Goal: Task Accomplishment & Management: Complete application form

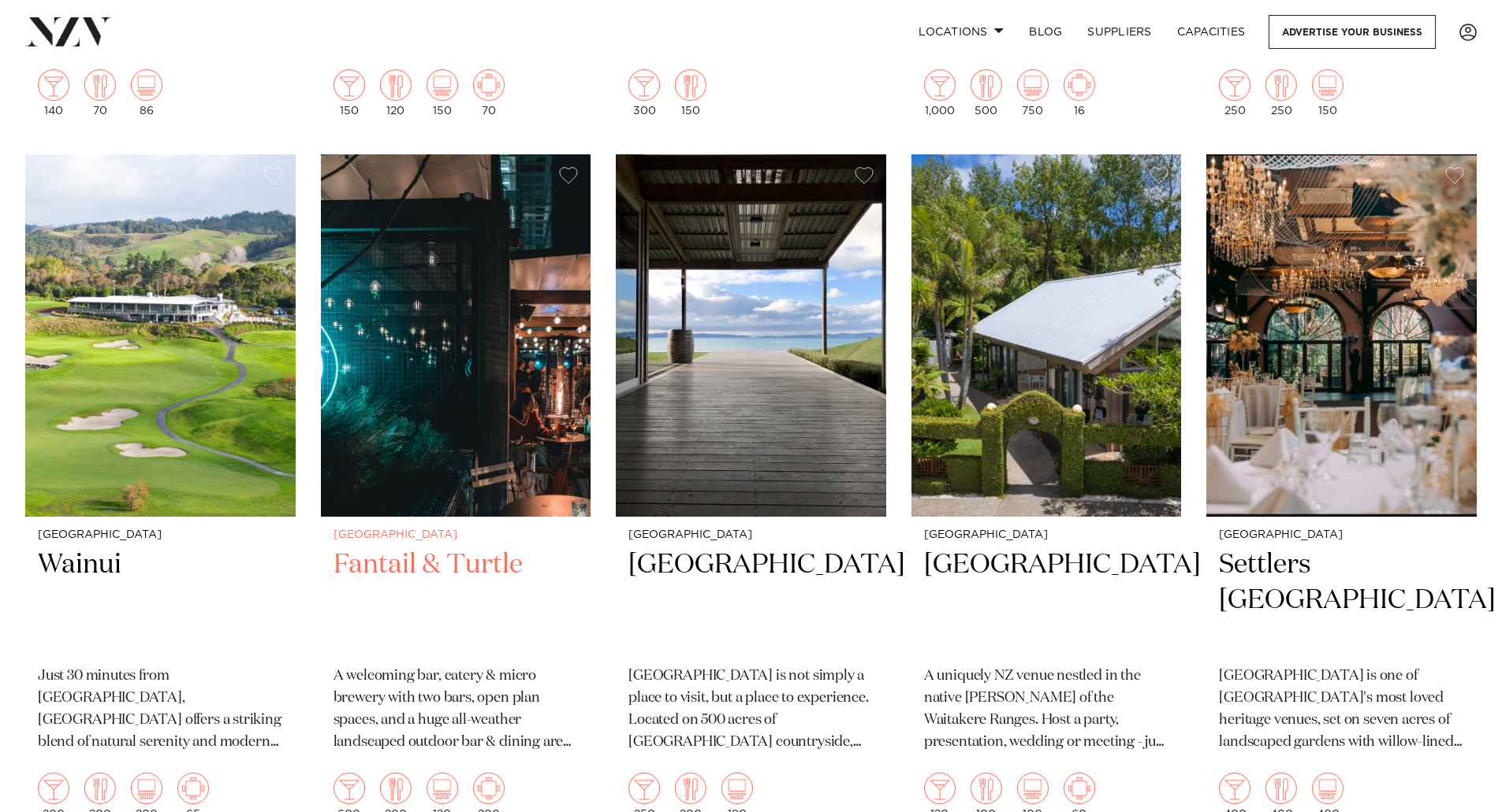
scroll to position [2048, 0]
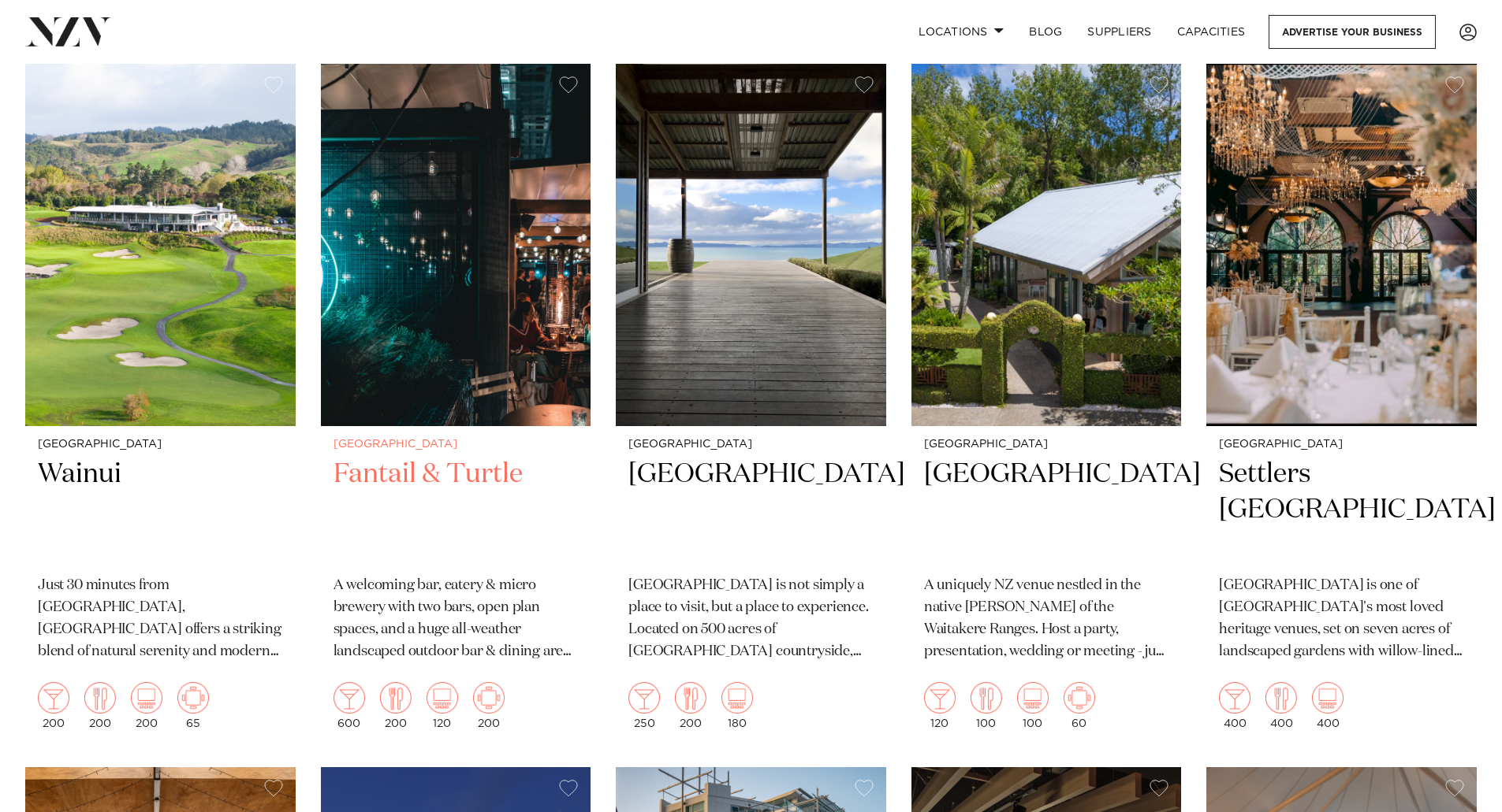
click at [468, 226] on img at bounding box center [456, 245] width 271 height 362
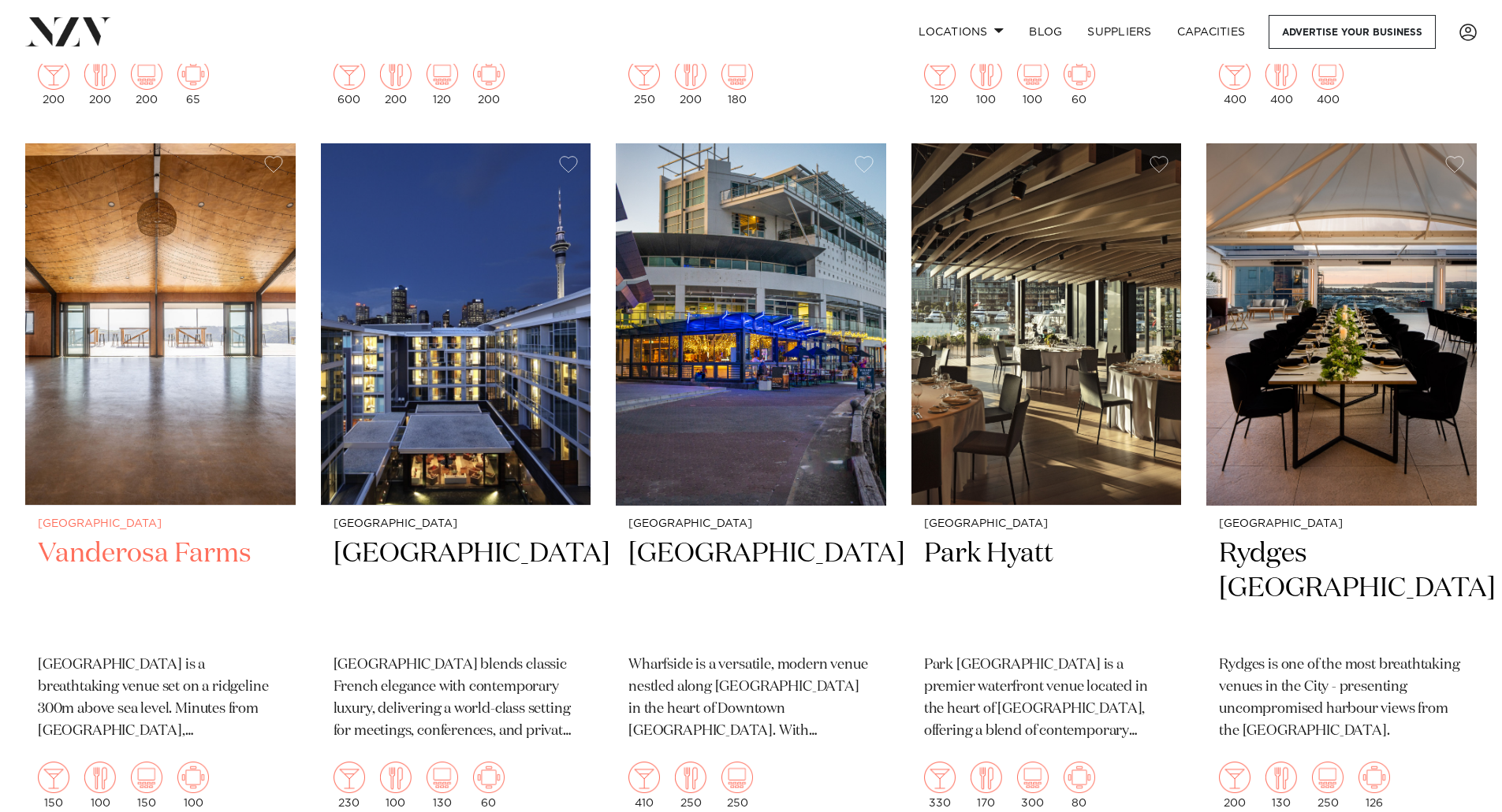
scroll to position [2751, 0]
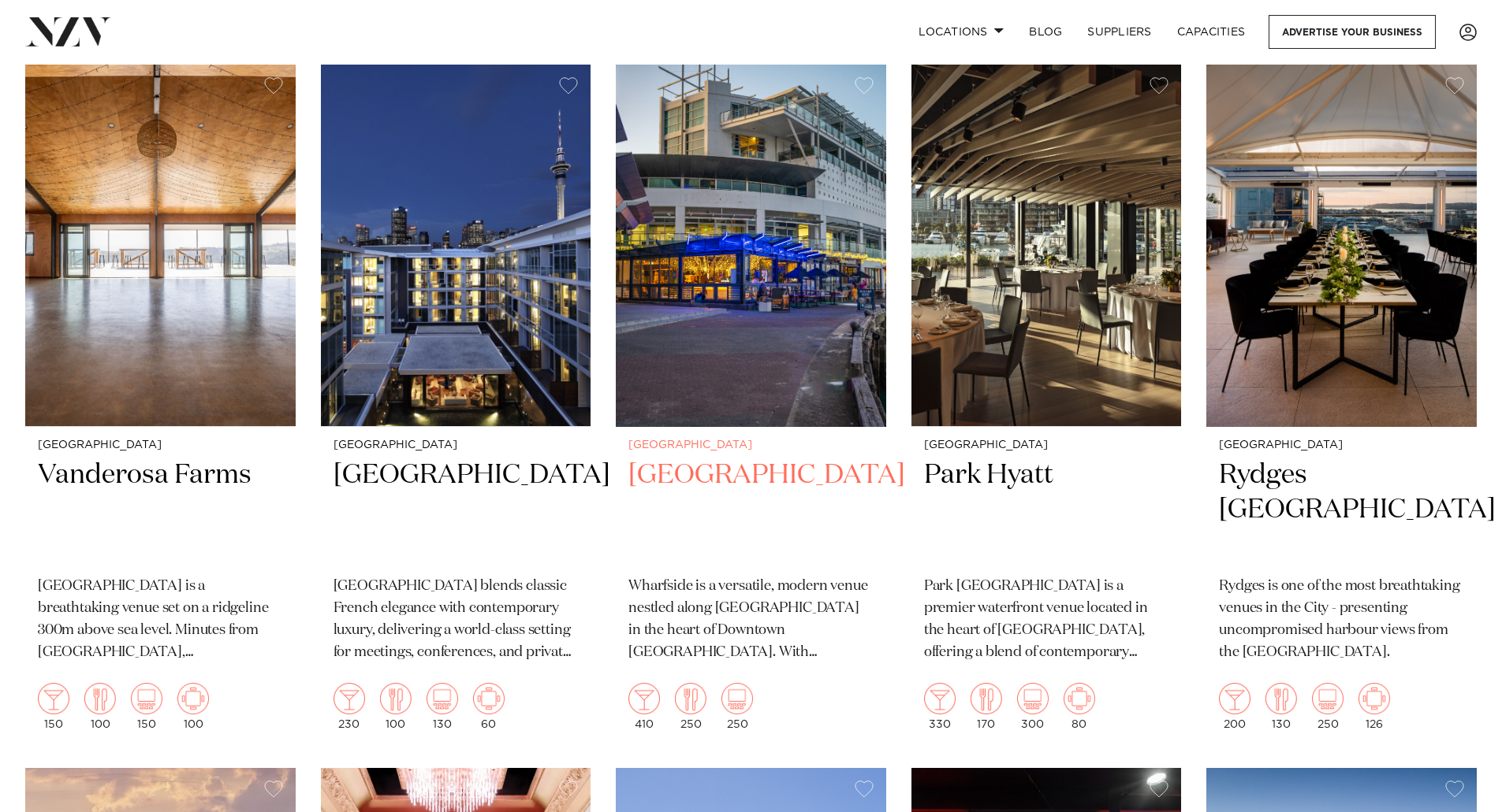
click at [720, 246] on img at bounding box center [751, 246] width 271 height 362
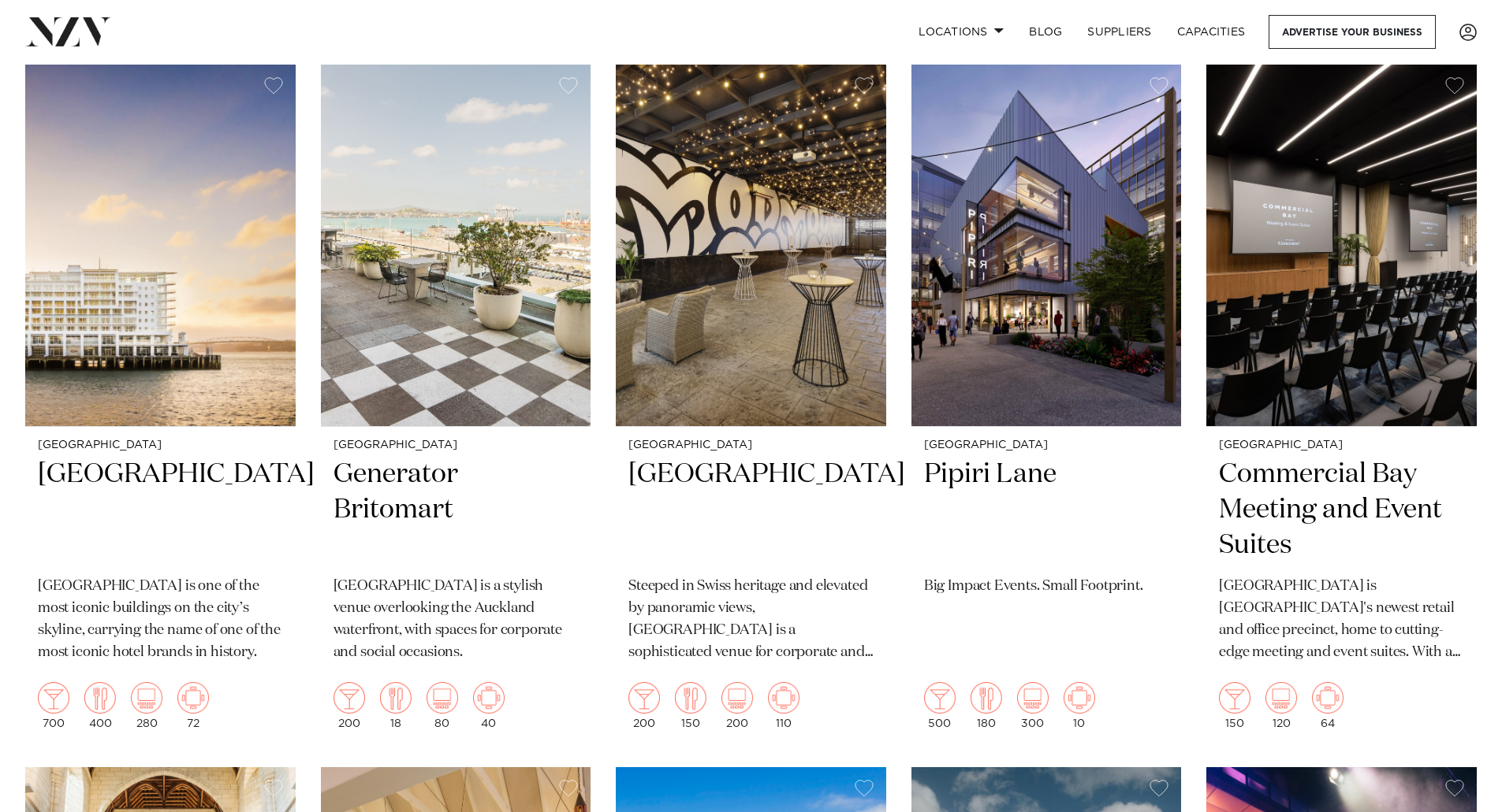
scroll to position [4160, 0]
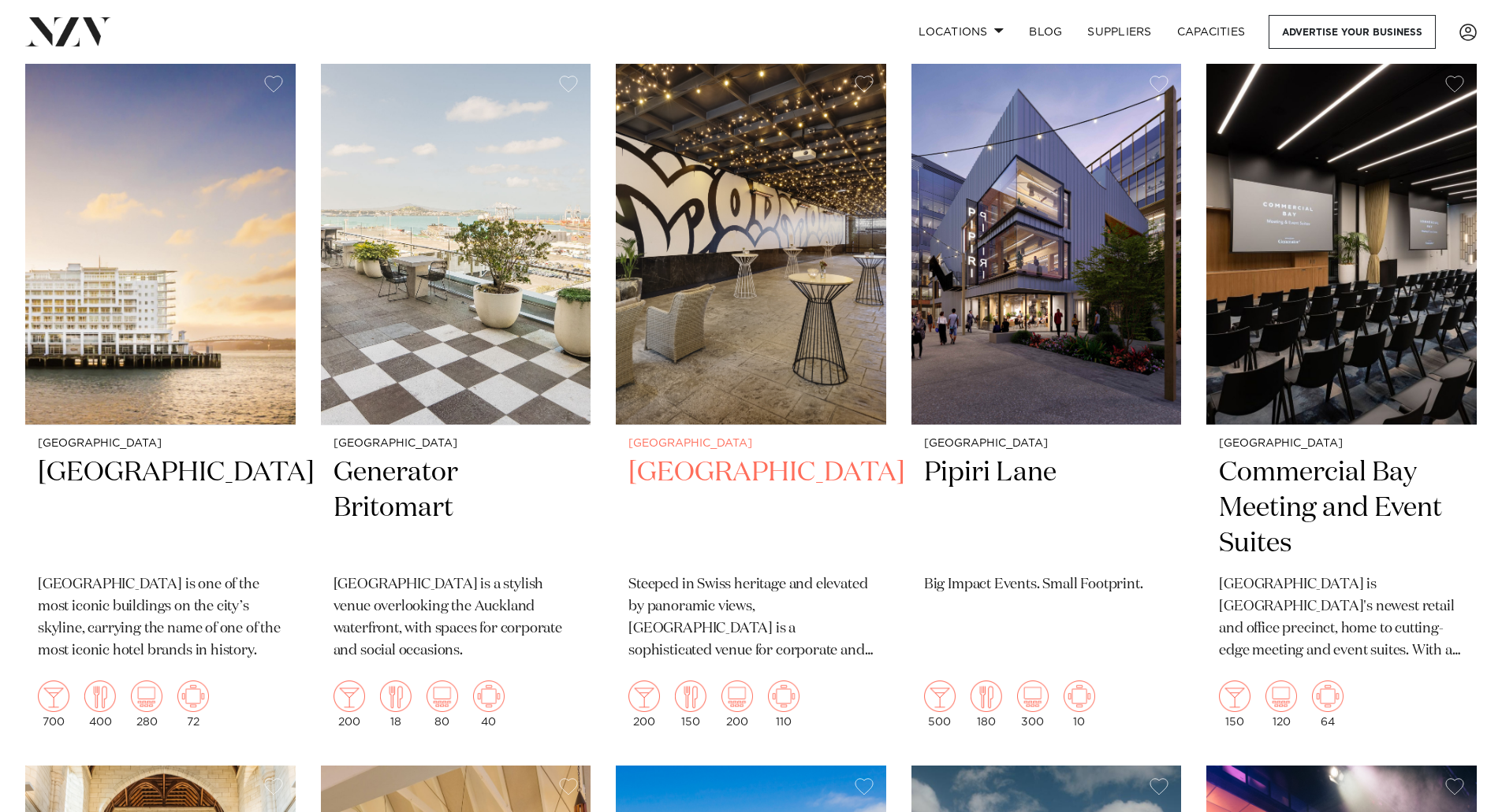
click at [764, 198] on img at bounding box center [751, 244] width 271 height 362
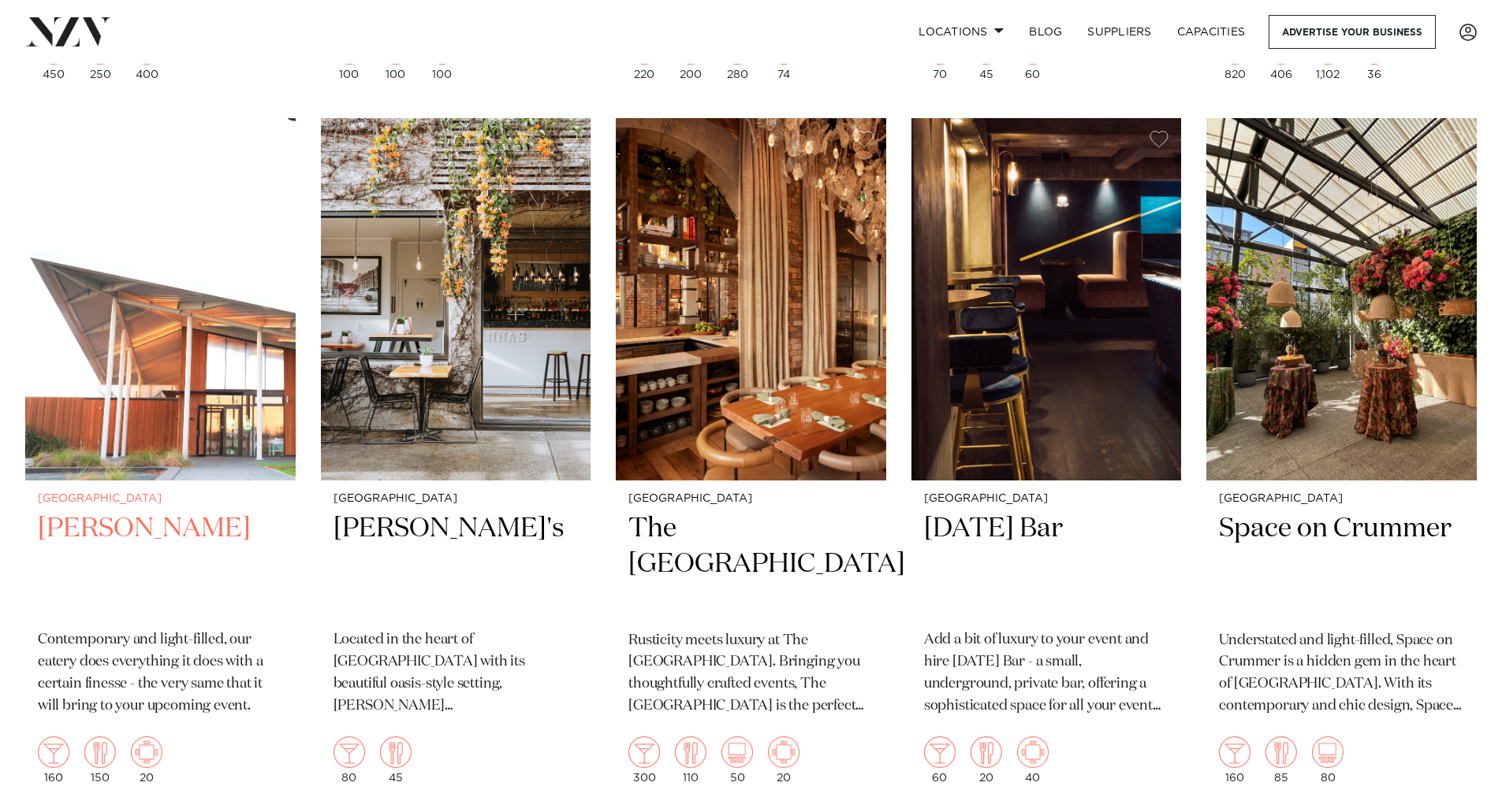
scroll to position [5562, 0]
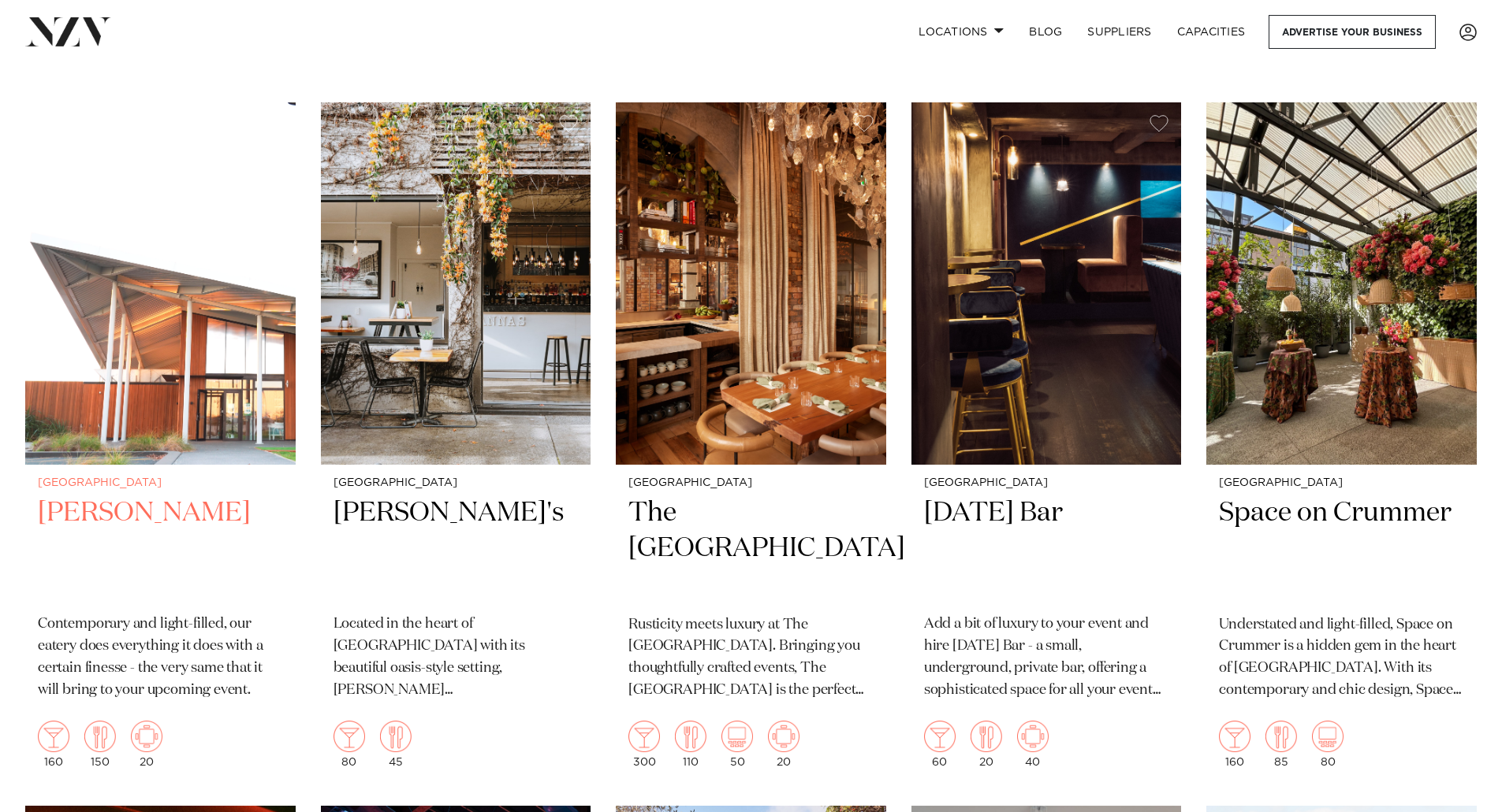
click at [201, 360] on img at bounding box center [161, 283] width 271 height 362
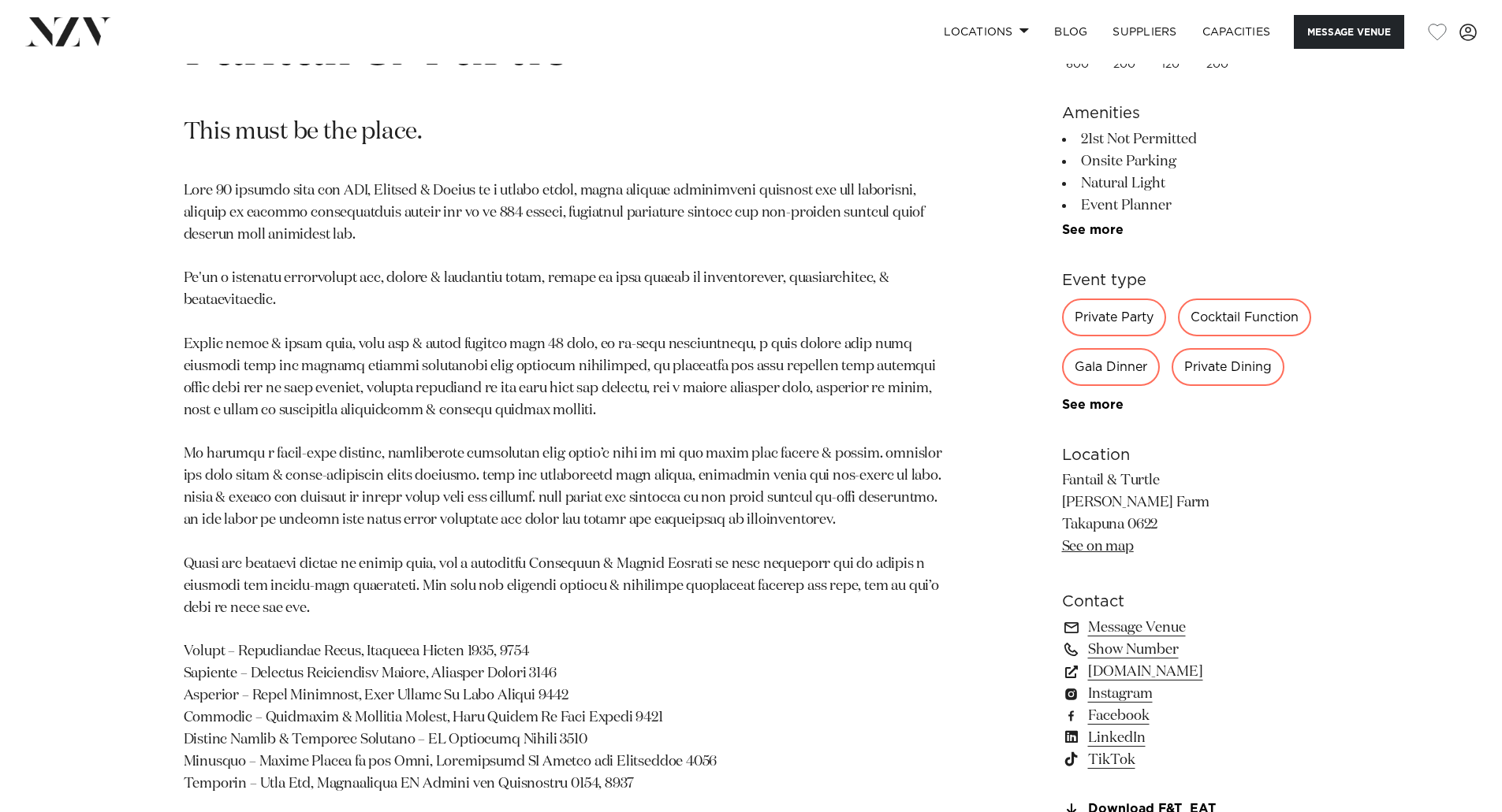
scroll to position [866, 0]
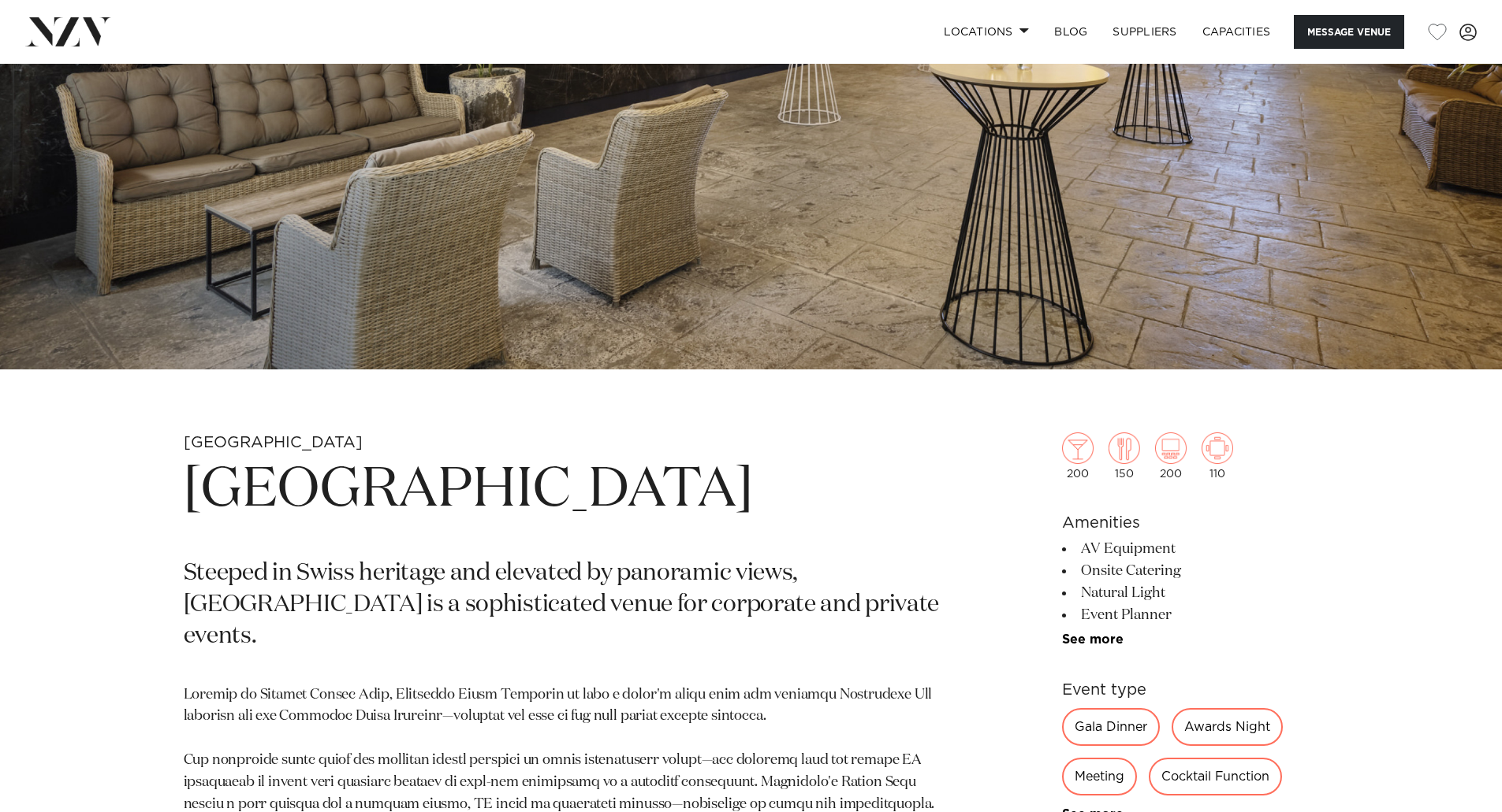
scroll to position [393, 0]
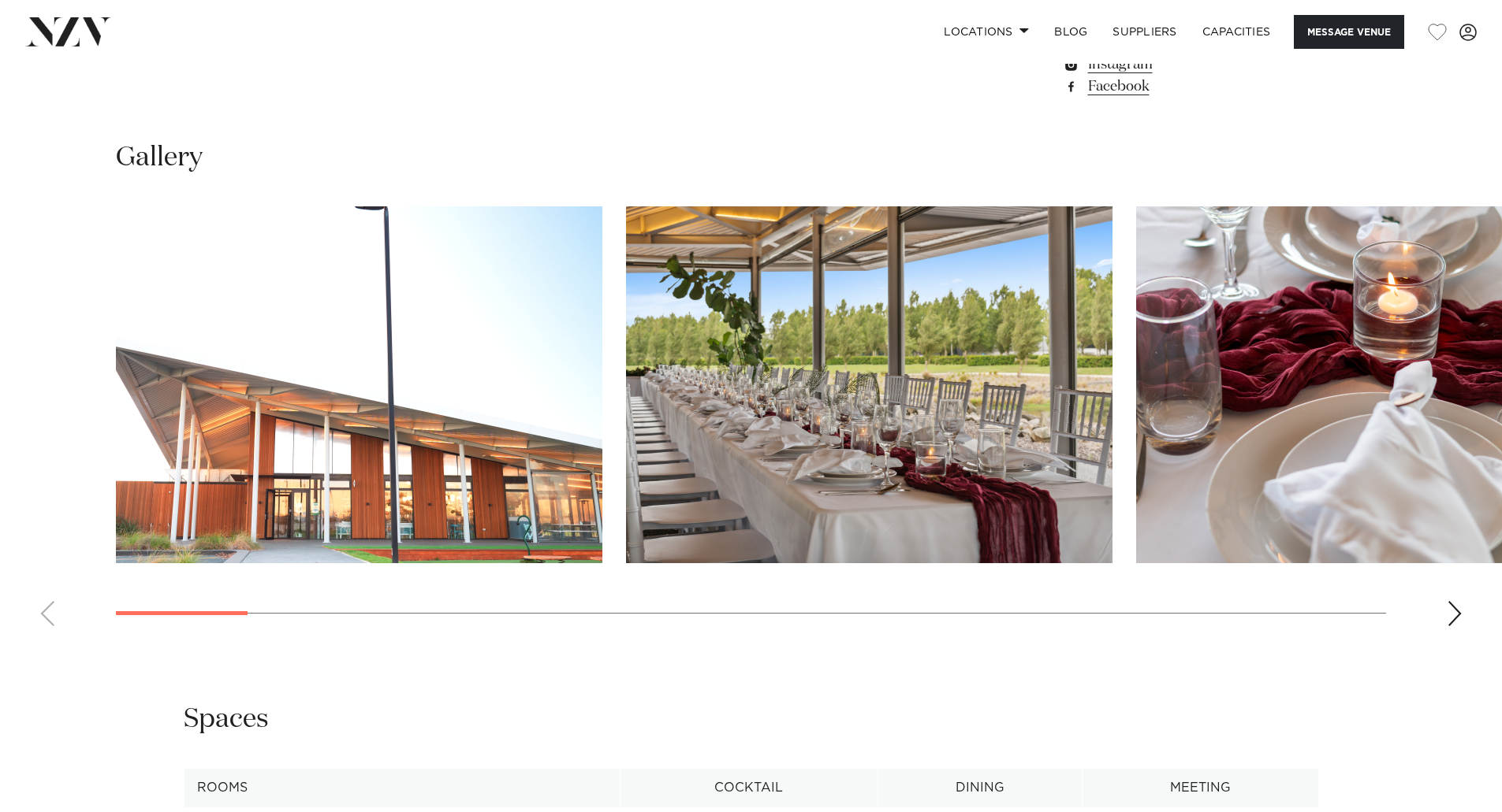
scroll to position [1496, 0]
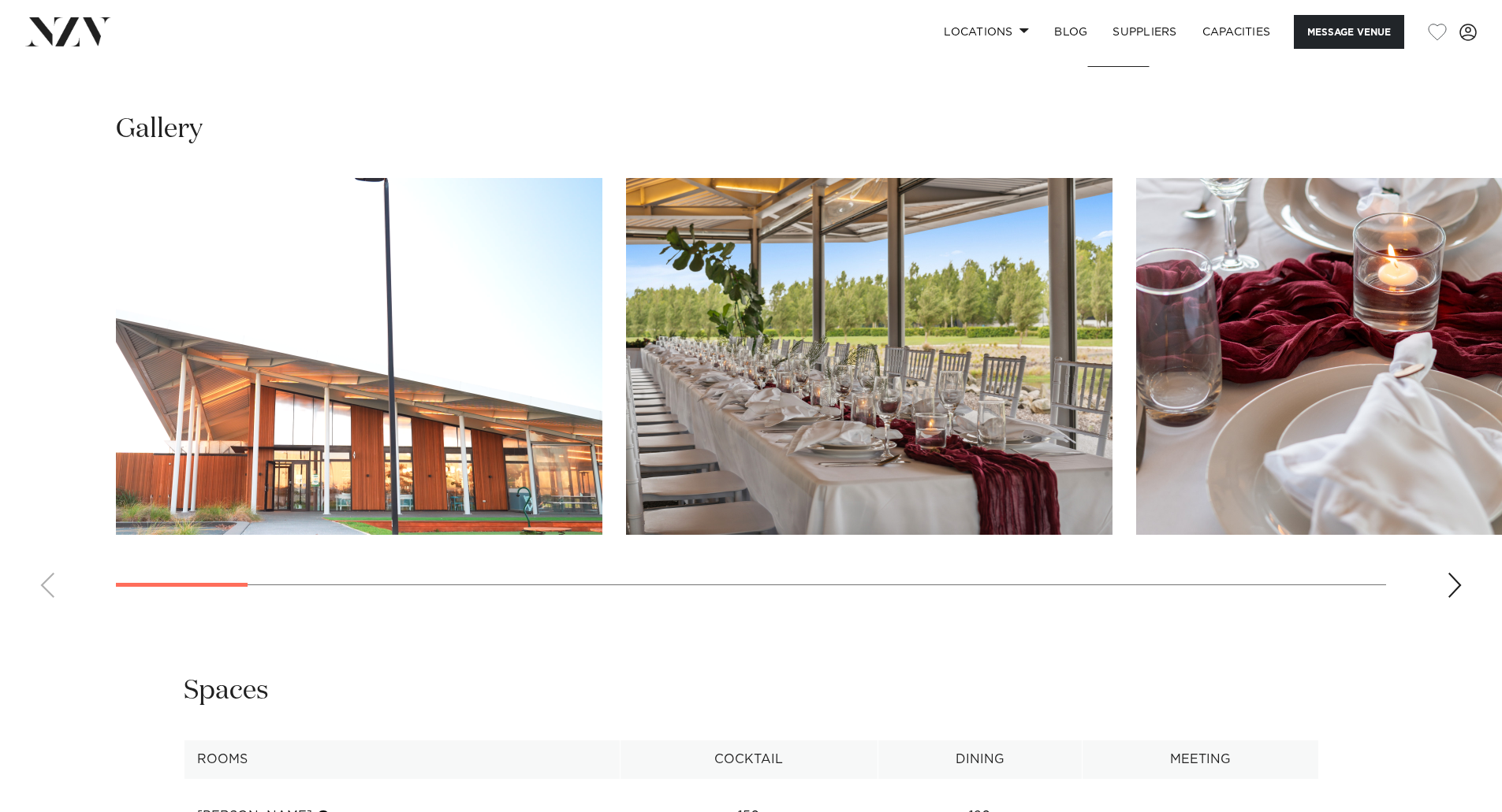
click at [1459, 587] on div "Next slide" at bounding box center [1454, 585] width 15 height 25
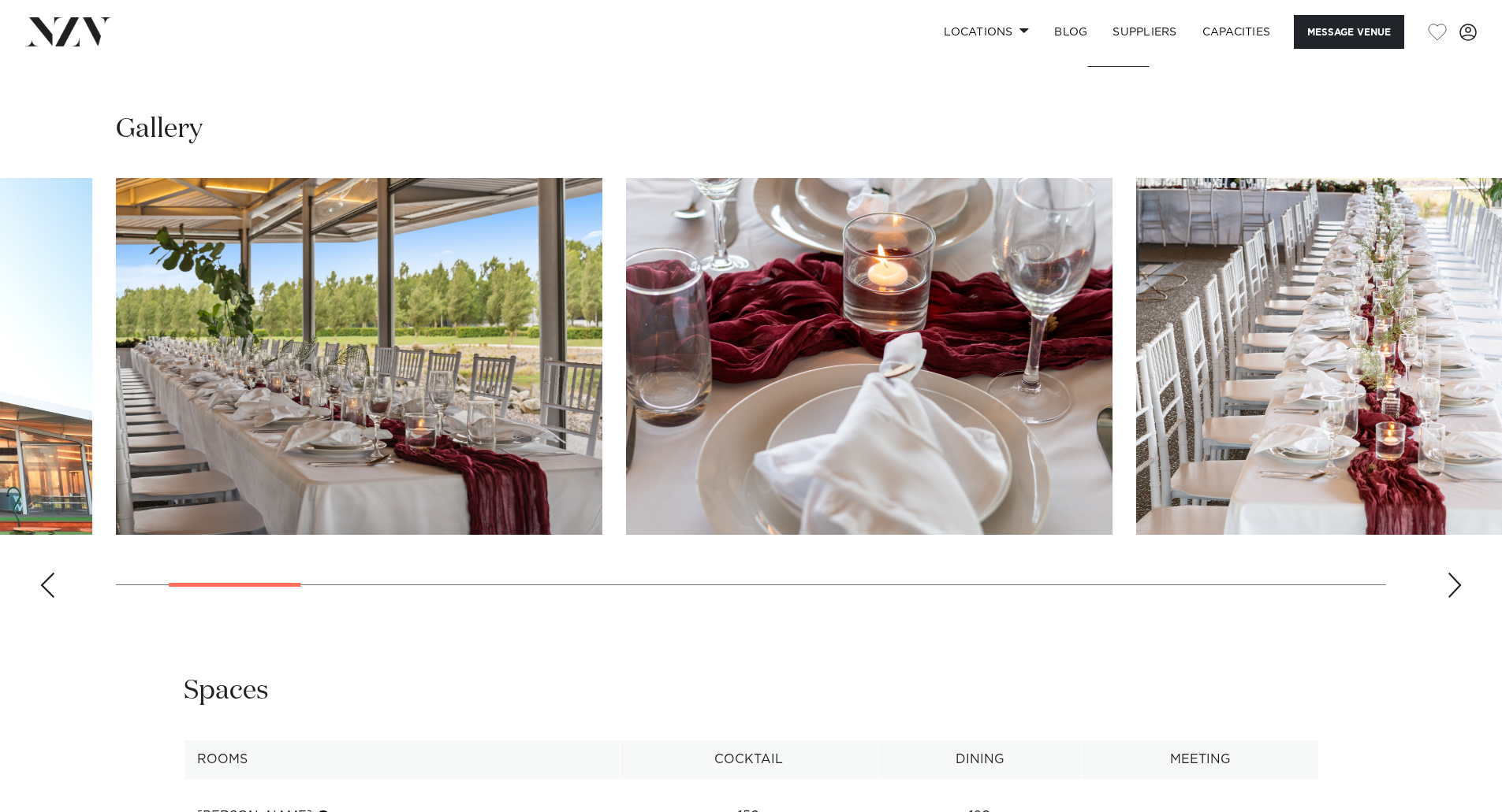
click at [1459, 587] on div "Next slide" at bounding box center [1454, 585] width 15 height 25
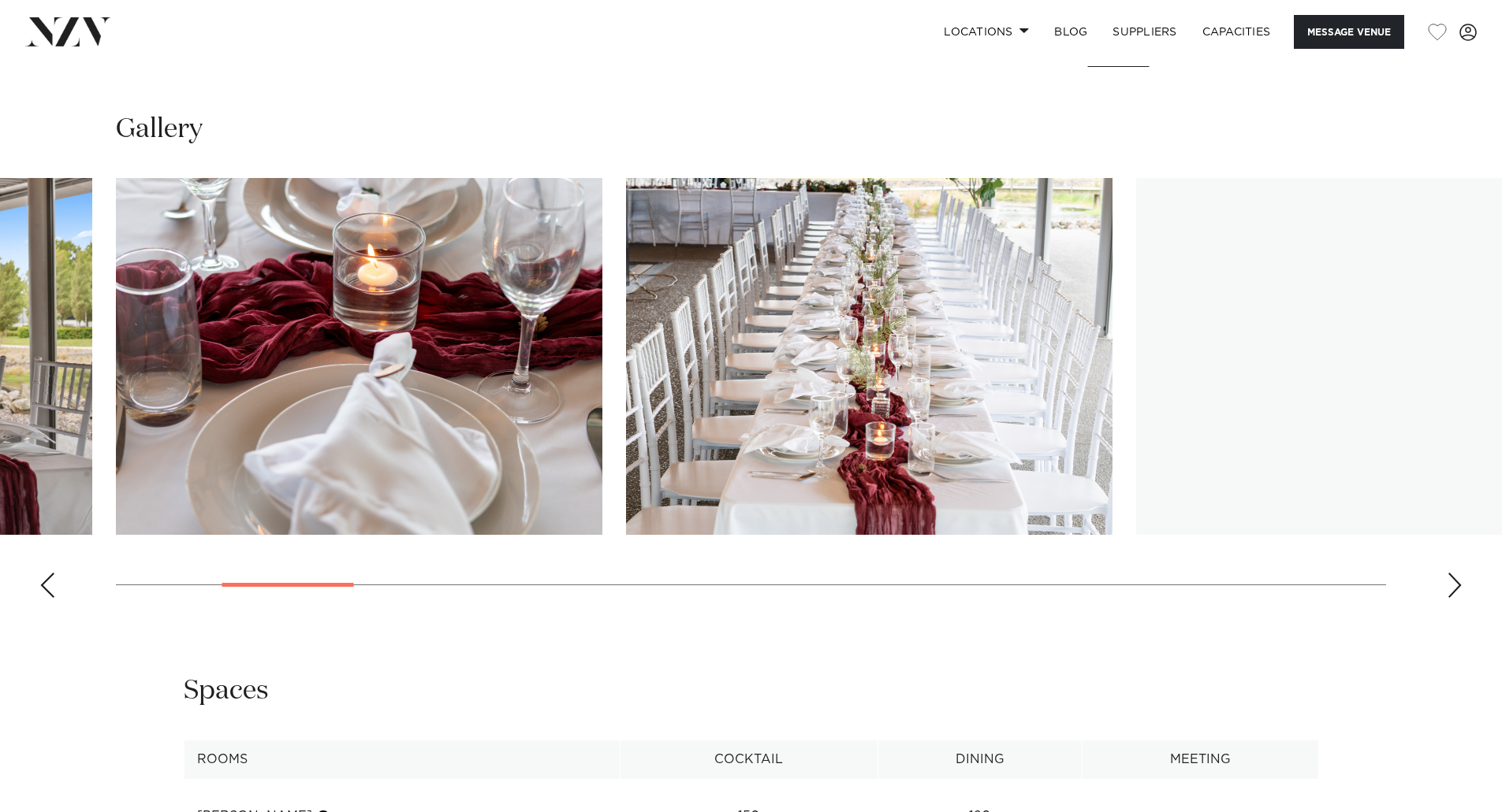
click at [1459, 587] on div "Next slide" at bounding box center [1454, 585] width 15 height 25
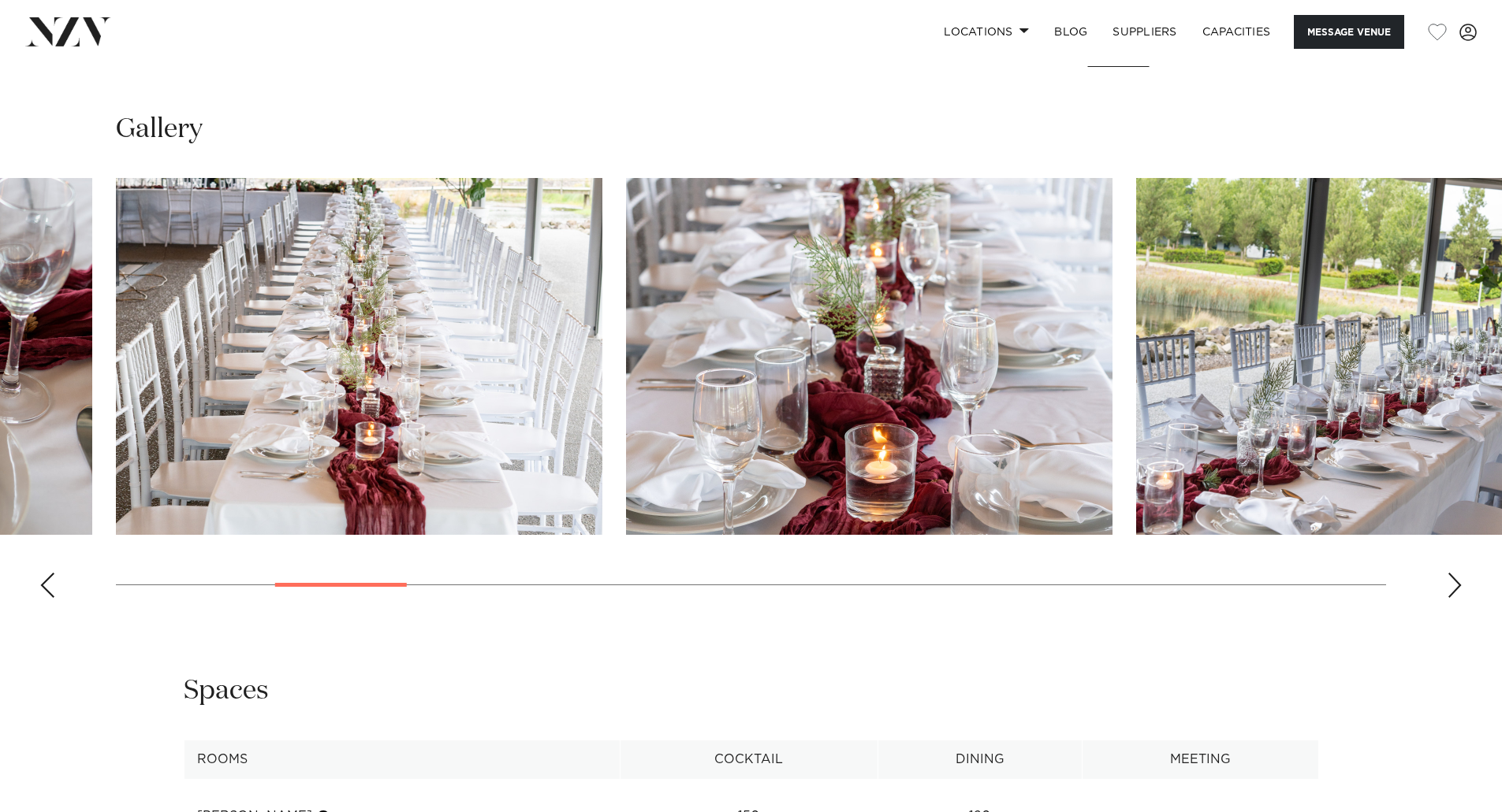
click at [1455, 587] on div "Next slide" at bounding box center [1454, 585] width 15 height 25
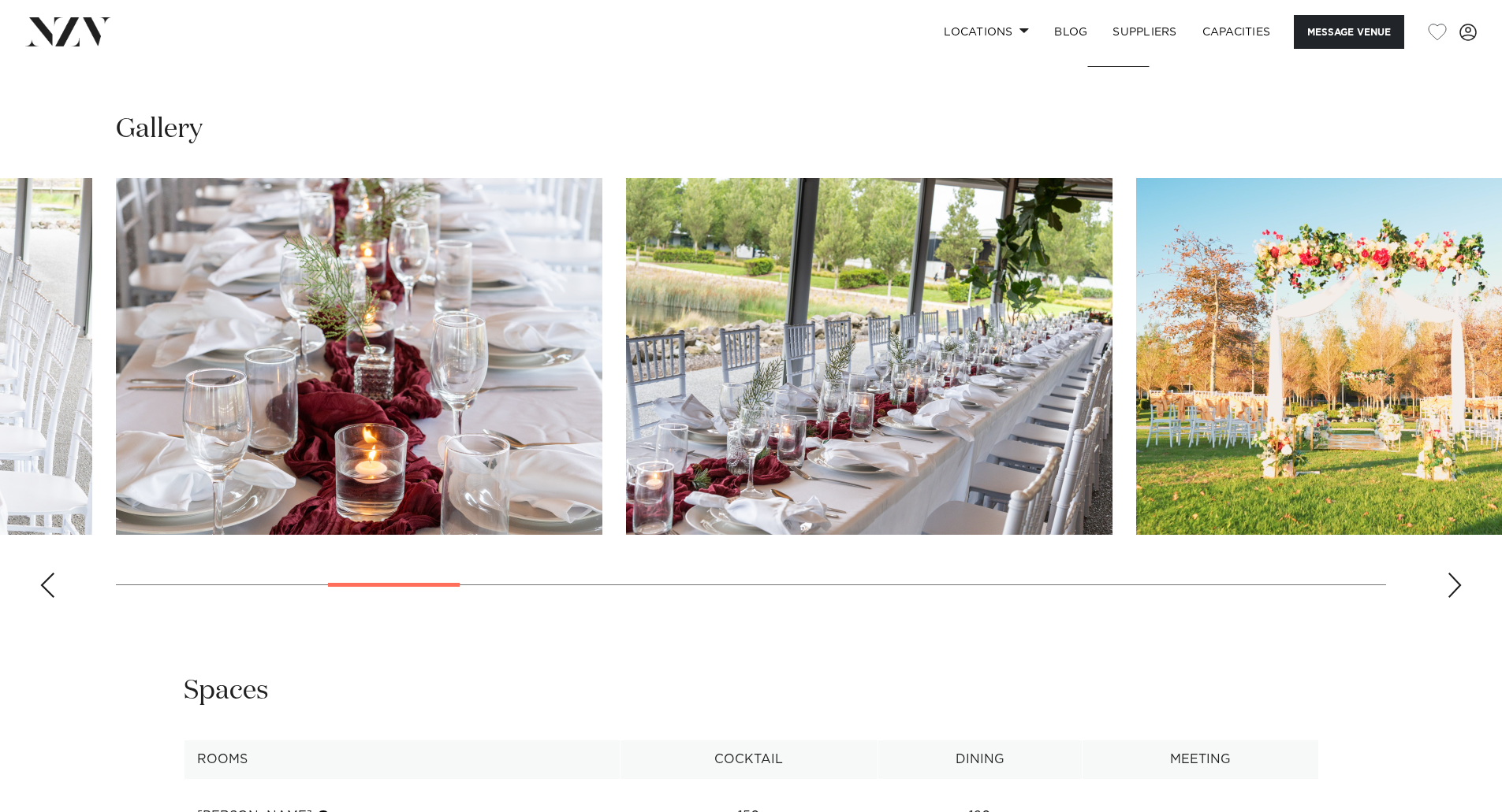
click at [1455, 587] on div "Next slide" at bounding box center [1454, 585] width 15 height 25
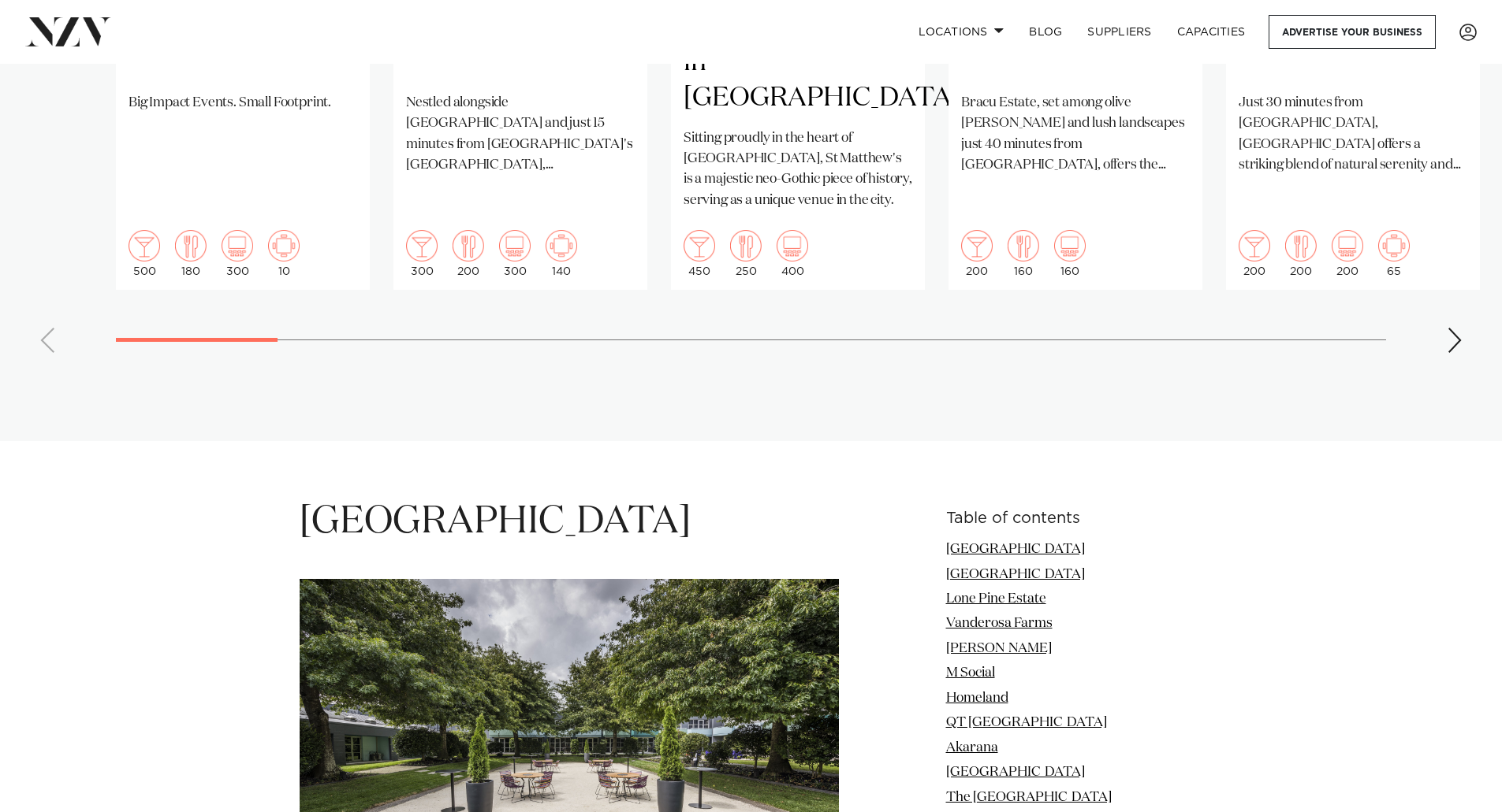
scroll to position [1576, 0]
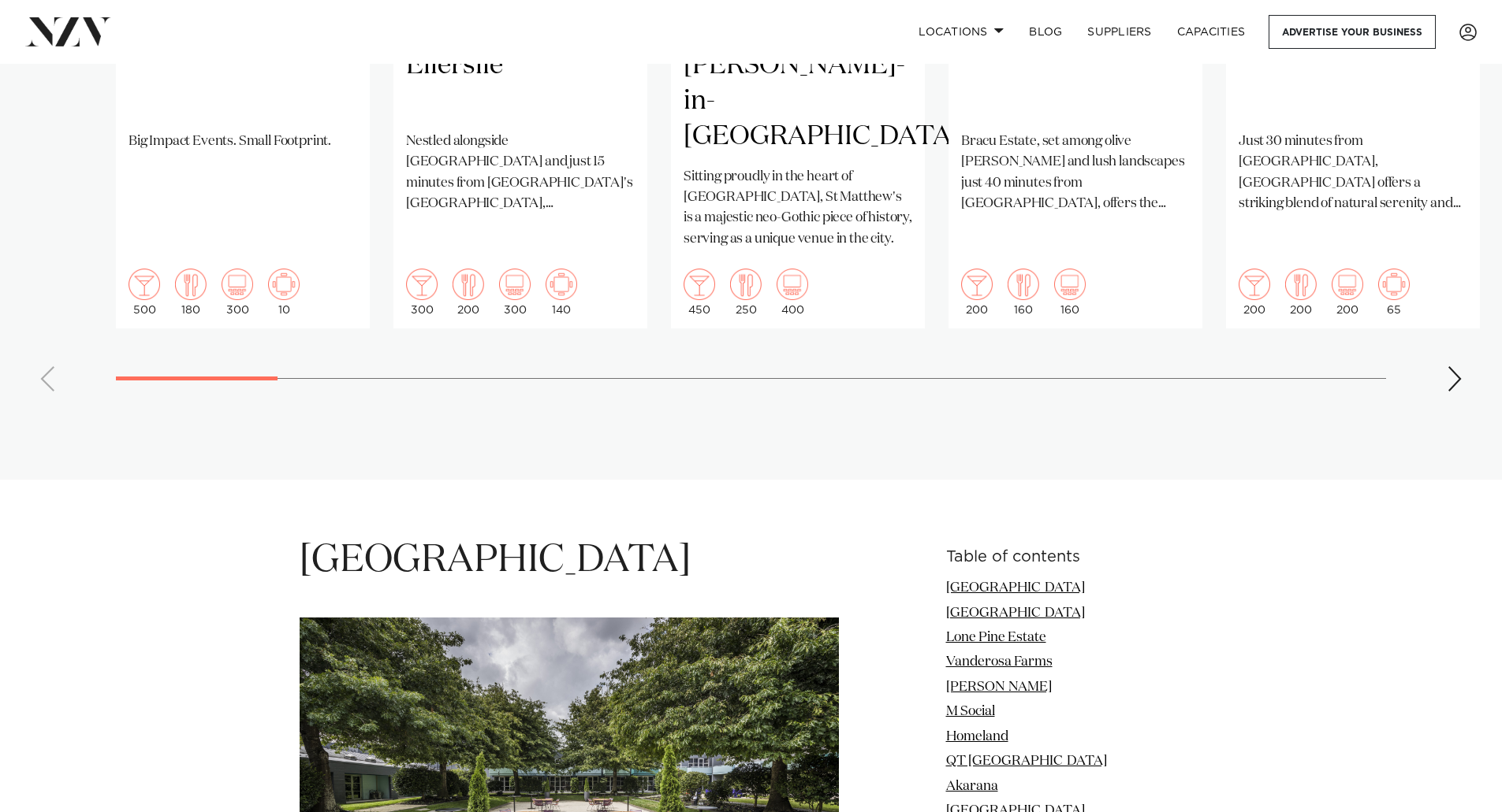
click at [1443, 322] on swiper-container "Auckland Pipiri Lane Big Impact Events. Small Footprint. 500 180 300 10 Aucklan…" at bounding box center [751, 22] width 1502 height 763
click at [1454, 366] on div "Next slide" at bounding box center [1454, 379] width 15 height 25
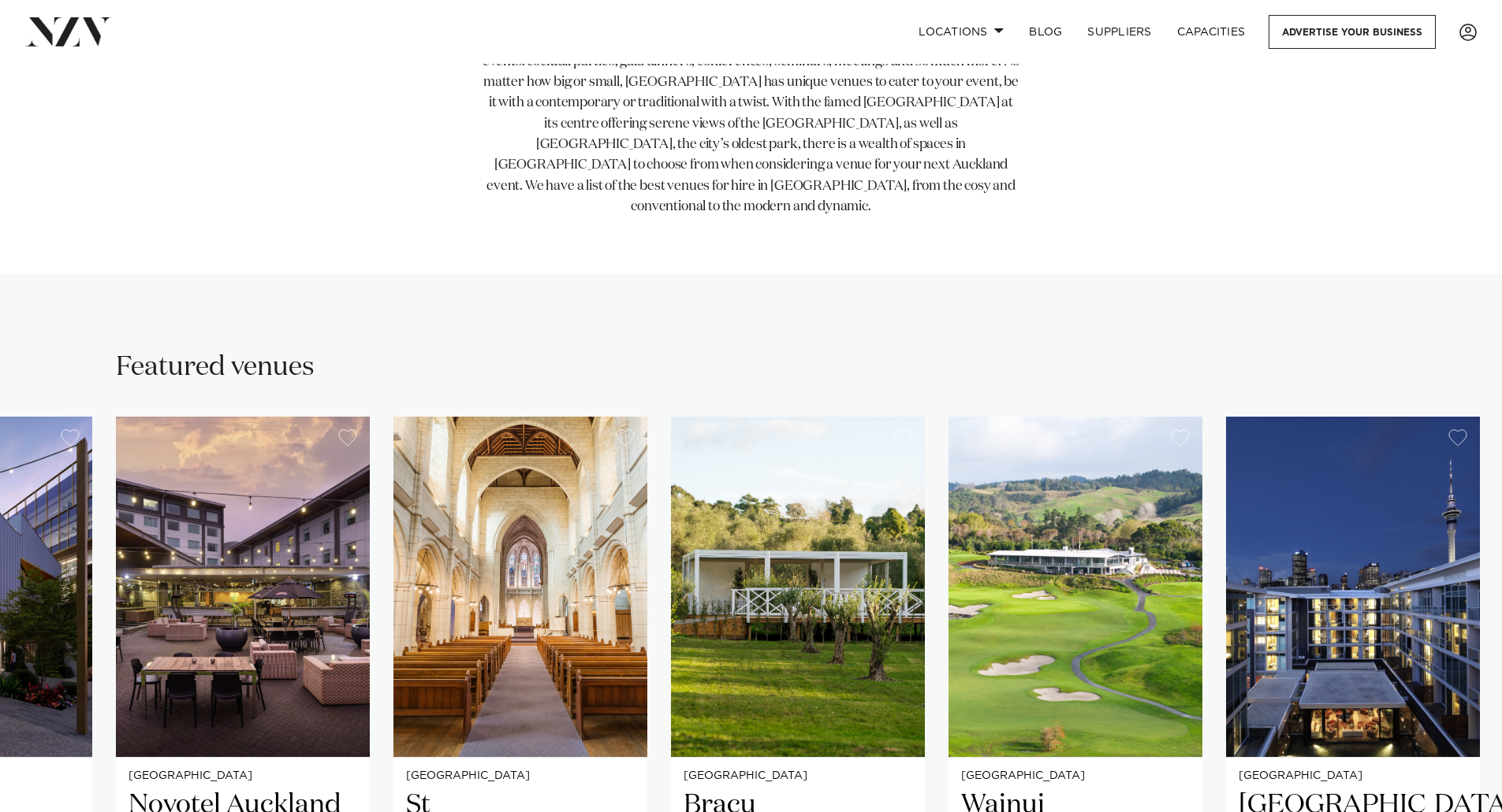
scroll to position [788, 0]
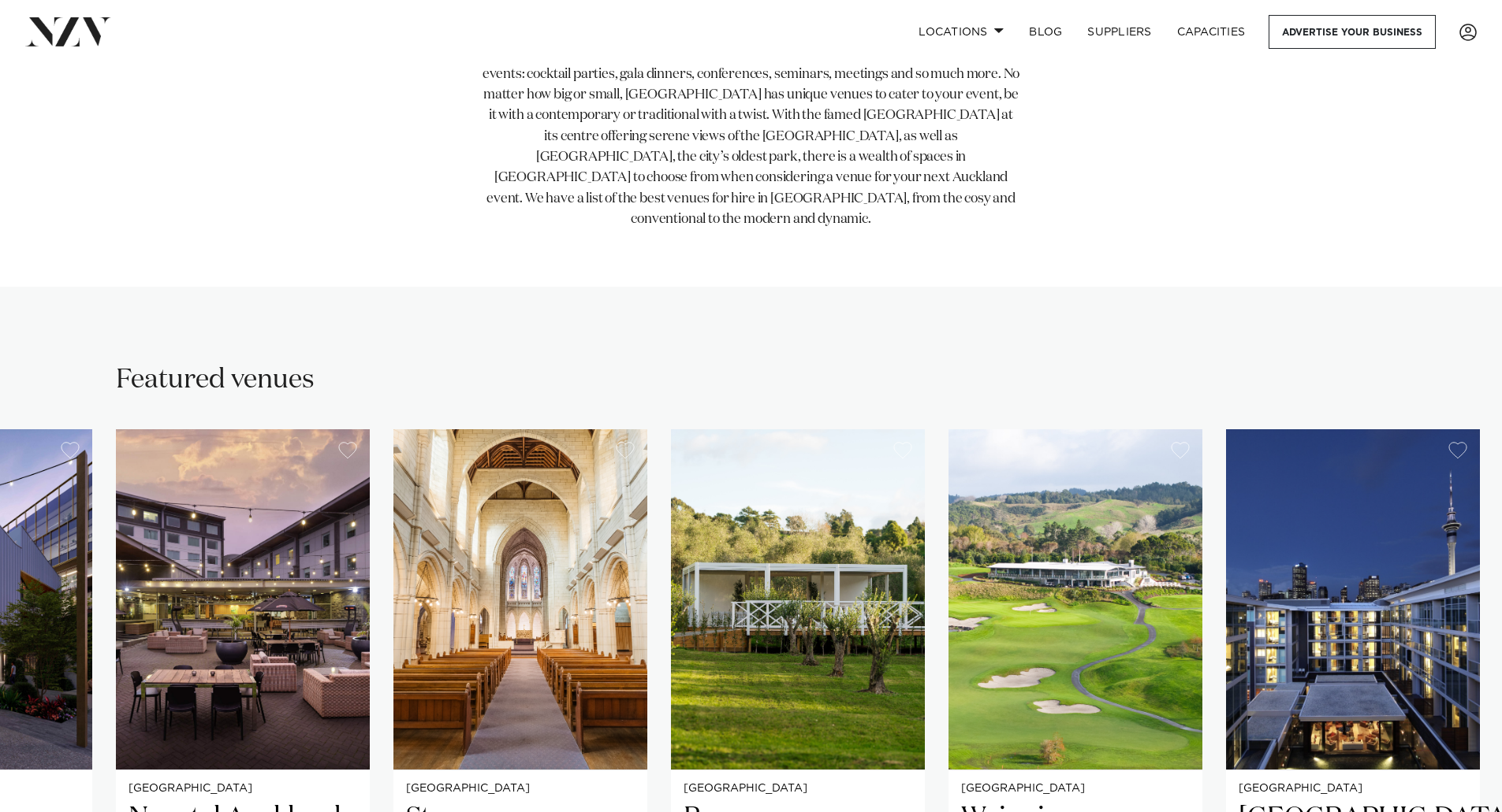
click at [82, 38] on img at bounding box center [68, 31] width 86 height 28
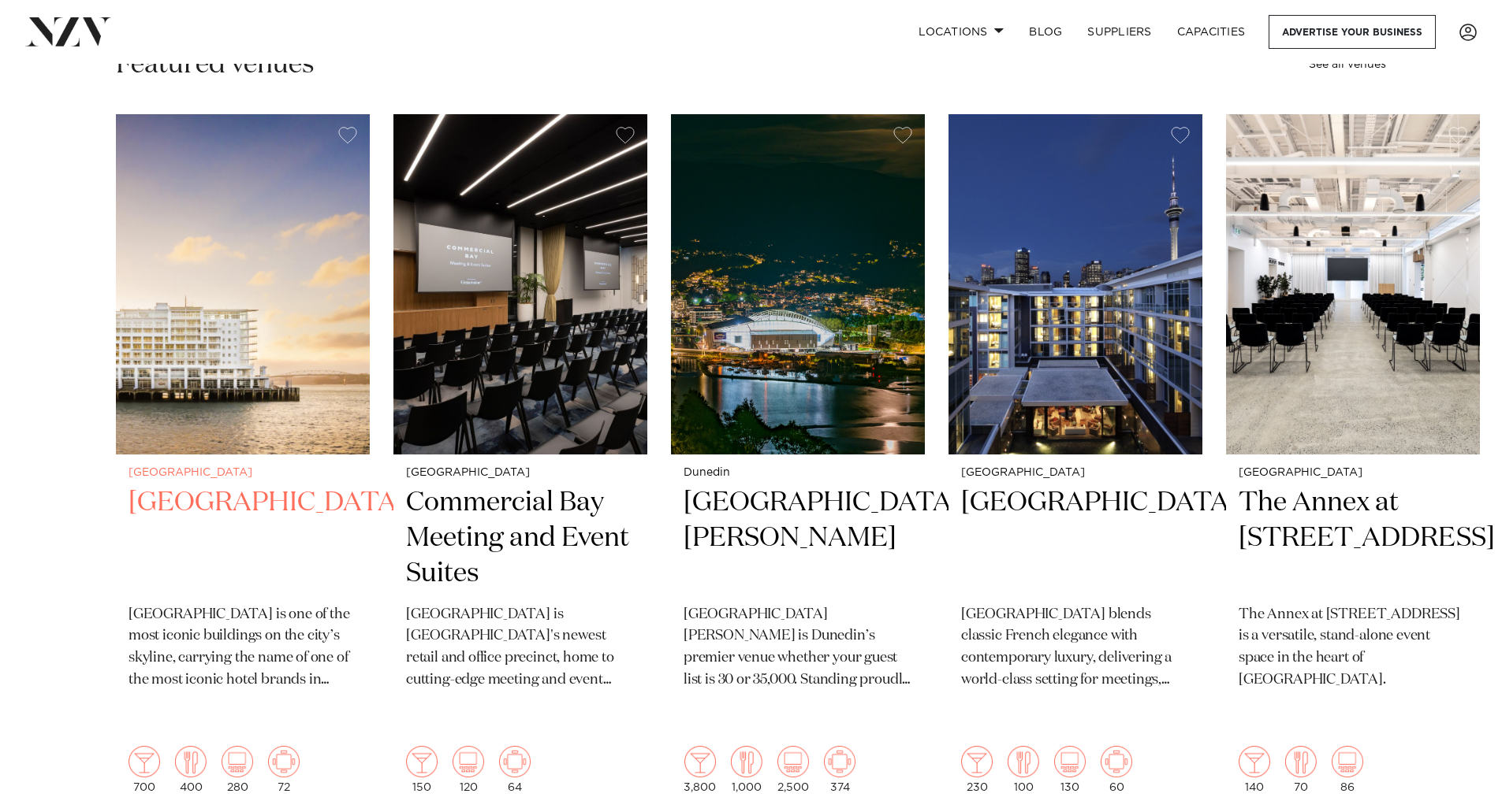
scroll to position [473, 0]
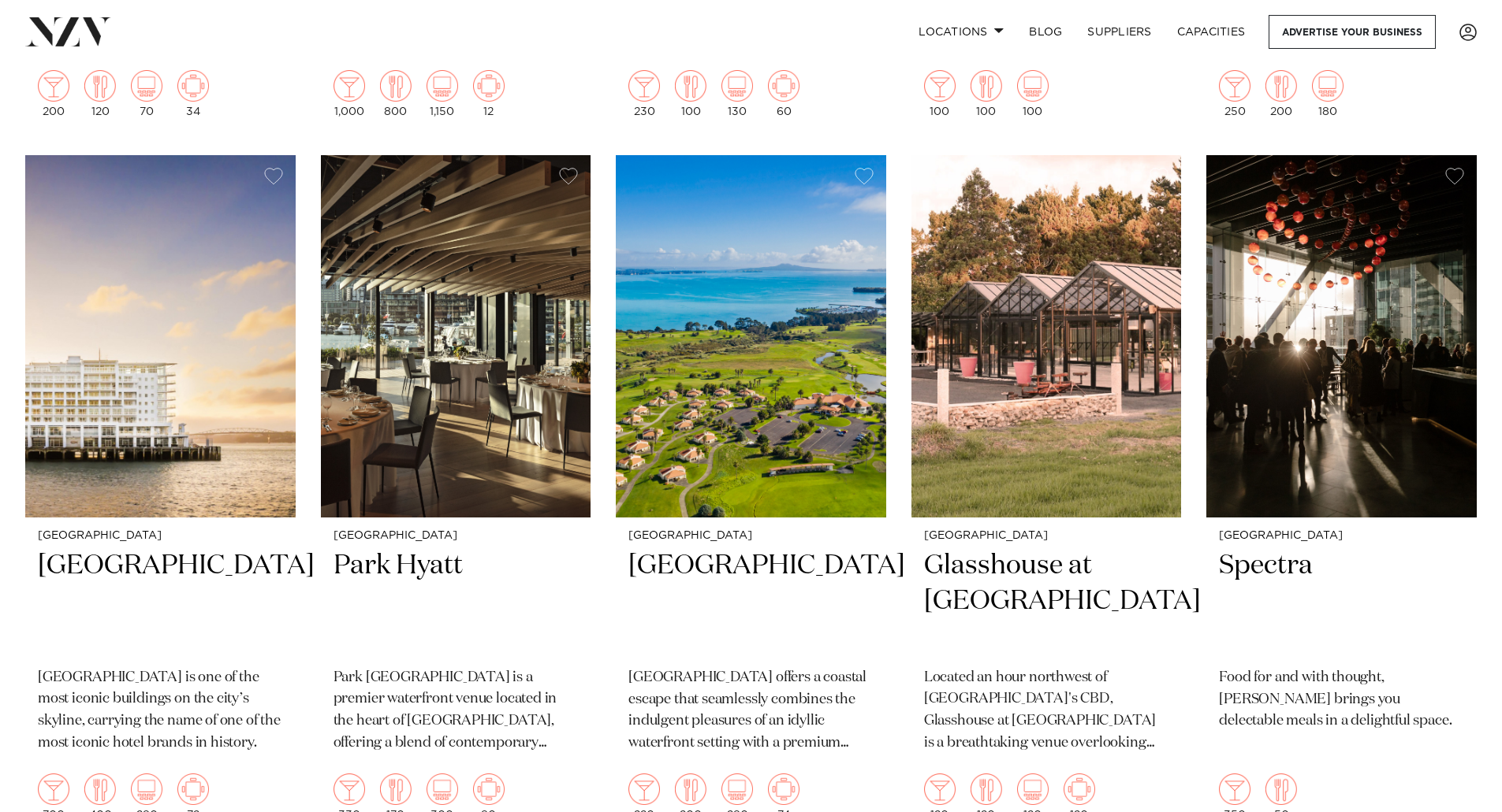
scroll to position [4885, 0]
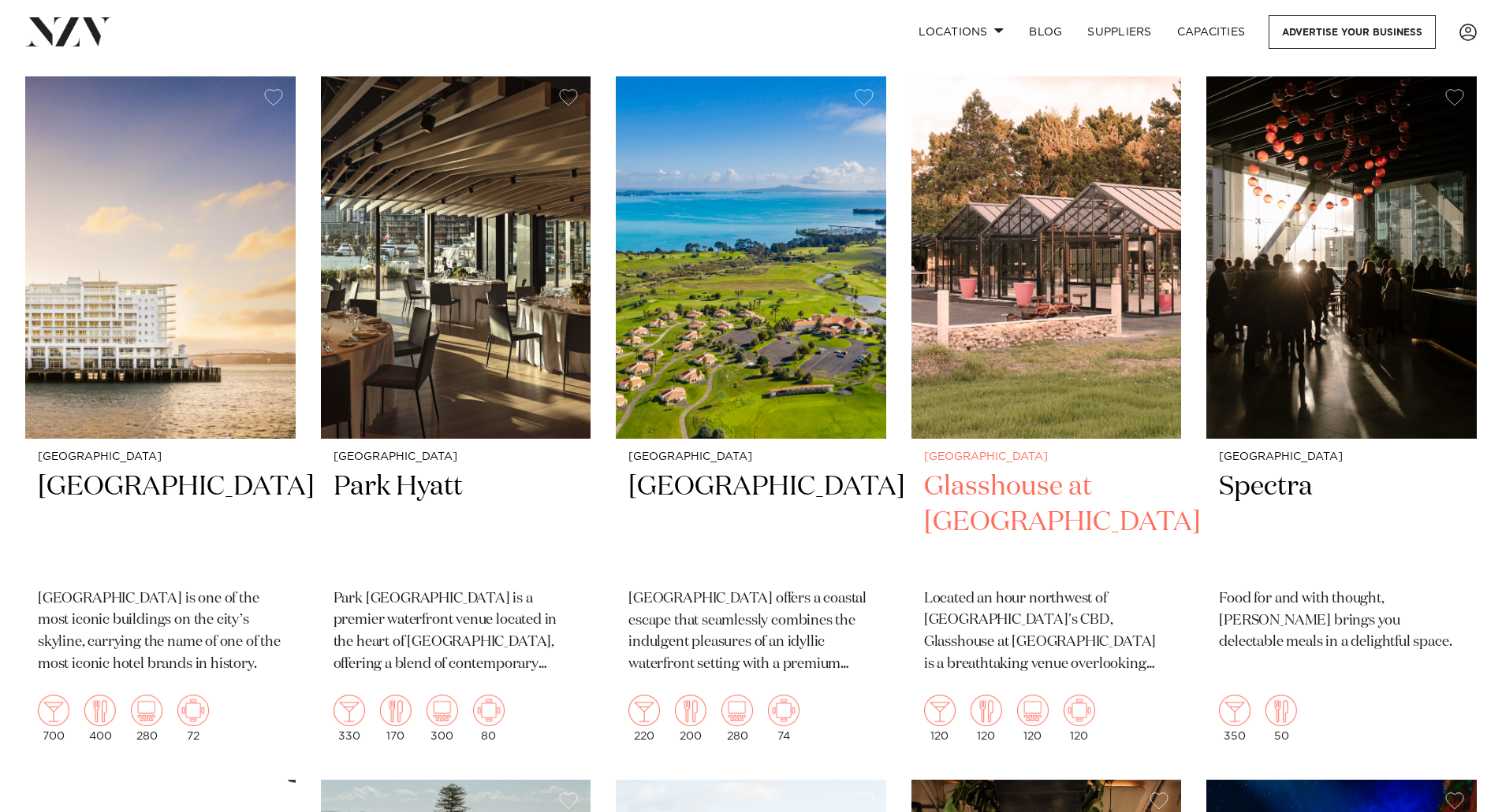
click at [973, 328] on img at bounding box center [1046, 257] width 271 height 362
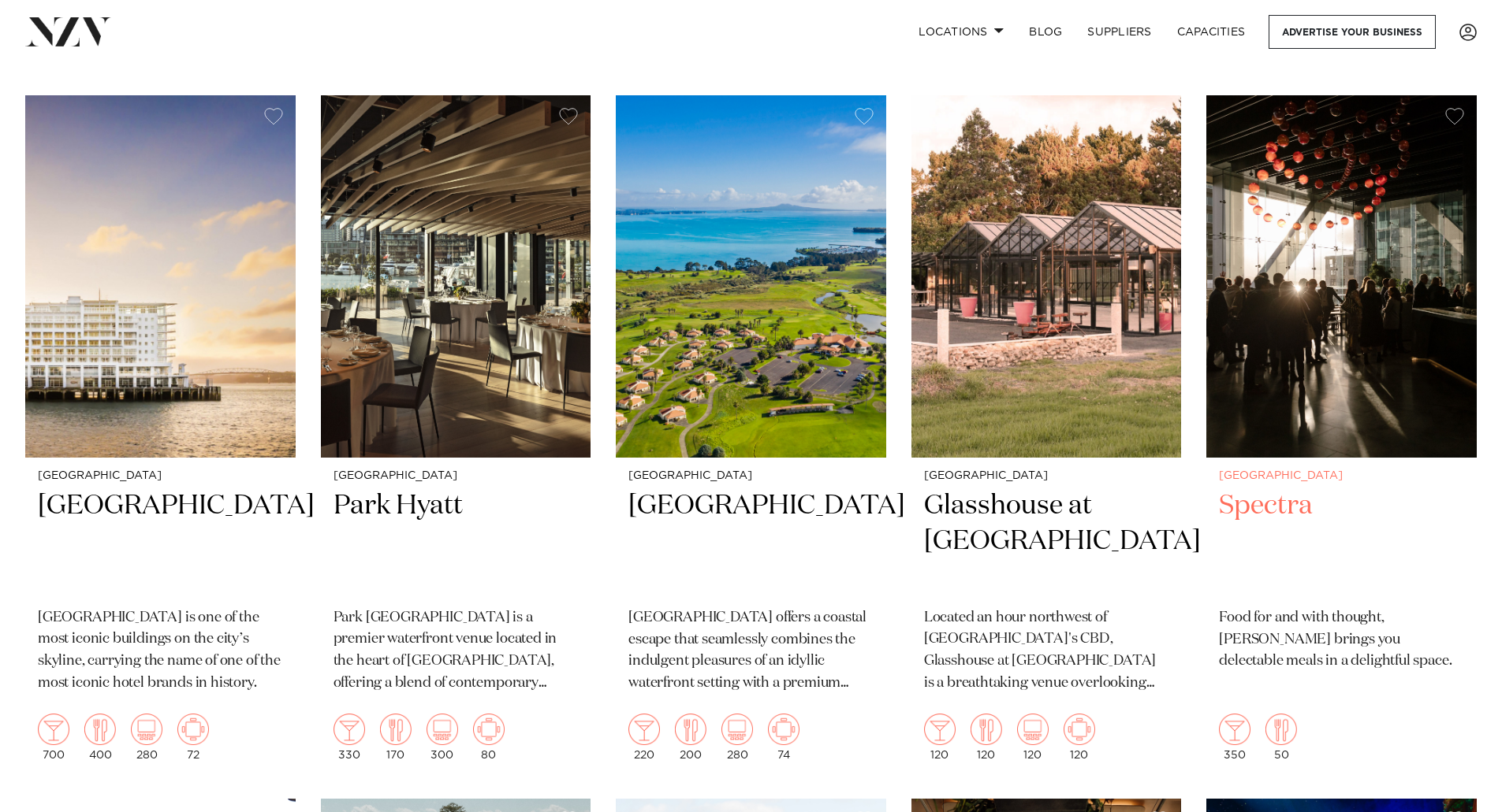
click at [1336, 276] on img at bounding box center [1341, 276] width 271 height 362
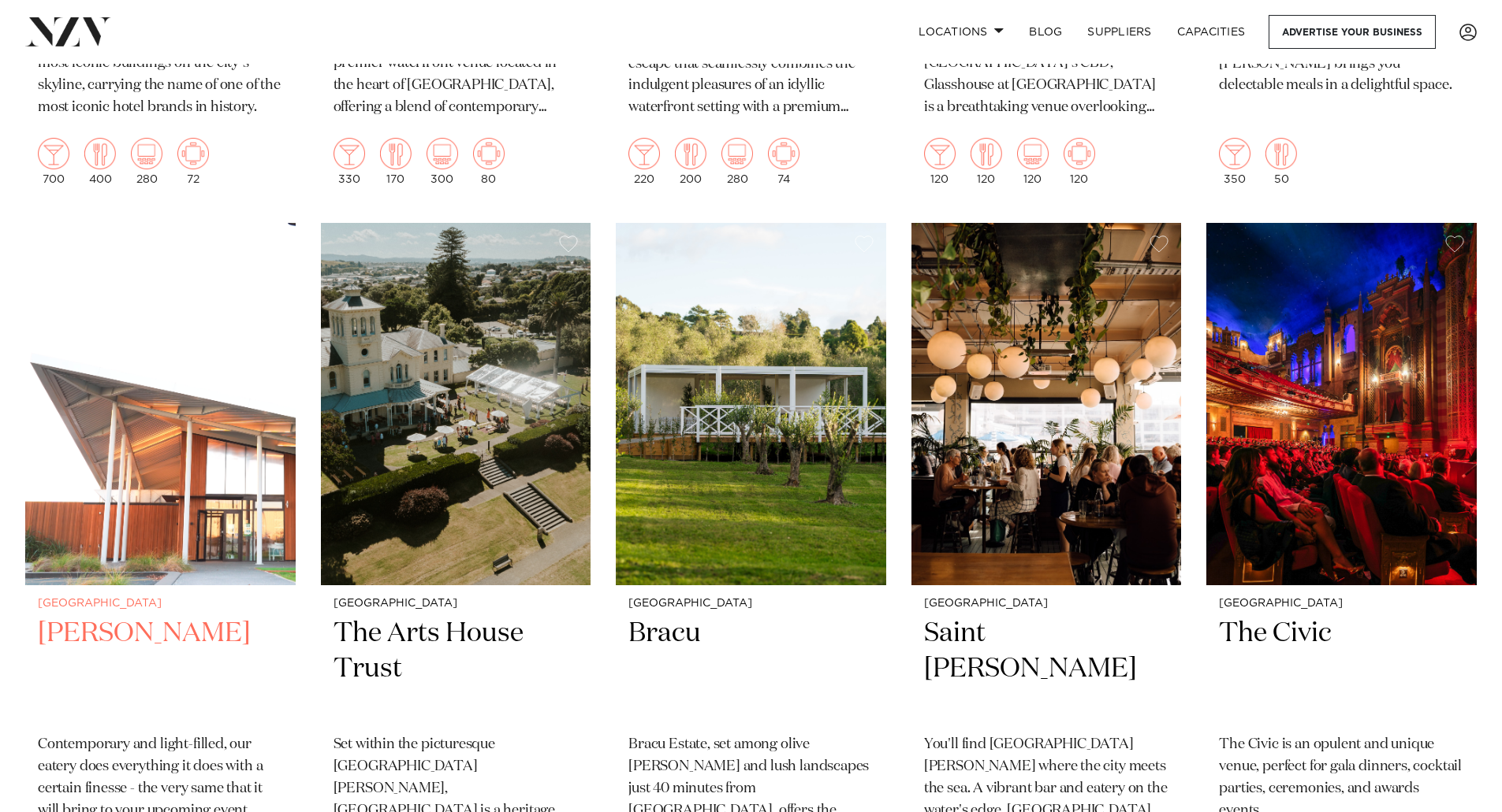
scroll to position [5477, 0]
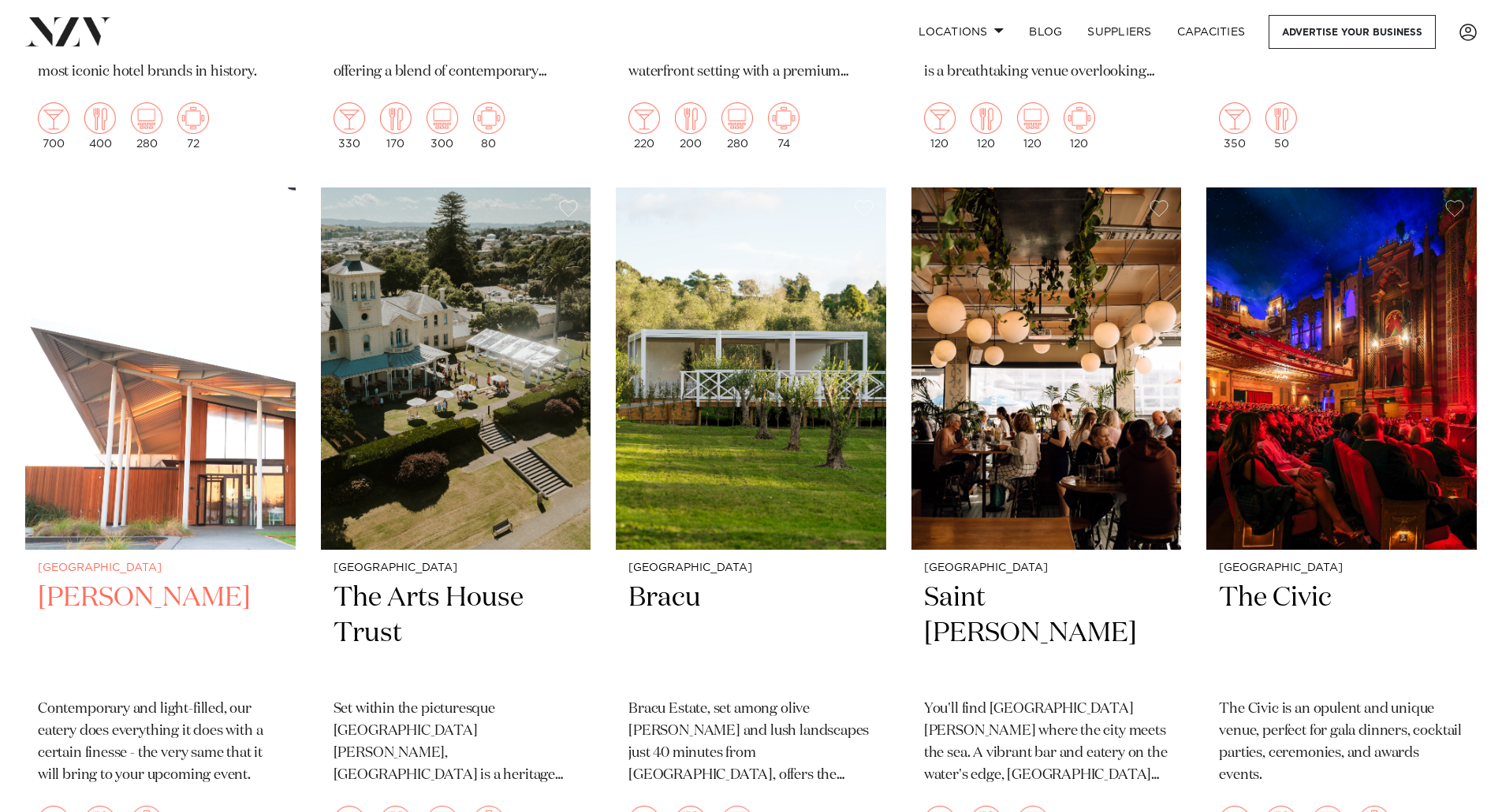
click at [164, 368] on img at bounding box center [161, 368] width 271 height 362
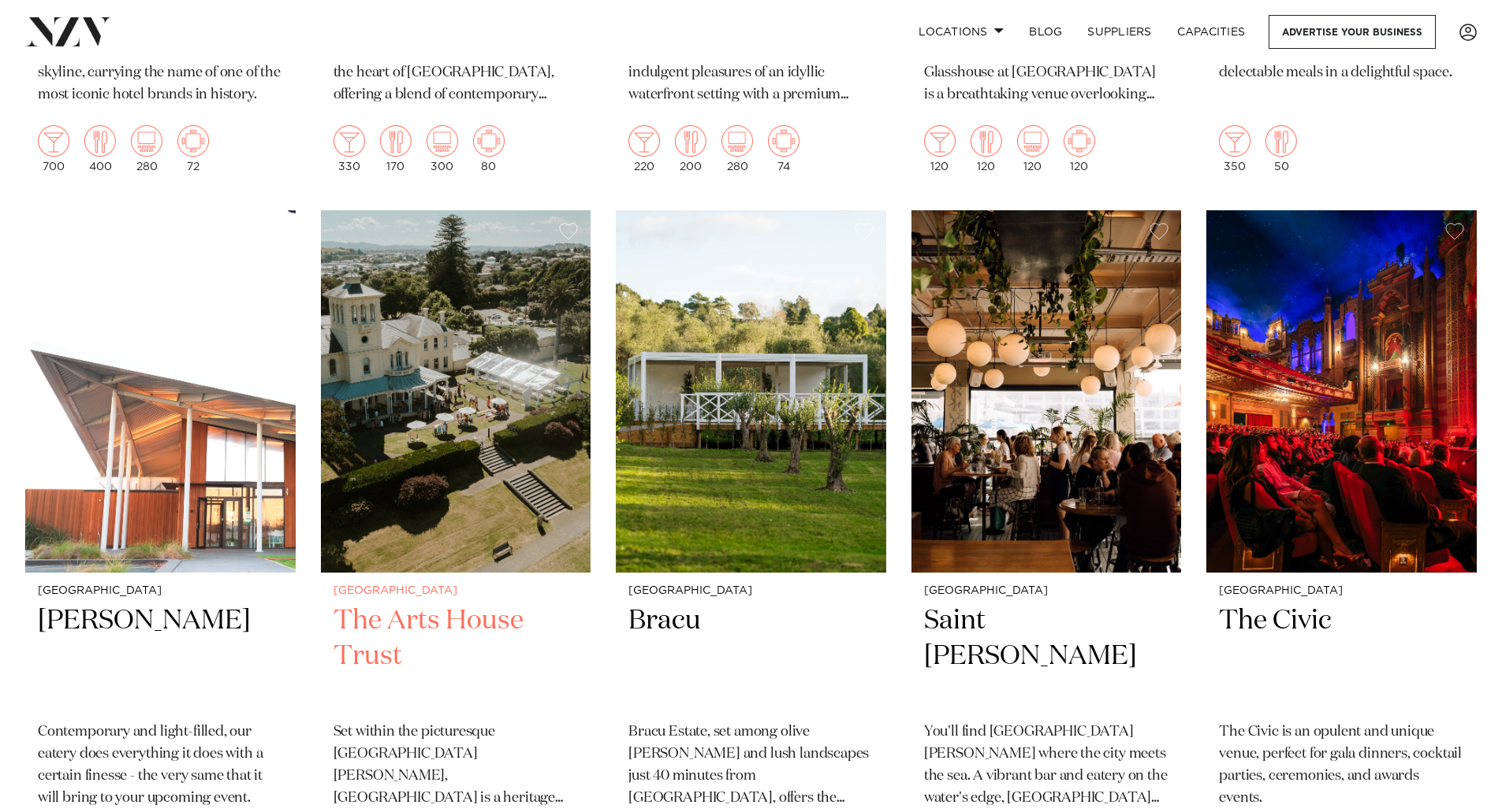
click at [416, 349] on img at bounding box center [456, 392] width 271 height 362
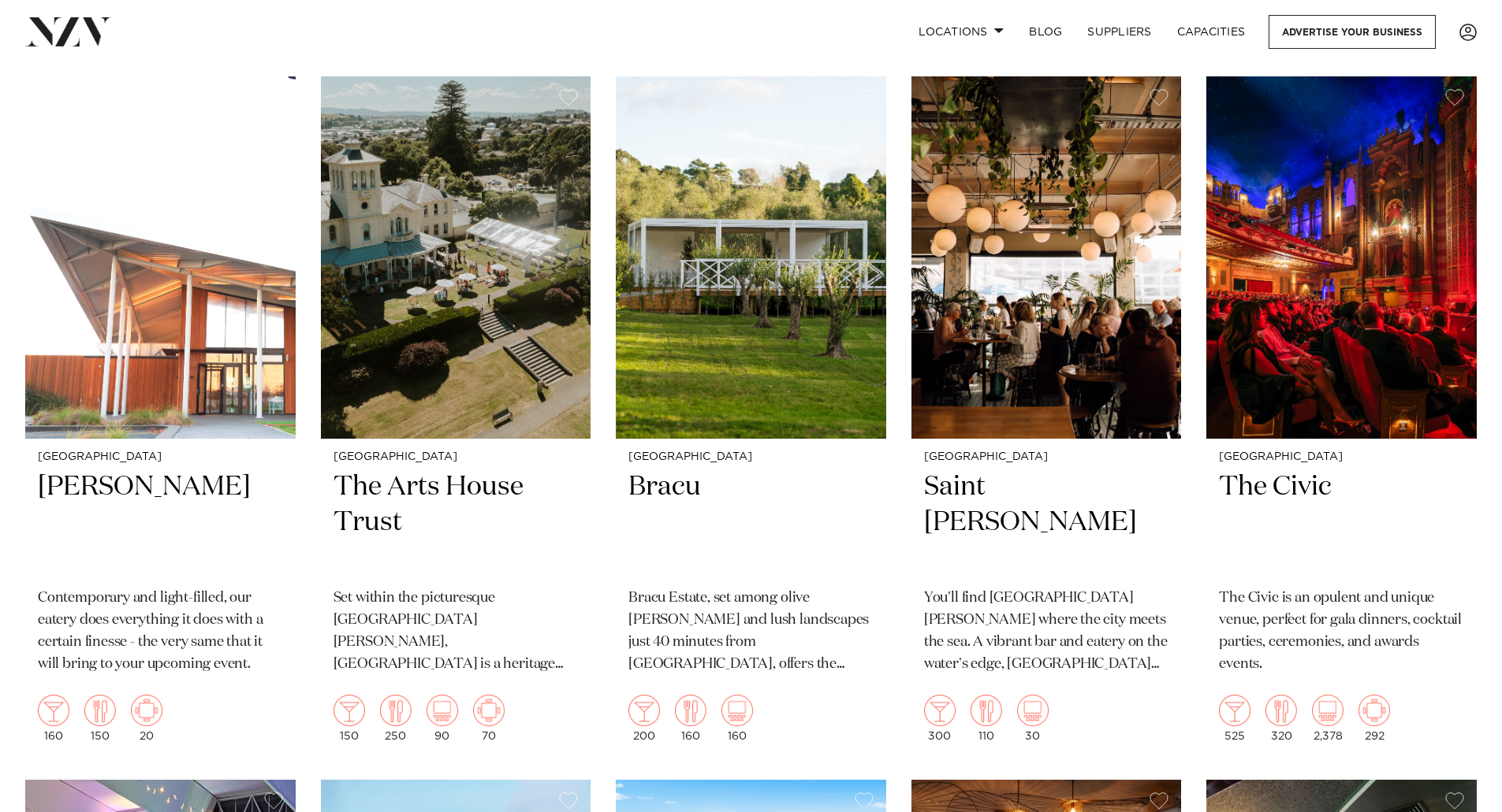
scroll to position [5588, 0]
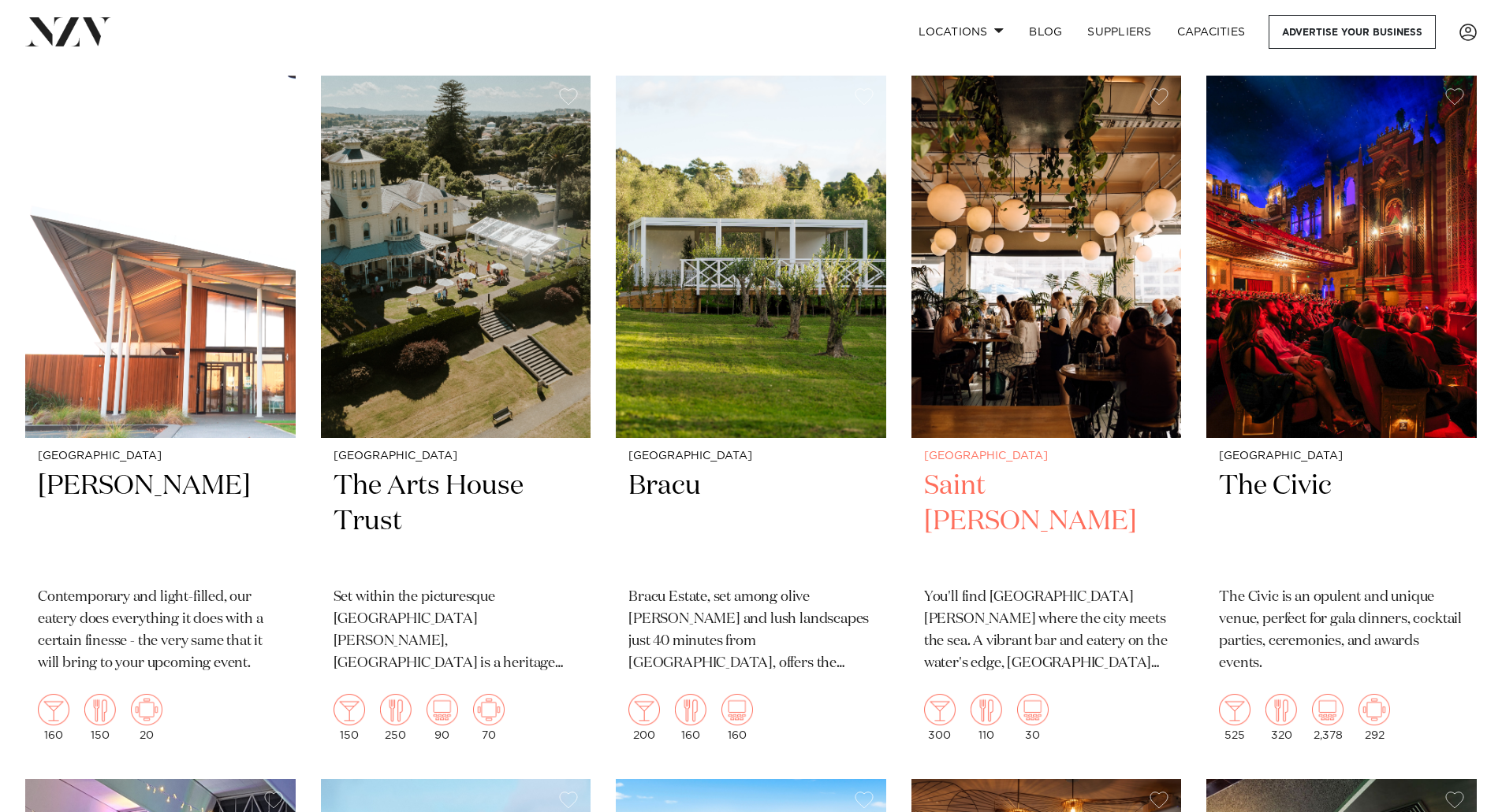
click at [1029, 307] on img at bounding box center [1046, 256] width 271 height 362
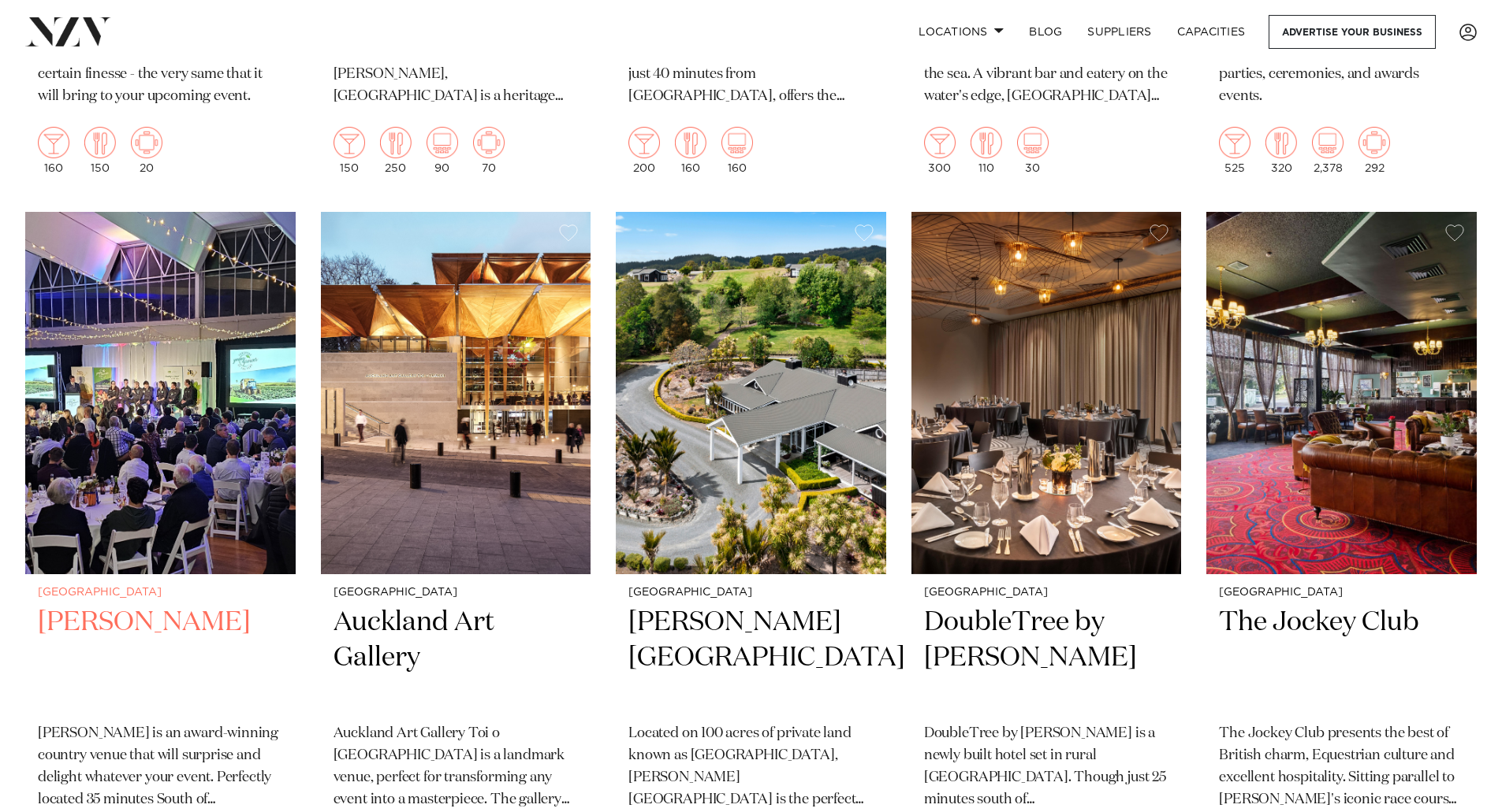
scroll to position [6196, 0]
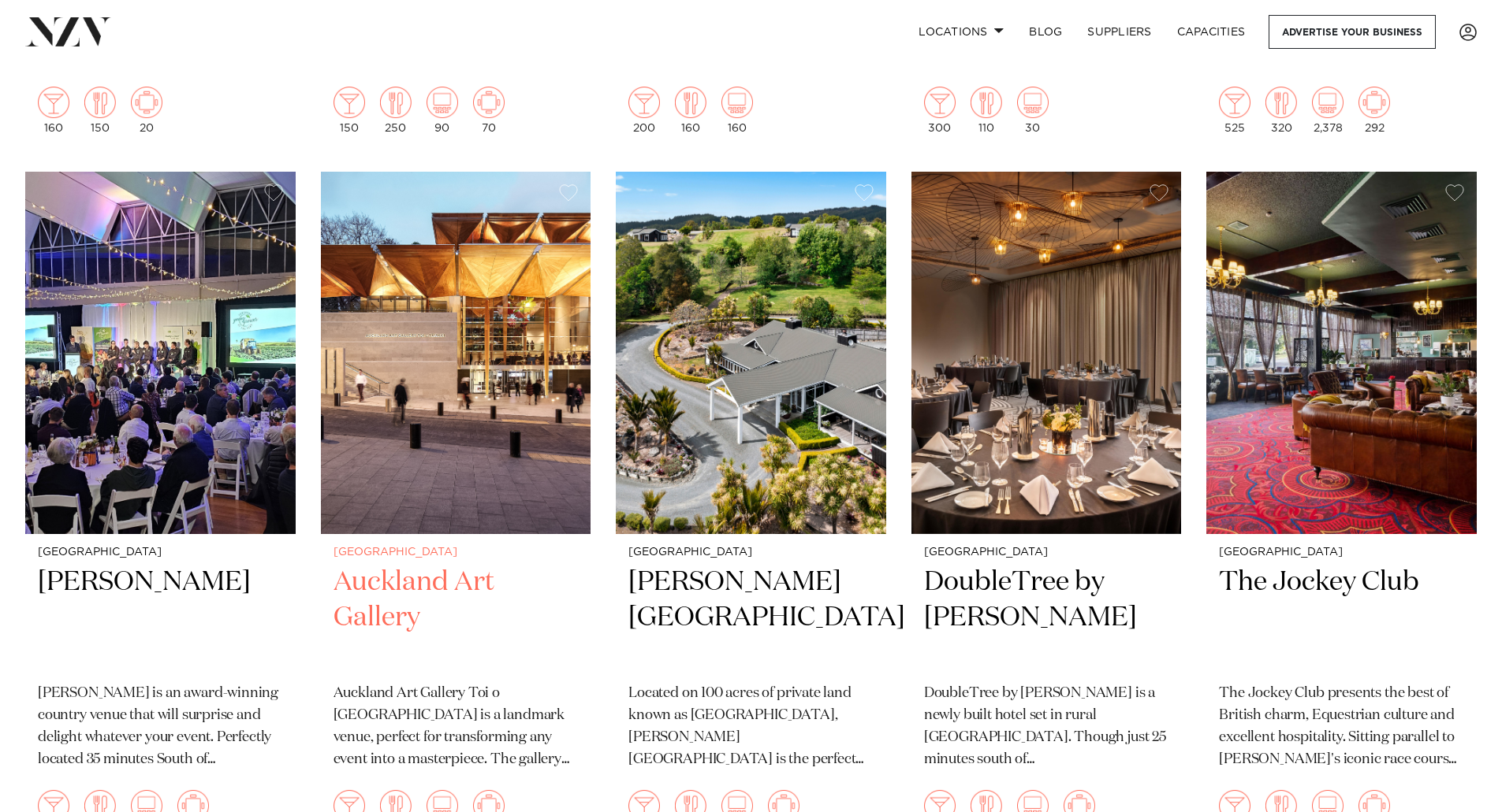
click at [492, 360] on img at bounding box center [456, 353] width 271 height 362
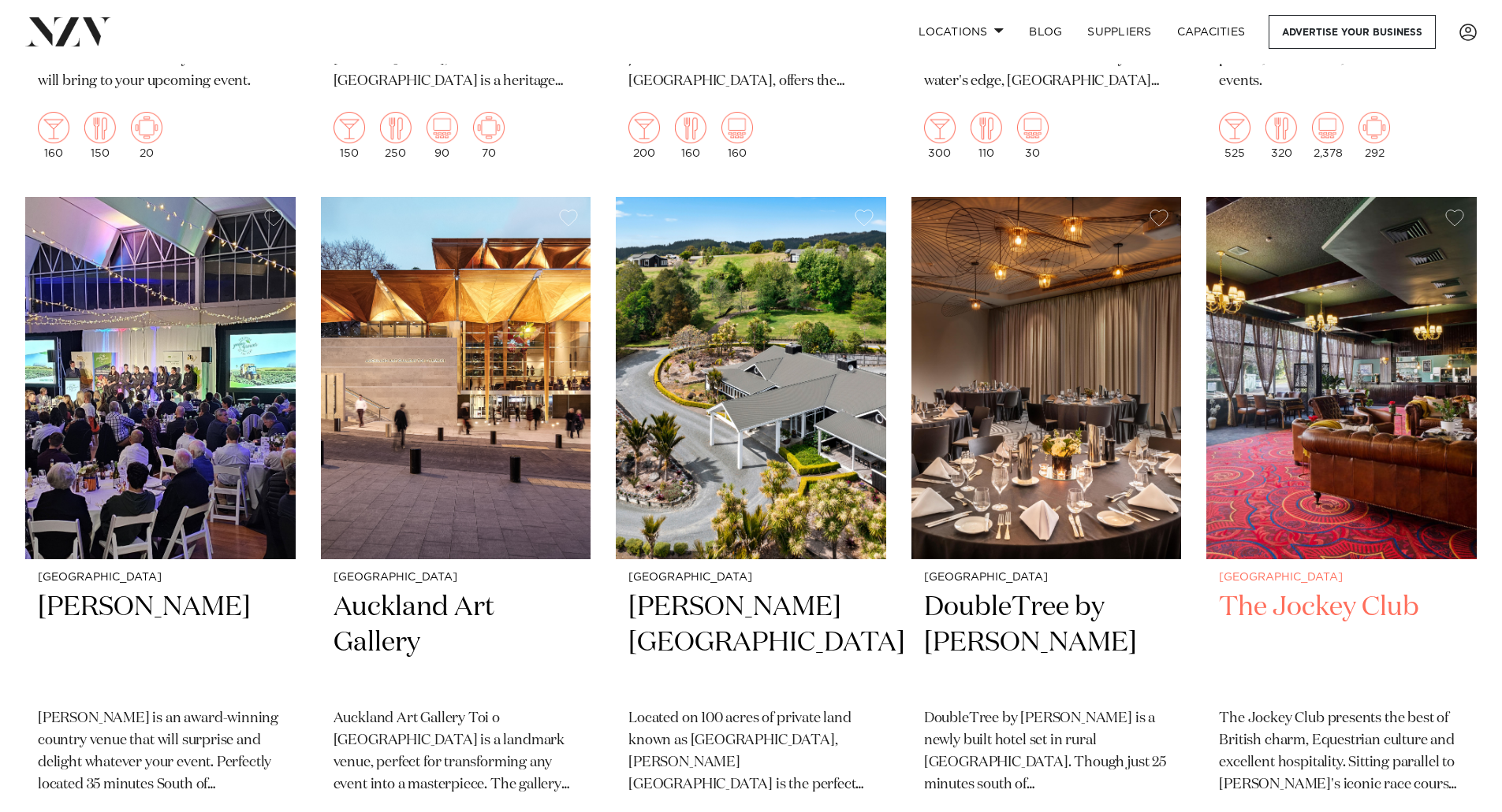
click at [1316, 326] on img at bounding box center [1341, 378] width 271 height 362
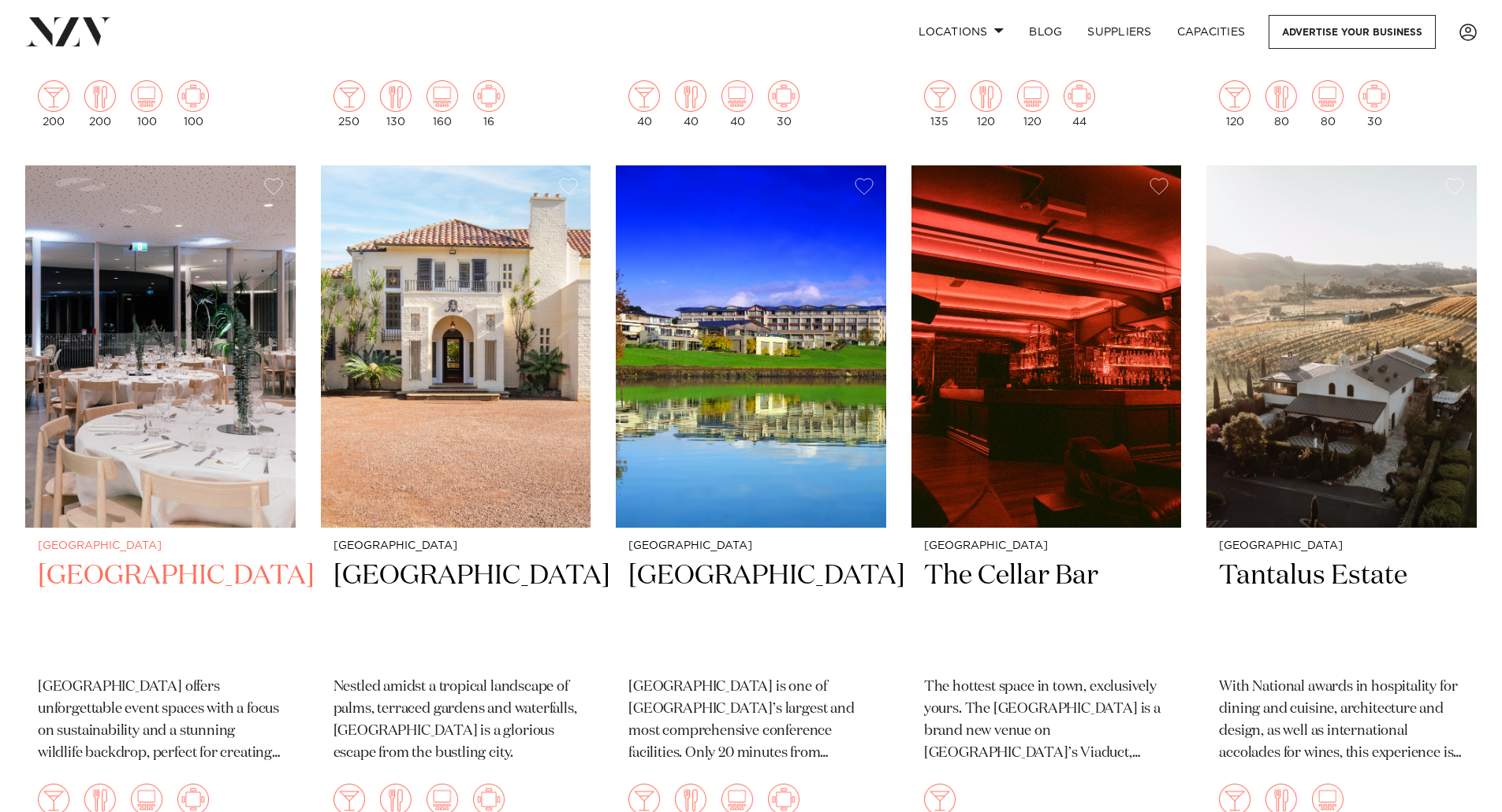
scroll to position [6934, 0]
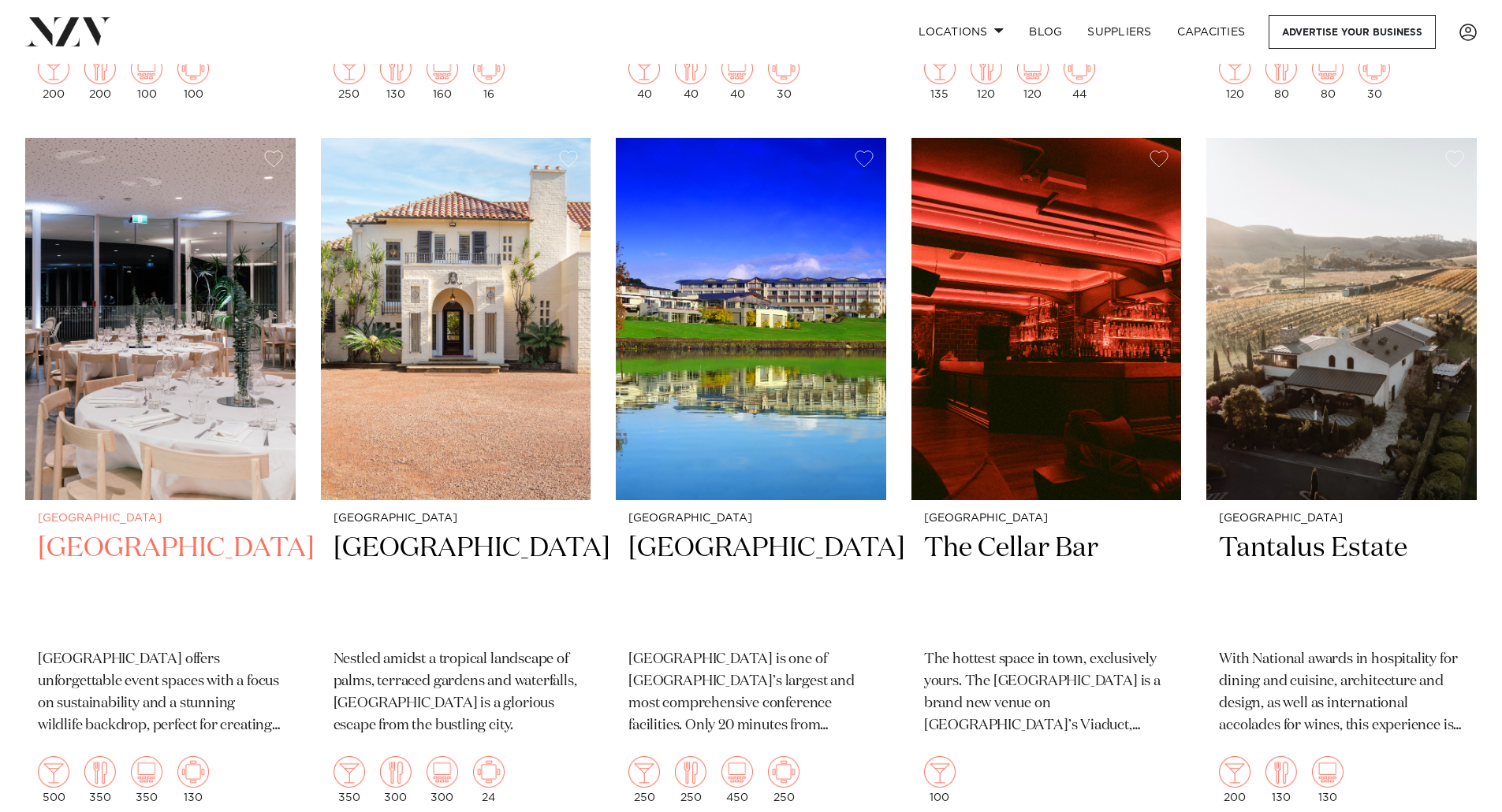
click at [185, 326] on img at bounding box center [161, 319] width 271 height 362
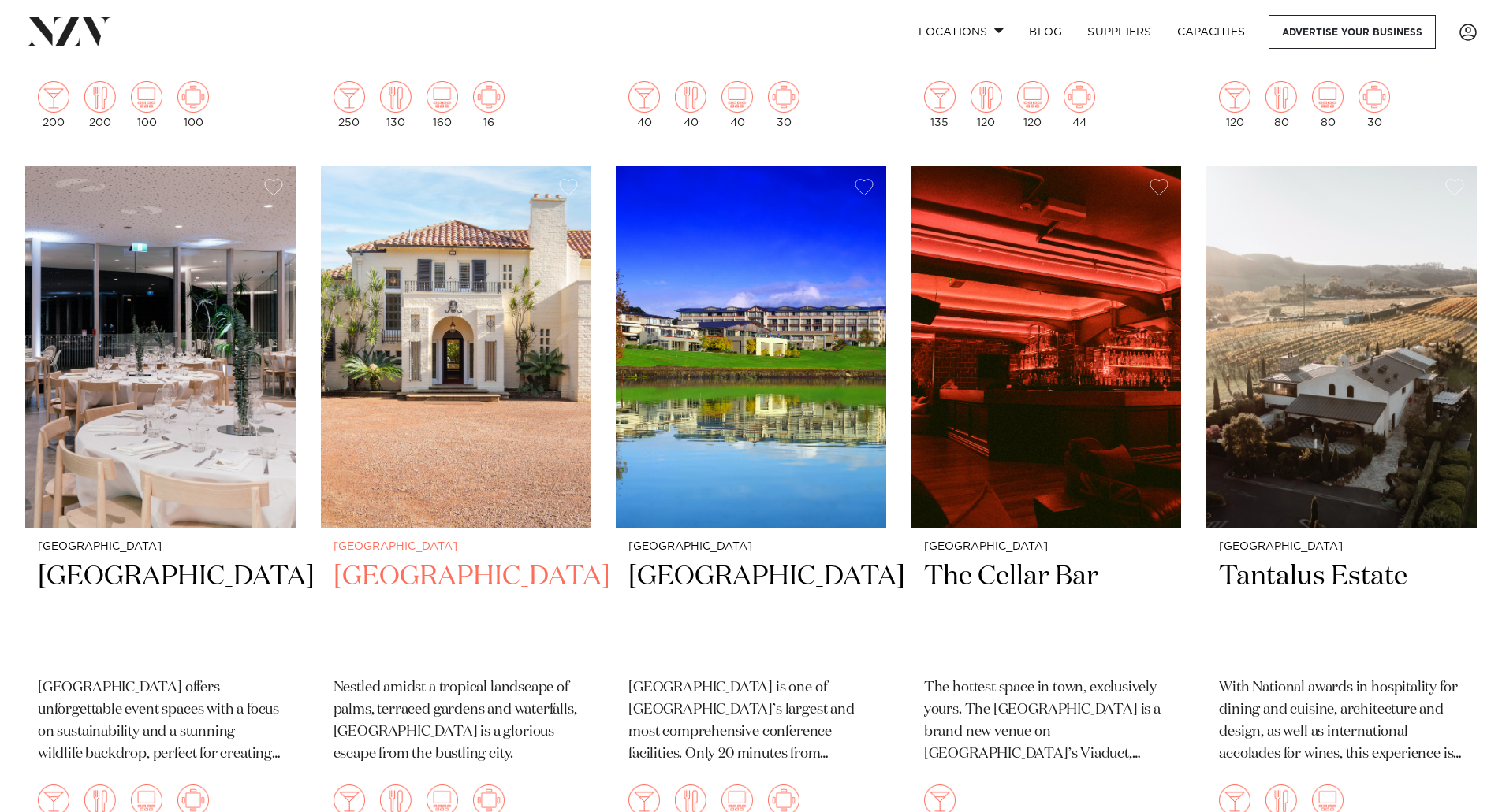
click at [443, 358] on img at bounding box center [456, 347] width 271 height 362
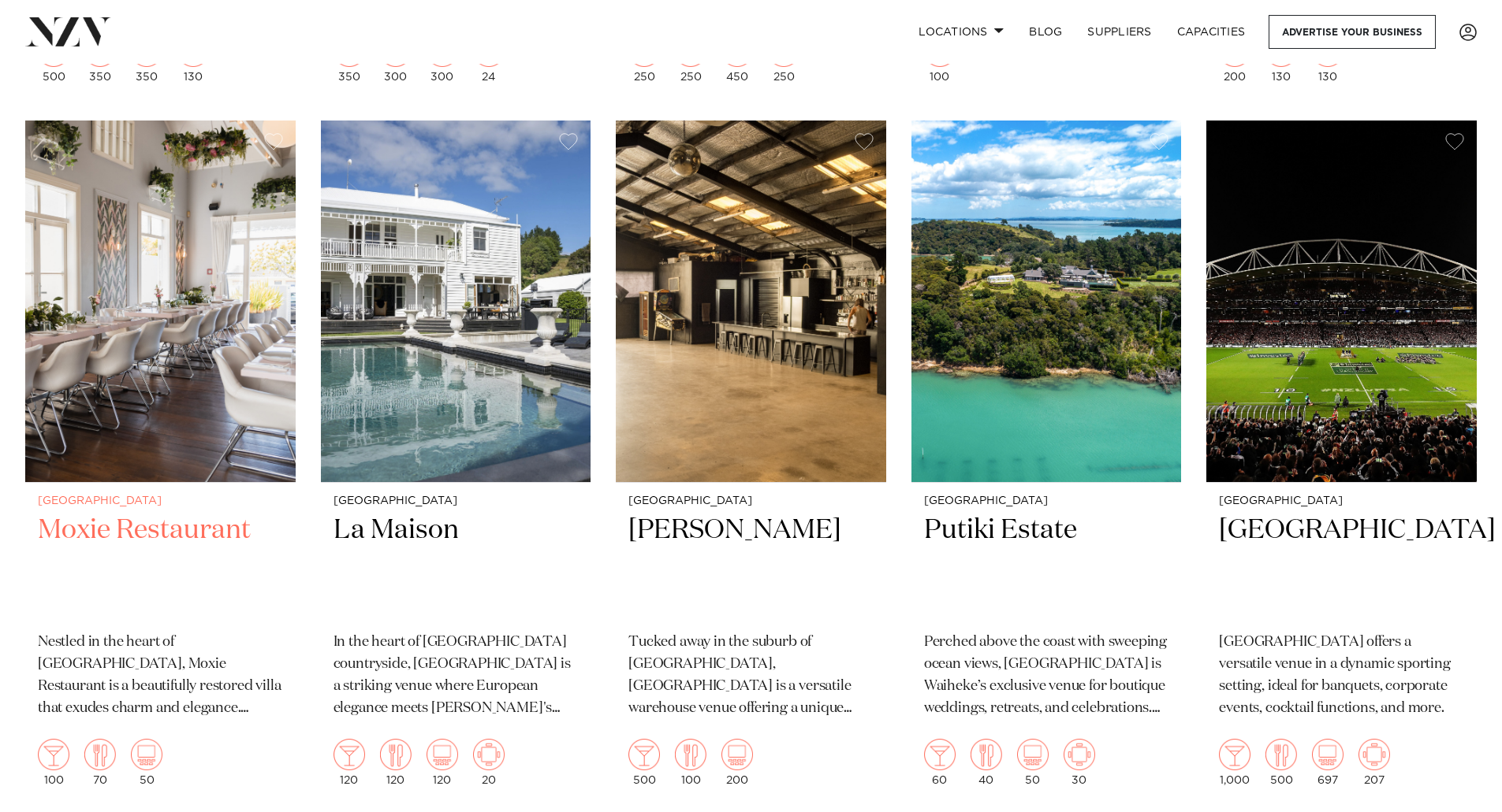
scroll to position [7665, 0]
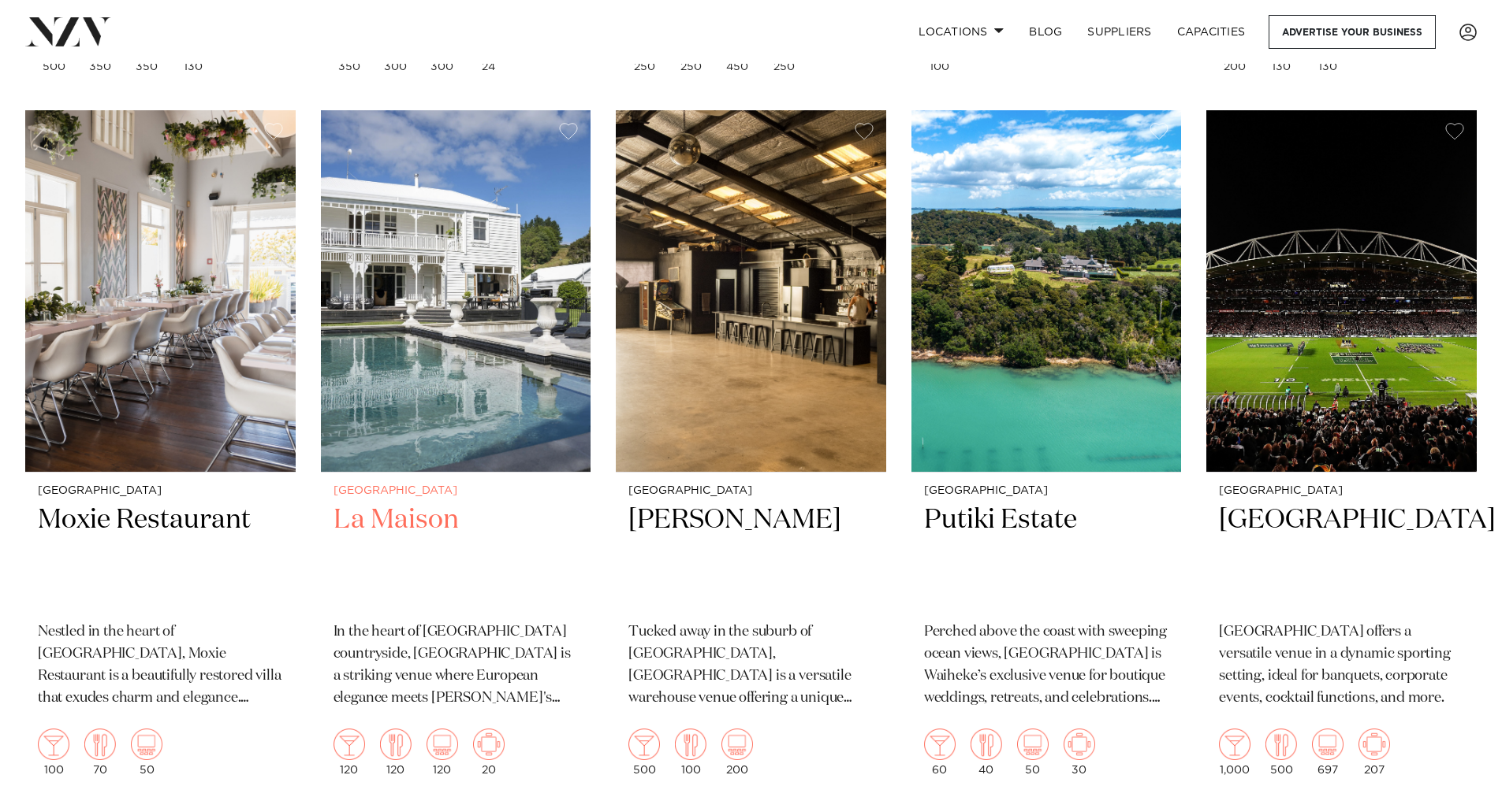
click at [390, 329] on img at bounding box center [456, 291] width 271 height 362
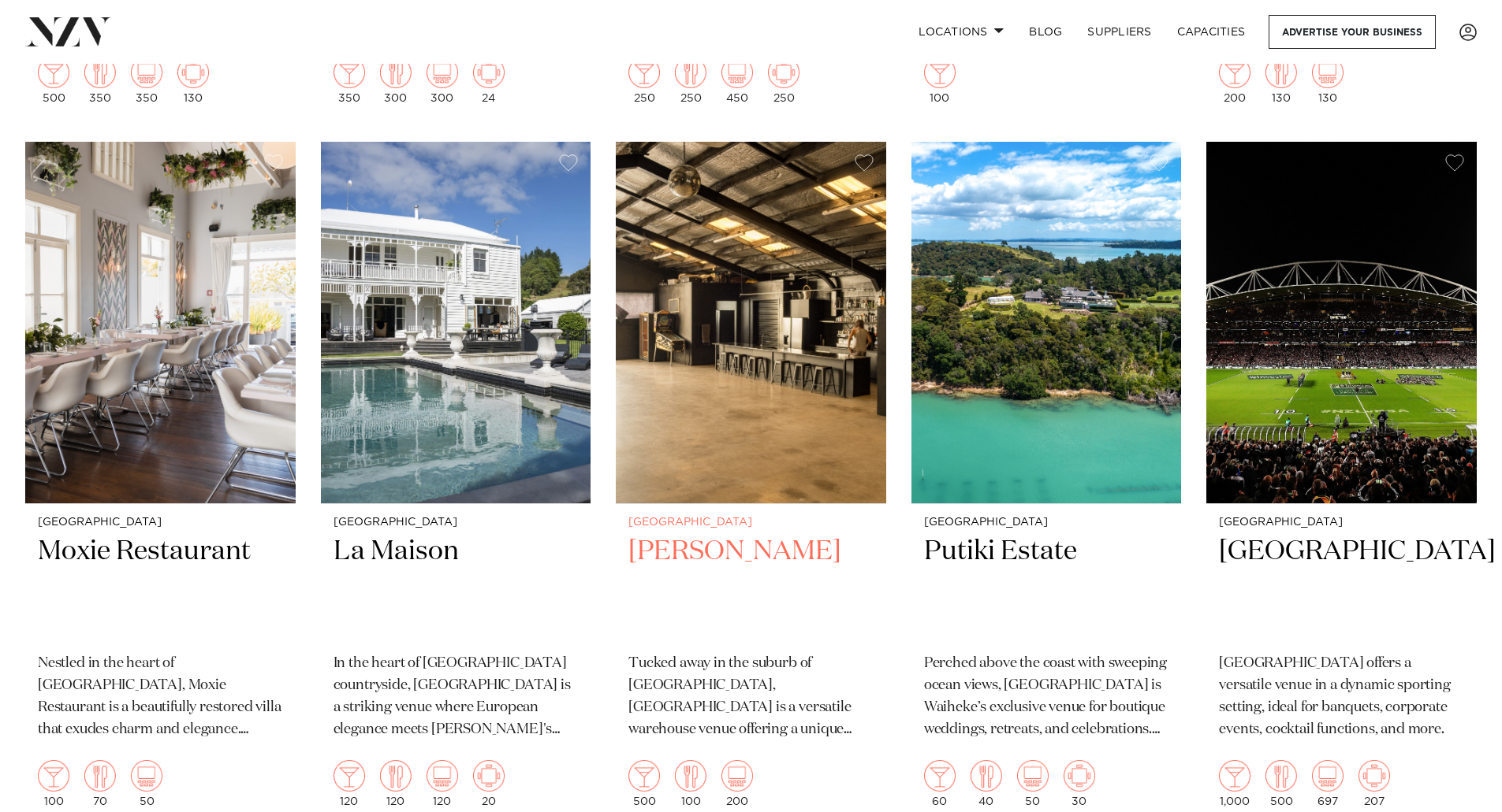
click at [749, 344] on img at bounding box center [751, 323] width 271 height 362
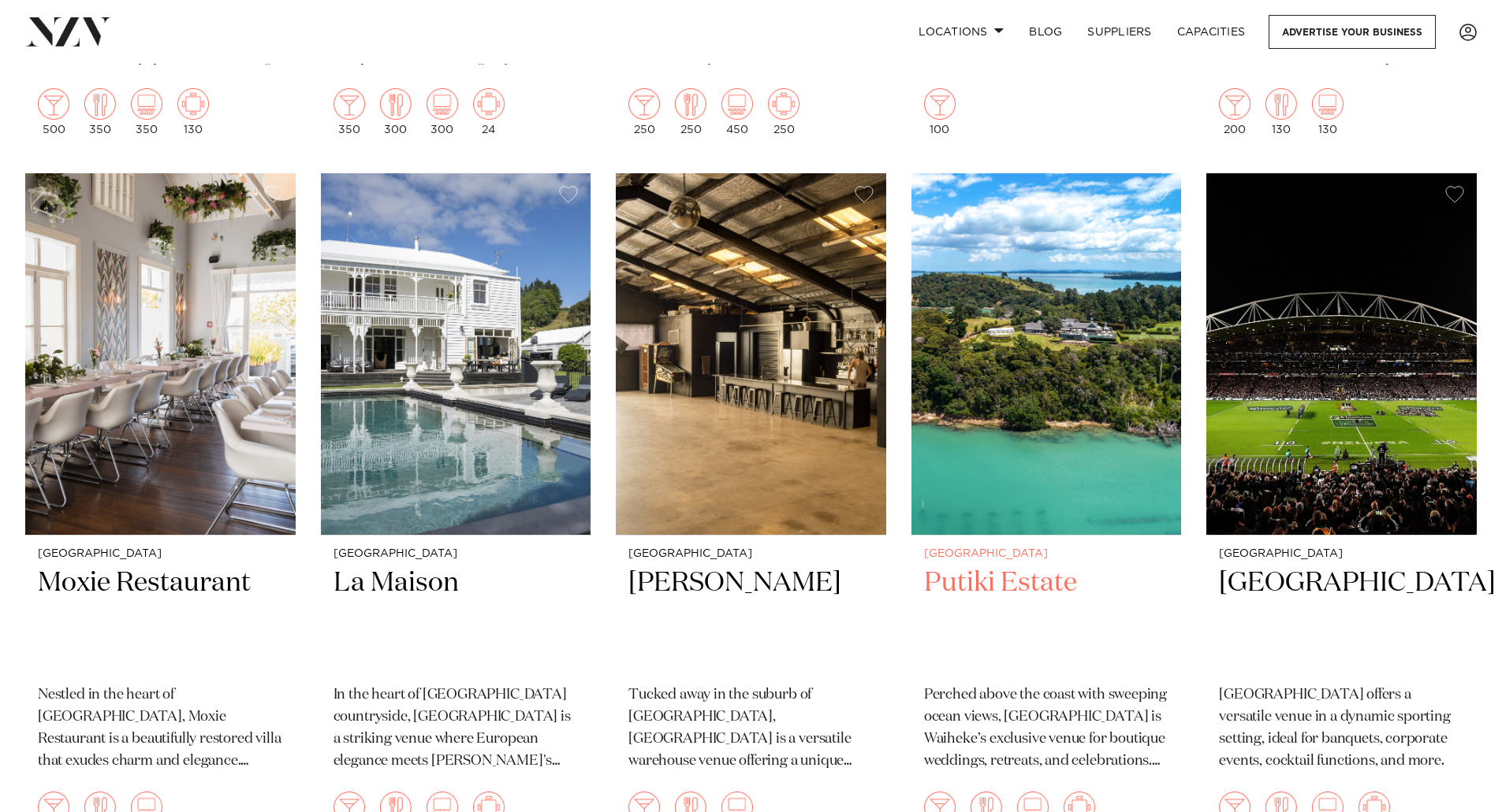
click at [1048, 287] on img at bounding box center [1046, 354] width 271 height 362
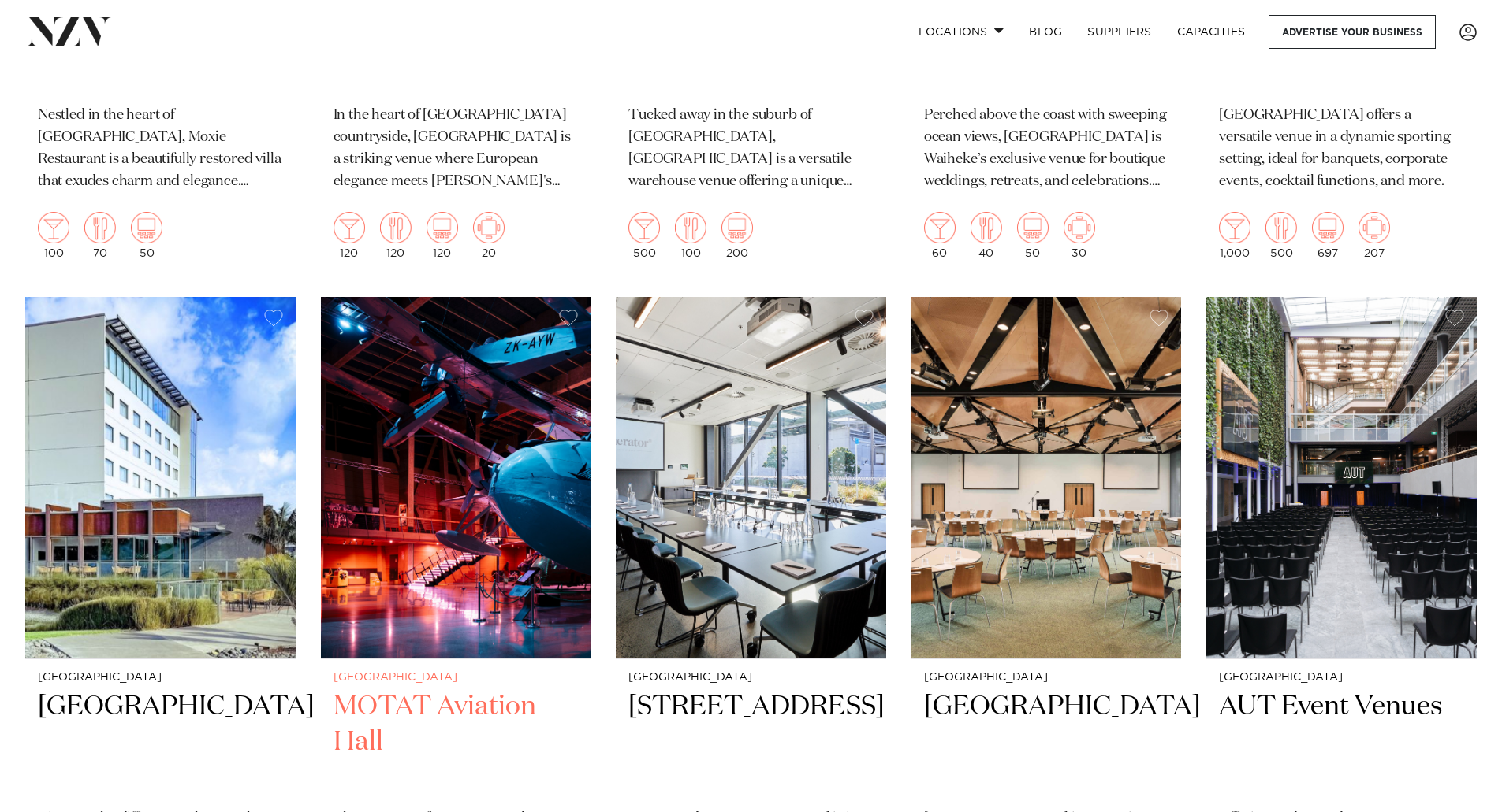
scroll to position [8280, 0]
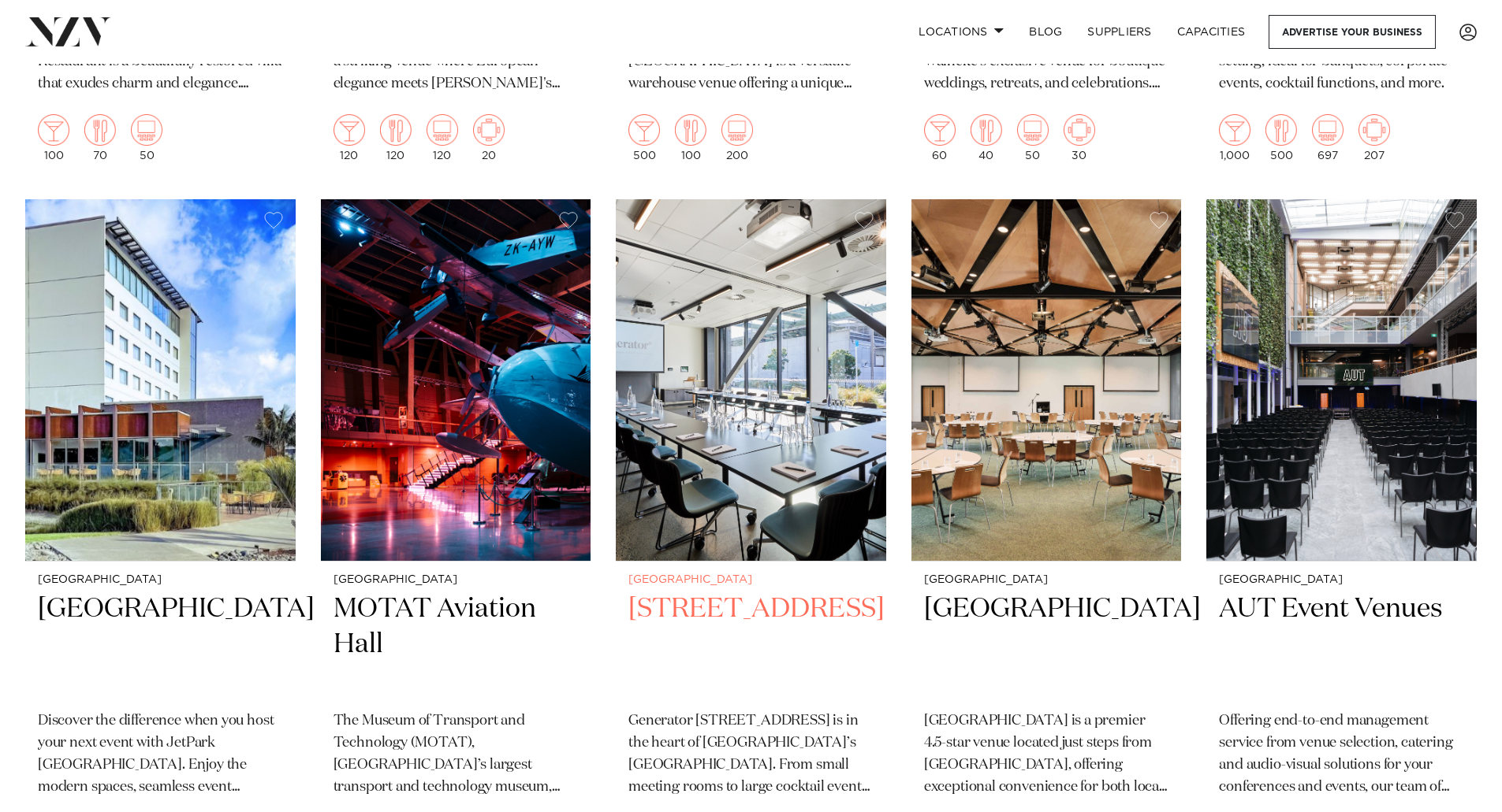
click at [705, 316] on img at bounding box center [751, 380] width 271 height 362
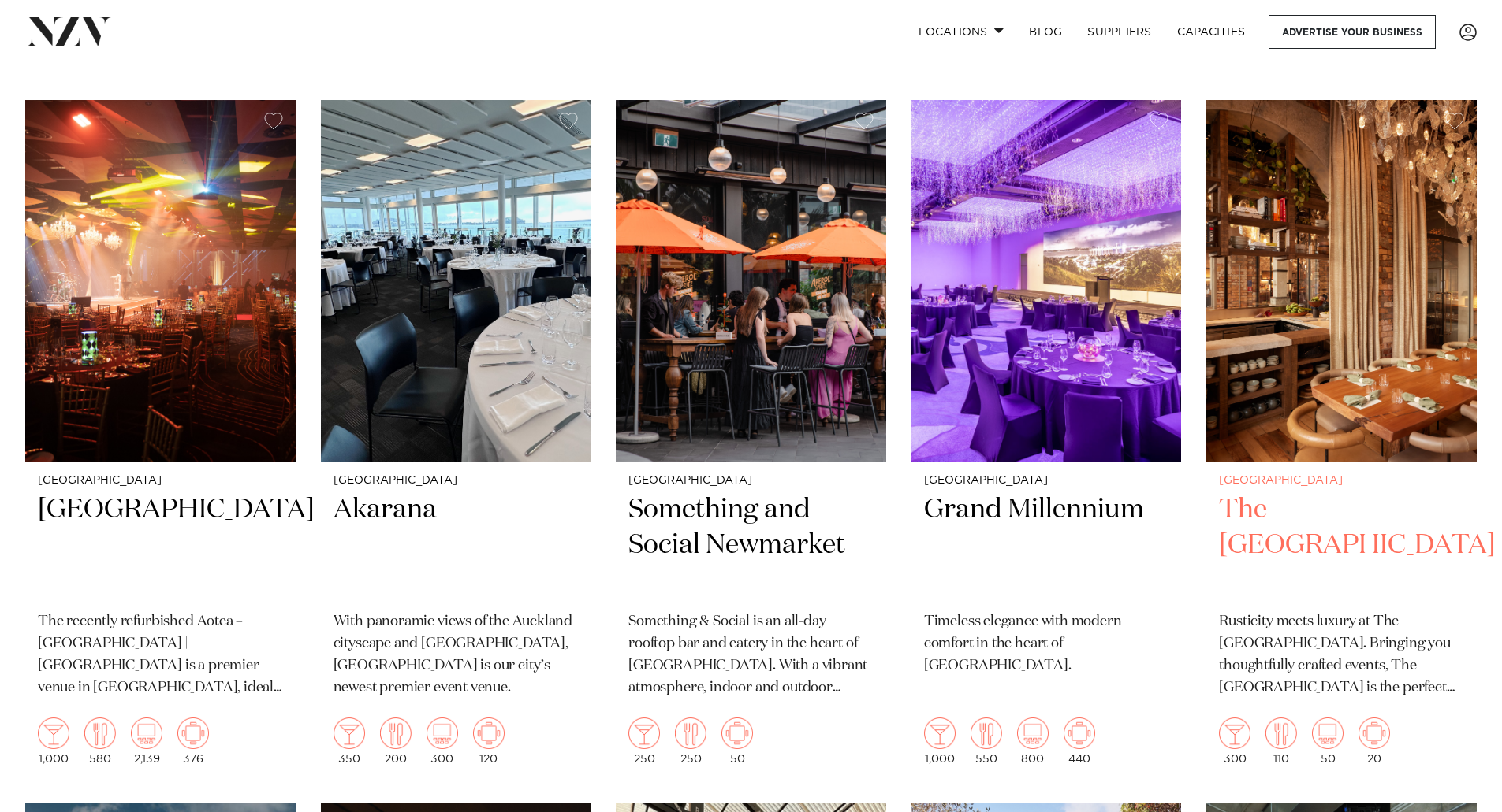
scroll to position [9110, 0]
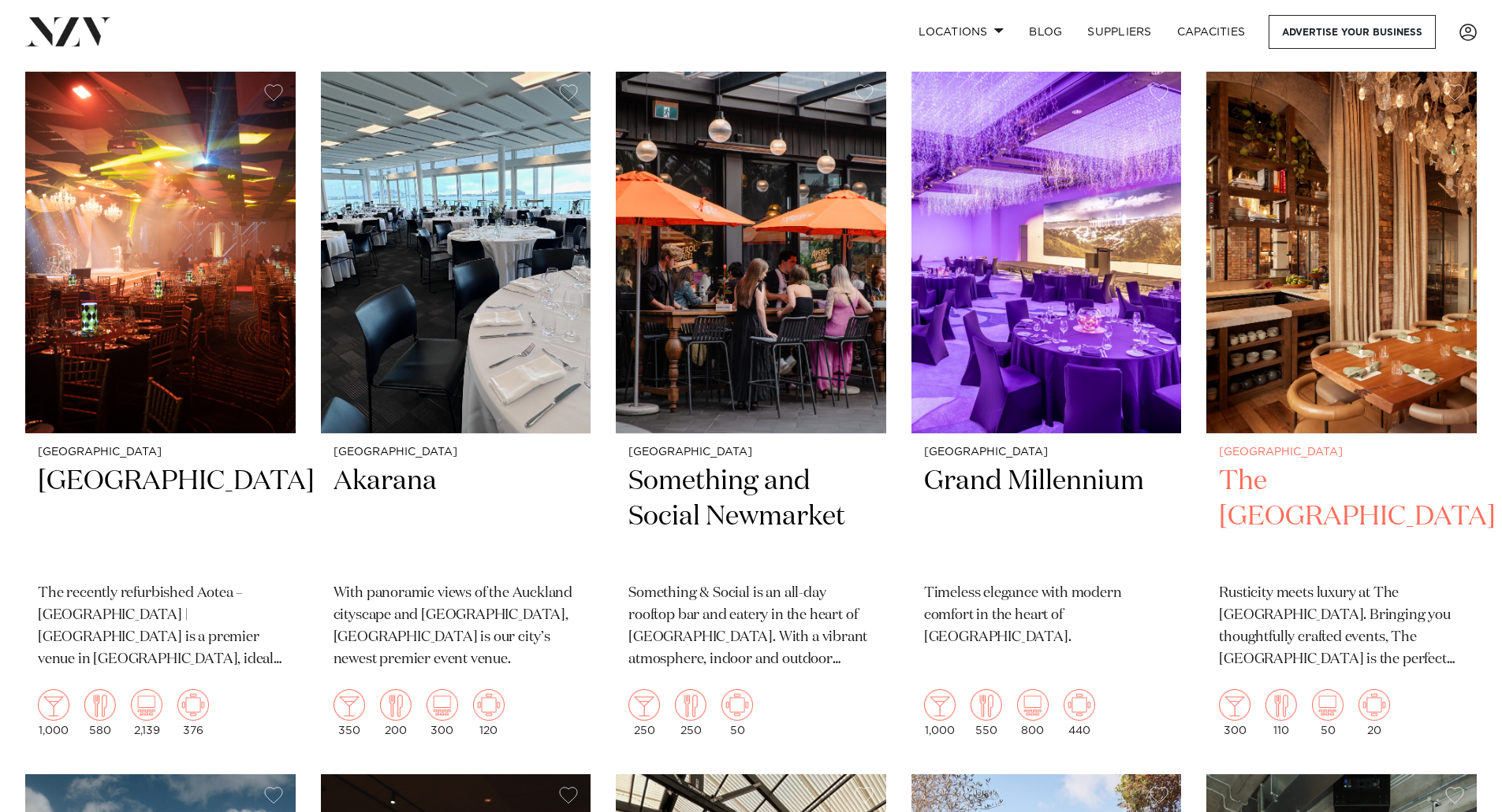
click at [1331, 271] on img at bounding box center [1341, 252] width 271 height 362
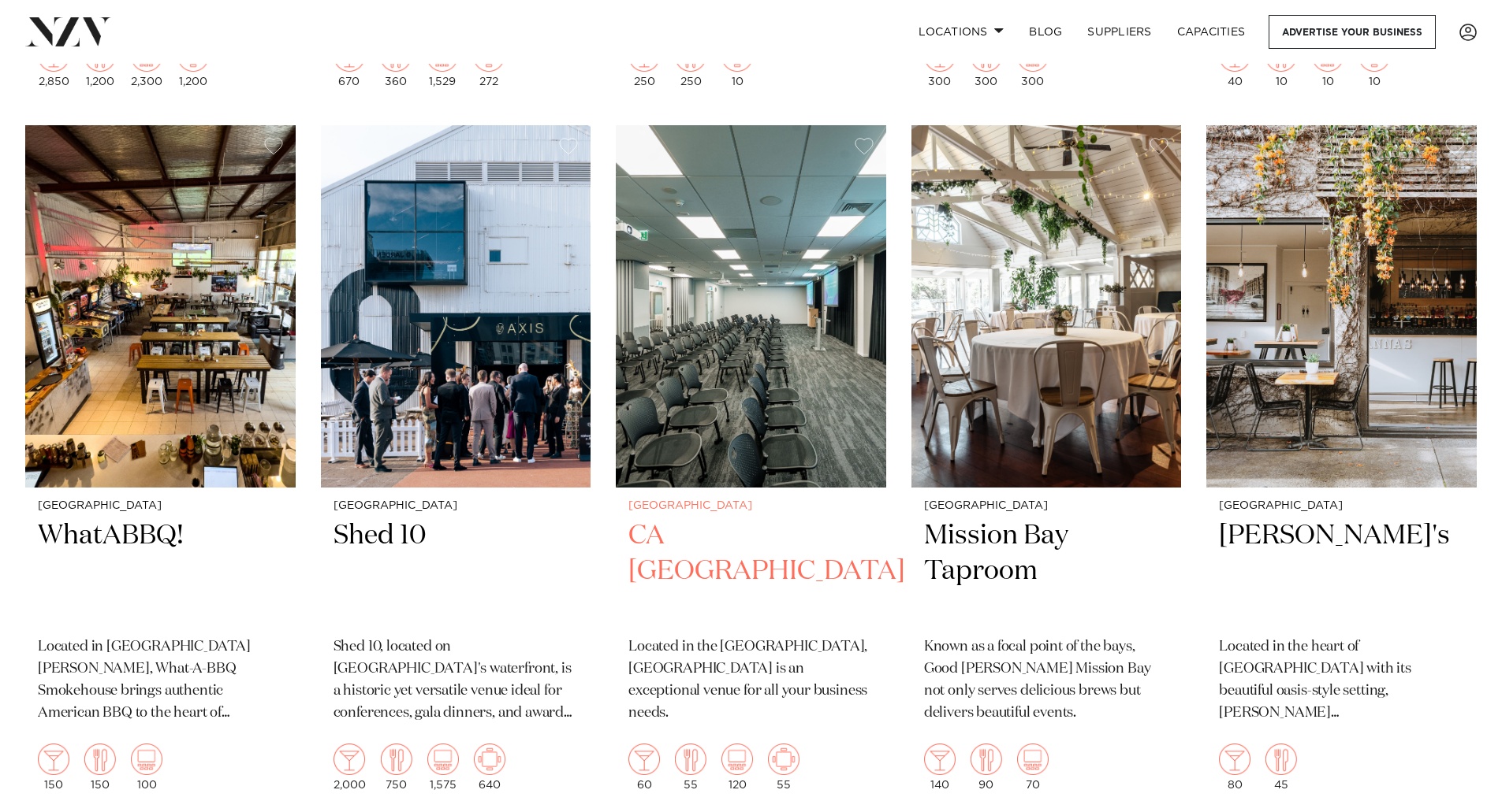
scroll to position [11200, 0]
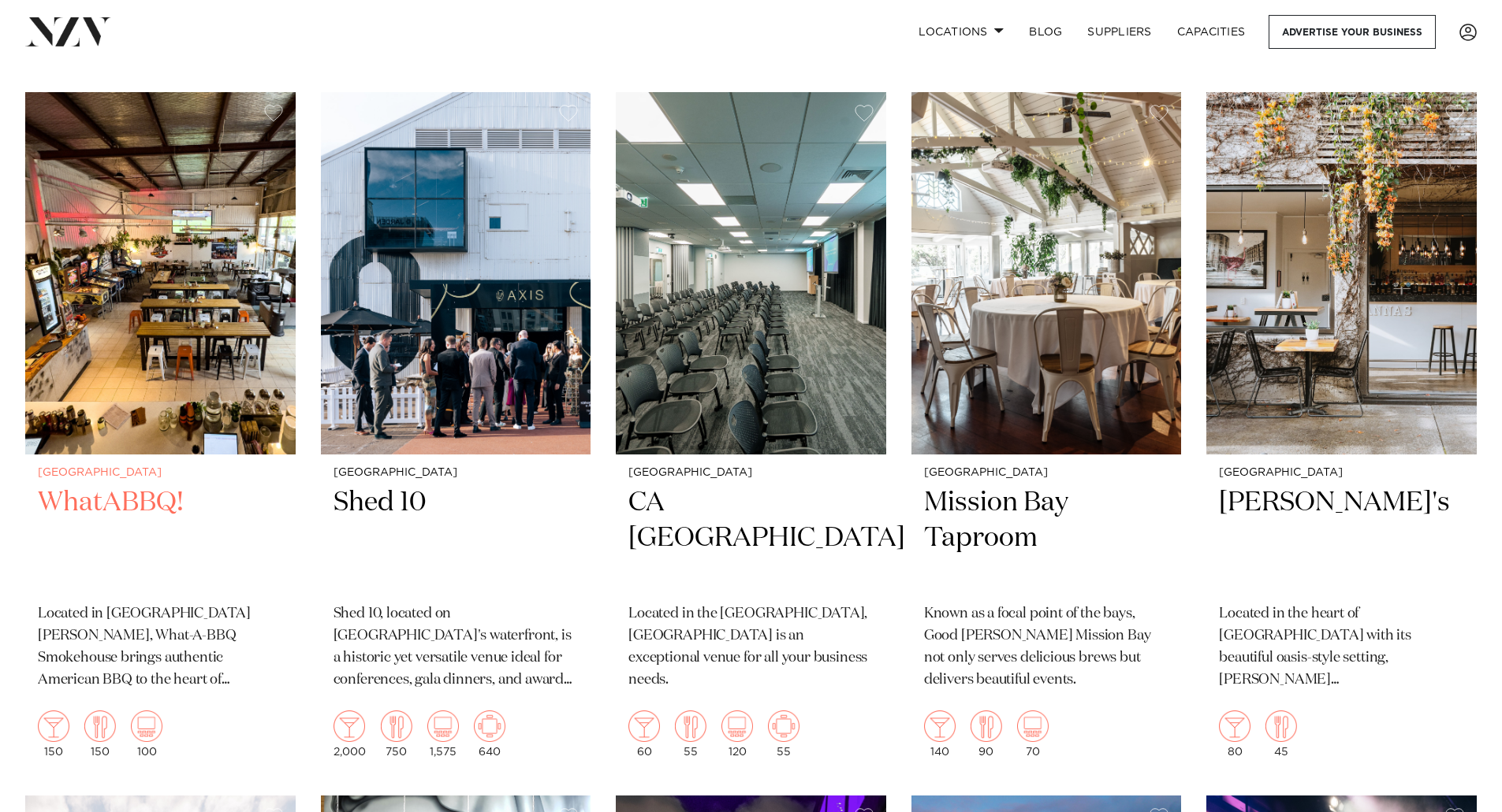
click at [170, 223] on img at bounding box center [161, 273] width 271 height 362
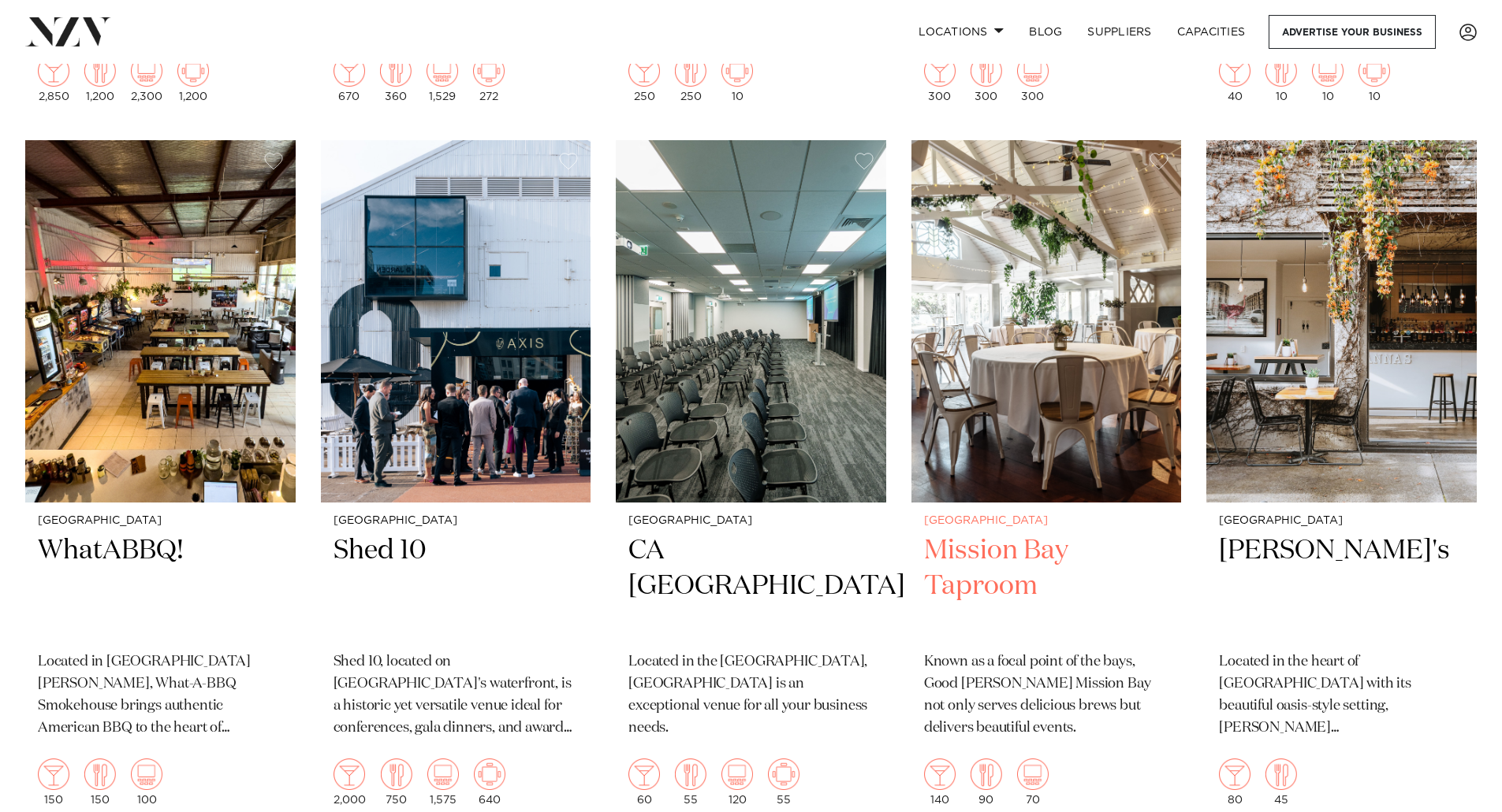
click at [1044, 279] on img at bounding box center [1046, 321] width 271 height 362
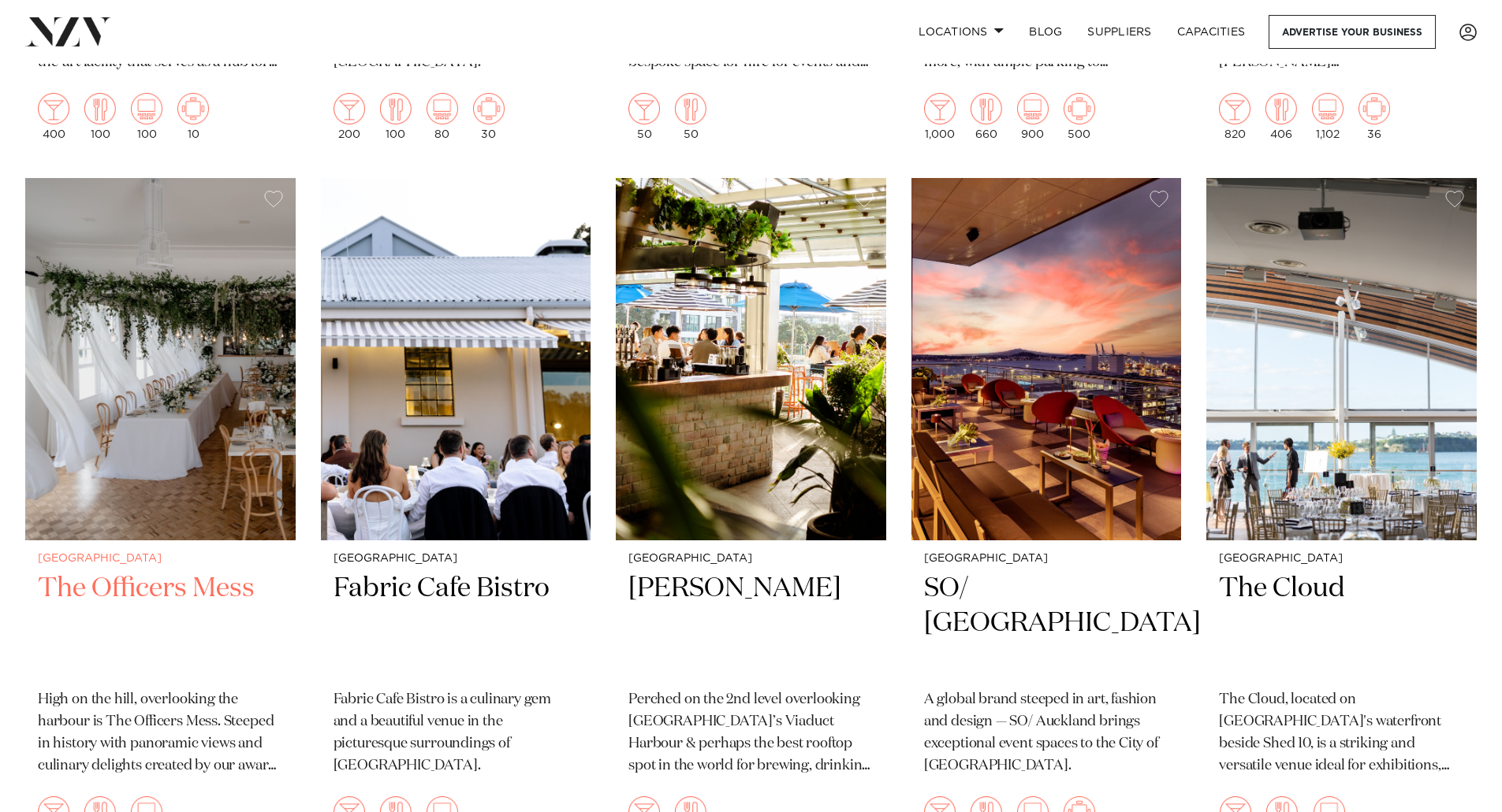
scroll to position [12521, 0]
click at [182, 402] on img at bounding box center [161, 358] width 271 height 362
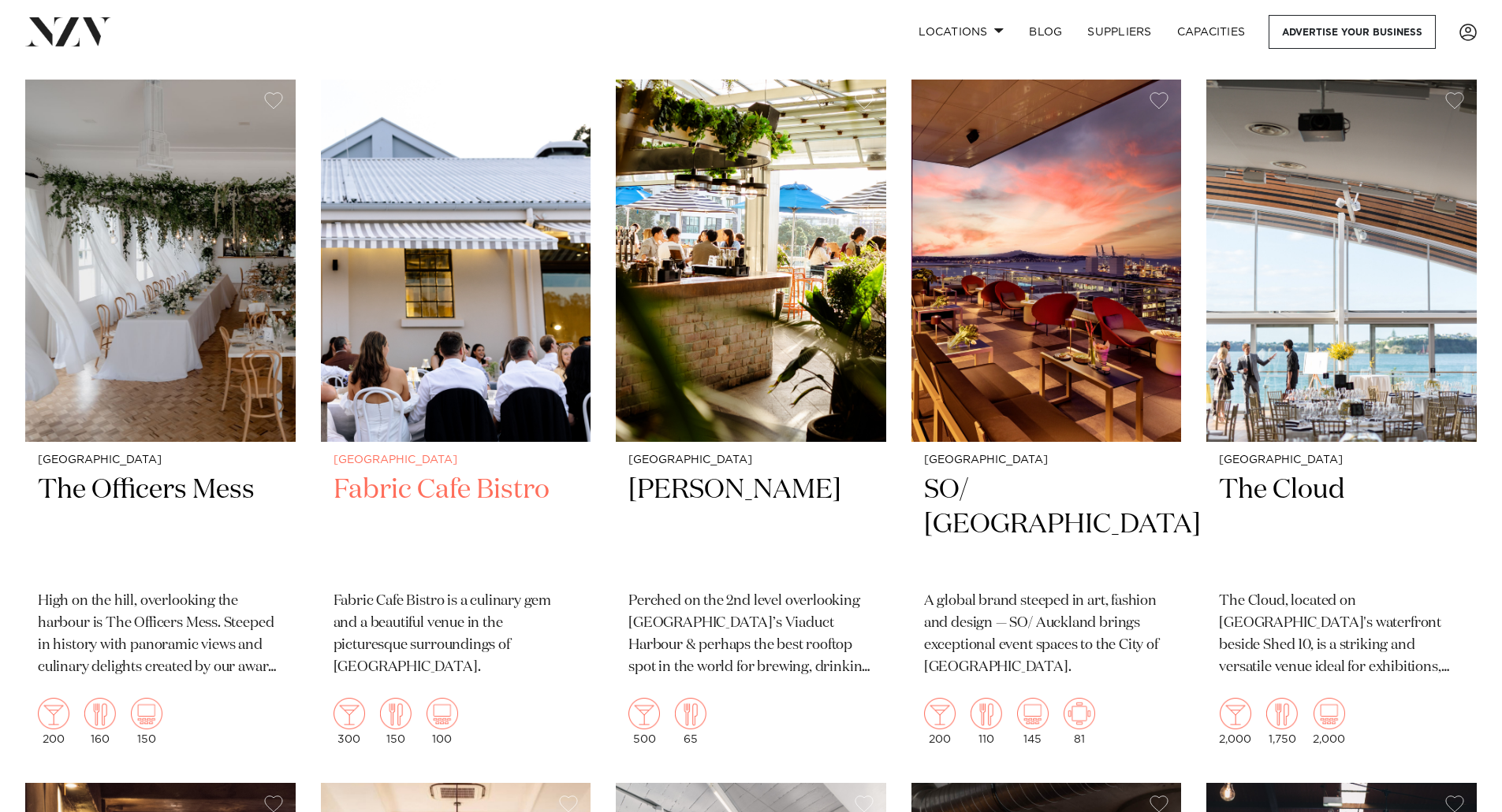
scroll to position [12626, 0]
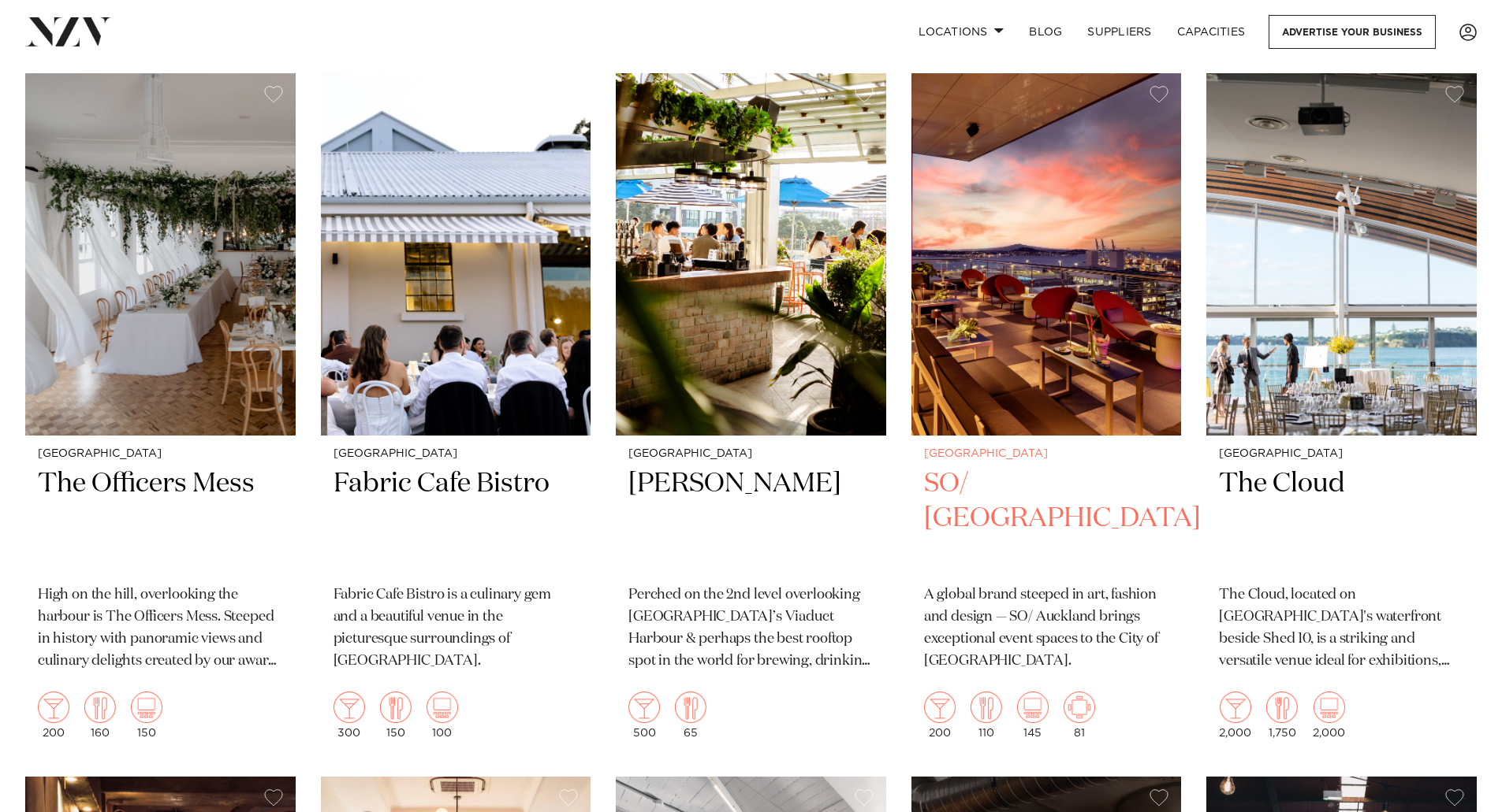
click at [1029, 224] on img at bounding box center [1046, 254] width 271 height 362
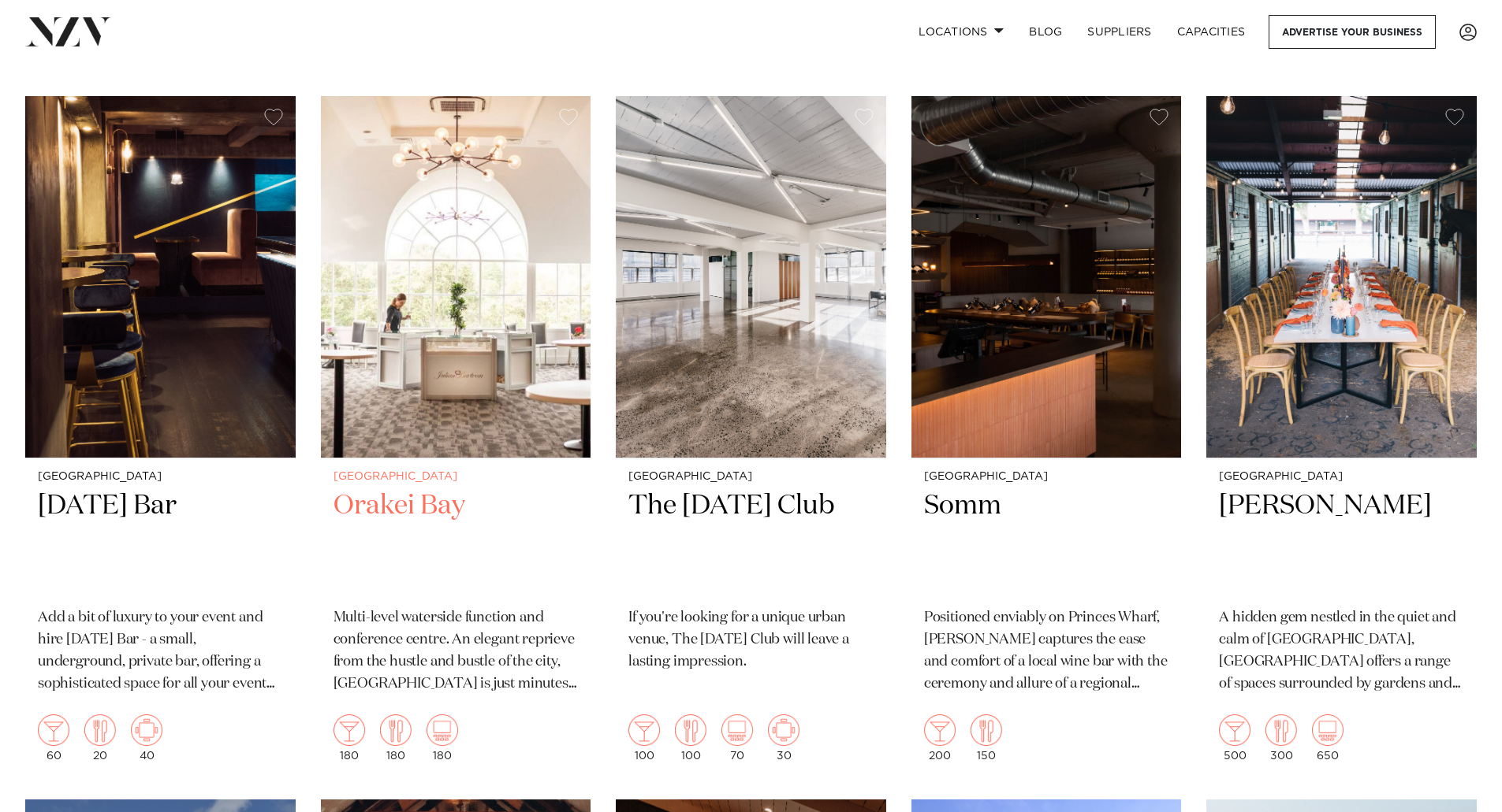
scroll to position [13281, 0]
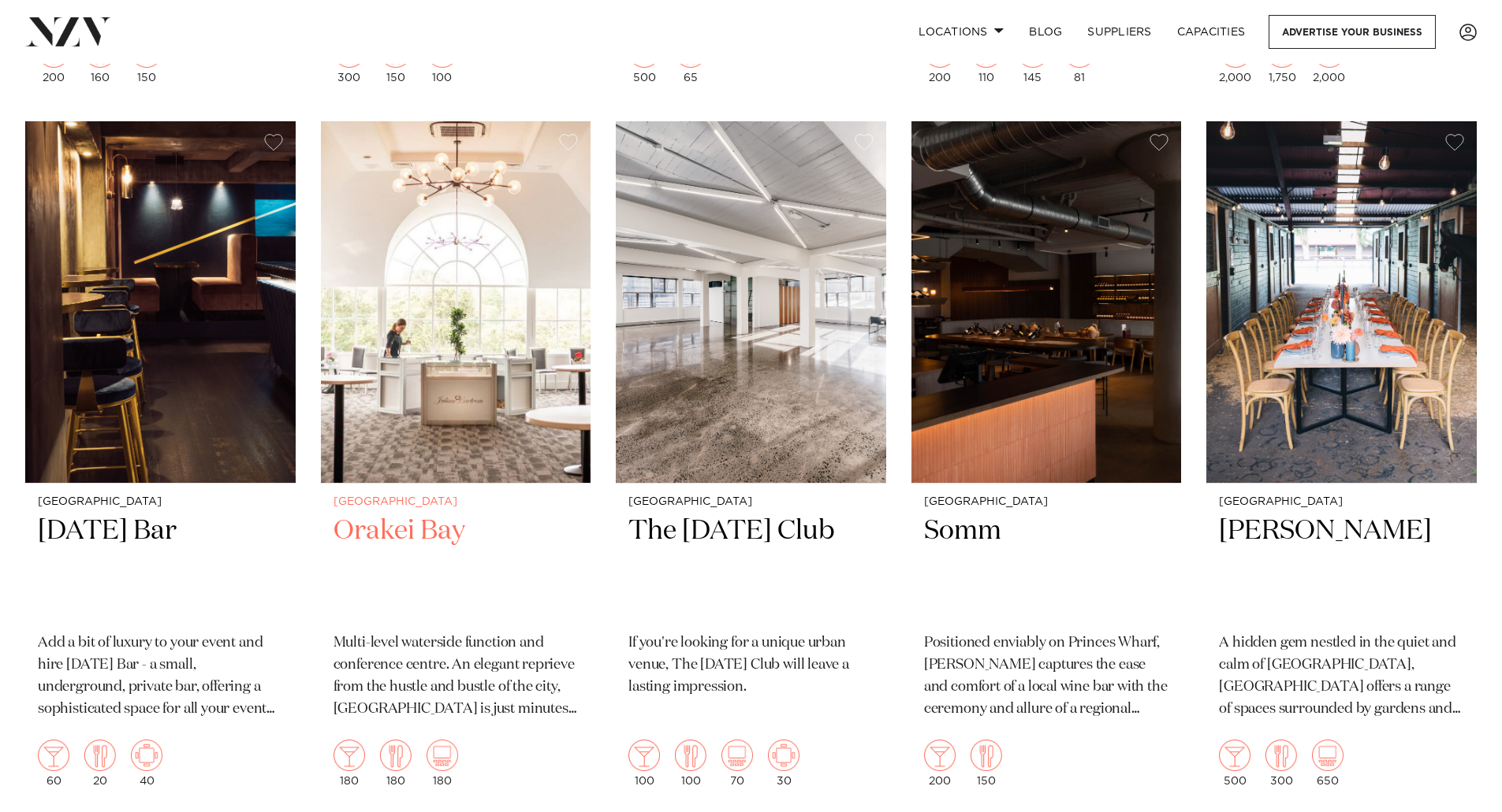
click at [471, 208] on img at bounding box center [456, 303] width 271 height 362
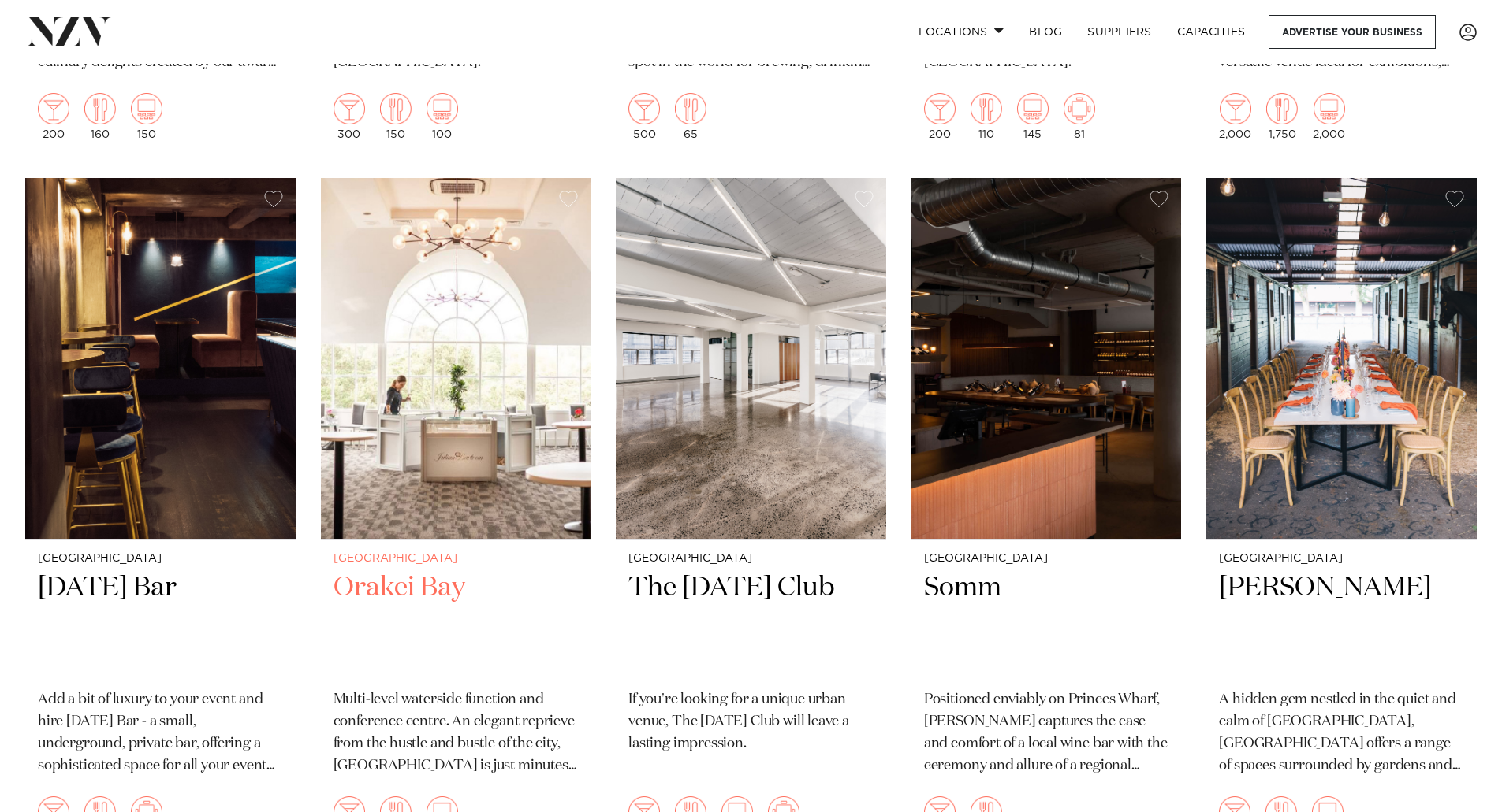
click at [406, 292] on img at bounding box center [456, 359] width 271 height 362
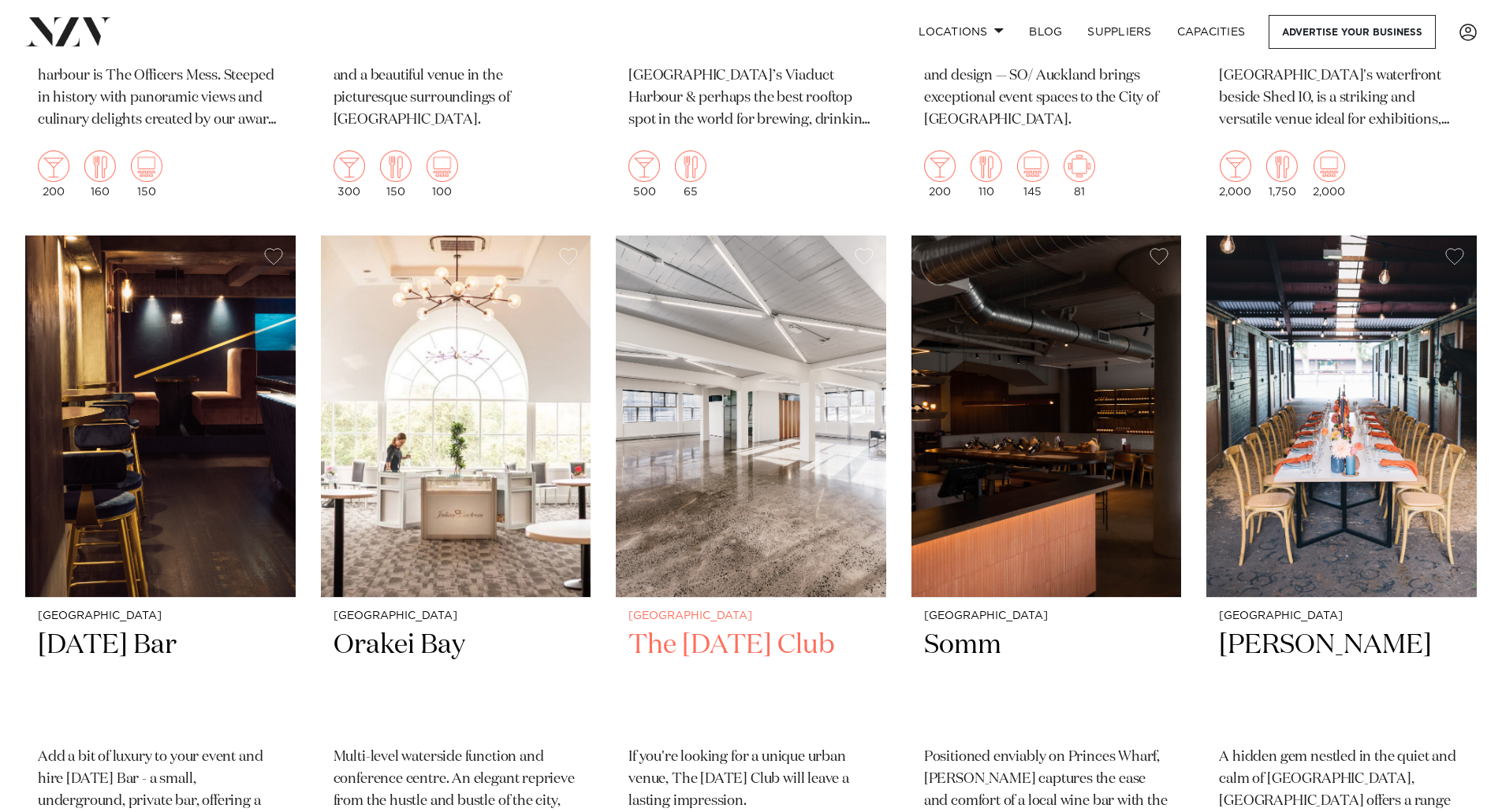
click at [721, 378] on img at bounding box center [751, 417] width 271 height 362
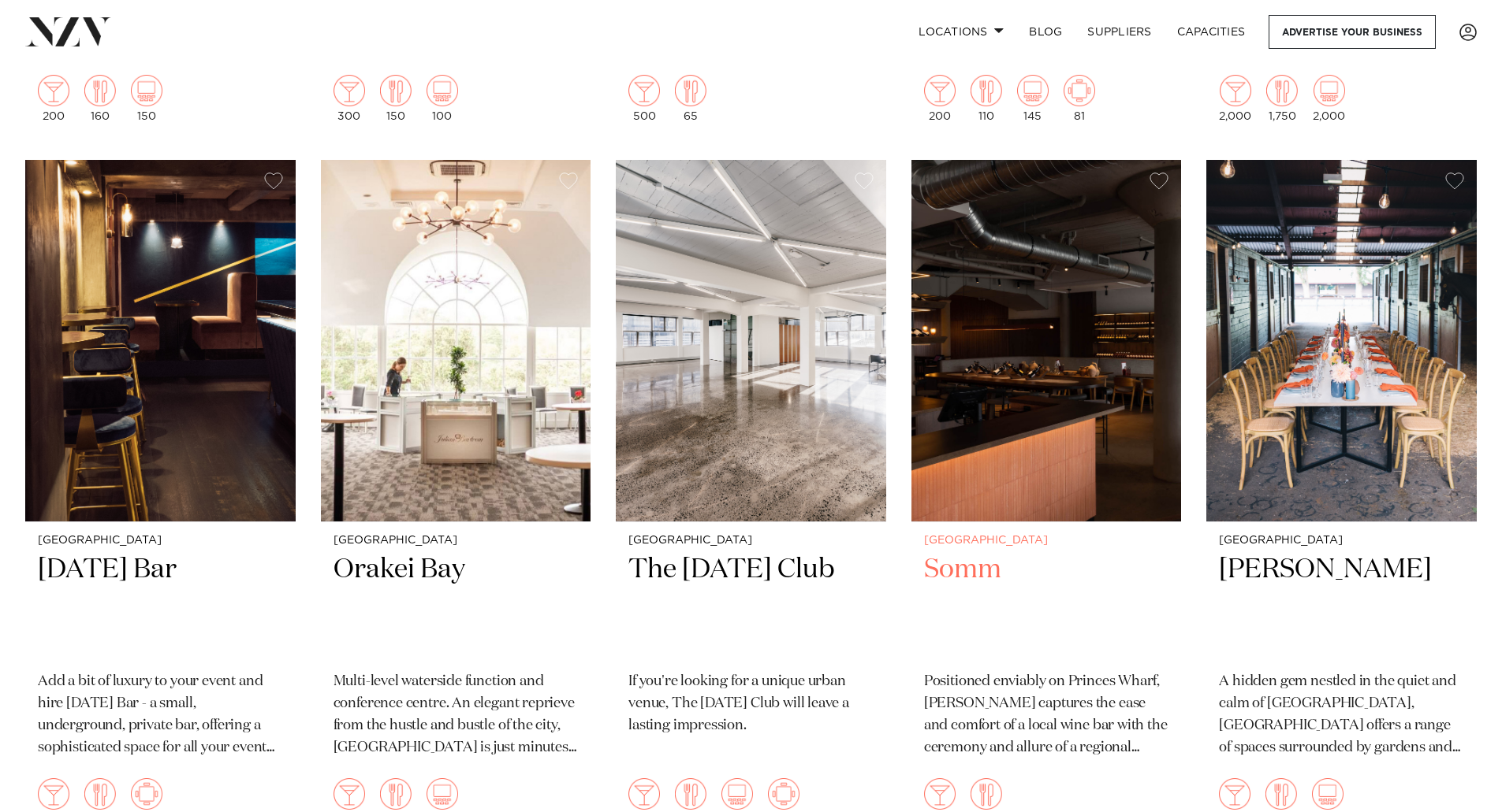
scroll to position [13267, 0]
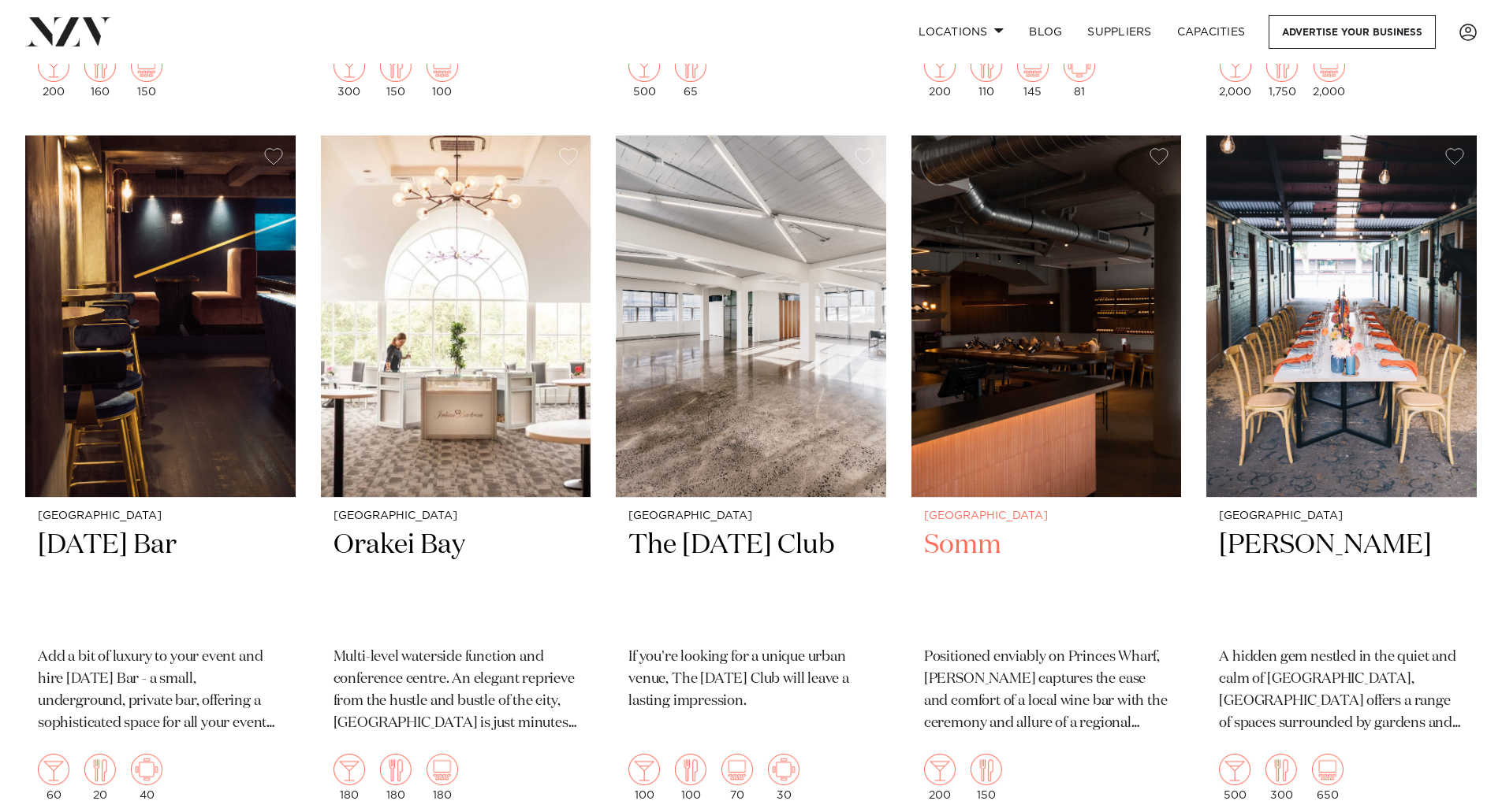
click at [992, 348] on img at bounding box center [1046, 316] width 271 height 362
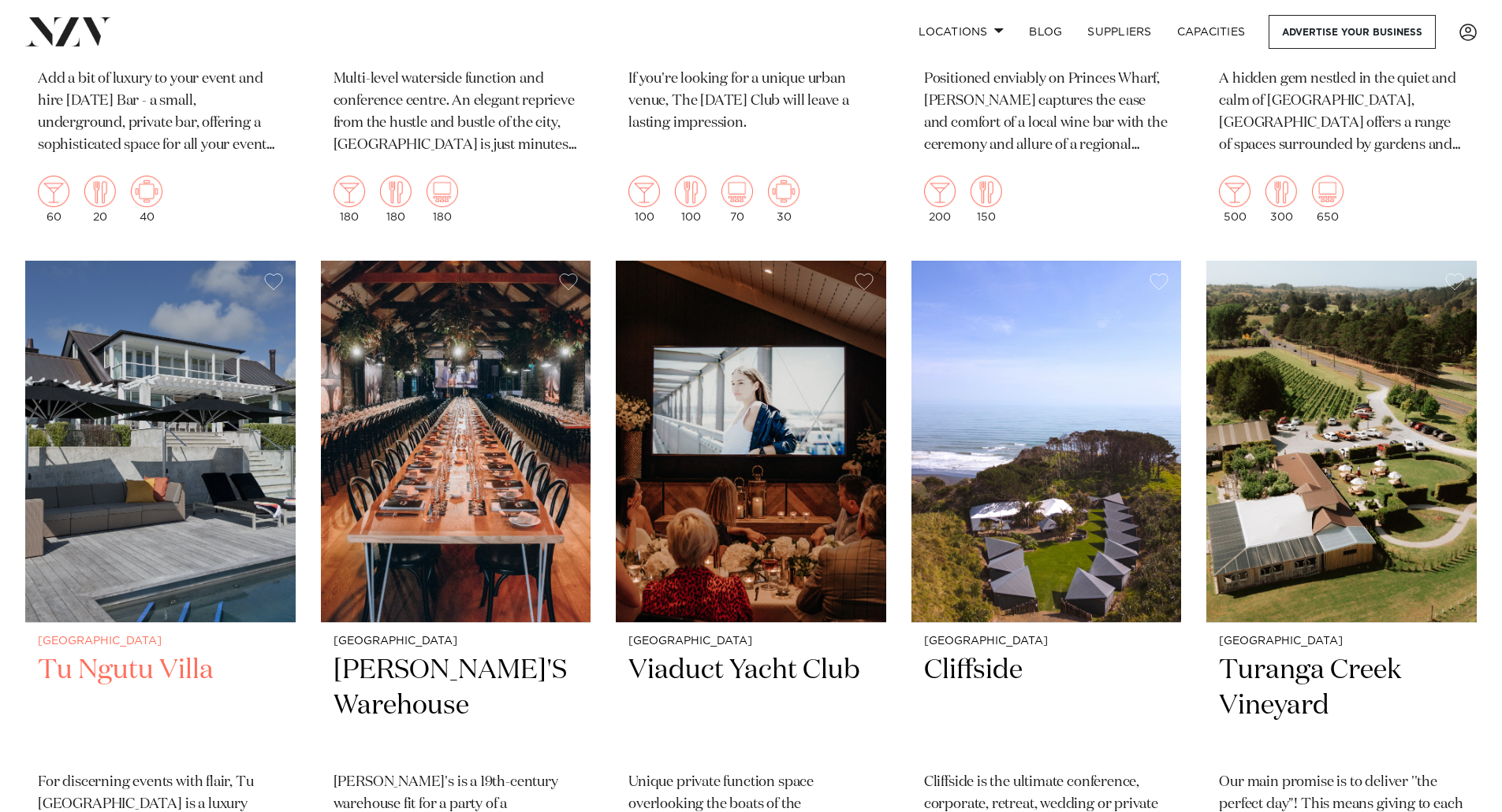
scroll to position [13919, 0]
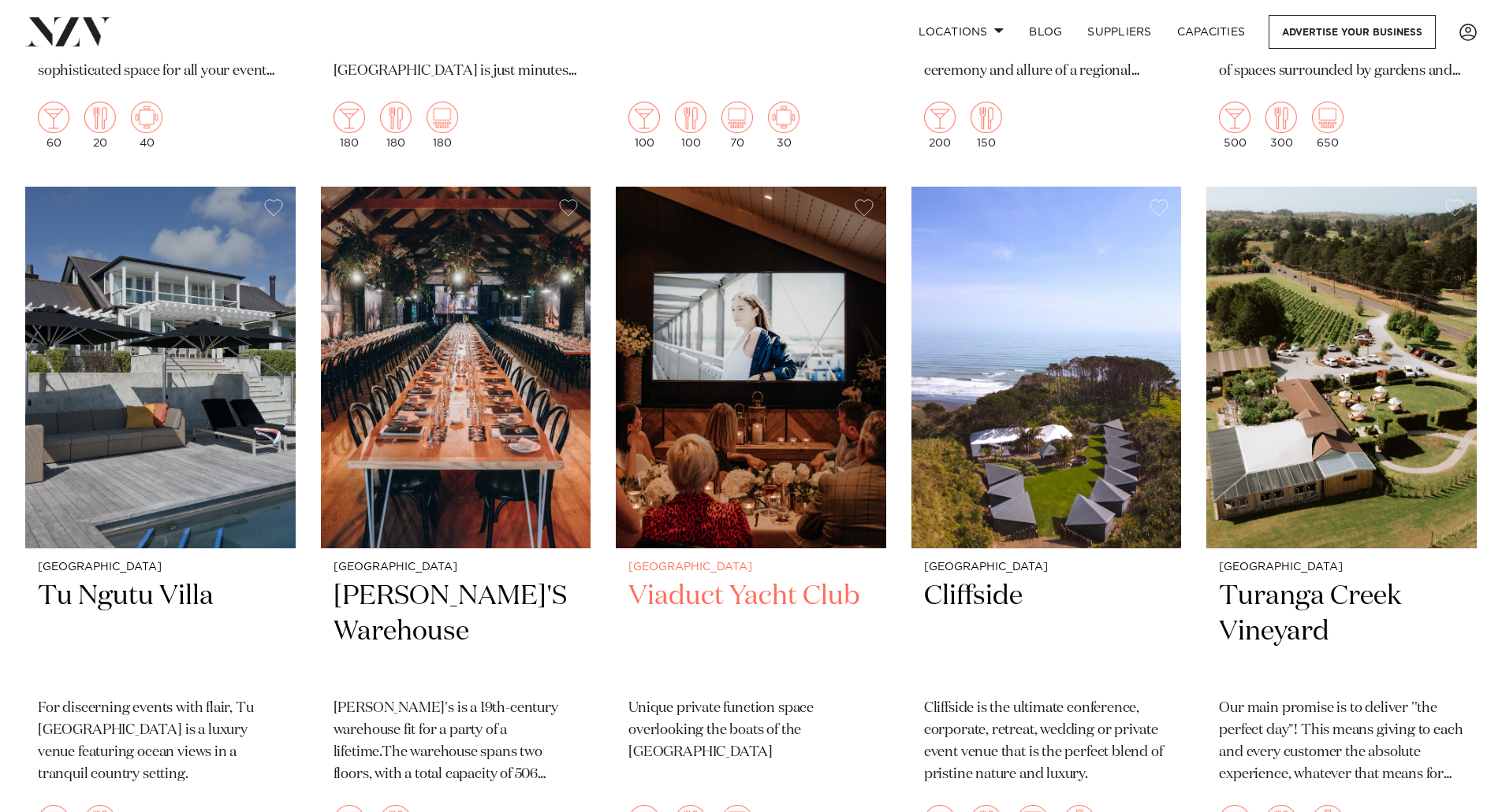
click at [675, 360] on img at bounding box center [751, 367] width 271 height 362
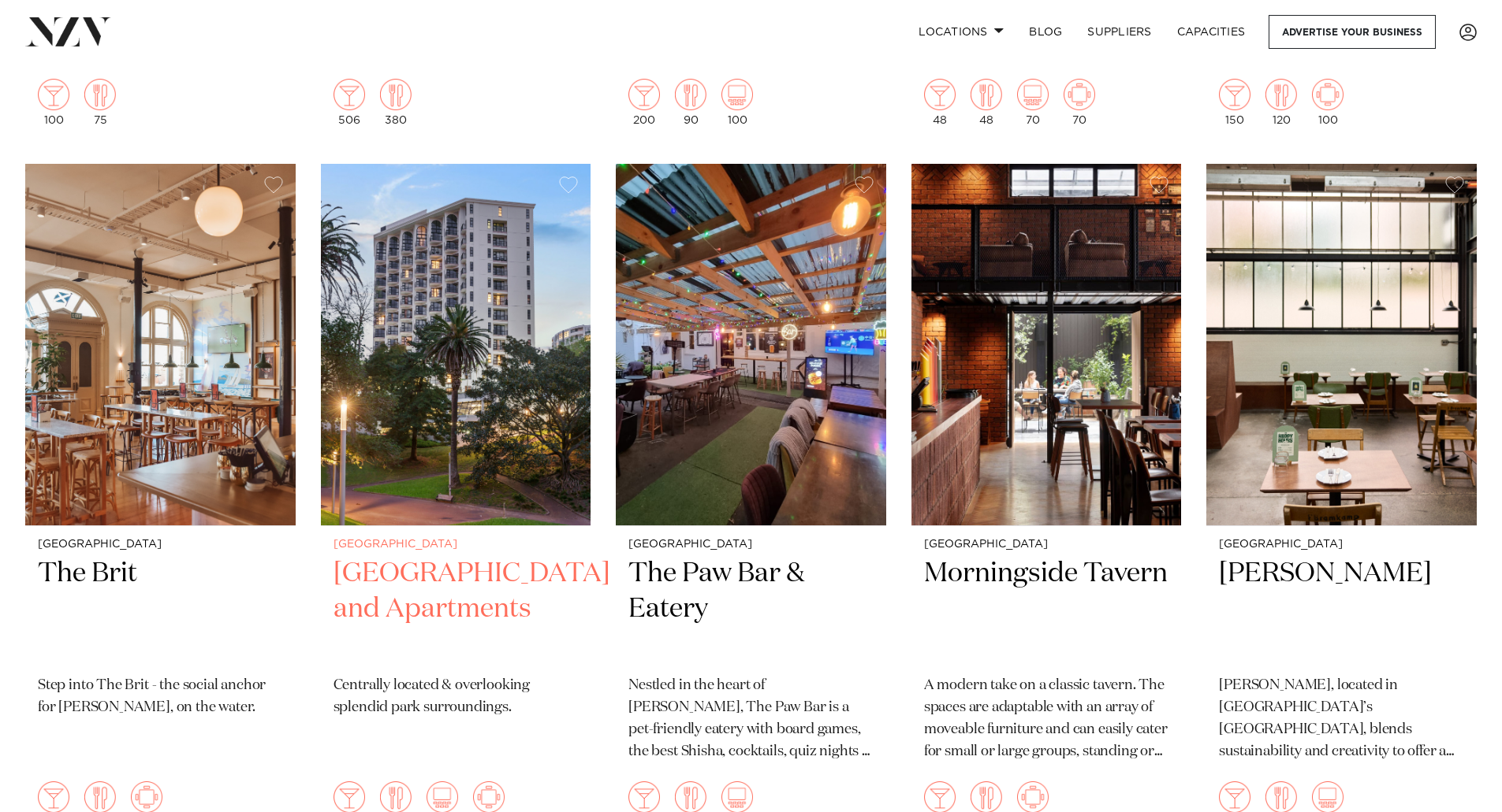
scroll to position [14646, 0]
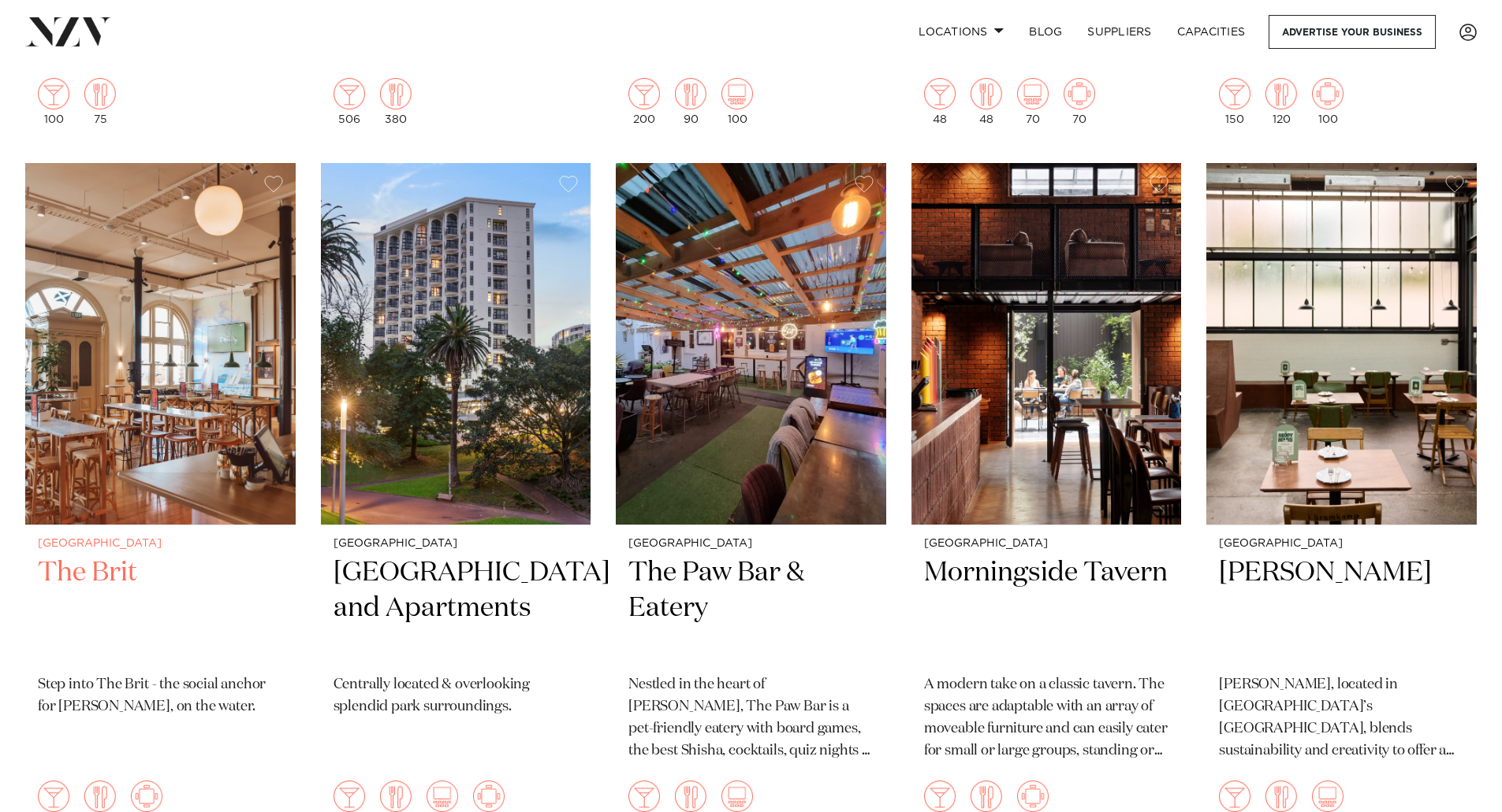
drag, startPoint x: 143, startPoint y: 279, endPoint x: 142, endPoint y: 287, distance: 8.1
click at [142, 280] on img at bounding box center [161, 344] width 271 height 362
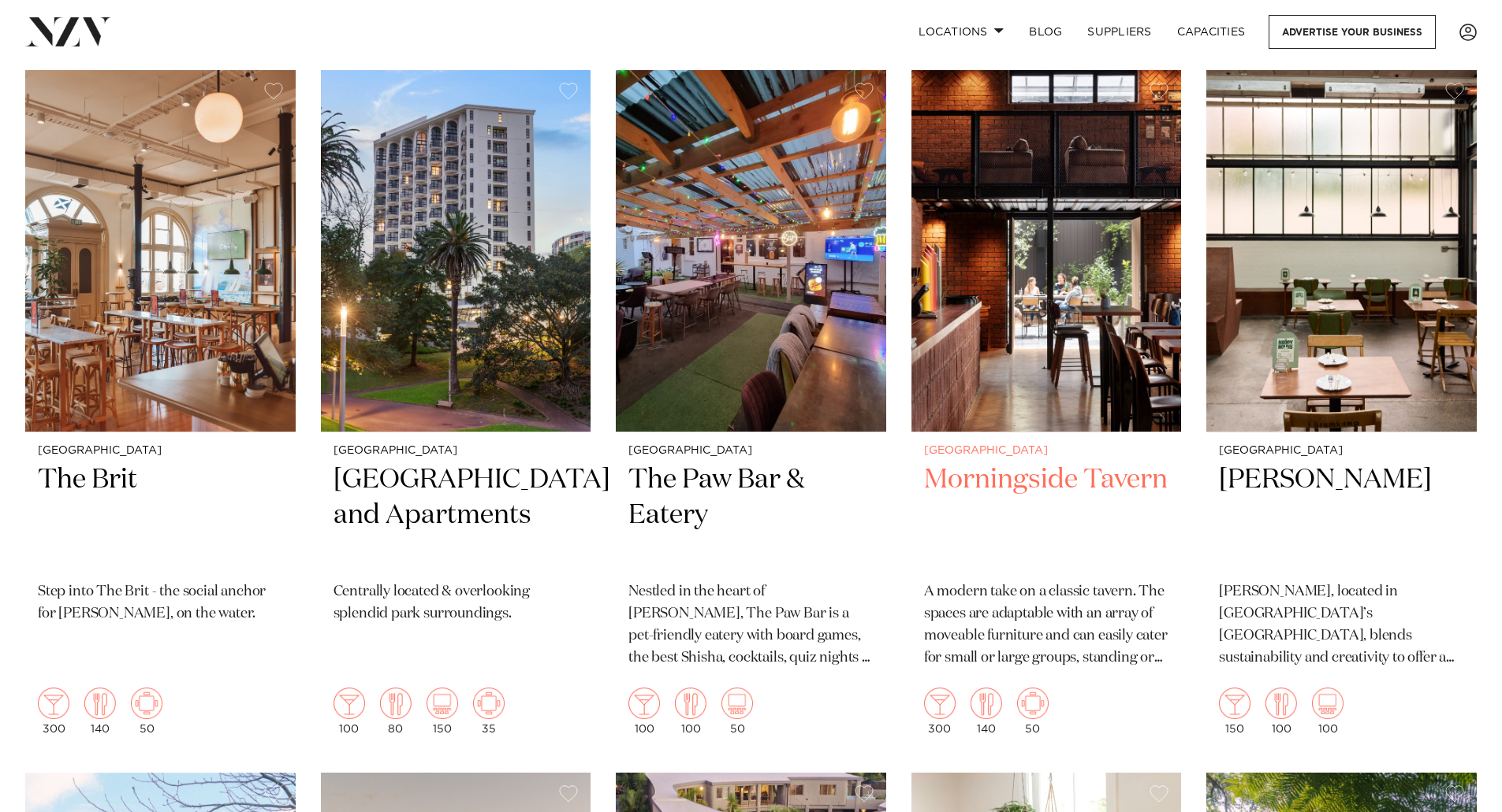
scroll to position [14741, 0]
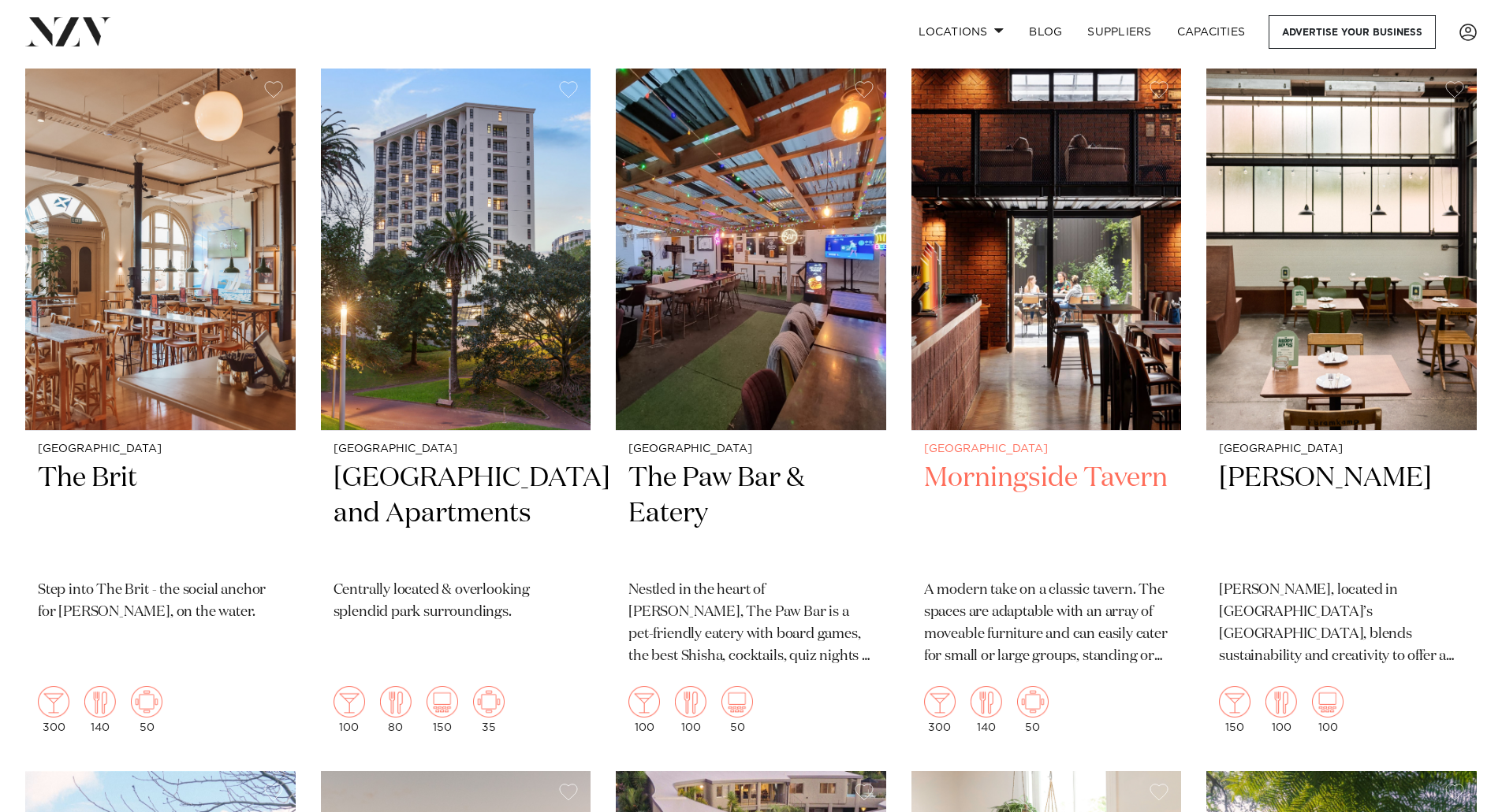
click at [1038, 291] on img at bounding box center [1046, 249] width 271 height 362
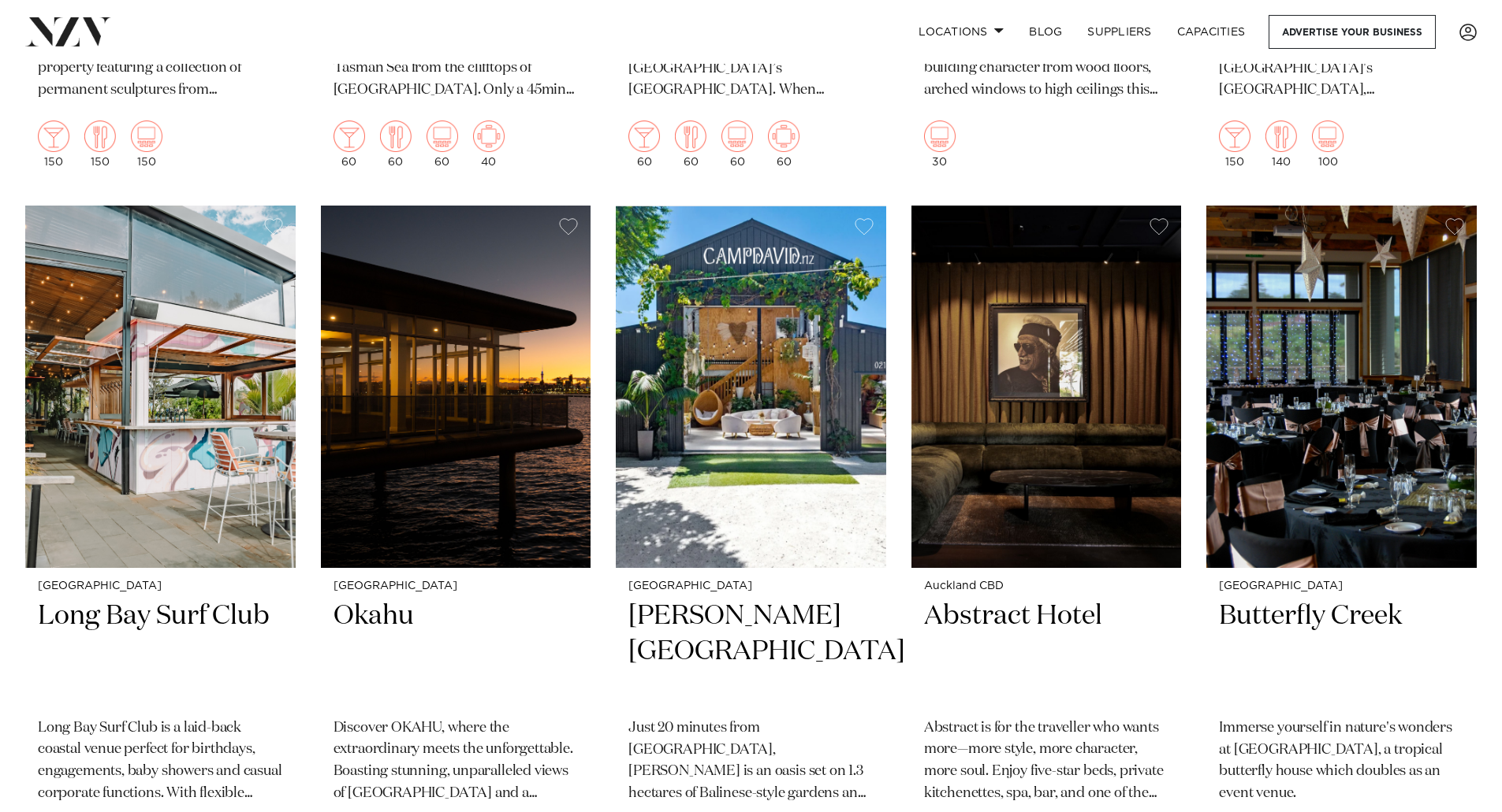
scroll to position [16017, 0]
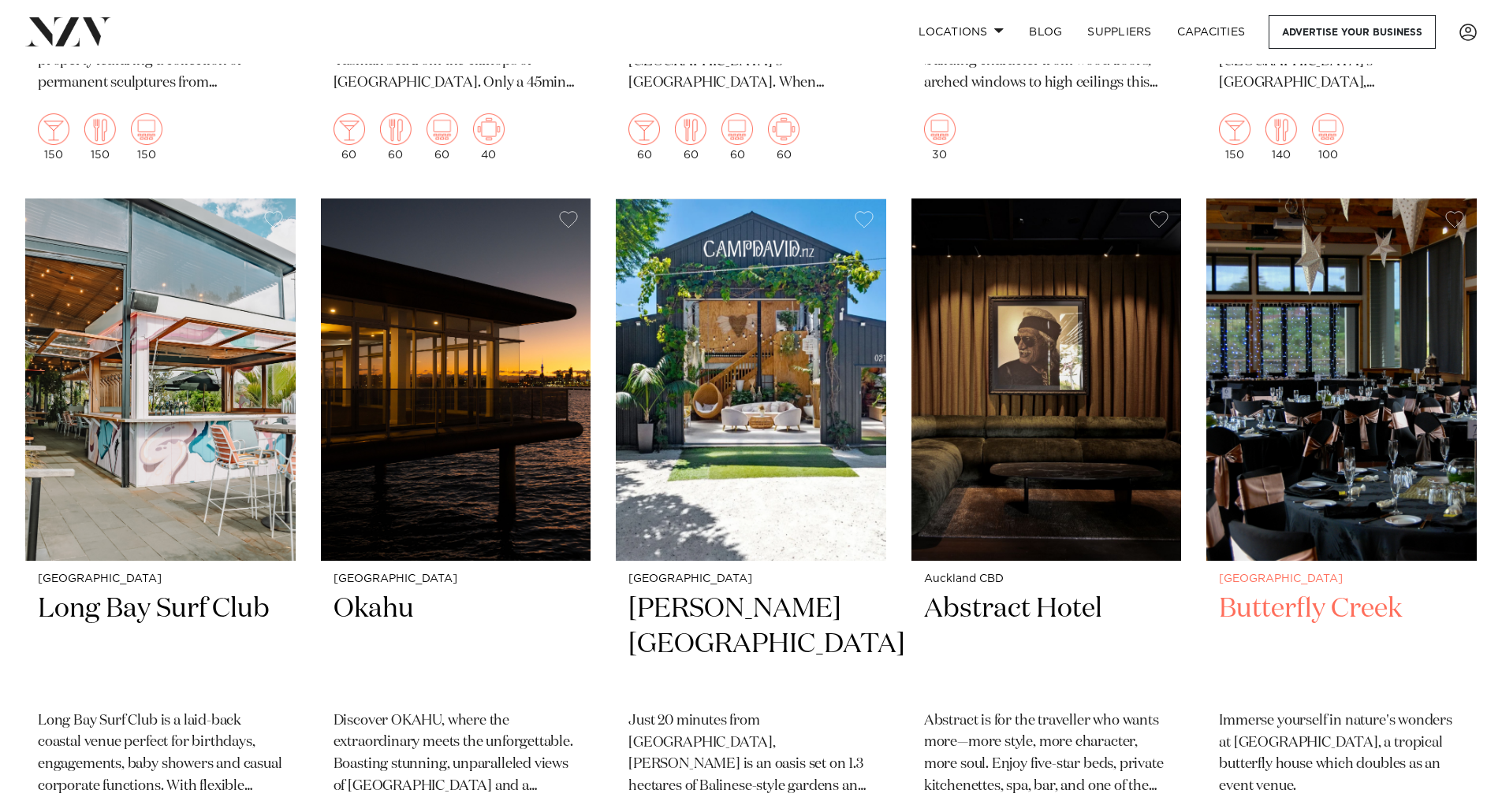
click at [1346, 325] on img at bounding box center [1341, 379] width 271 height 362
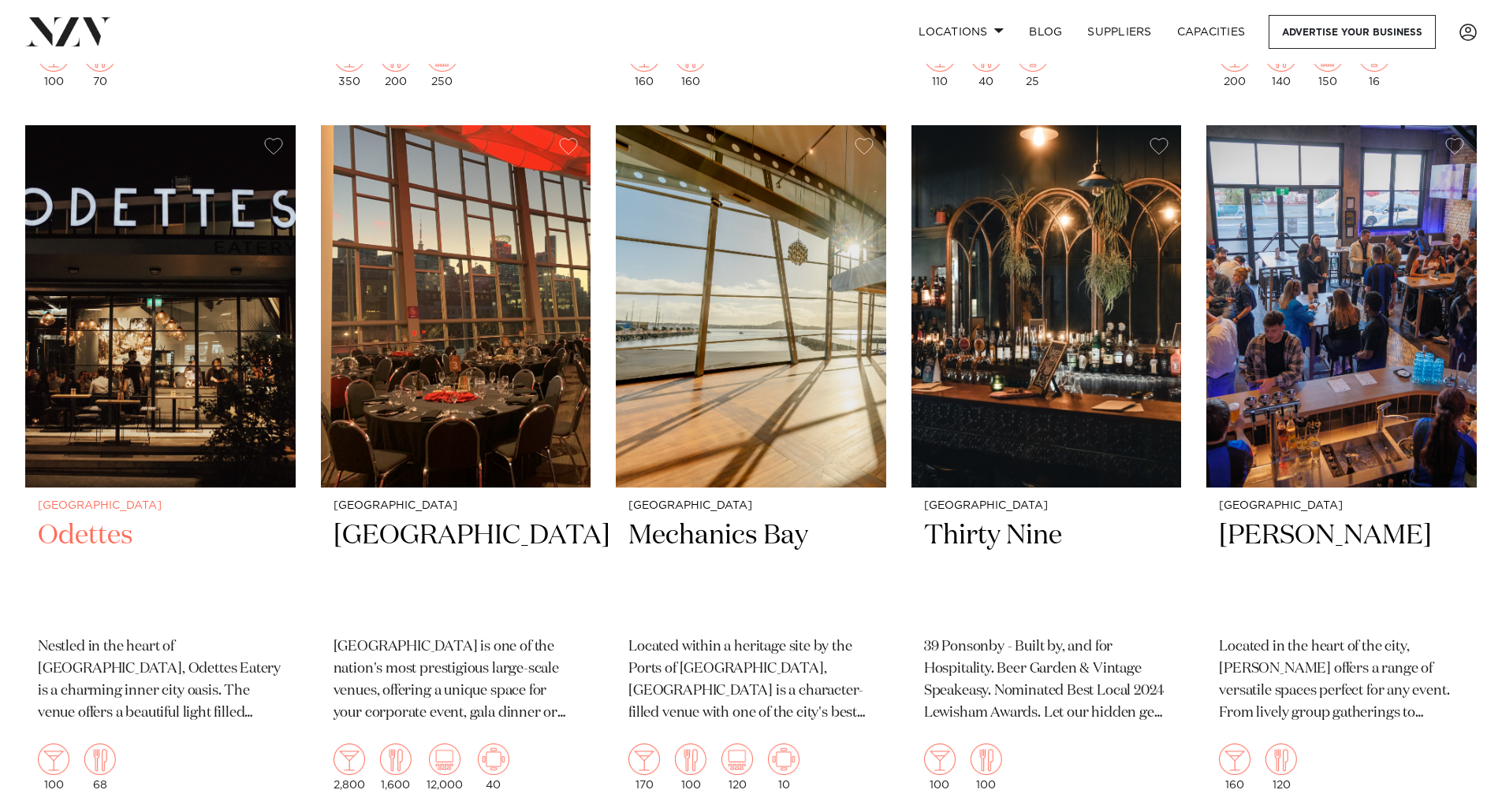
scroll to position [16814, 0]
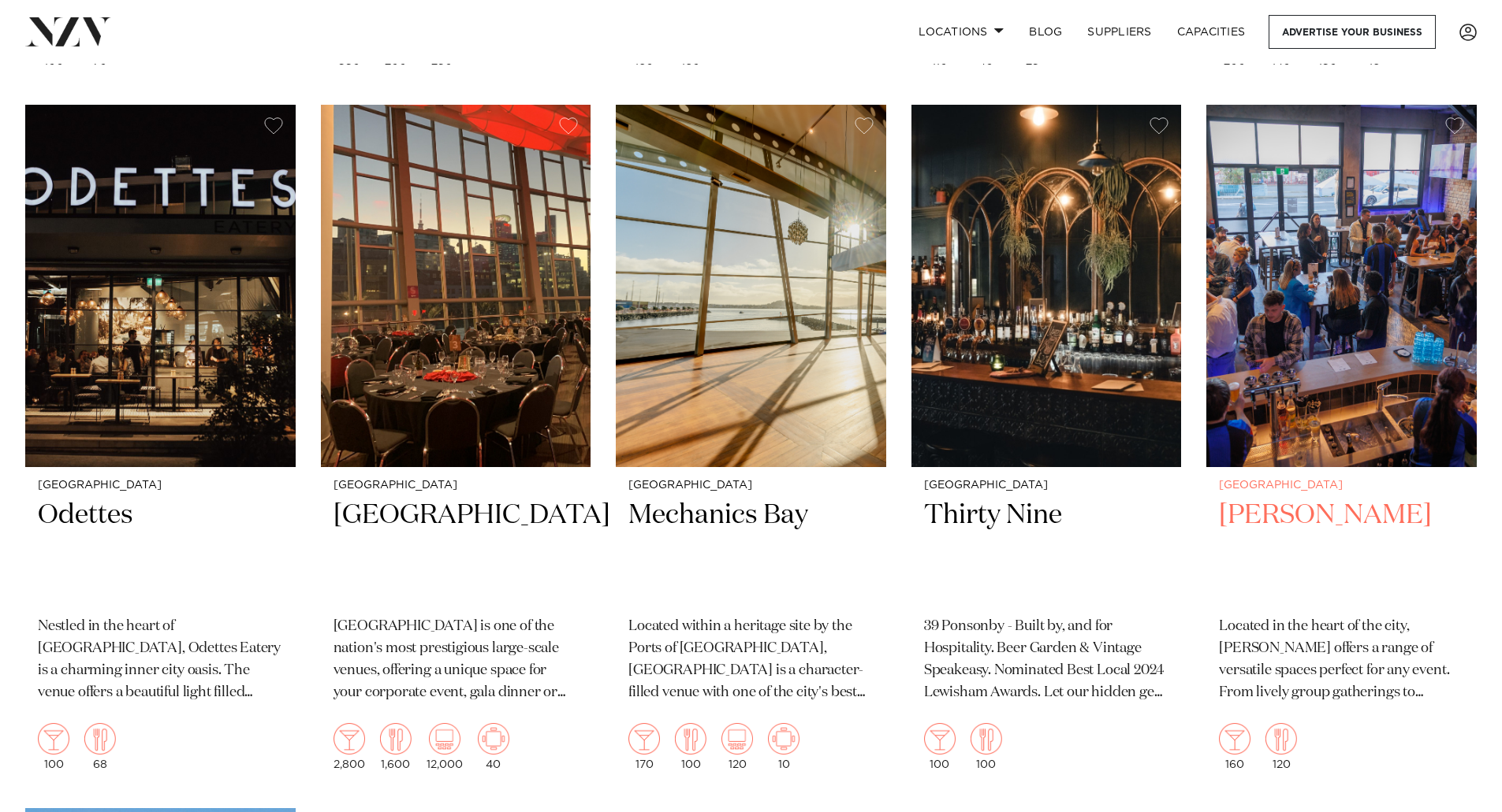
click at [1317, 288] on img at bounding box center [1341, 285] width 271 height 362
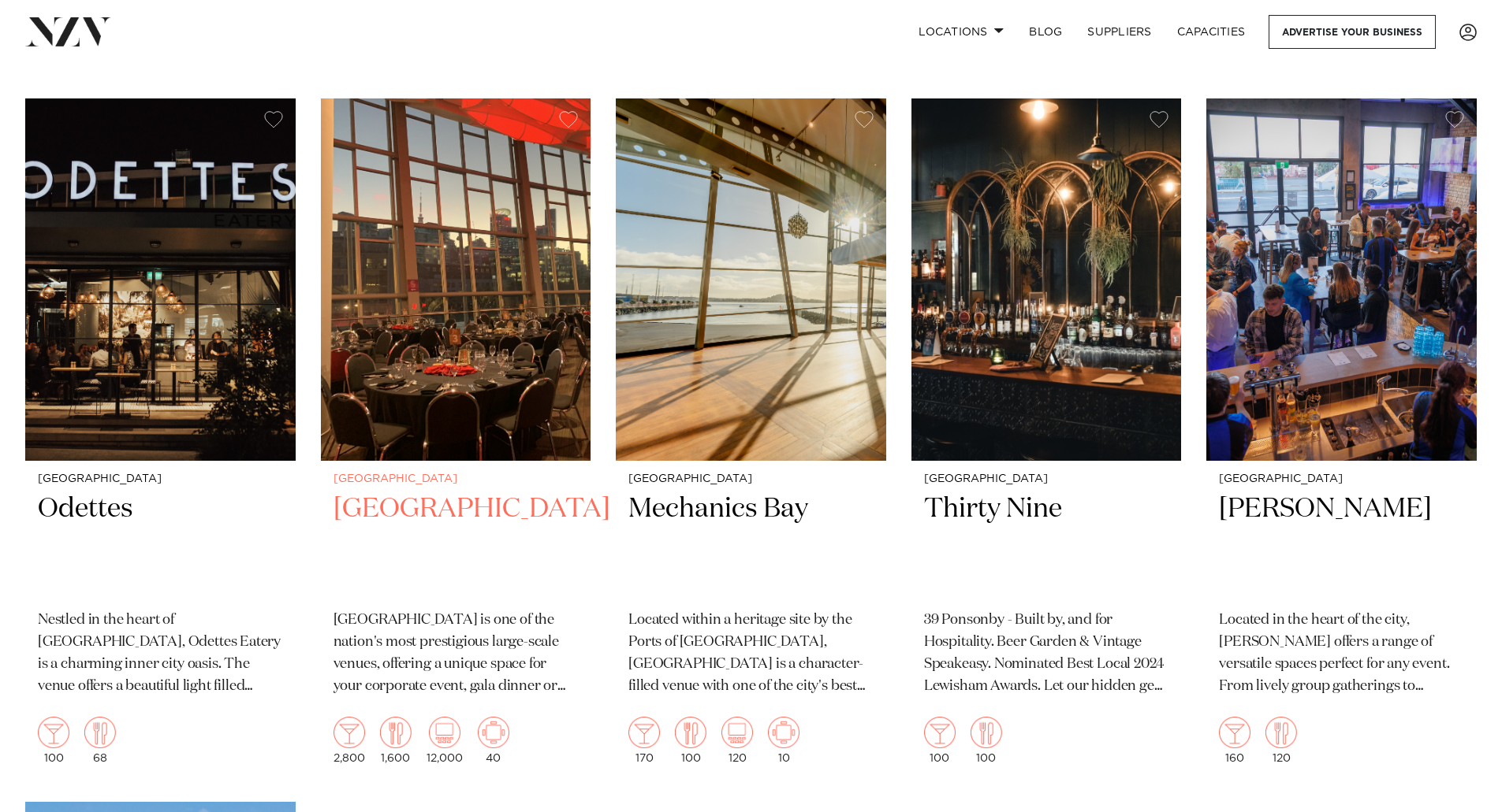
scroll to position [16820, 0]
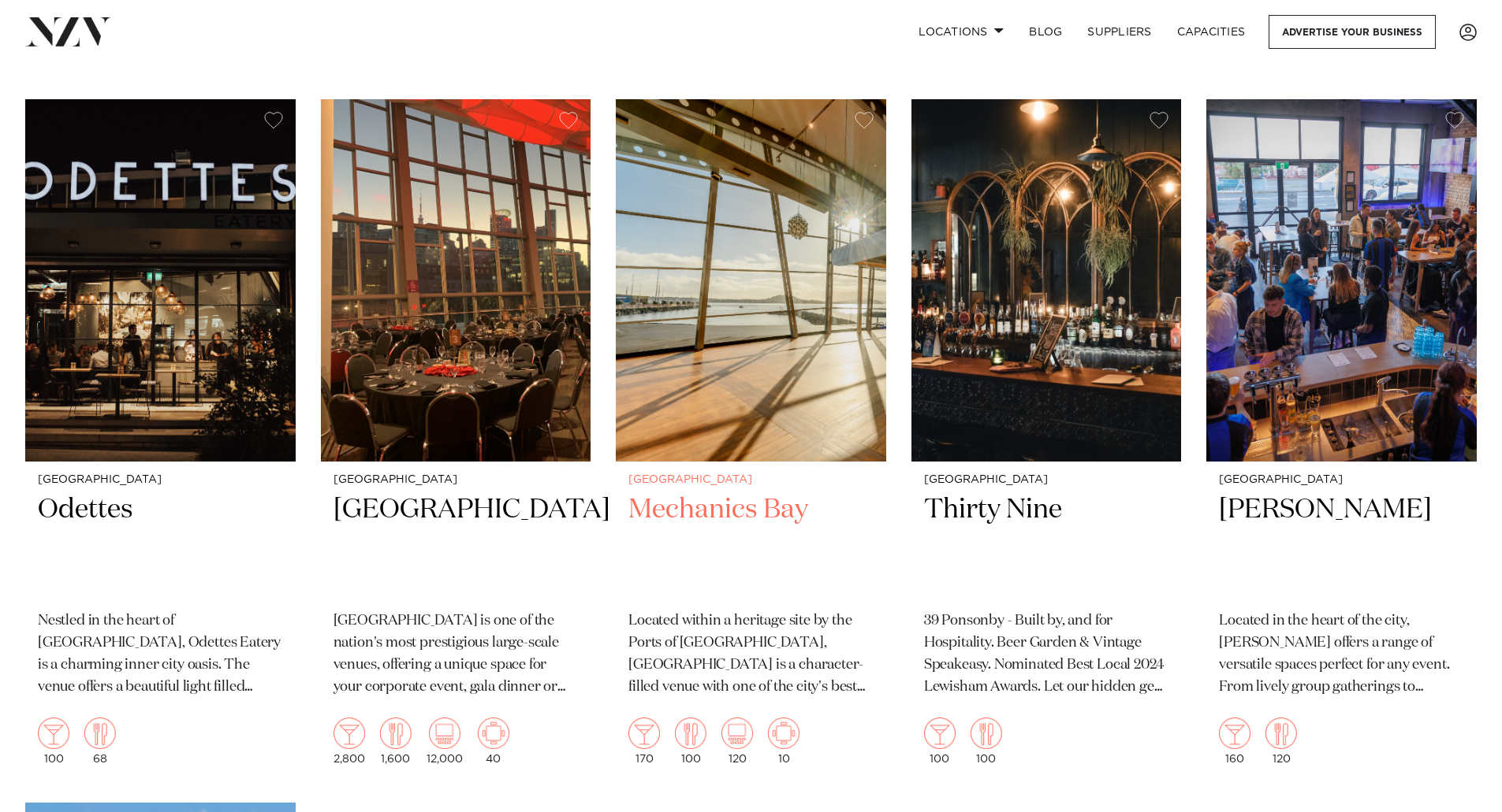
click at [714, 171] on img at bounding box center [751, 280] width 271 height 362
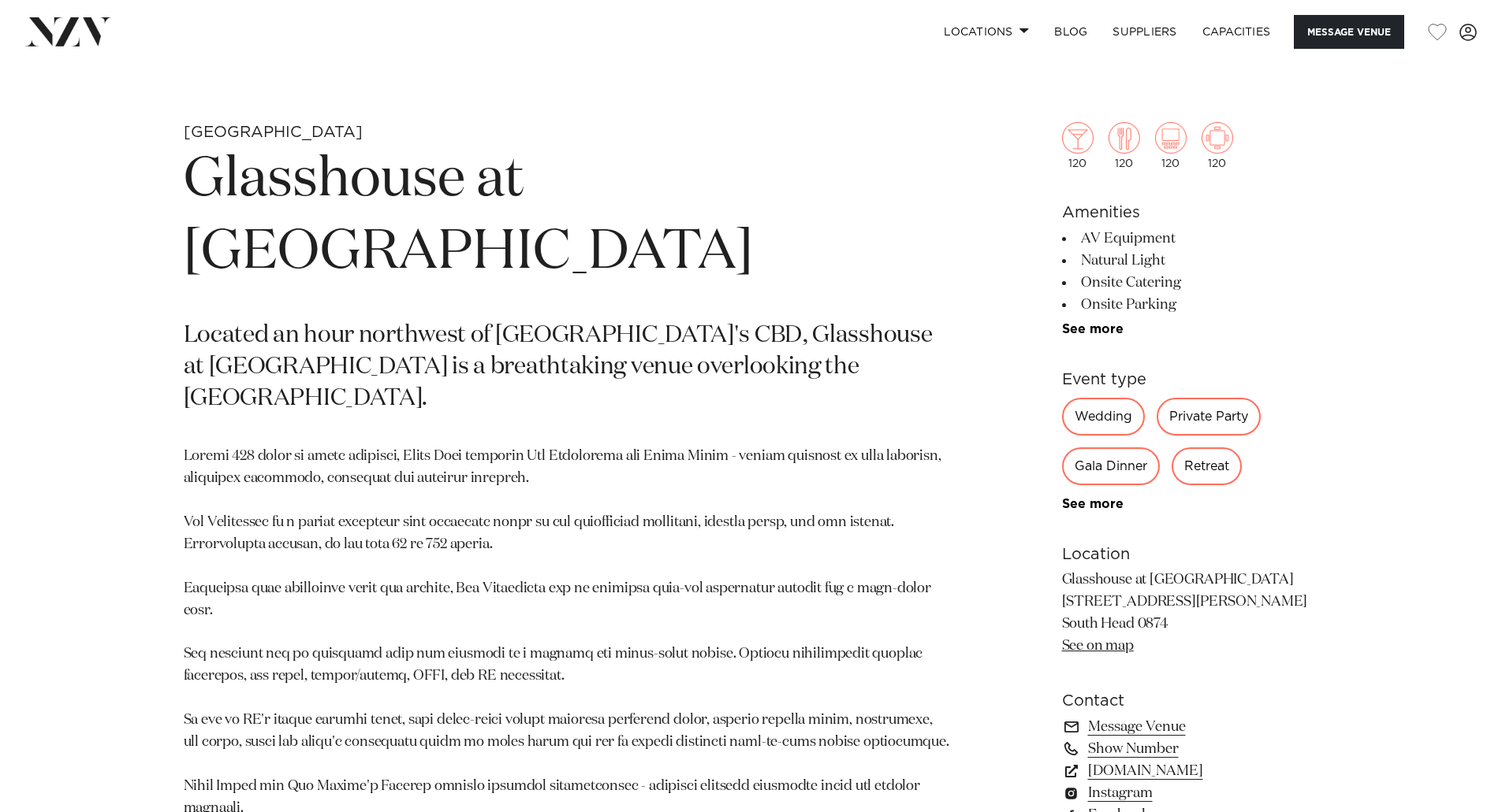
scroll to position [709, 0]
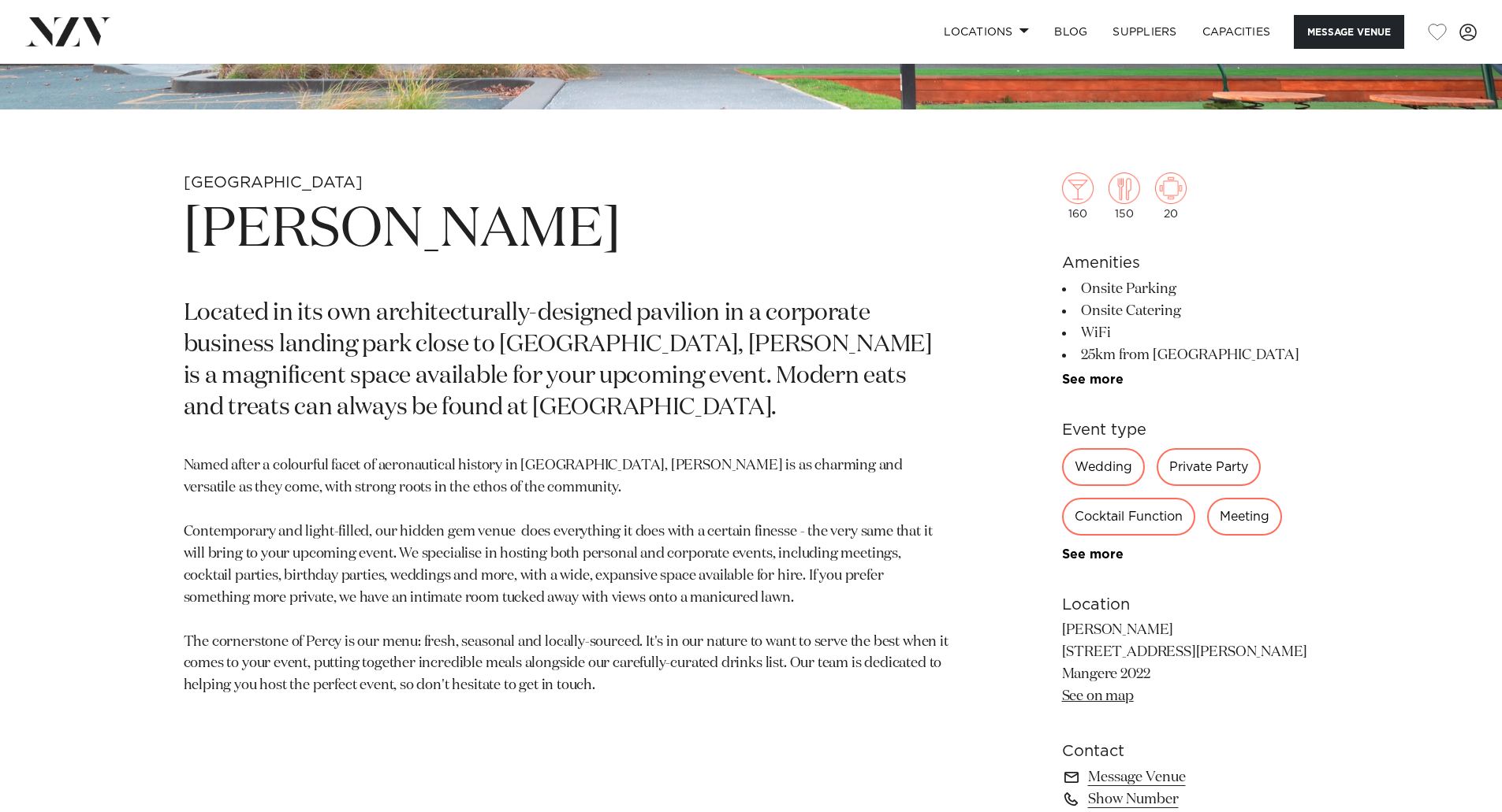
scroll to position [630, 0]
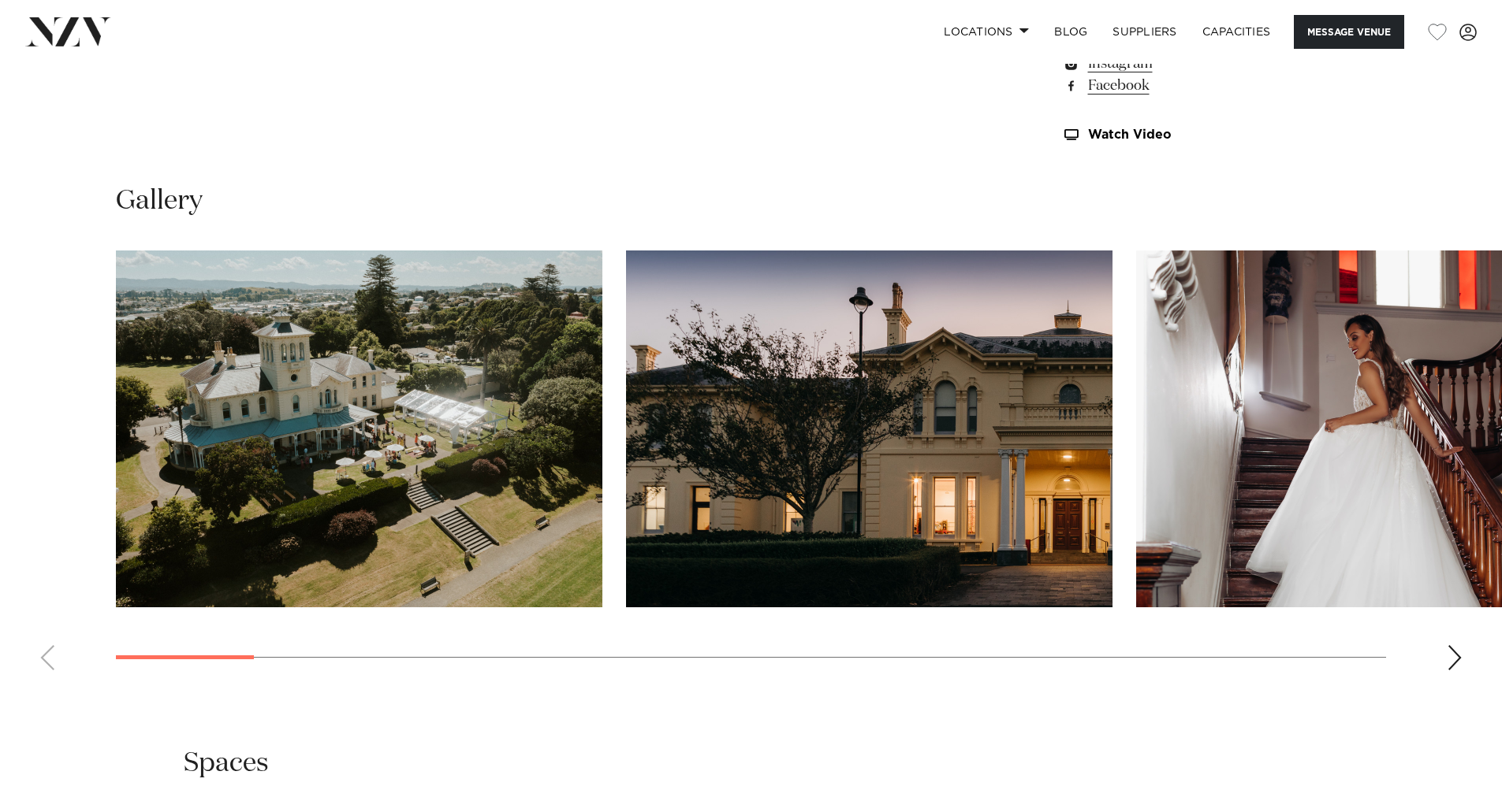
scroll to position [1496, 0]
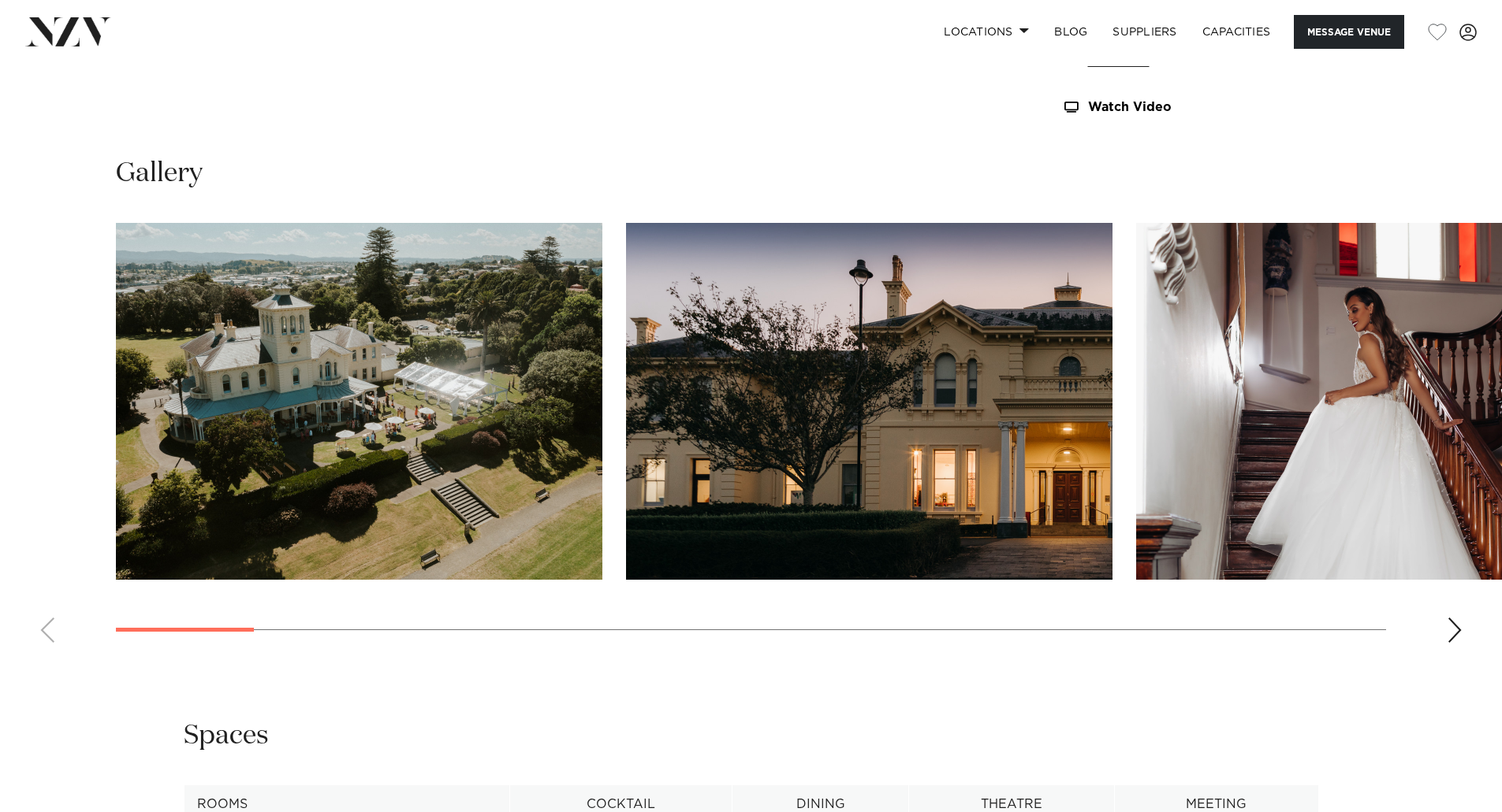
click at [1449, 624] on div "Next slide" at bounding box center [1454, 630] width 15 height 25
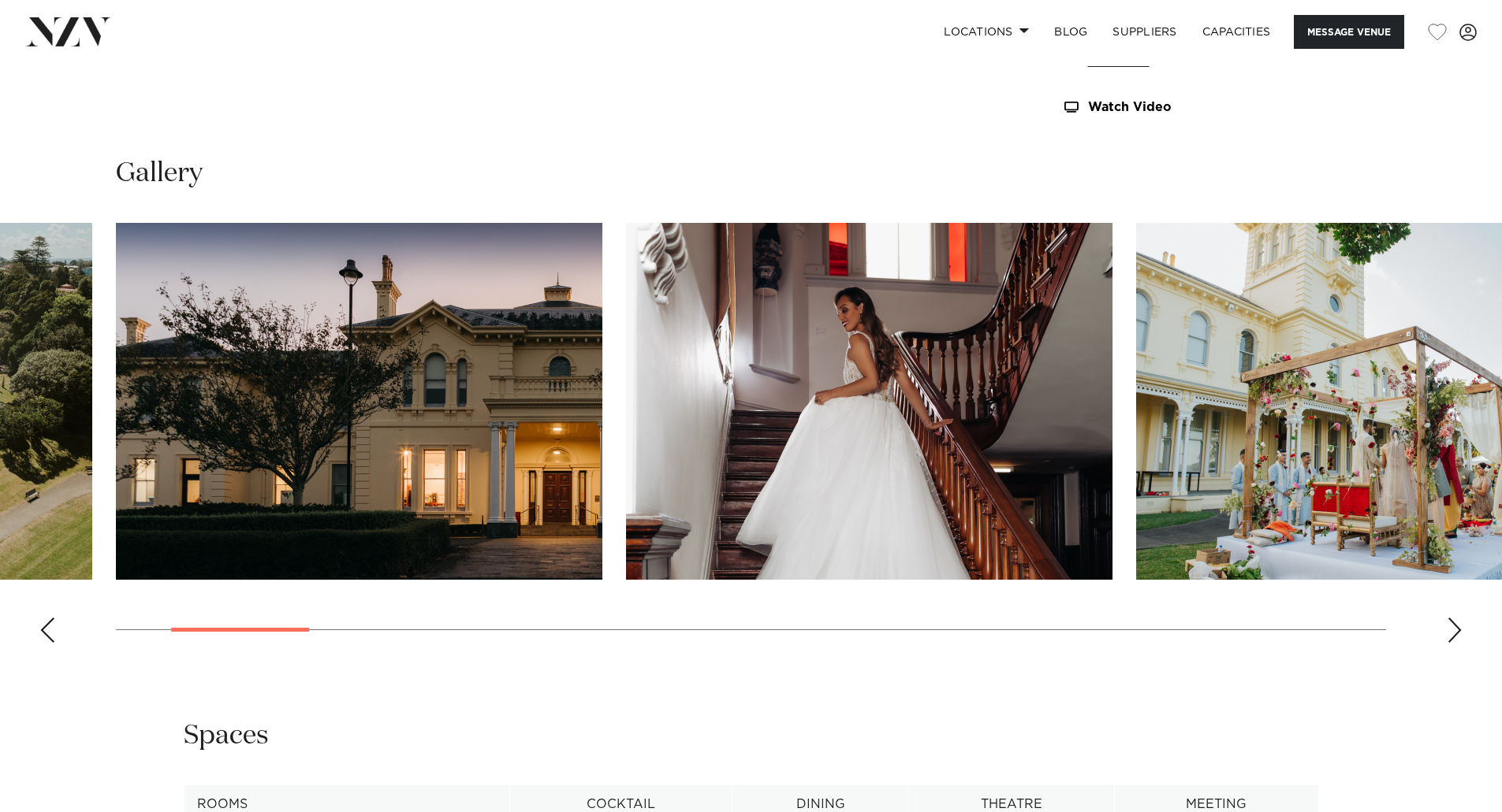
click at [1449, 624] on div "Next slide" at bounding box center [1454, 630] width 15 height 25
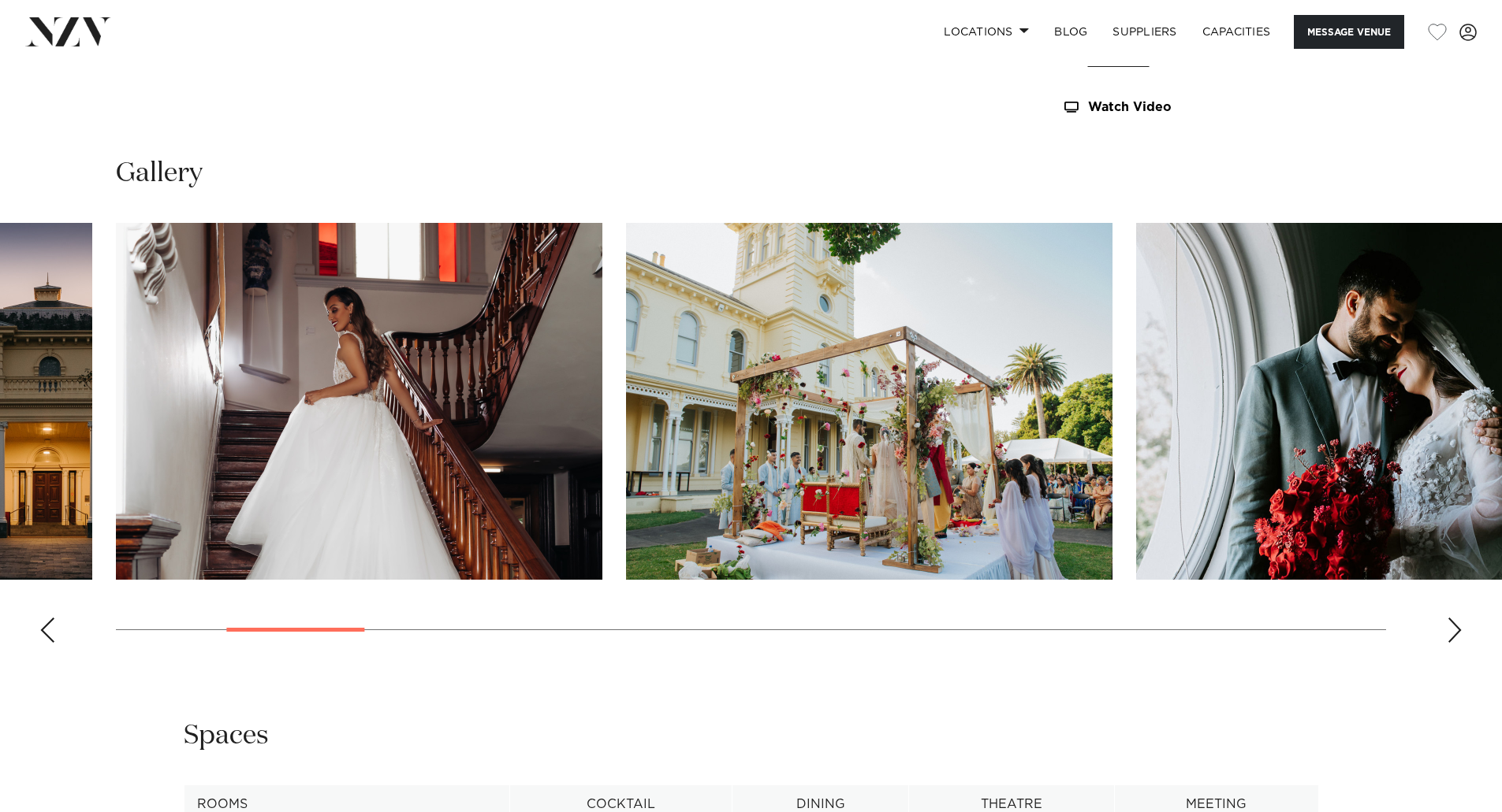
click at [1448, 624] on div "Next slide" at bounding box center [1454, 630] width 15 height 25
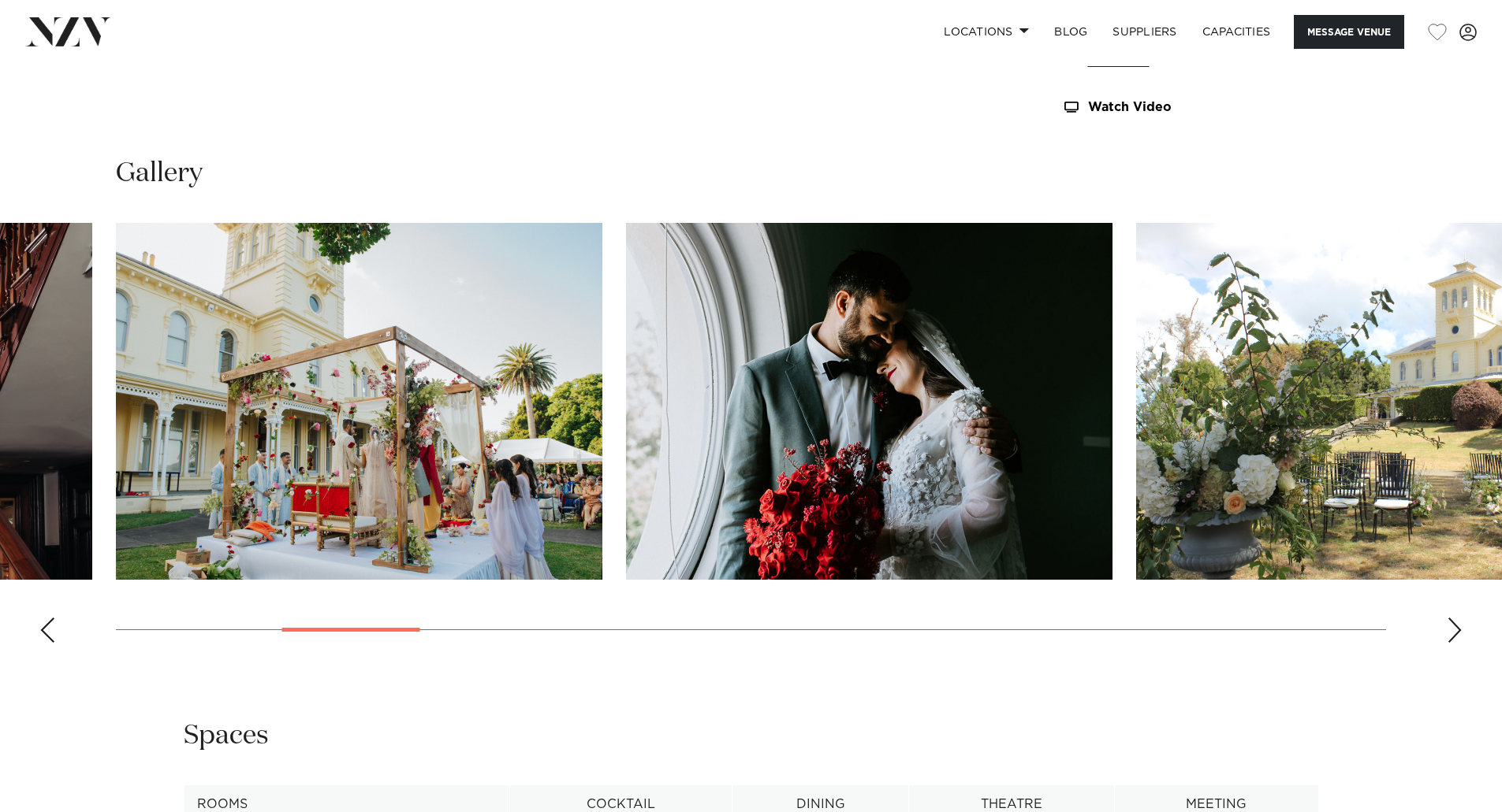
click at [1448, 624] on div "Next slide" at bounding box center [1454, 630] width 15 height 25
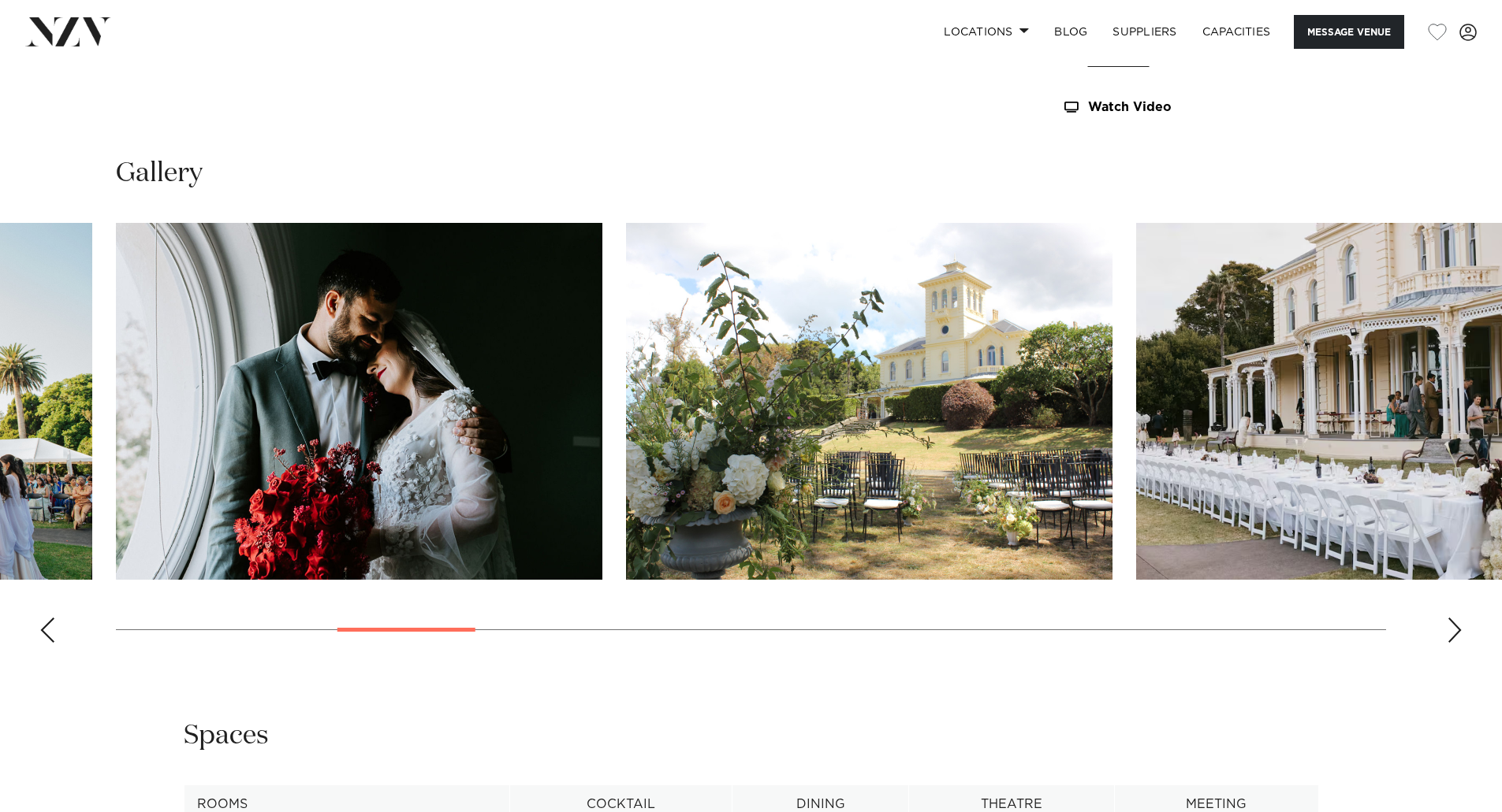
click at [1448, 624] on div "Next slide" at bounding box center [1454, 630] width 15 height 25
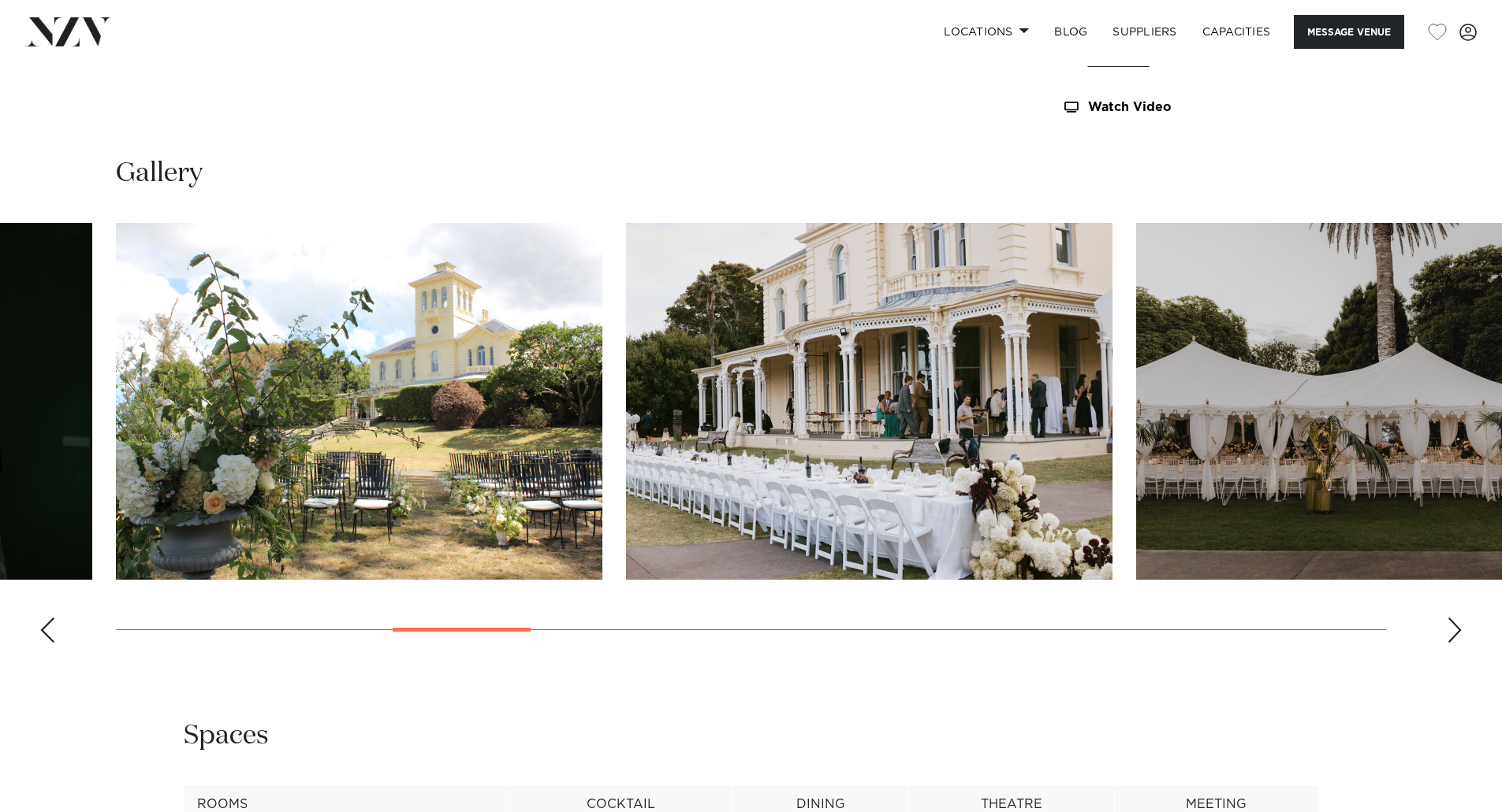
click at [1448, 624] on div "Next slide" at bounding box center [1454, 630] width 15 height 25
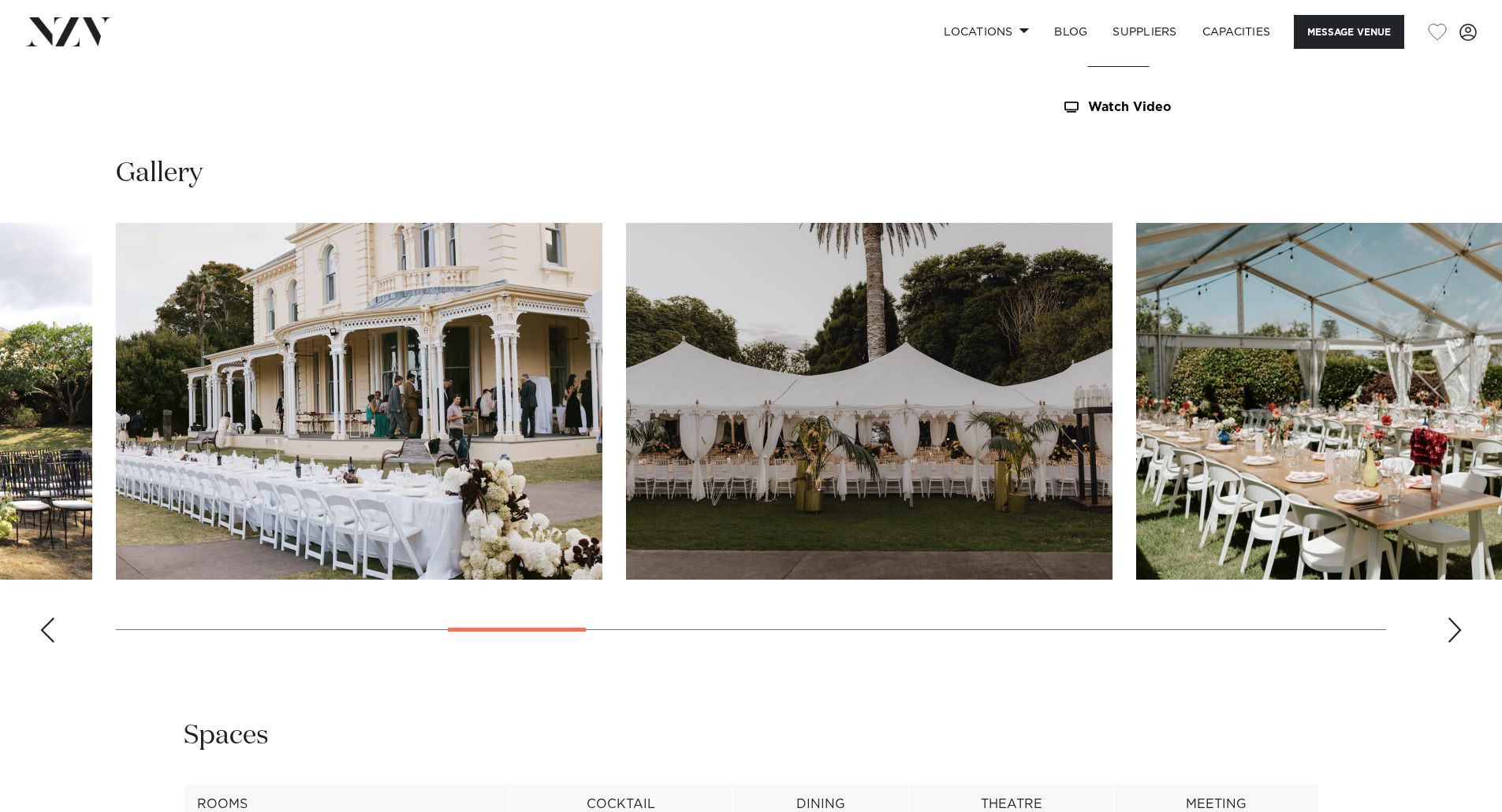
click at [1446, 624] on div "Next slide" at bounding box center [1454, 630] width 15 height 25
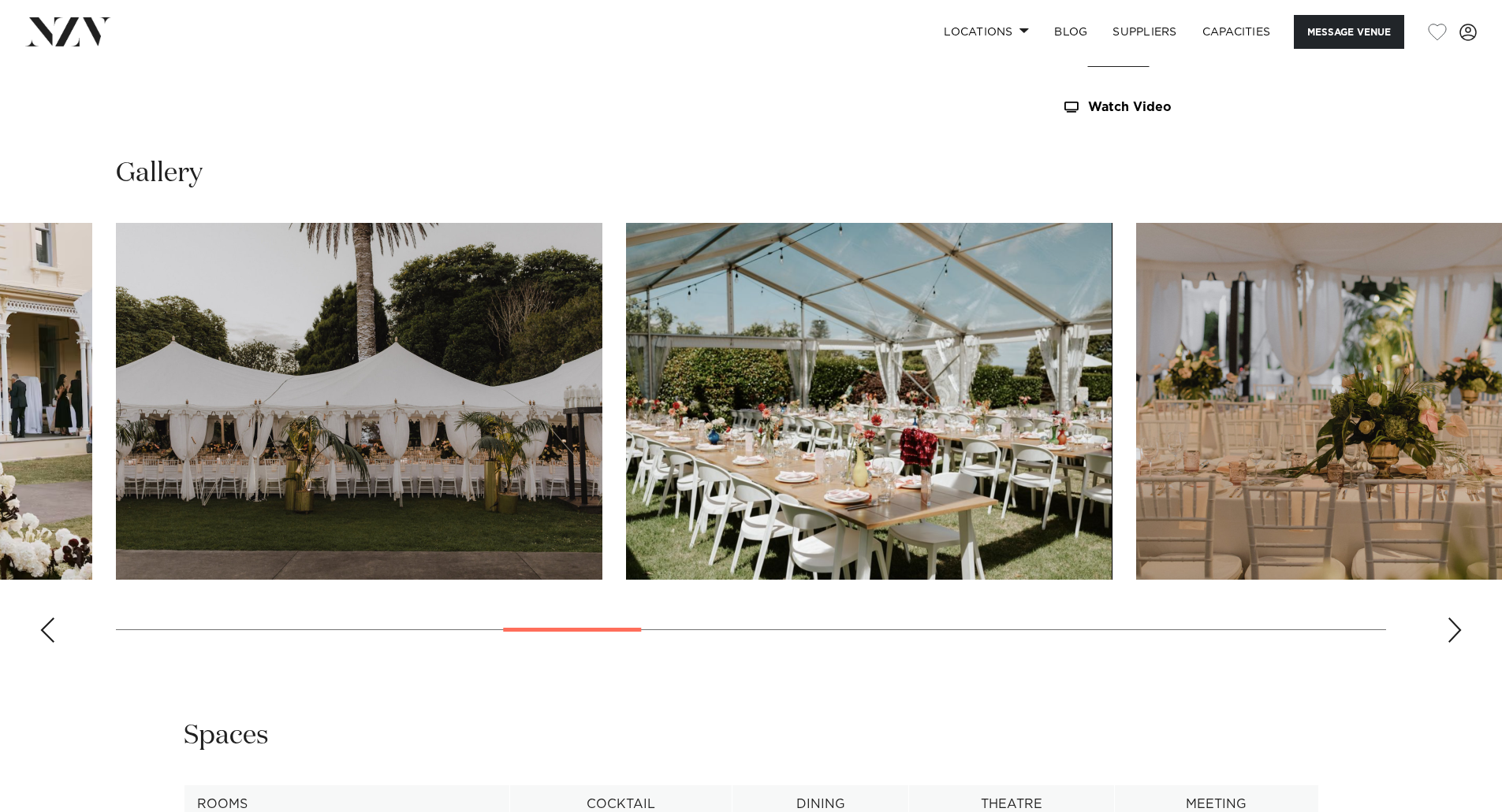
click at [1446, 624] on div "Next slide" at bounding box center [1454, 630] width 15 height 25
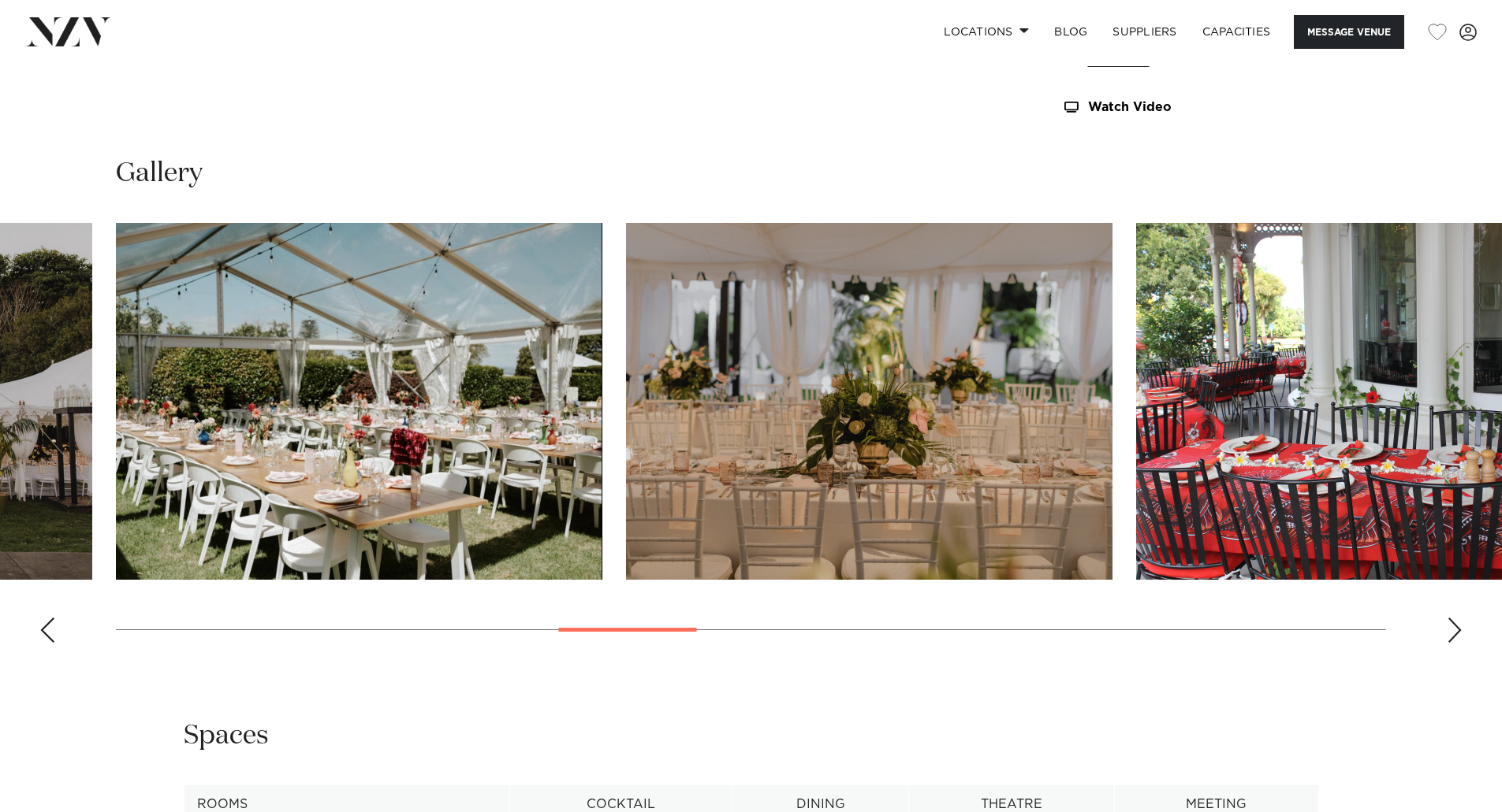
click at [1446, 624] on swiper-container at bounding box center [751, 439] width 1502 height 432
click at [1453, 625] on div "Next slide" at bounding box center [1454, 630] width 15 height 25
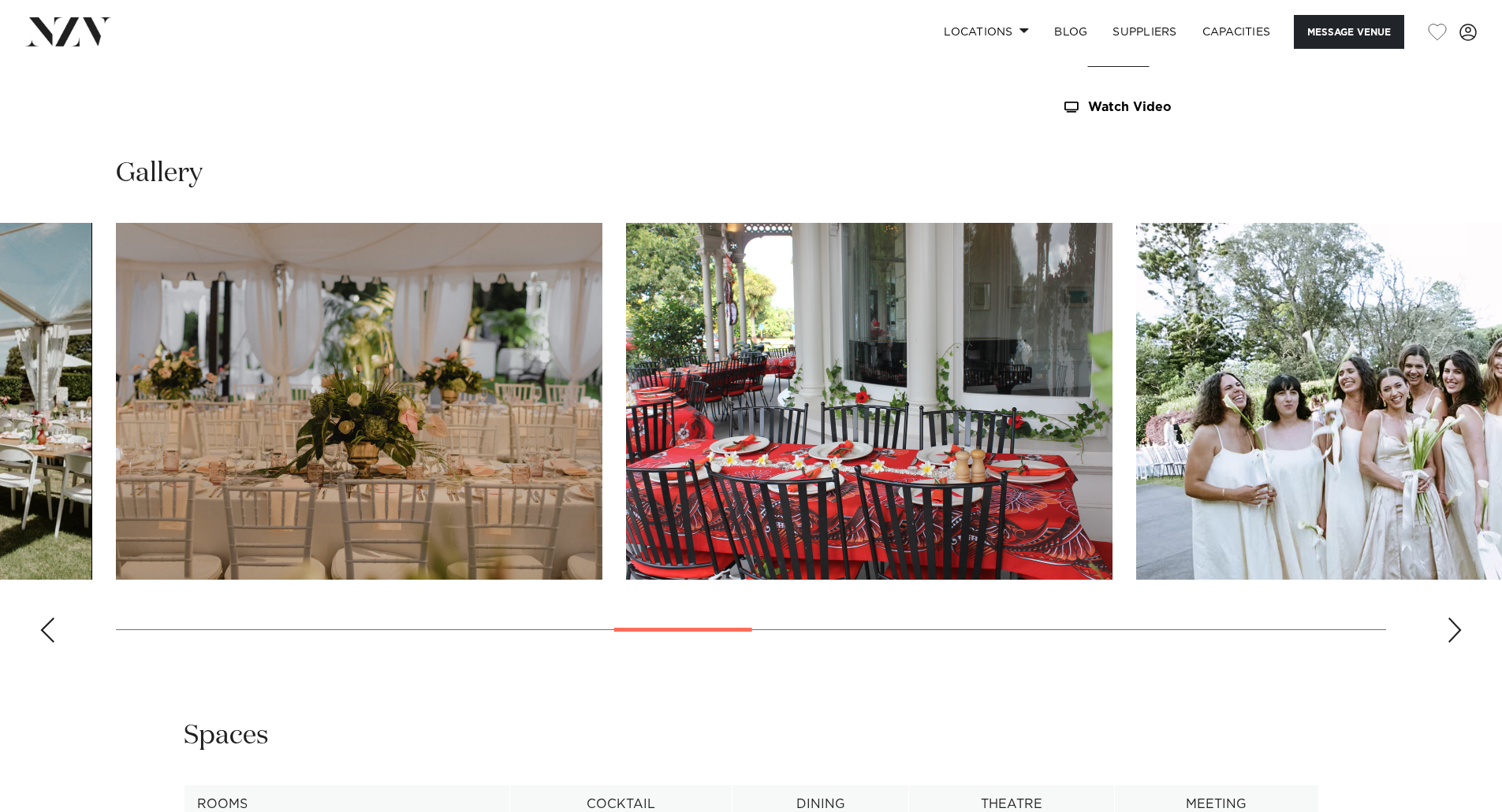
click at [1453, 625] on div "Next slide" at bounding box center [1454, 630] width 15 height 25
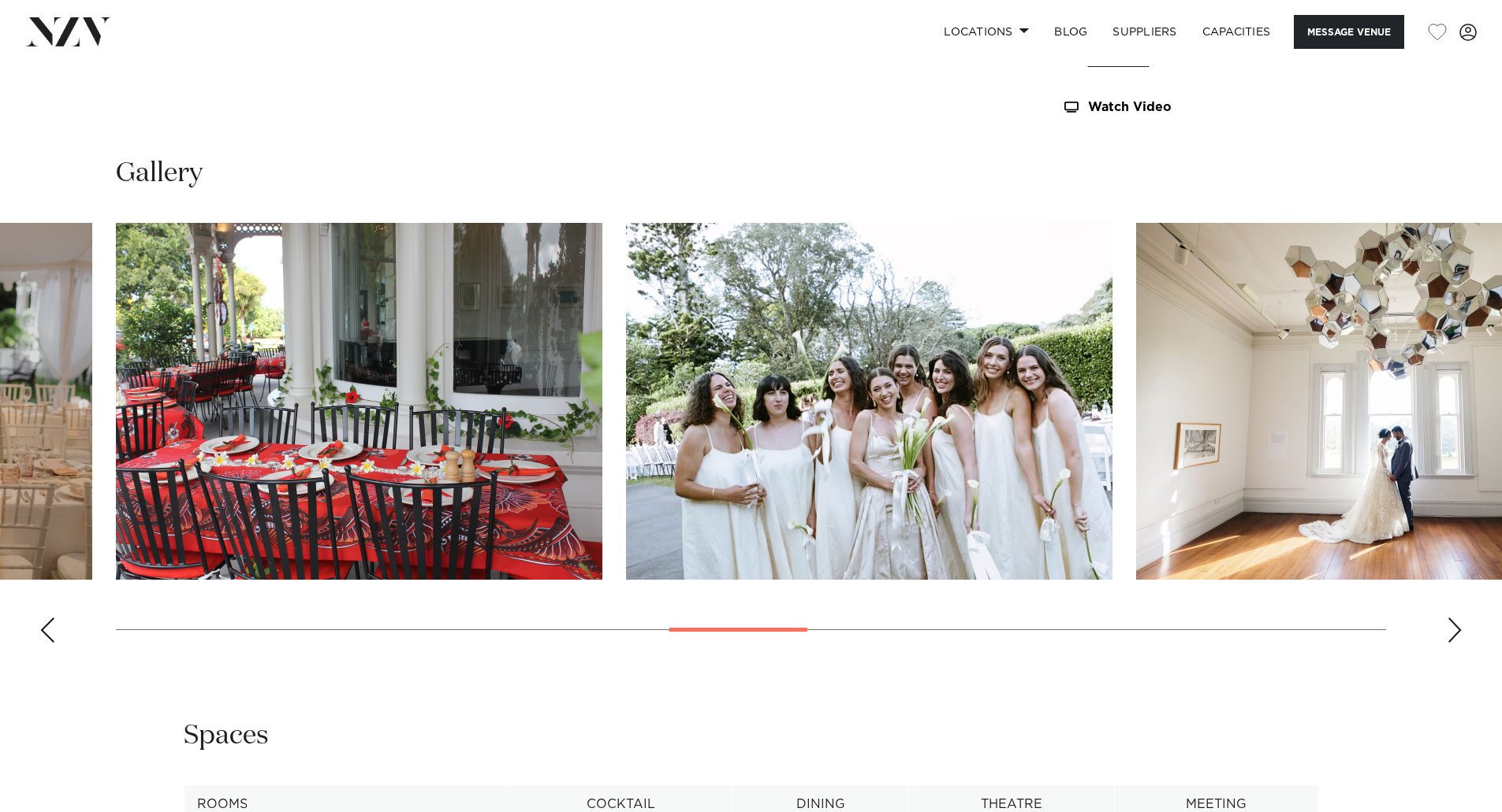
click at [1453, 625] on div "Next slide" at bounding box center [1454, 630] width 15 height 25
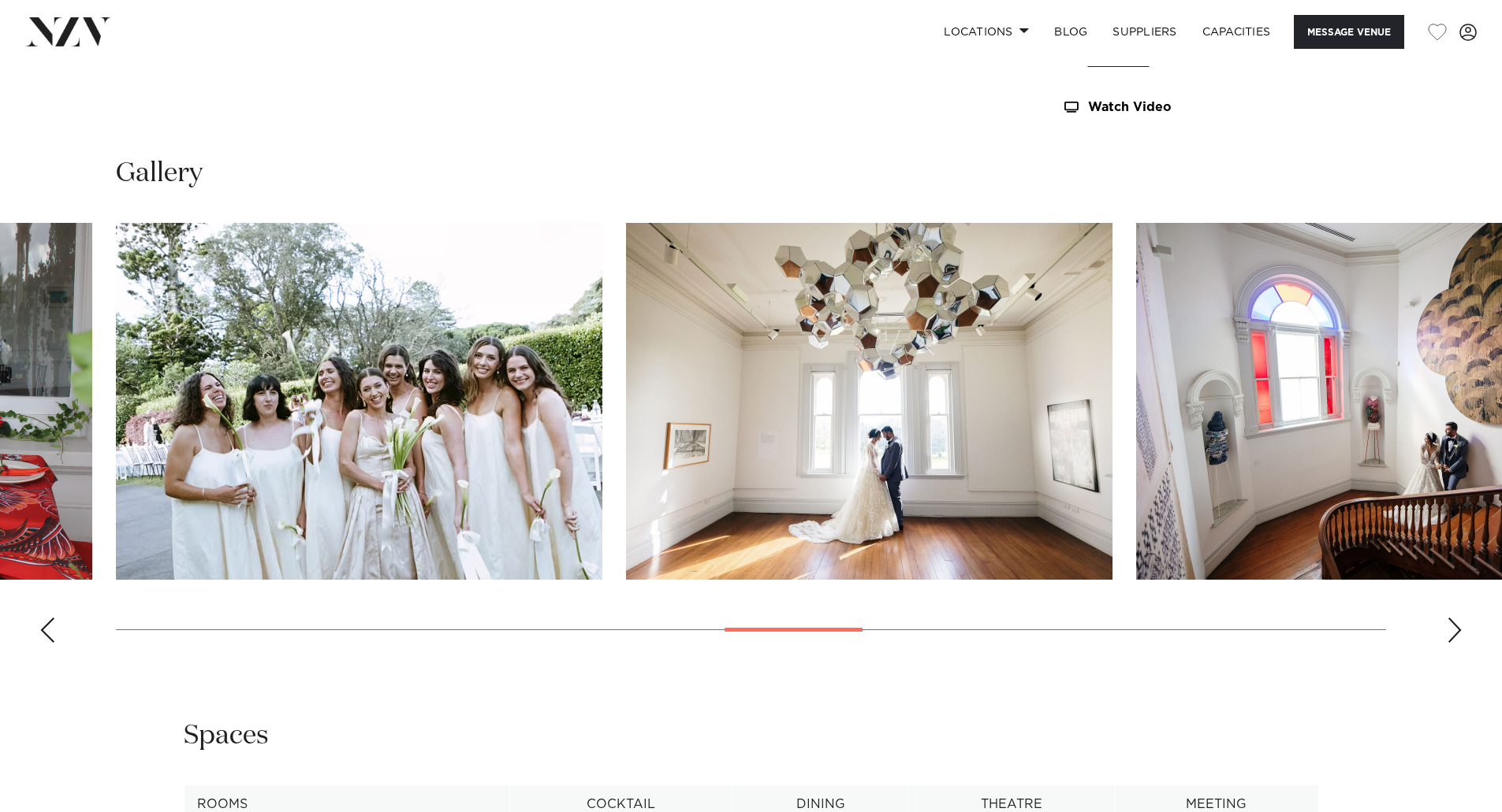
click at [1453, 626] on div "Next slide" at bounding box center [1454, 630] width 15 height 25
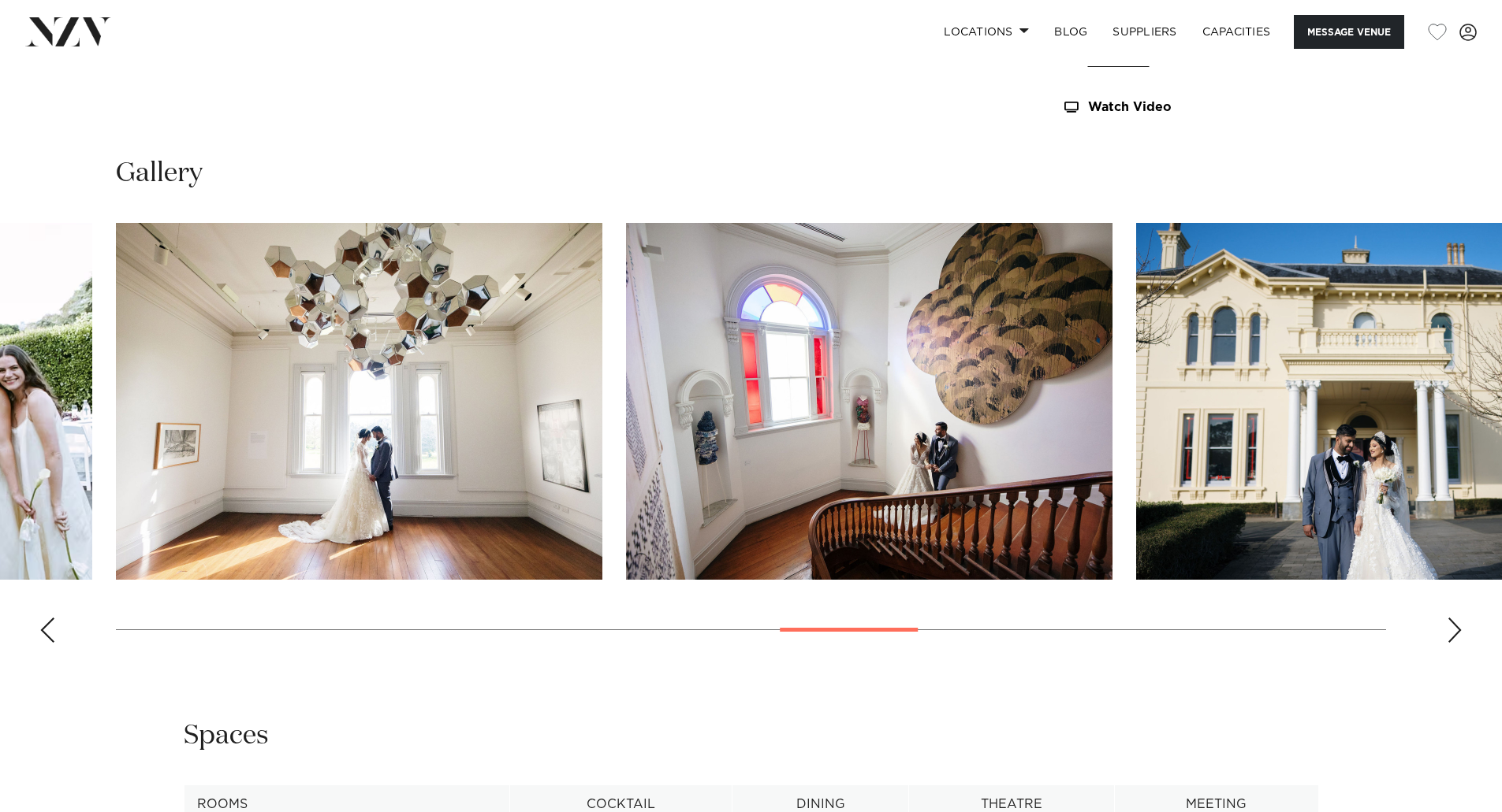
click at [1453, 626] on div "Next slide" at bounding box center [1454, 630] width 15 height 25
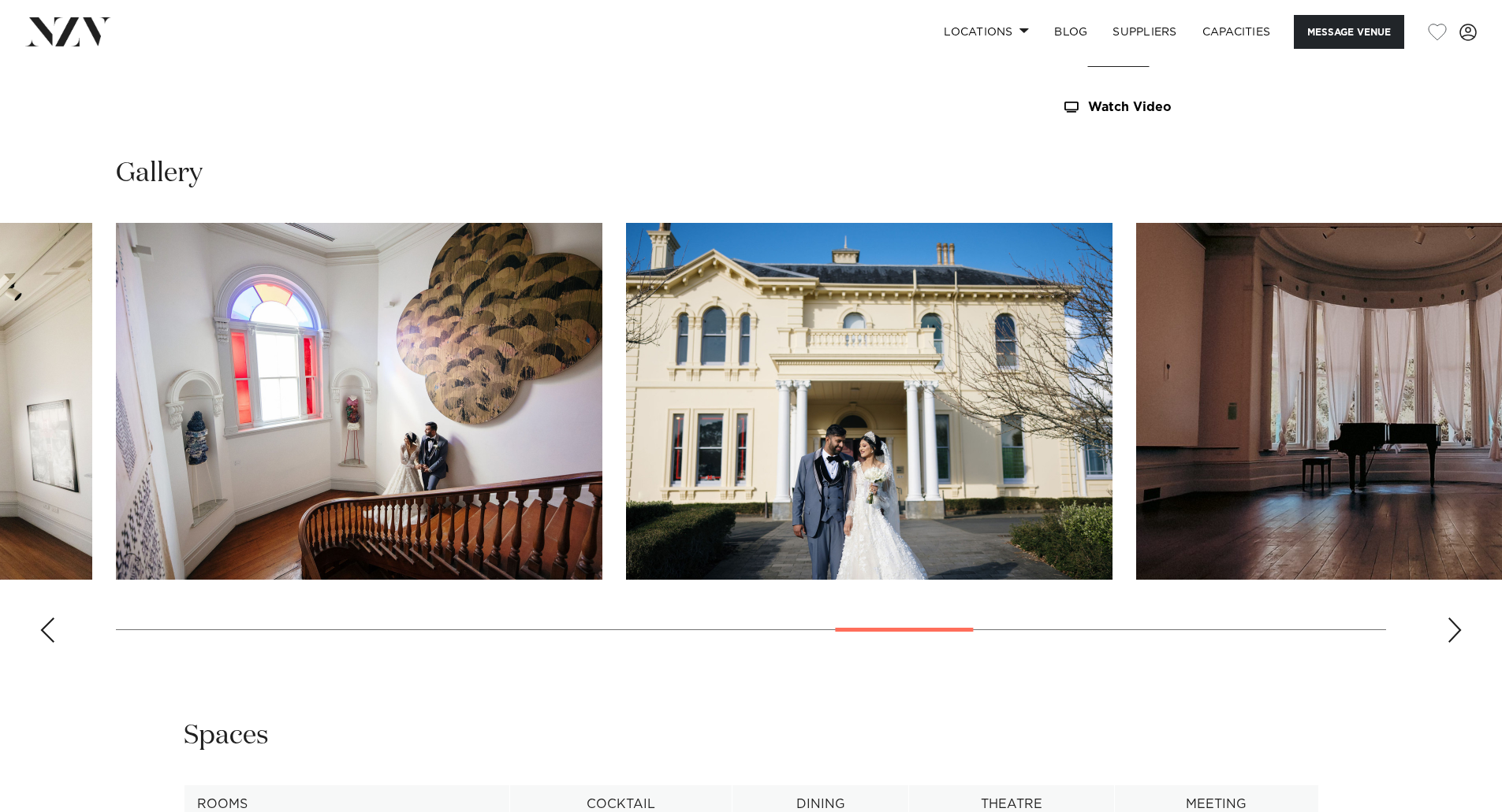
click at [1453, 626] on div "Next slide" at bounding box center [1454, 630] width 15 height 25
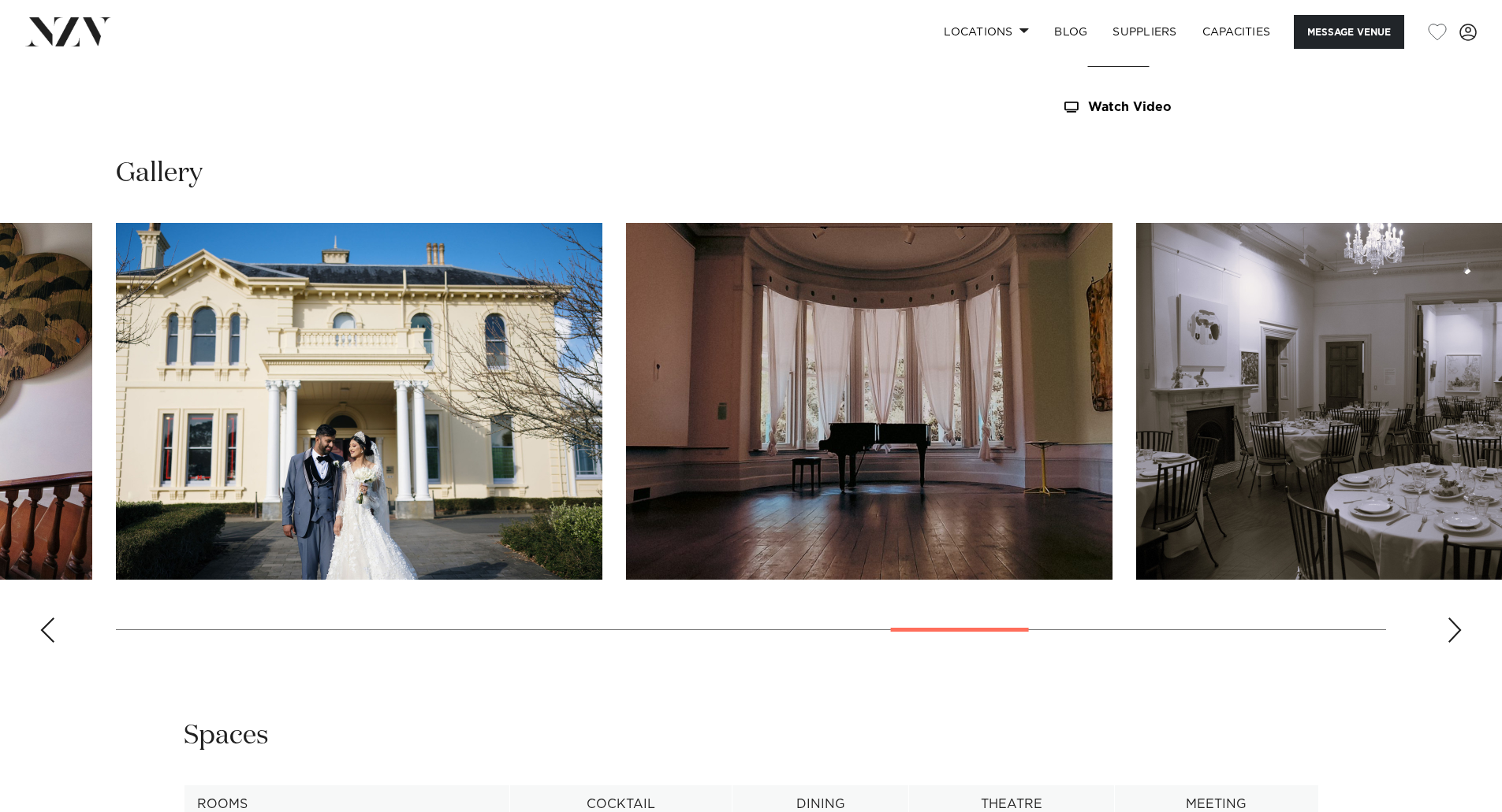
click at [1453, 626] on div "Next slide" at bounding box center [1454, 630] width 15 height 25
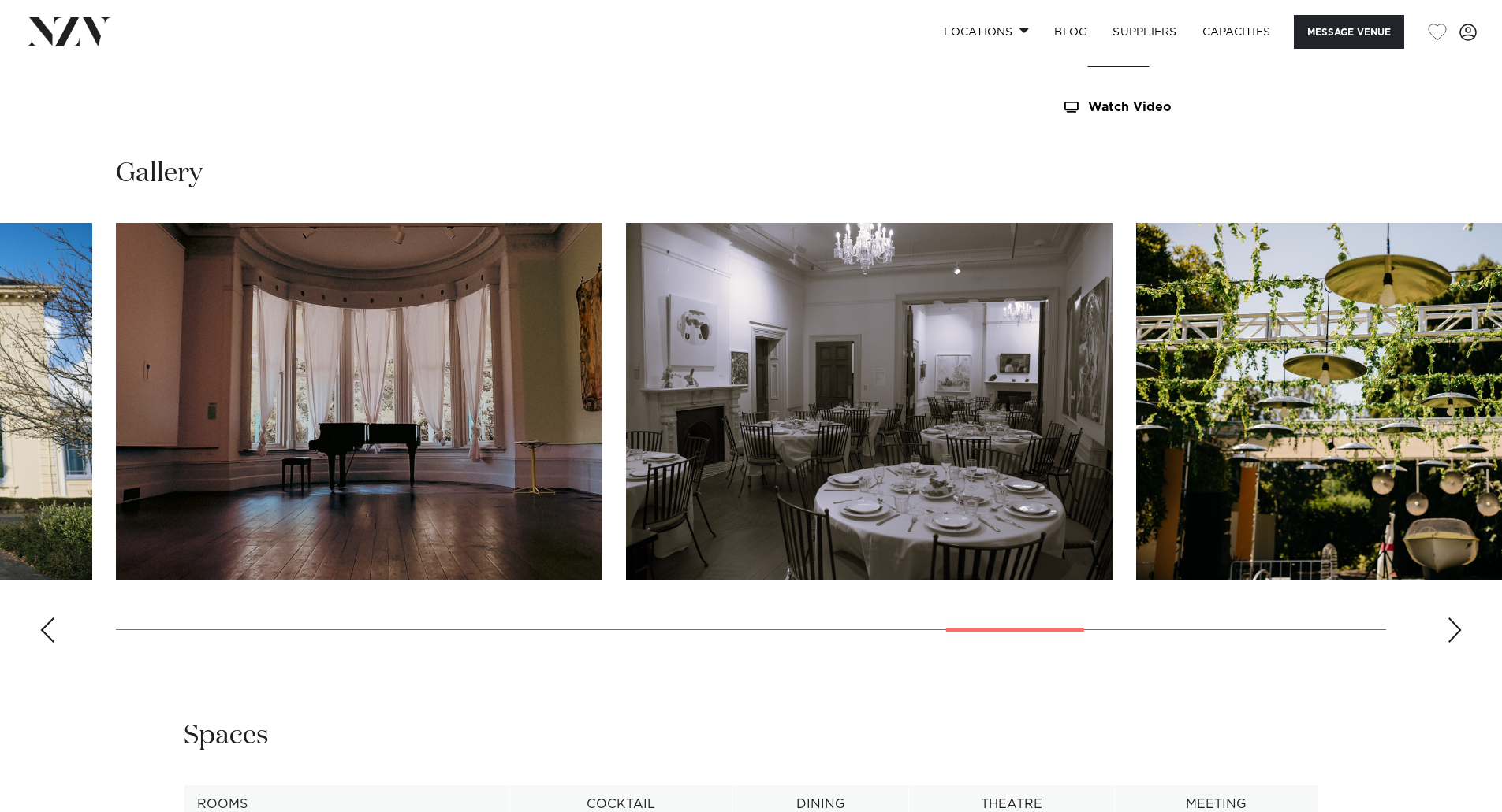
click at [1453, 626] on div "Next slide" at bounding box center [1454, 630] width 15 height 25
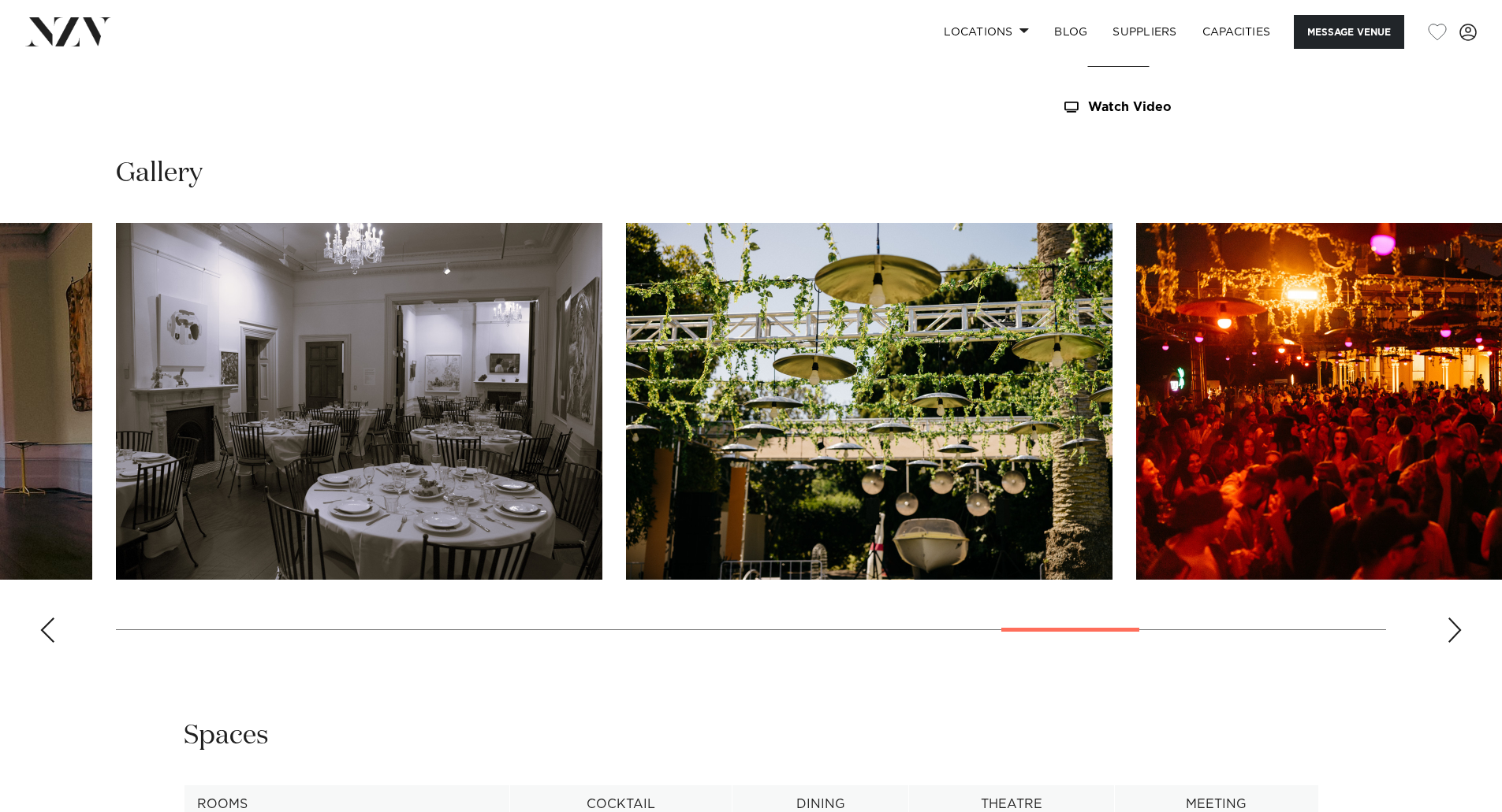
click at [1453, 626] on div "Next slide" at bounding box center [1454, 630] width 15 height 25
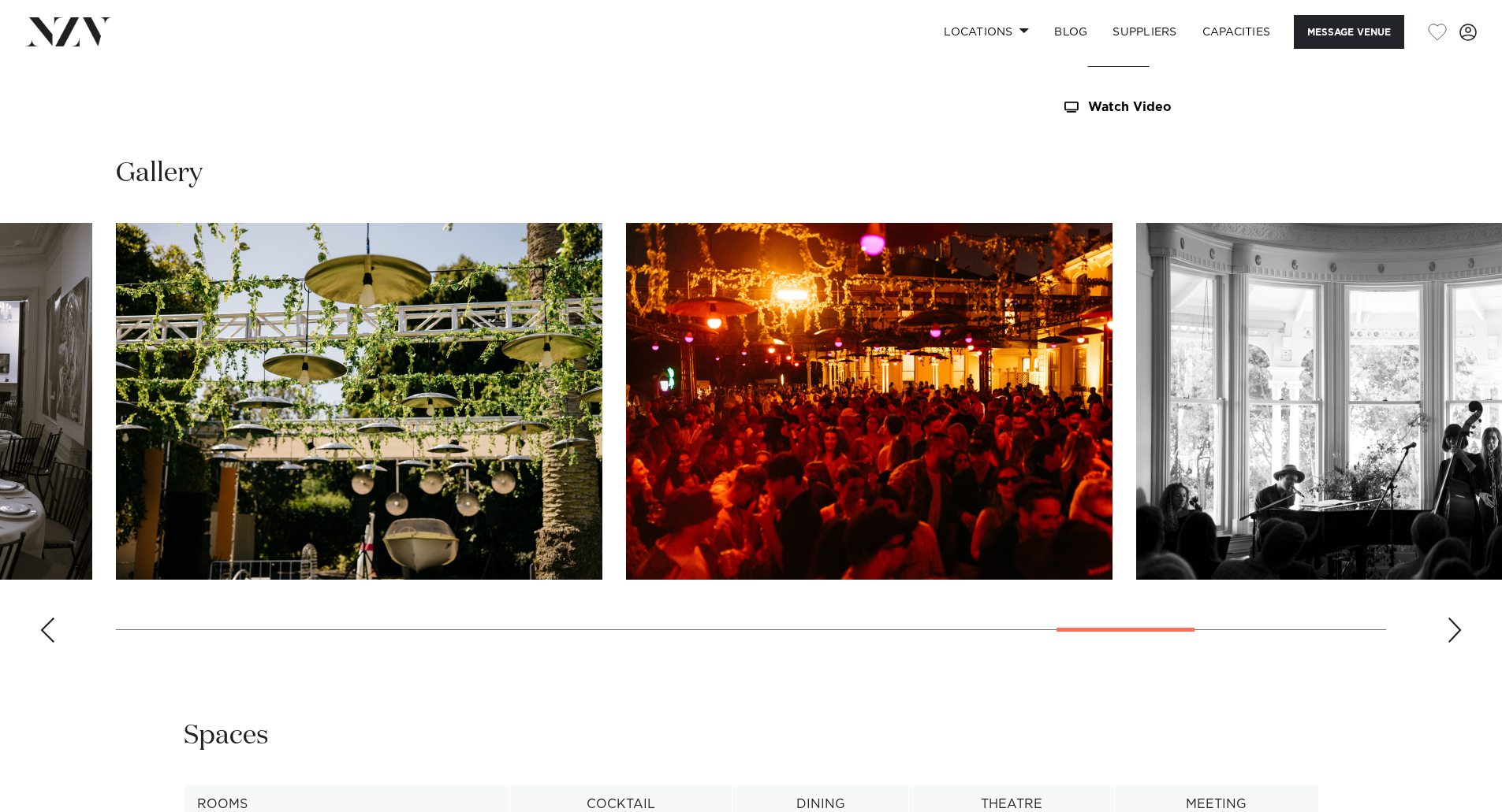
click at [1452, 626] on div "Next slide" at bounding box center [1454, 630] width 15 height 25
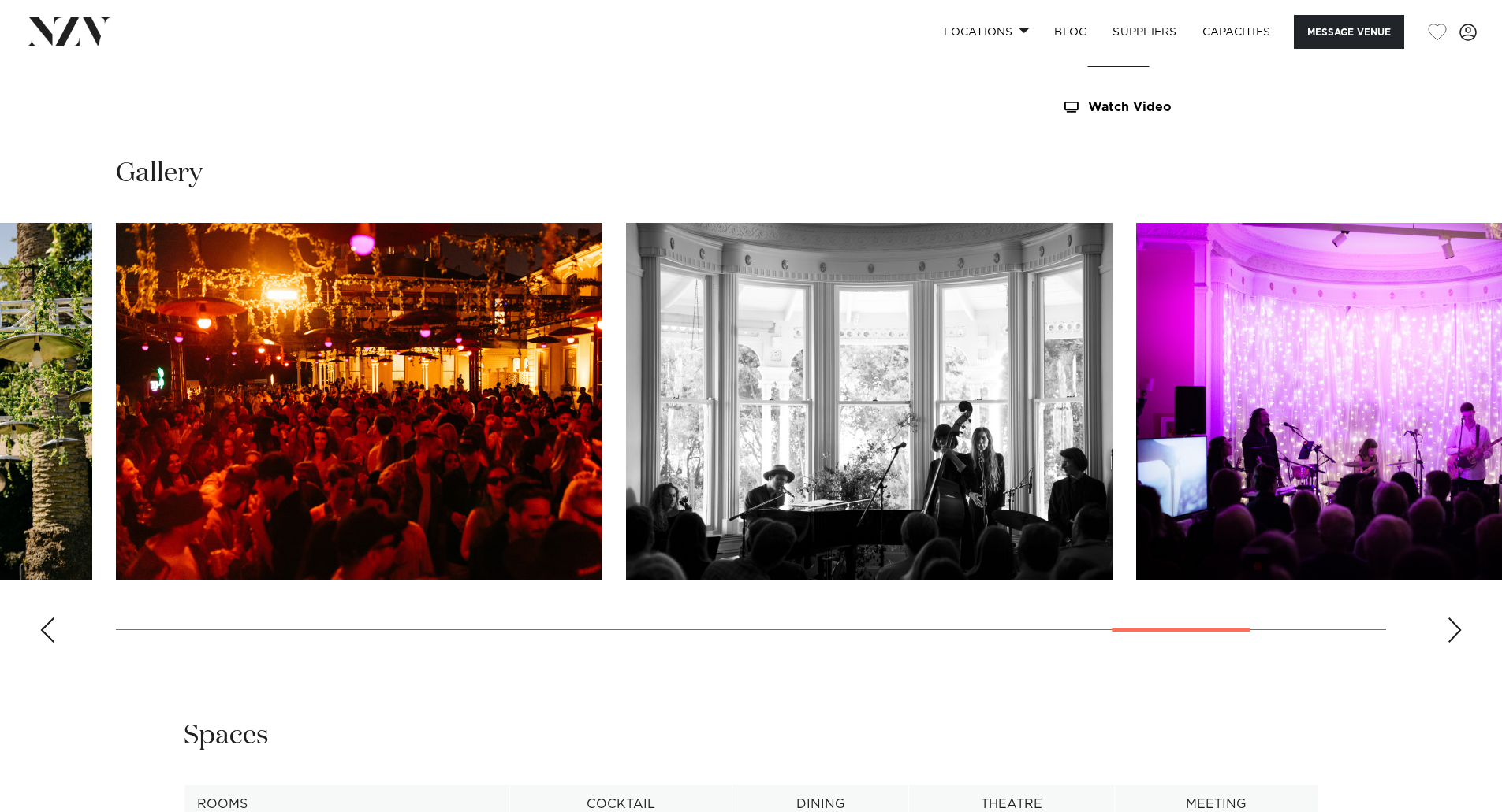
click at [1452, 626] on div "Next slide" at bounding box center [1454, 630] width 15 height 25
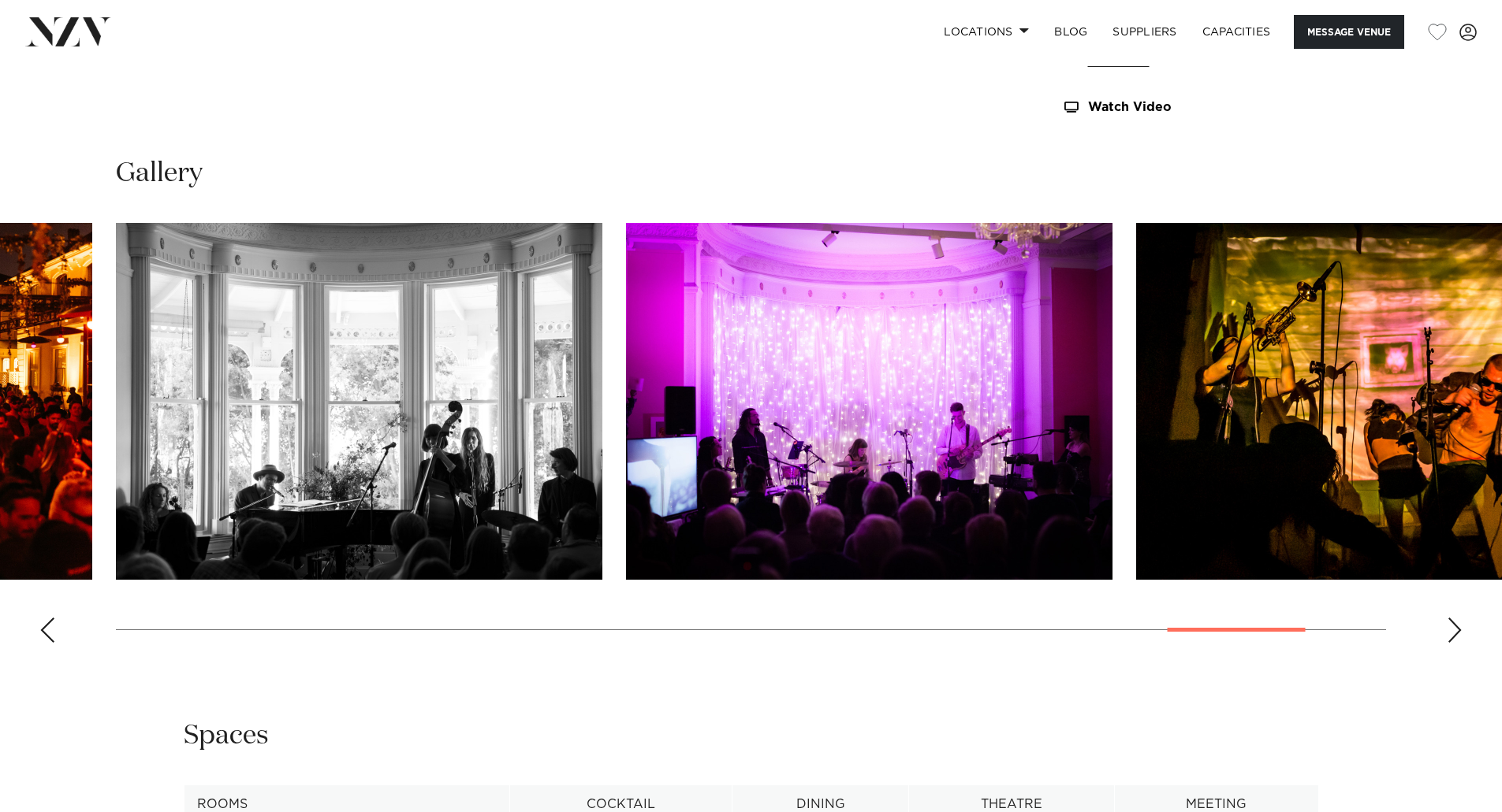
click at [1452, 626] on div "Next slide" at bounding box center [1454, 630] width 15 height 25
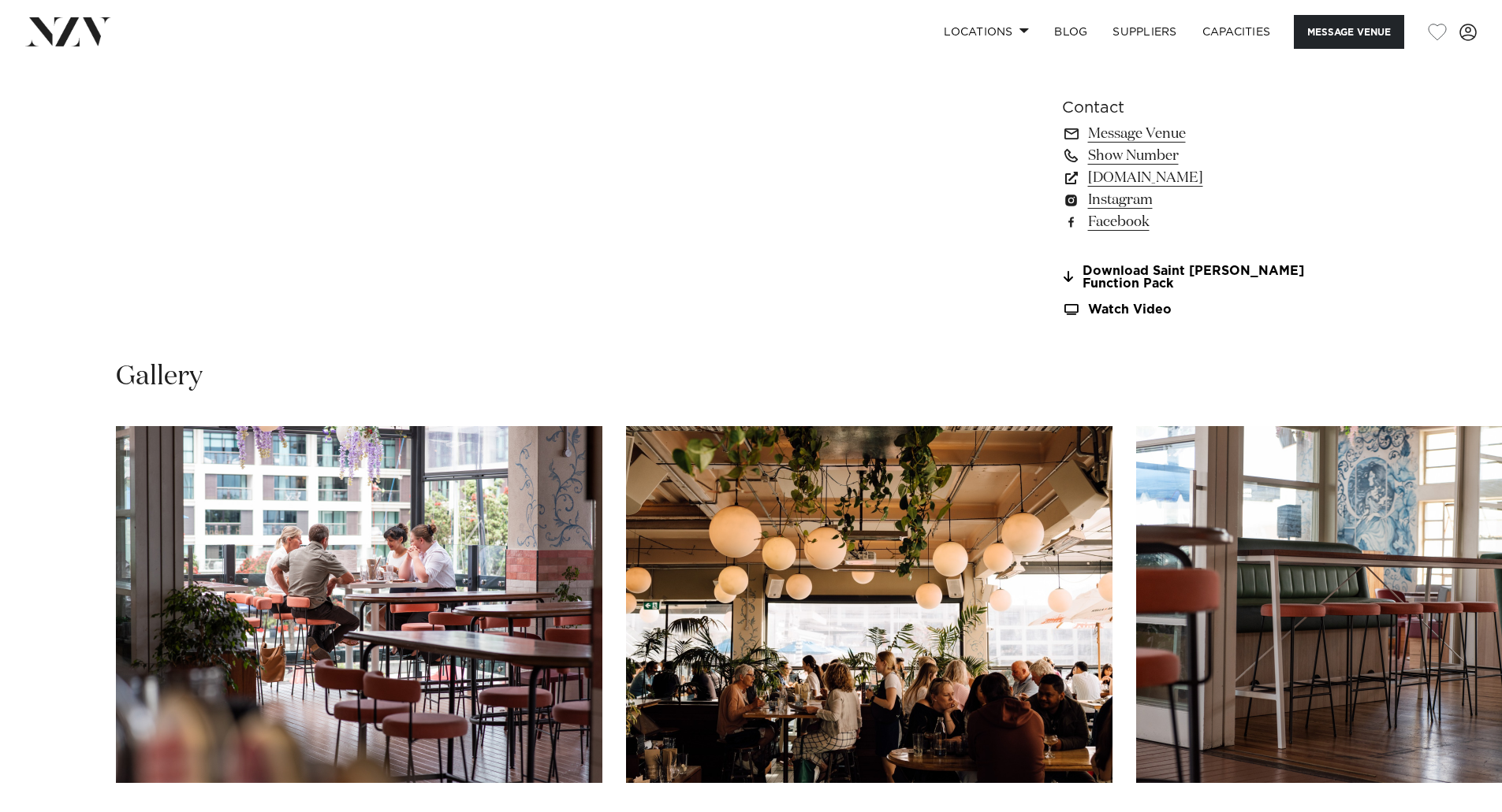
scroll to position [1576, 0]
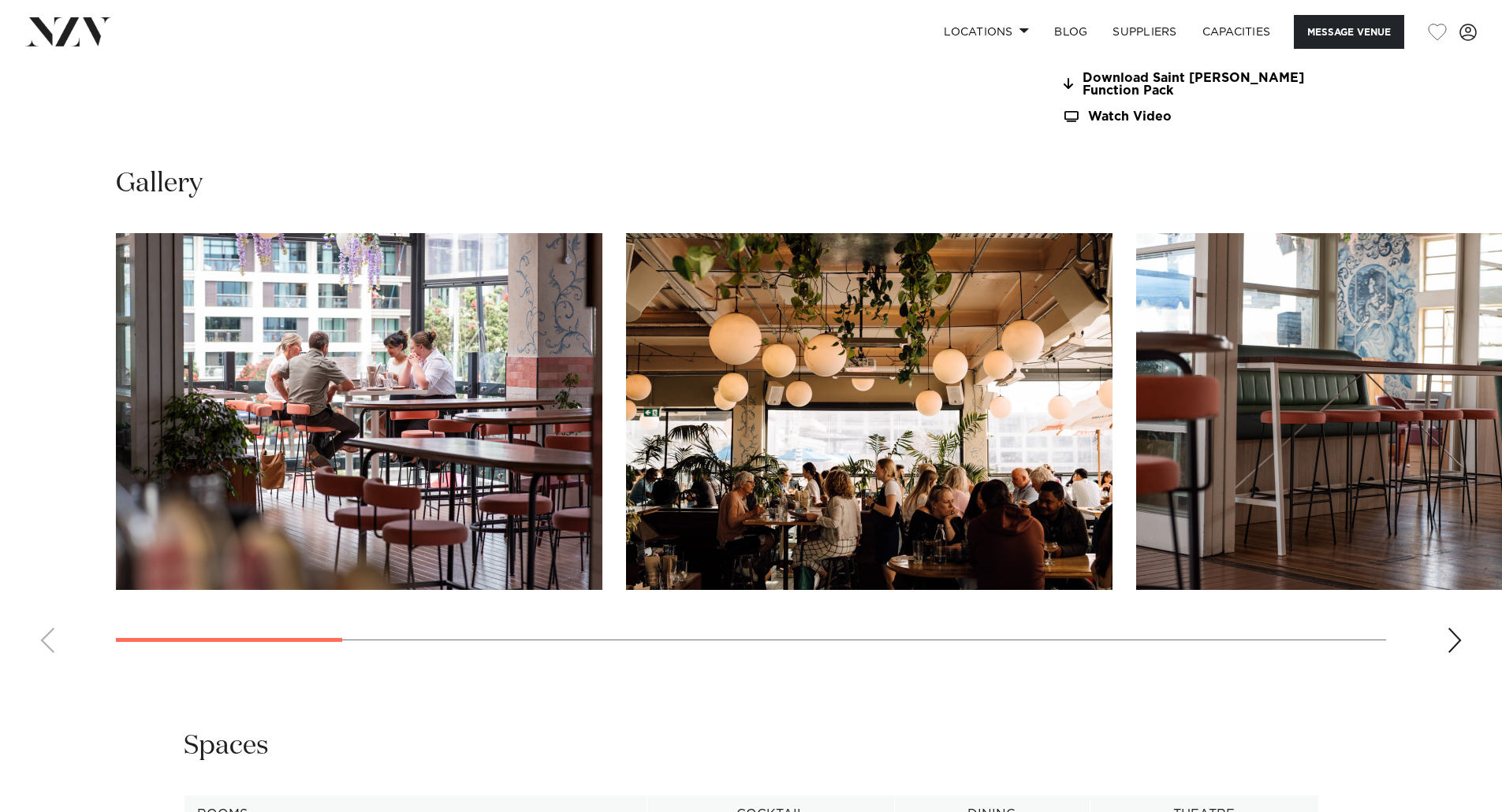
click at [1451, 631] on div "Next slide" at bounding box center [1454, 641] width 15 height 25
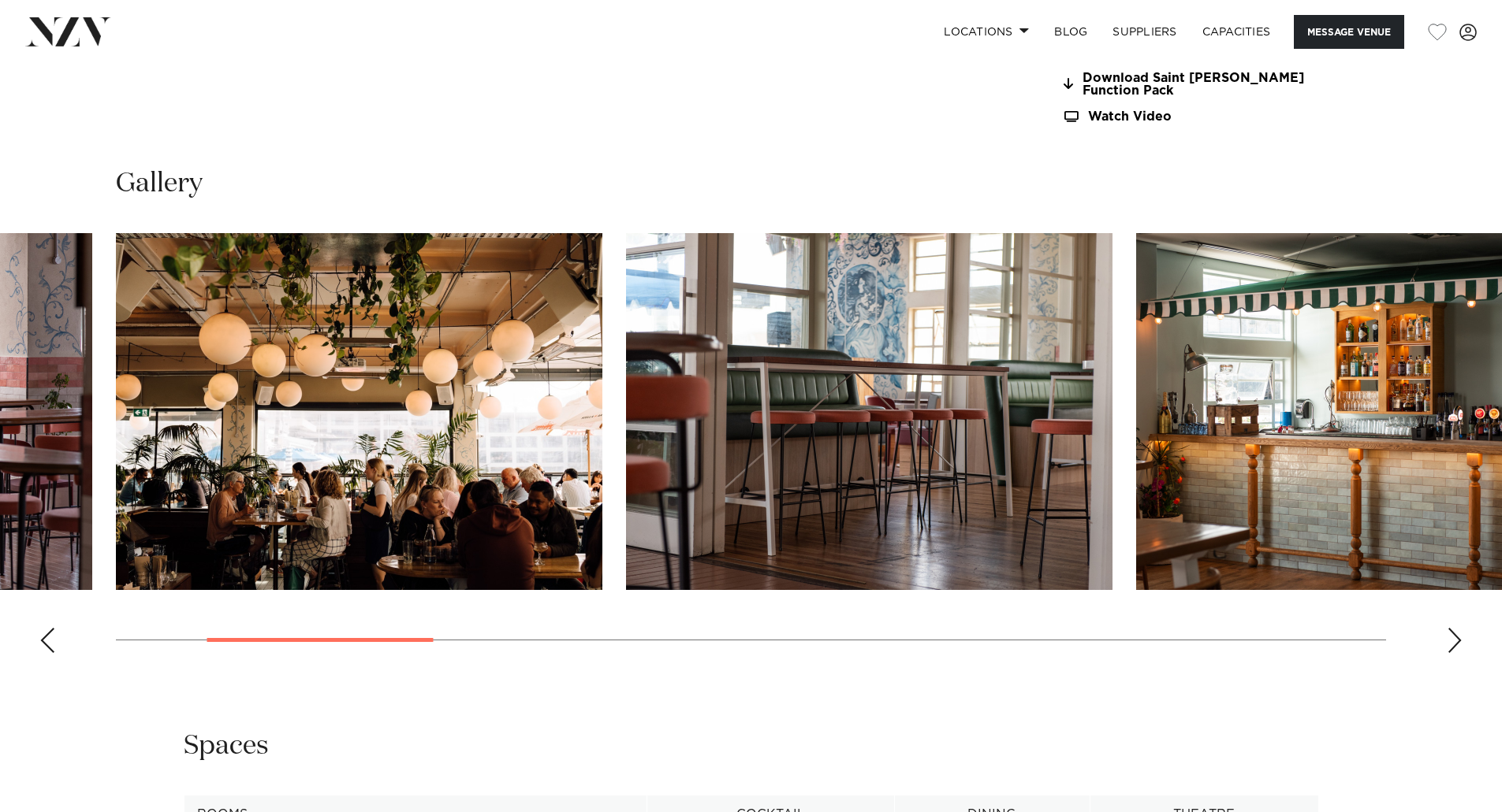
click at [1451, 631] on div "Next slide" at bounding box center [1454, 641] width 15 height 25
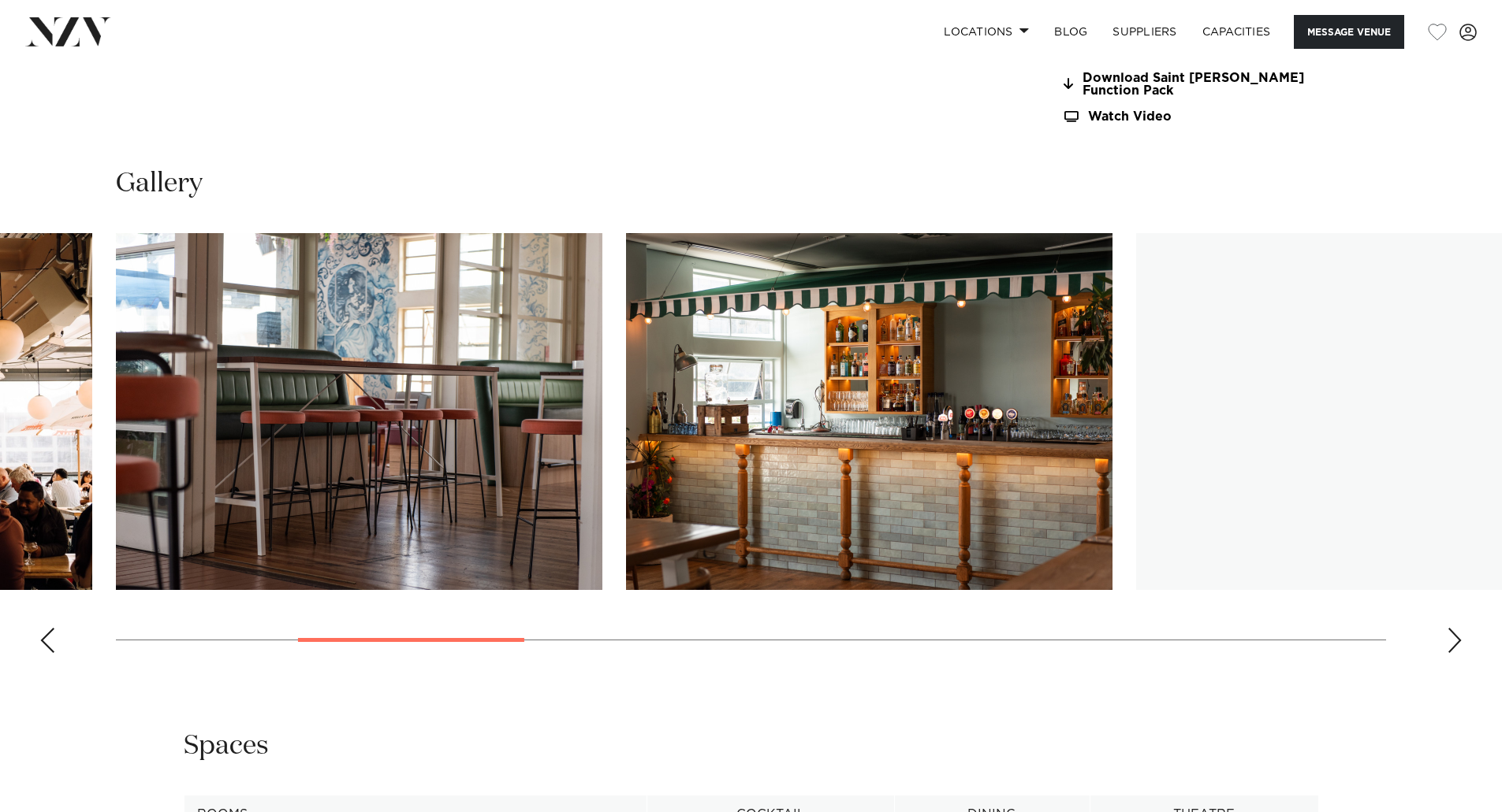
click at [1451, 631] on div "Next slide" at bounding box center [1454, 641] width 15 height 25
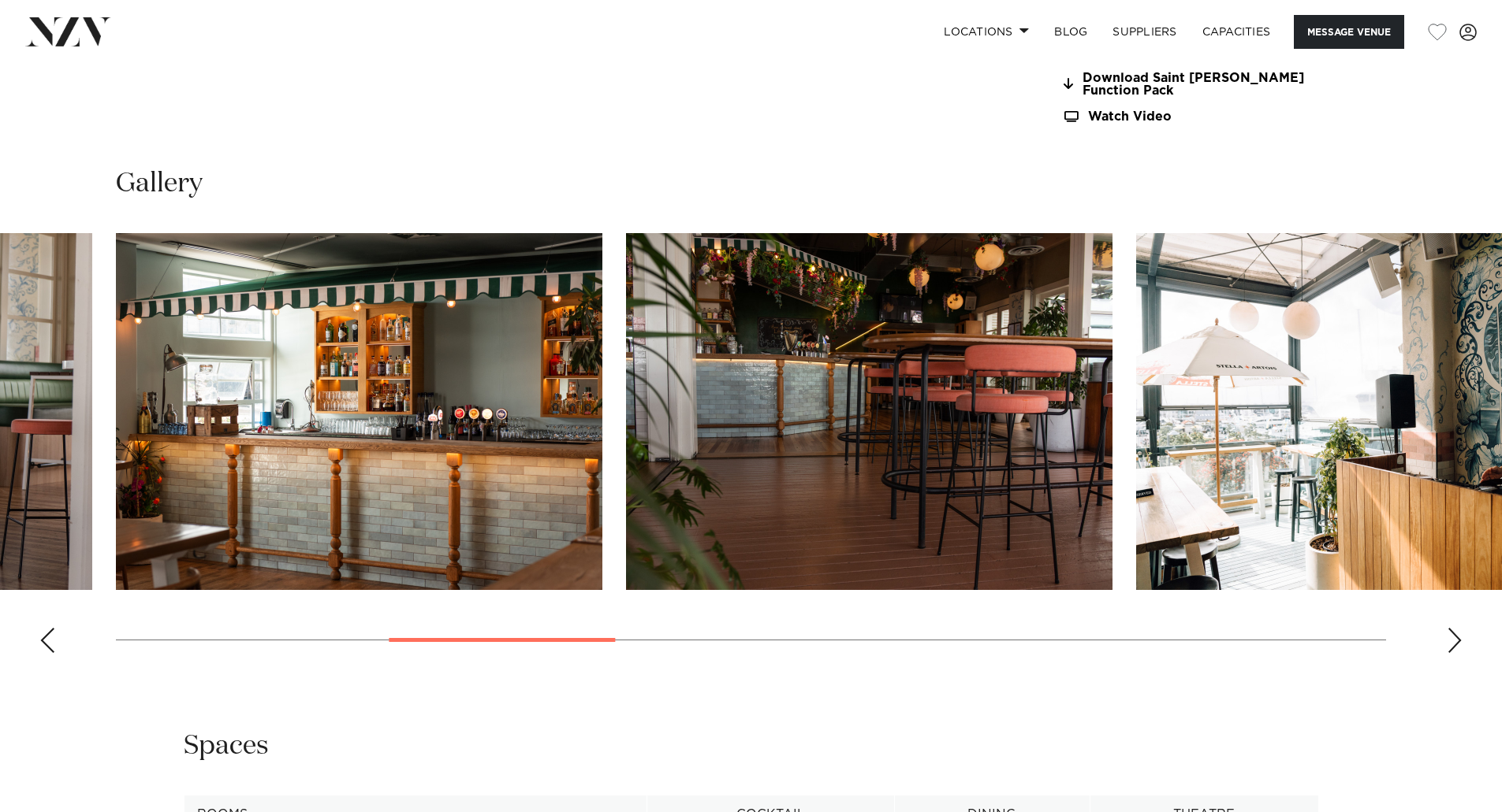
click at [1450, 631] on div "Next slide" at bounding box center [1454, 641] width 15 height 25
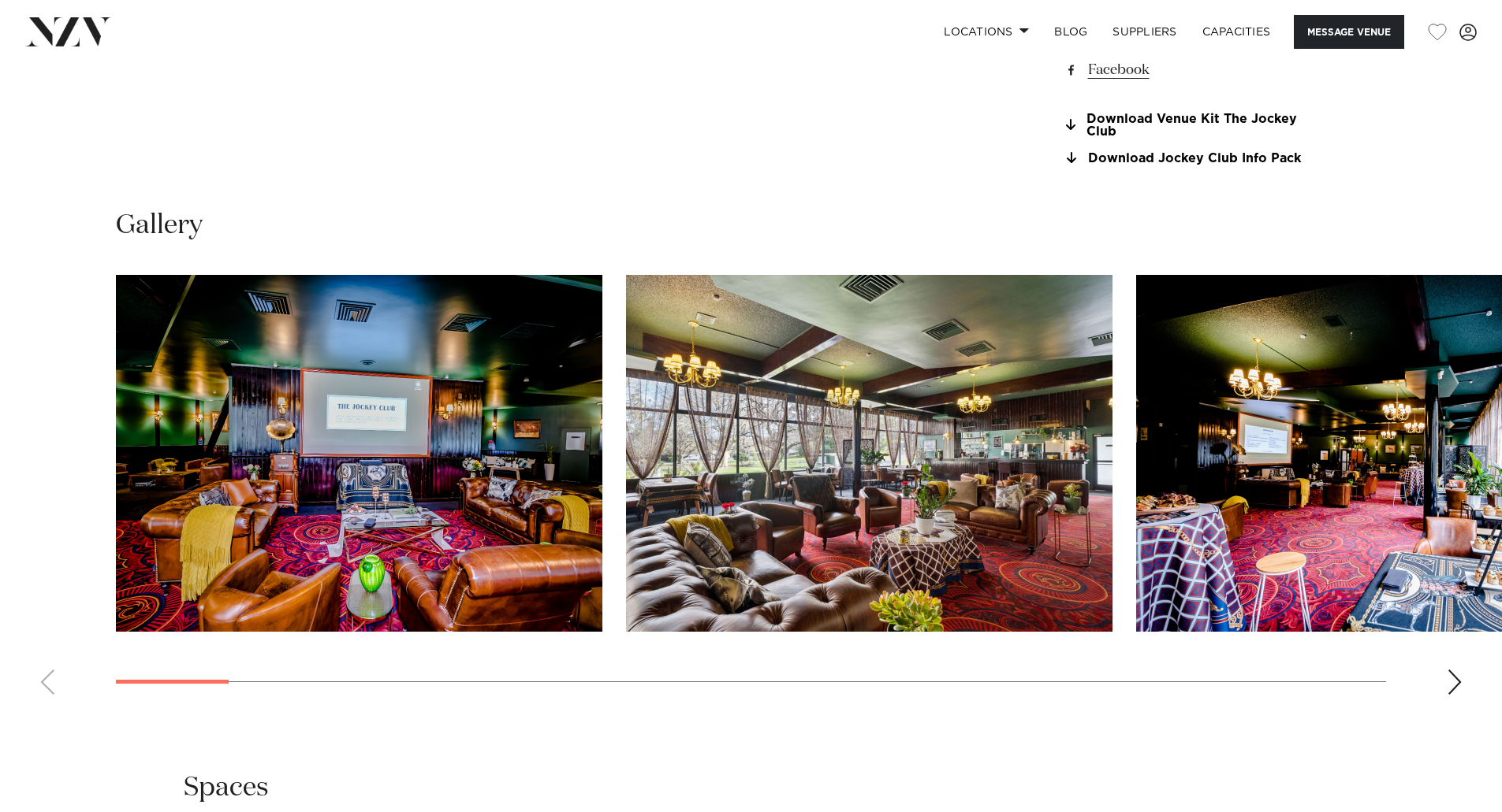
scroll to position [1496, 0]
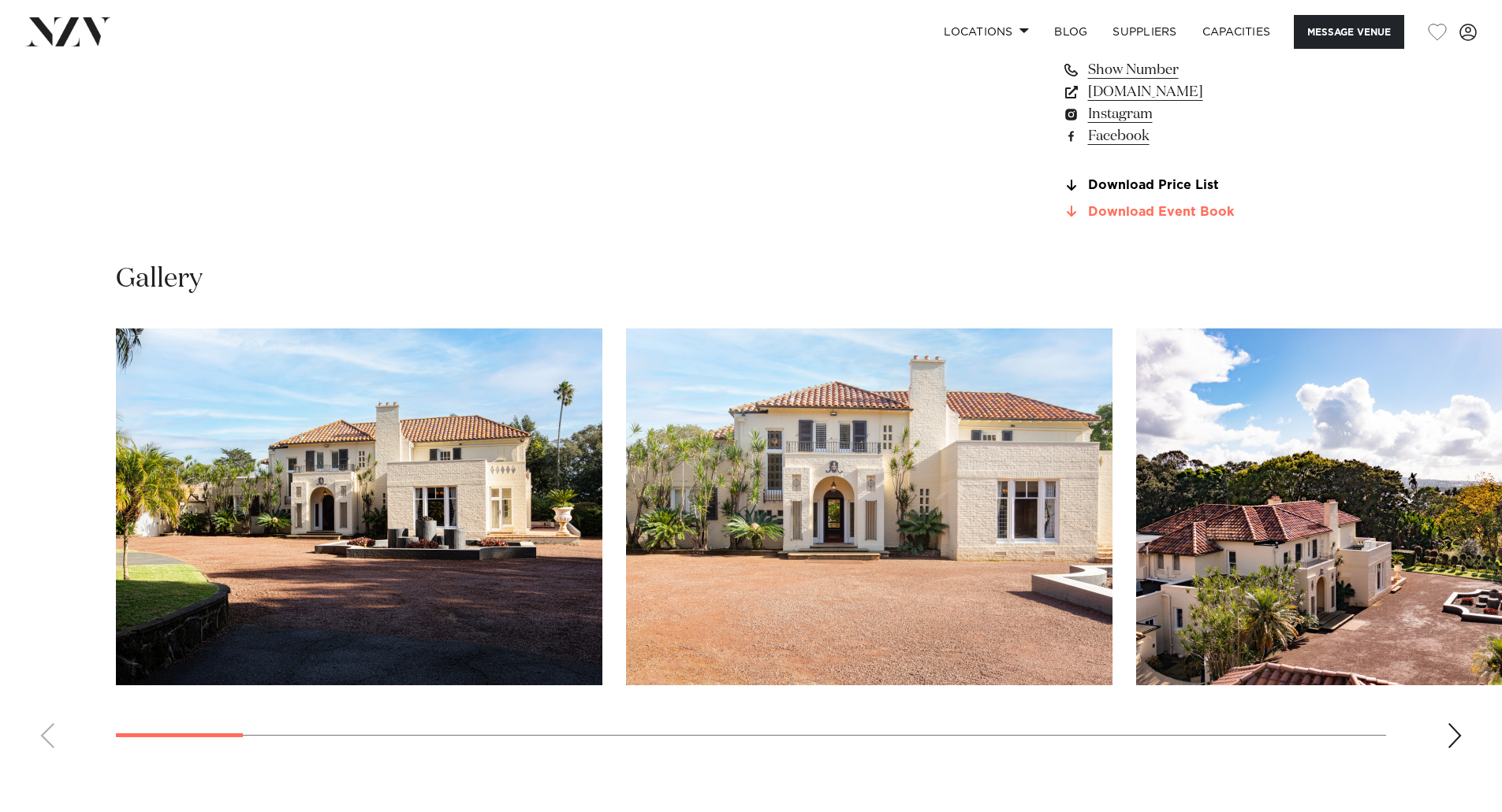
scroll to position [1496, 0]
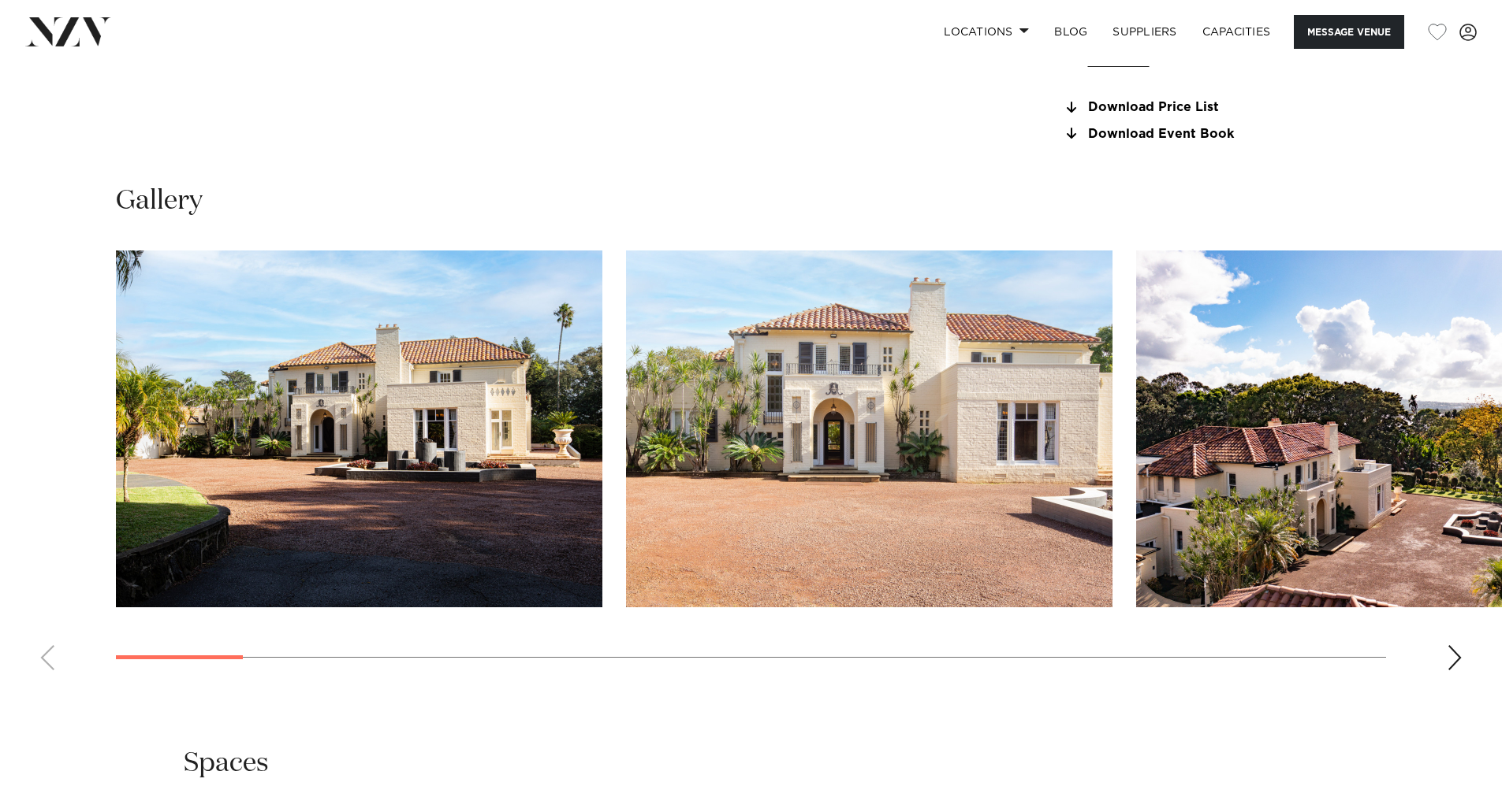
click at [1459, 650] on div "Next slide" at bounding box center [1454, 657] width 15 height 25
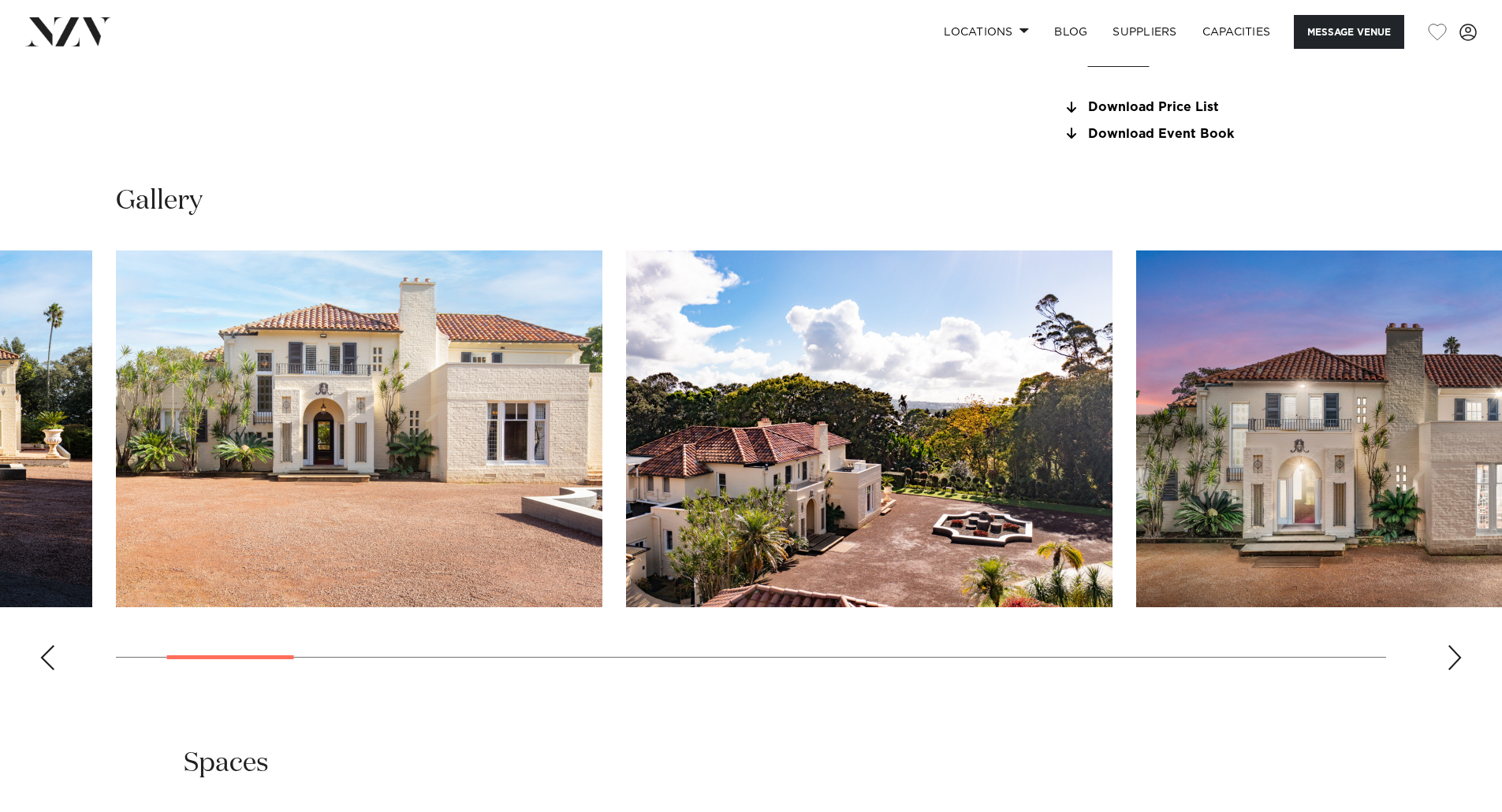
click at [1459, 650] on div "Next slide" at bounding box center [1454, 657] width 15 height 25
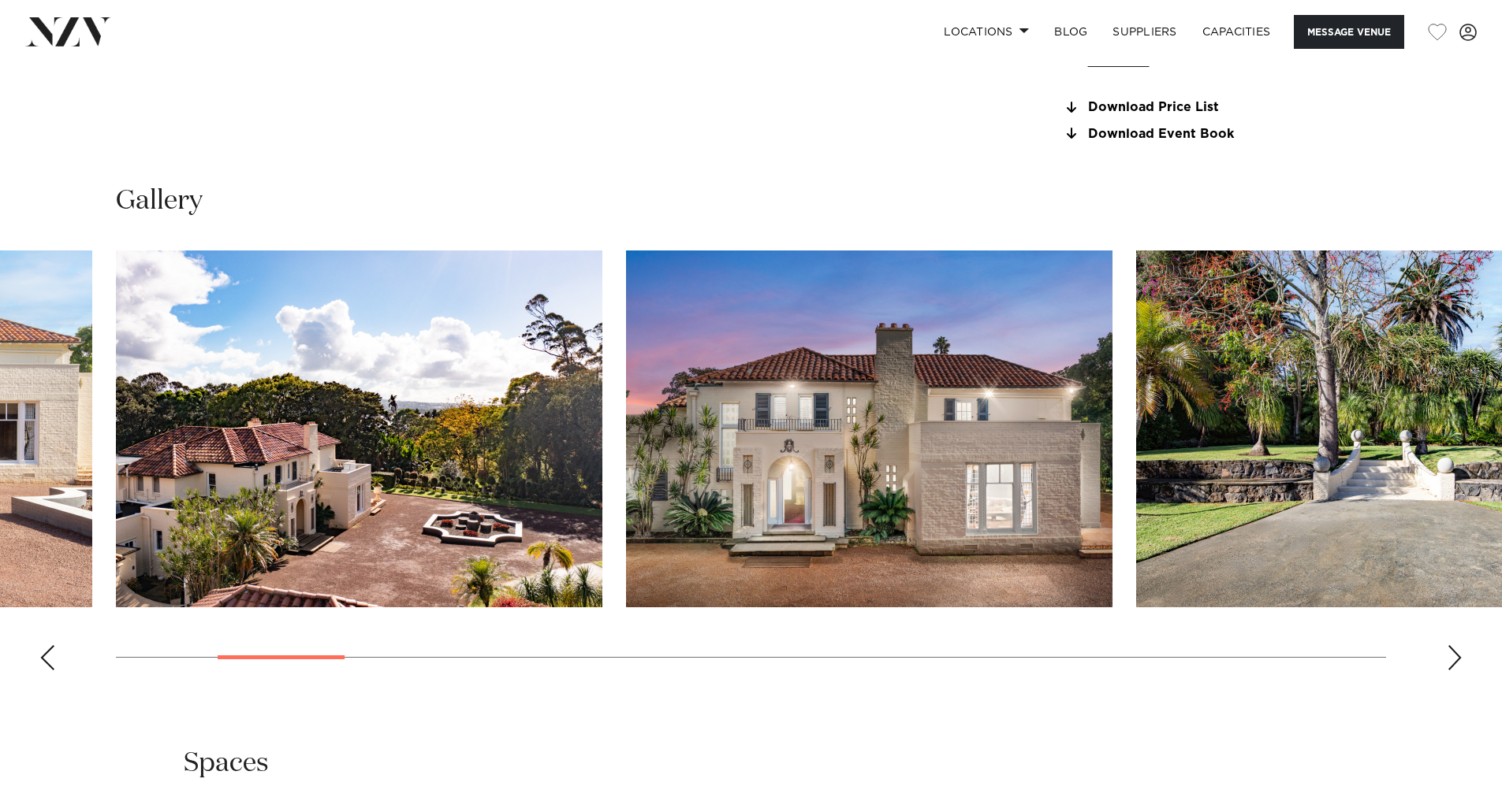
click at [1459, 650] on div "Next slide" at bounding box center [1454, 657] width 15 height 25
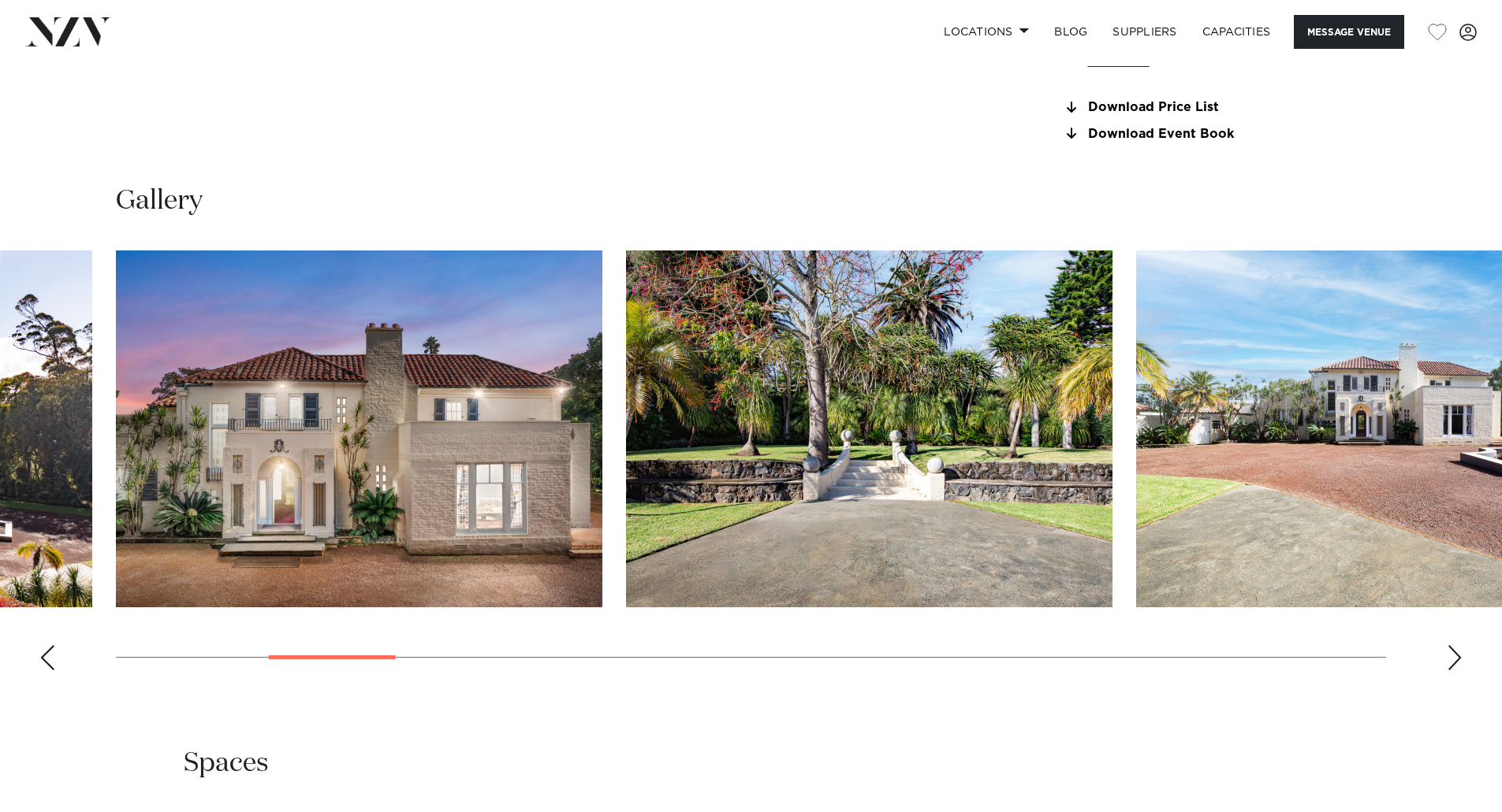
click at [1459, 650] on div "Next slide" at bounding box center [1454, 657] width 15 height 25
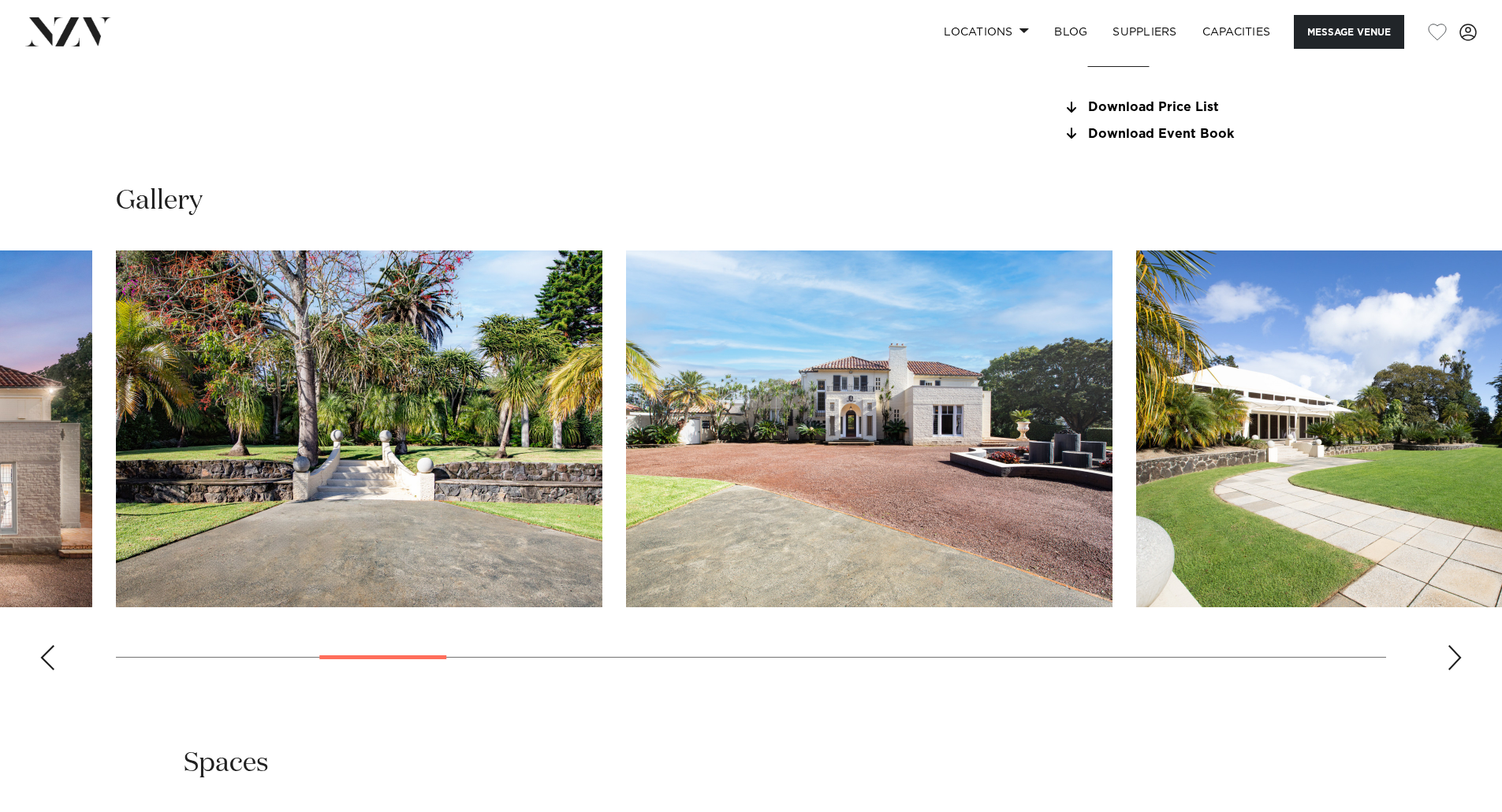
click at [1459, 650] on div "Next slide" at bounding box center [1454, 657] width 15 height 25
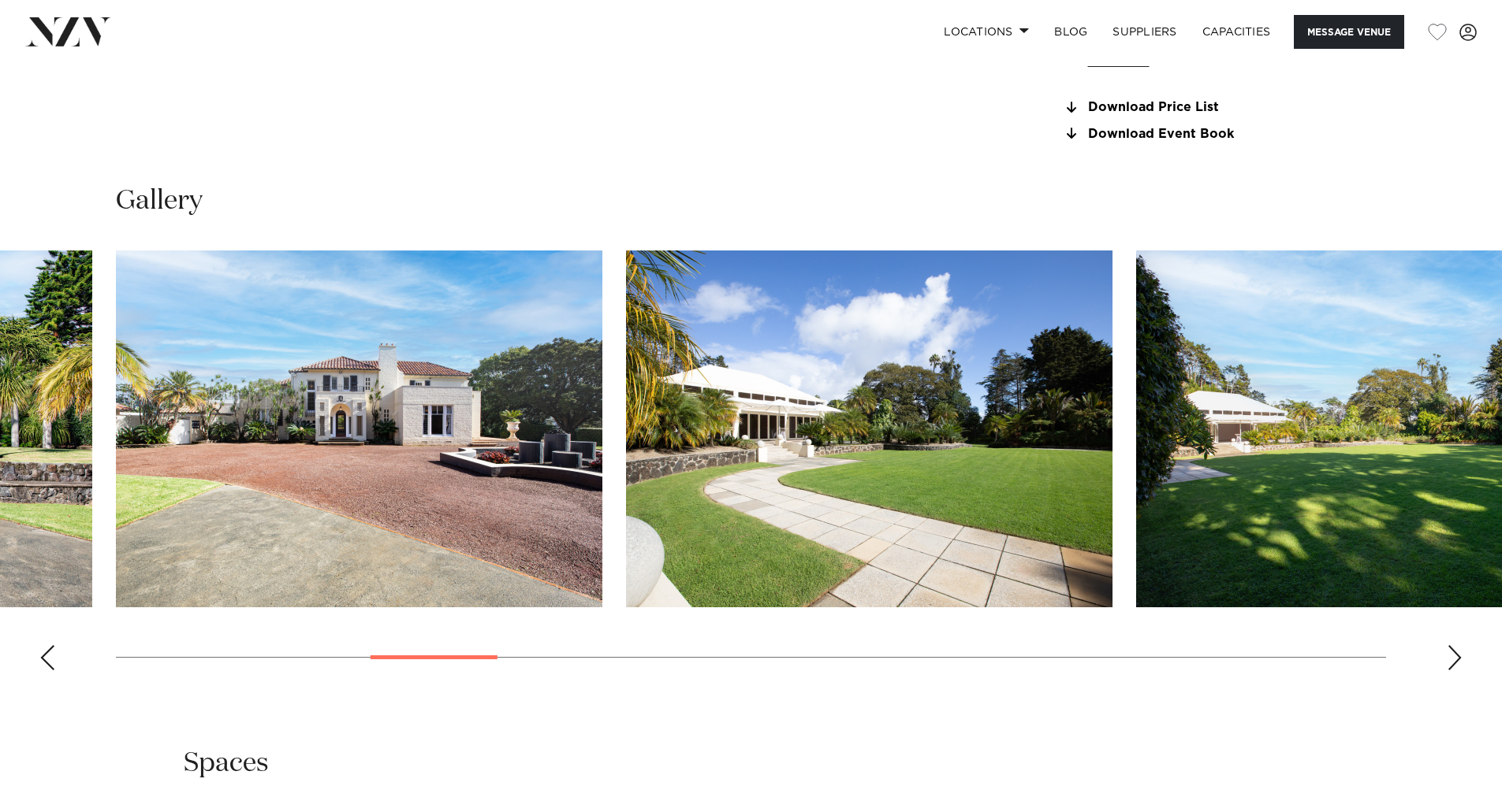
click at [1459, 650] on div "Next slide" at bounding box center [1454, 657] width 15 height 25
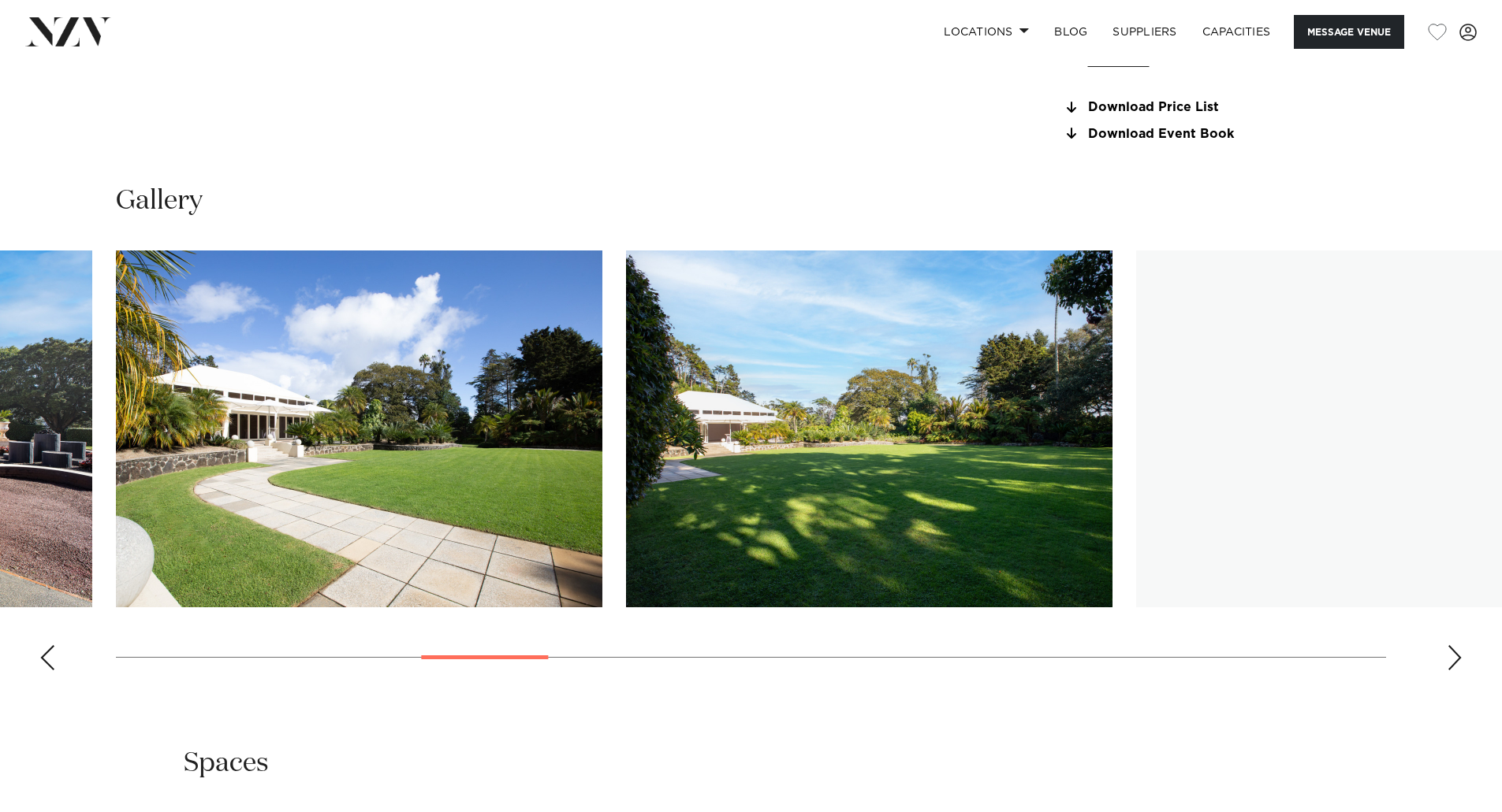
click at [1459, 650] on div "Next slide" at bounding box center [1454, 657] width 15 height 25
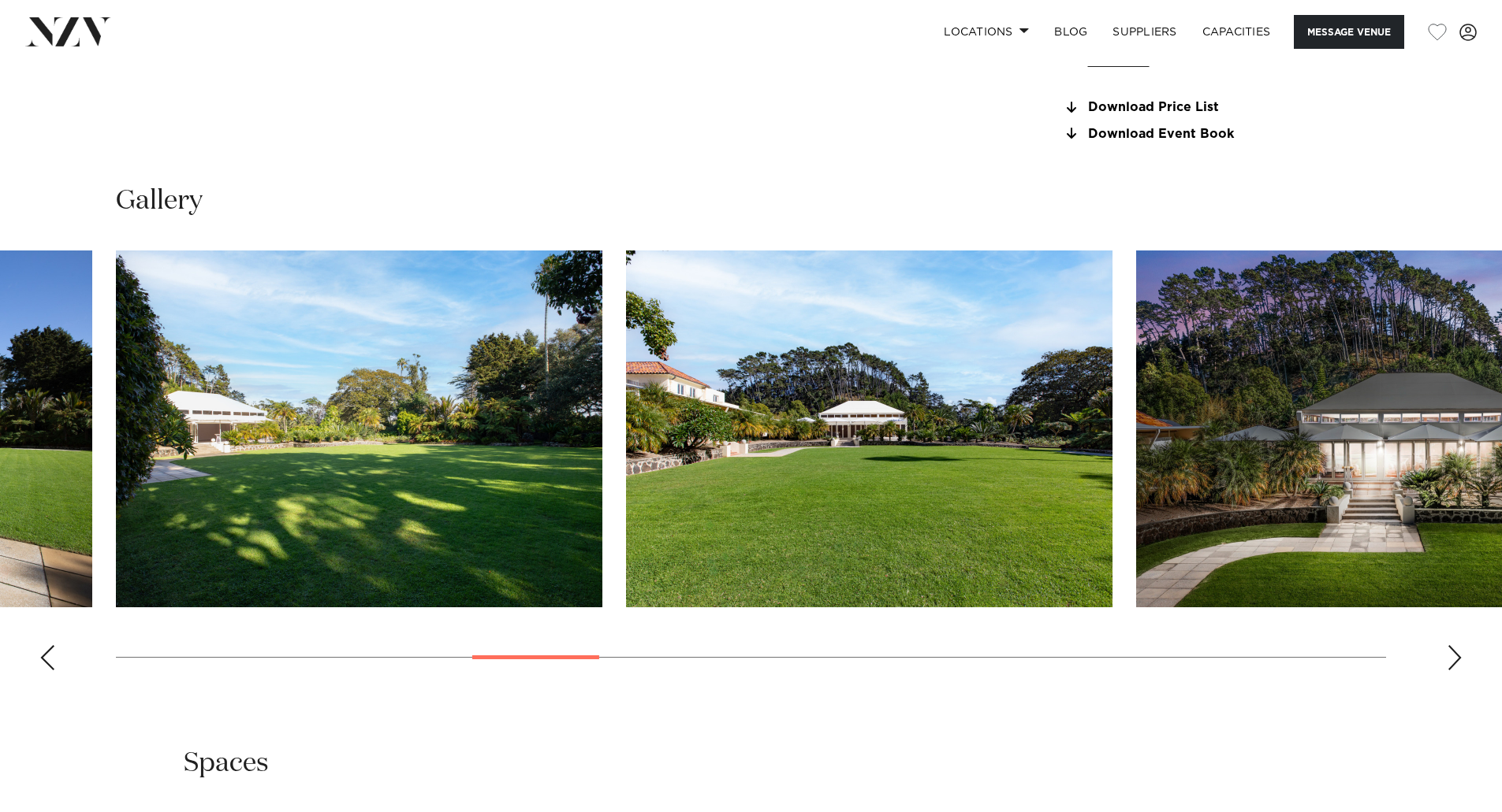
click at [1459, 650] on div "Next slide" at bounding box center [1454, 657] width 15 height 25
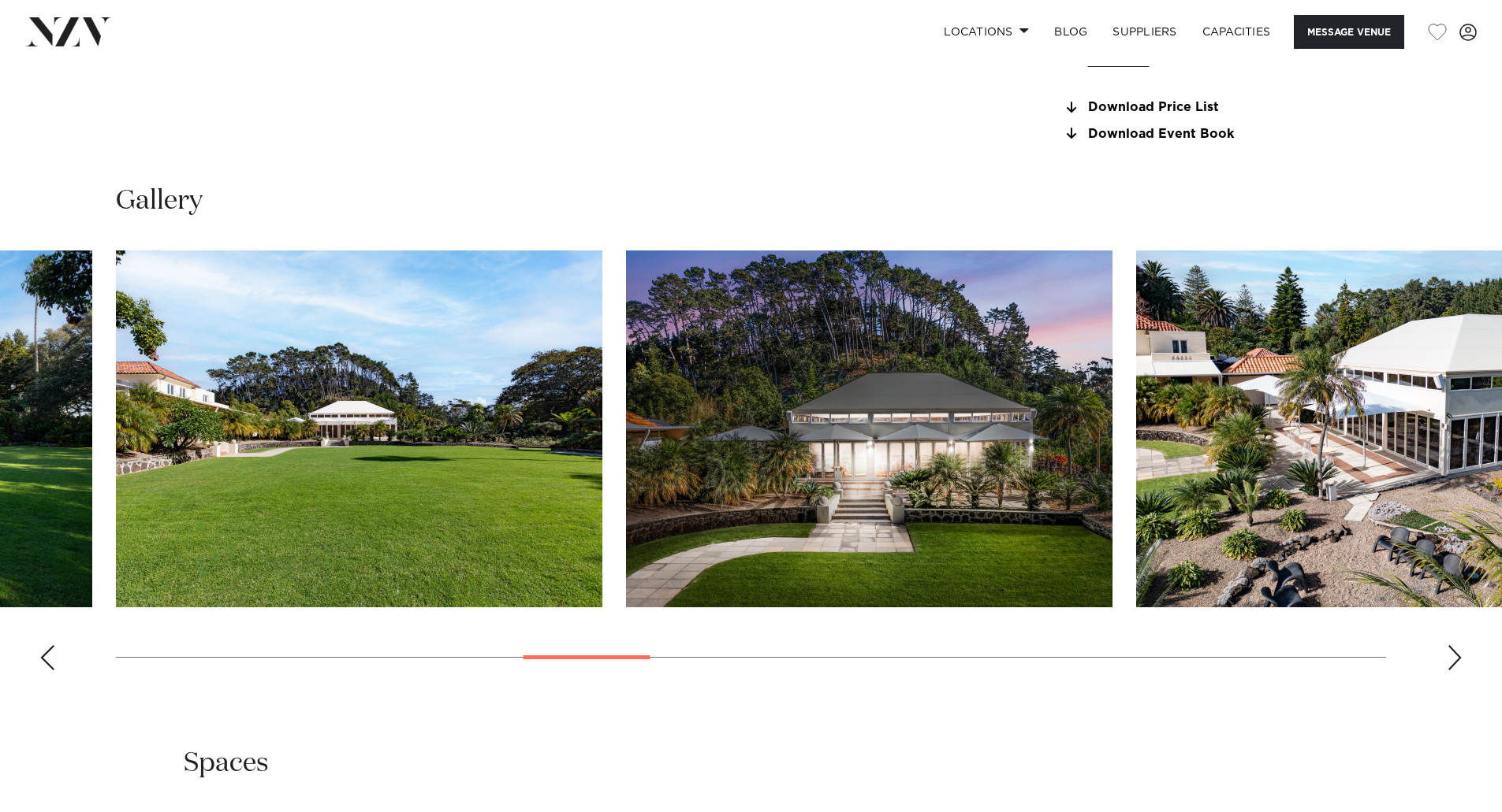
click at [1459, 650] on div "Next slide" at bounding box center [1454, 657] width 15 height 25
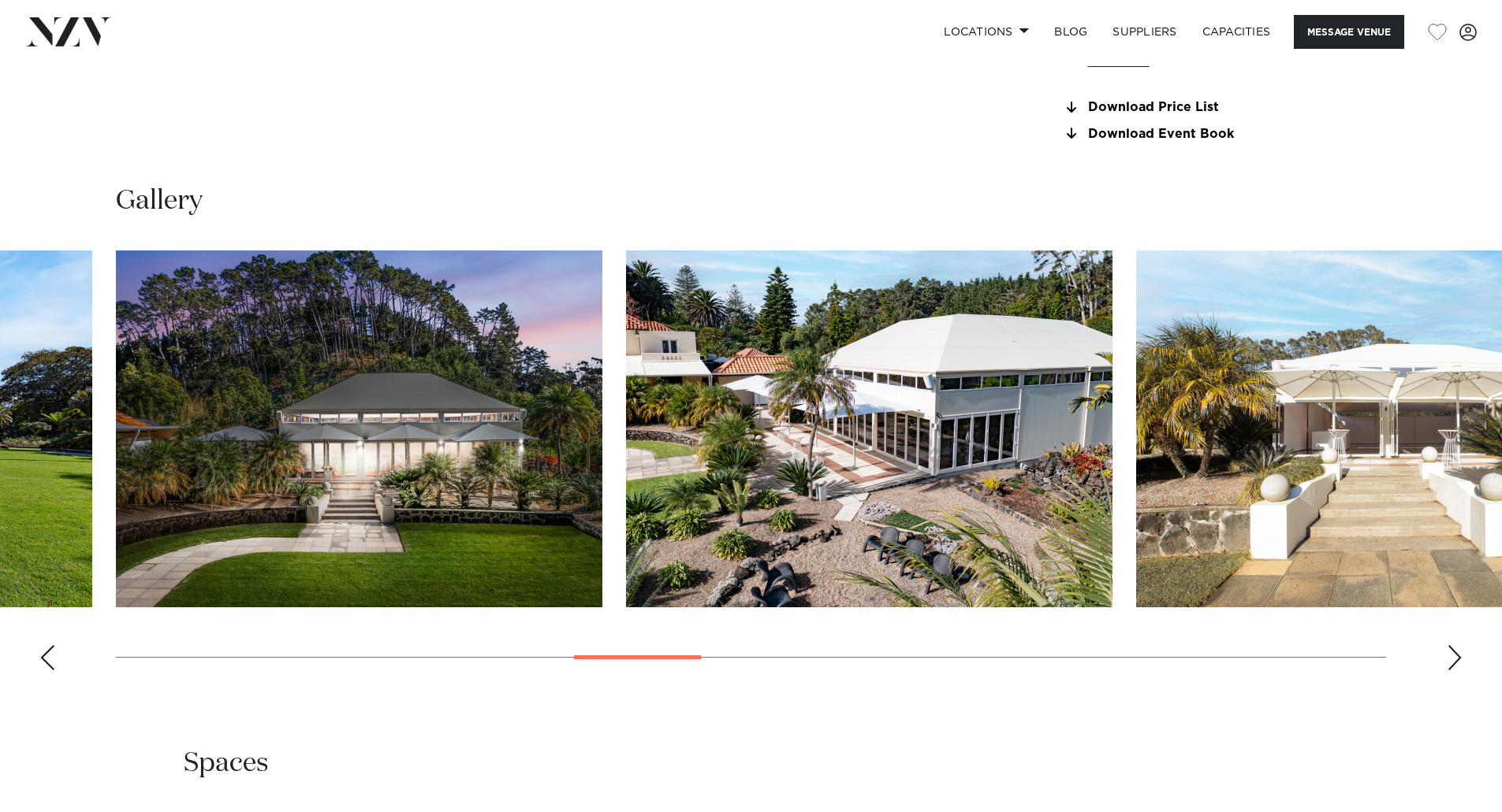
click at [1459, 650] on div "Next slide" at bounding box center [1454, 657] width 15 height 25
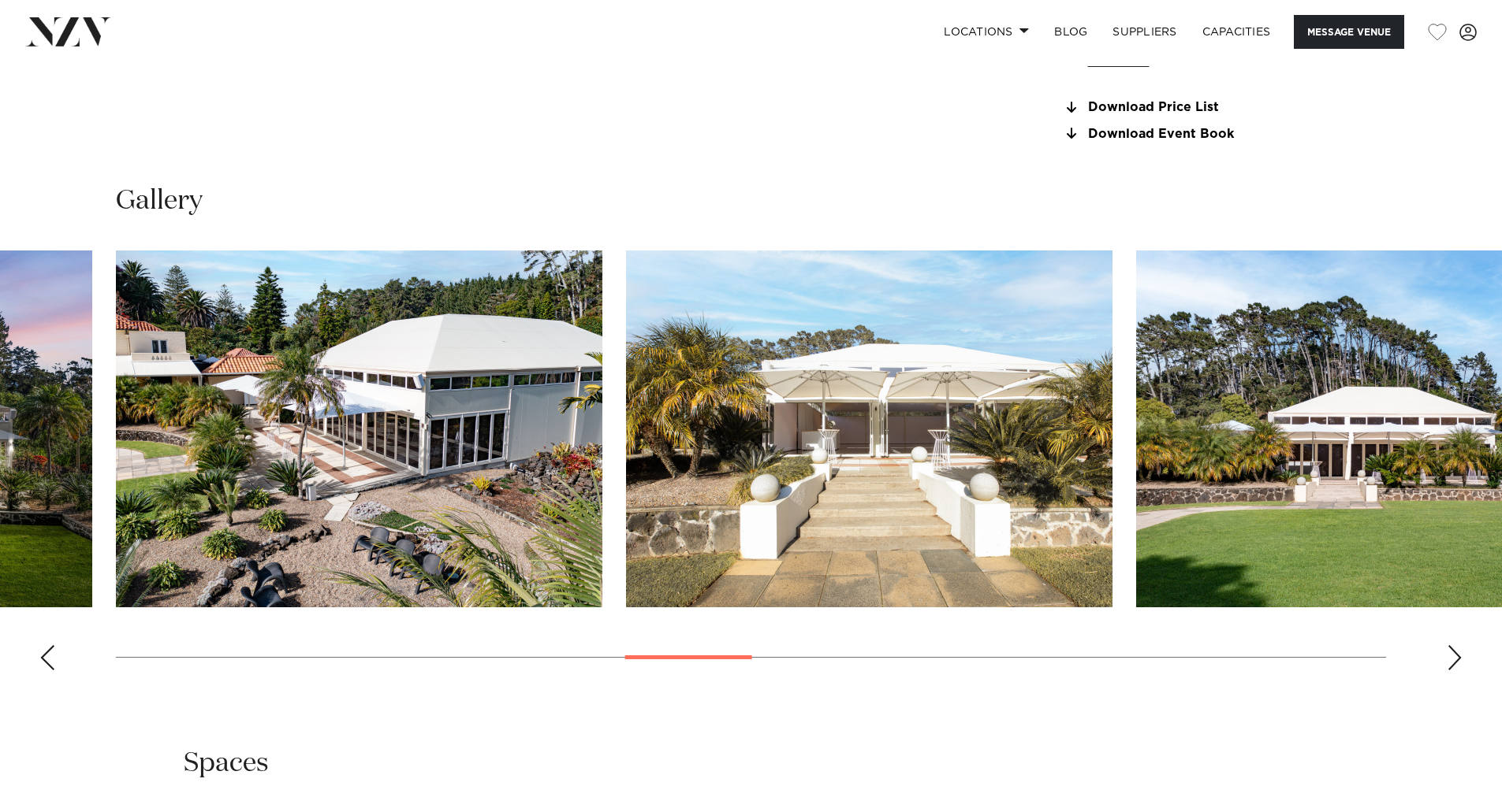
click at [1459, 650] on div "Next slide" at bounding box center [1454, 657] width 15 height 25
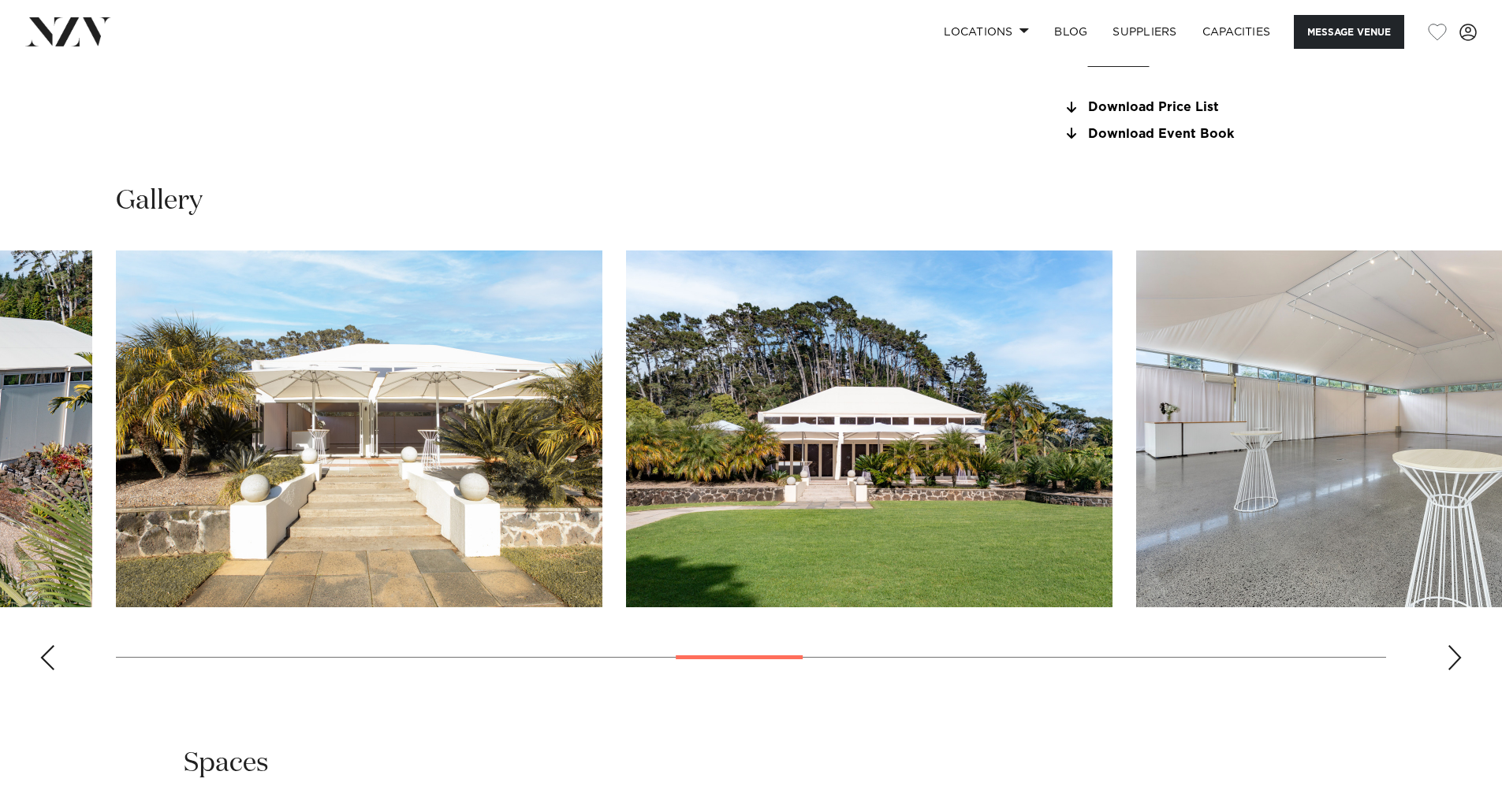
click at [1459, 650] on div "Next slide" at bounding box center [1454, 657] width 15 height 25
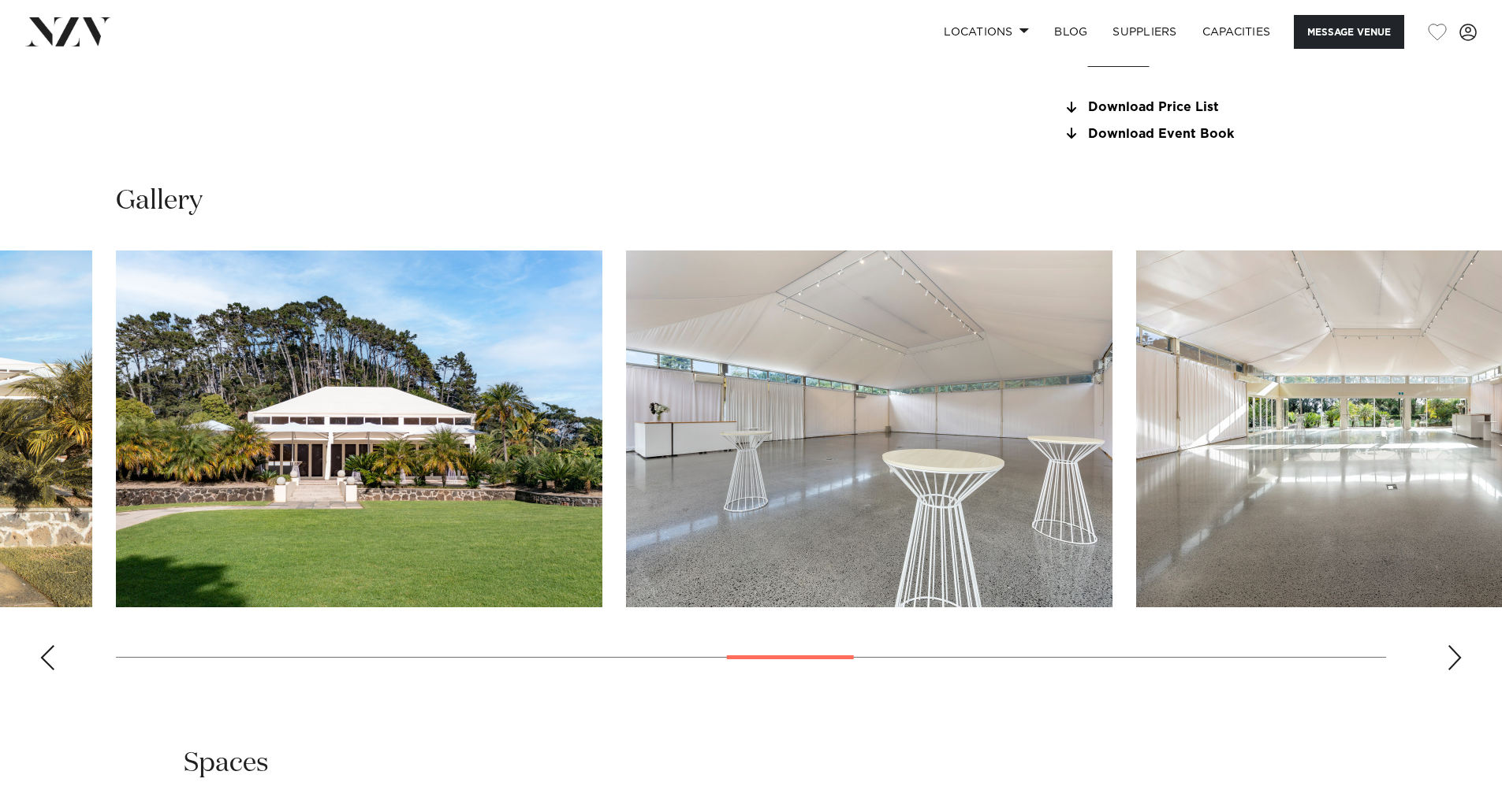
click at [1459, 650] on div "Next slide" at bounding box center [1454, 657] width 15 height 25
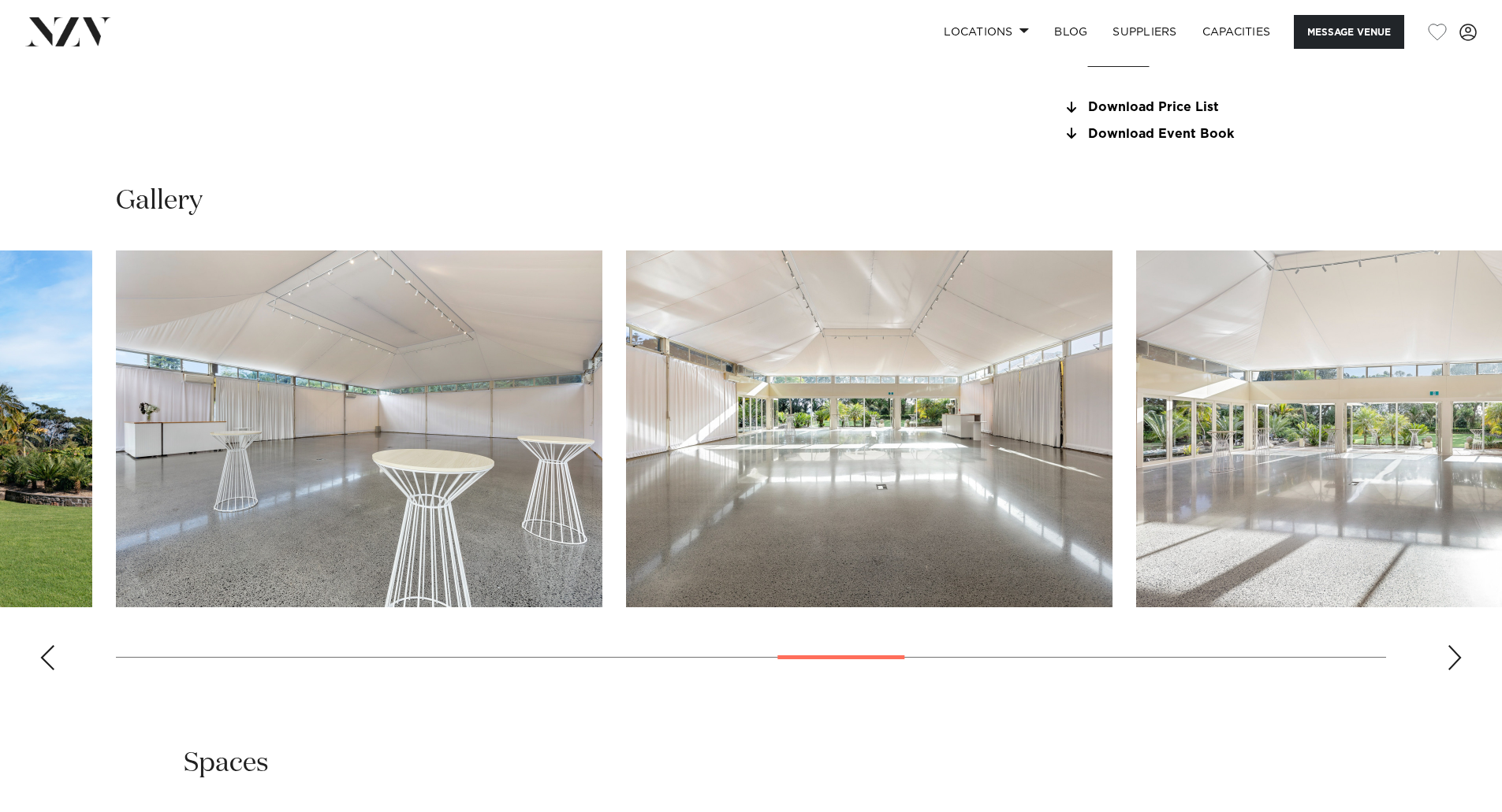
click at [1459, 650] on div "Next slide" at bounding box center [1454, 657] width 15 height 25
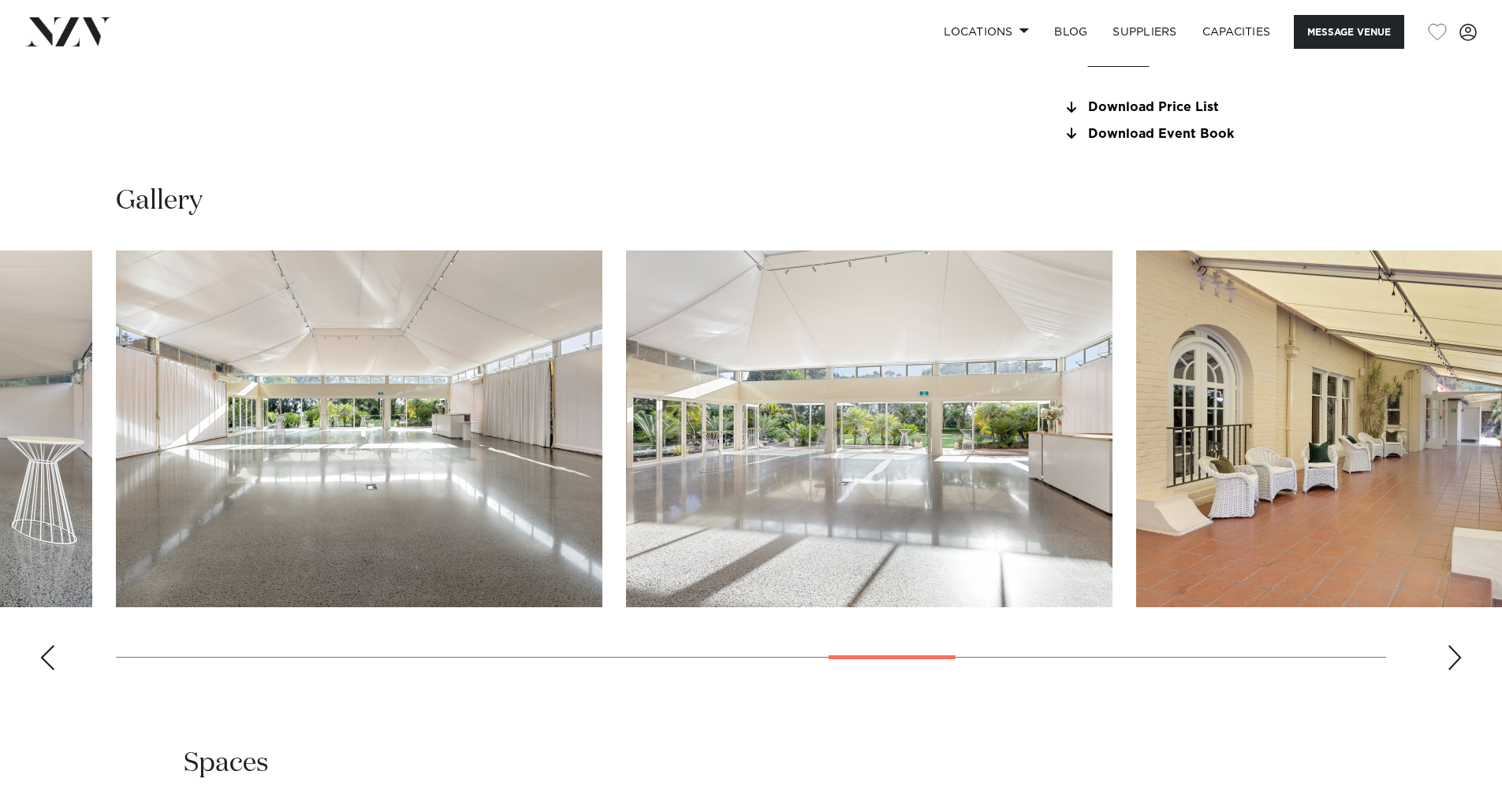
click at [1459, 650] on div "Next slide" at bounding box center [1454, 657] width 15 height 25
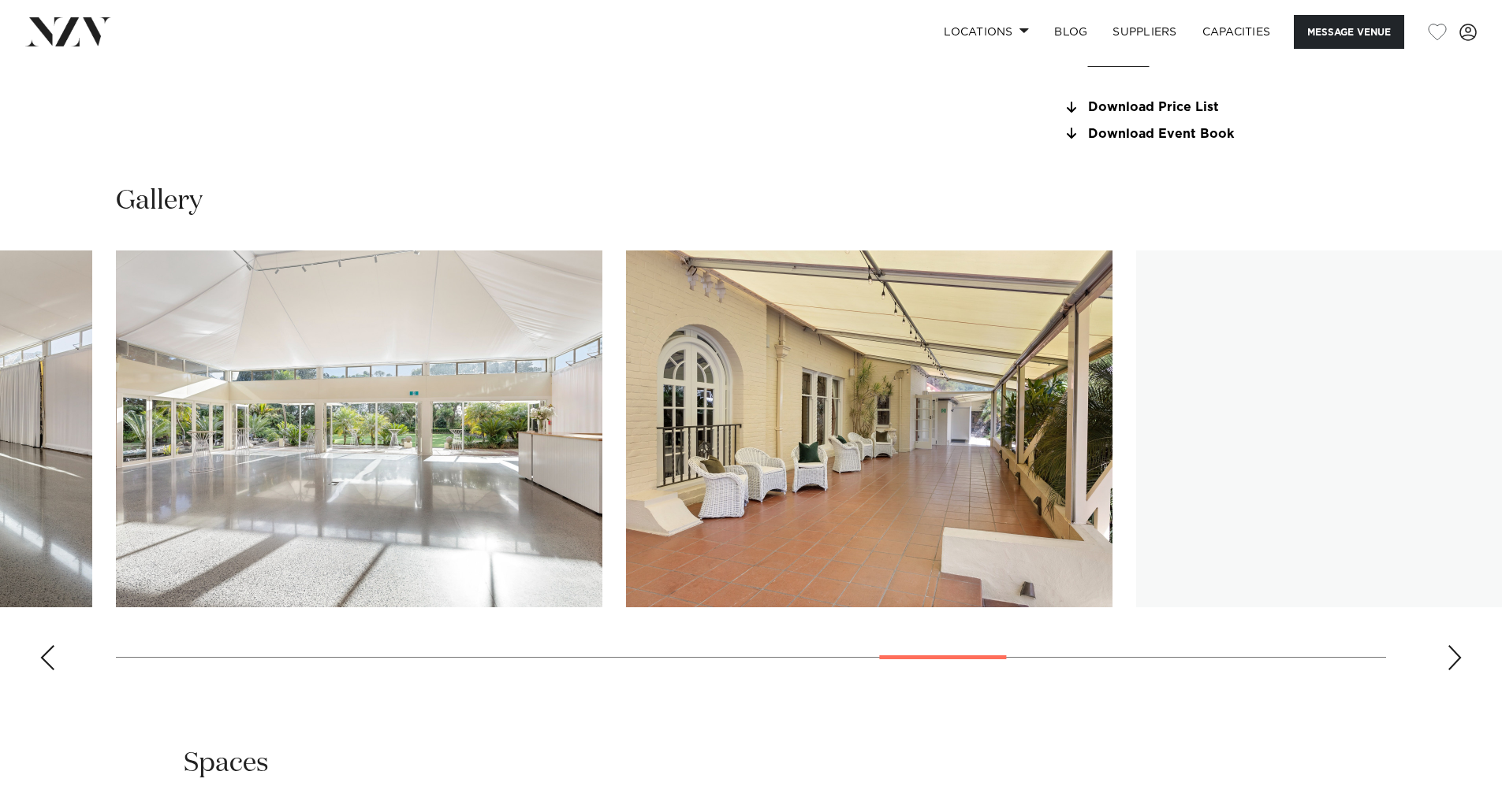
click at [1459, 650] on div "Next slide" at bounding box center [1454, 657] width 15 height 25
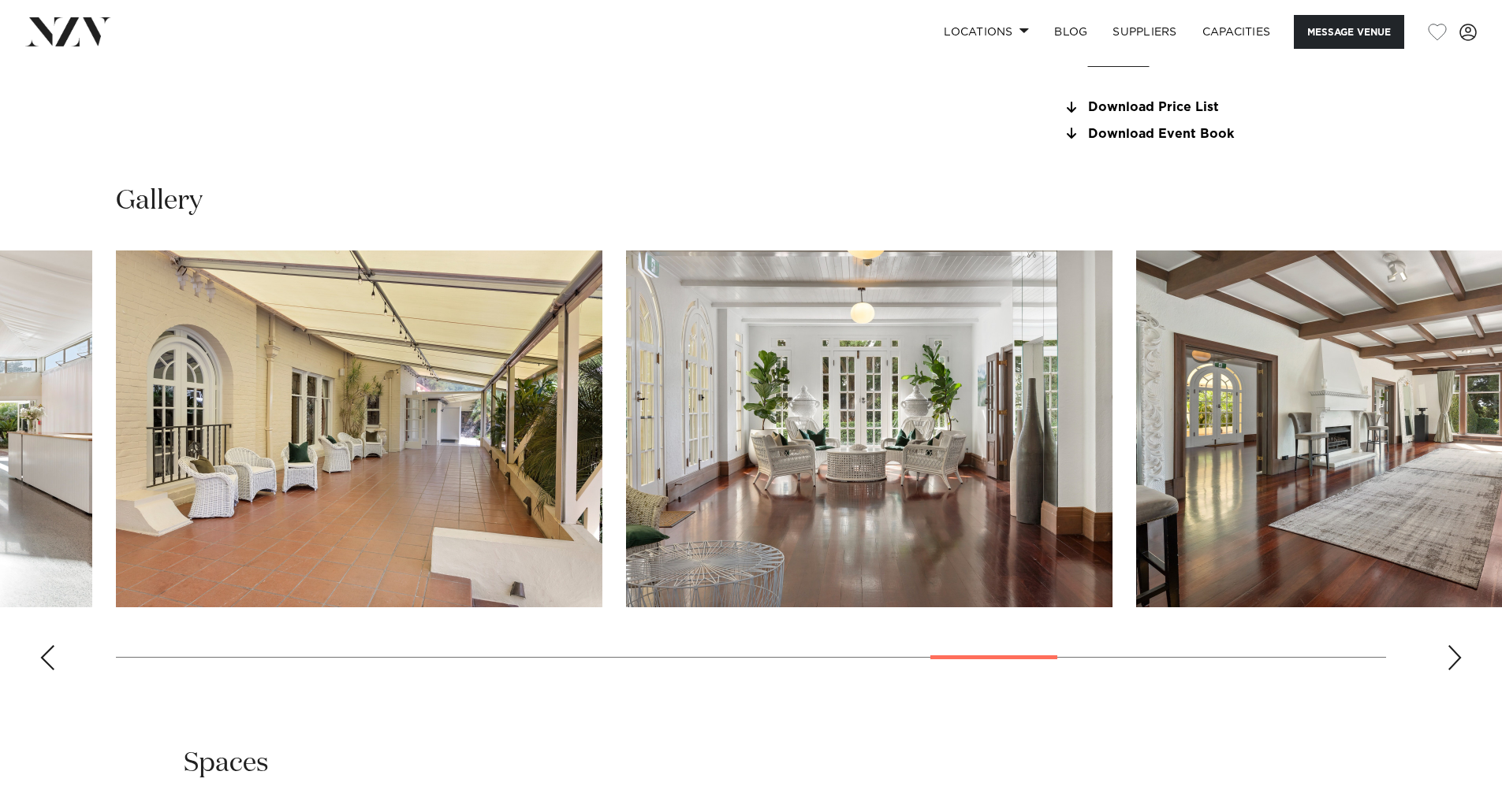
click at [1459, 650] on div "Next slide" at bounding box center [1454, 657] width 15 height 25
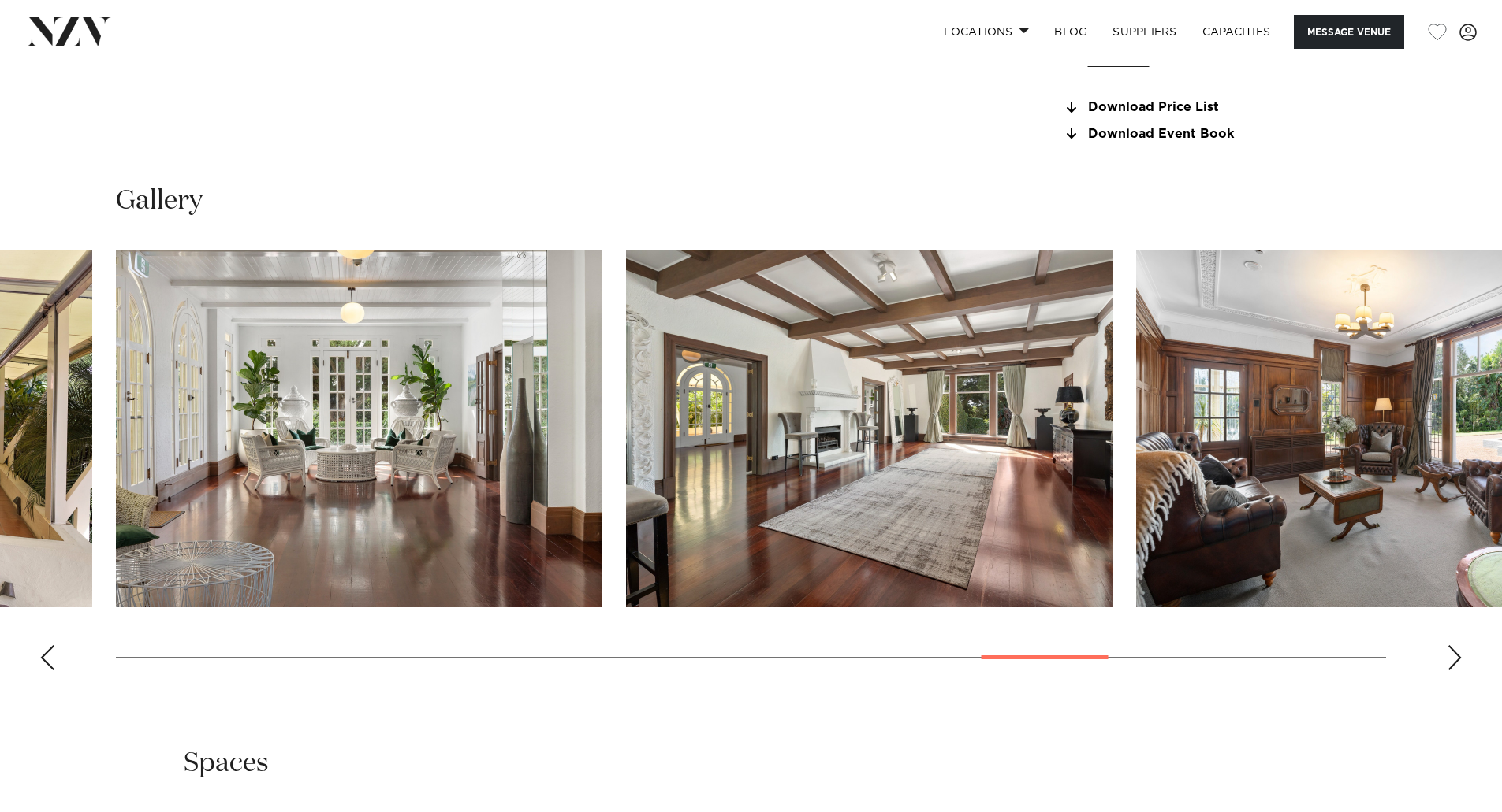
click at [1459, 650] on div "Next slide" at bounding box center [1454, 657] width 15 height 25
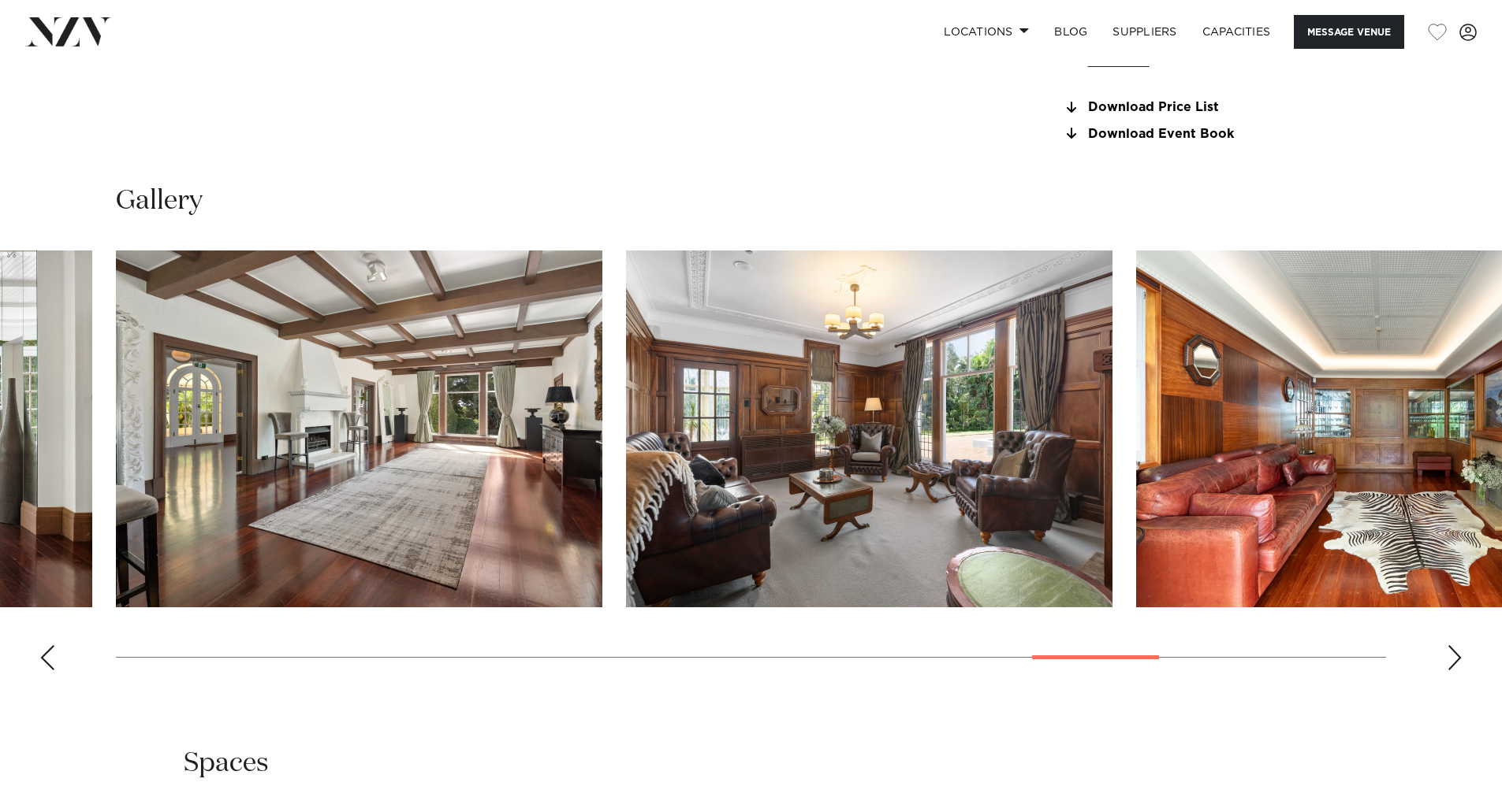
click at [1459, 650] on div "Next slide" at bounding box center [1454, 657] width 15 height 25
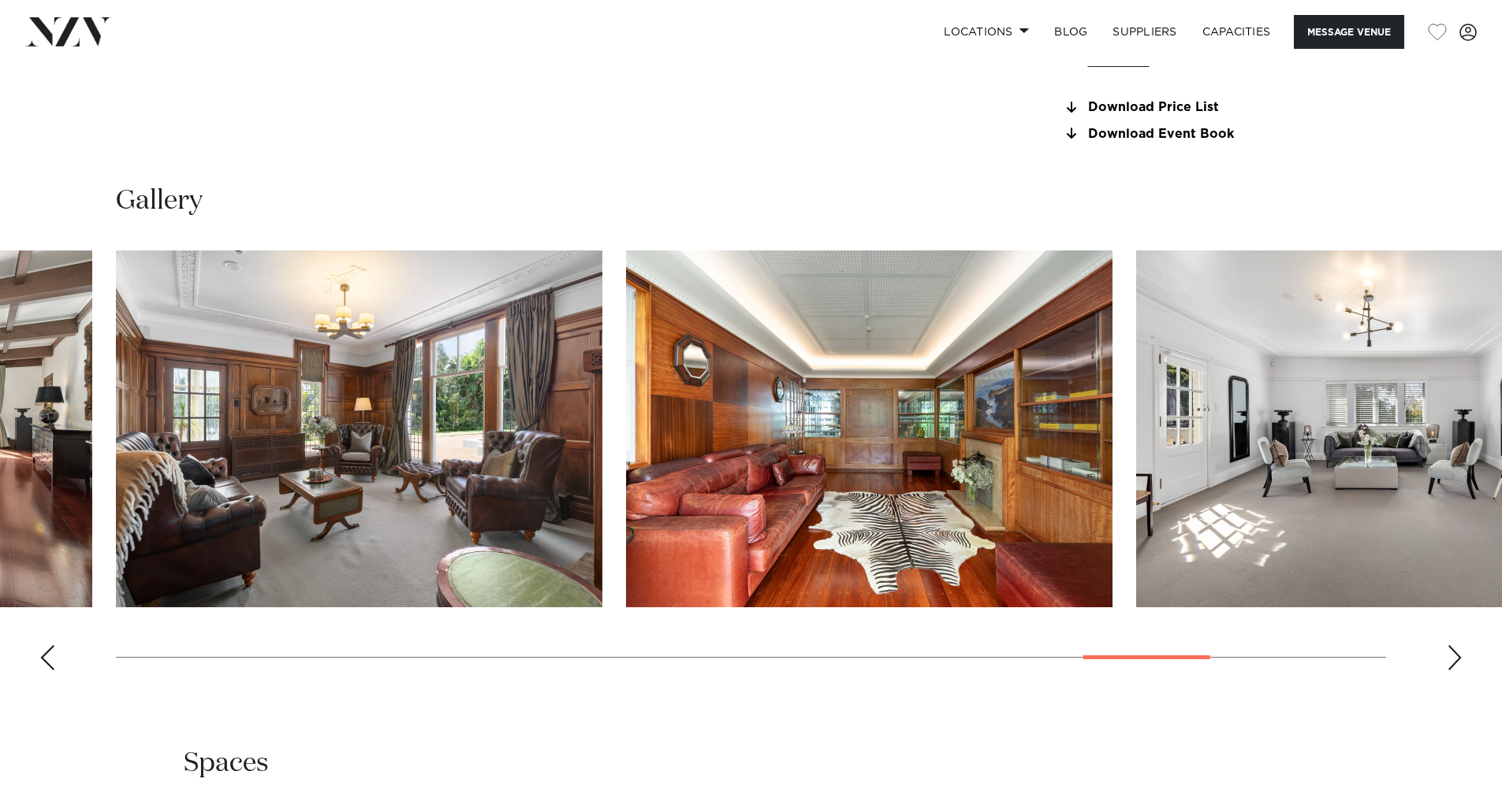
click at [1459, 650] on div "Next slide" at bounding box center [1454, 657] width 15 height 25
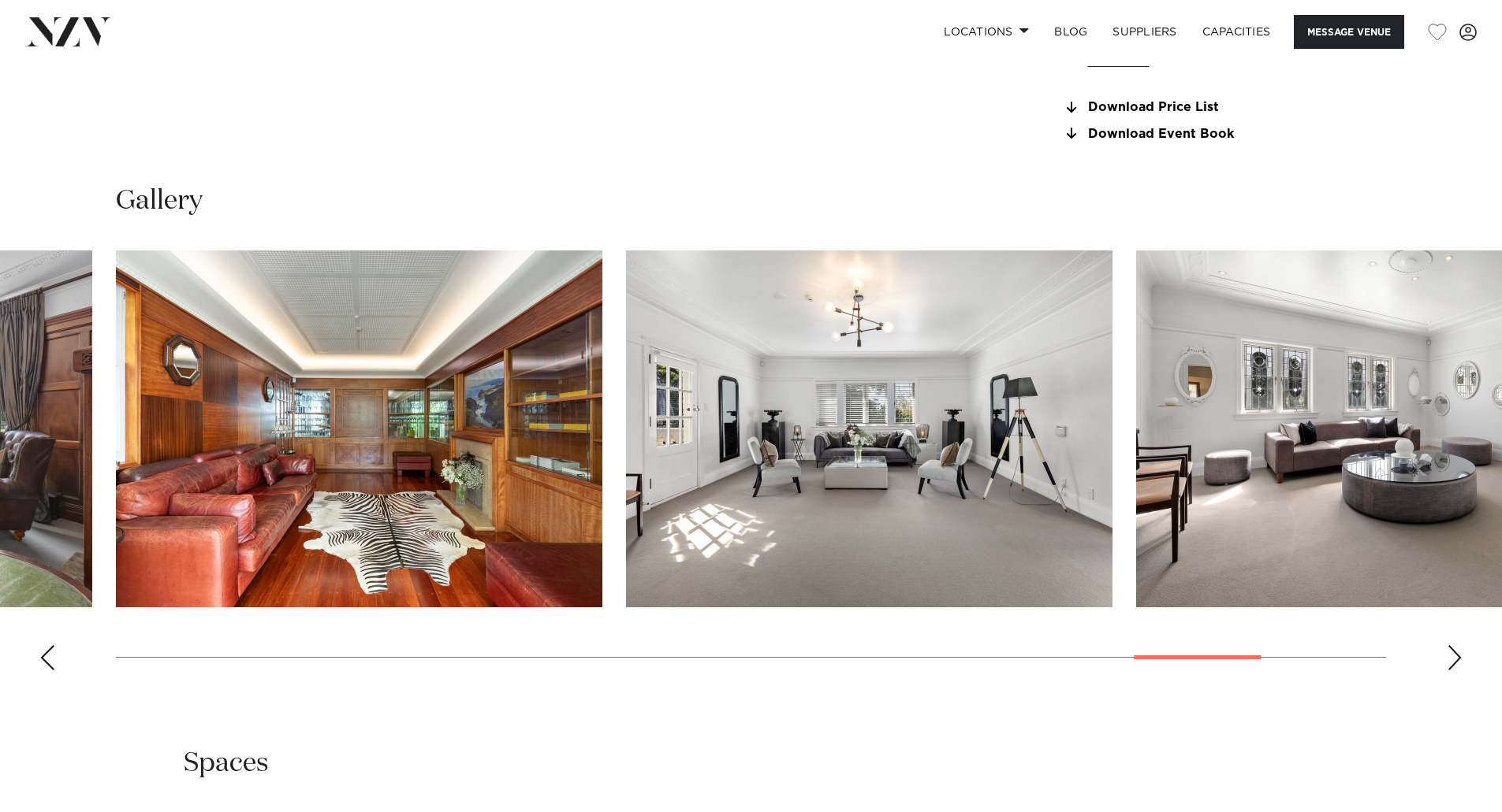
click at [1459, 650] on div "Next slide" at bounding box center [1454, 657] width 15 height 25
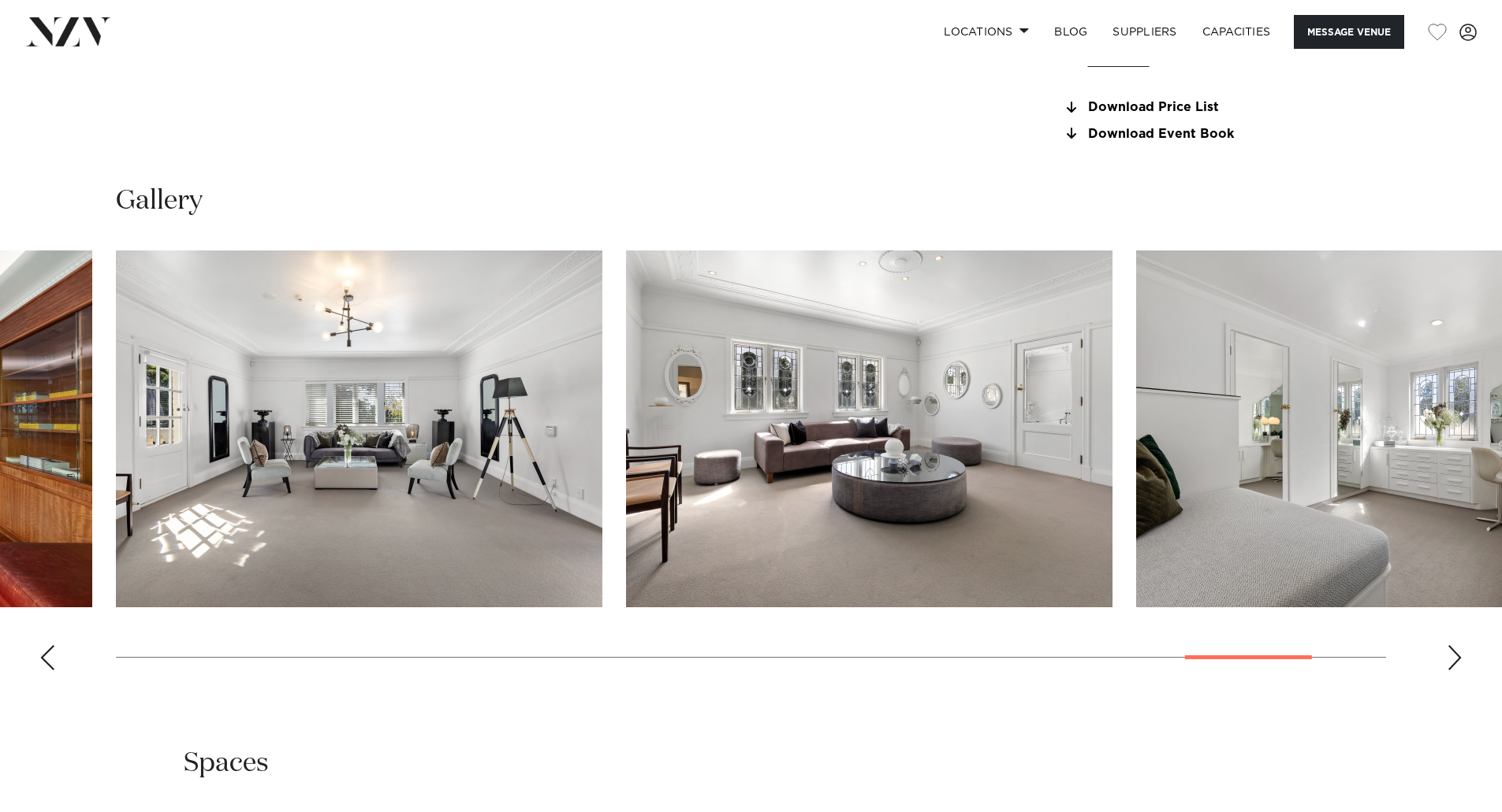
click at [1459, 650] on div "Next slide" at bounding box center [1454, 657] width 15 height 25
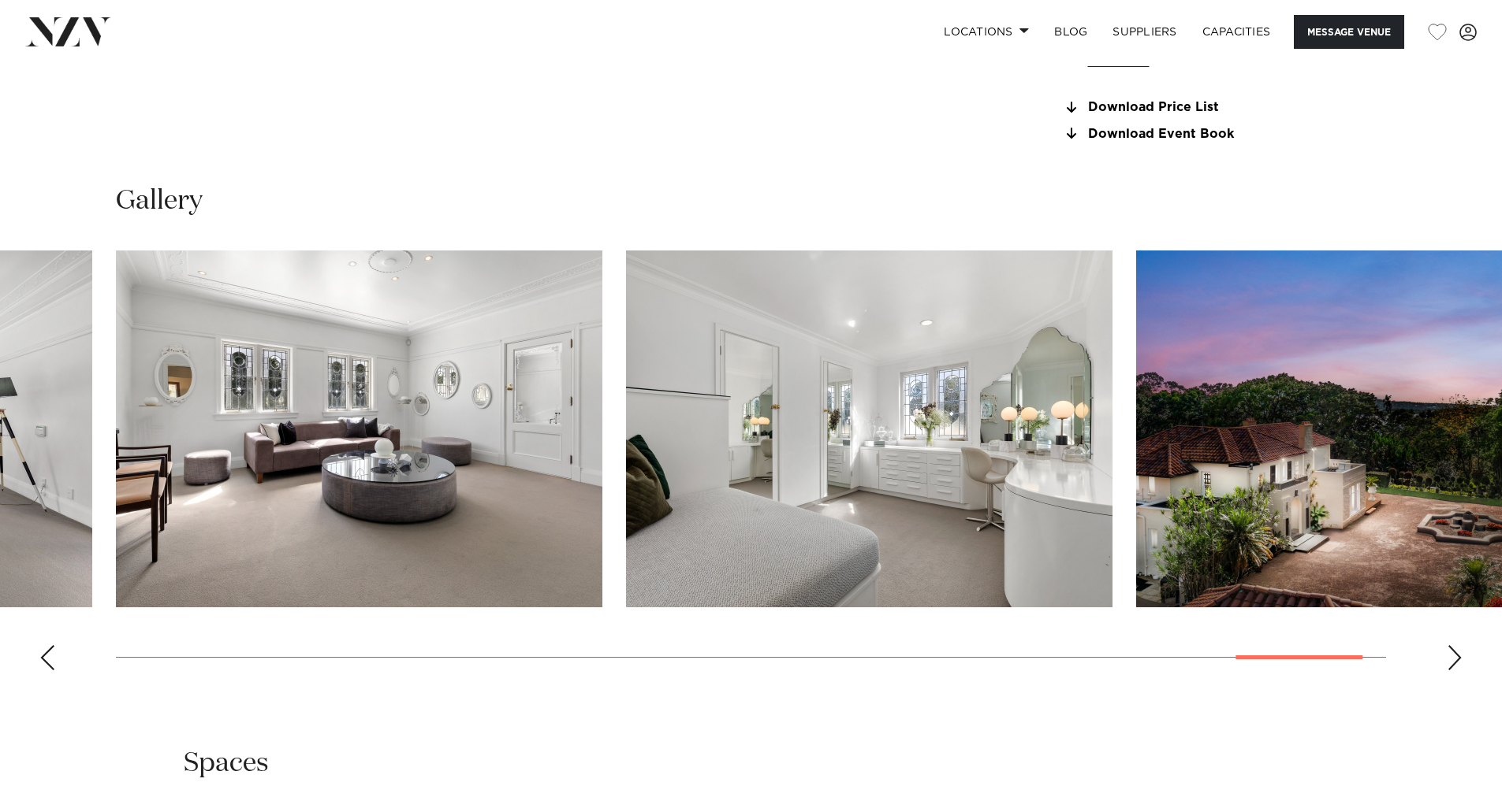
click at [1459, 650] on div "Next slide" at bounding box center [1454, 657] width 15 height 25
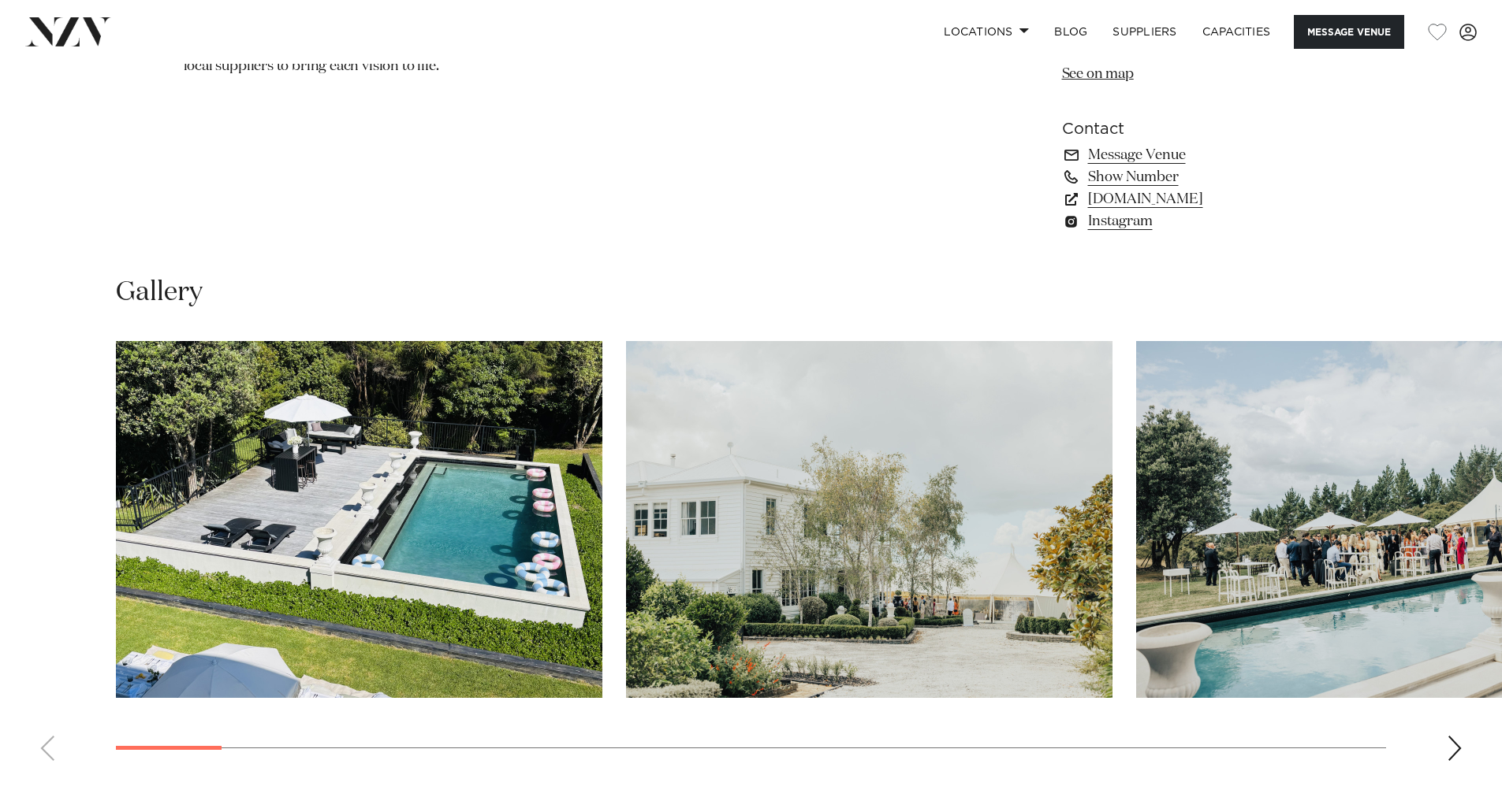
scroll to position [1339, 0]
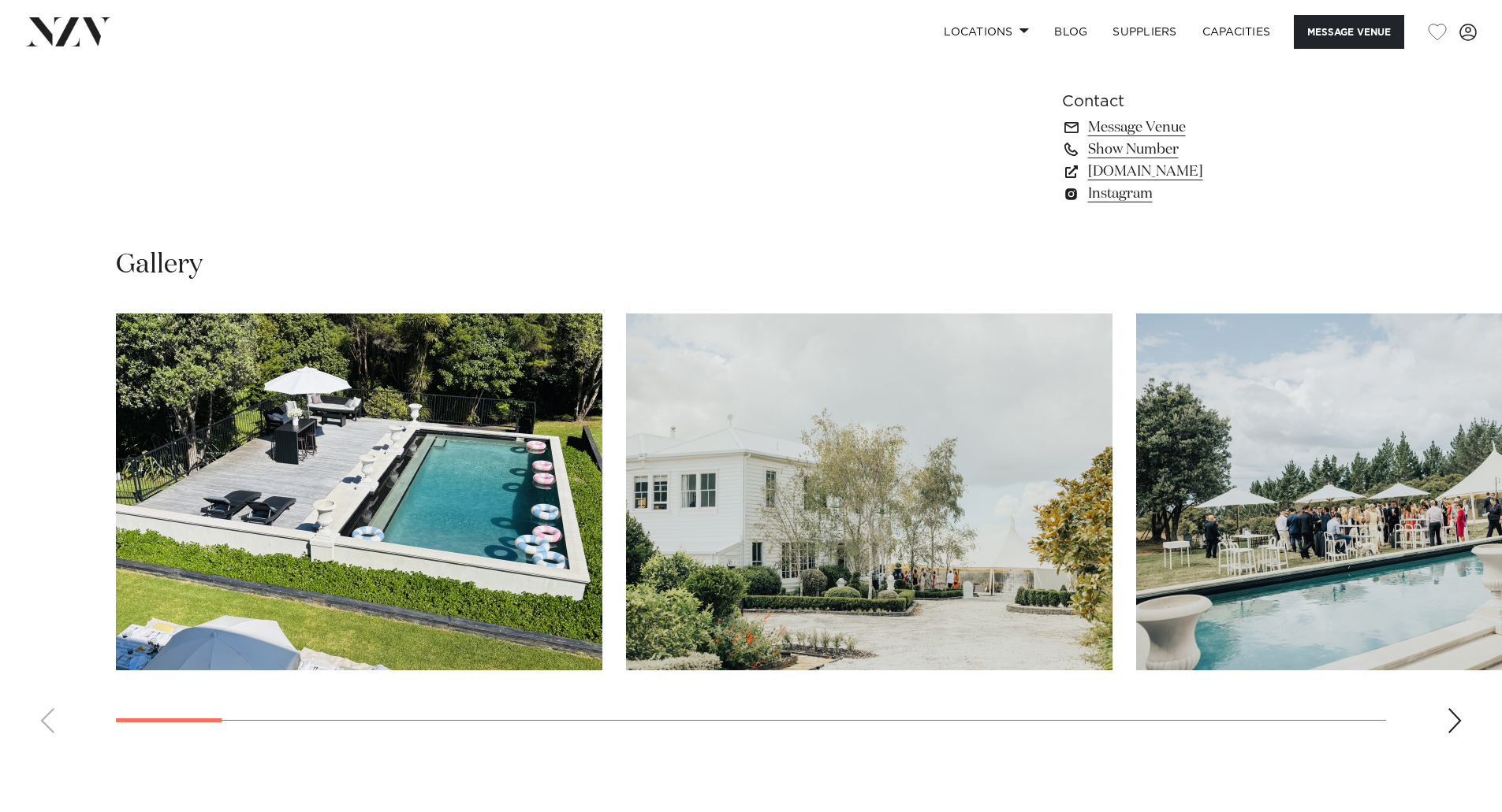
click at [1452, 721] on div "Next slide" at bounding box center [1454, 721] width 15 height 25
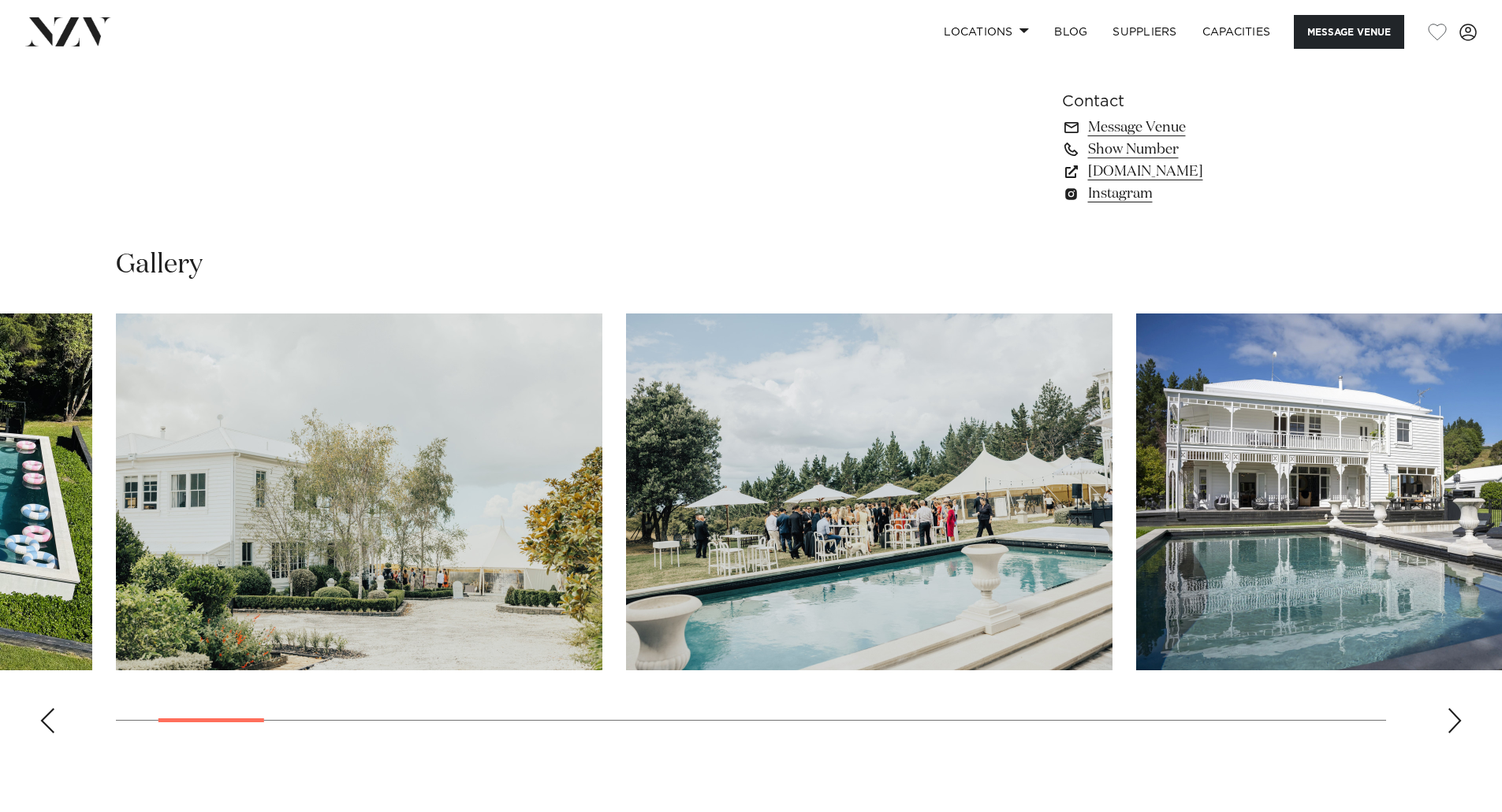
click at [1452, 721] on div "Next slide" at bounding box center [1454, 721] width 15 height 25
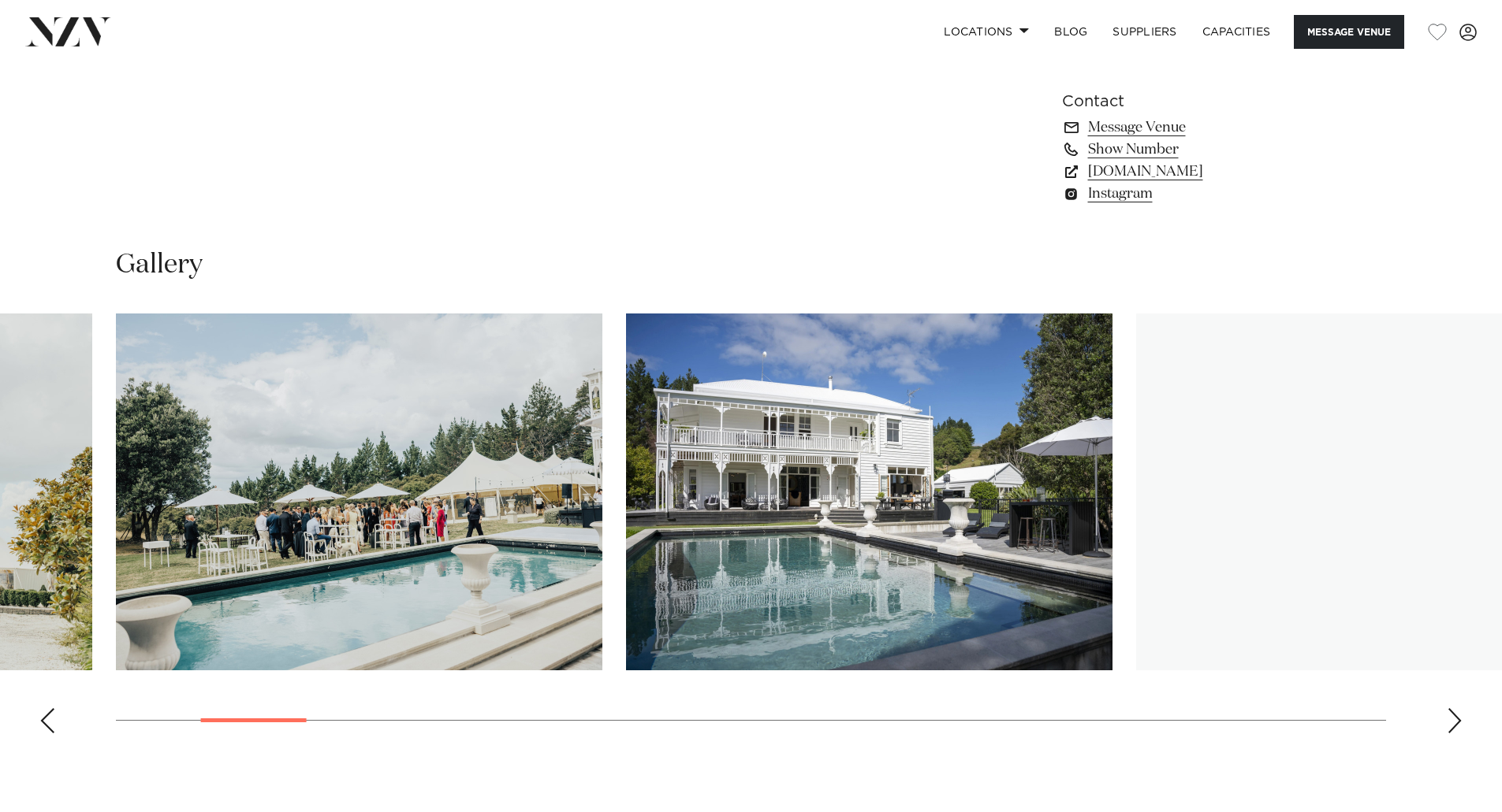
click at [1452, 721] on div "Next slide" at bounding box center [1454, 721] width 15 height 25
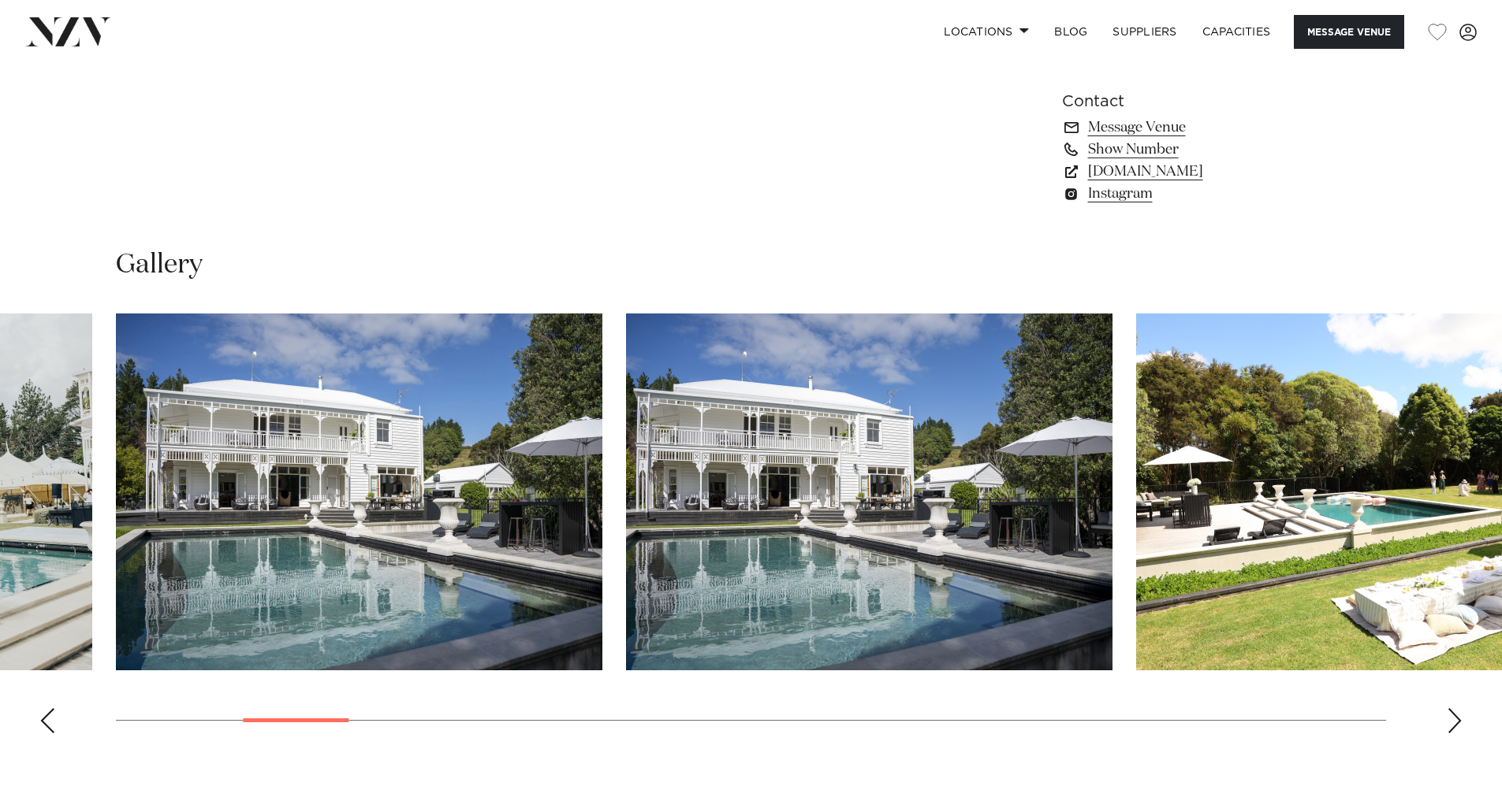
click at [1452, 721] on div "Next slide" at bounding box center [1454, 721] width 15 height 25
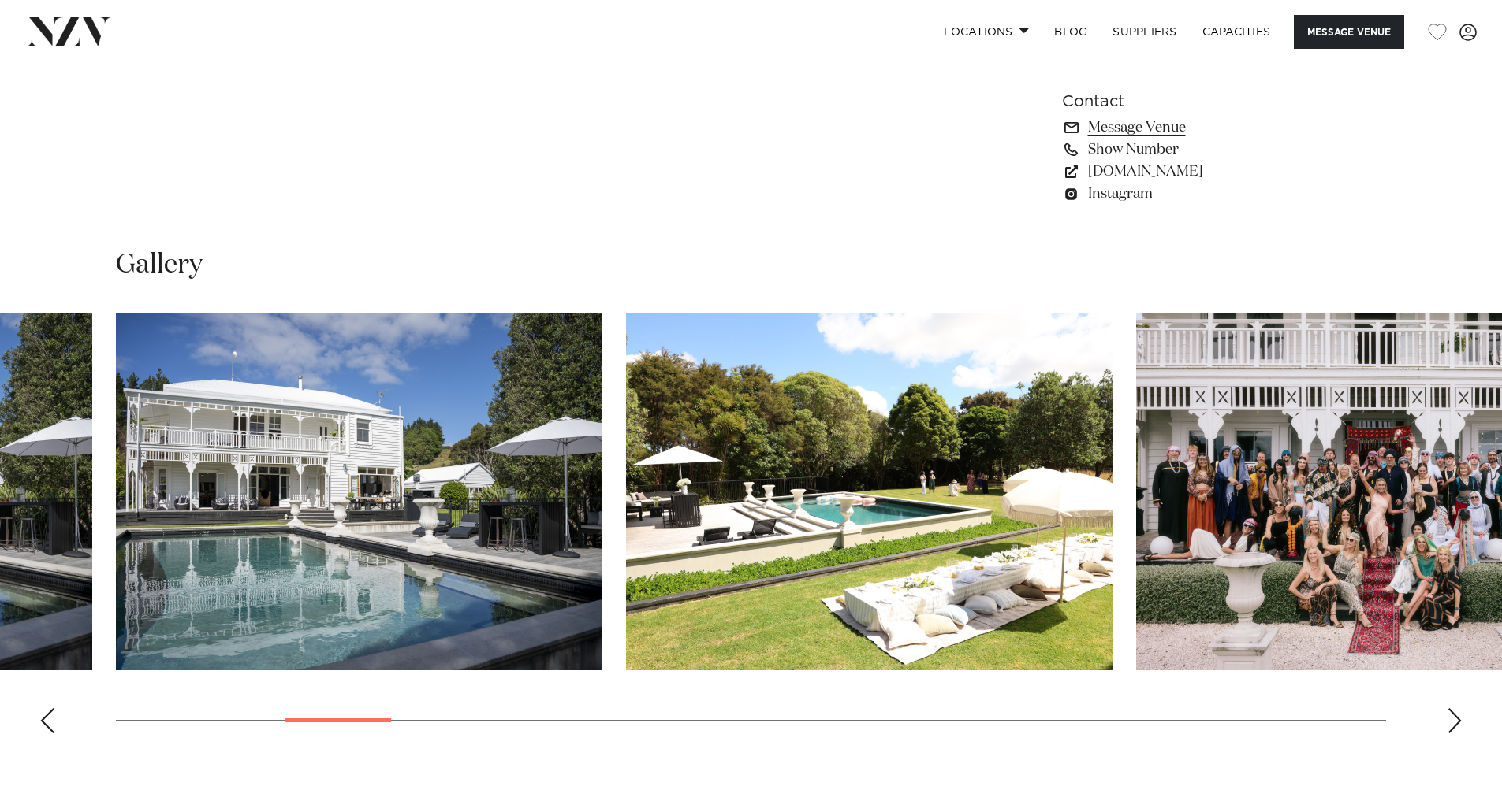
click at [1452, 721] on div "Next slide" at bounding box center [1454, 721] width 15 height 25
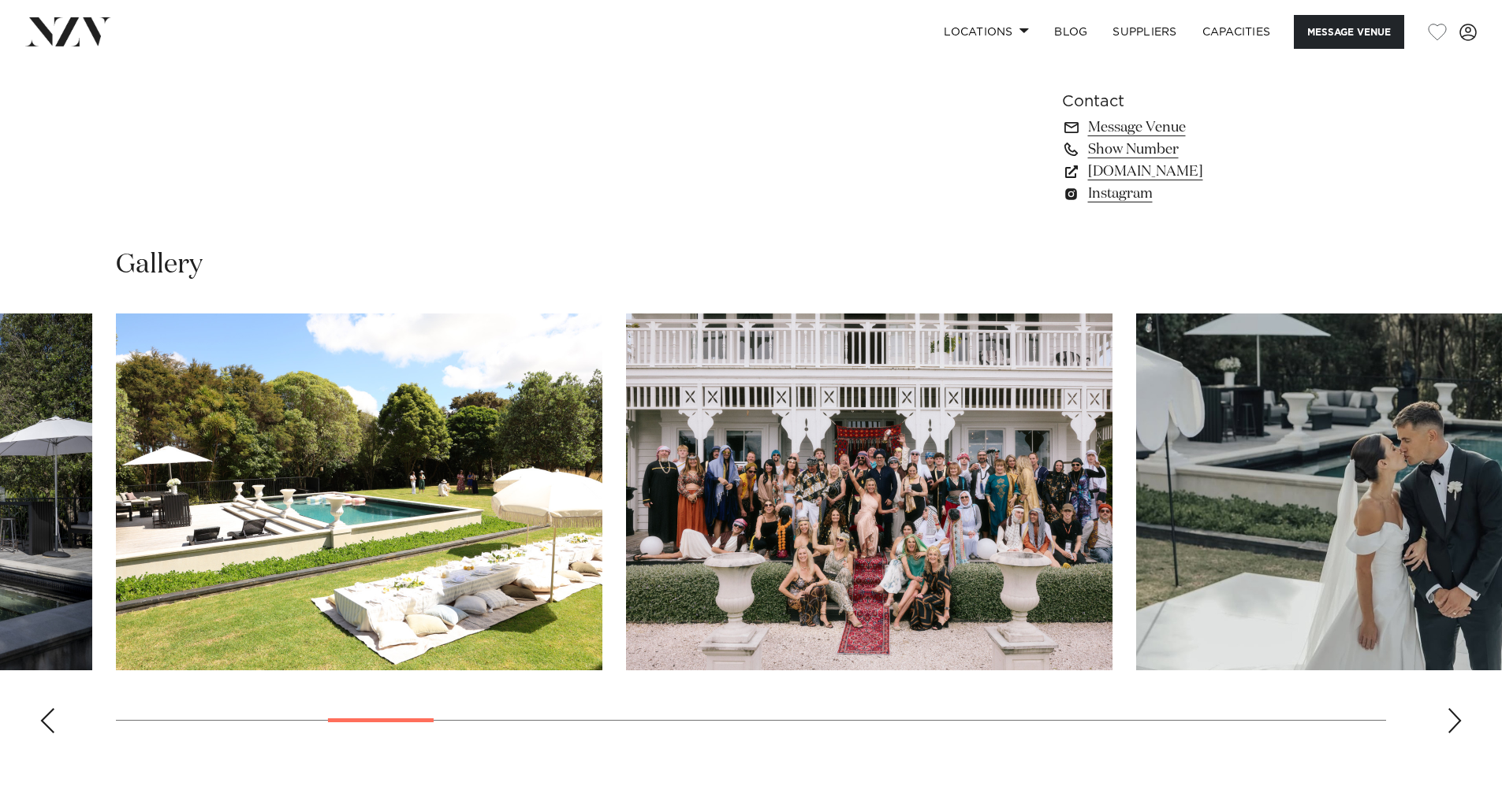
click at [1452, 721] on div "Next slide" at bounding box center [1454, 721] width 15 height 25
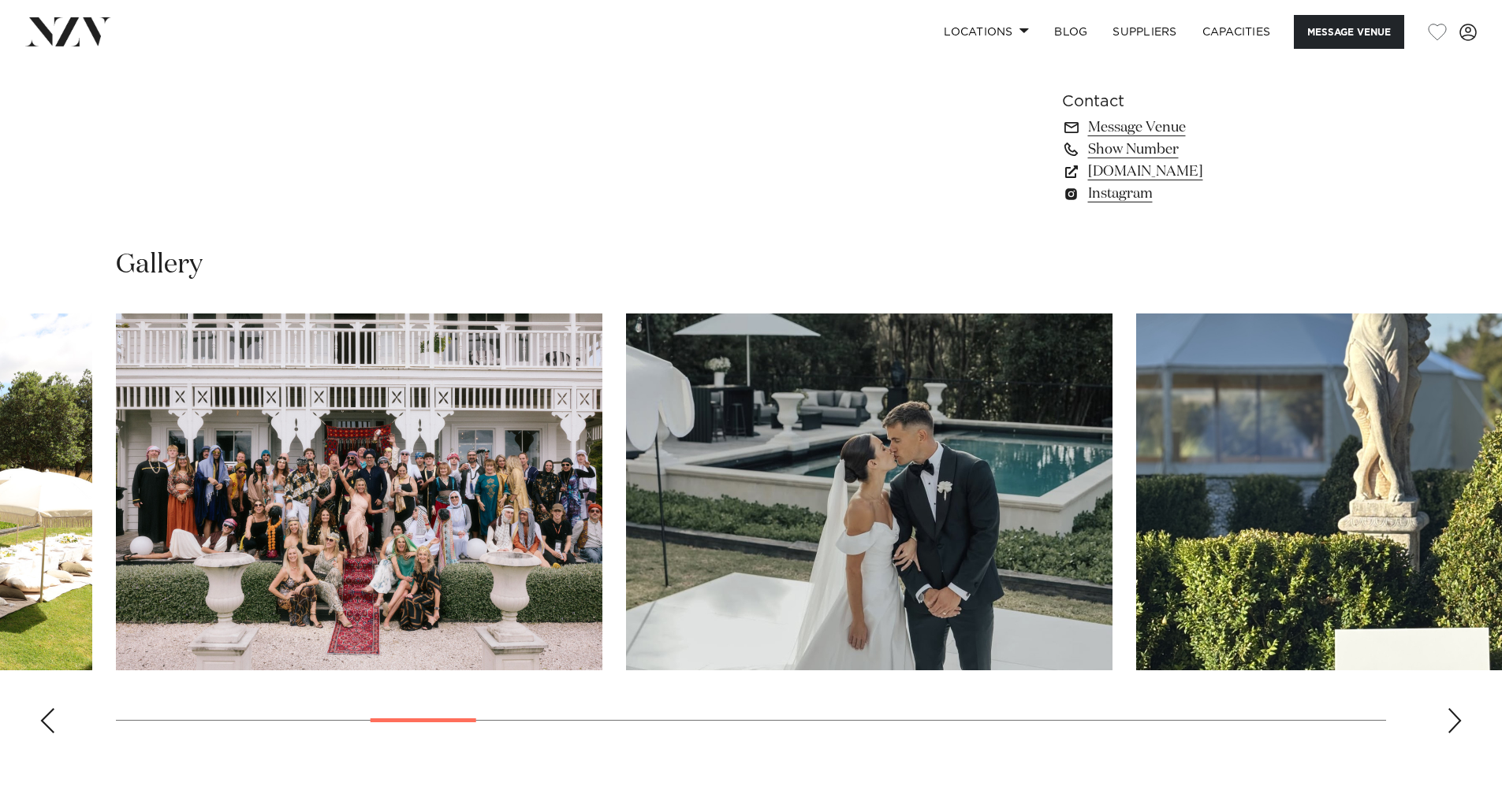
click at [1452, 721] on div "Next slide" at bounding box center [1454, 721] width 15 height 25
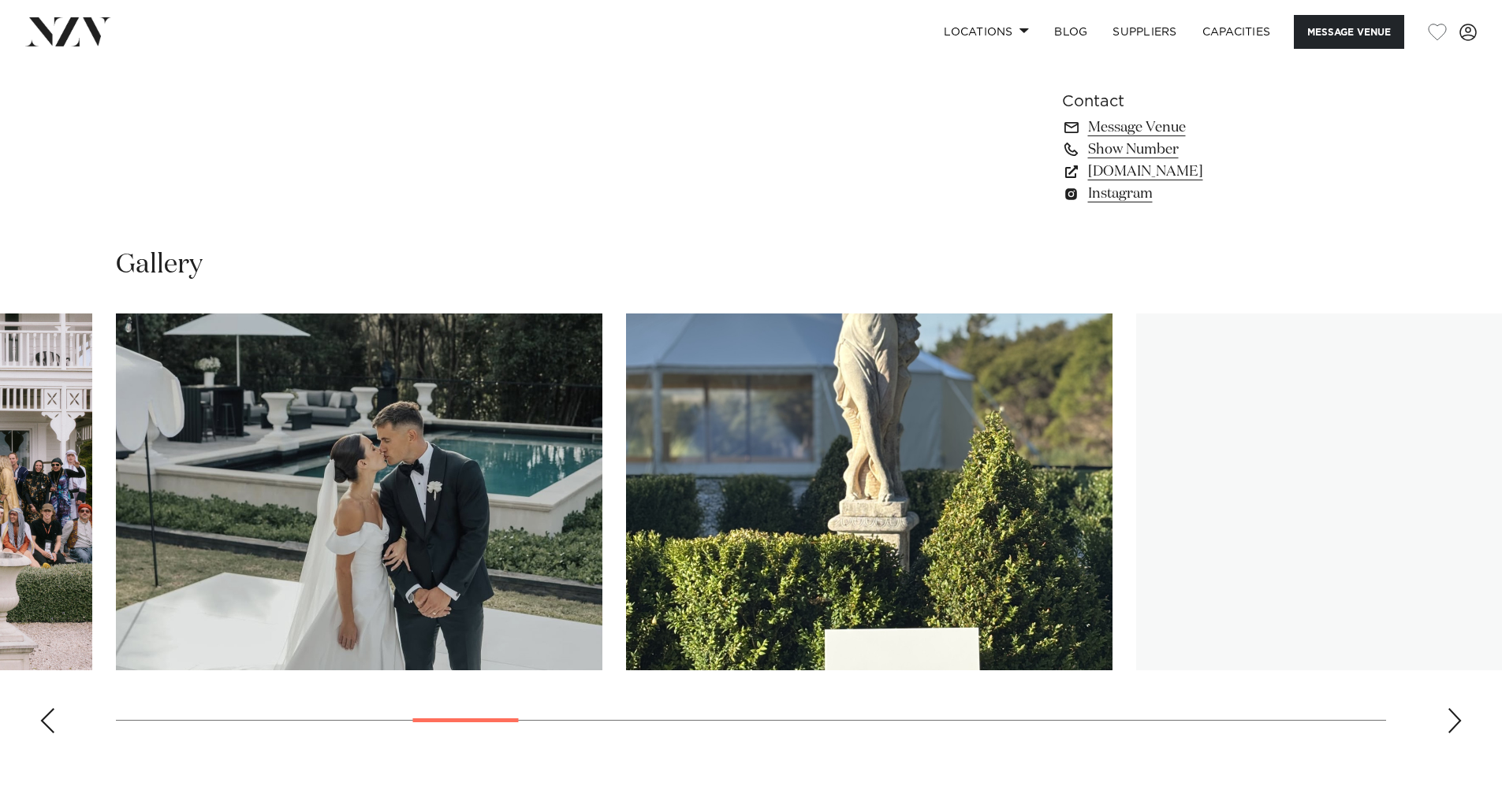
click at [1452, 721] on div "Next slide" at bounding box center [1454, 721] width 15 height 25
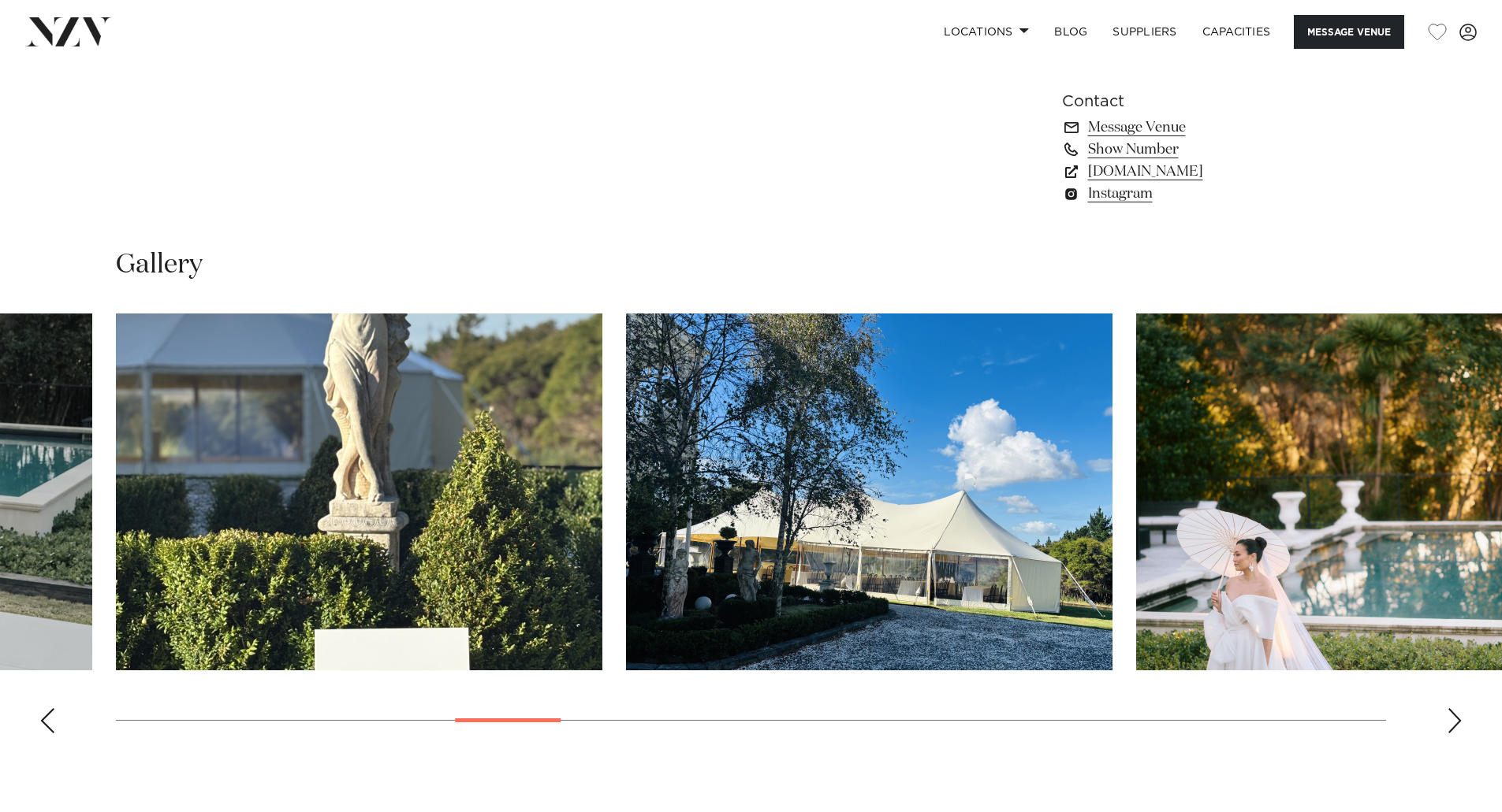
click at [1452, 721] on div "Next slide" at bounding box center [1454, 721] width 15 height 25
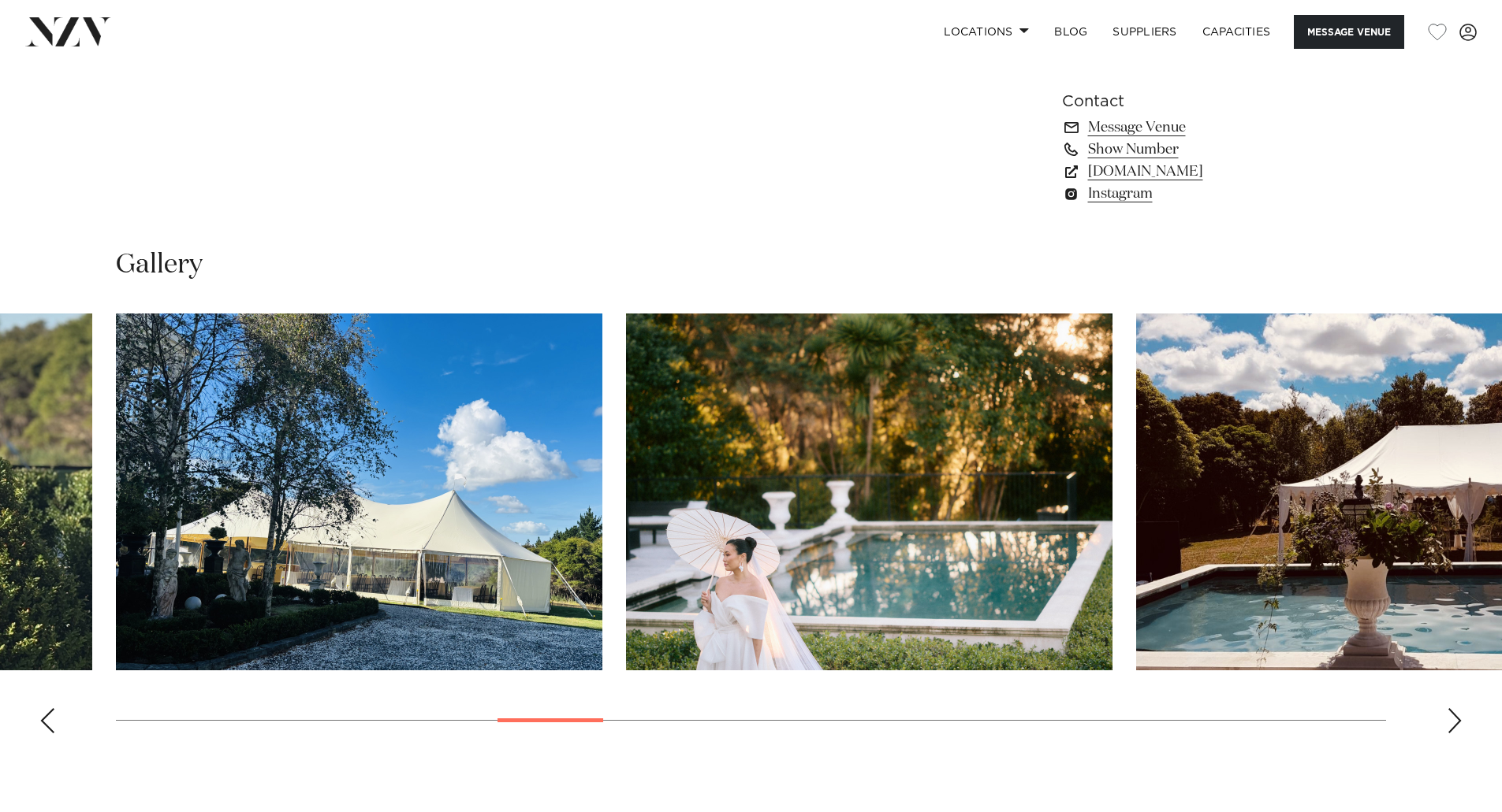
click at [1452, 721] on div "Next slide" at bounding box center [1454, 721] width 15 height 25
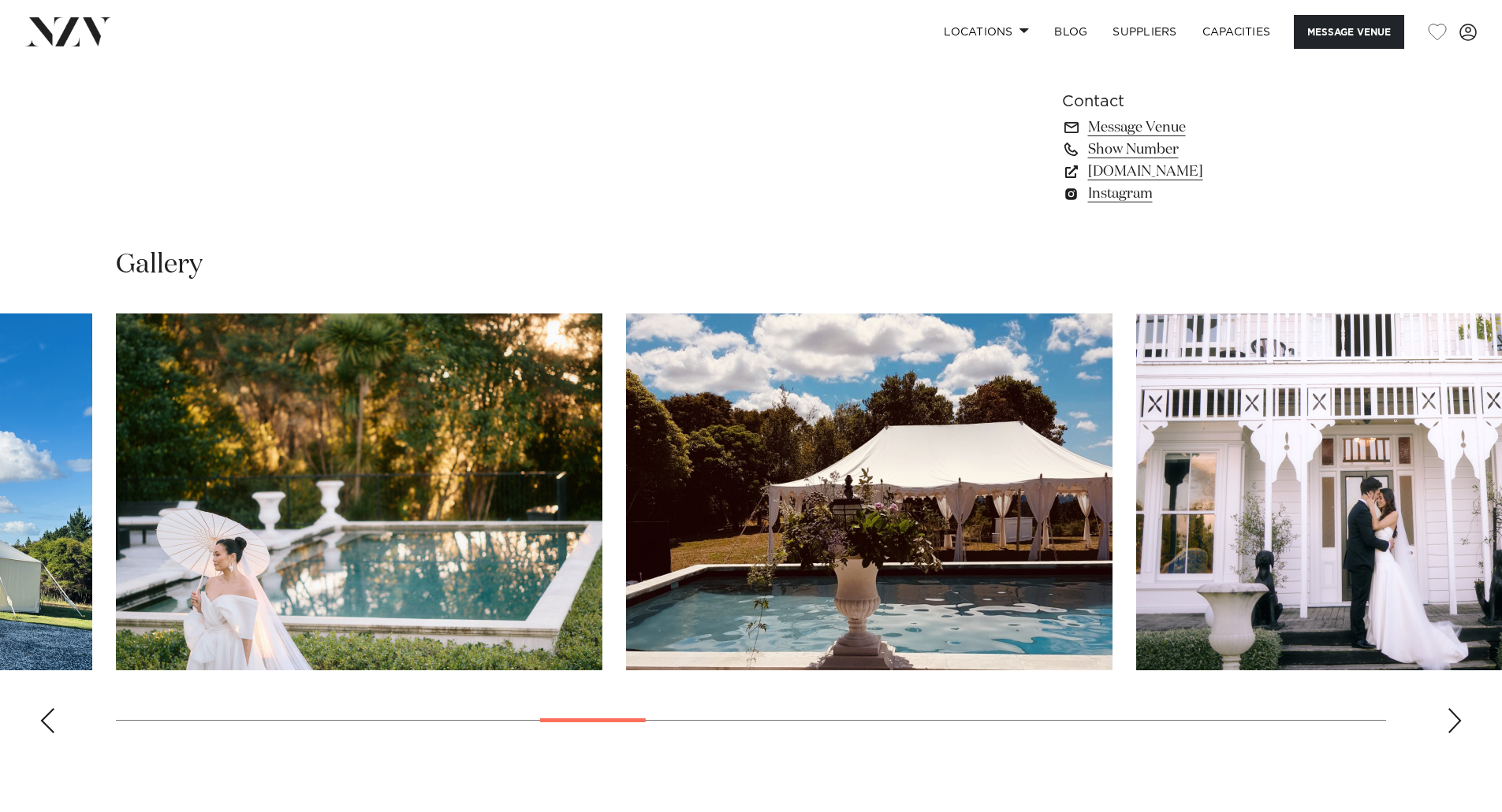
click at [1452, 721] on div "Next slide" at bounding box center [1454, 721] width 15 height 25
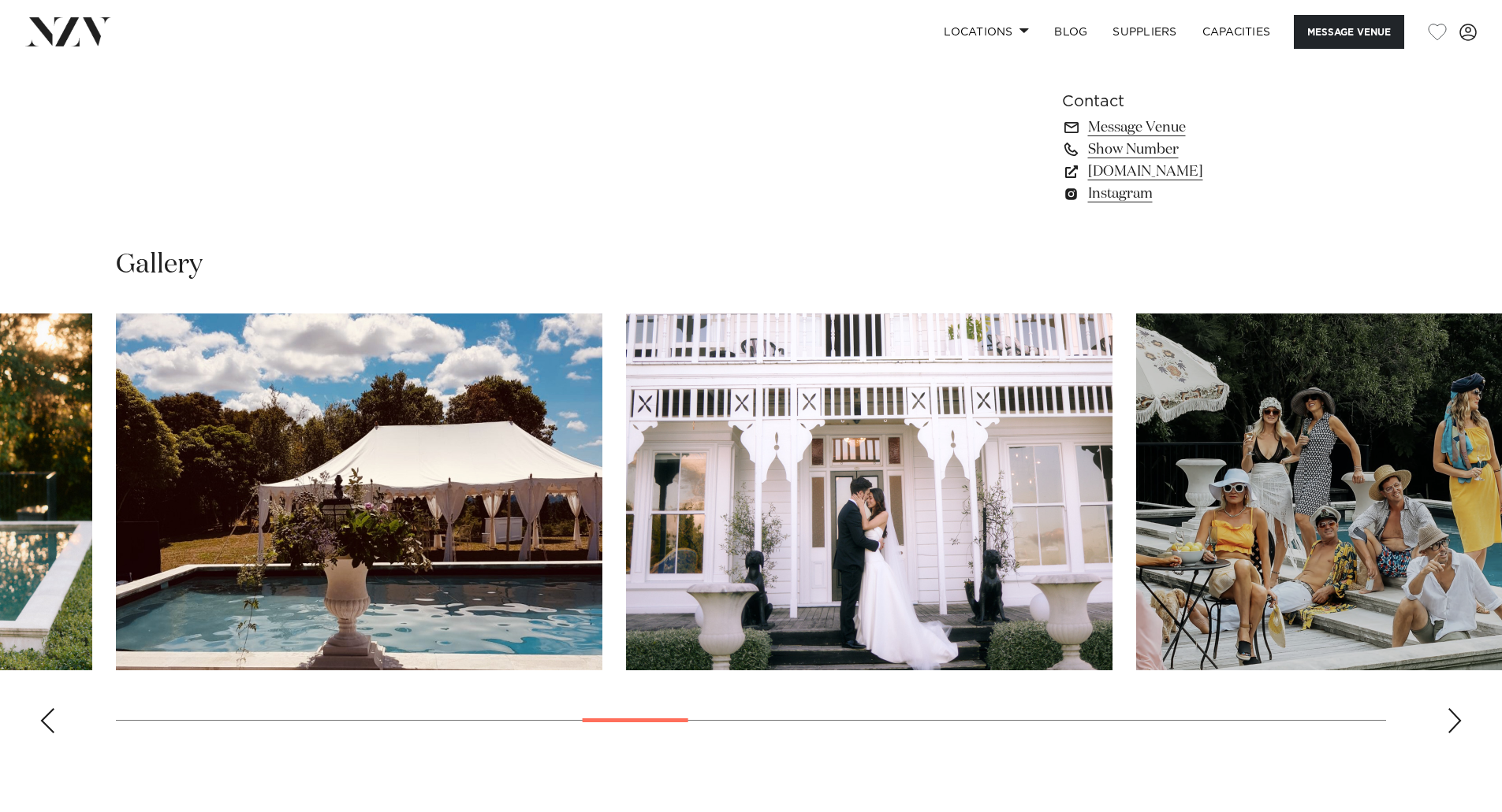
click at [1452, 721] on div "Next slide" at bounding box center [1454, 721] width 15 height 25
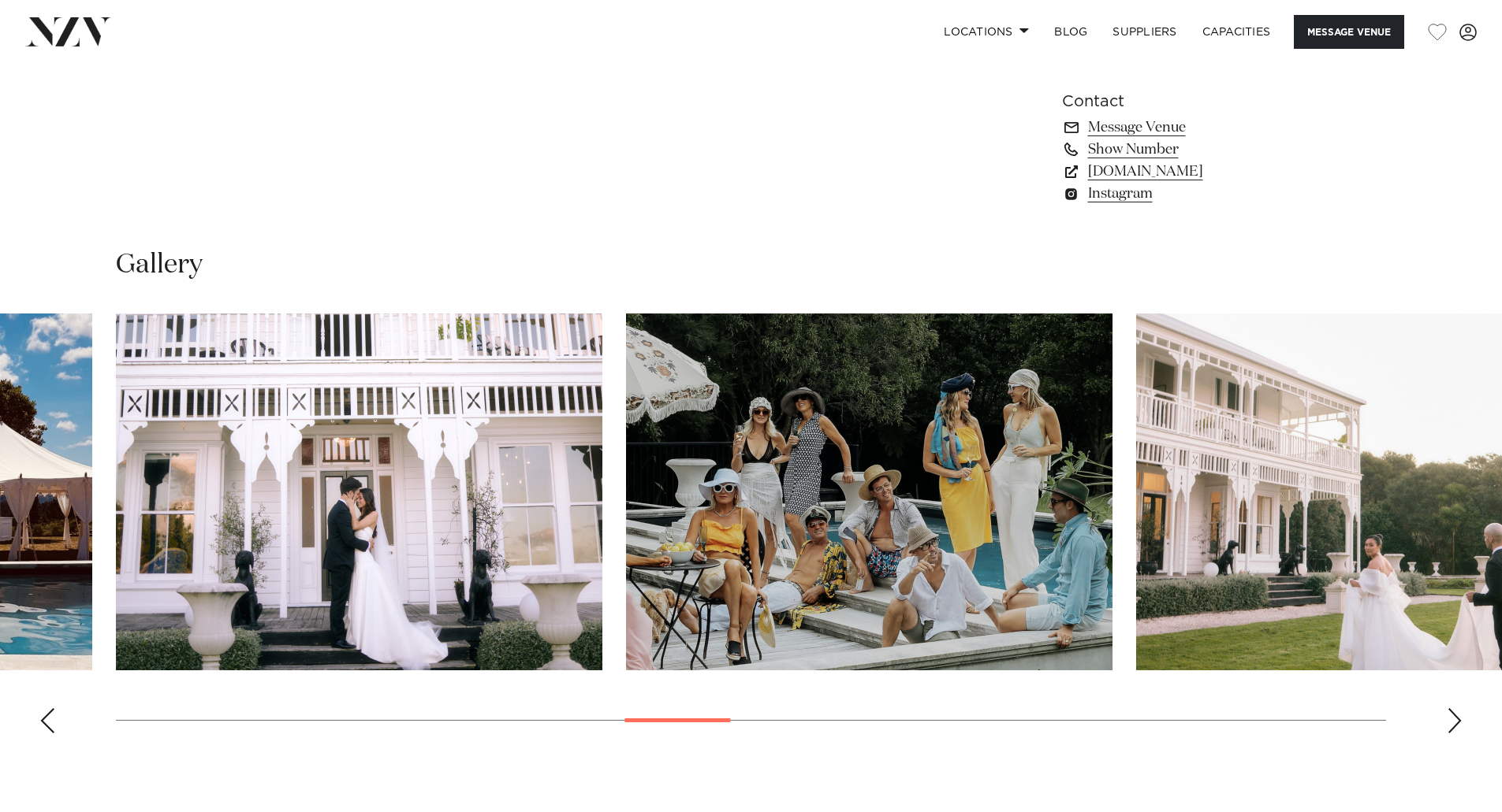
click at [1452, 721] on div "Next slide" at bounding box center [1454, 721] width 15 height 25
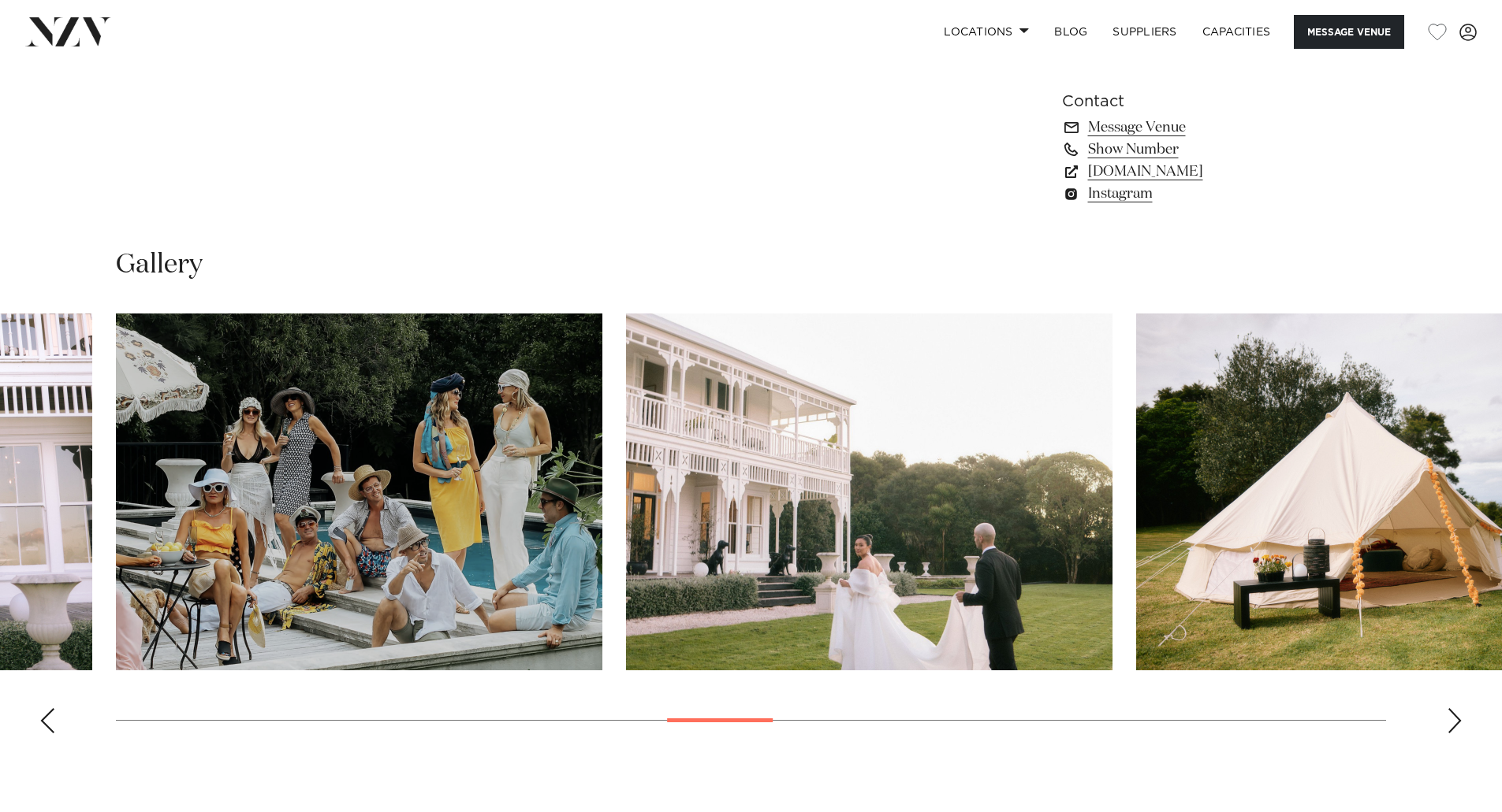
click at [1452, 721] on div "Next slide" at bounding box center [1454, 721] width 15 height 25
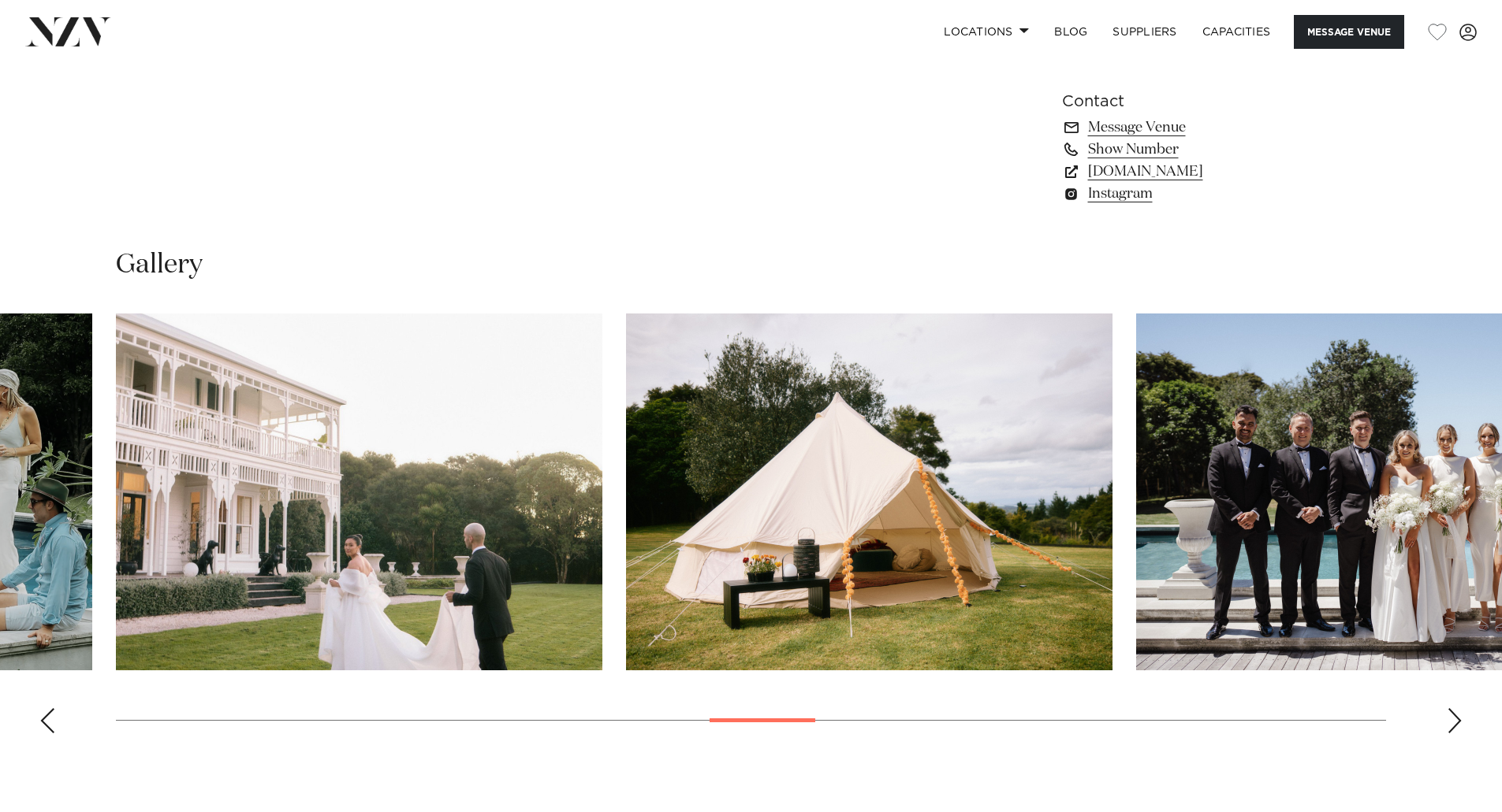
click at [1452, 721] on div "Next slide" at bounding box center [1454, 721] width 15 height 25
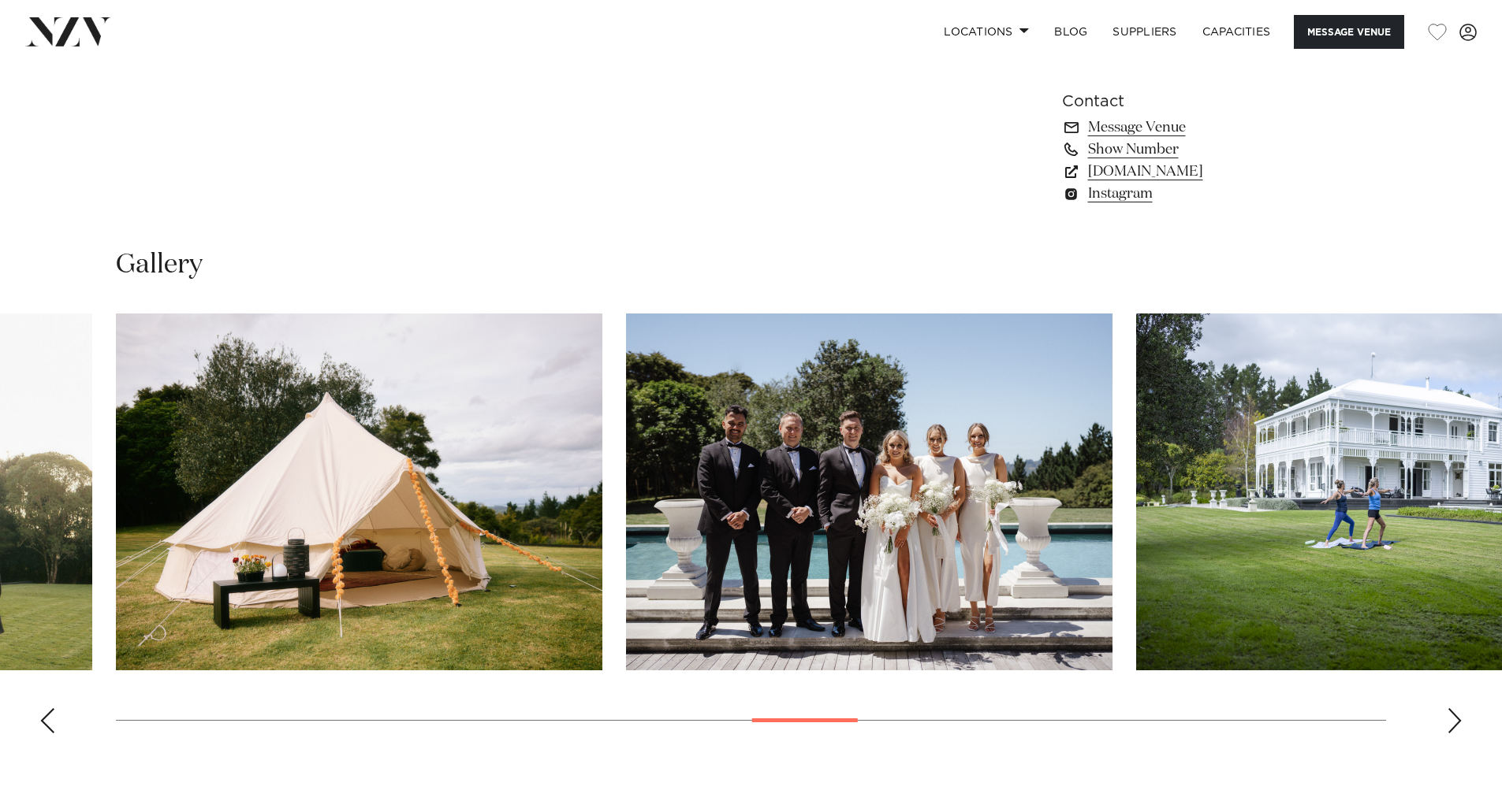
click at [1452, 721] on div "Next slide" at bounding box center [1454, 721] width 15 height 25
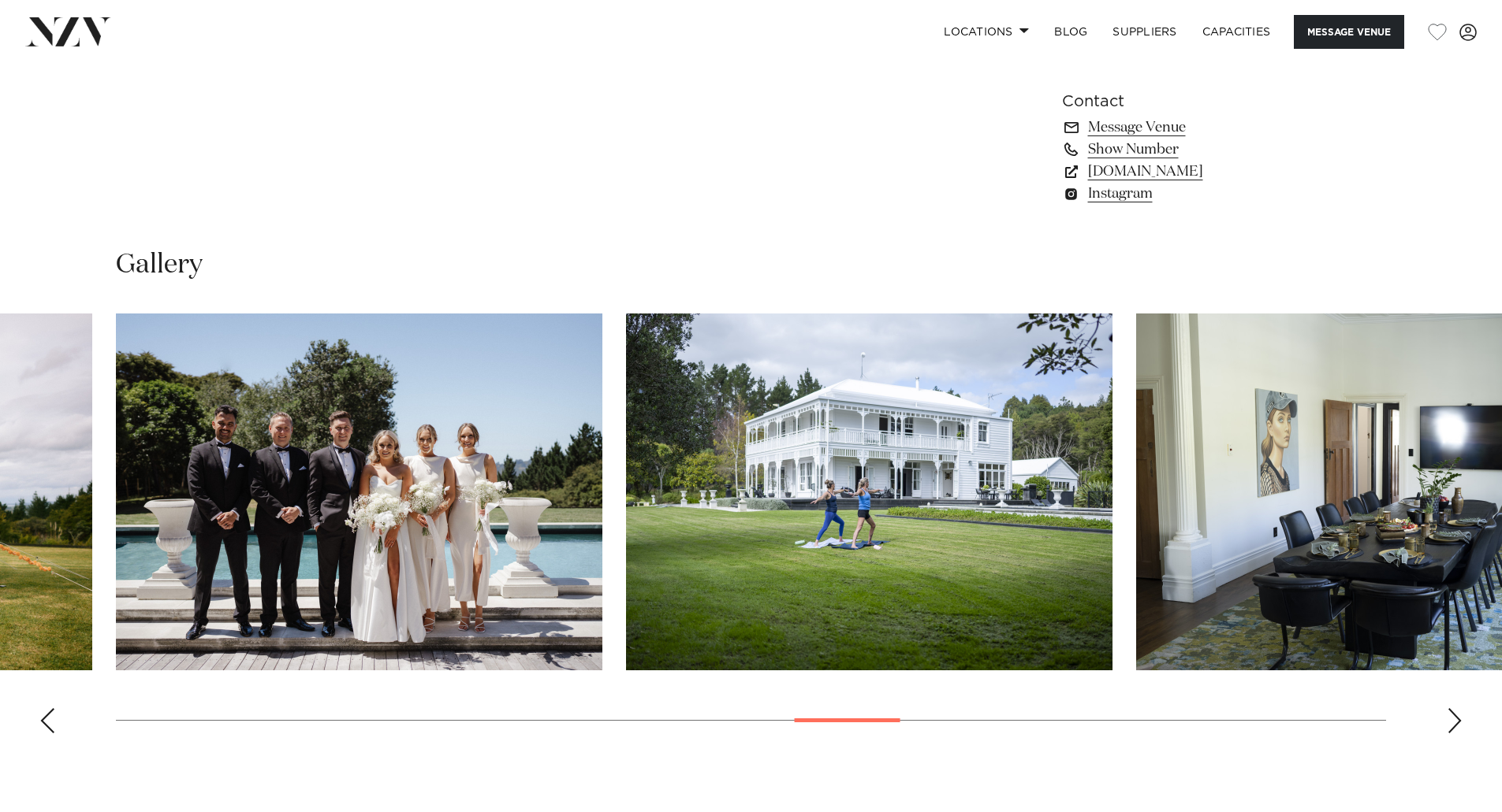
click at [1452, 721] on div "Next slide" at bounding box center [1454, 721] width 15 height 25
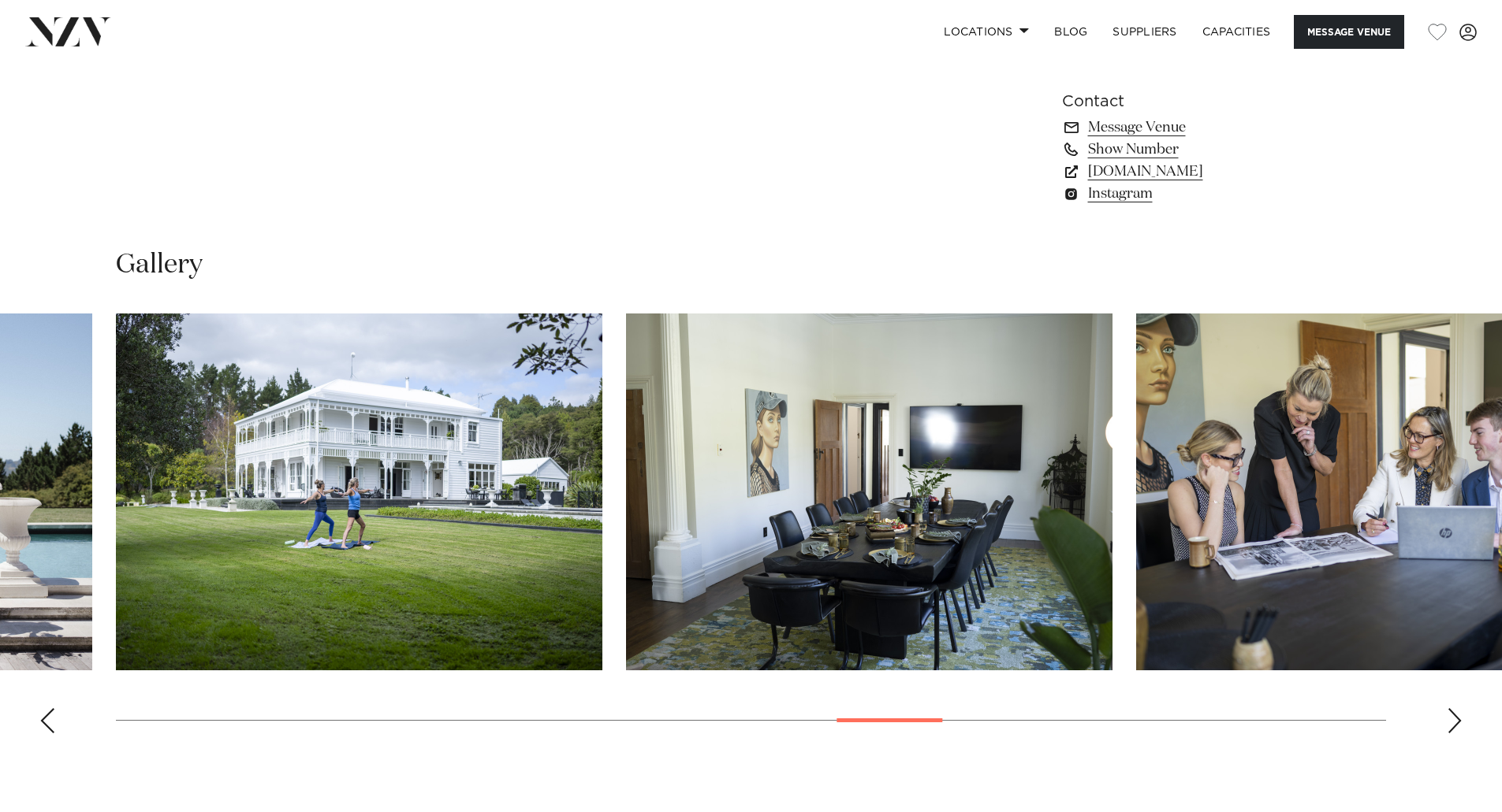
click at [1452, 721] on div "Next slide" at bounding box center [1454, 721] width 15 height 25
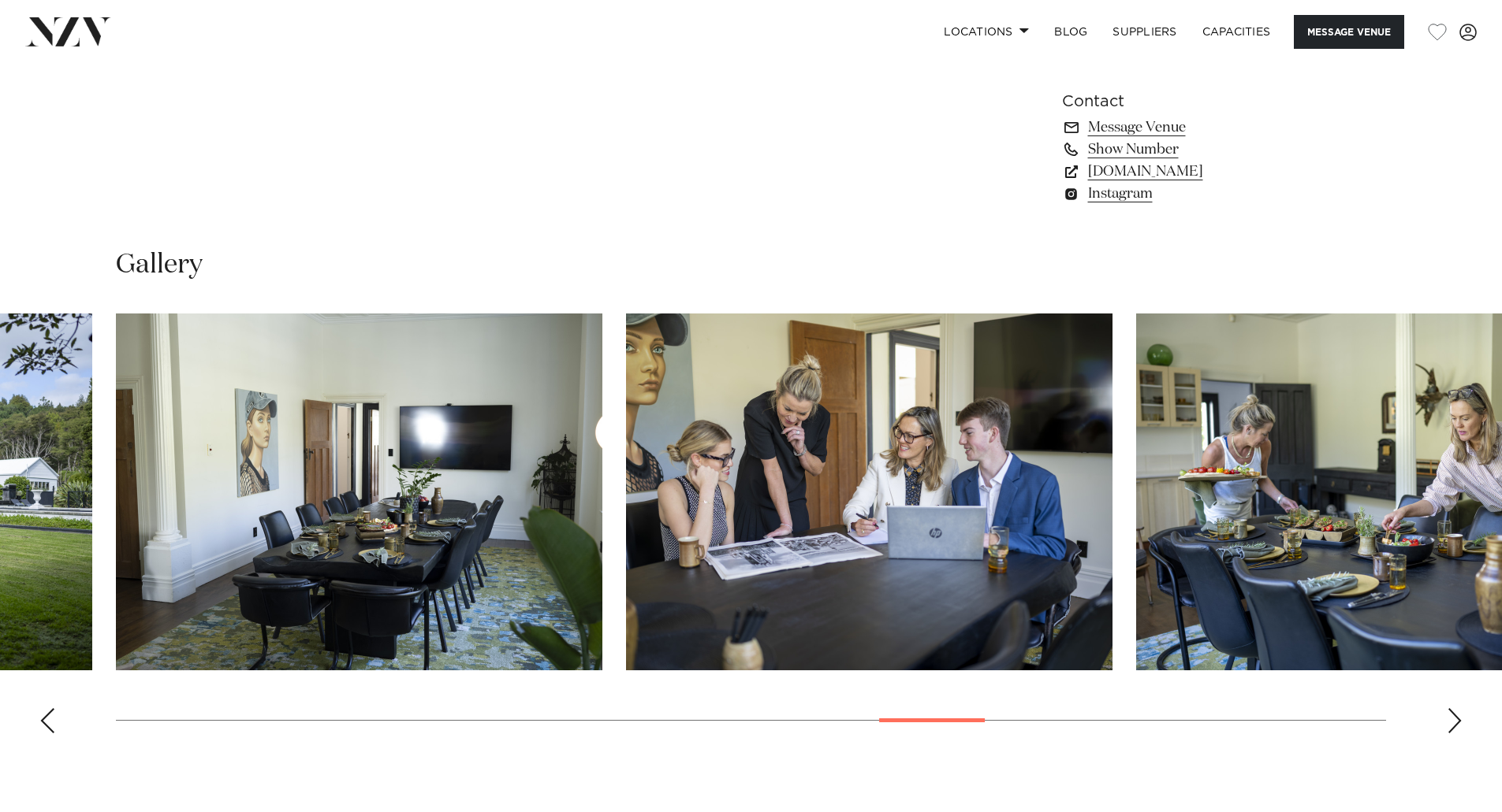
click at [1452, 721] on div "Next slide" at bounding box center [1454, 721] width 15 height 25
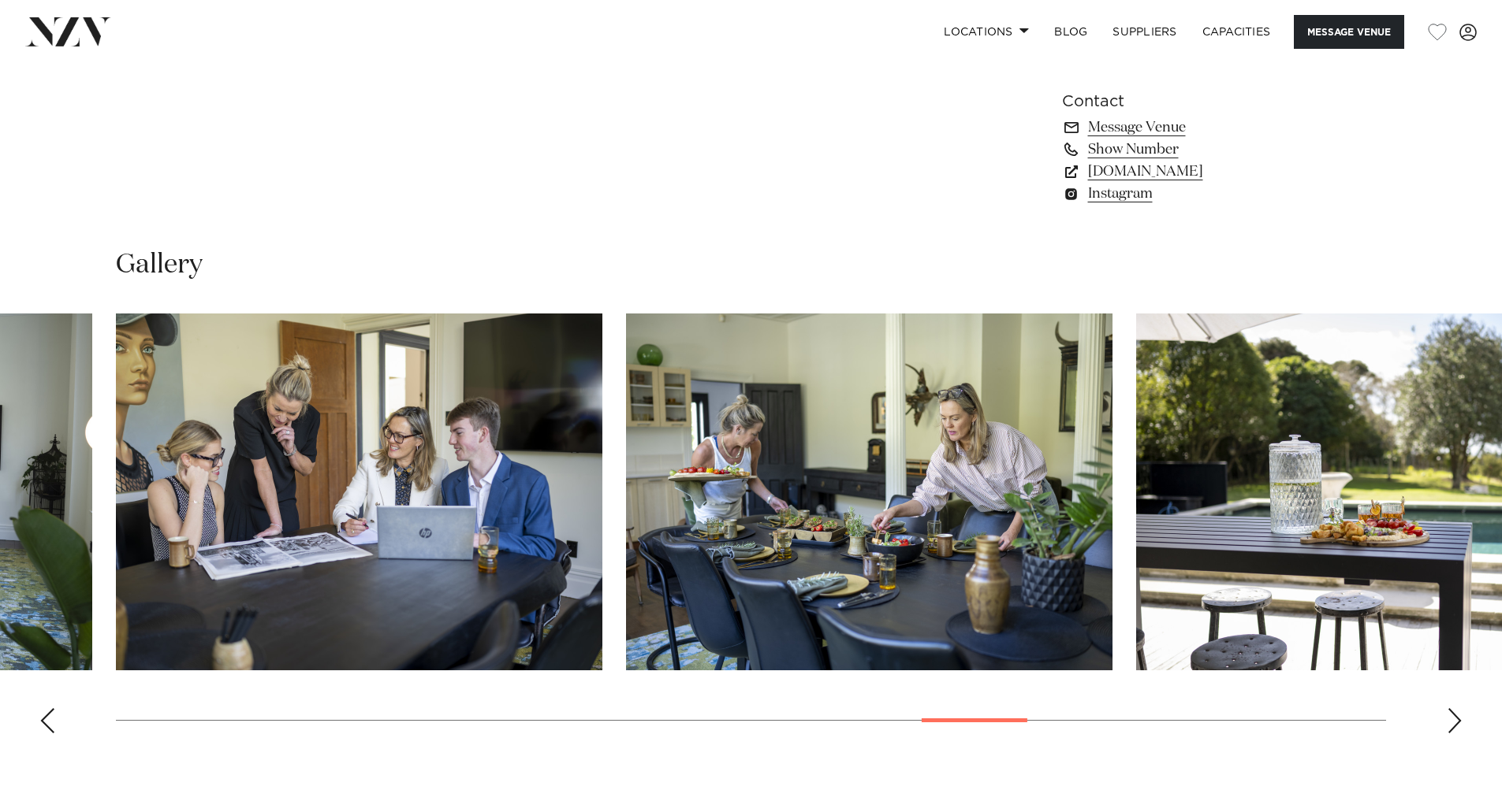
click at [1450, 722] on div "Next slide" at bounding box center [1454, 721] width 15 height 25
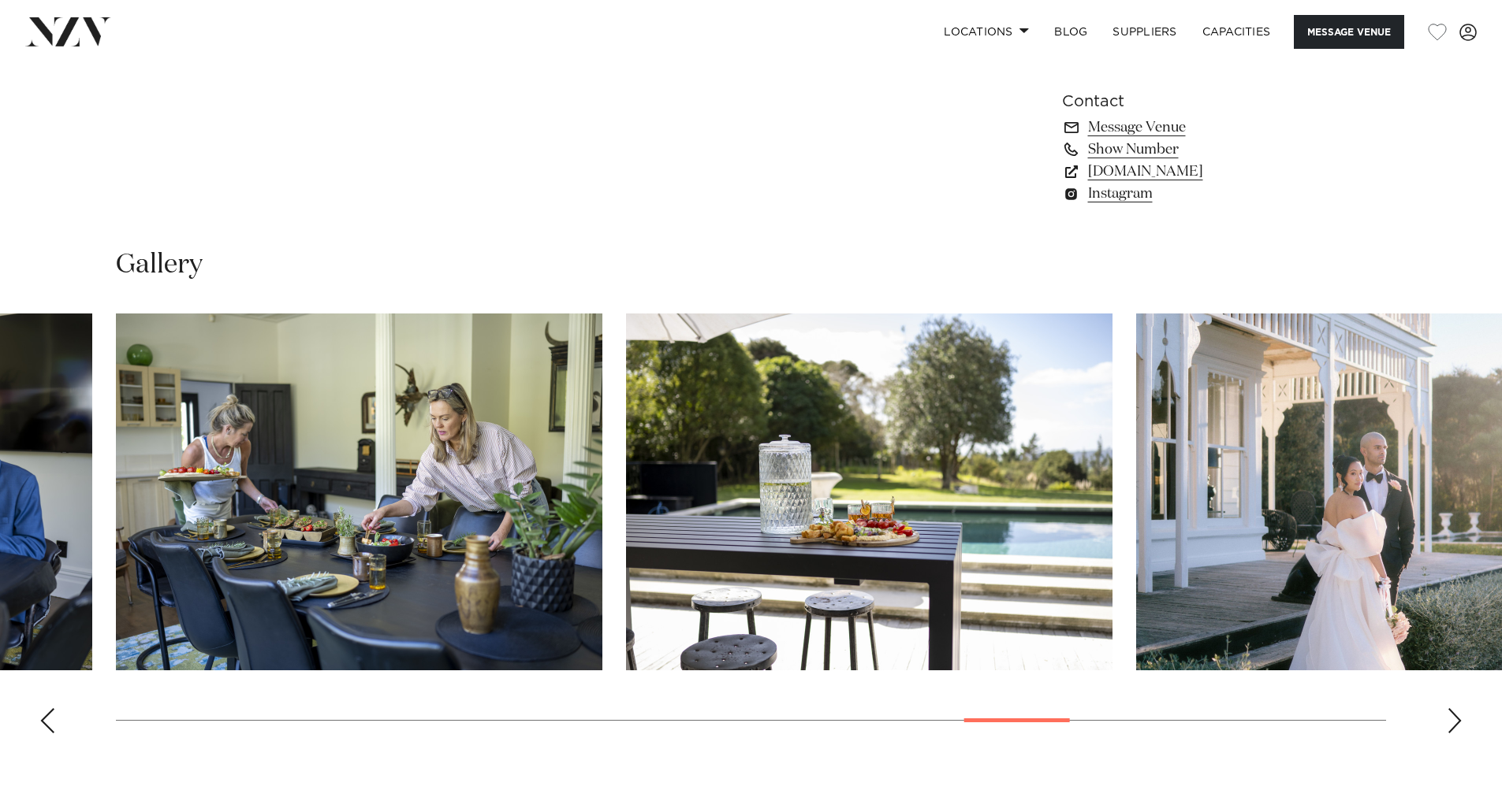
click at [1450, 722] on div "Next slide" at bounding box center [1454, 721] width 15 height 25
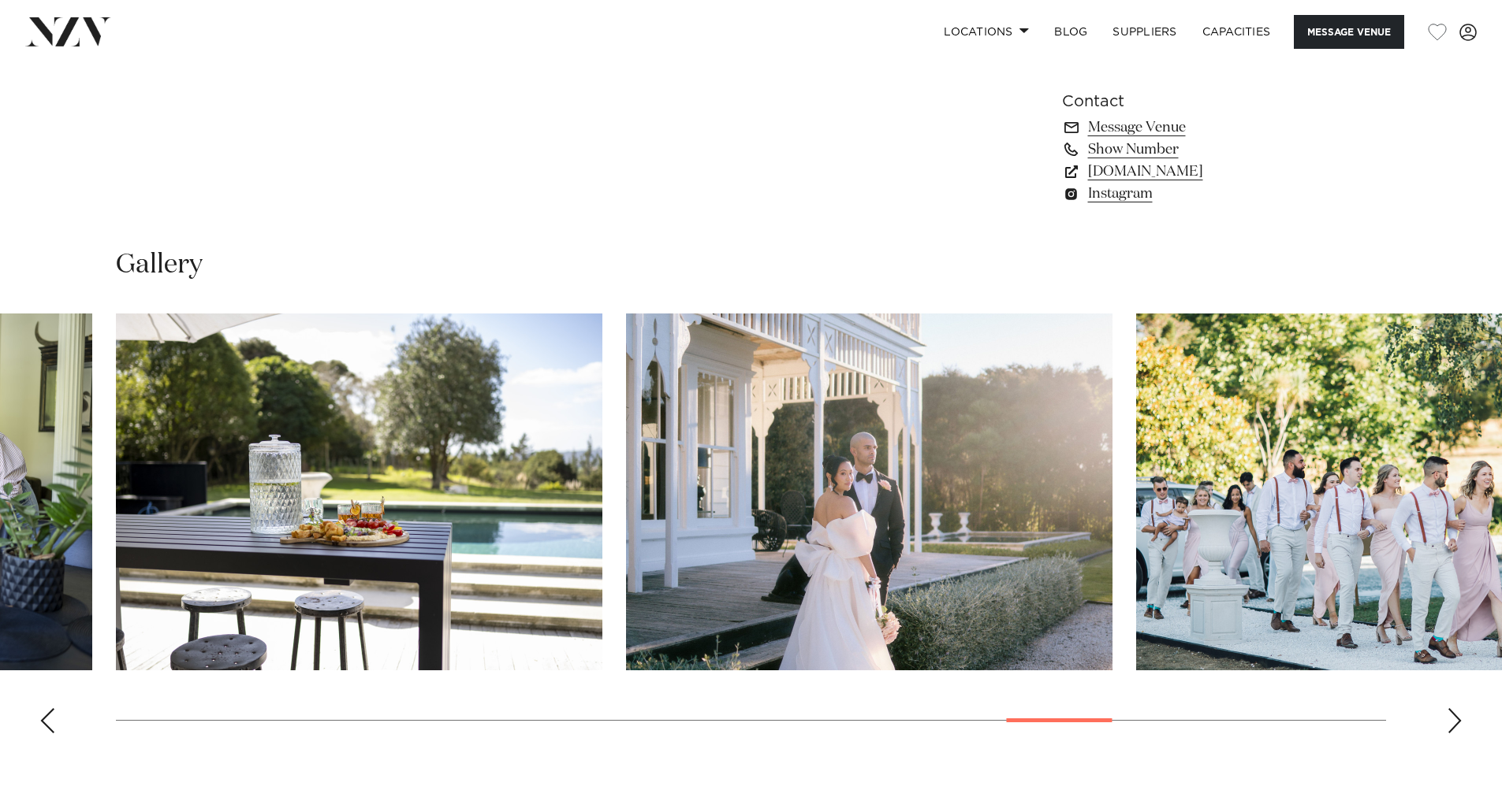
click at [1450, 722] on div "Next slide" at bounding box center [1454, 721] width 15 height 25
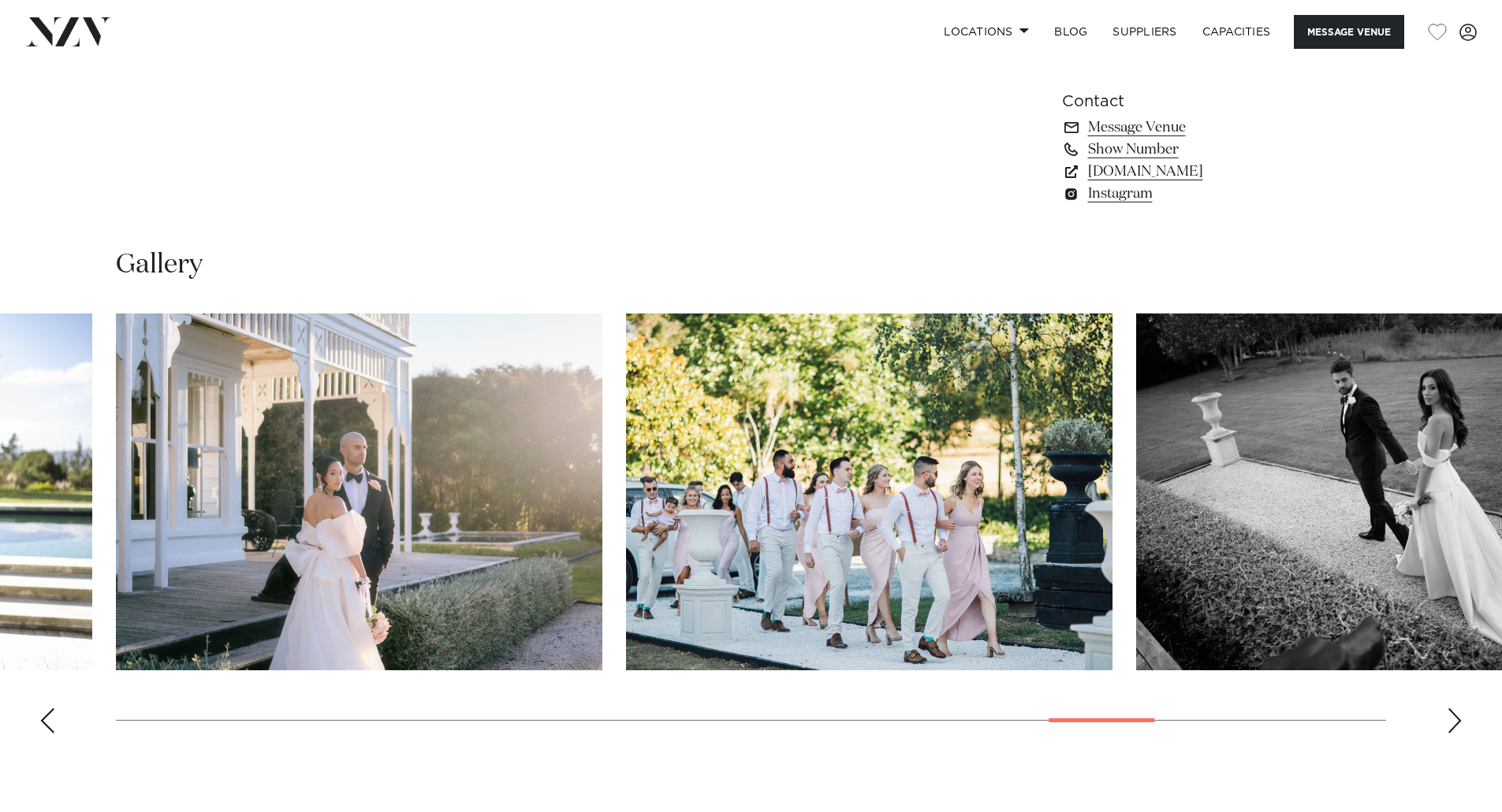
click at [1450, 722] on div "Next slide" at bounding box center [1454, 721] width 15 height 25
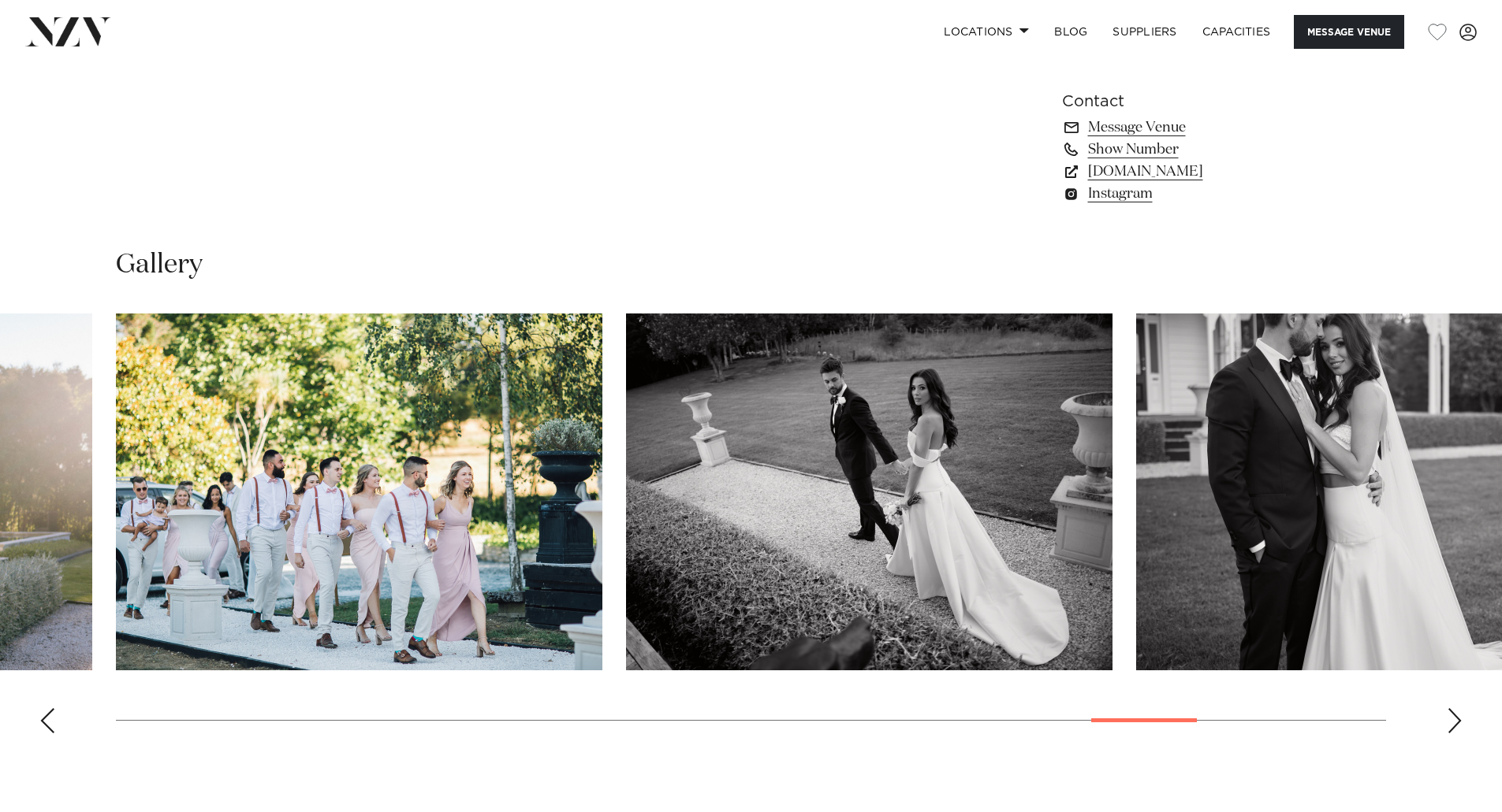
click at [1450, 722] on div "Next slide" at bounding box center [1454, 721] width 15 height 25
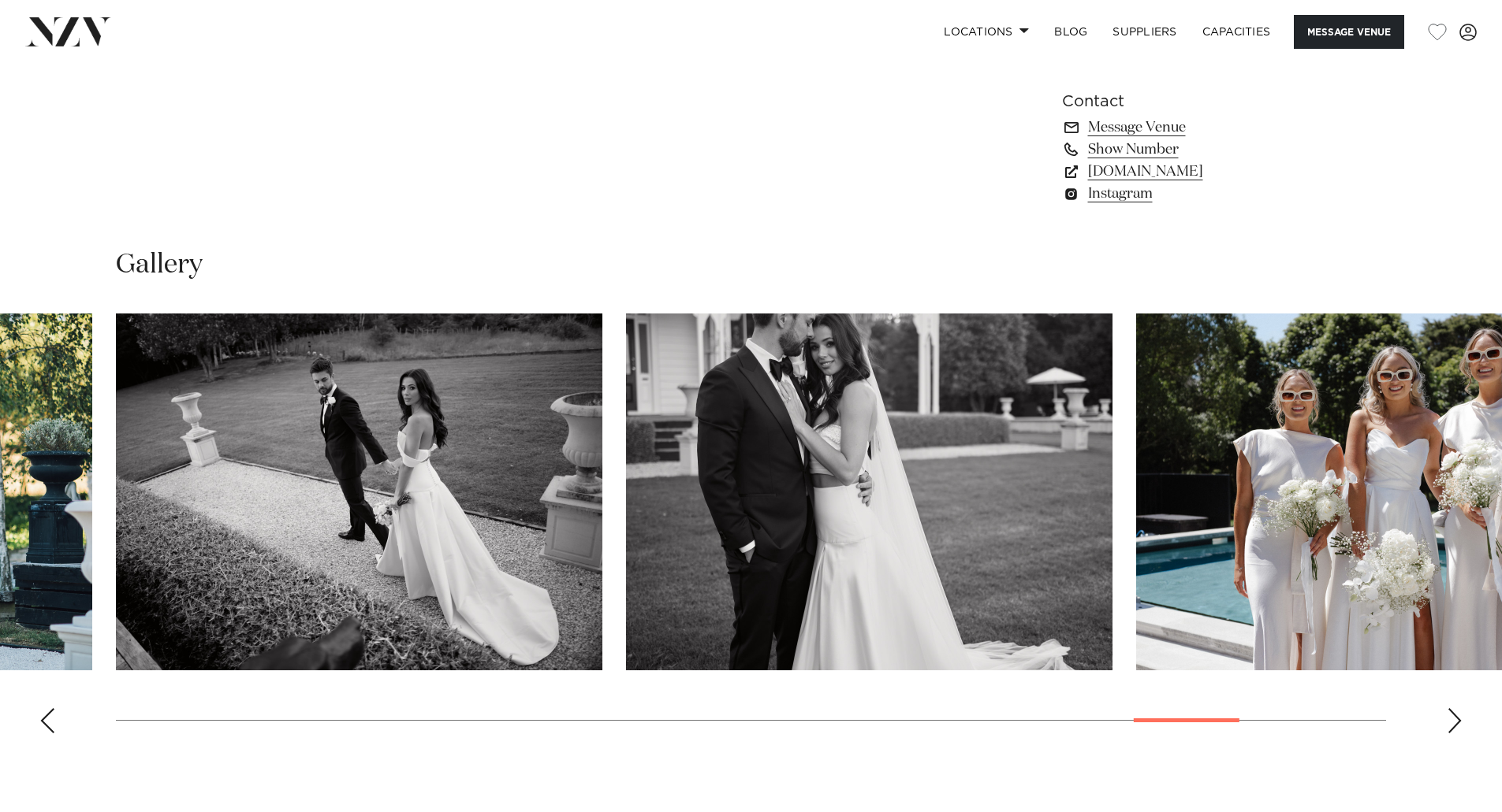
click at [1450, 722] on div "Next slide" at bounding box center [1454, 721] width 15 height 25
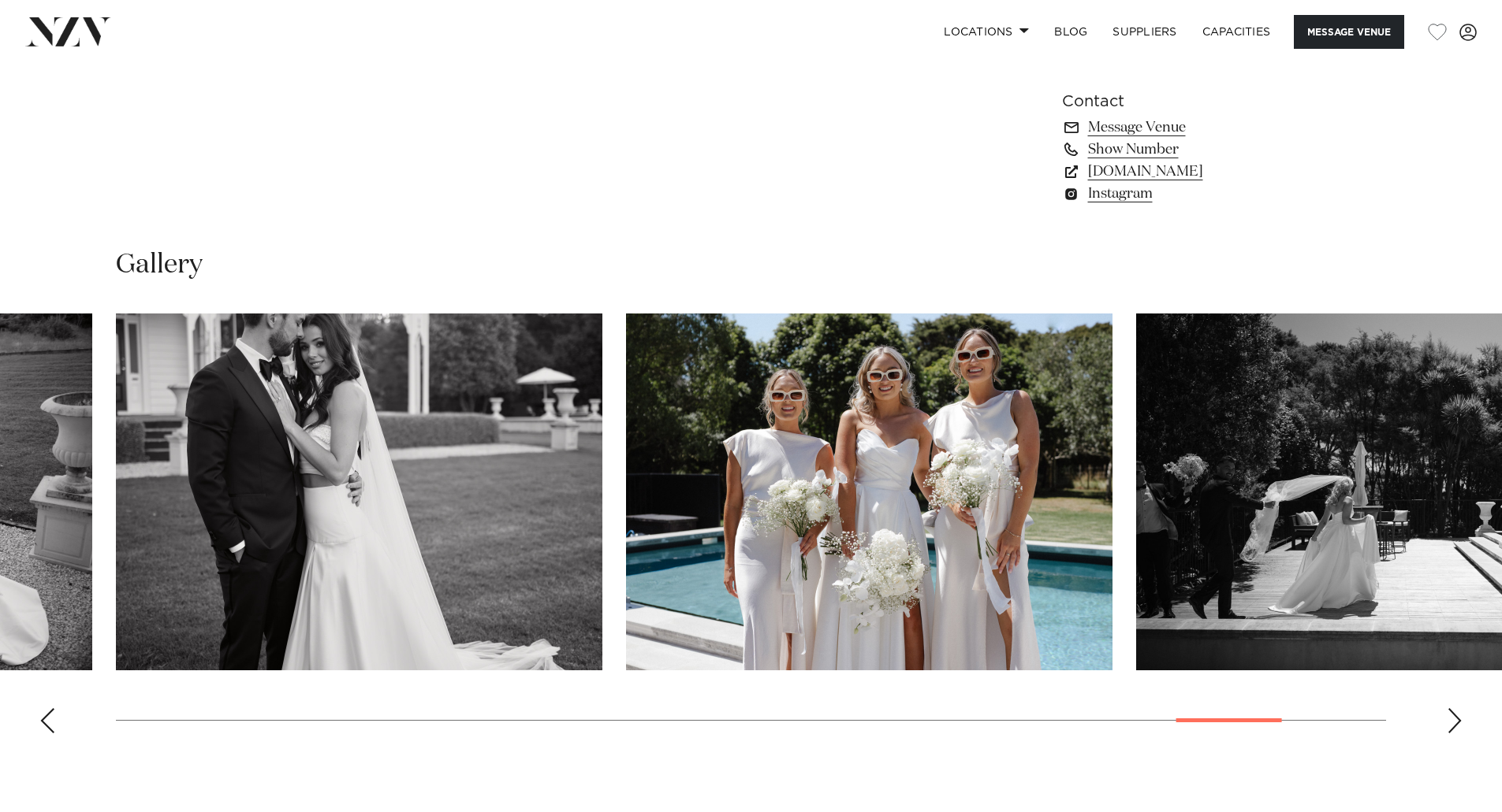
click at [1450, 722] on div "Next slide" at bounding box center [1454, 721] width 15 height 25
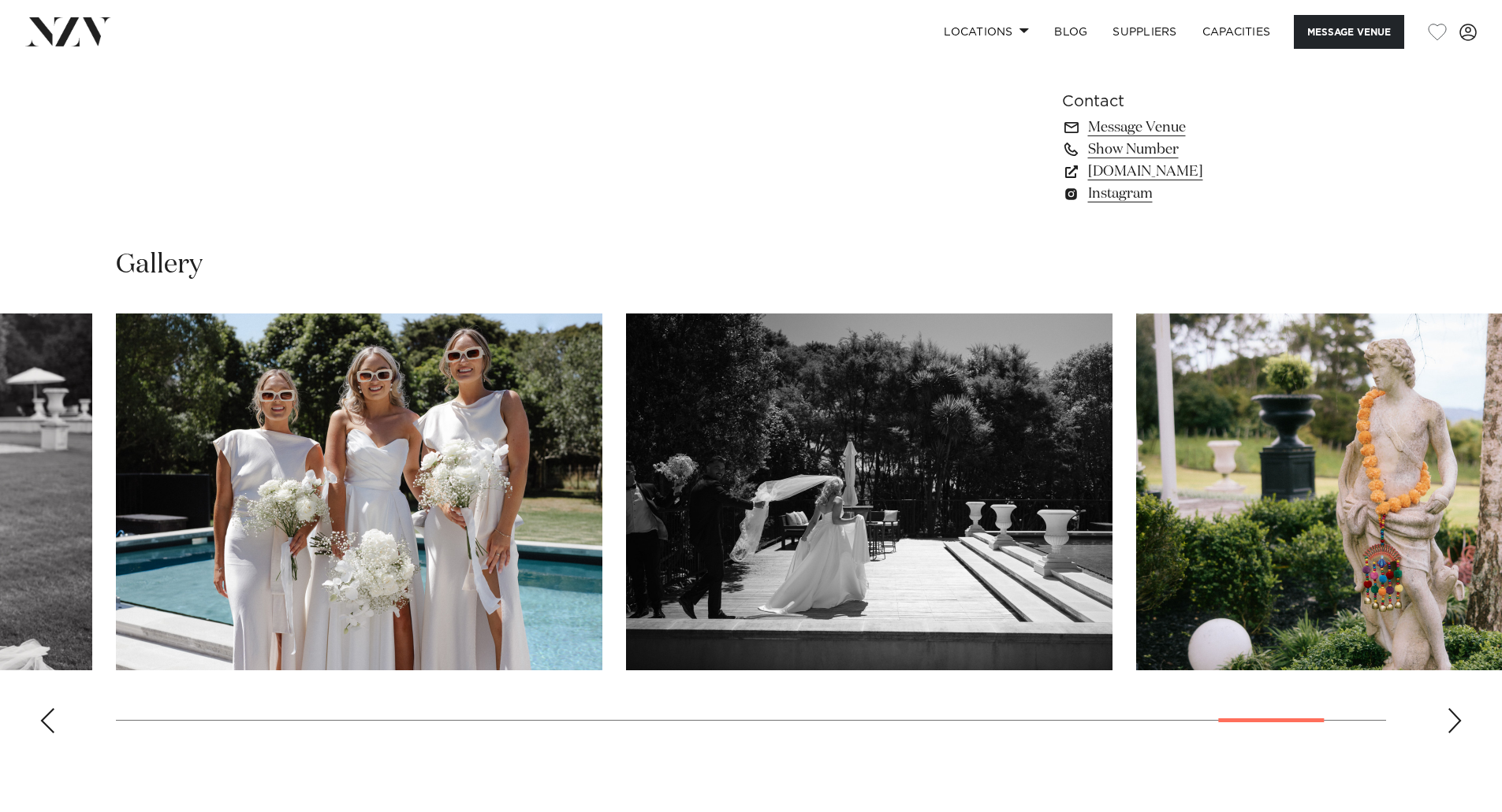
click at [1450, 722] on div "Next slide" at bounding box center [1454, 721] width 15 height 25
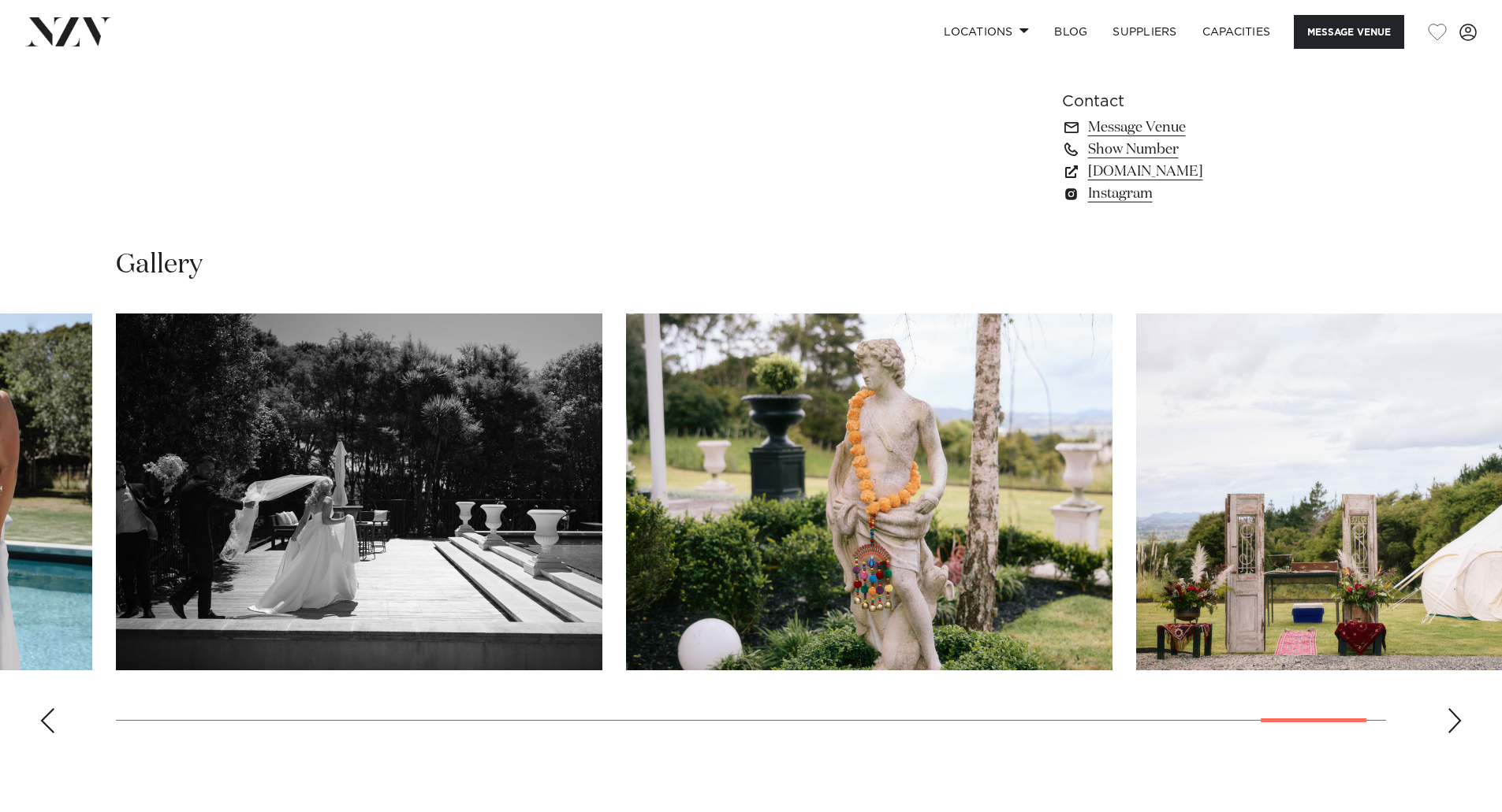
click at [1450, 722] on div "Next slide" at bounding box center [1454, 721] width 15 height 25
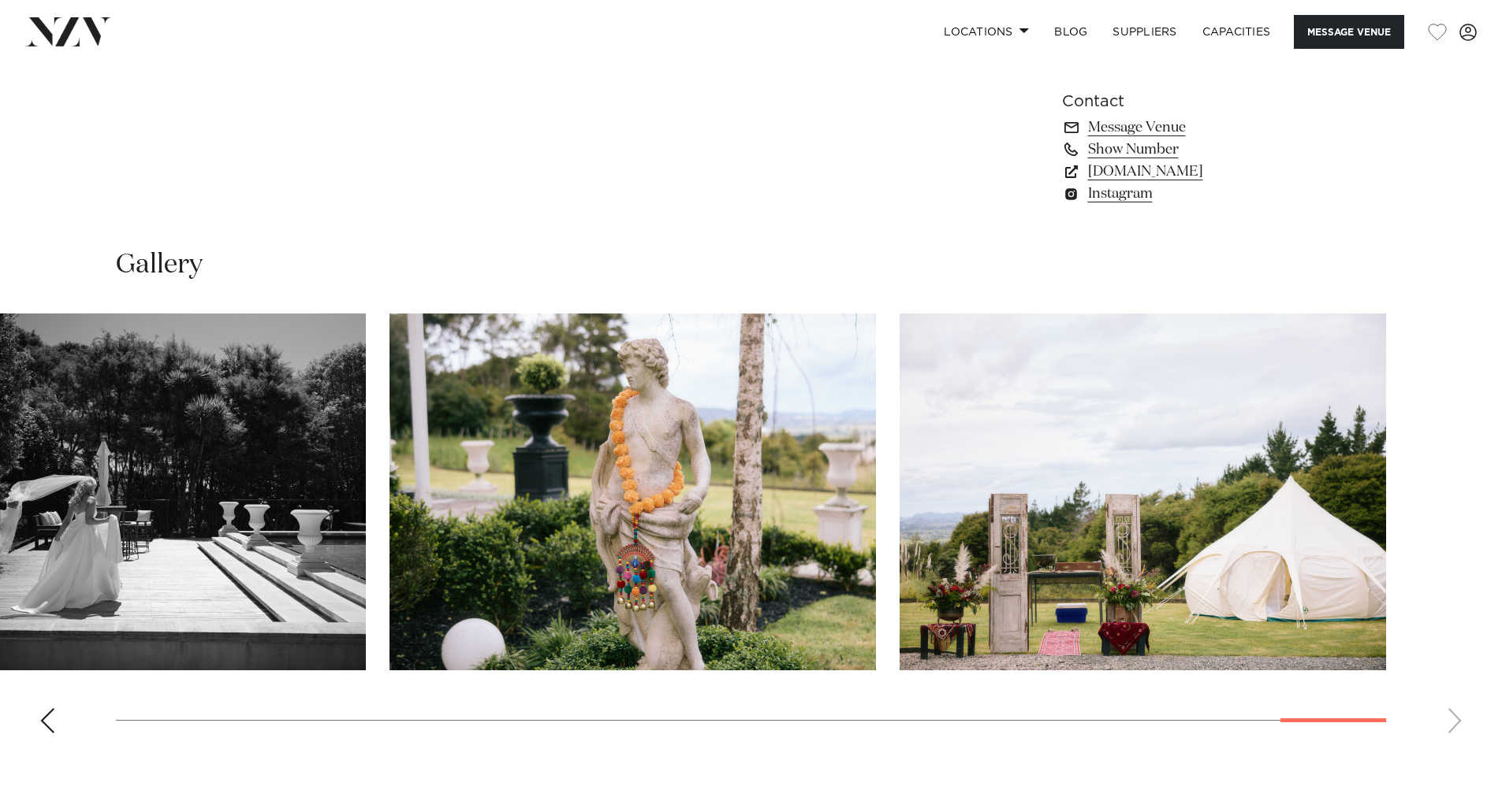
click at [1450, 722] on swiper-container at bounding box center [751, 529] width 1502 height 432
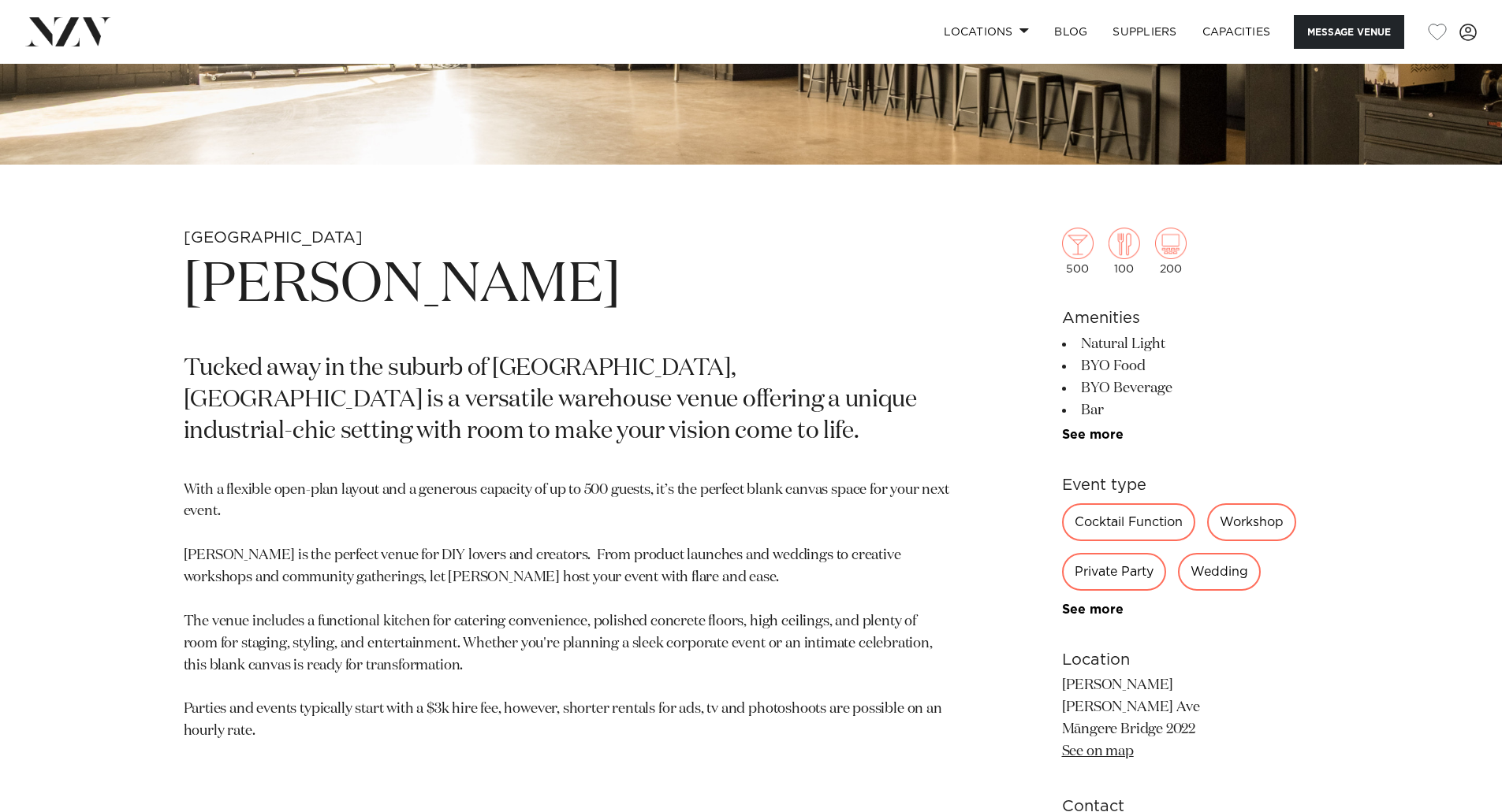
scroll to position [630, 0]
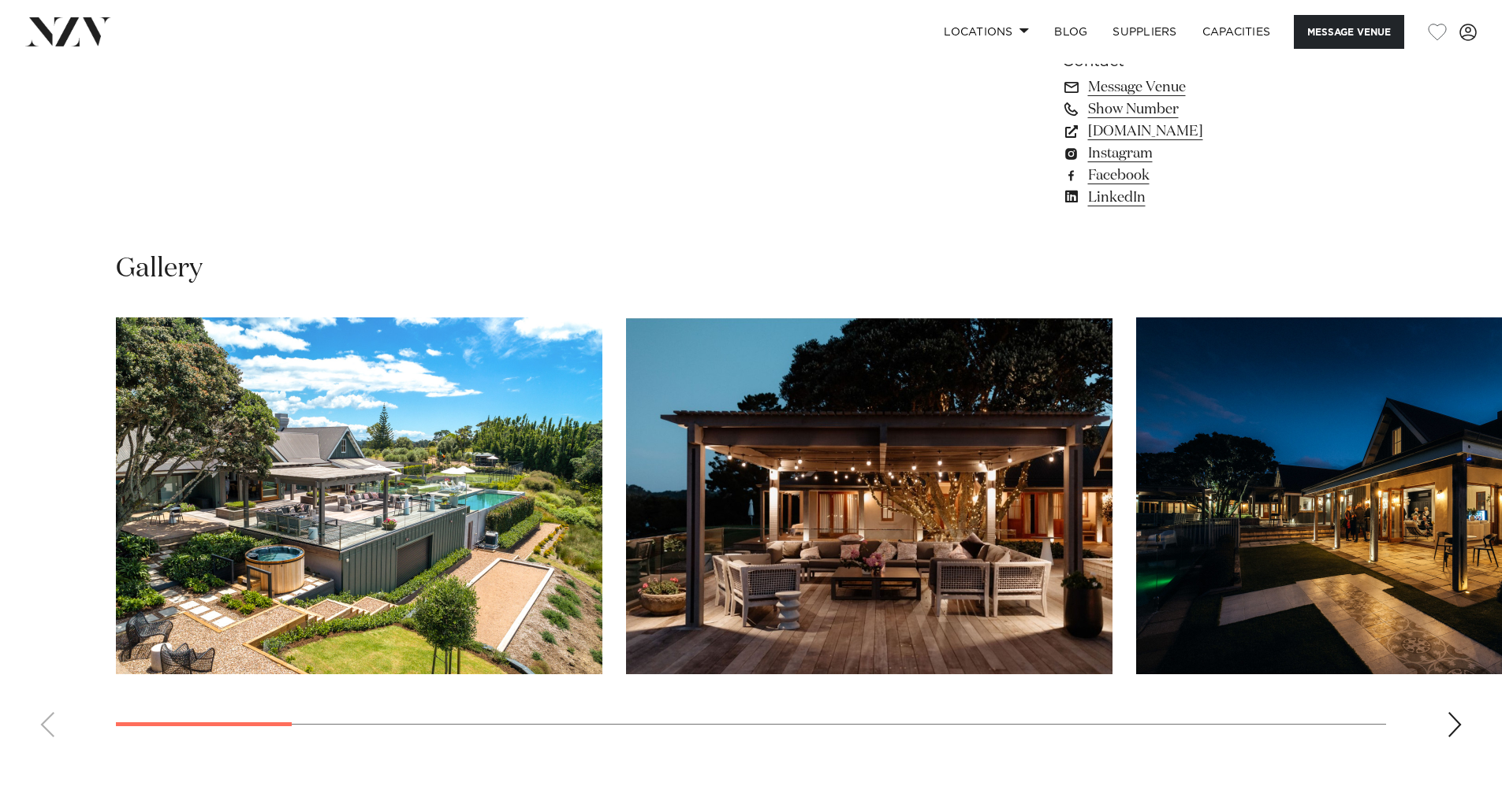
scroll to position [1418, 0]
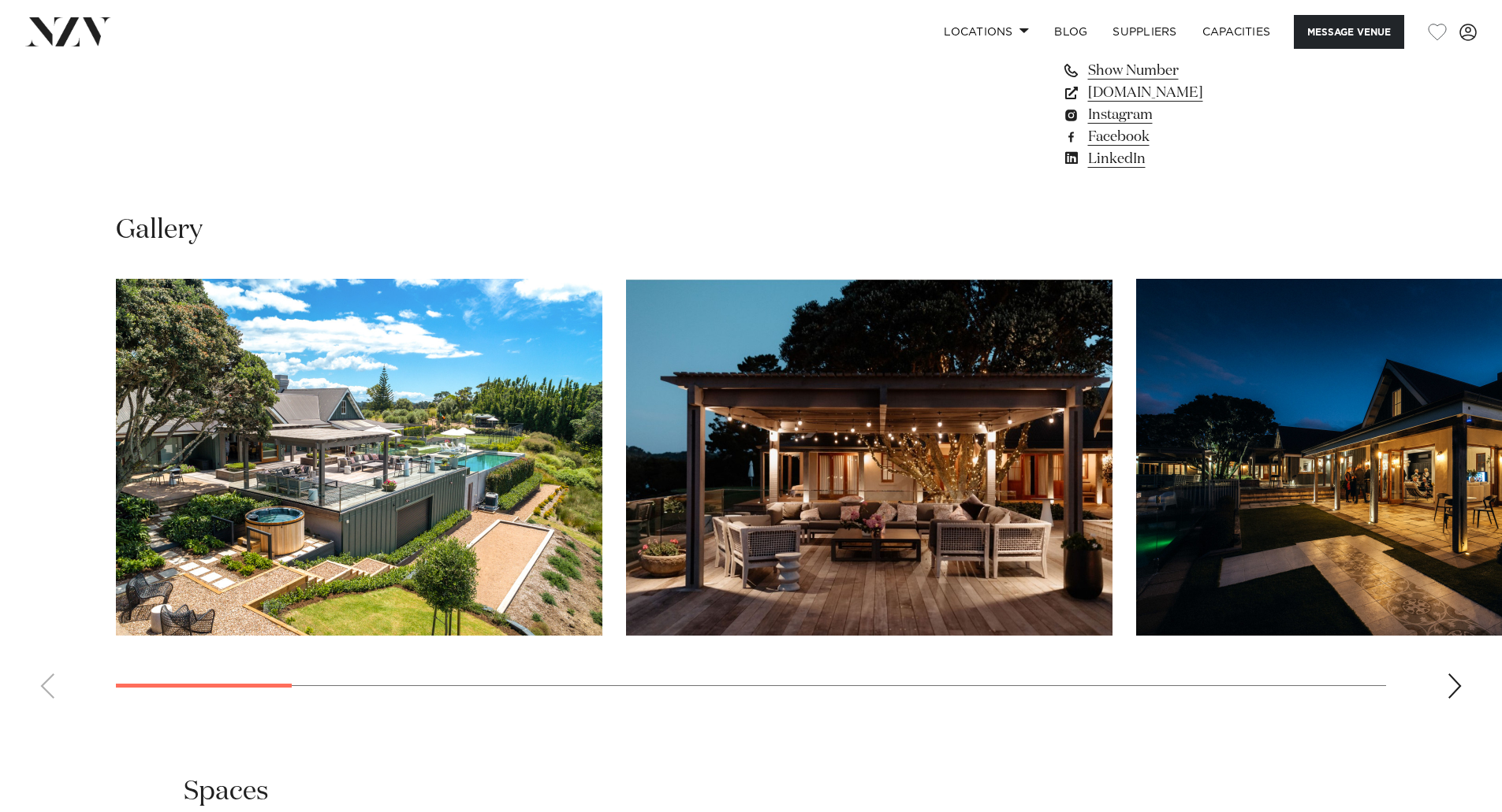
click at [1464, 695] on swiper-container at bounding box center [751, 495] width 1502 height 432
click at [1453, 684] on div "Next slide" at bounding box center [1454, 686] width 15 height 25
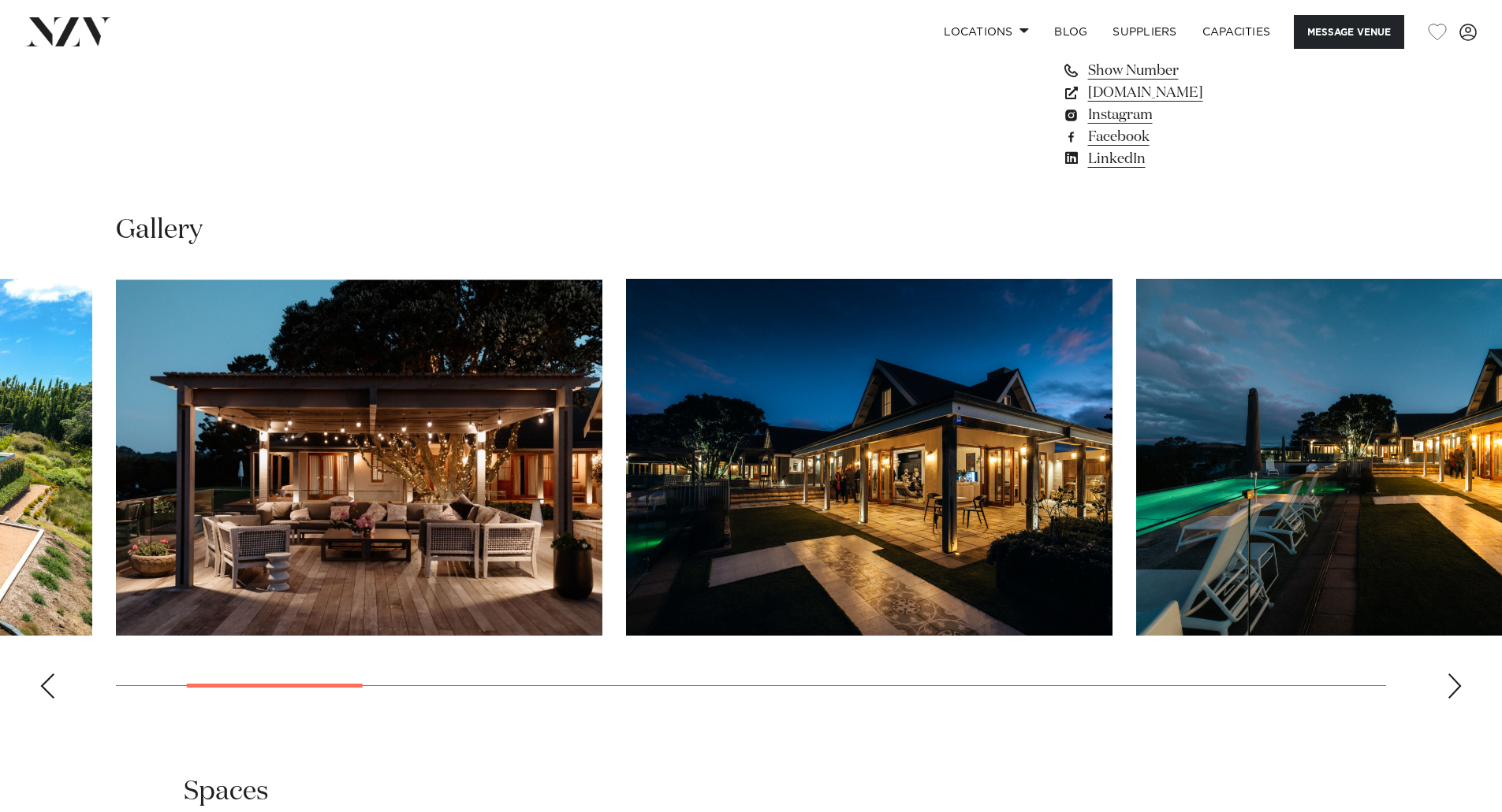
click at [1453, 684] on div "Next slide" at bounding box center [1454, 686] width 15 height 25
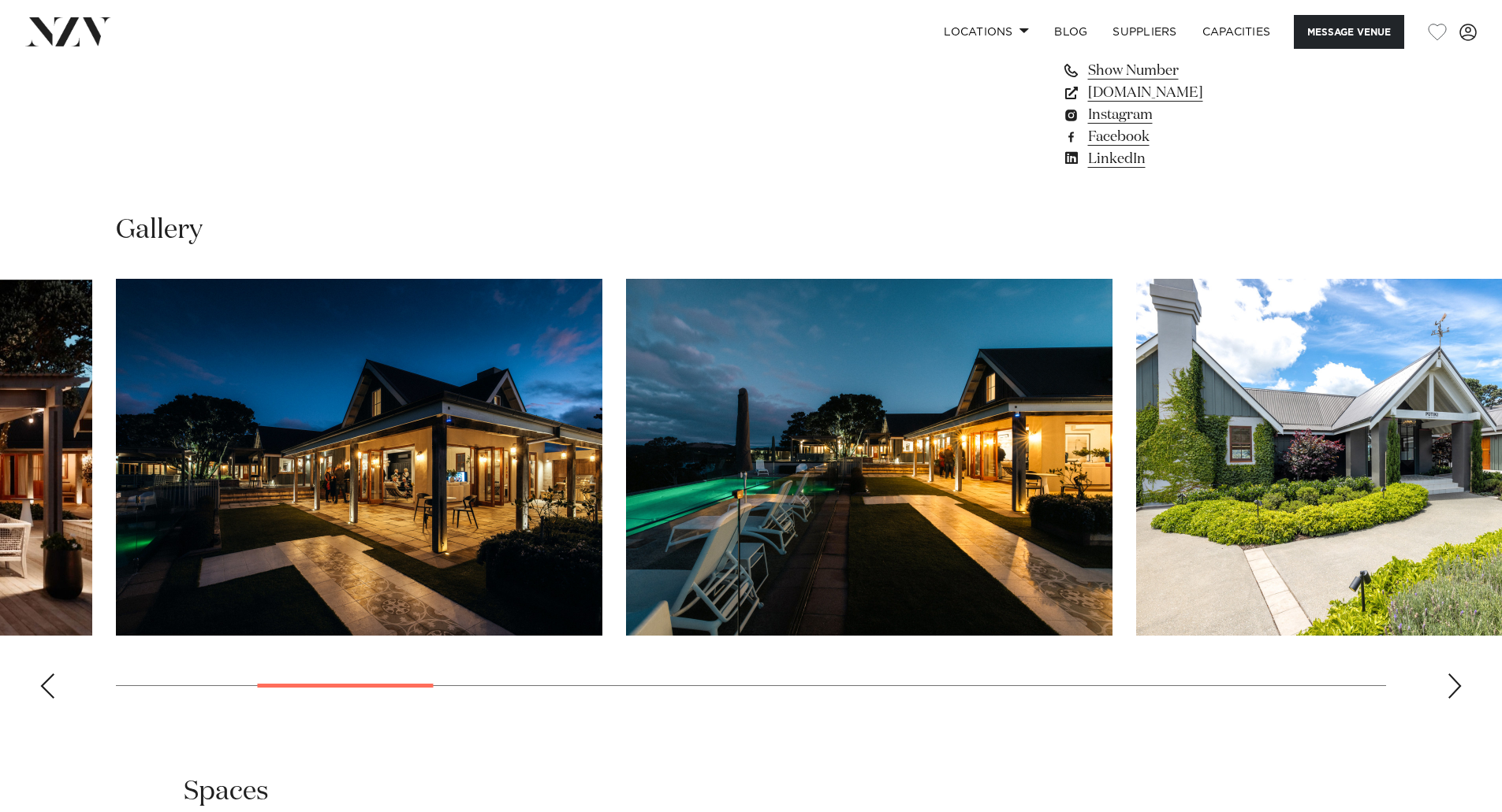
click at [1453, 684] on div "Next slide" at bounding box center [1454, 686] width 15 height 25
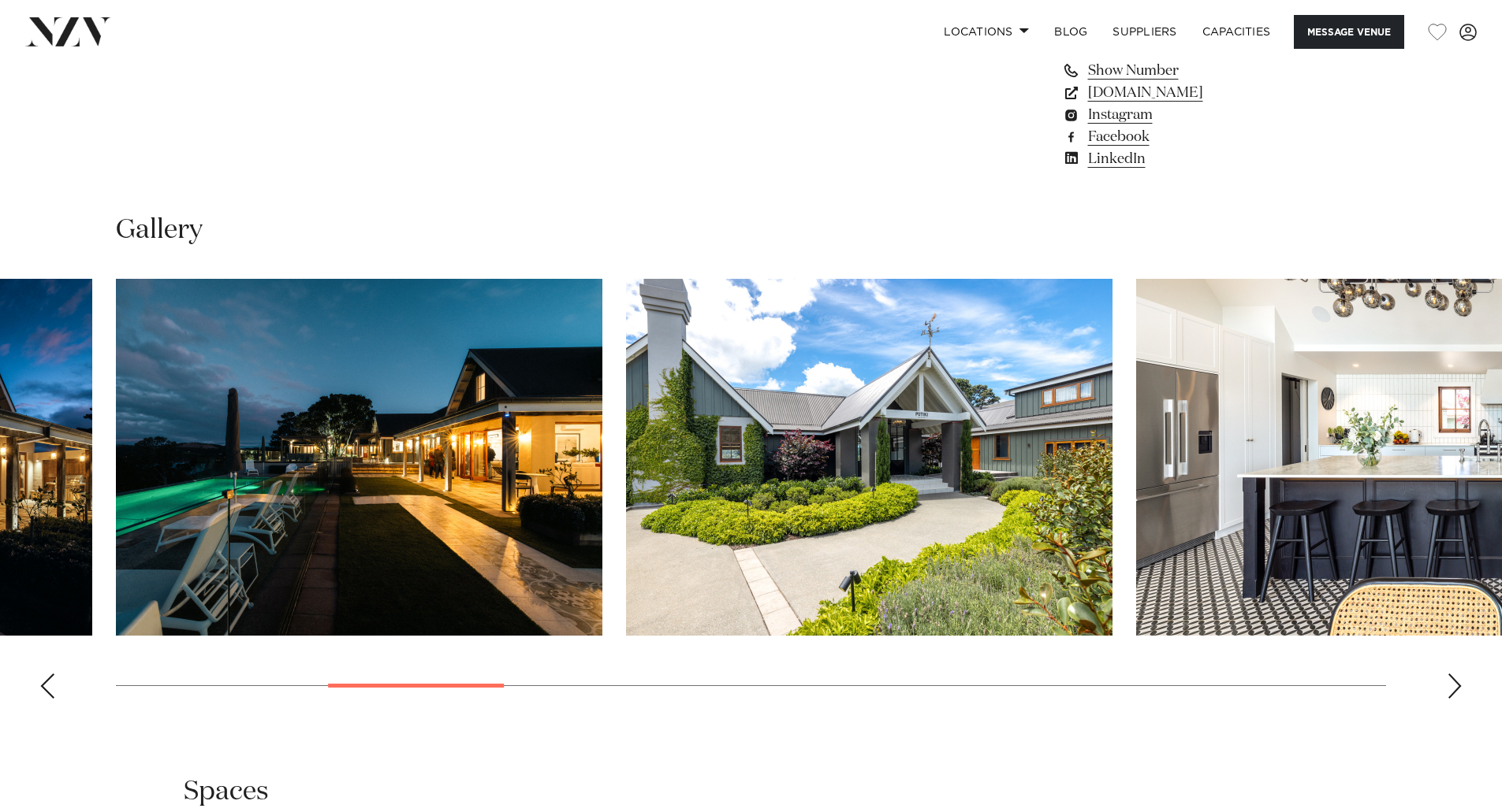
click at [1451, 683] on div "Next slide" at bounding box center [1454, 686] width 15 height 25
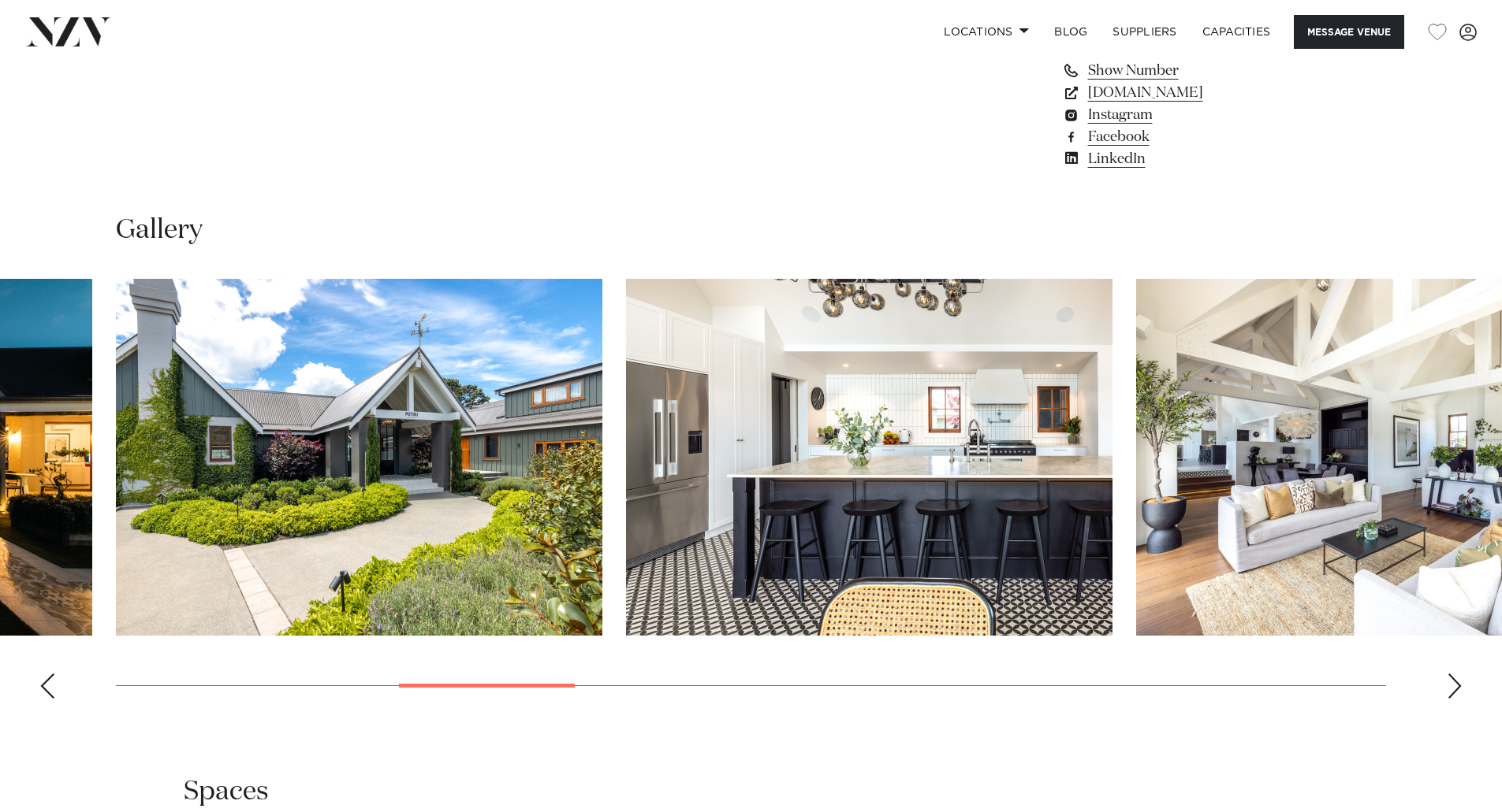
click at [1451, 682] on div "Next slide" at bounding box center [1454, 686] width 15 height 25
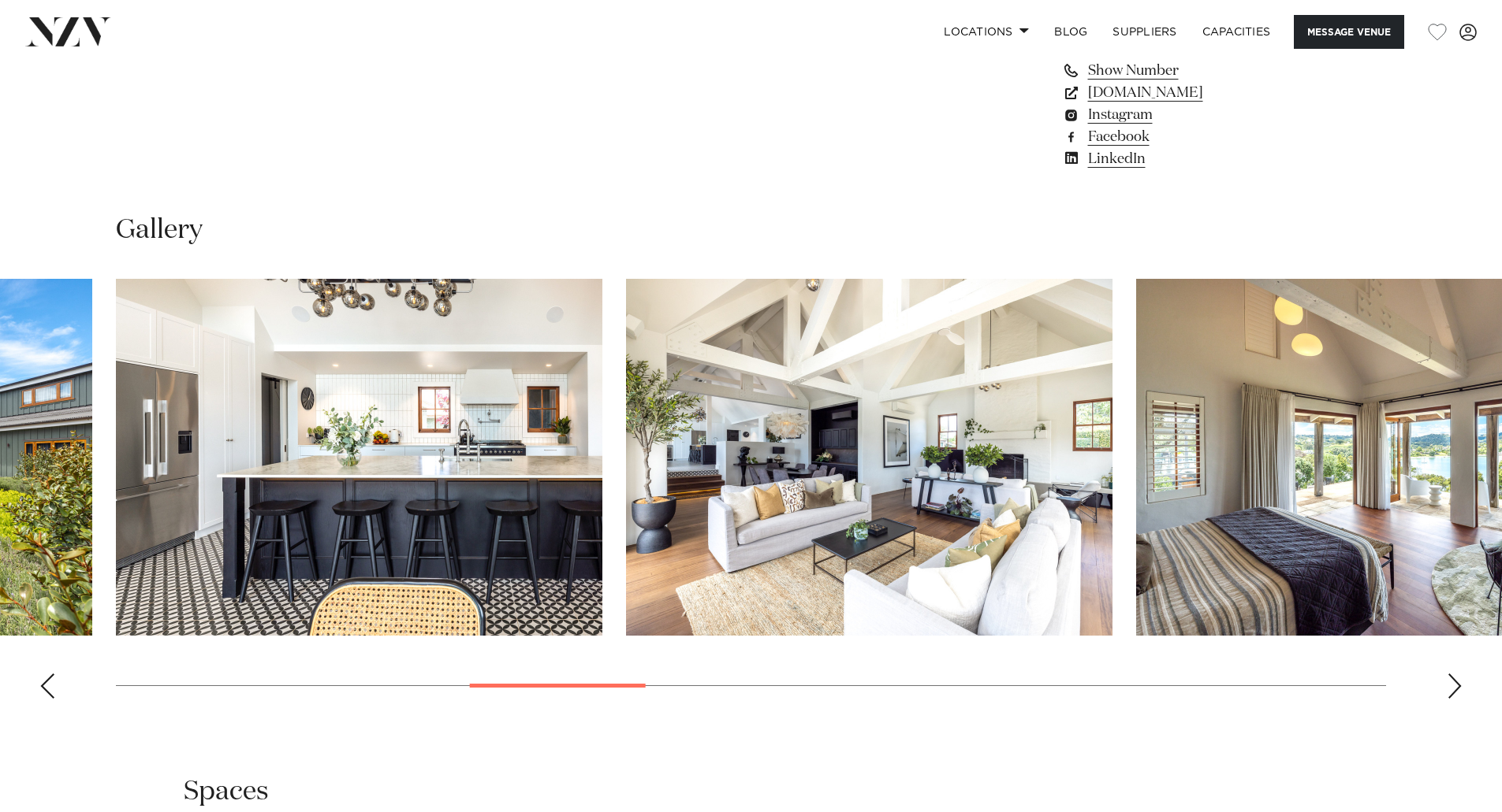
click at [1451, 682] on div "Next slide" at bounding box center [1454, 686] width 15 height 25
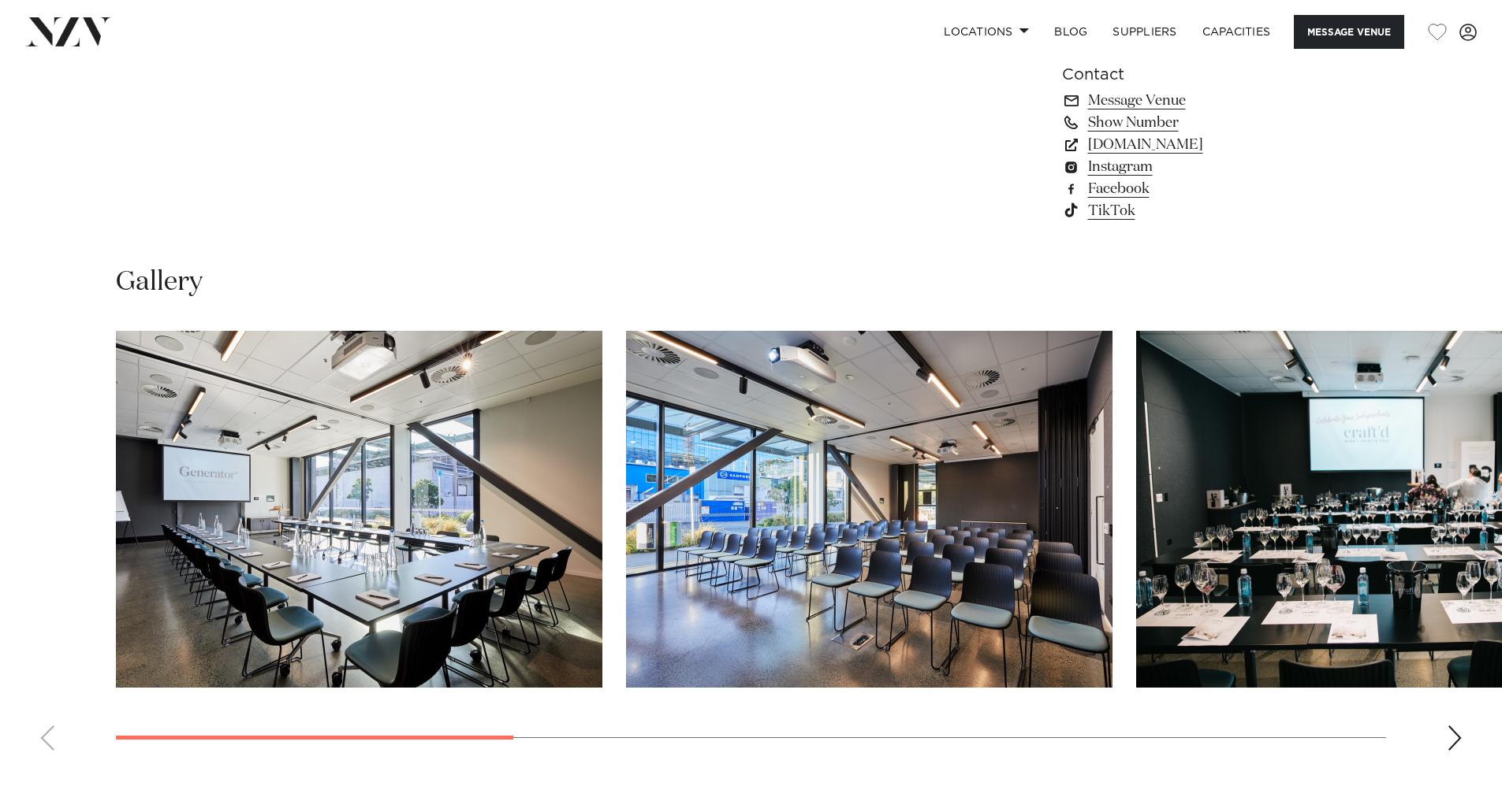
scroll to position [1418, 0]
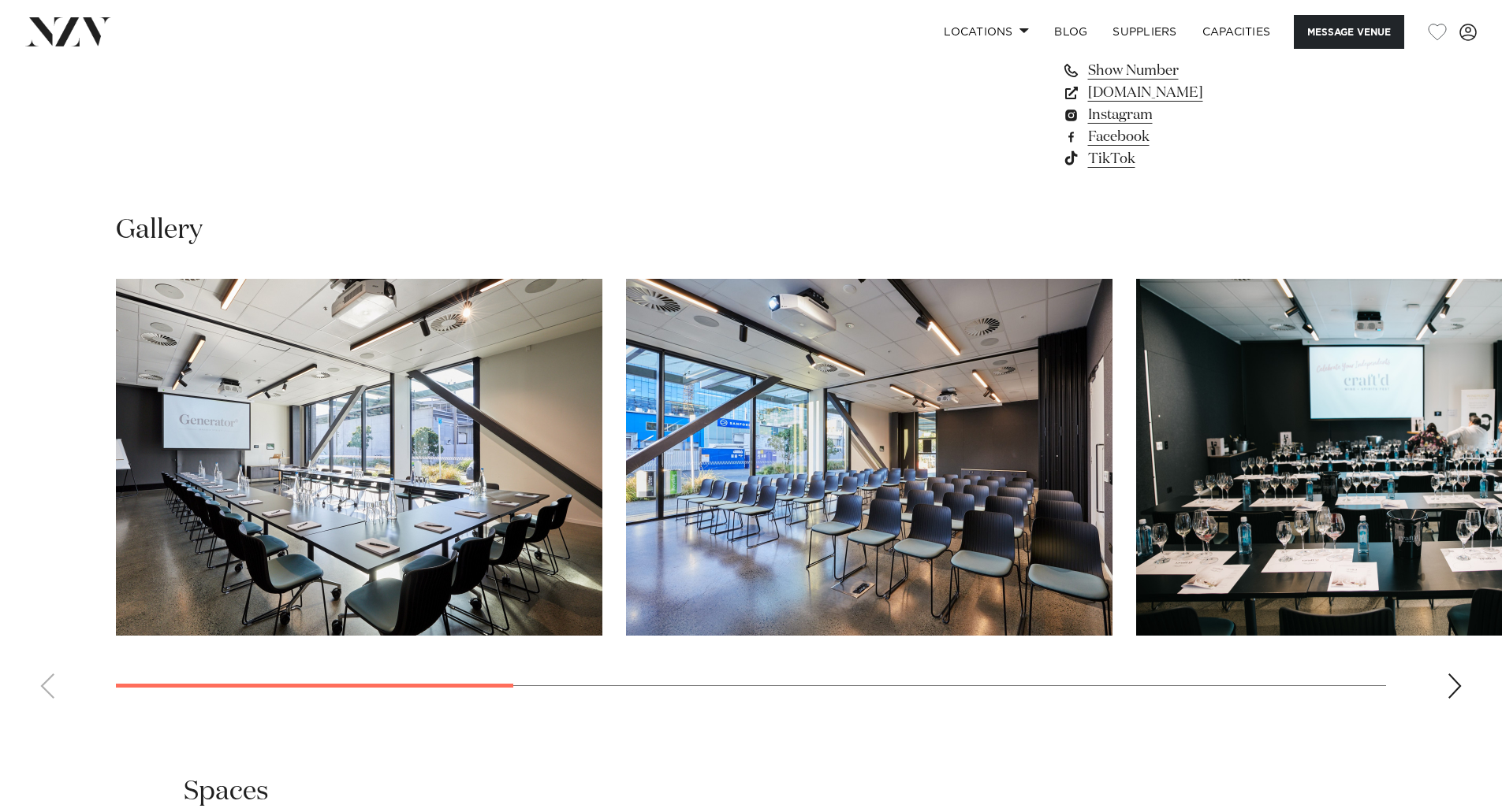
click at [1458, 682] on div "Next slide" at bounding box center [1454, 686] width 15 height 25
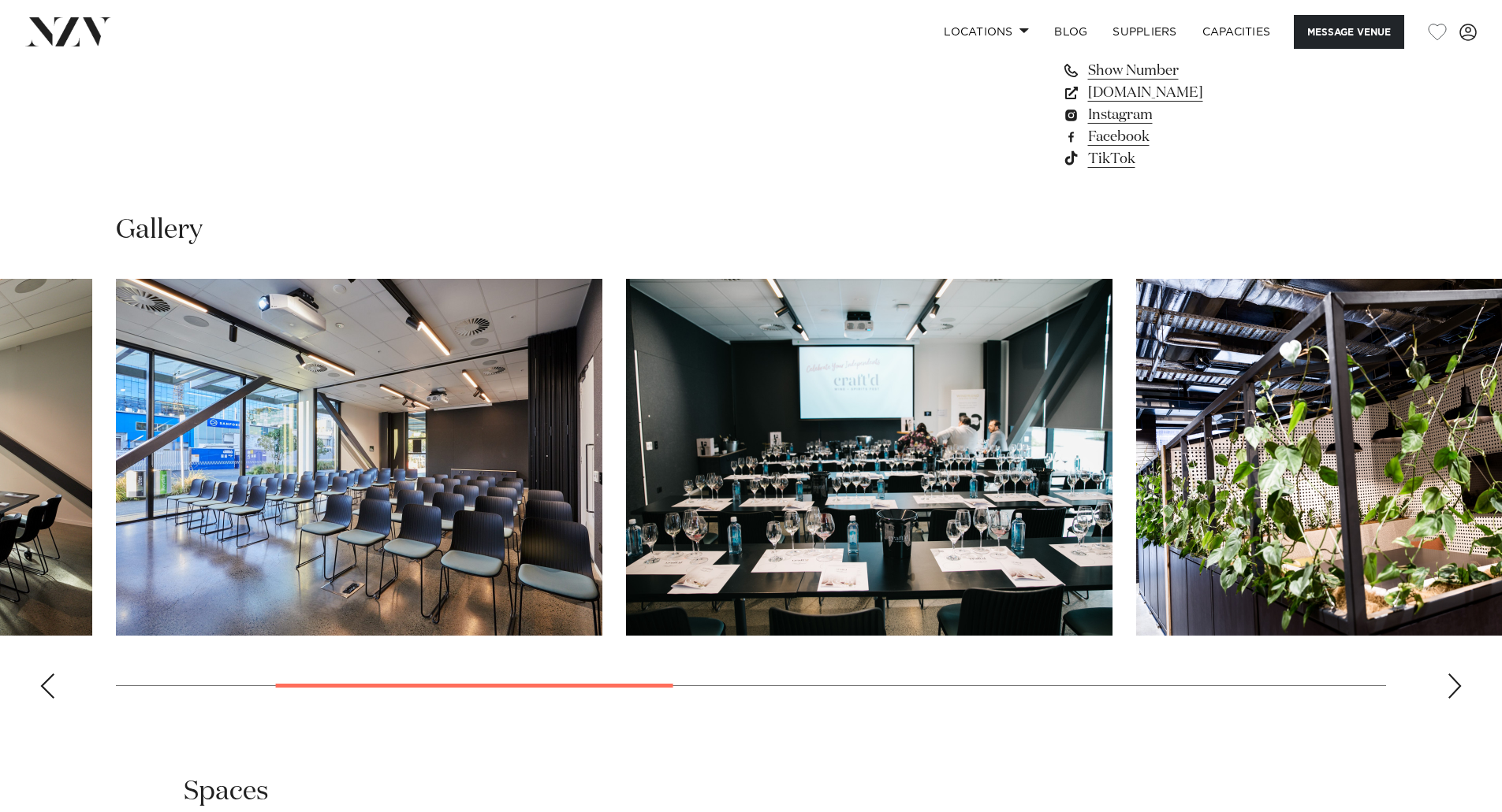
click at [1458, 682] on div "Next slide" at bounding box center [1454, 686] width 15 height 25
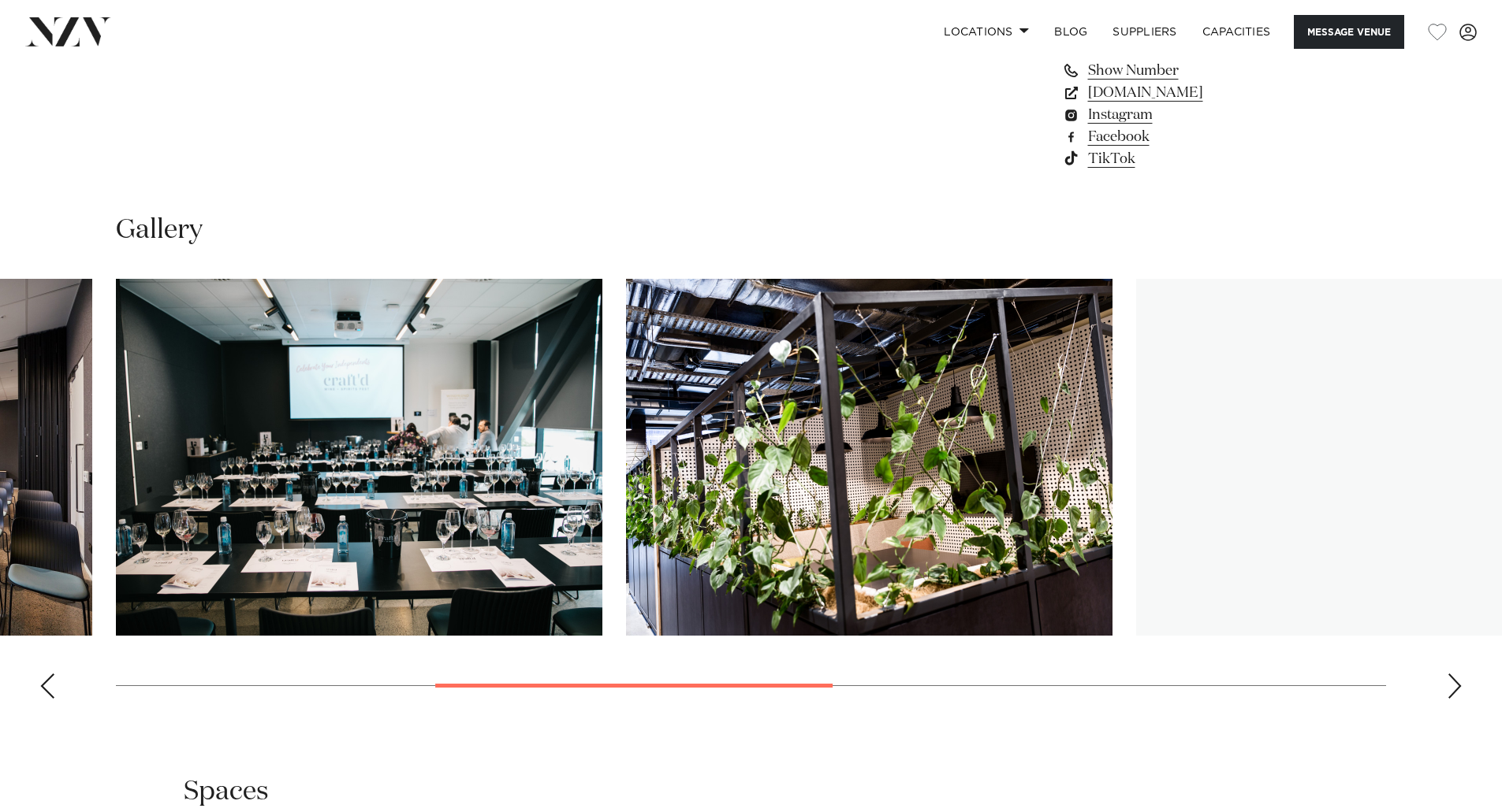
click at [1458, 682] on div "Next slide" at bounding box center [1454, 686] width 15 height 25
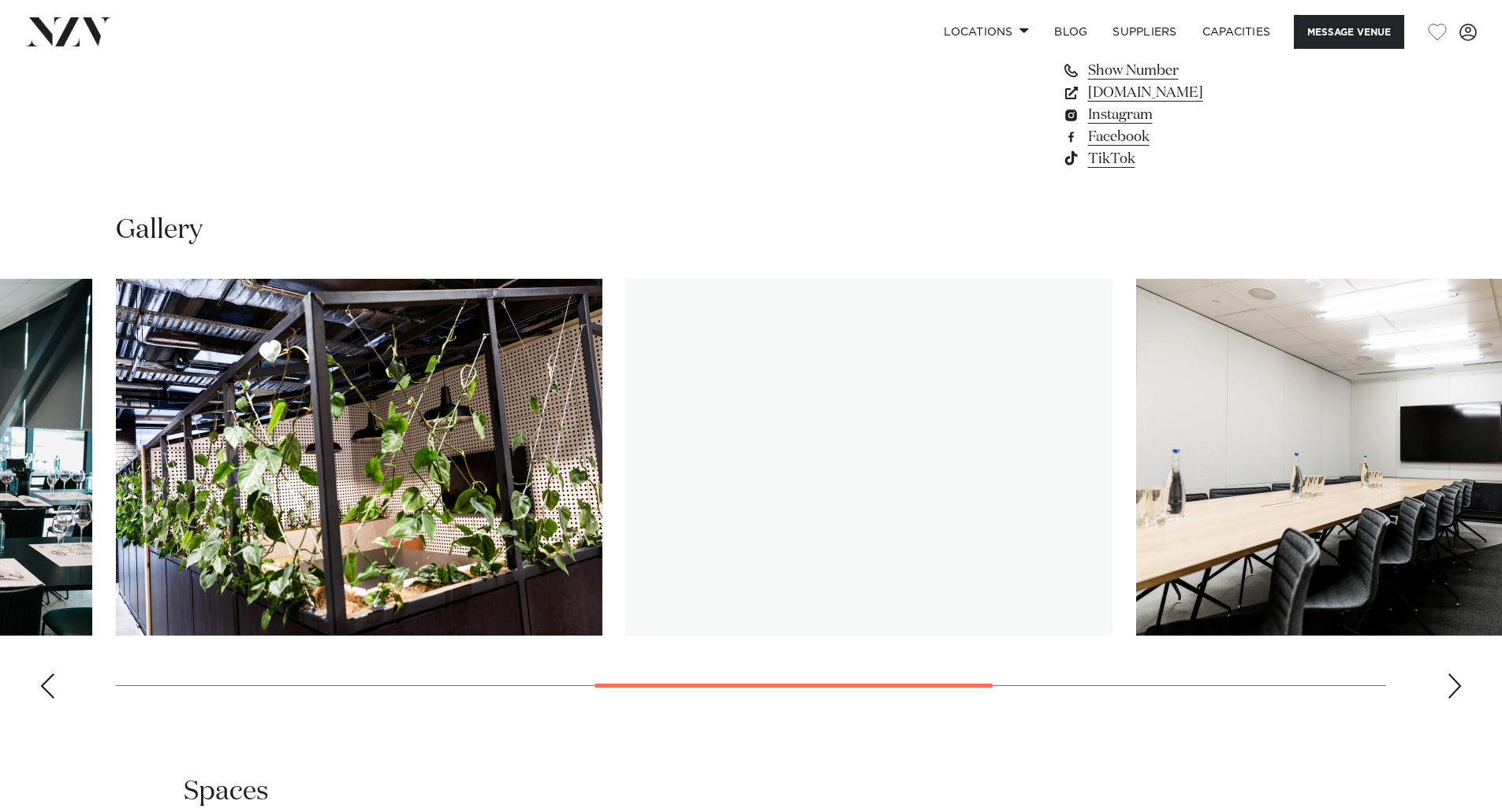
click at [1458, 682] on div "Next slide" at bounding box center [1454, 686] width 15 height 25
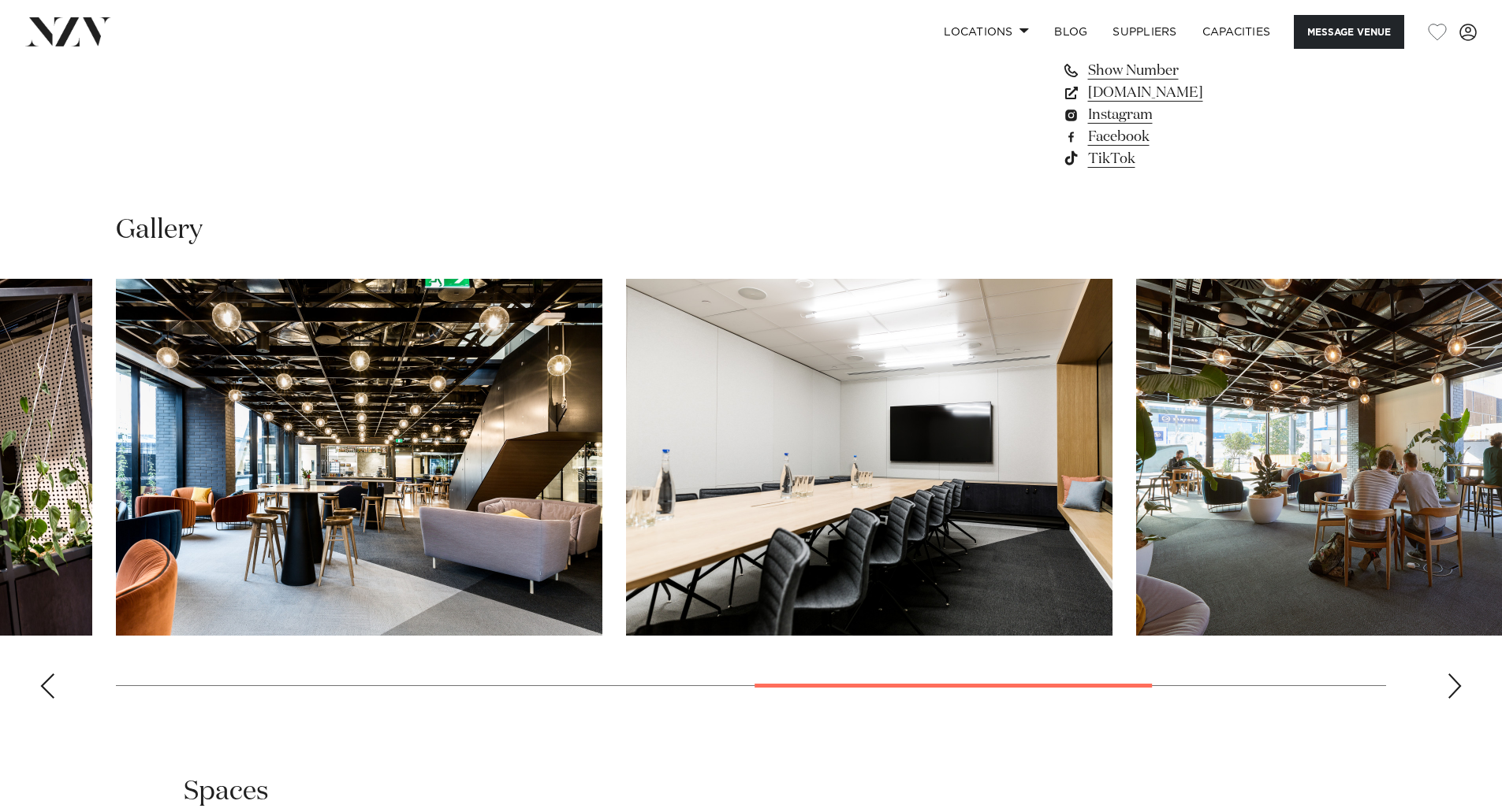
click at [1452, 687] on div "Next slide" at bounding box center [1454, 686] width 15 height 25
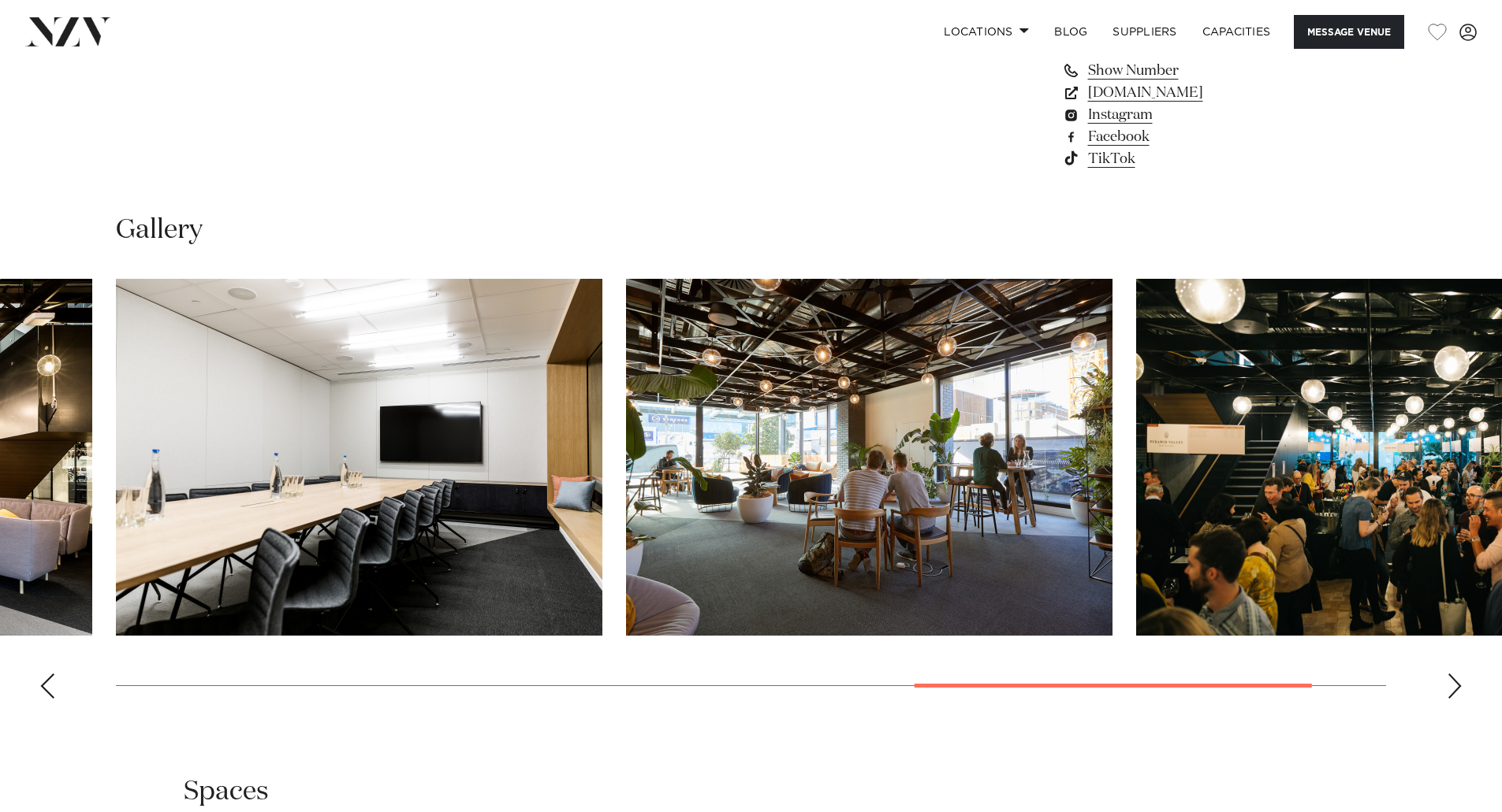
click at [1452, 687] on div "Next slide" at bounding box center [1454, 686] width 15 height 25
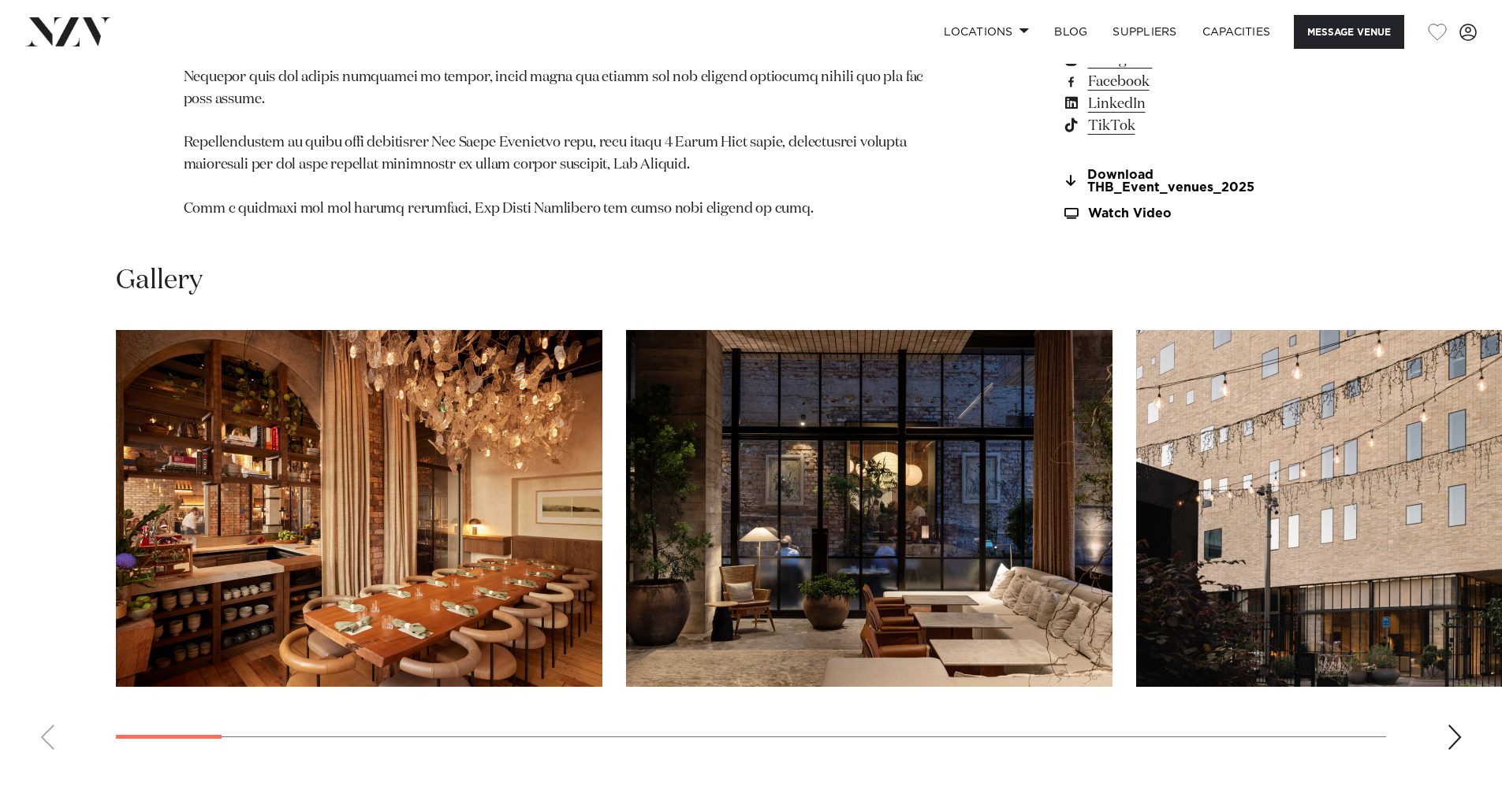
scroll to position [2048, 0]
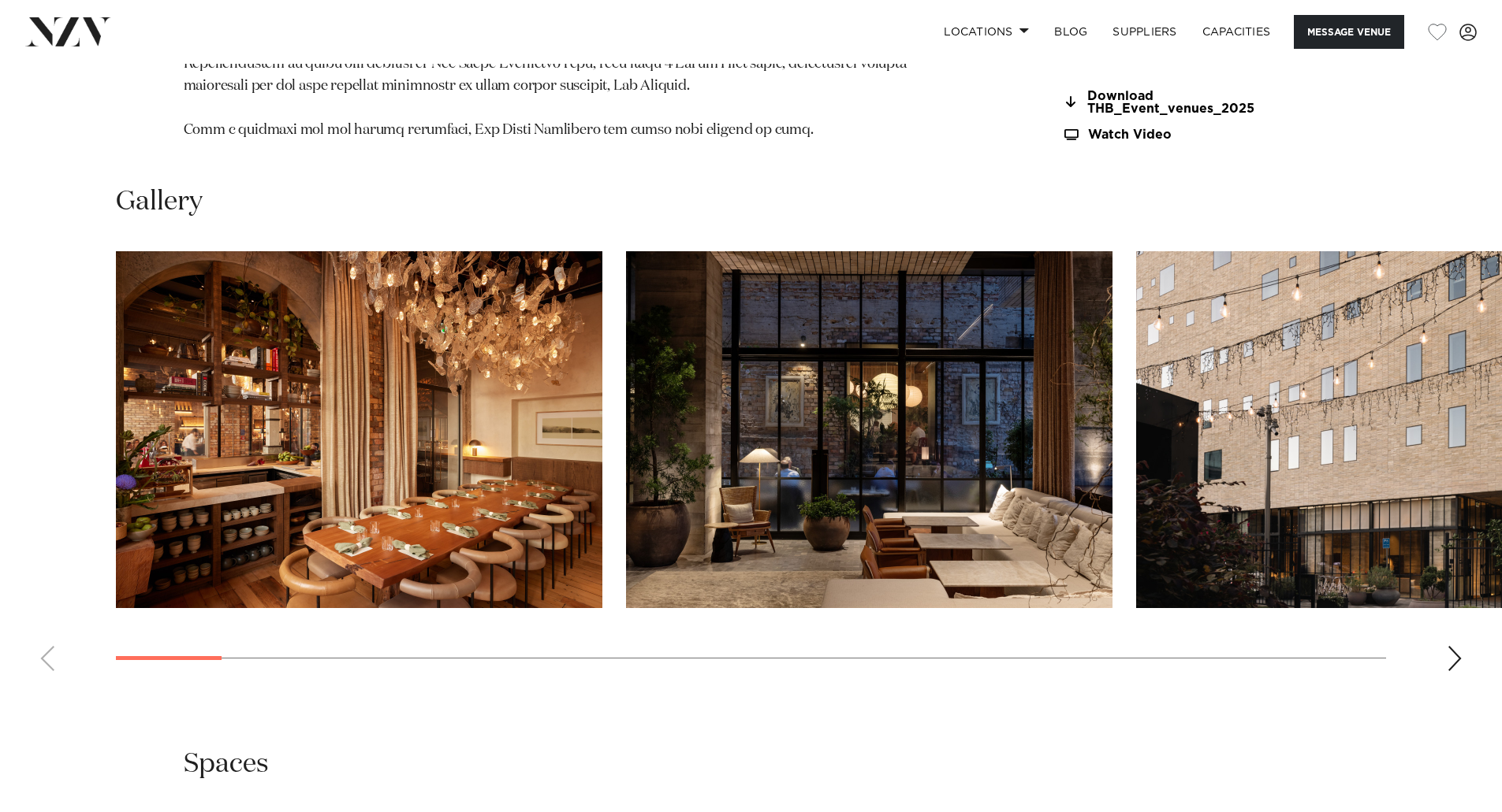
click at [1447, 671] on div "Next slide" at bounding box center [1454, 658] width 15 height 25
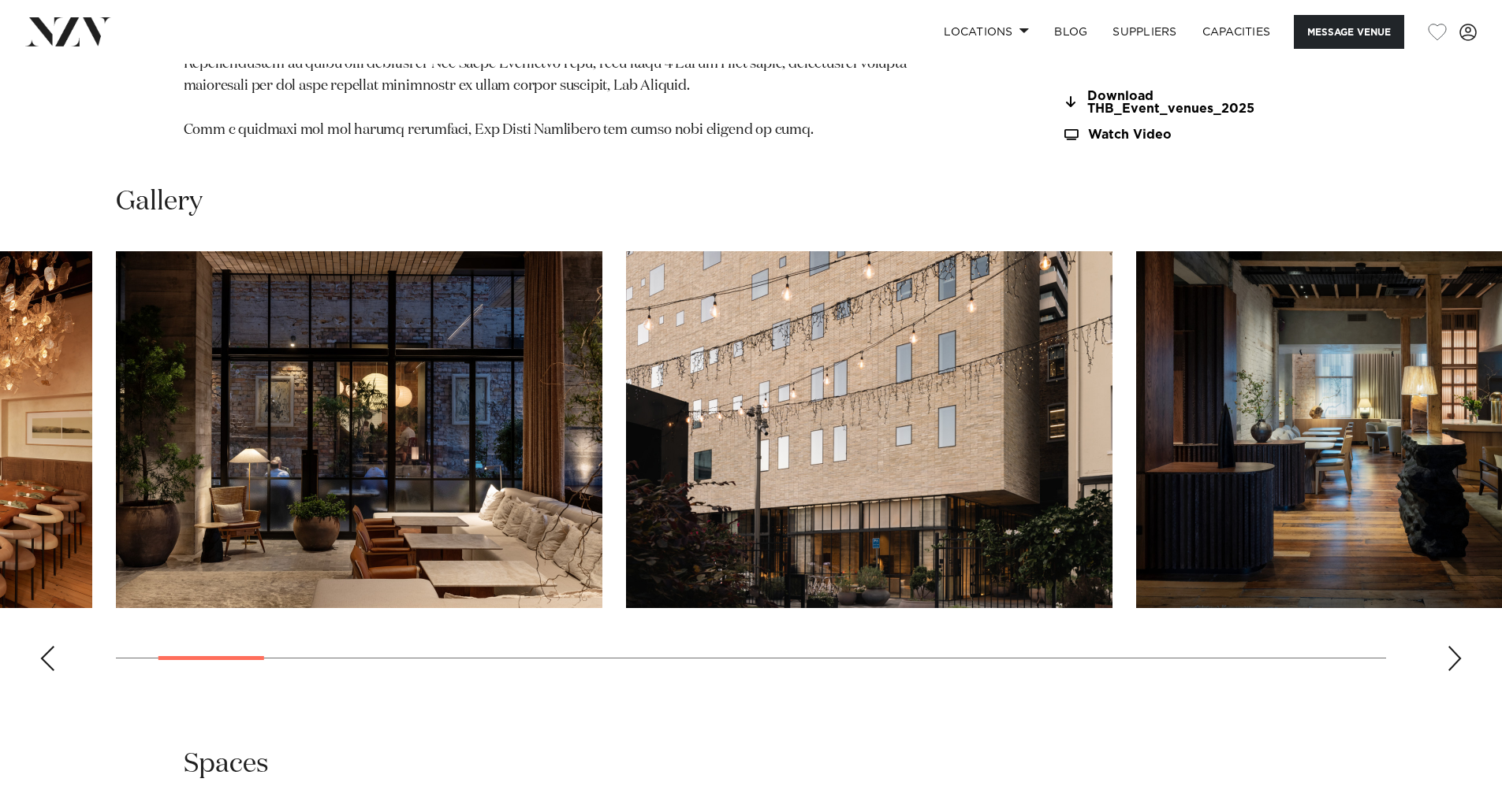
click at [1447, 671] on div "Next slide" at bounding box center [1454, 658] width 15 height 25
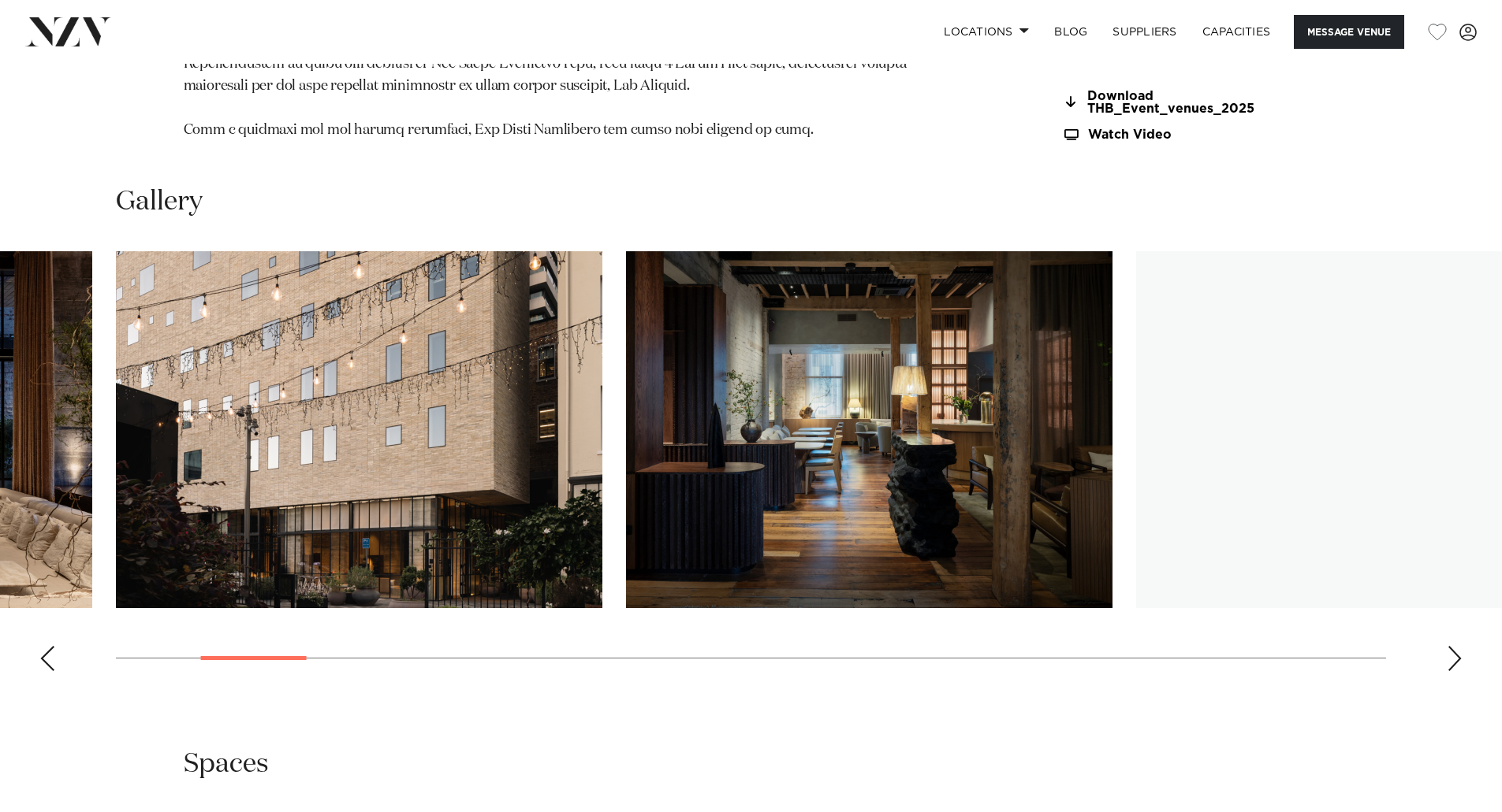
click at [1447, 671] on div "Next slide" at bounding box center [1454, 658] width 15 height 25
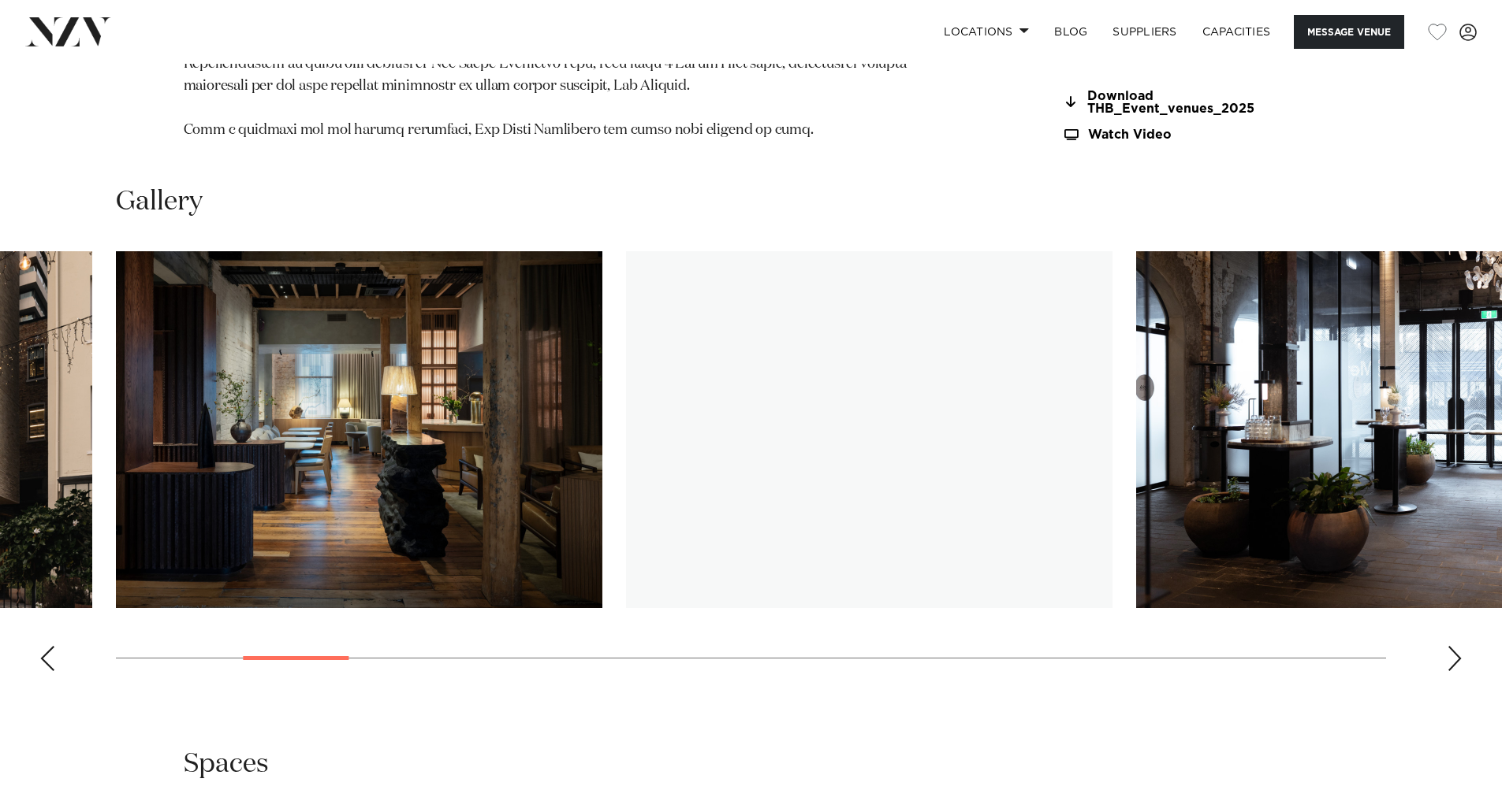
click at [1447, 671] on div "Next slide" at bounding box center [1454, 658] width 15 height 25
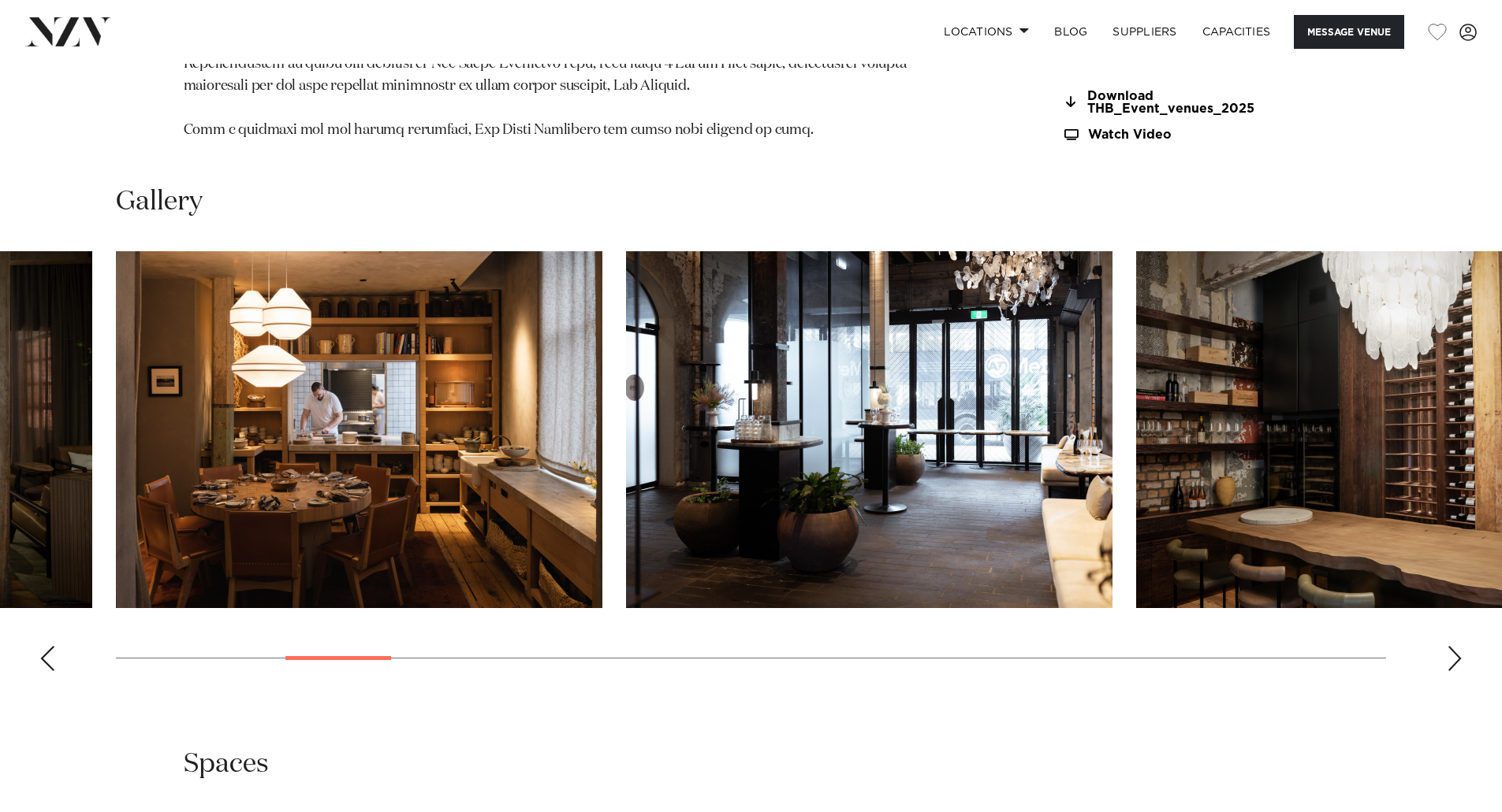
click at [1447, 671] on div "Next slide" at bounding box center [1454, 658] width 15 height 25
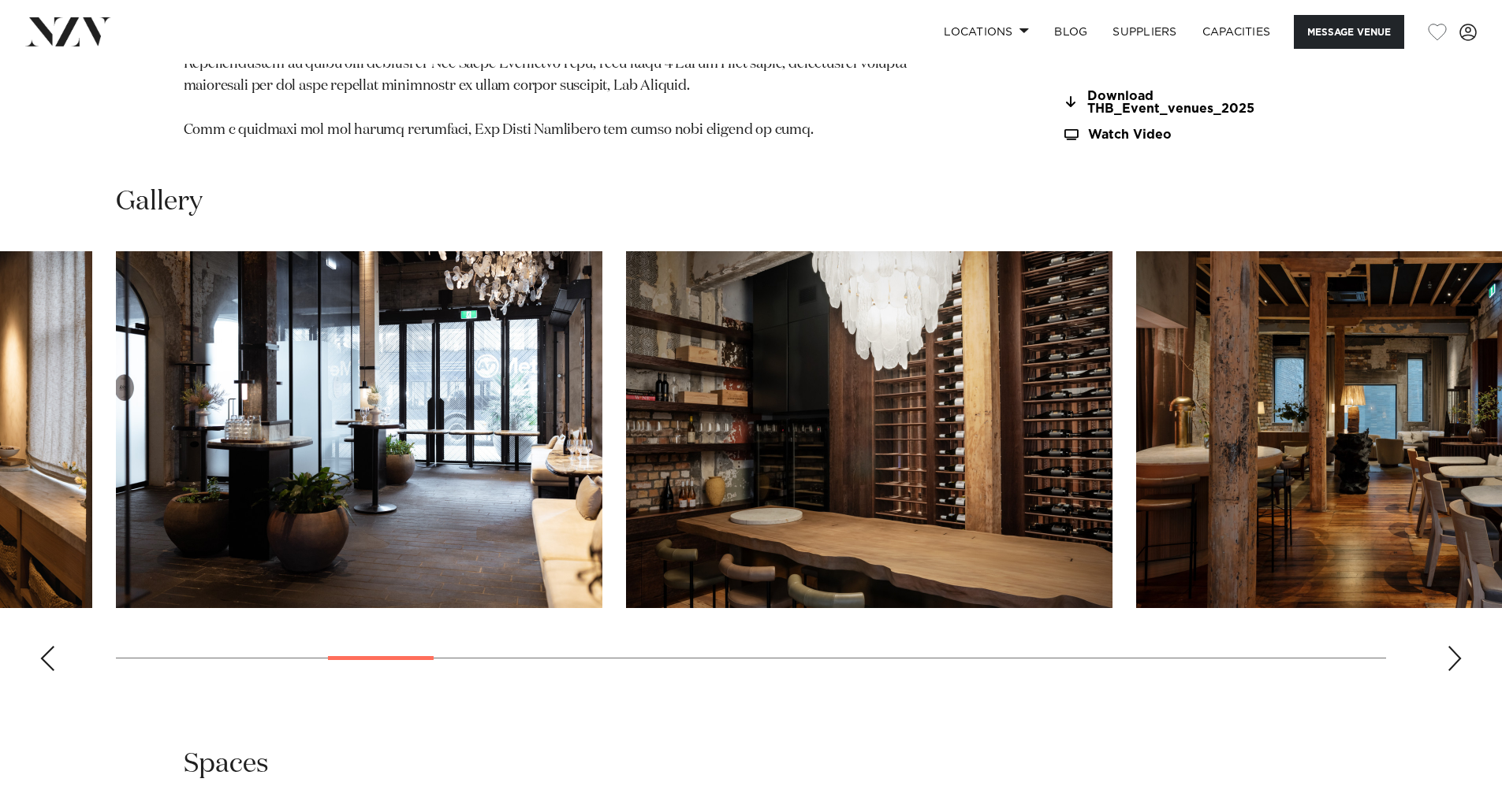
click at [1447, 671] on div "Next slide" at bounding box center [1454, 658] width 15 height 25
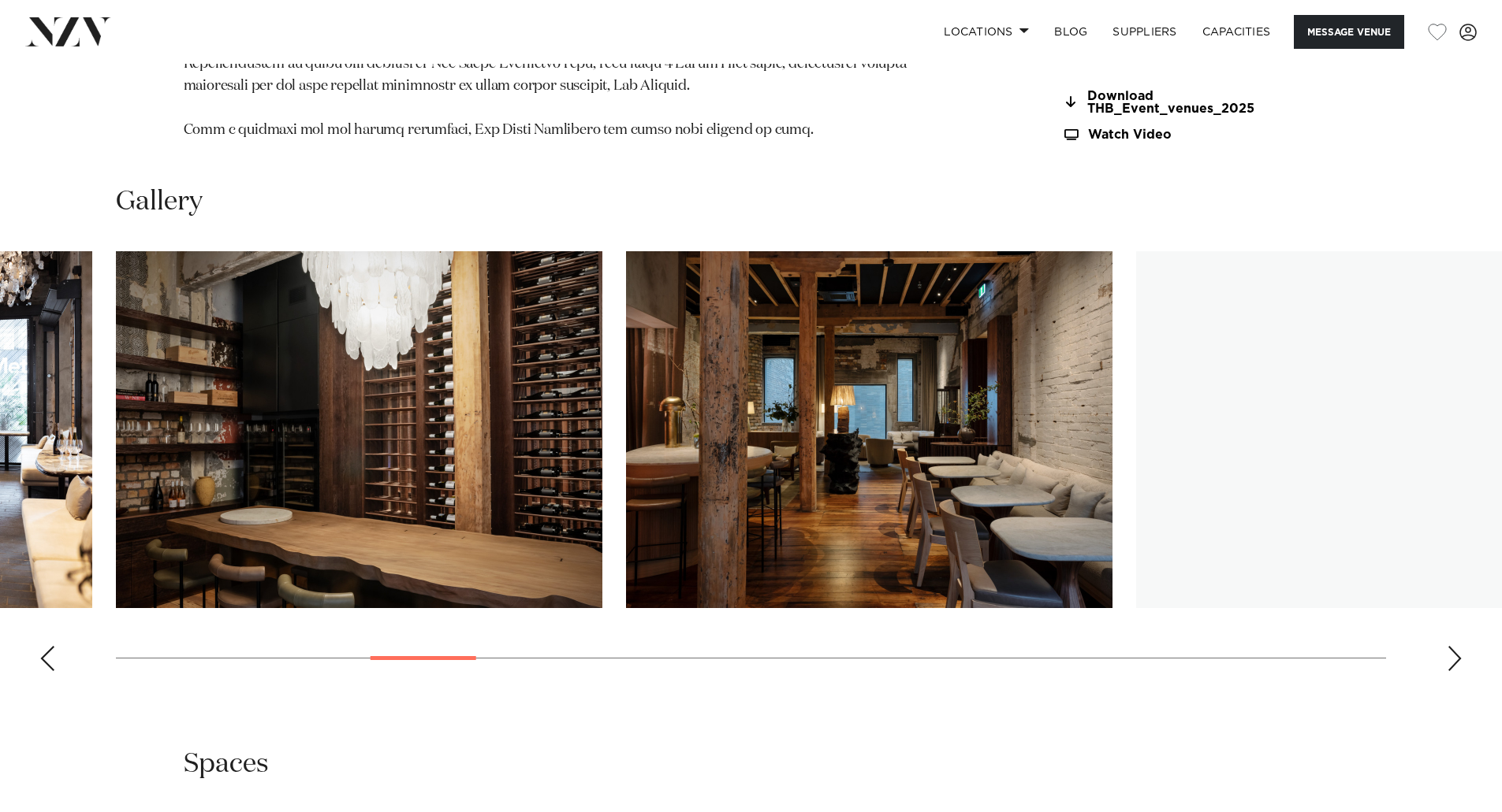
click at [1447, 671] on div "Next slide" at bounding box center [1454, 658] width 15 height 25
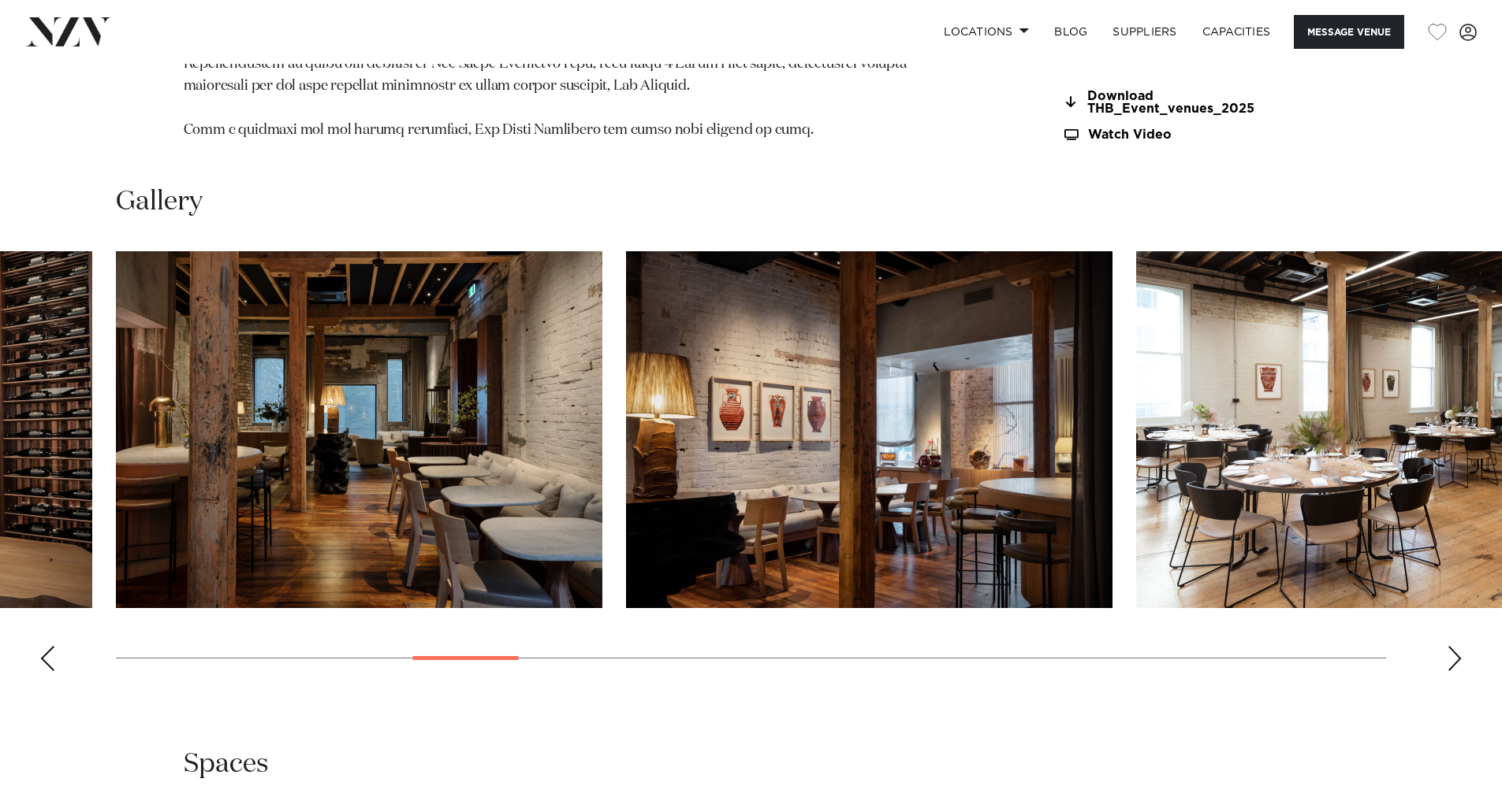
click at [1449, 668] on div "Next slide" at bounding box center [1454, 658] width 15 height 25
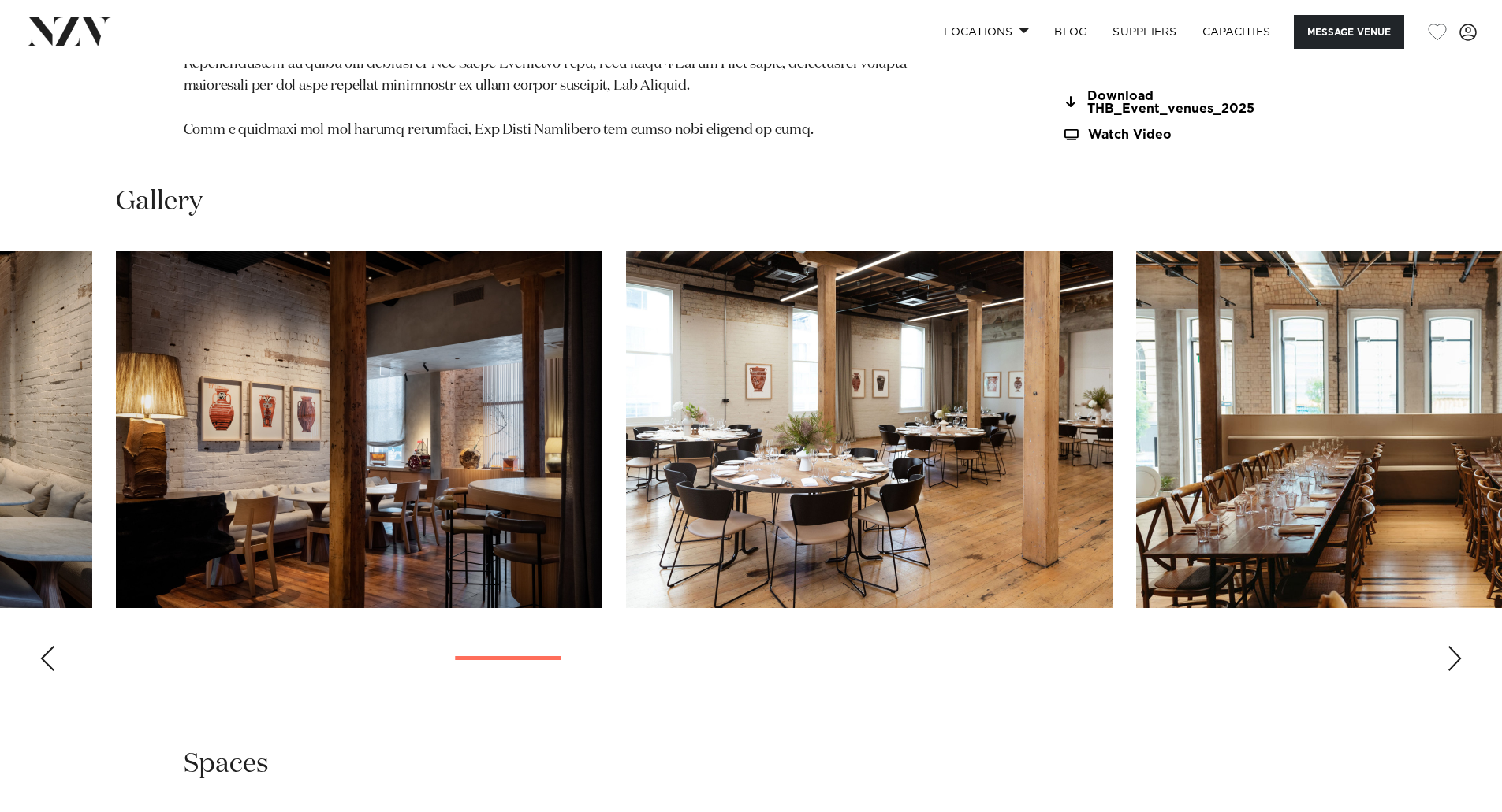
click at [1452, 669] on div "Next slide" at bounding box center [1454, 658] width 15 height 25
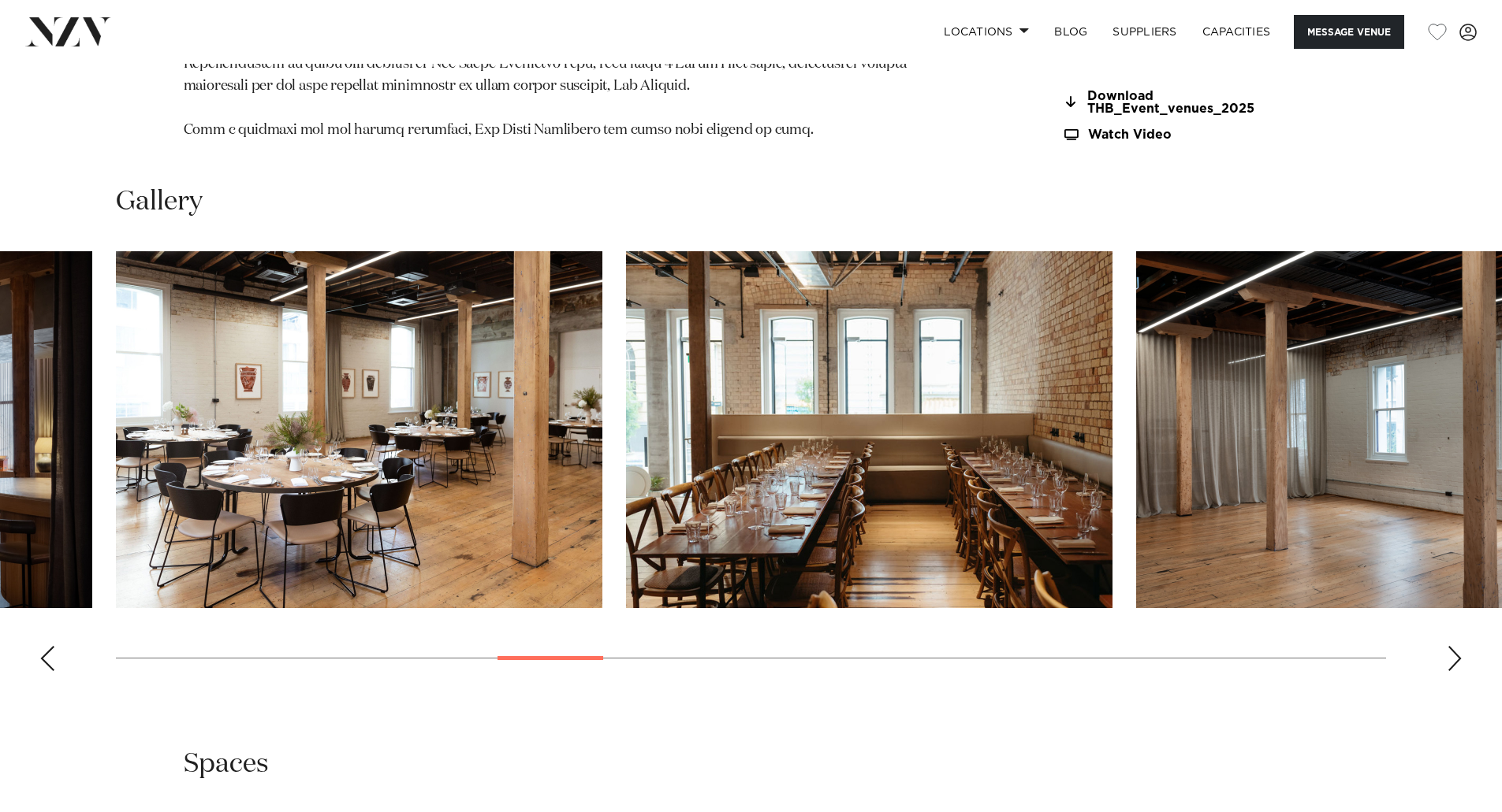
click at [1454, 669] on div "Next slide" at bounding box center [1454, 658] width 15 height 25
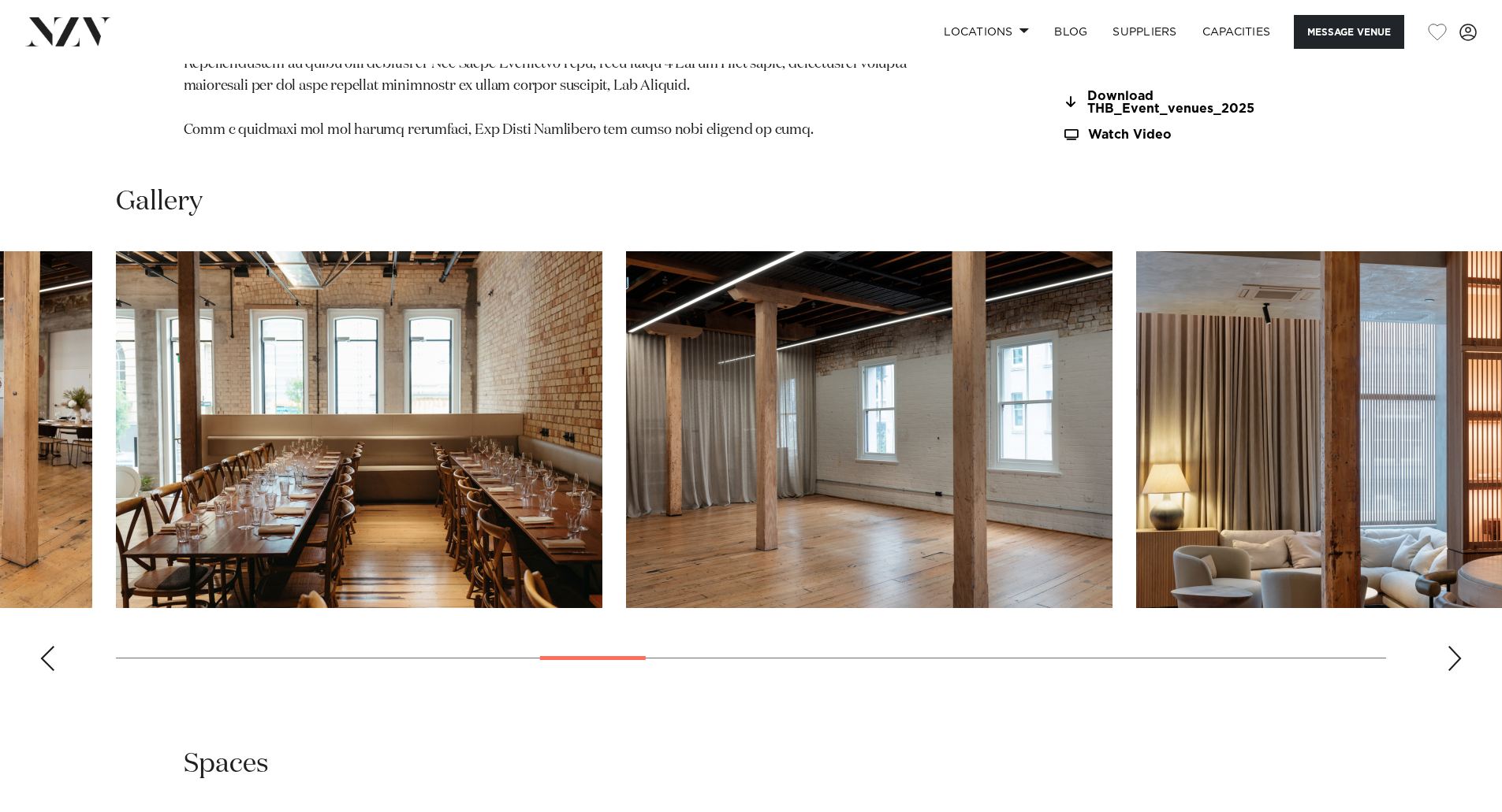
click at [1463, 652] on swiper-container at bounding box center [751, 467] width 1502 height 432
click at [1459, 652] on div "Next slide" at bounding box center [1454, 658] width 15 height 25
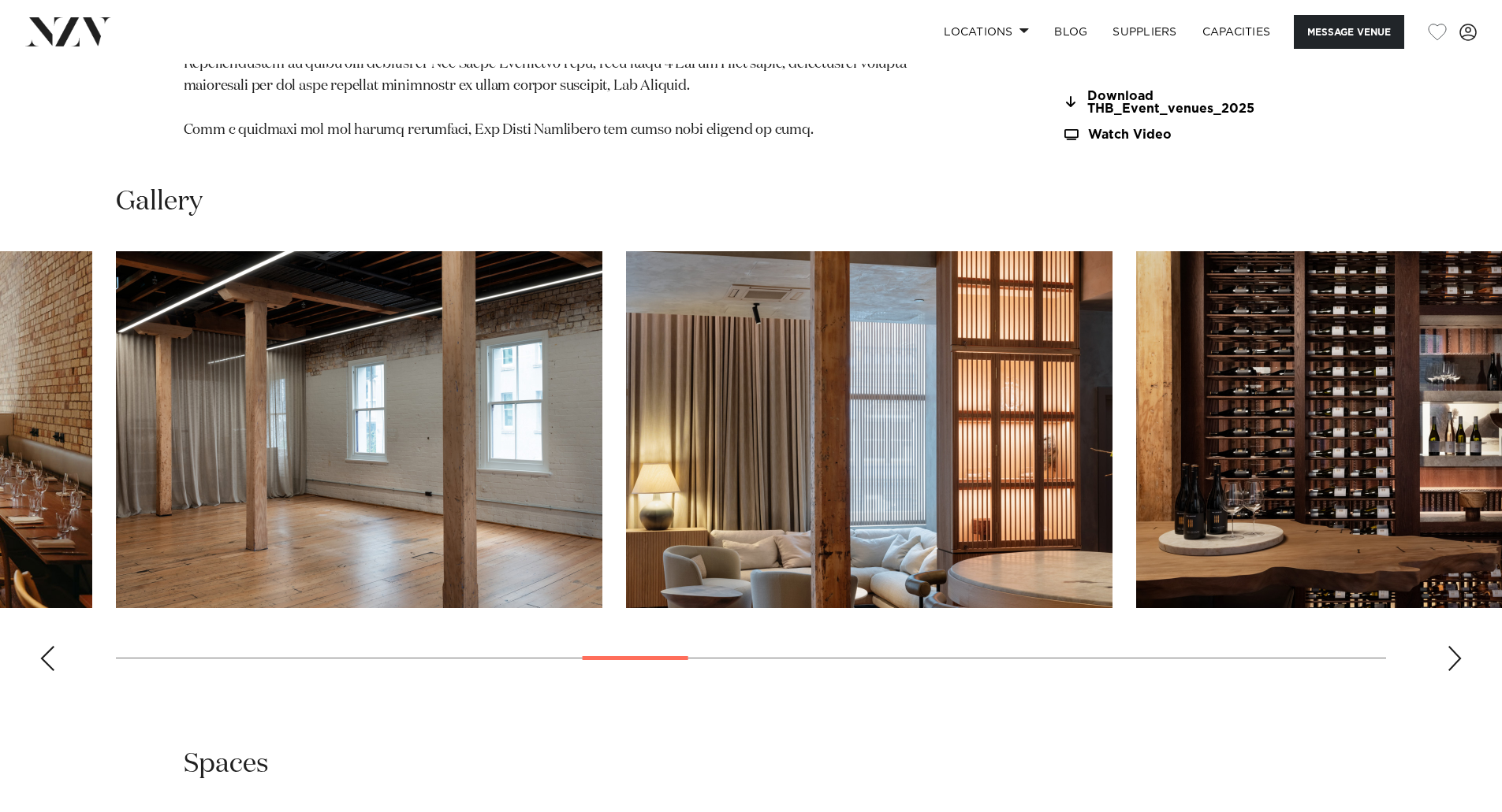
click at [1459, 652] on div "Next slide" at bounding box center [1454, 658] width 15 height 25
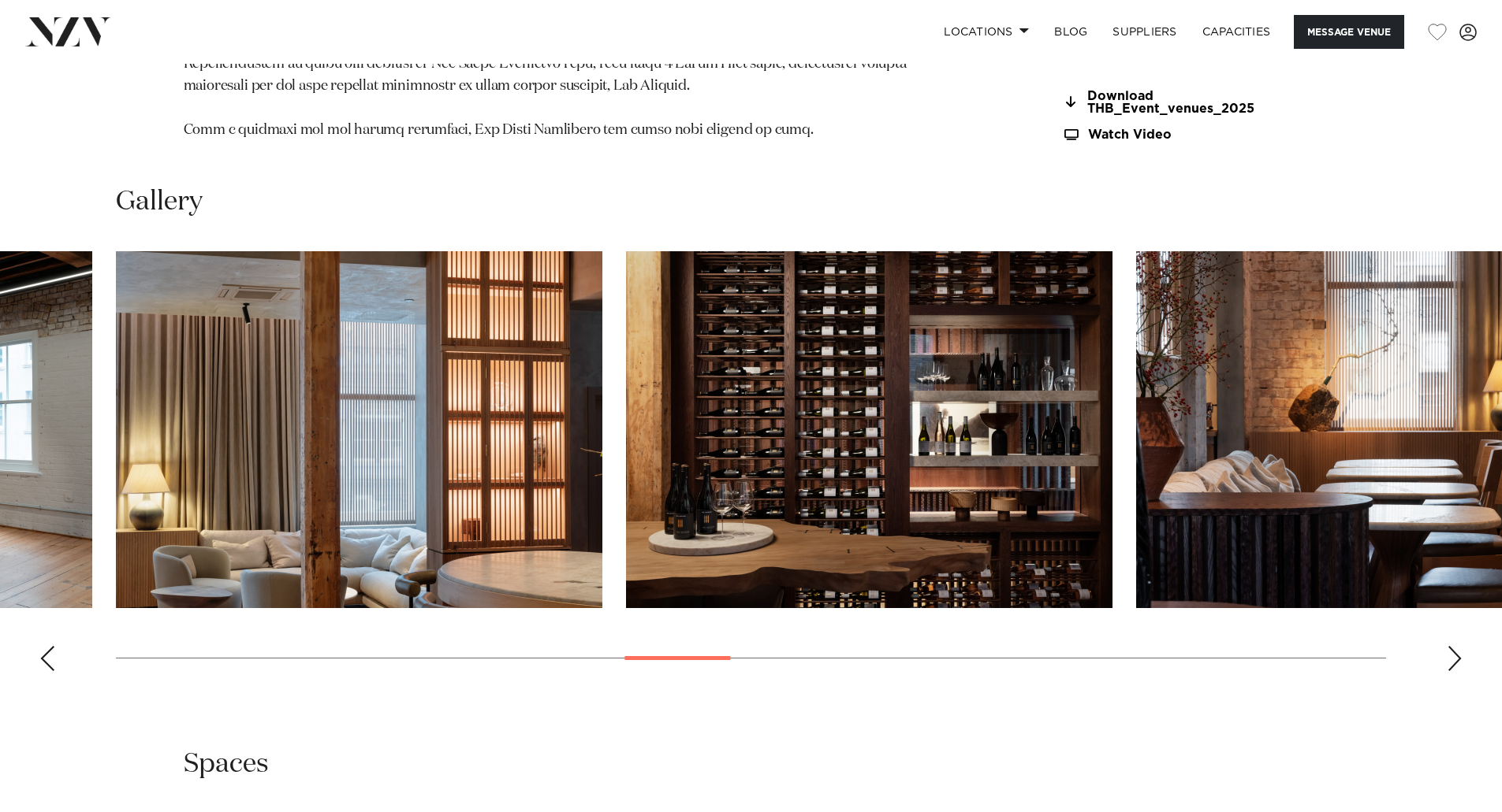
click at [1459, 652] on div "Next slide" at bounding box center [1454, 658] width 15 height 25
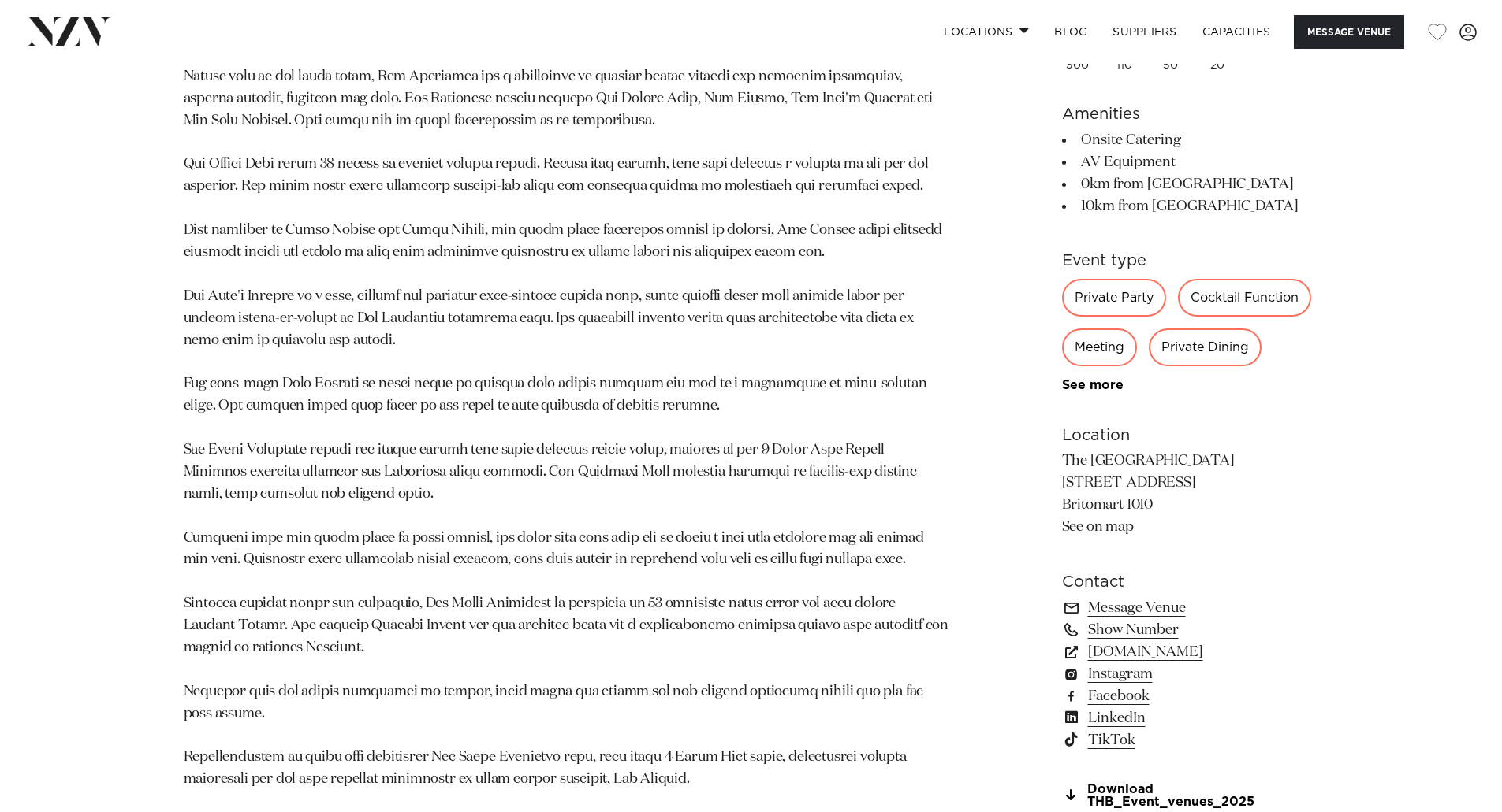
scroll to position [1339, 0]
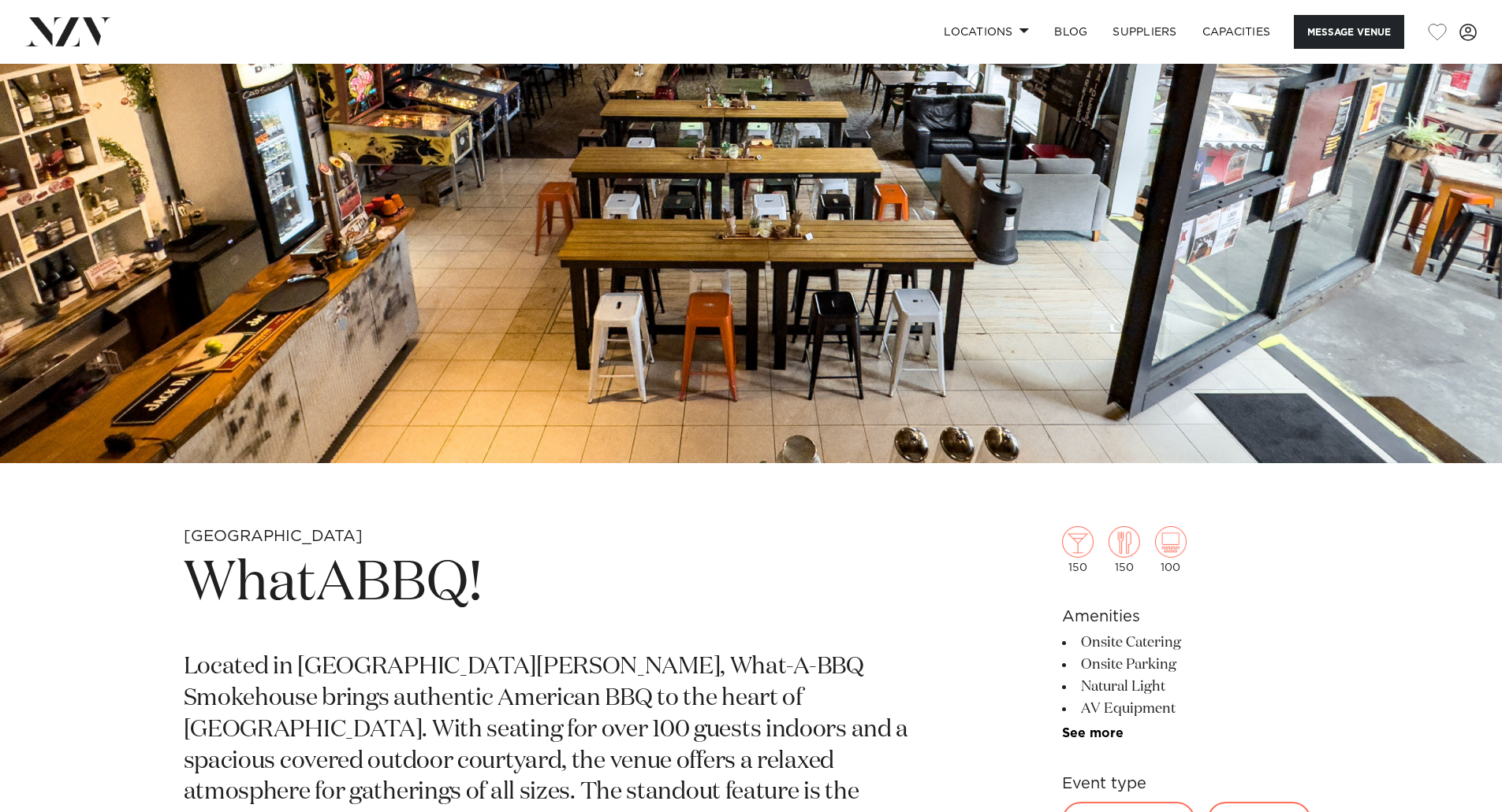
scroll to position [78, 0]
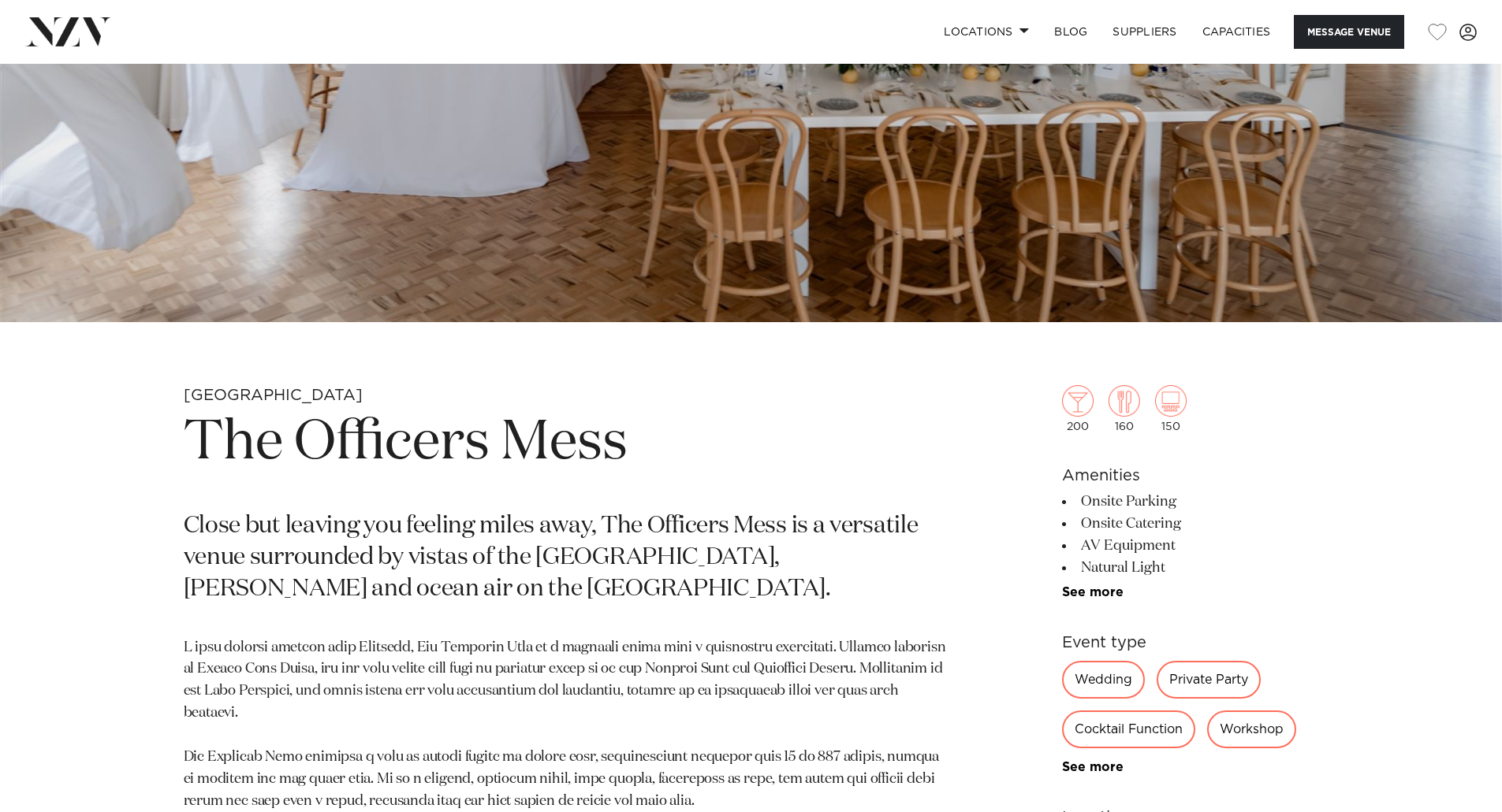
scroll to position [393, 0]
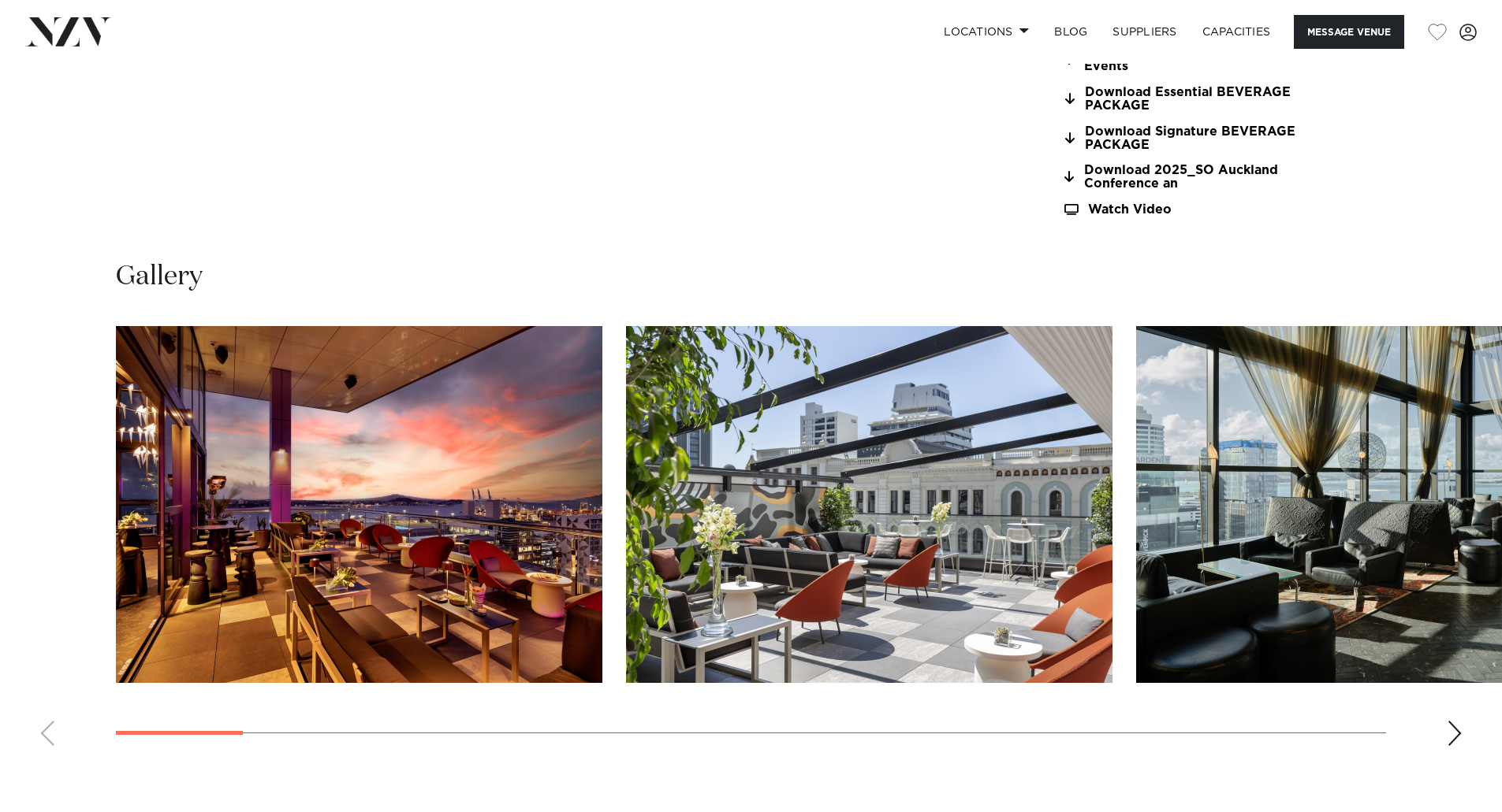
scroll to position [1733, 0]
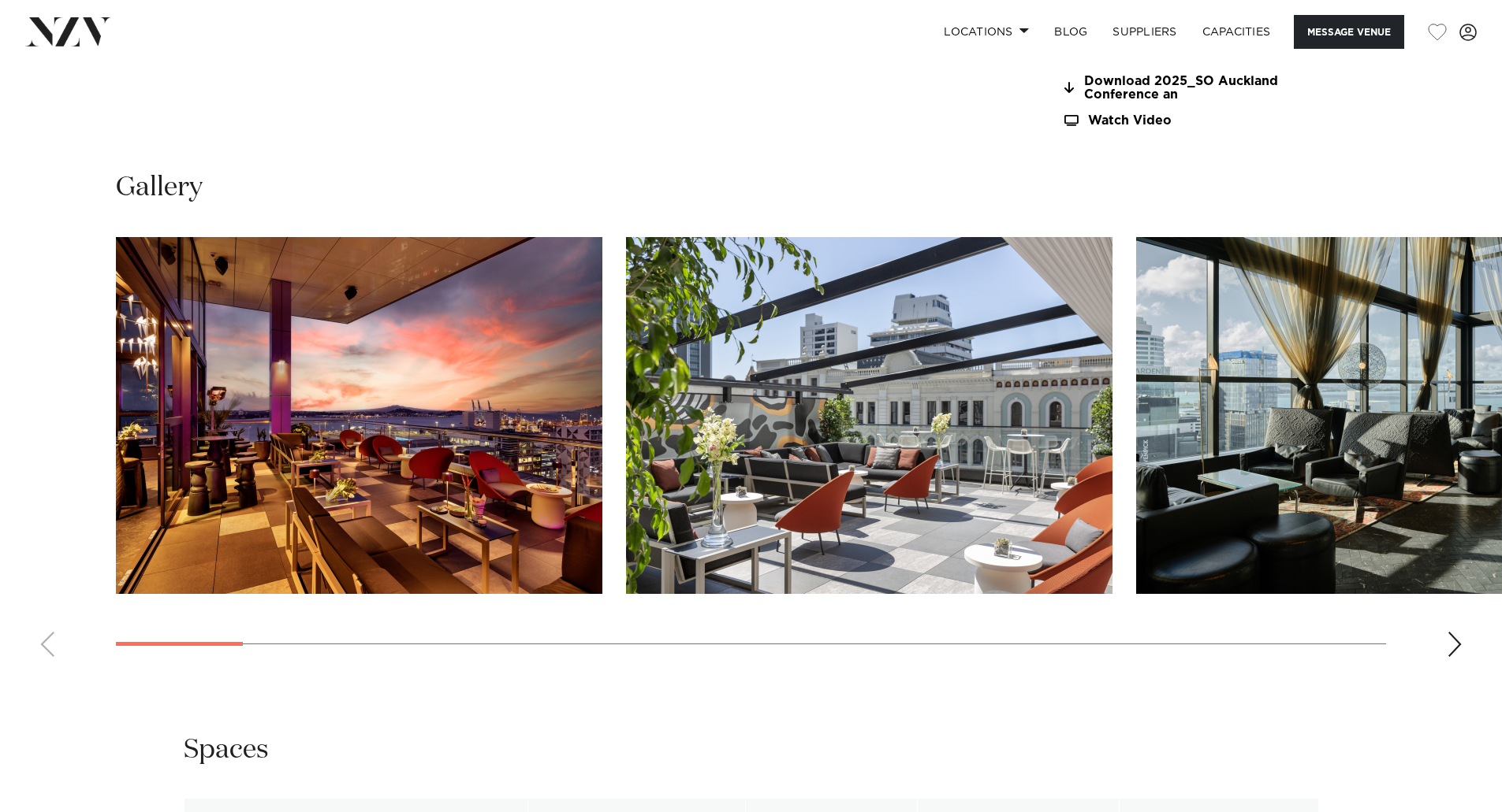
click at [1441, 674] on div "Auckland SO/ Auckland Message Venue Auckland SO/ Auckland A global brand steepe…" at bounding box center [751, 433] width 1502 height 4205
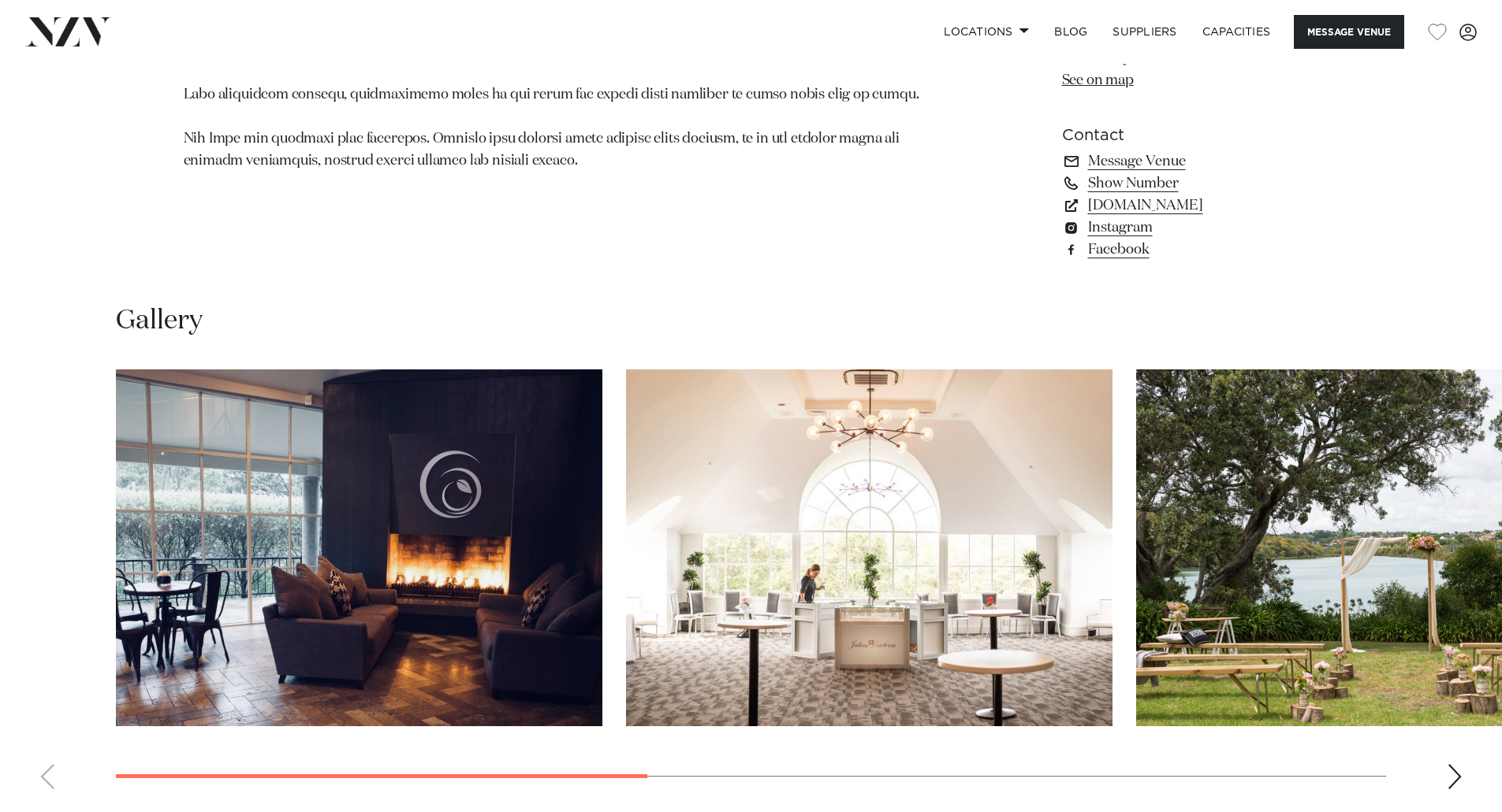
scroll to position [1418, 0]
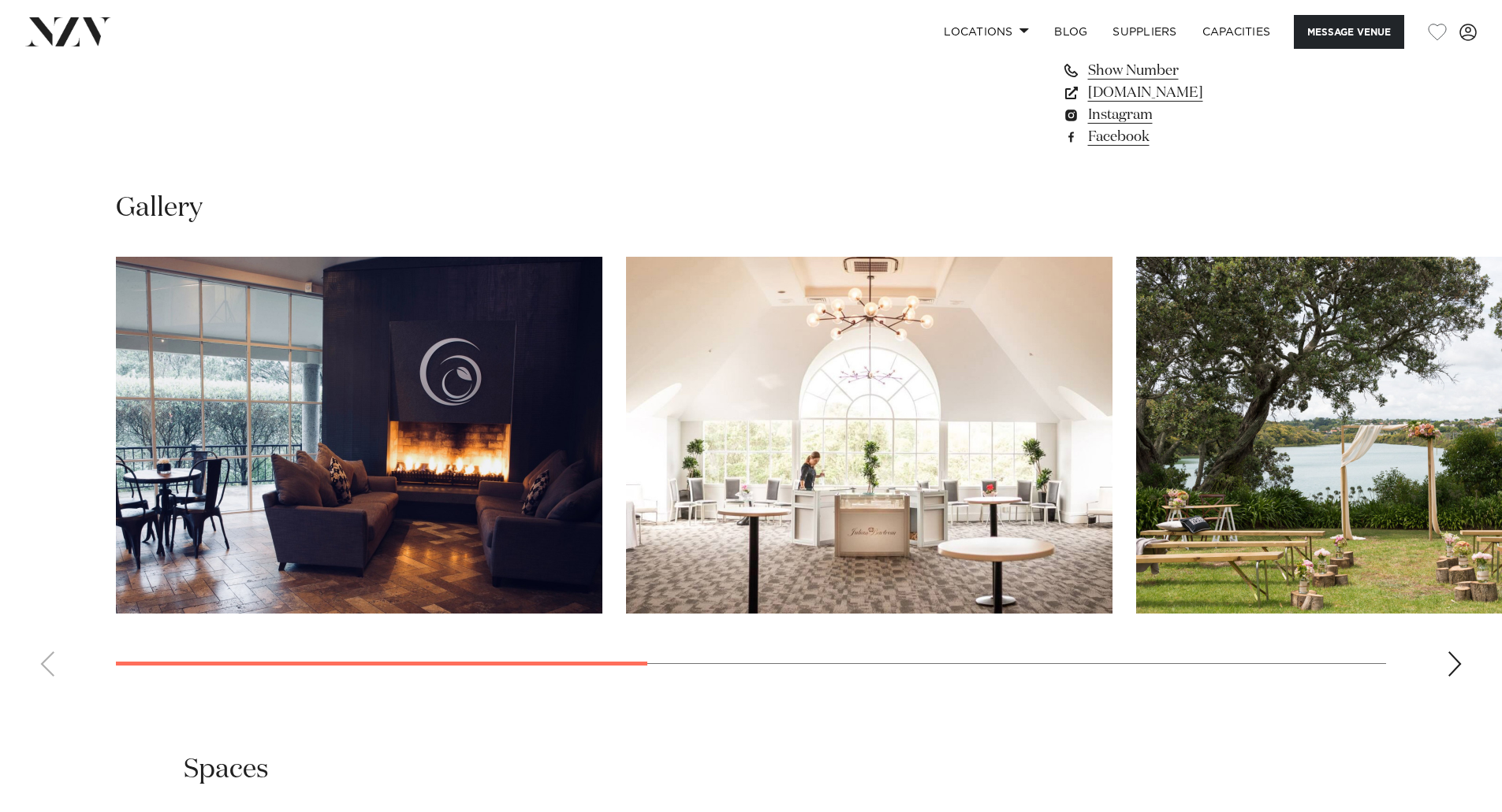
click at [1451, 653] on div "Next slide" at bounding box center [1454, 664] width 15 height 25
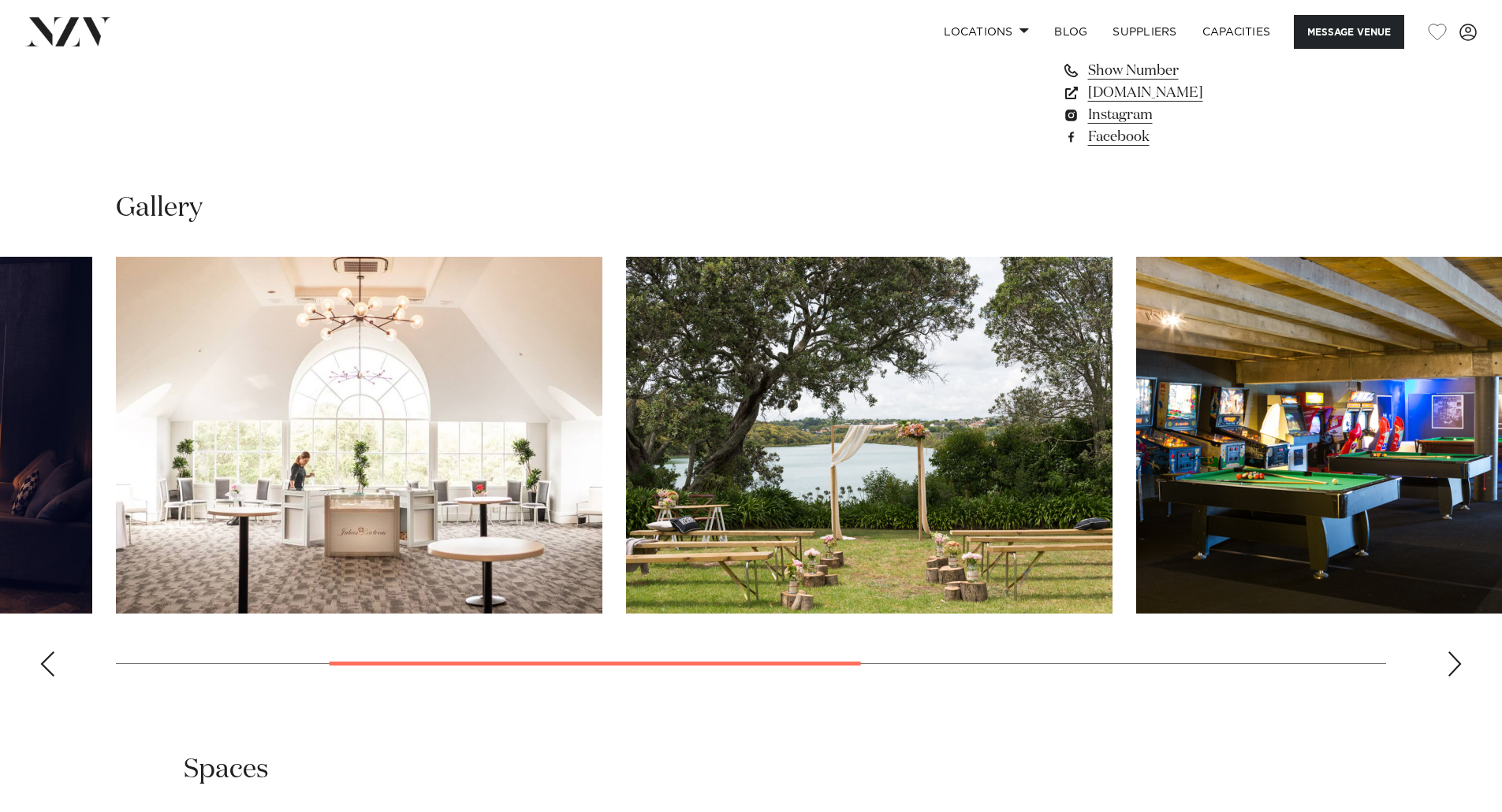
click at [1451, 653] on div "Next slide" at bounding box center [1454, 664] width 15 height 25
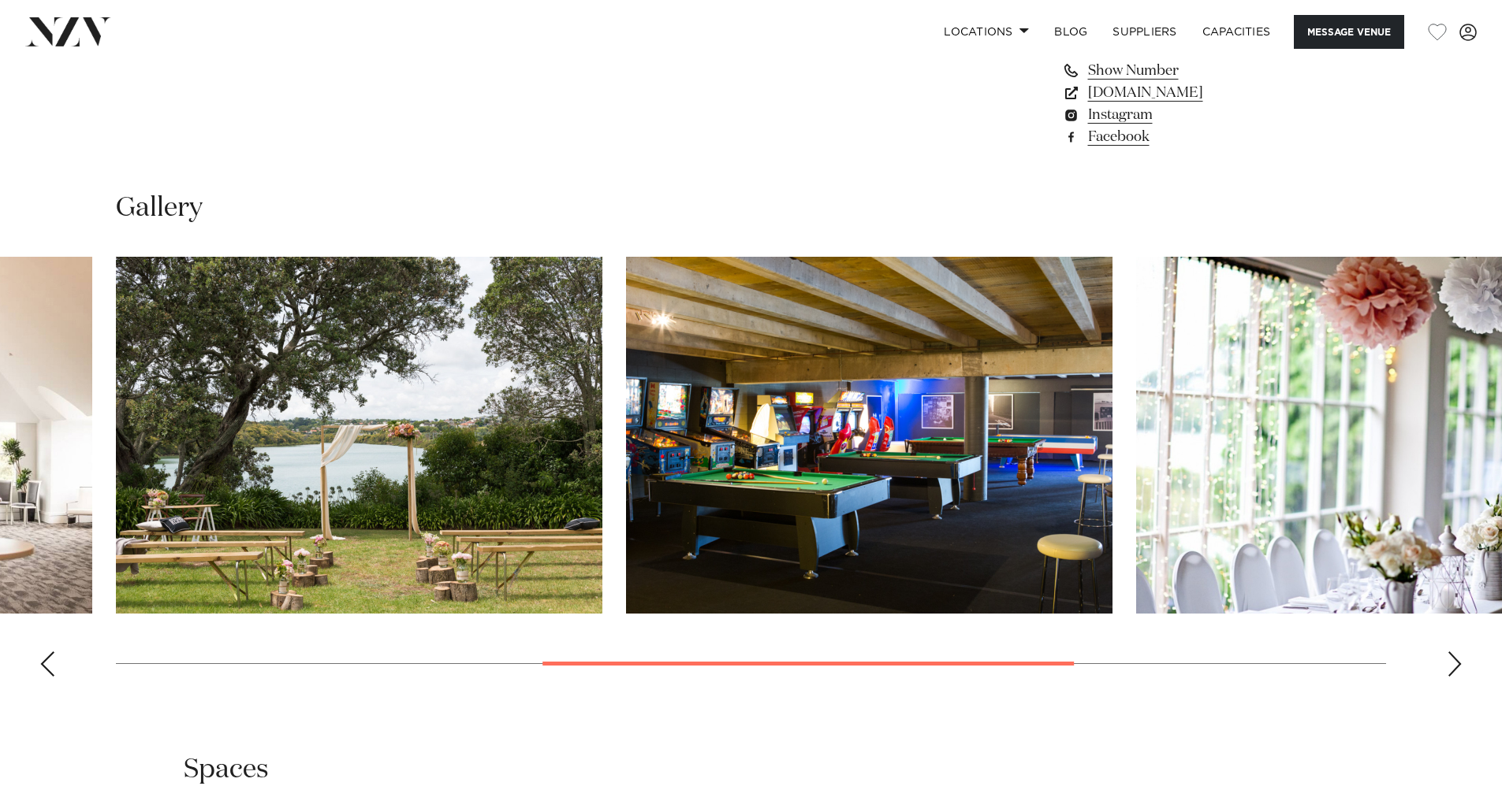
click at [1451, 653] on div "Next slide" at bounding box center [1454, 664] width 15 height 25
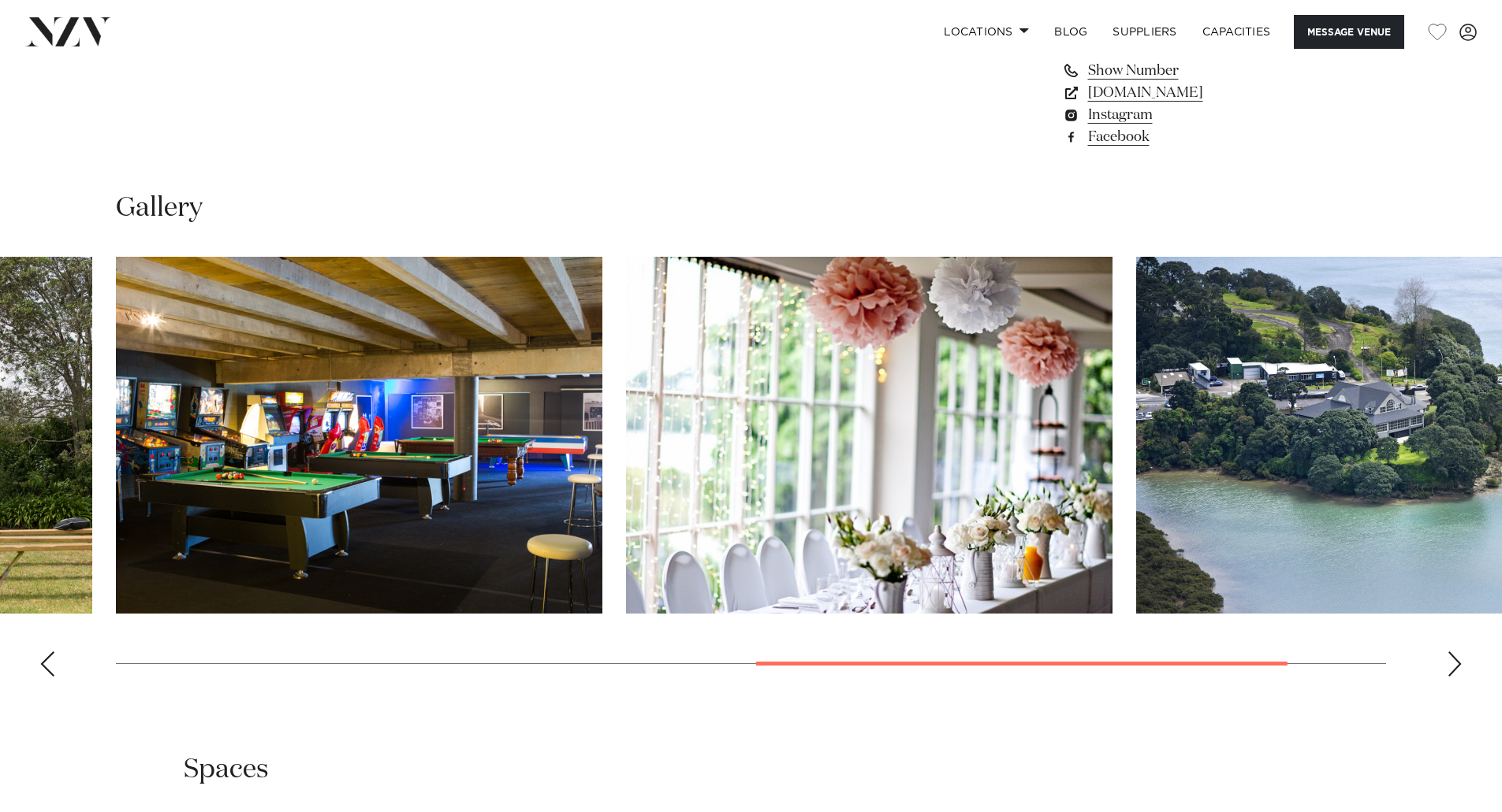
click at [1452, 653] on div "Next slide" at bounding box center [1454, 664] width 15 height 25
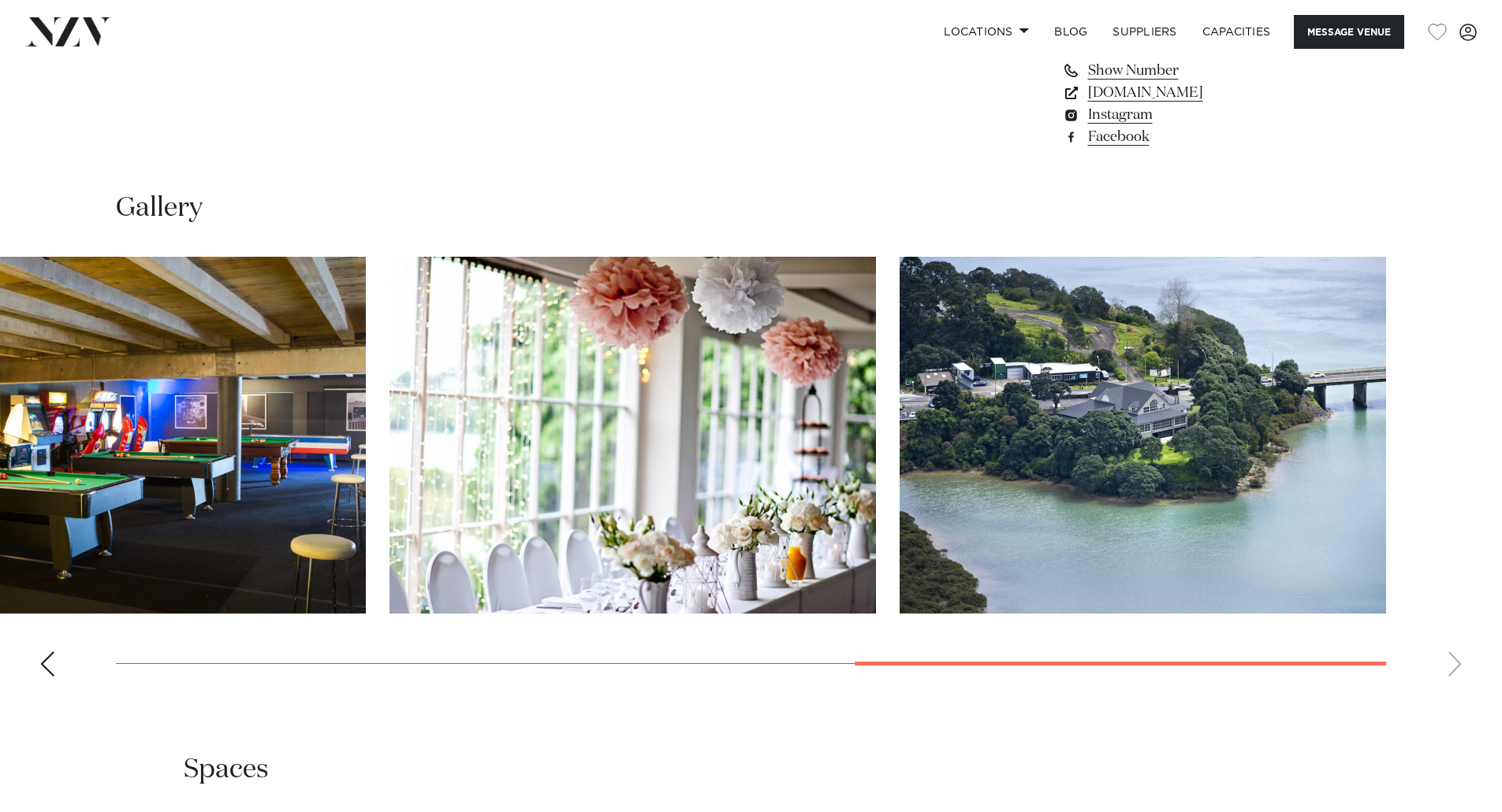
click at [36, 660] on swiper-container at bounding box center [751, 473] width 1502 height 432
click at [52, 669] on div "Previous slide" at bounding box center [47, 664] width 15 height 25
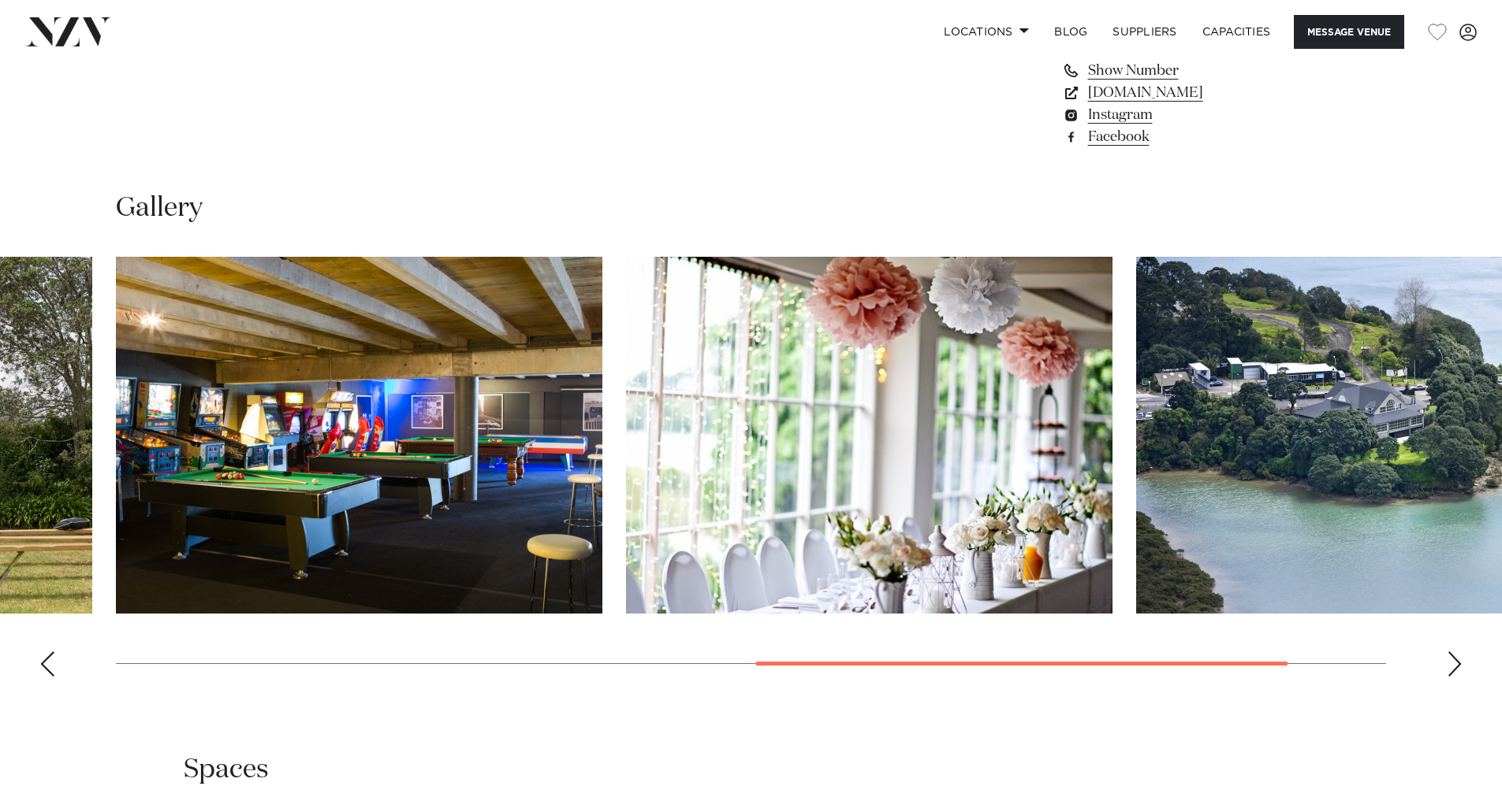
click at [52, 669] on div "Previous slide" at bounding box center [47, 664] width 15 height 25
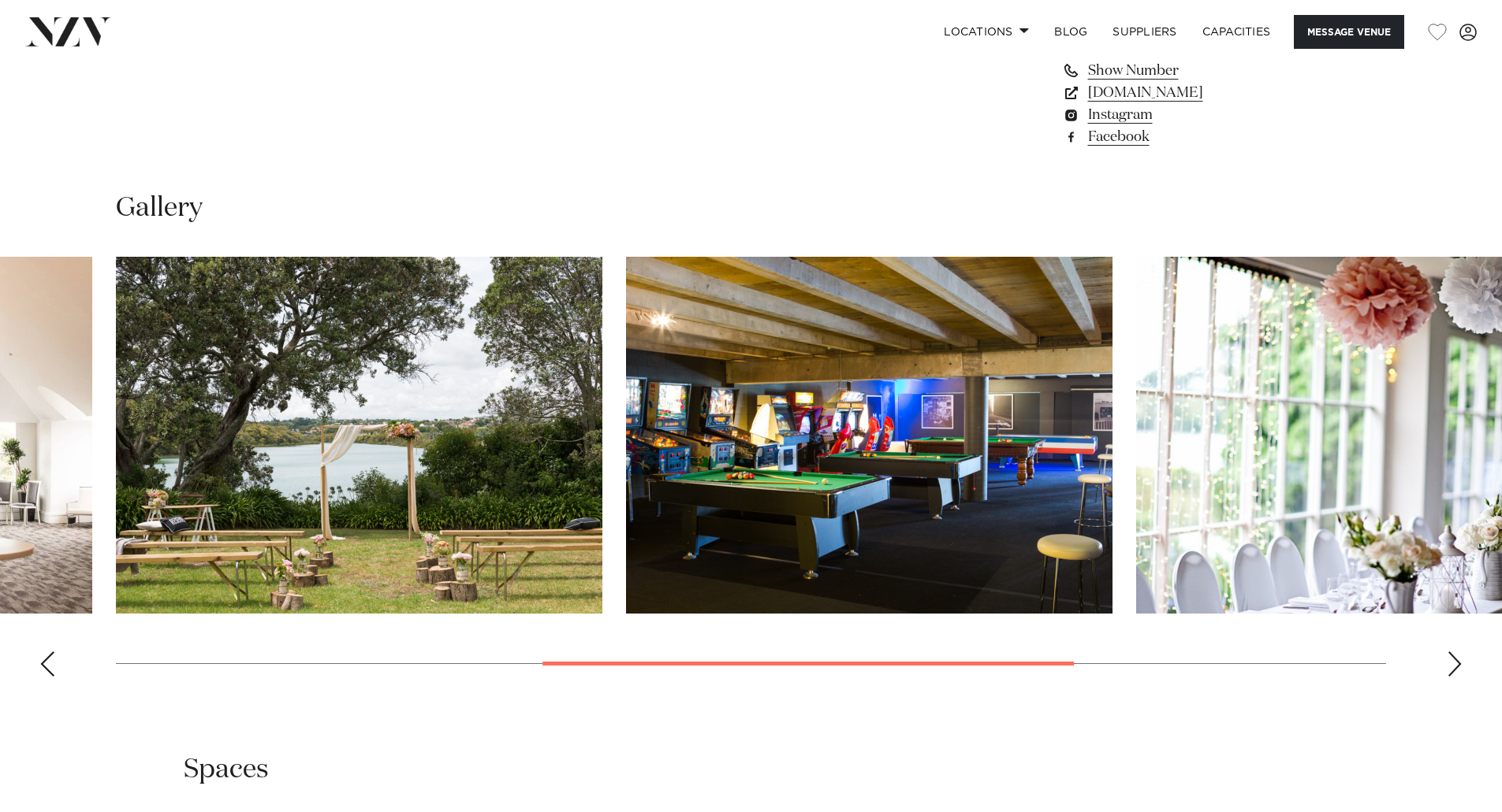
click at [52, 669] on div "Previous slide" at bounding box center [47, 664] width 15 height 25
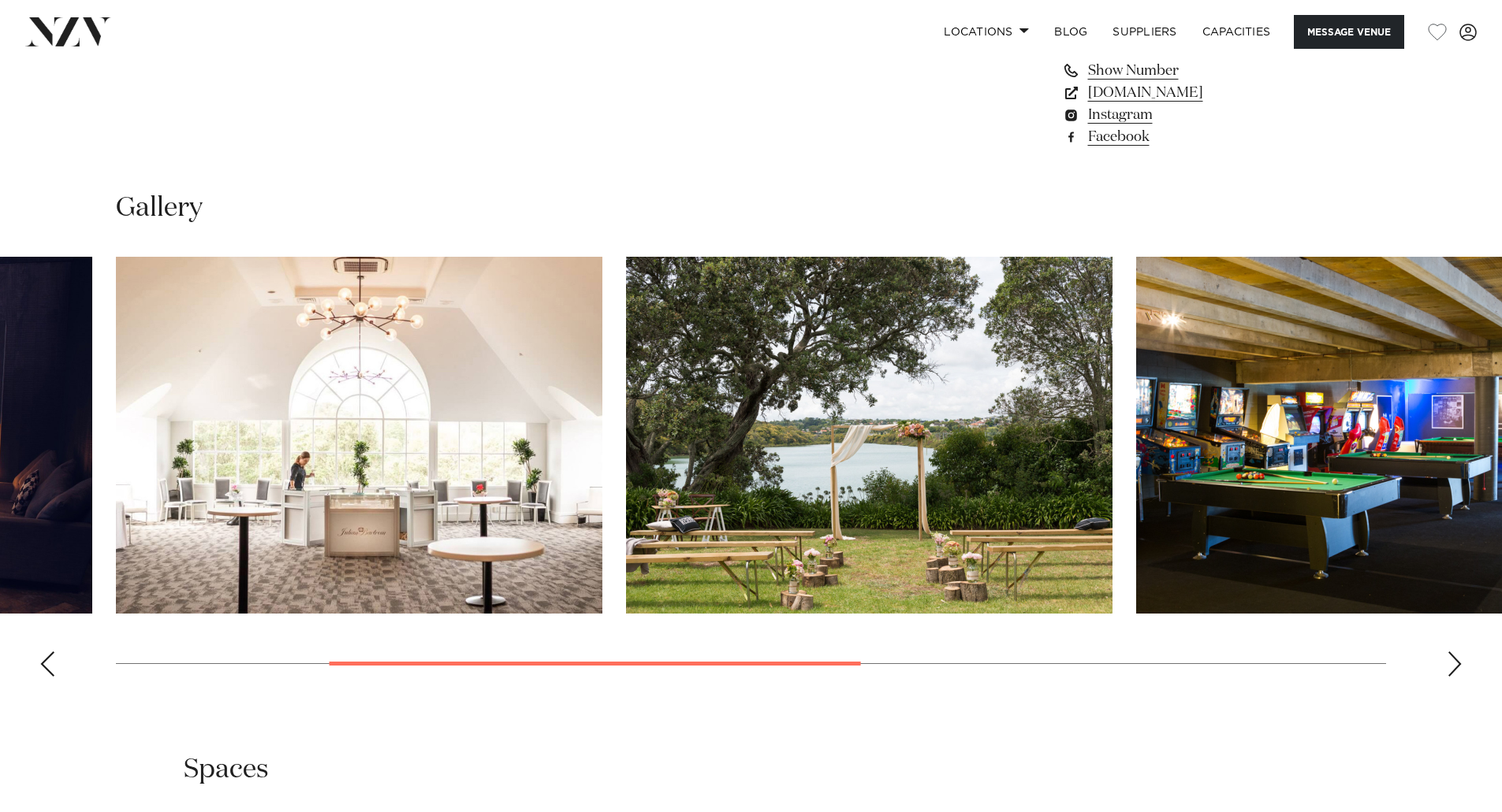
click at [52, 669] on div "Previous slide" at bounding box center [47, 664] width 15 height 25
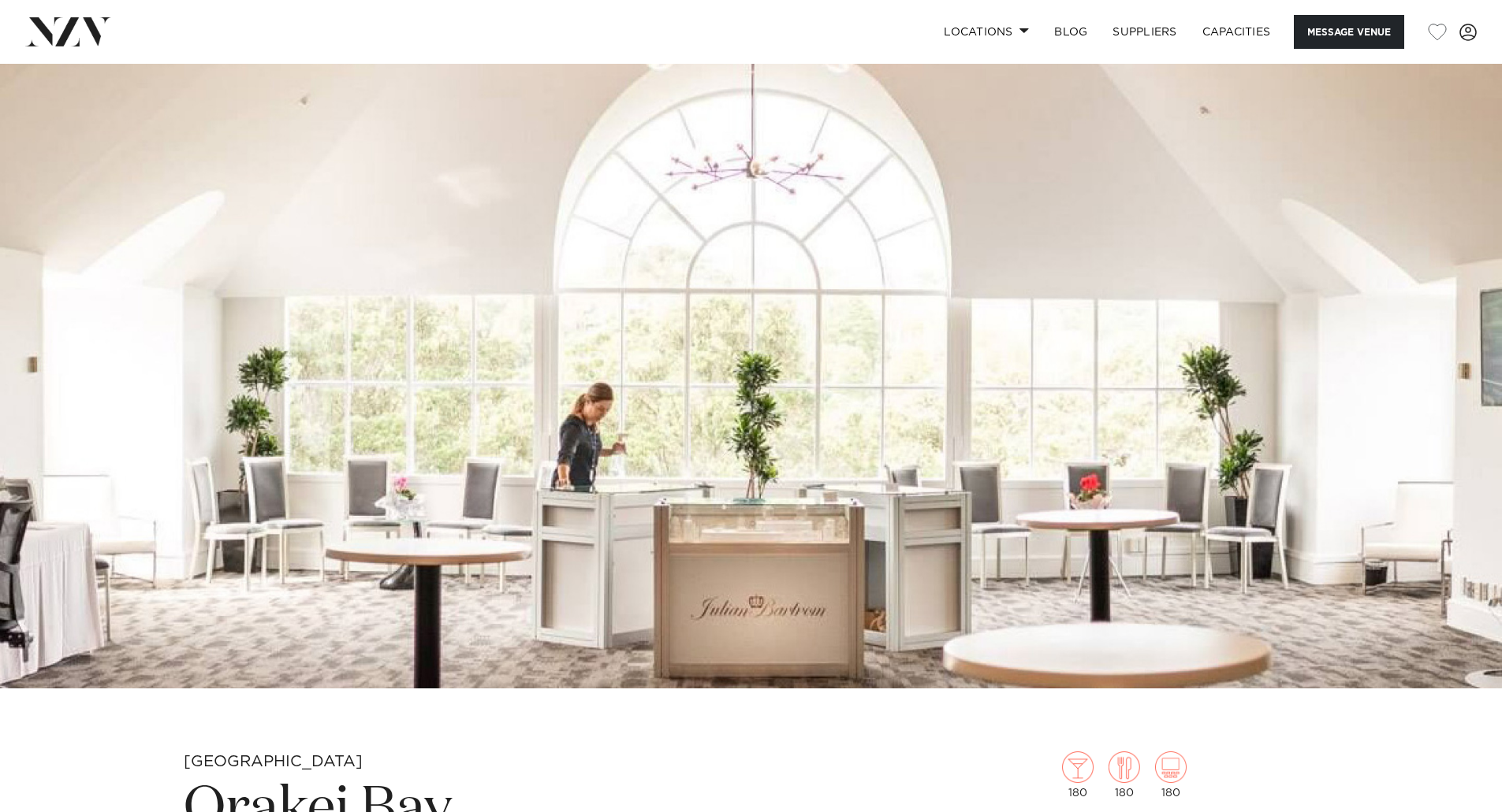
scroll to position [0, 0]
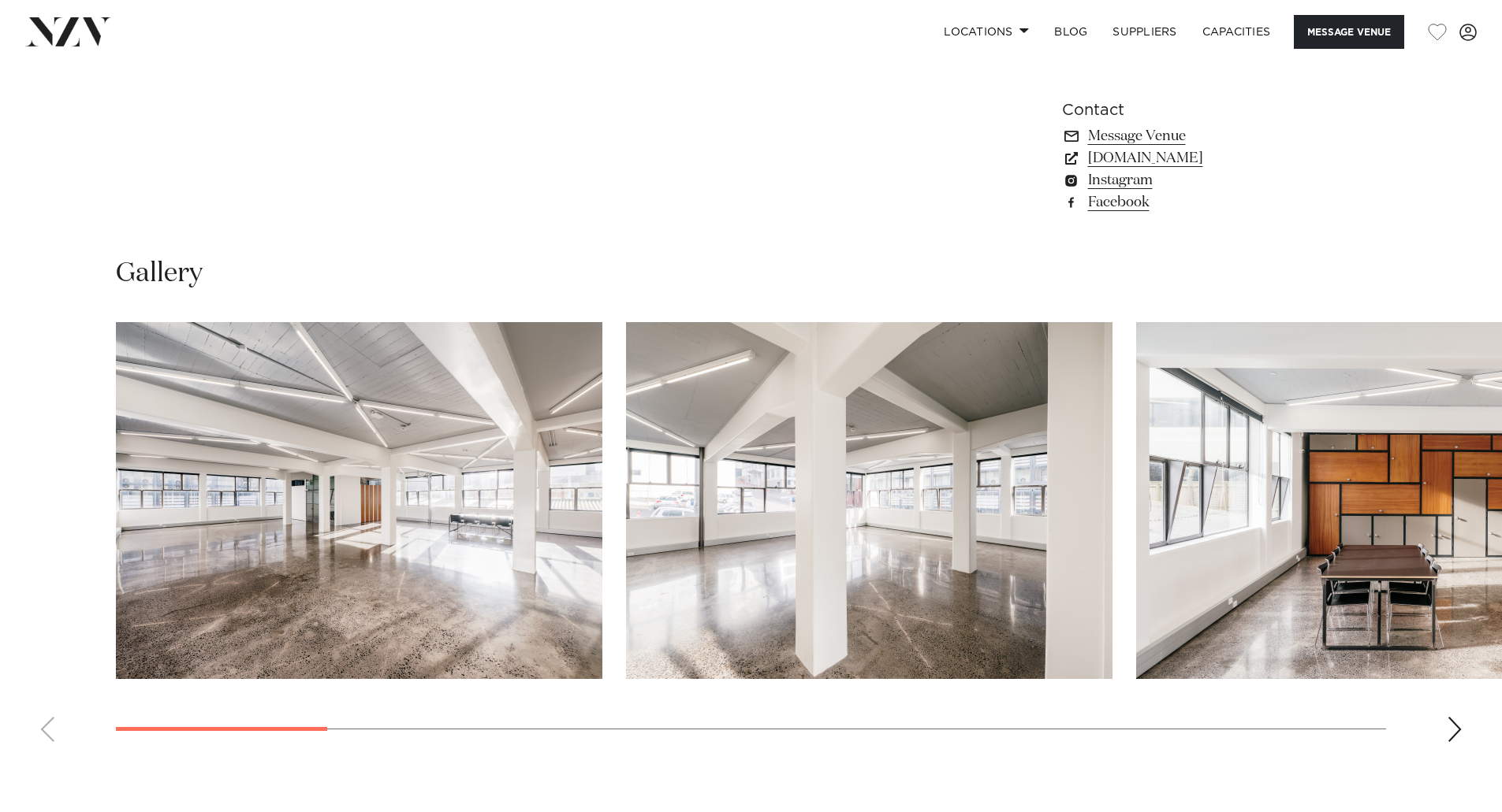
scroll to position [1339, 0]
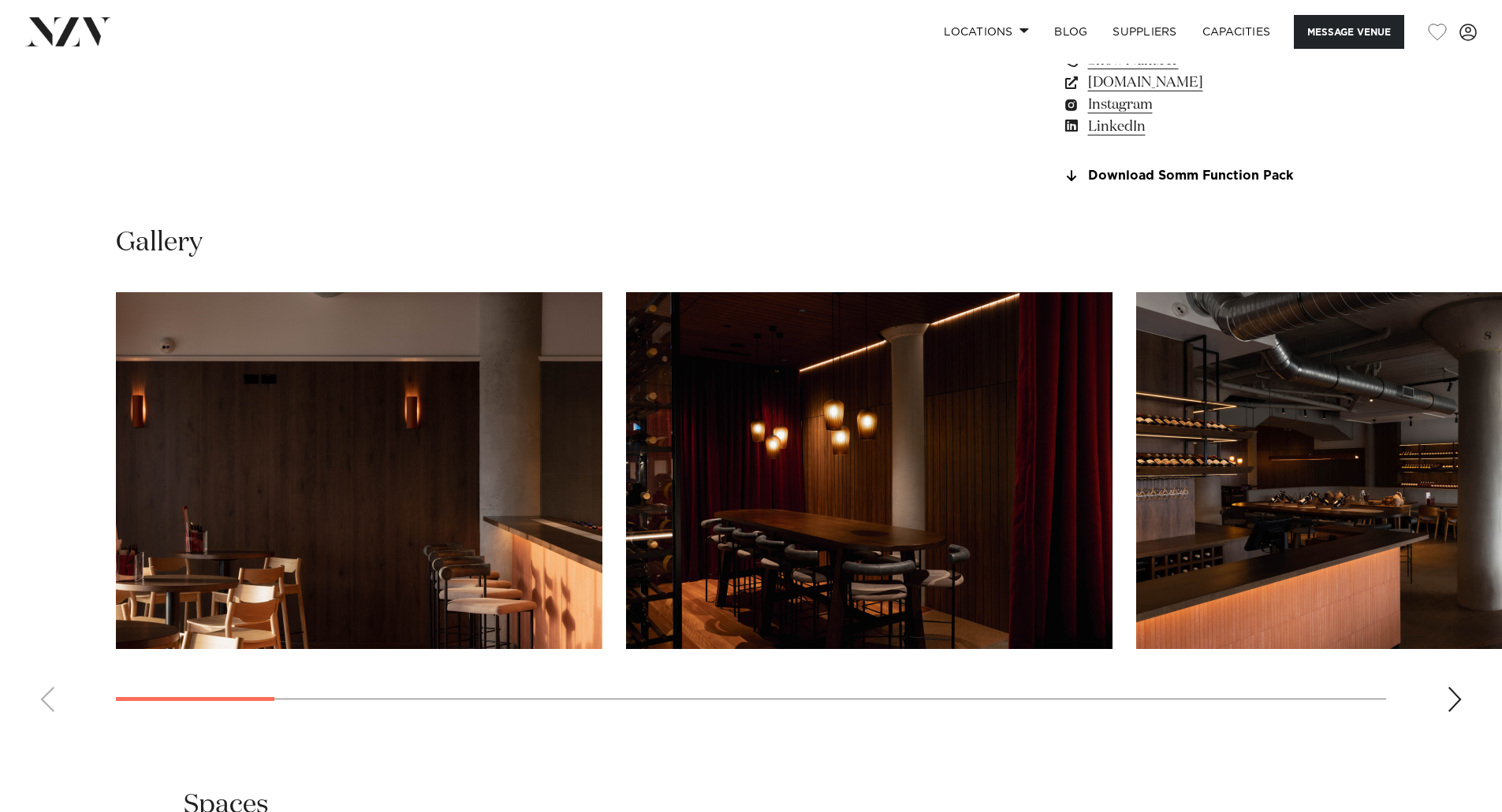
scroll to position [1496, 0]
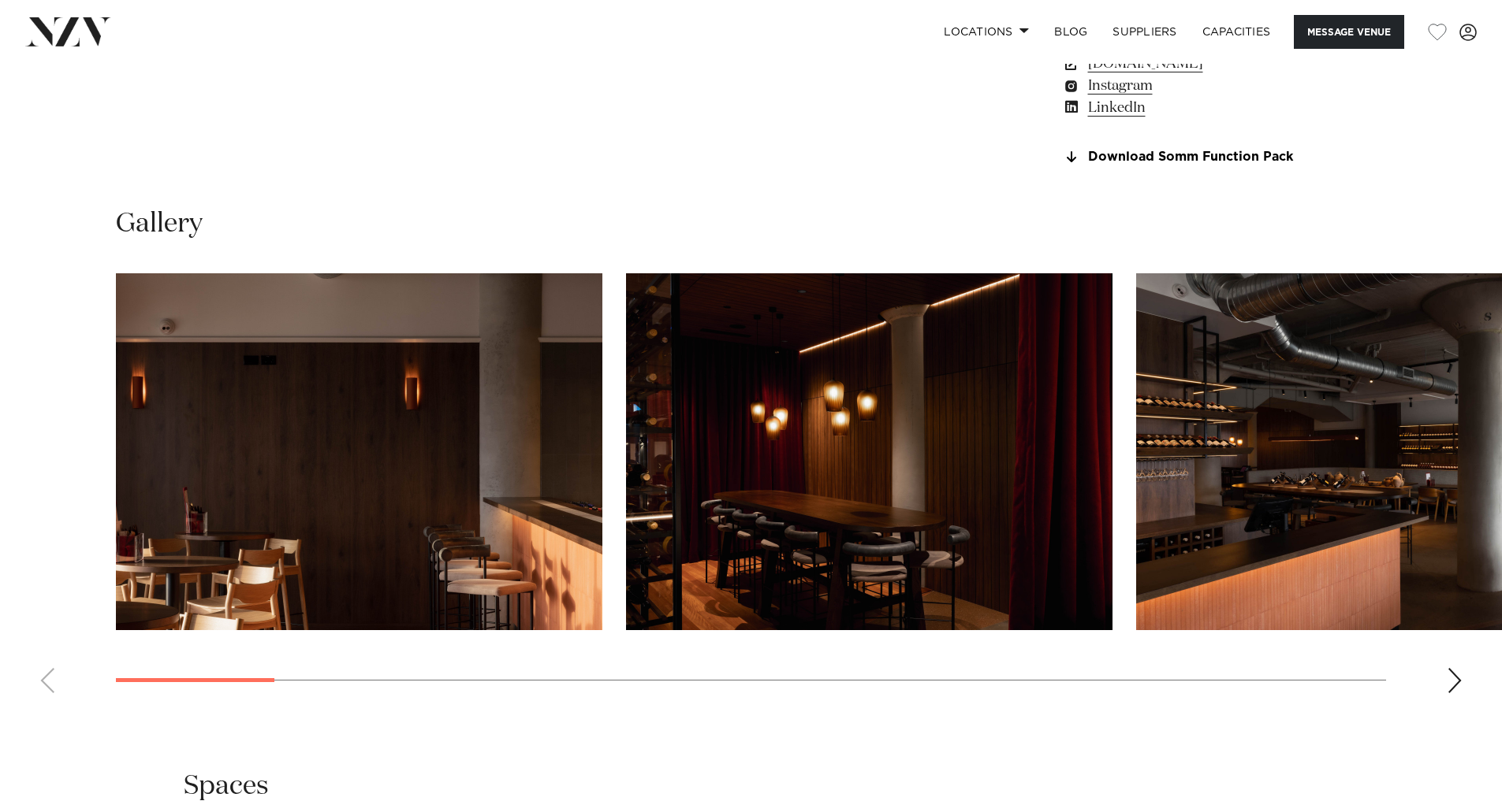
click at [1436, 682] on swiper-container at bounding box center [751, 489] width 1502 height 432
click at [1455, 680] on div "Next slide" at bounding box center [1454, 681] width 15 height 25
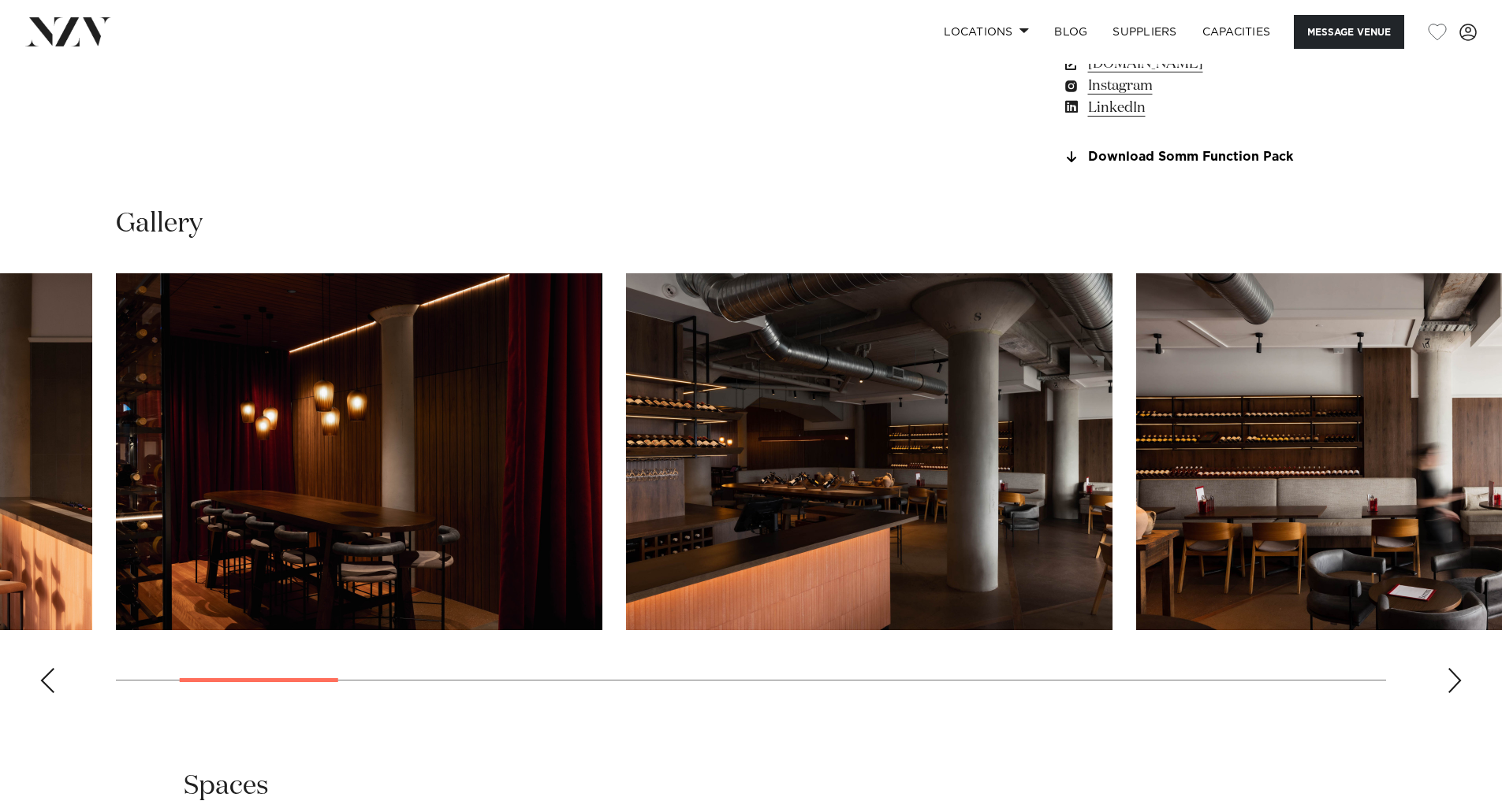
click at [1455, 680] on div "Next slide" at bounding box center [1454, 681] width 15 height 25
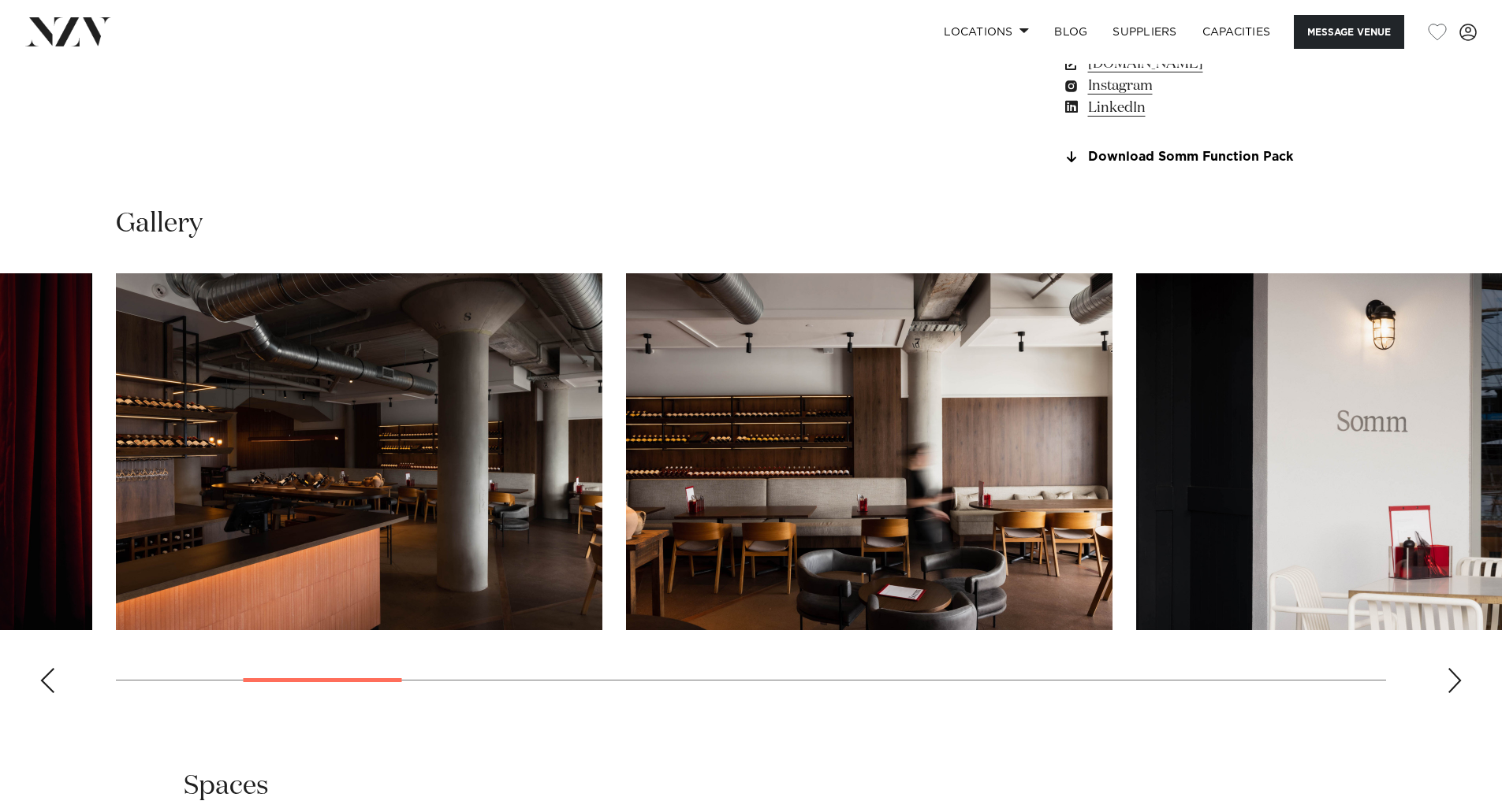
click at [1455, 680] on div "Next slide" at bounding box center [1454, 681] width 15 height 25
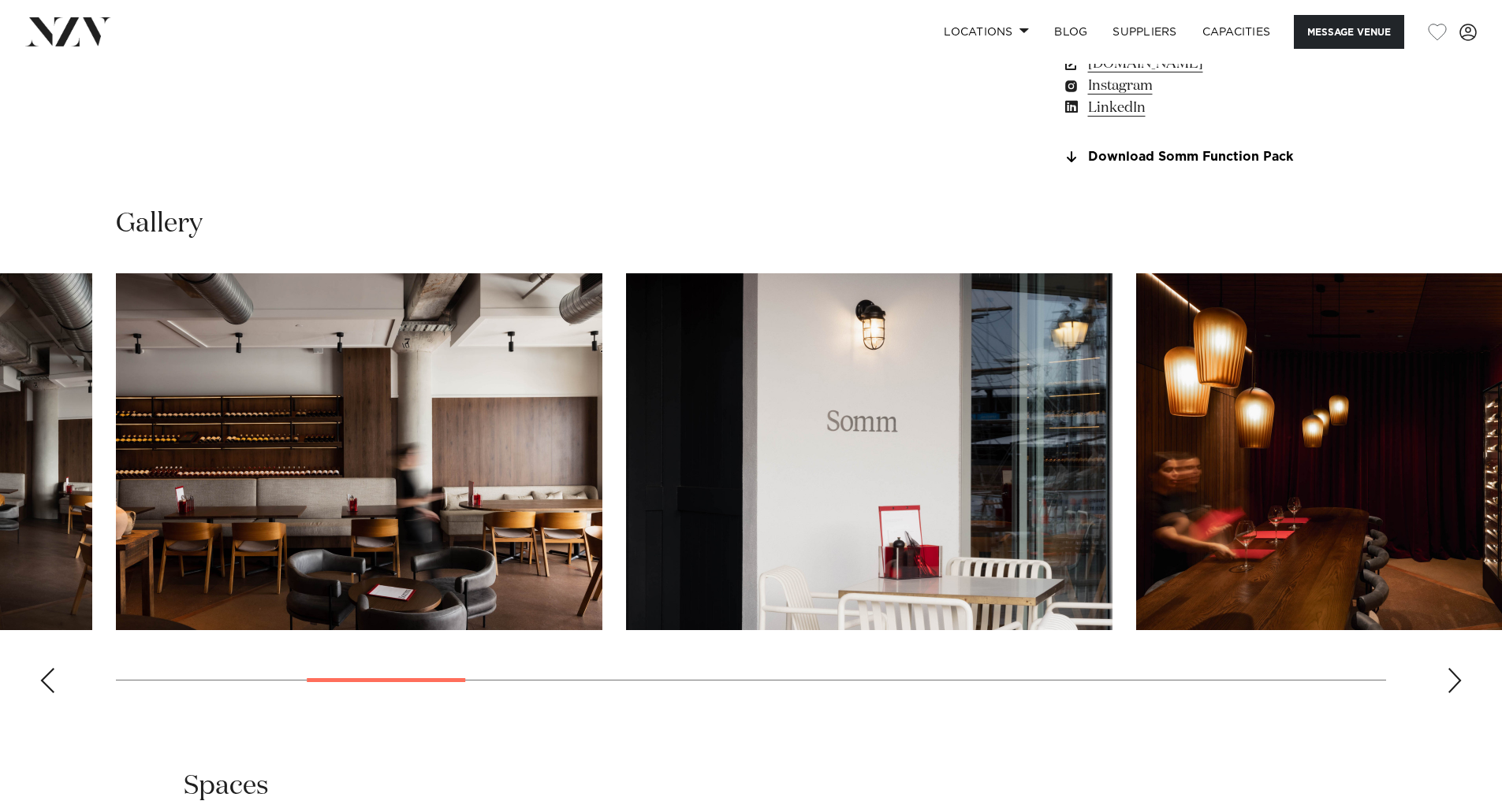
click at [1455, 680] on div "Next slide" at bounding box center [1454, 681] width 15 height 25
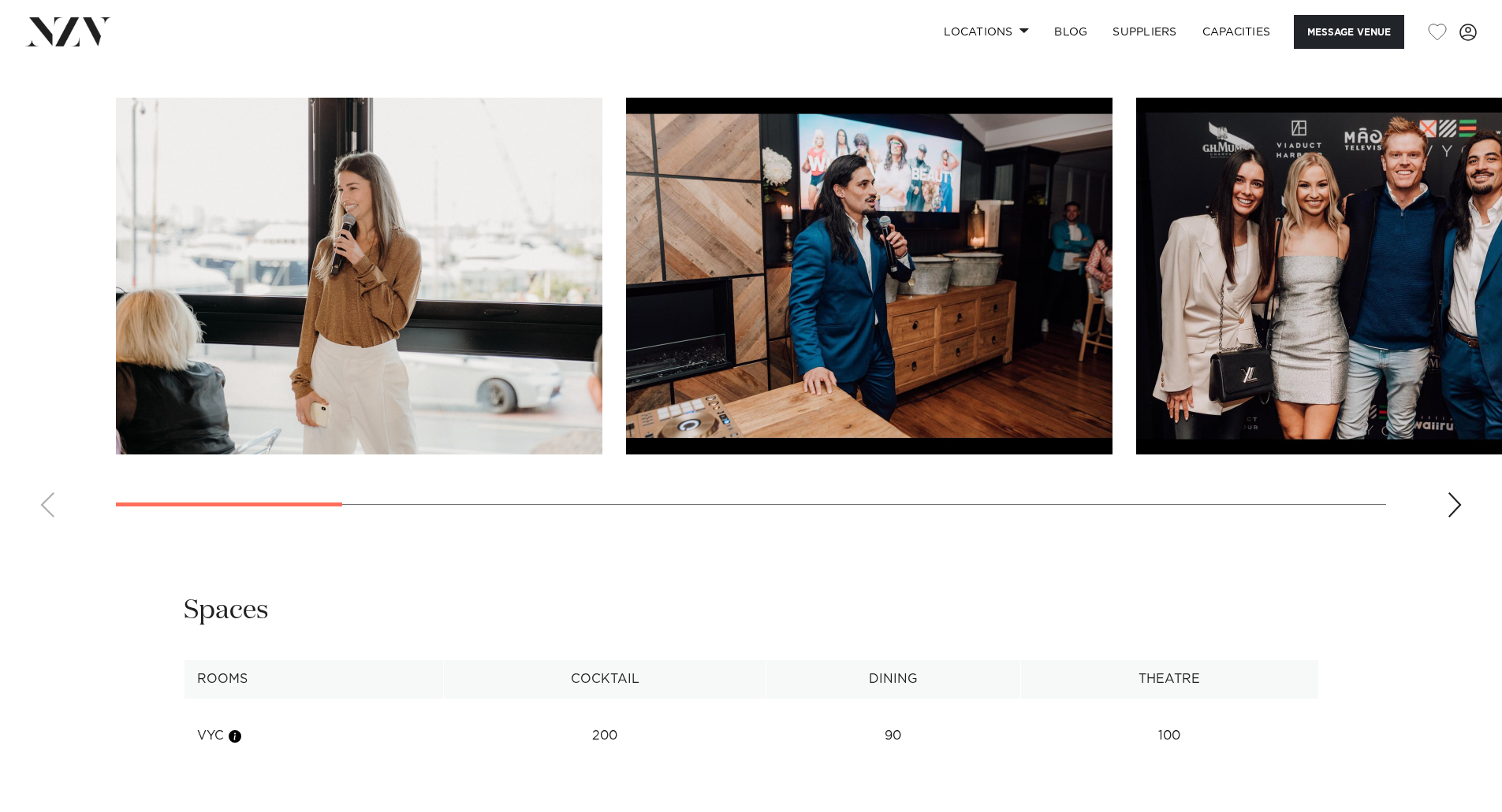
scroll to position [1576, 0]
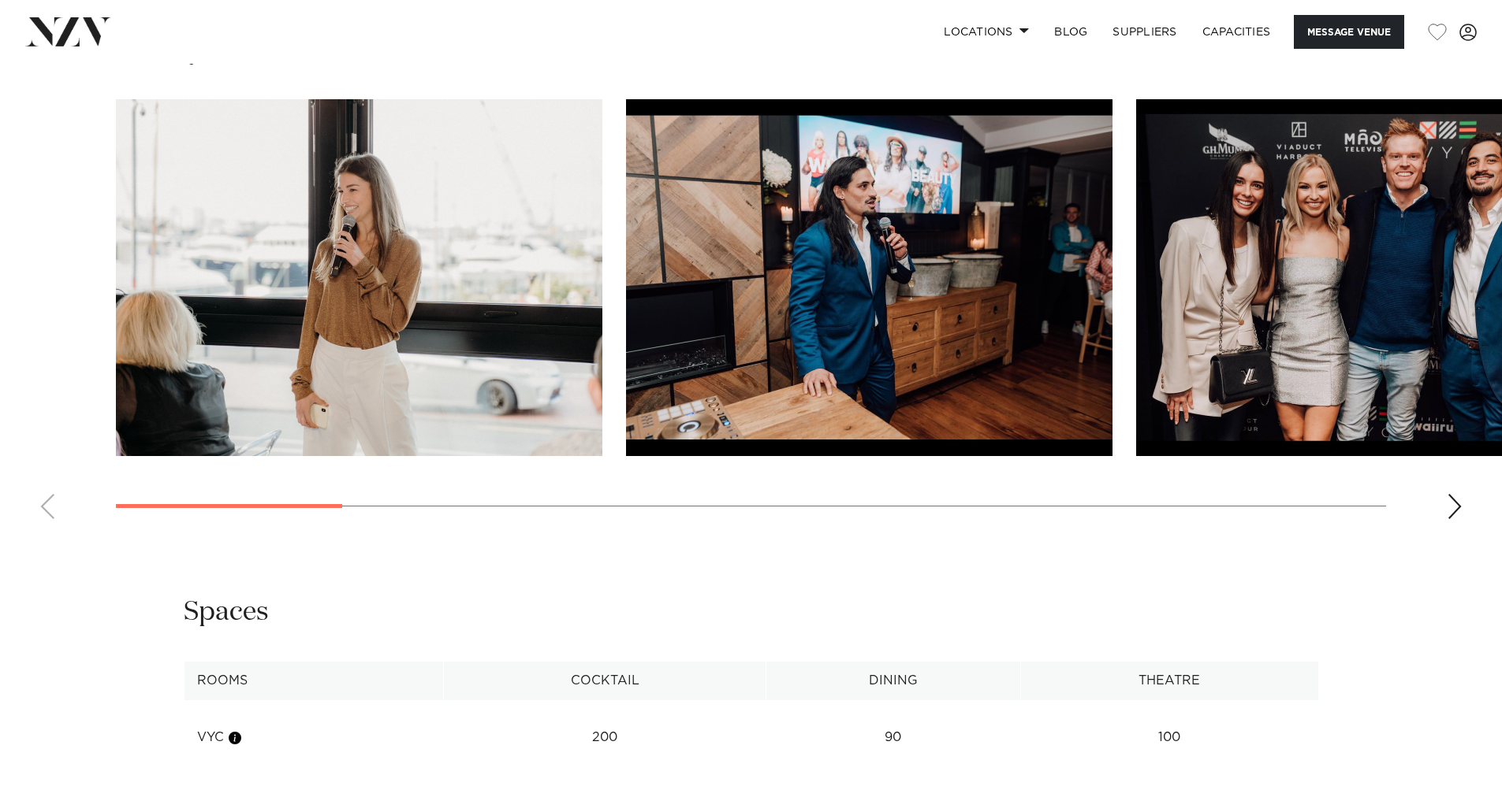
click at [1462, 532] on swiper-container at bounding box center [751, 315] width 1502 height 432
click at [1455, 519] on div "Next slide" at bounding box center [1454, 507] width 15 height 25
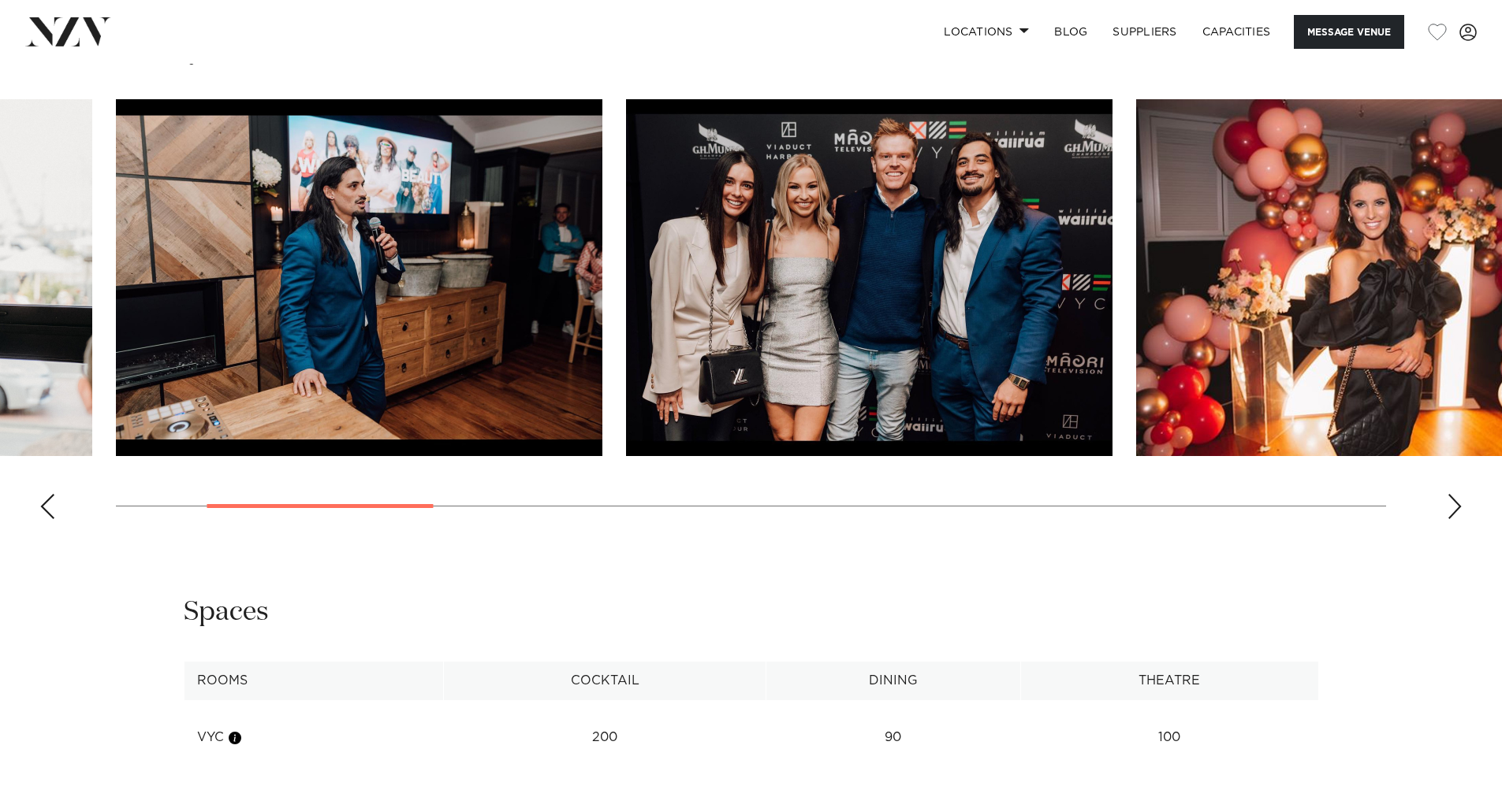
click at [1455, 519] on div "Next slide" at bounding box center [1454, 507] width 15 height 25
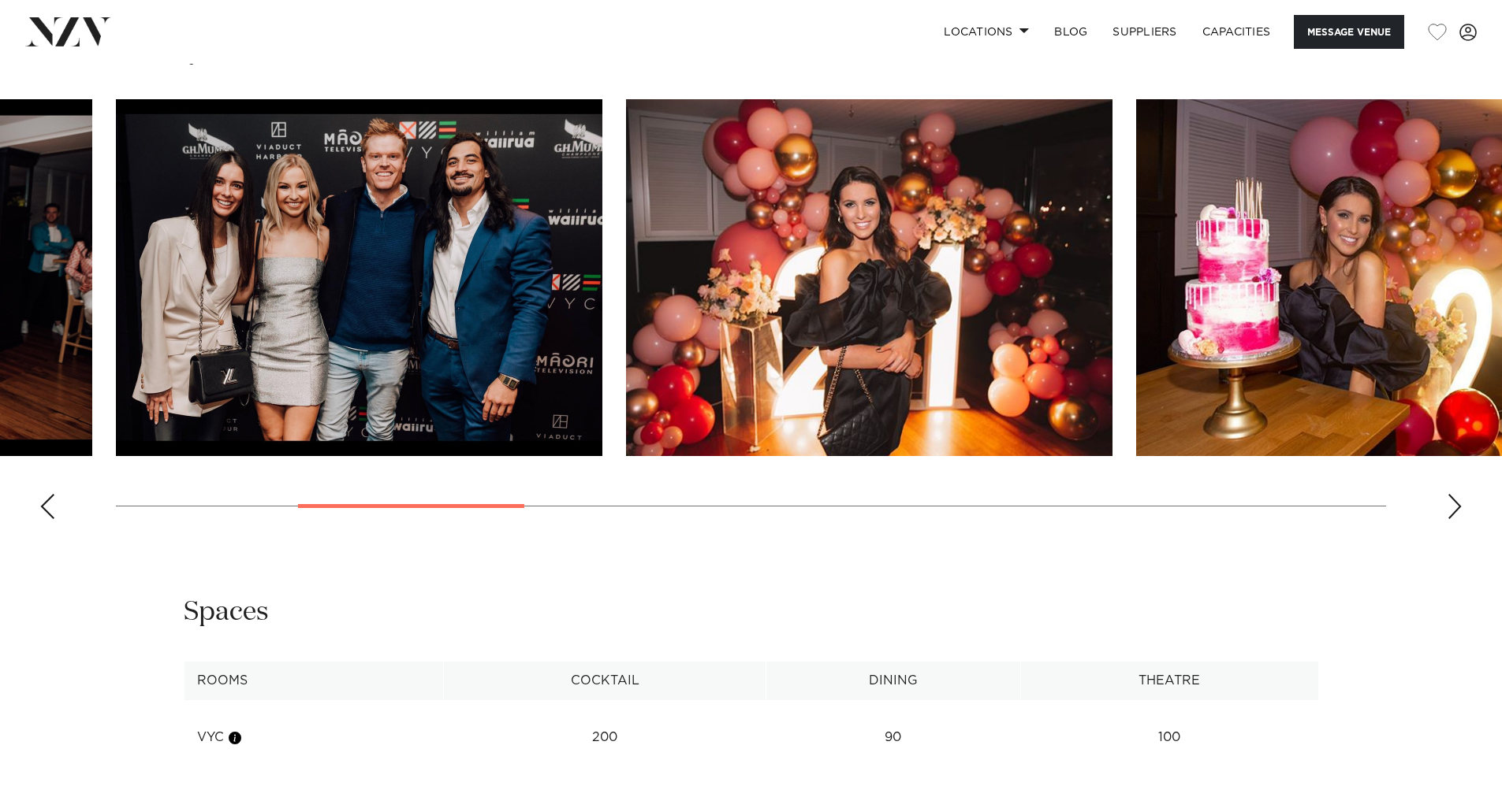
click at [1454, 519] on div "Next slide" at bounding box center [1454, 507] width 15 height 25
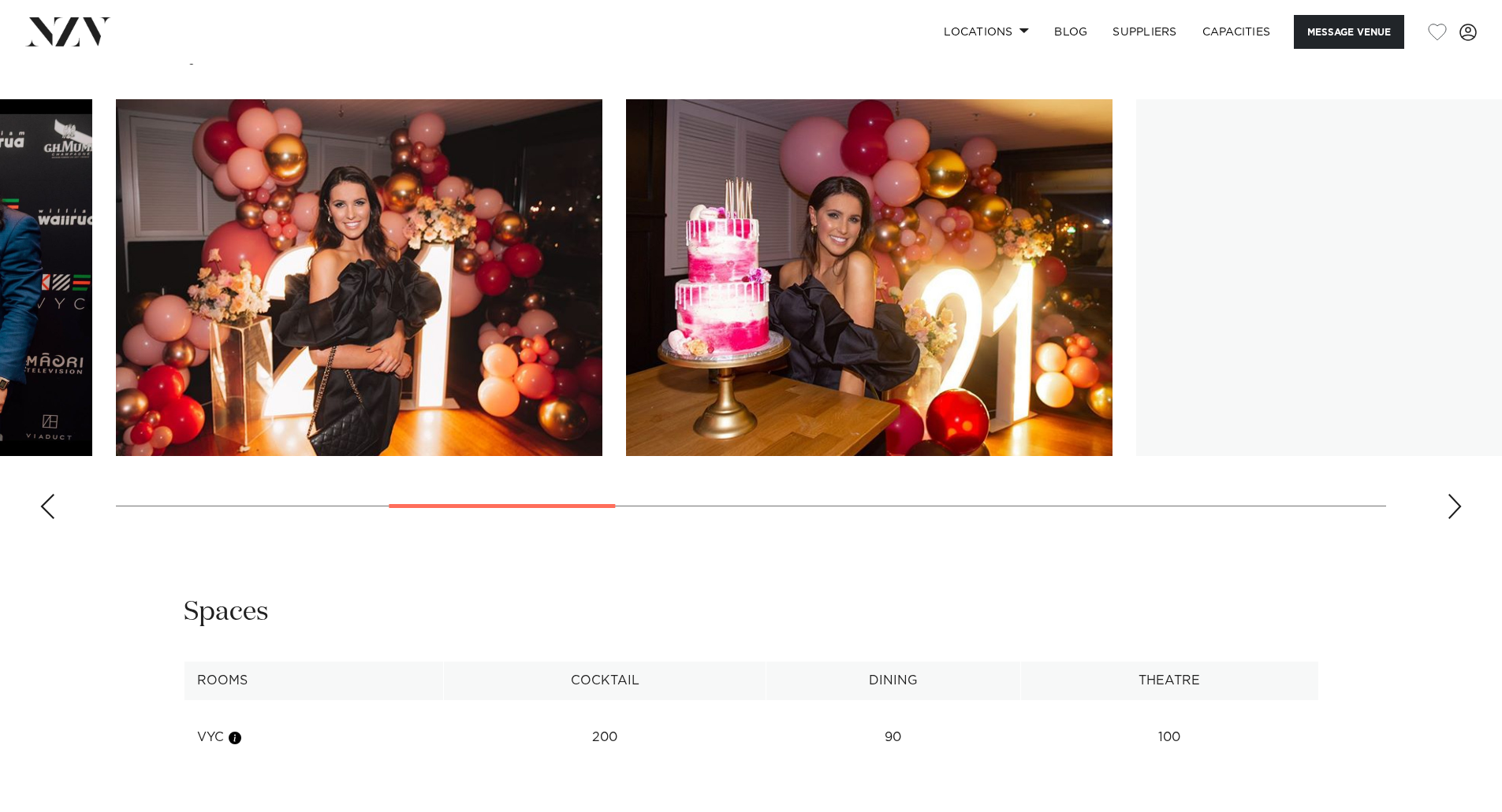
click at [1452, 519] on div "Next slide" at bounding box center [1454, 507] width 15 height 25
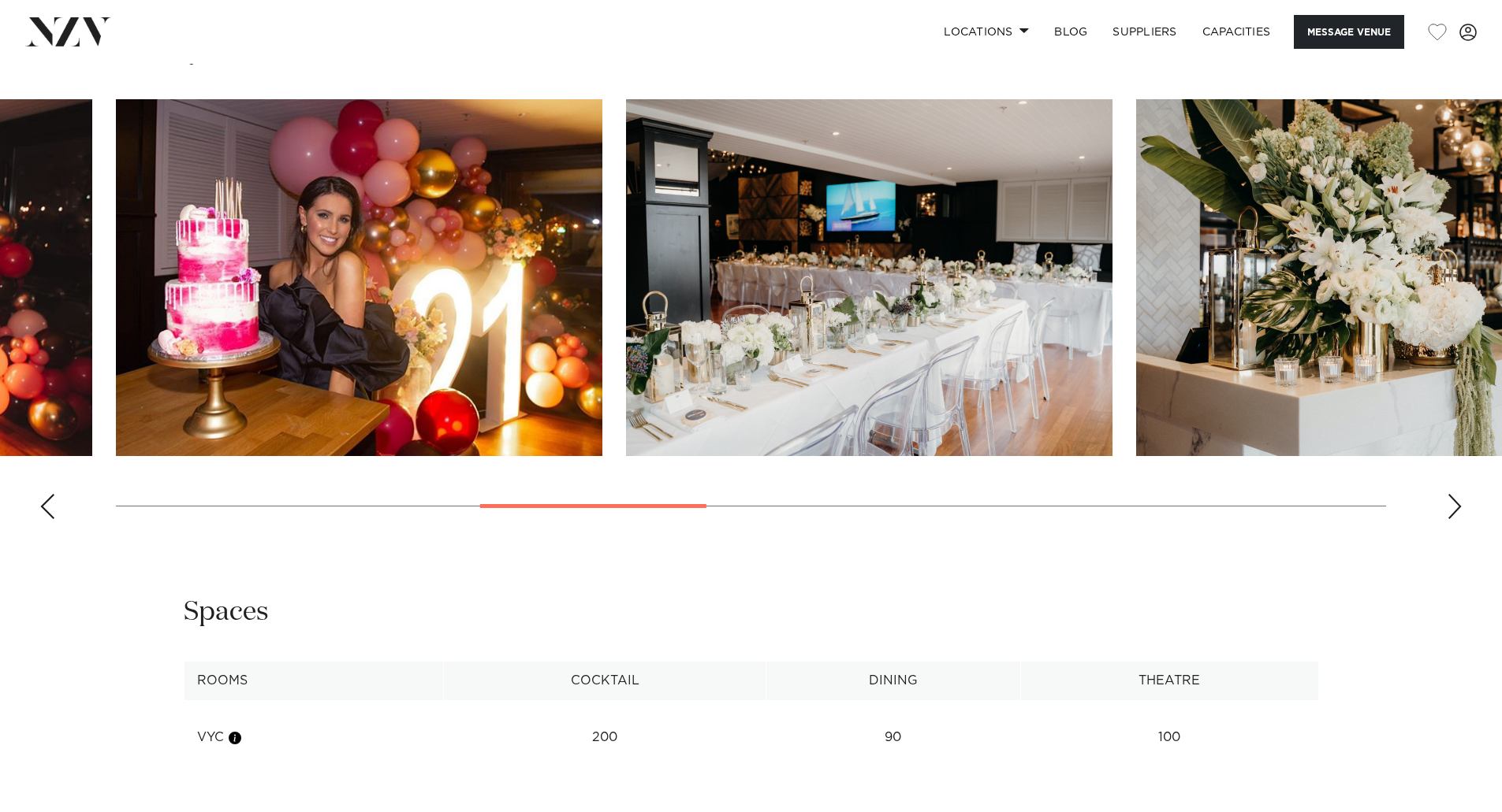
click at [1451, 519] on div "Next slide" at bounding box center [1454, 507] width 15 height 25
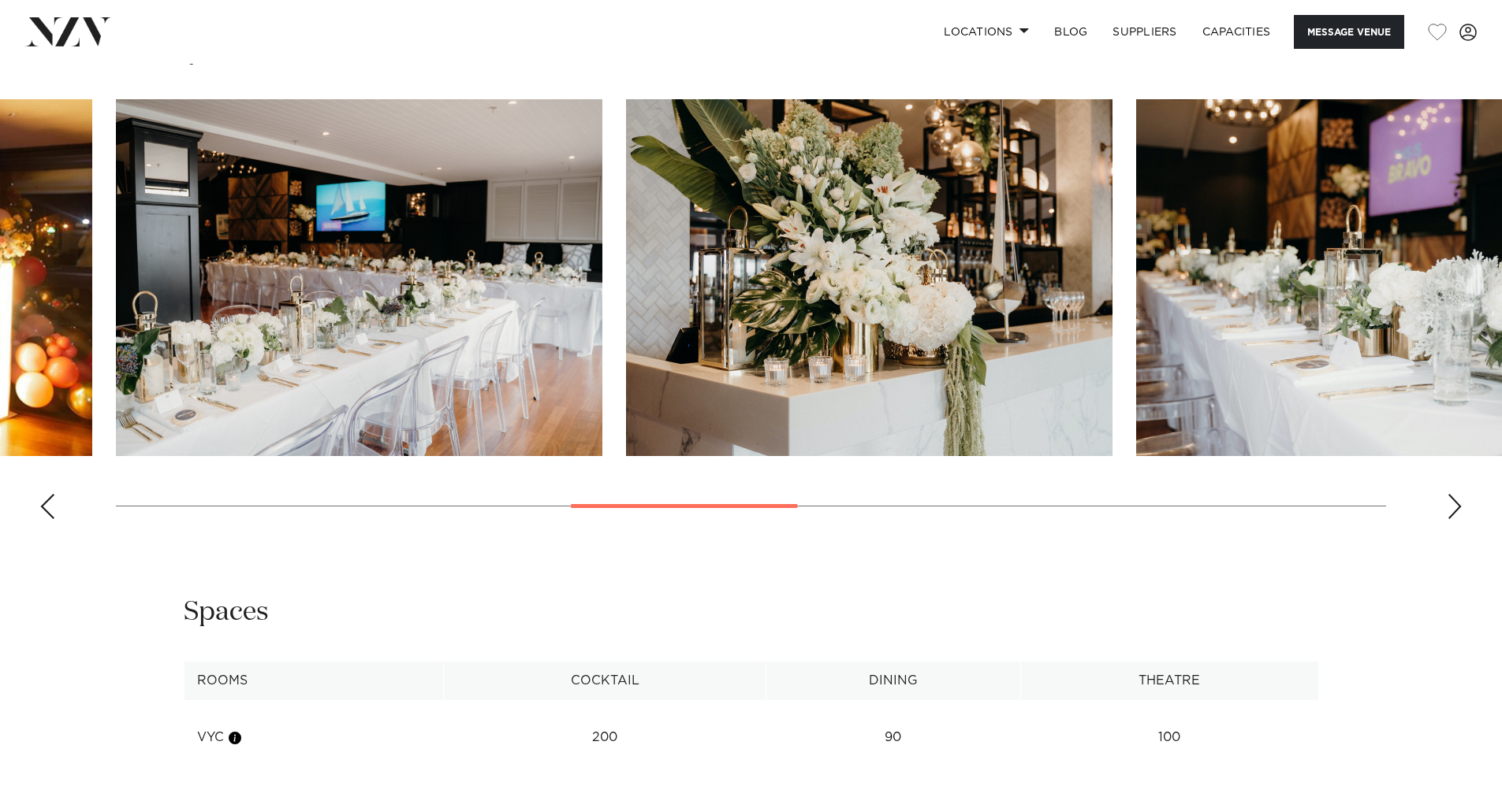
click at [1450, 519] on div "Next slide" at bounding box center [1454, 507] width 15 height 25
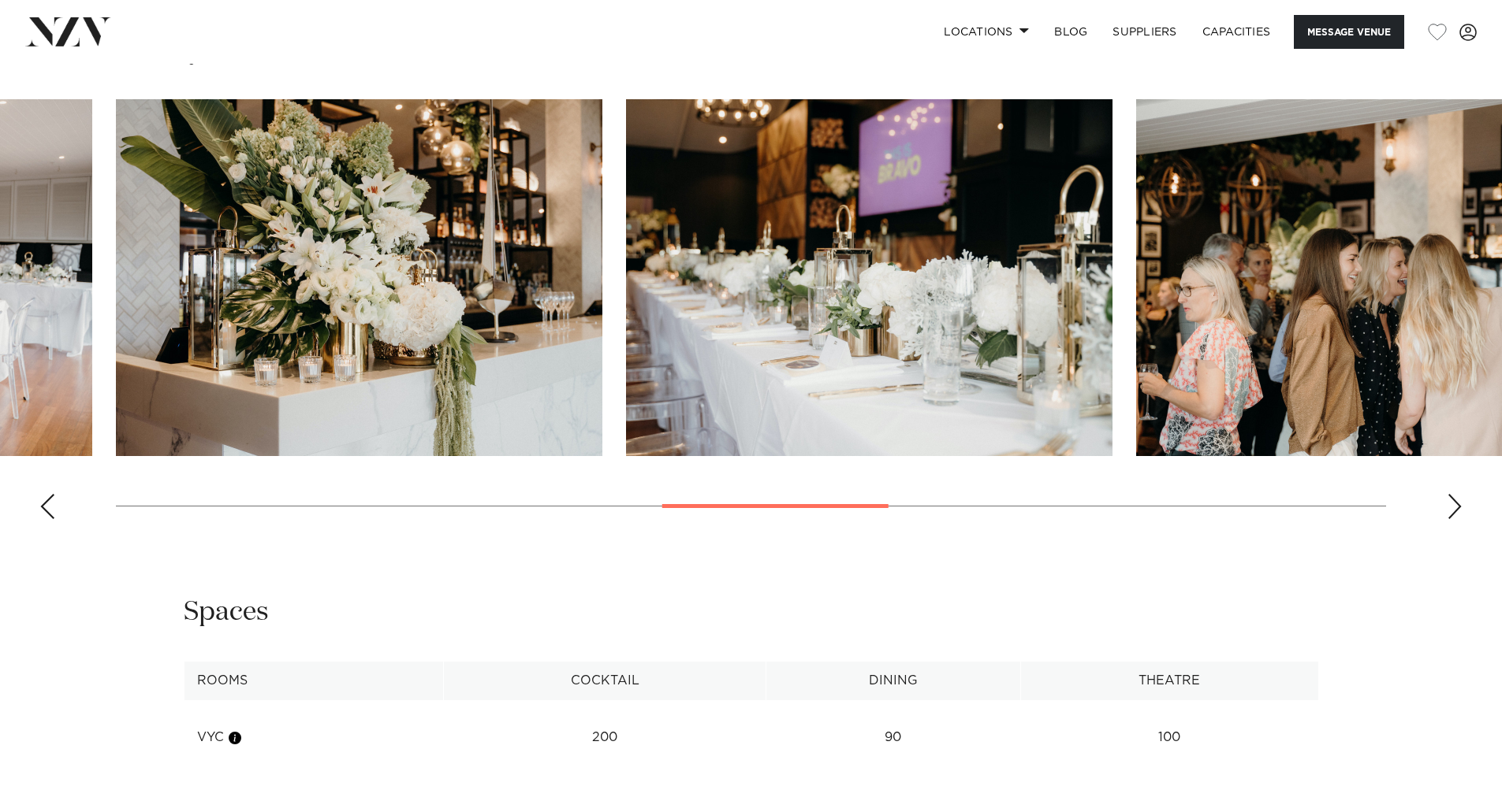
click at [1446, 519] on div "Next slide" at bounding box center [1454, 507] width 15 height 25
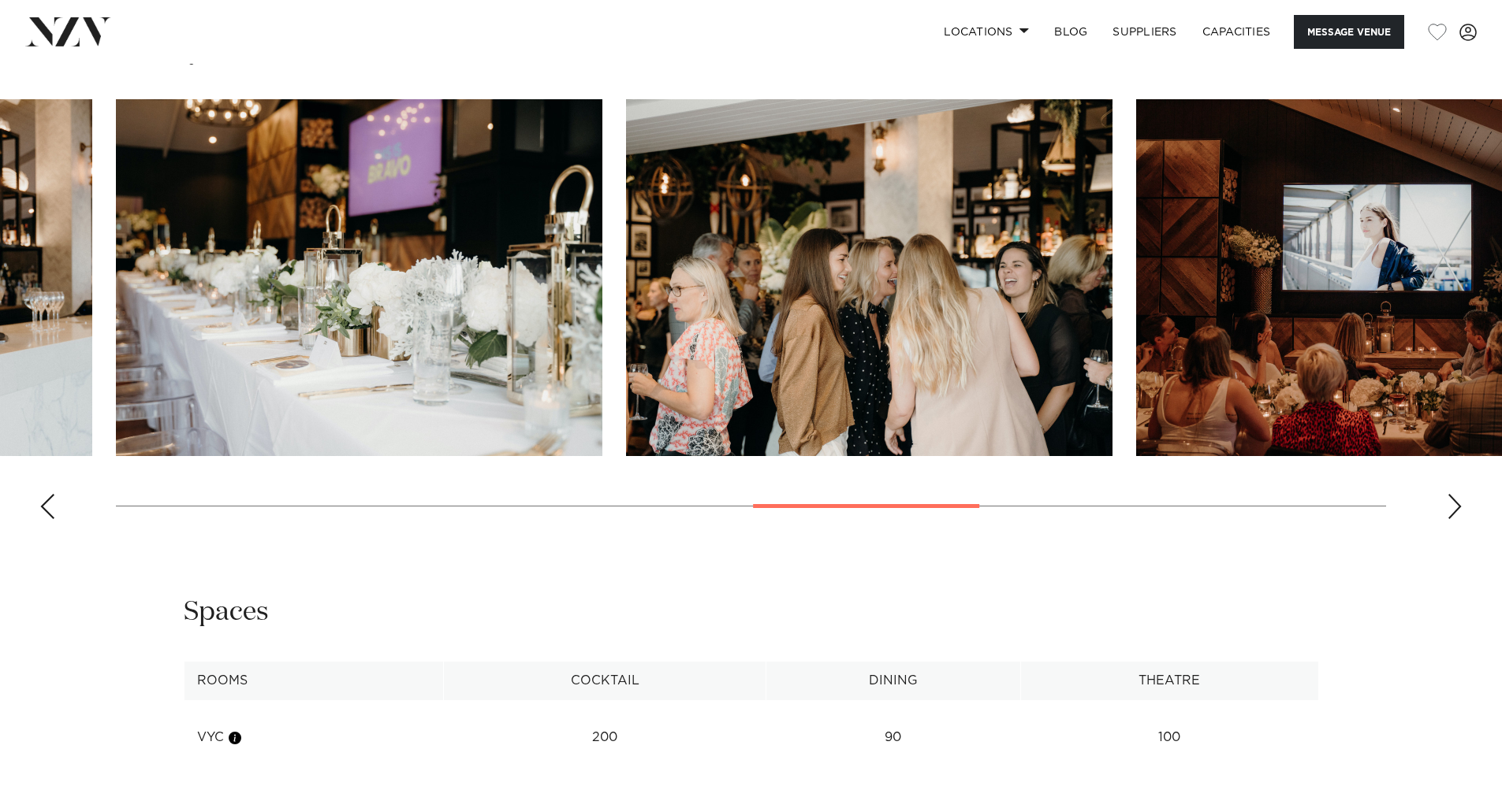
click at [1446, 519] on div "Next slide" at bounding box center [1454, 507] width 15 height 25
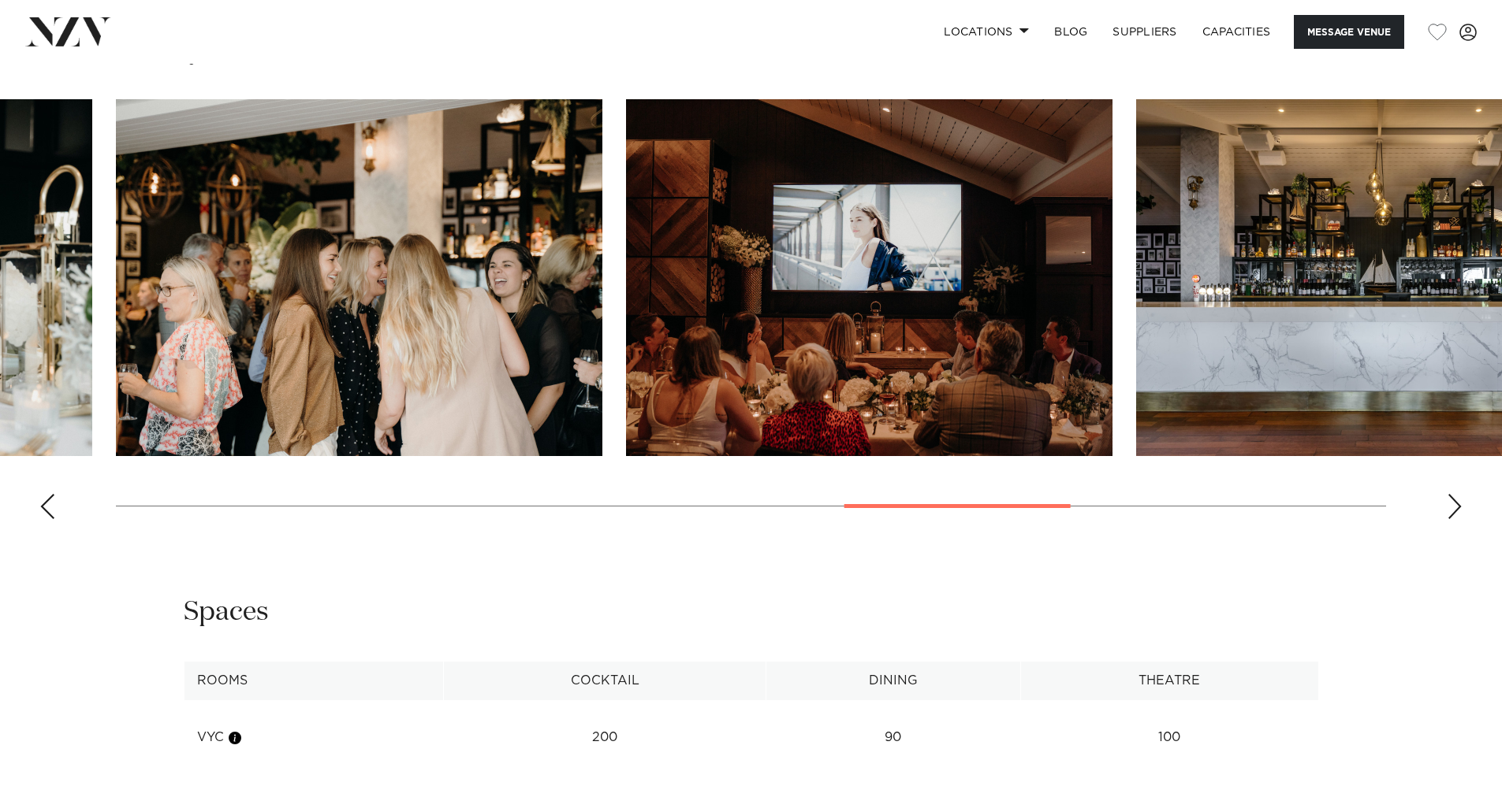
click at [1455, 519] on div "Next slide" at bounding box center [1454, 507] width 15 height 25
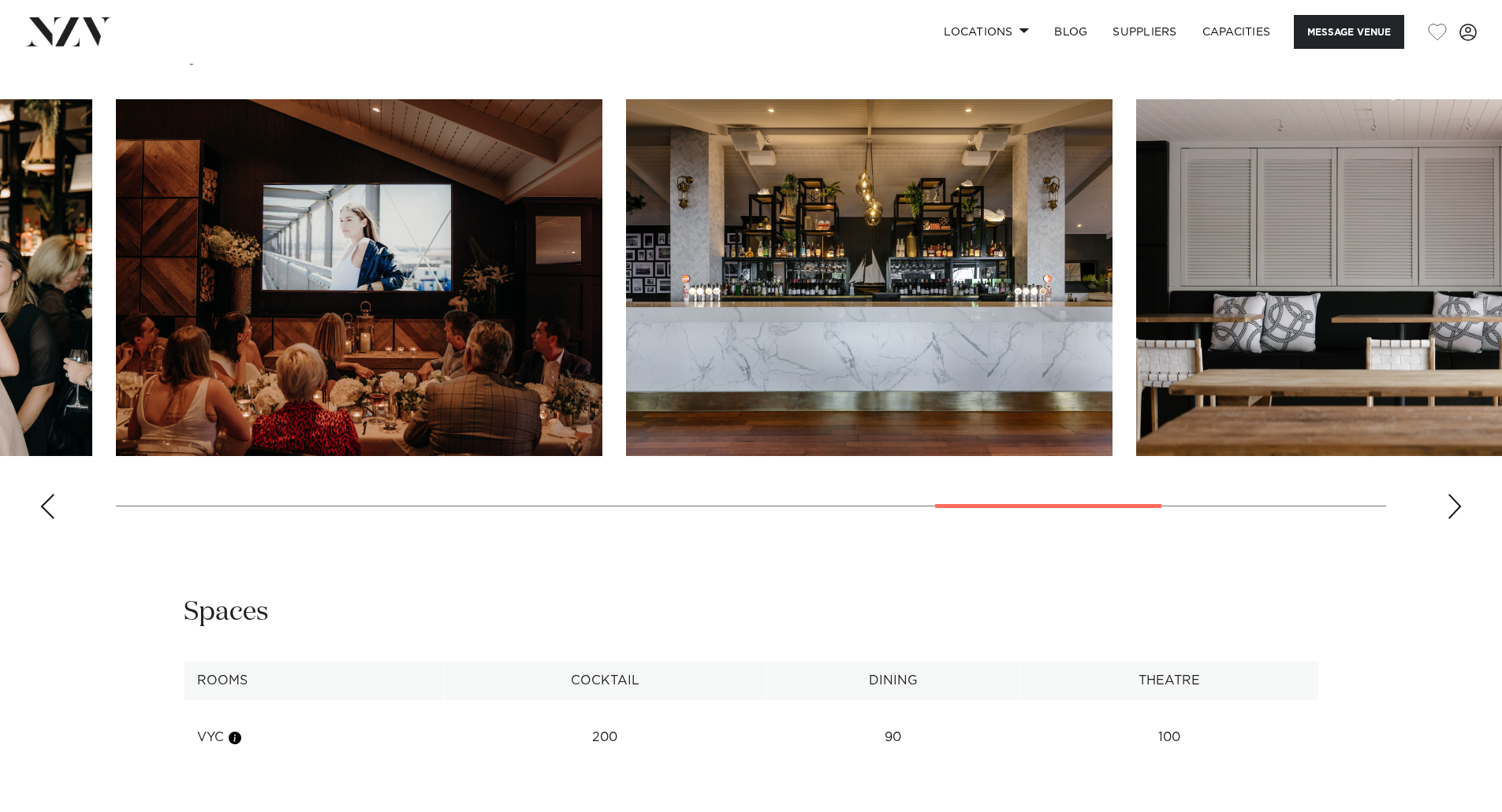
click at [1455, 519] on div "Next slide" at bounding box center [1454, 507] width 15 height 25
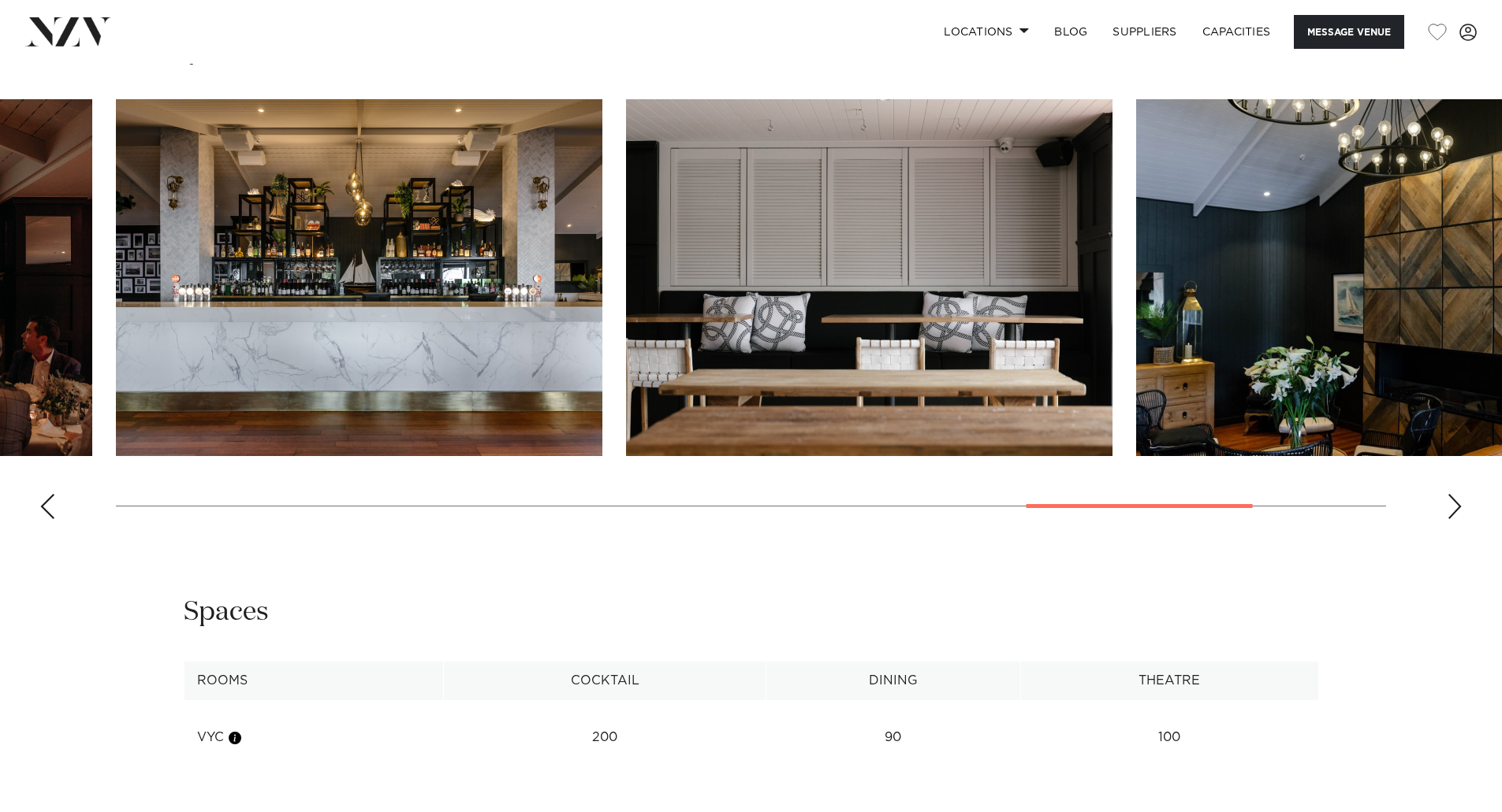
click at [1453, 519] on div "Next slide" at bounding box center [1454, 507] width 15 height 25
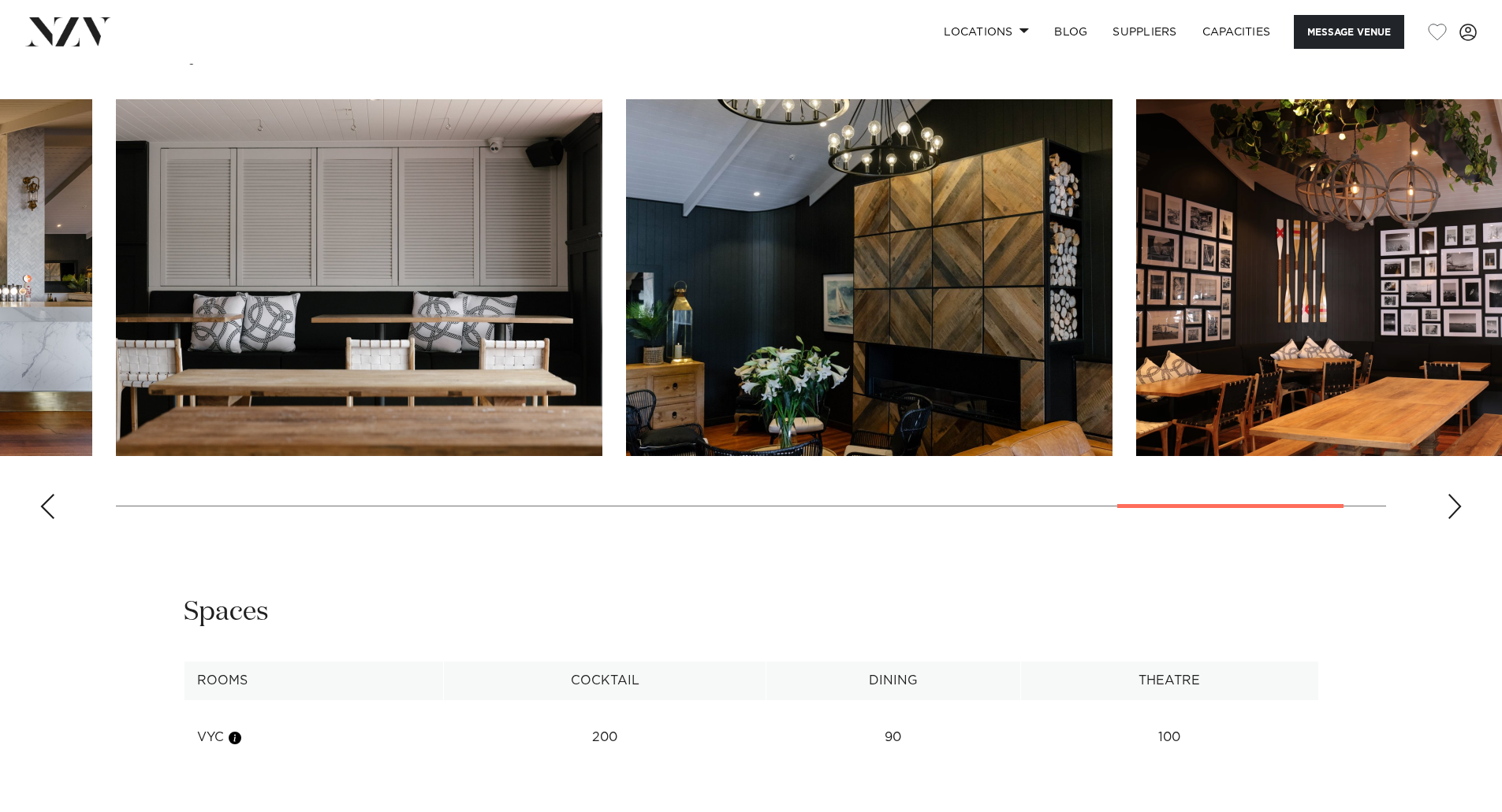
click at [1453, 519] on div "Next slide" at bounding box center [1454, 507] width 15 height 25
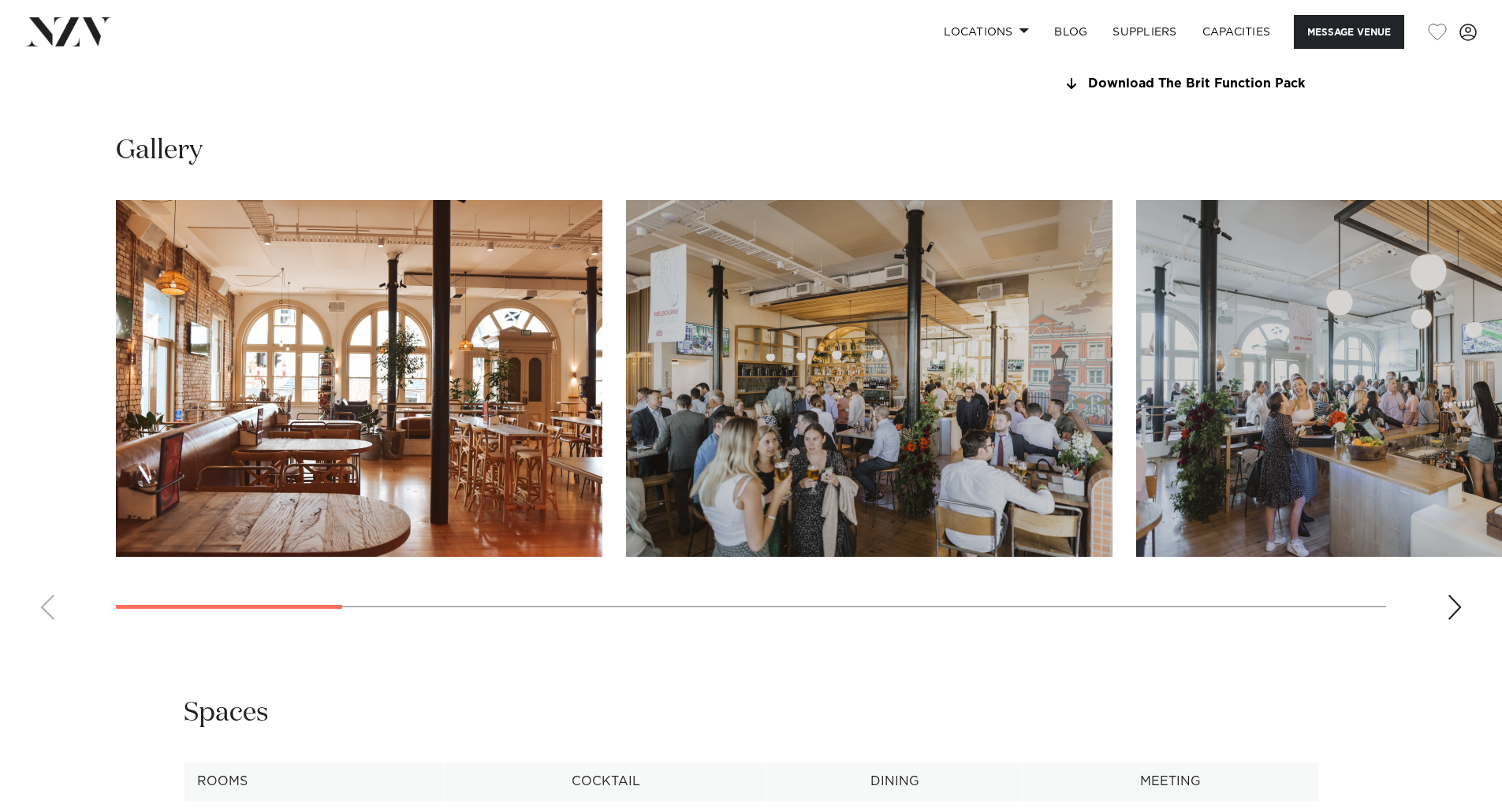
scroll to position [1576, 0]
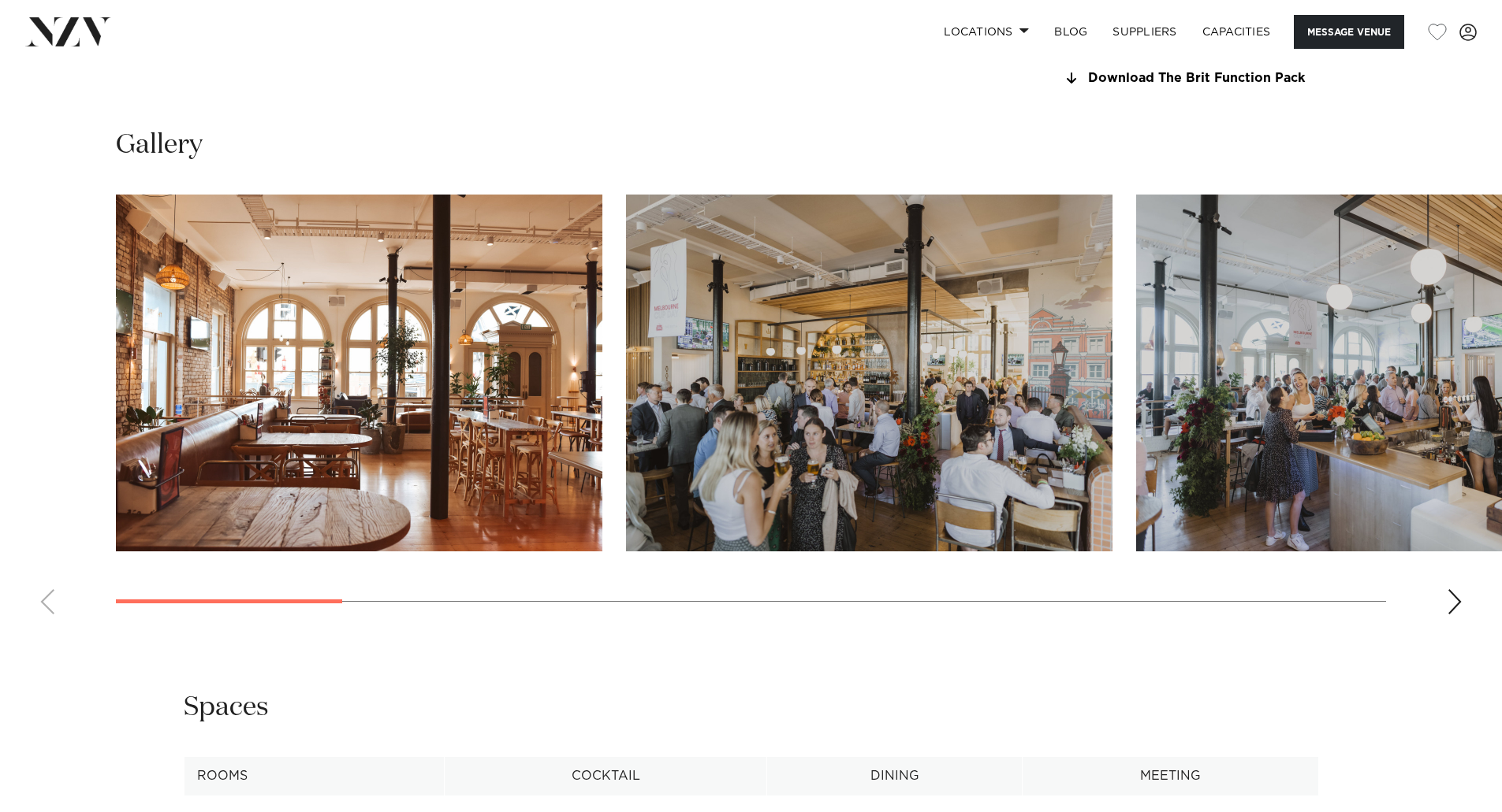
click at [1449, 606] on div "Next slide" at bounding box center [1454, 602] width 15 height 25
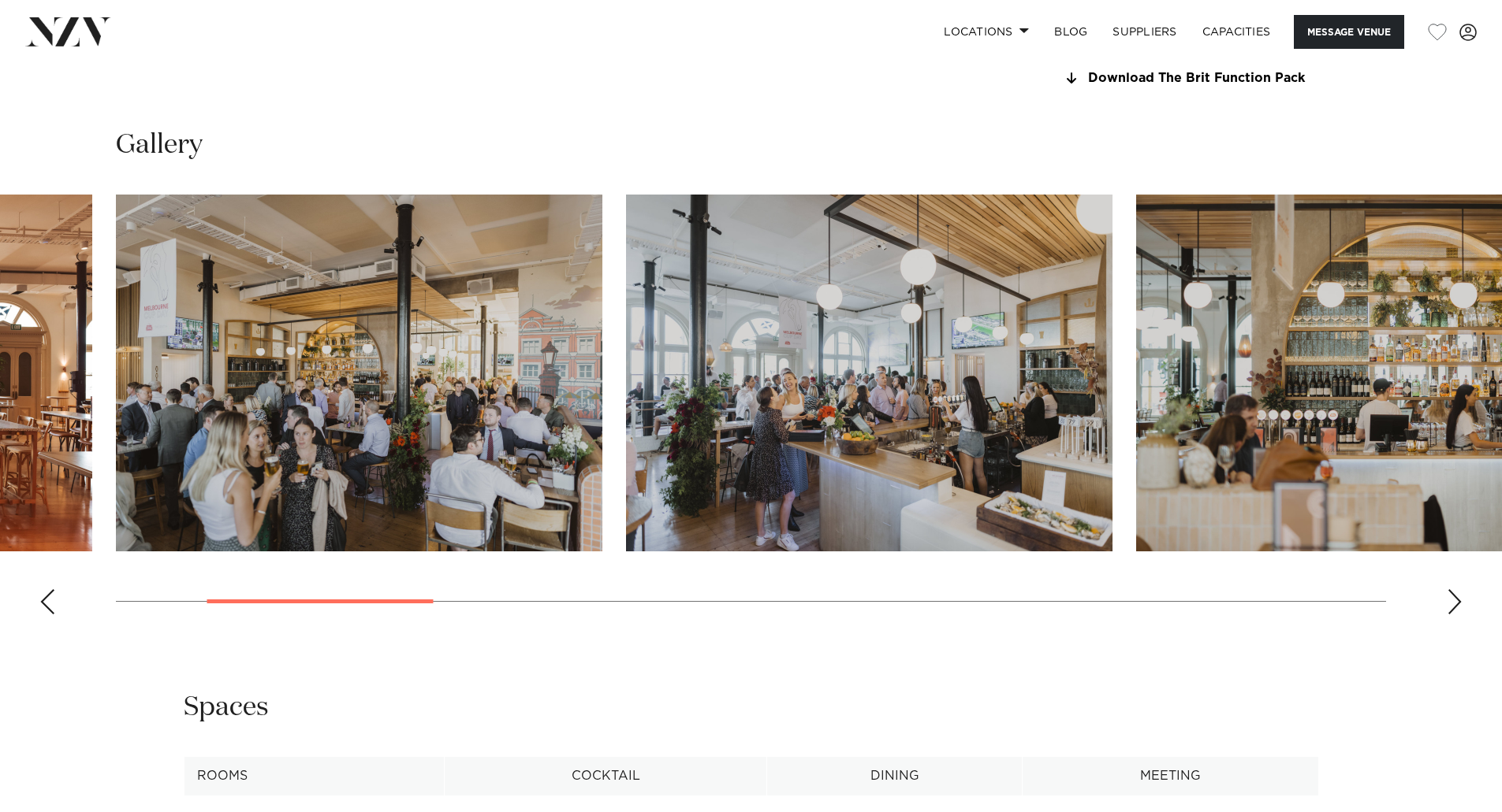
click at [1449, 606] on div "Next slide" at bounding box center [1454, 602] width 15 height 25
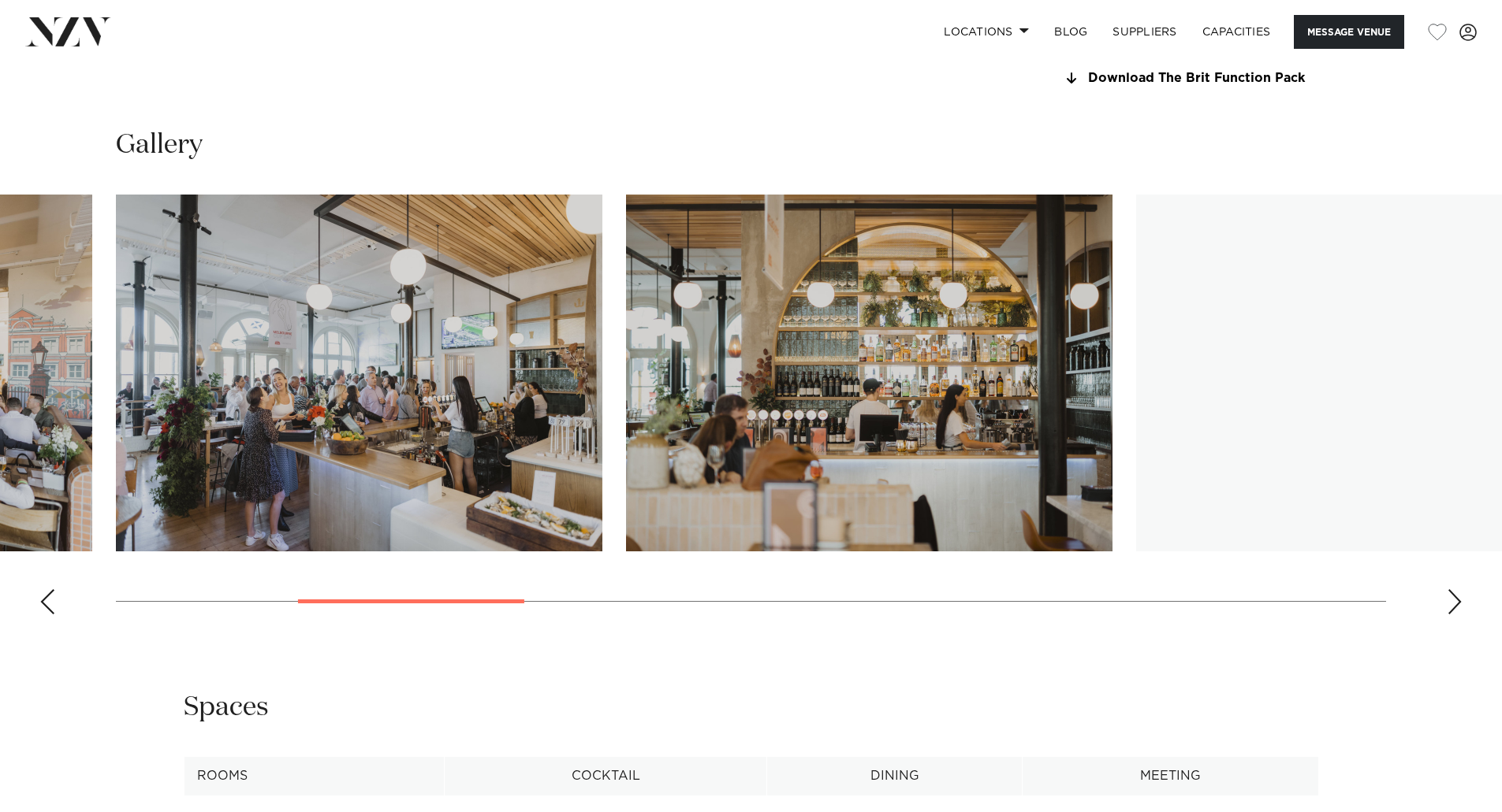
click at [1449, 606] on div "Next slide" at bounding box center [1454, 602] width 15 height 25
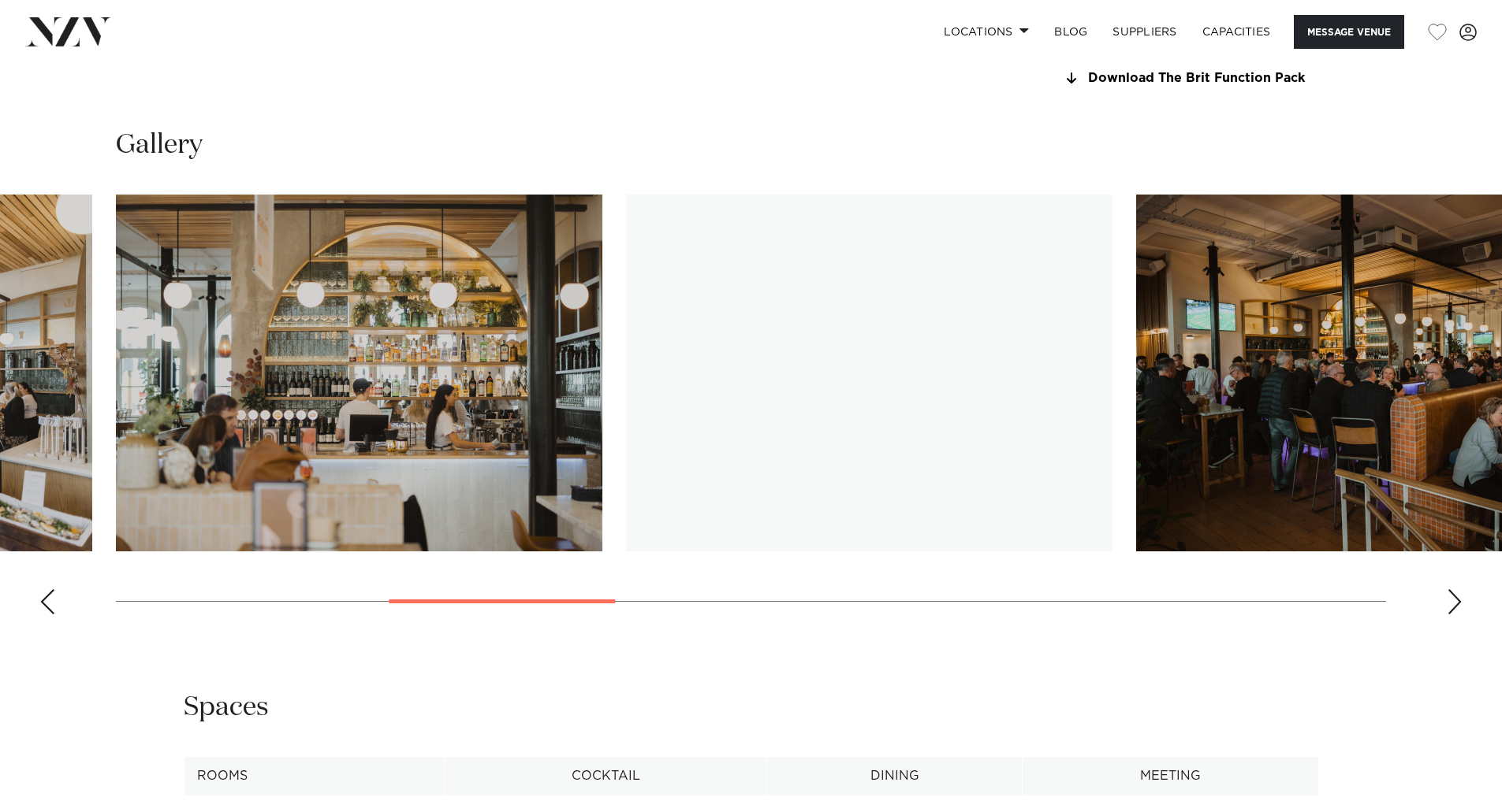
click at [1449, 606] on div "Next slide" at bounding box center [1454, 602] width 15 height 25
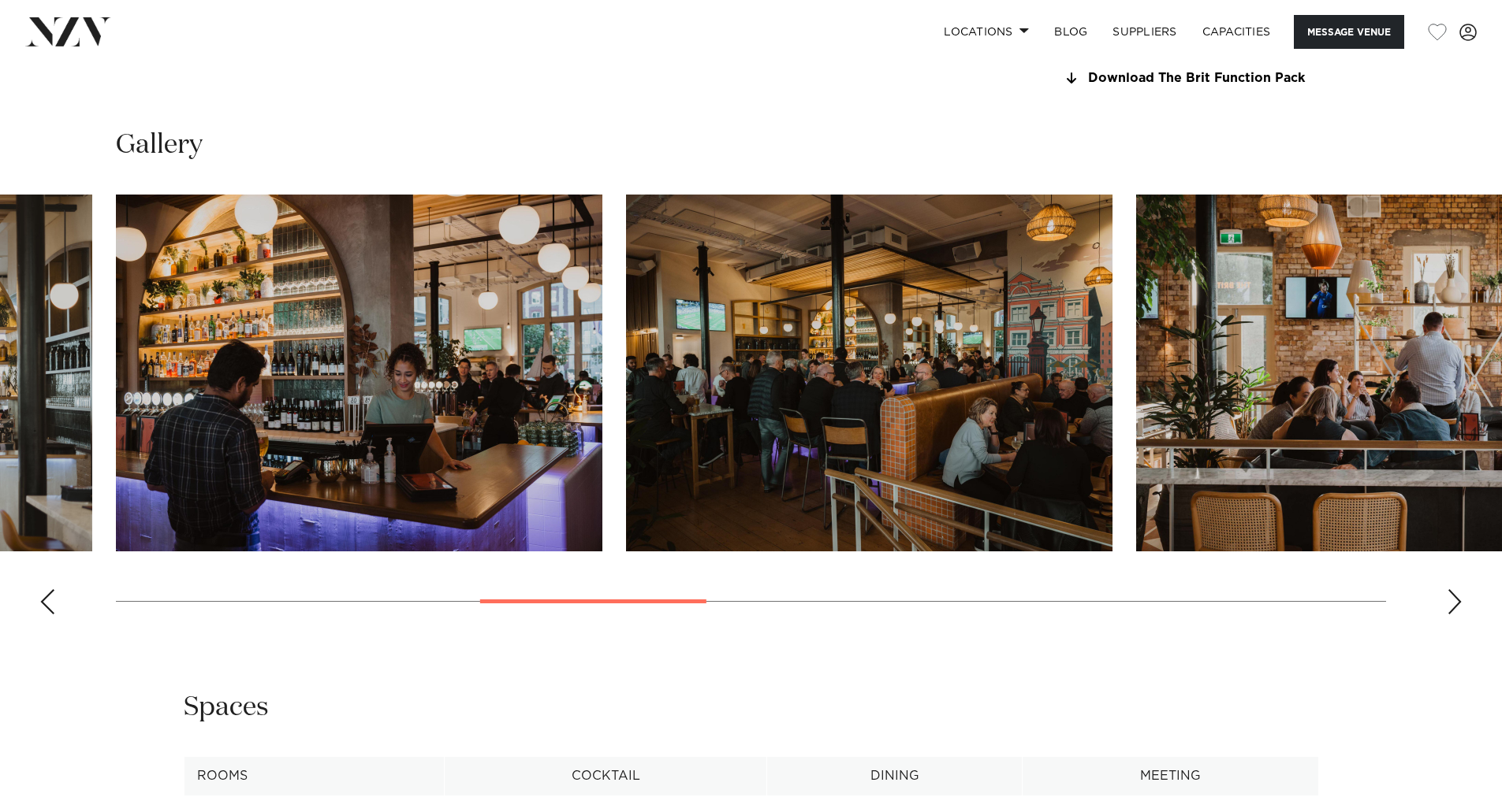
click at [1449, 606] on div "Next slide" at bounding box center [1454, 602] width 15 height 25
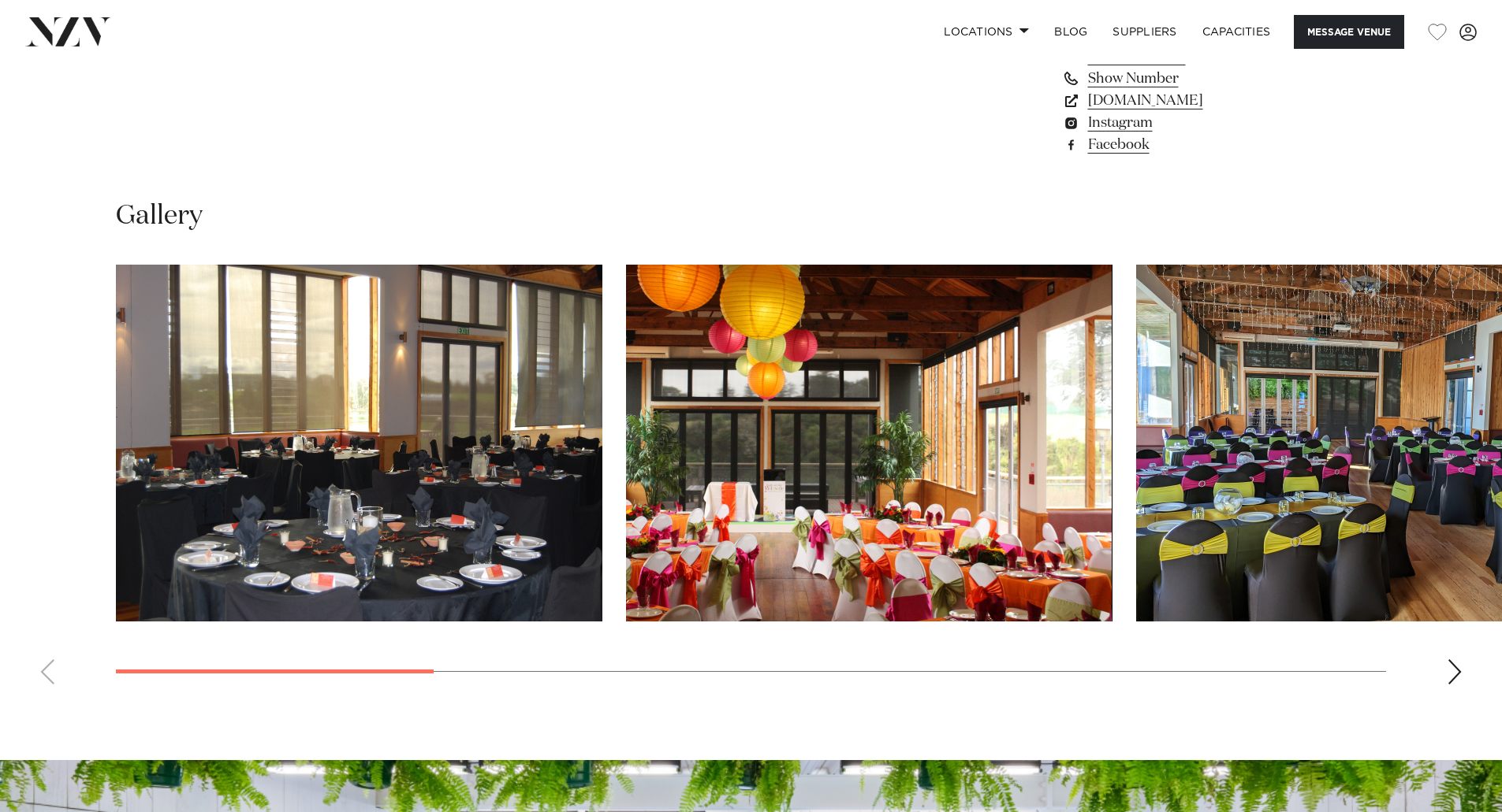
scroll to position [1418, 0]
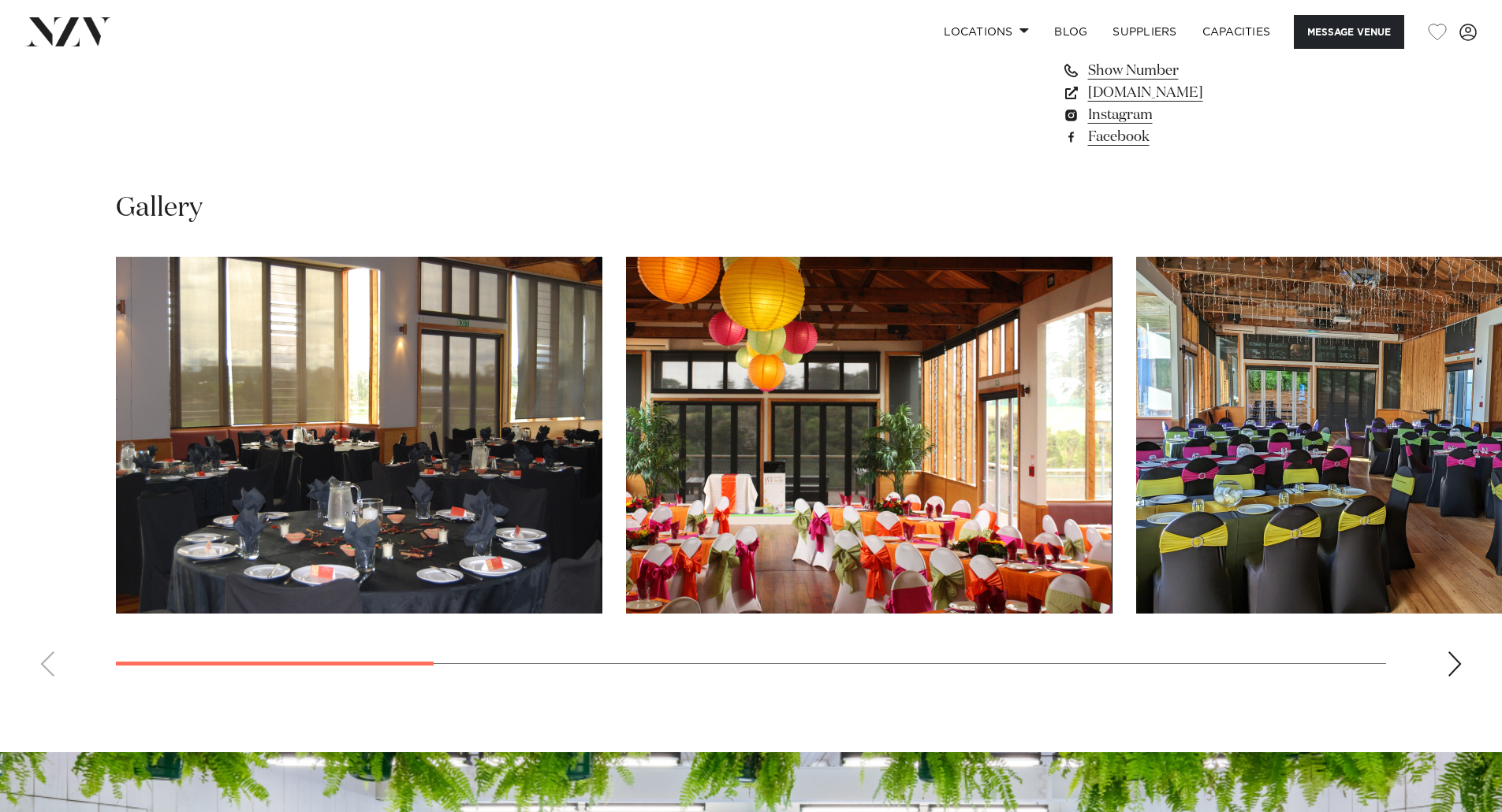
click at [1458, 666] on div "Next slide" at bounding box center [1454, 664] width 15 height 25
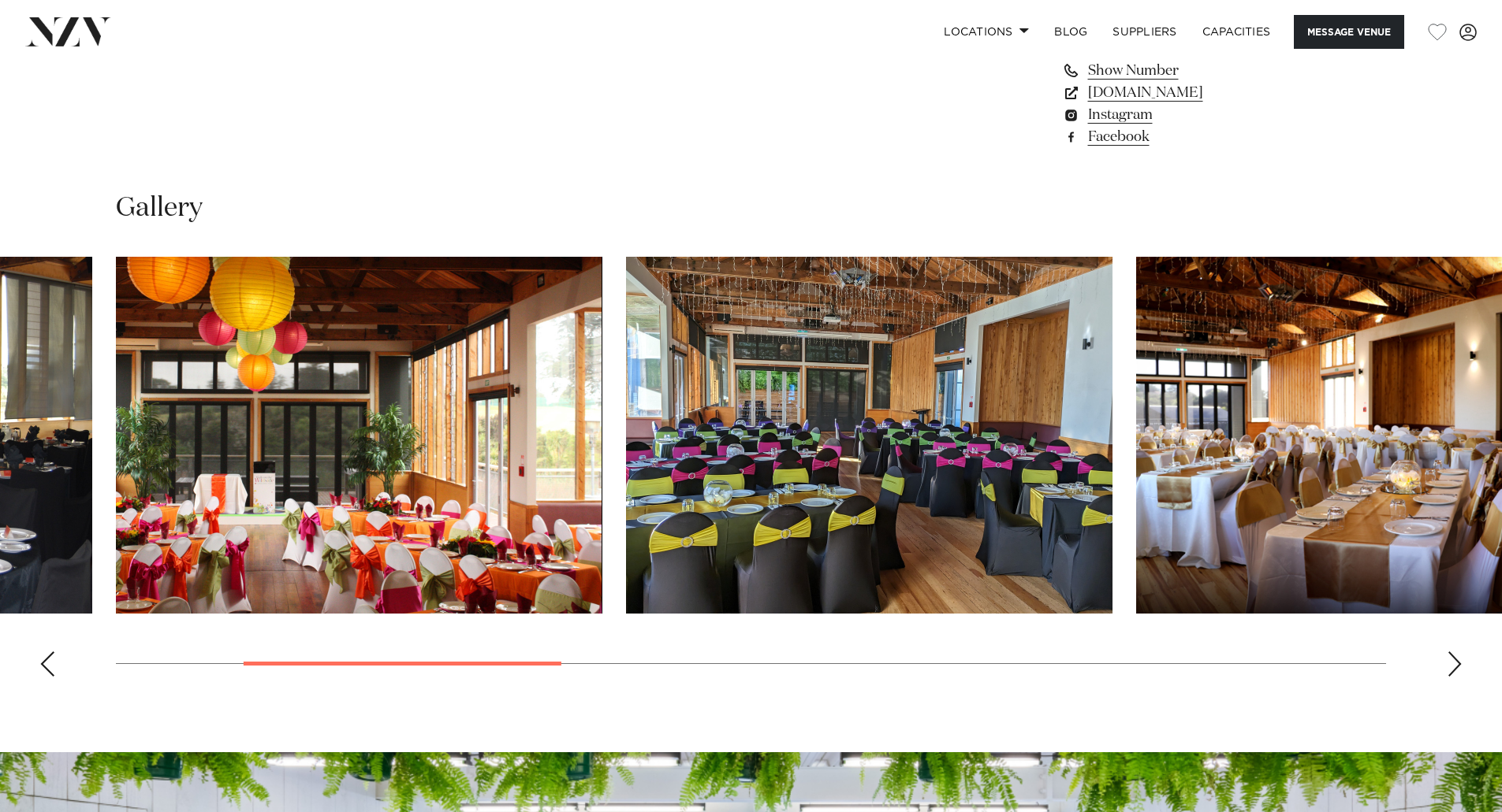
click at [1458, 666] on div "Next slide" at bounding box center [1454, 664] width 15 height 25
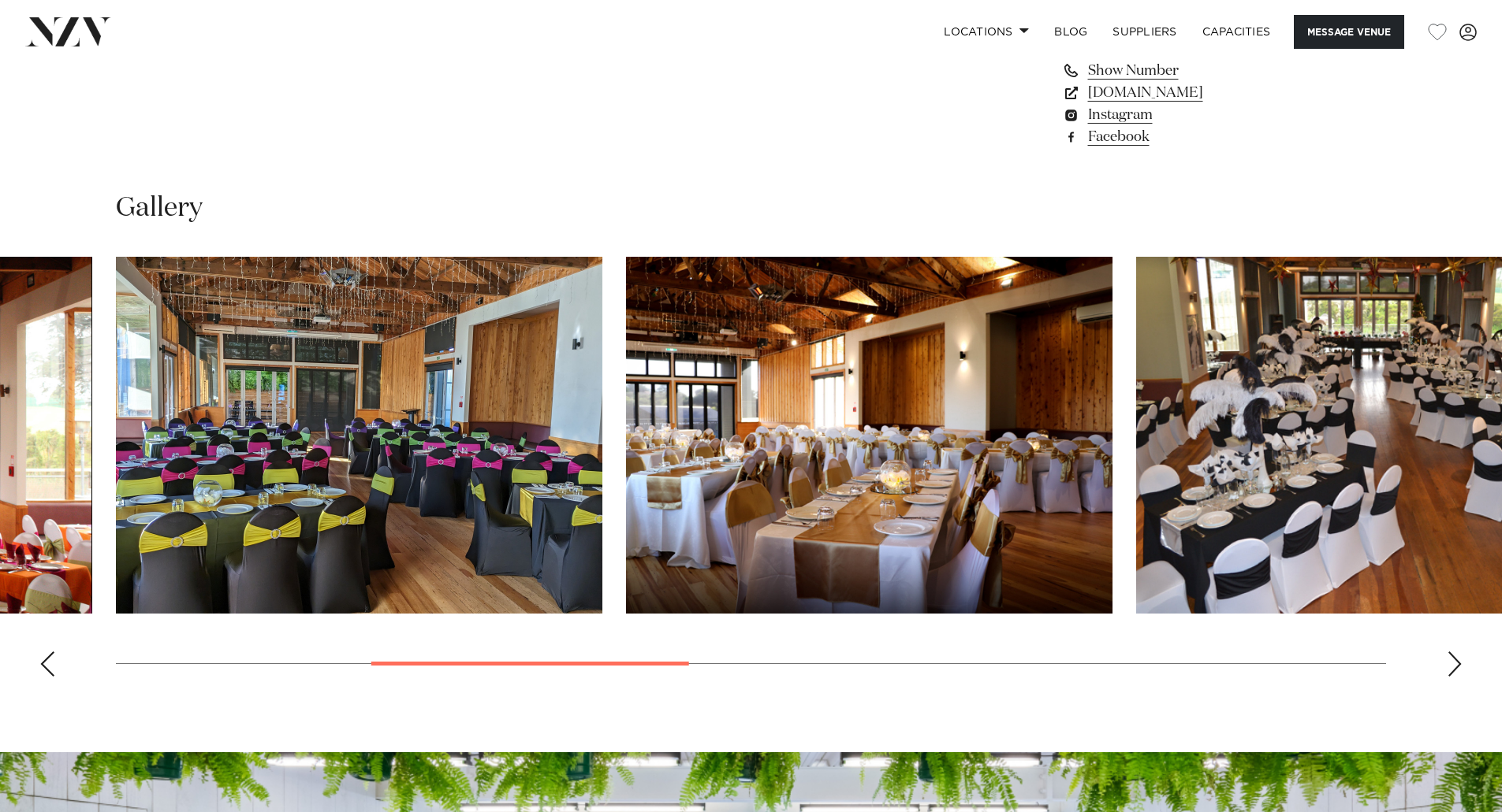
click at [1458, 666] on div "Next slide" at bounding box center [1454, 664] width 15 height 25
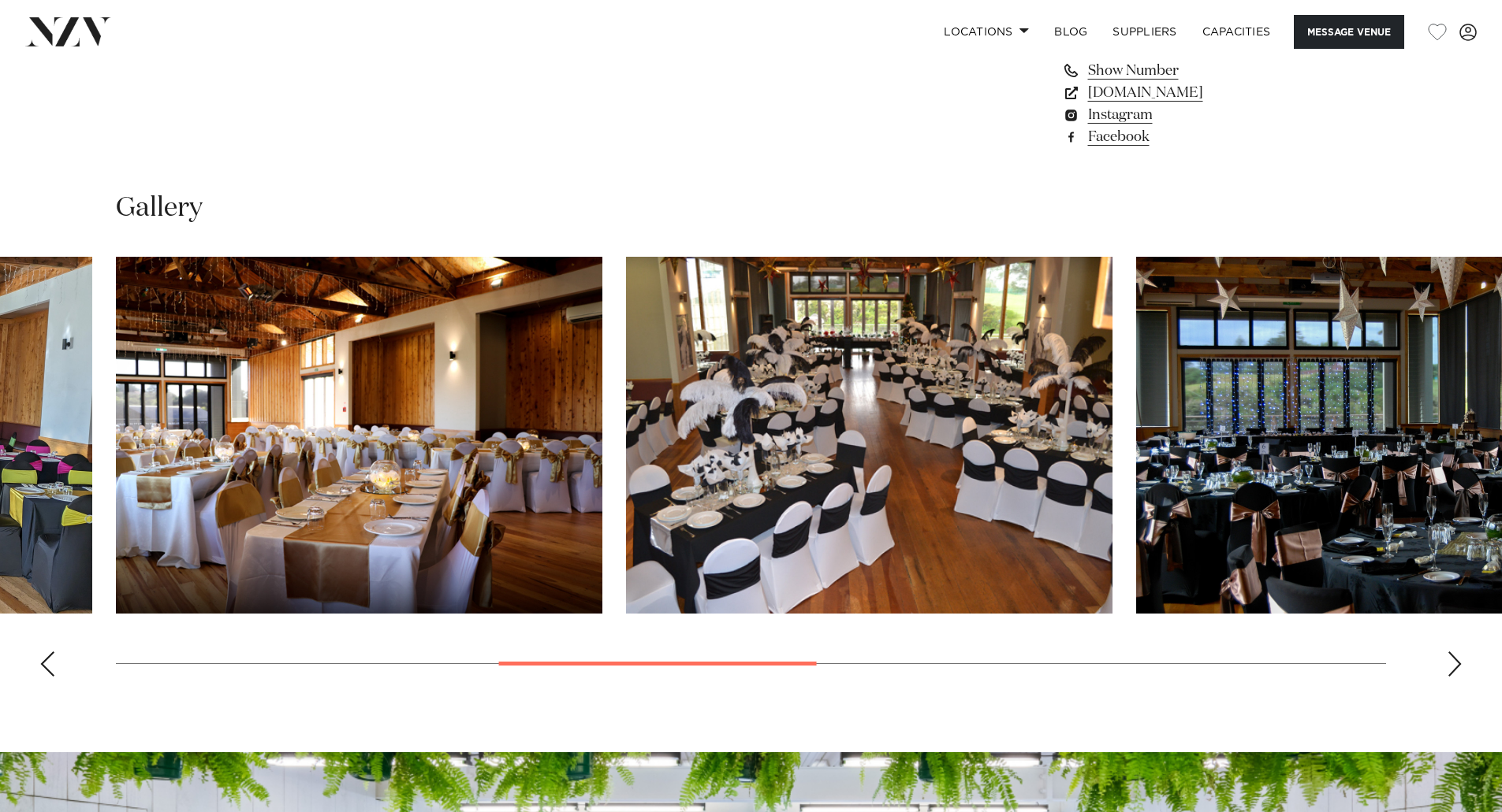
click at [1458, 666] on div "Next slide" at bounding box center [1454, 664] width 15 height 25
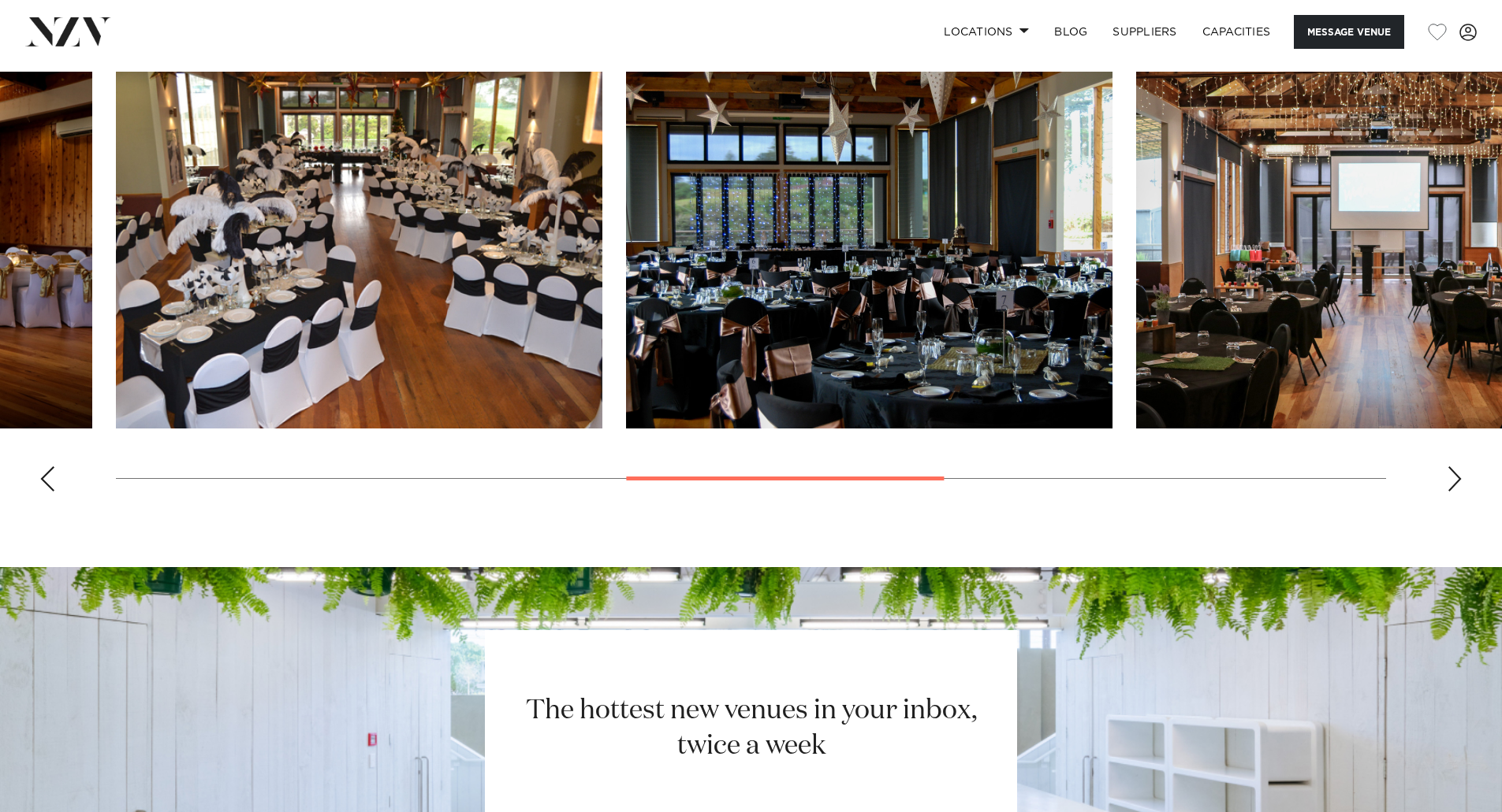
scroll to position [1576, 0]
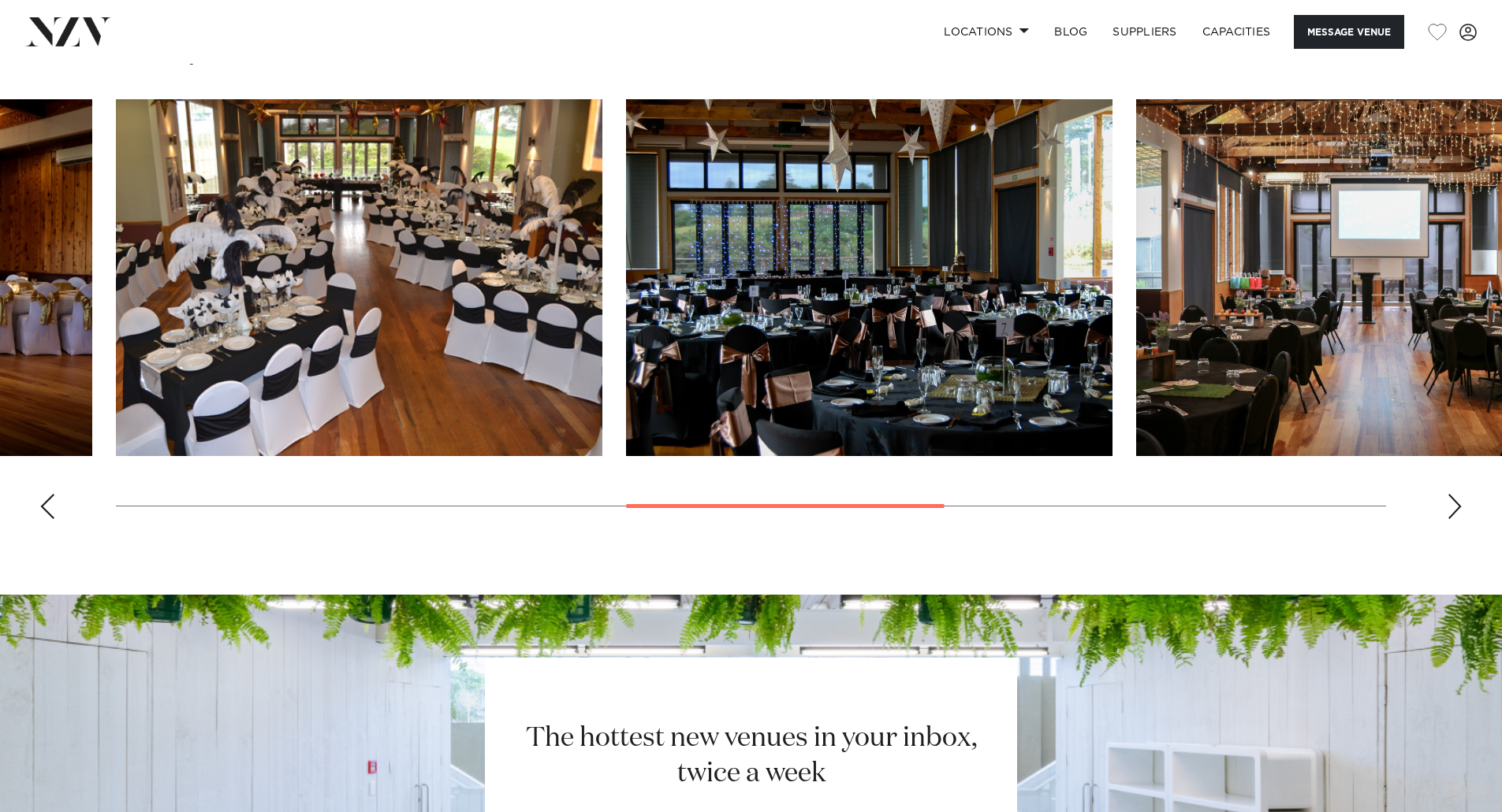
click at [1451, 500] on div "Next slide" at bounding box center [1454, 507] width 15 height 25
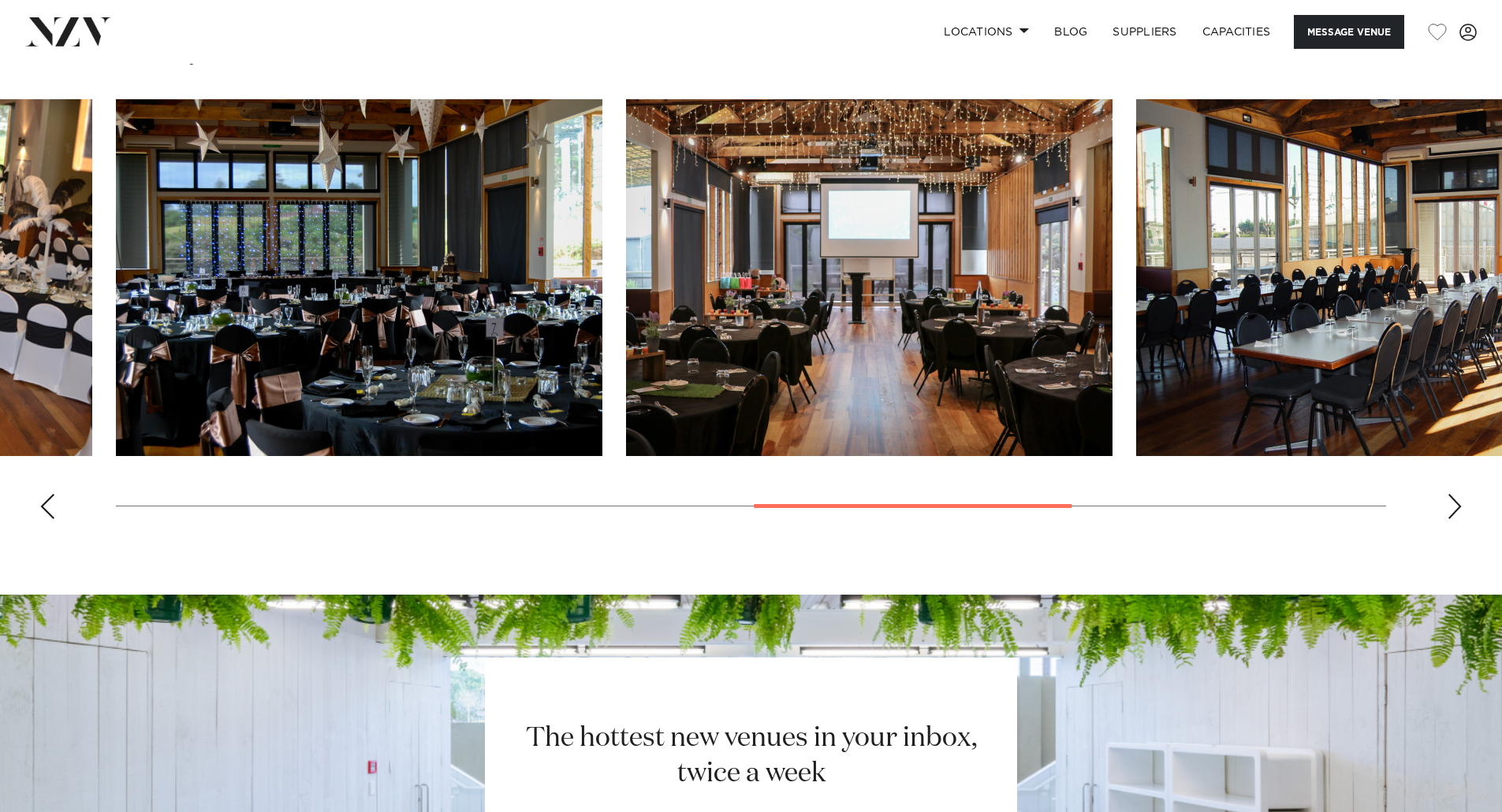
click at [1451, 500] on div "Next slide" at bounding box center [1454, 507] width 15 height 25
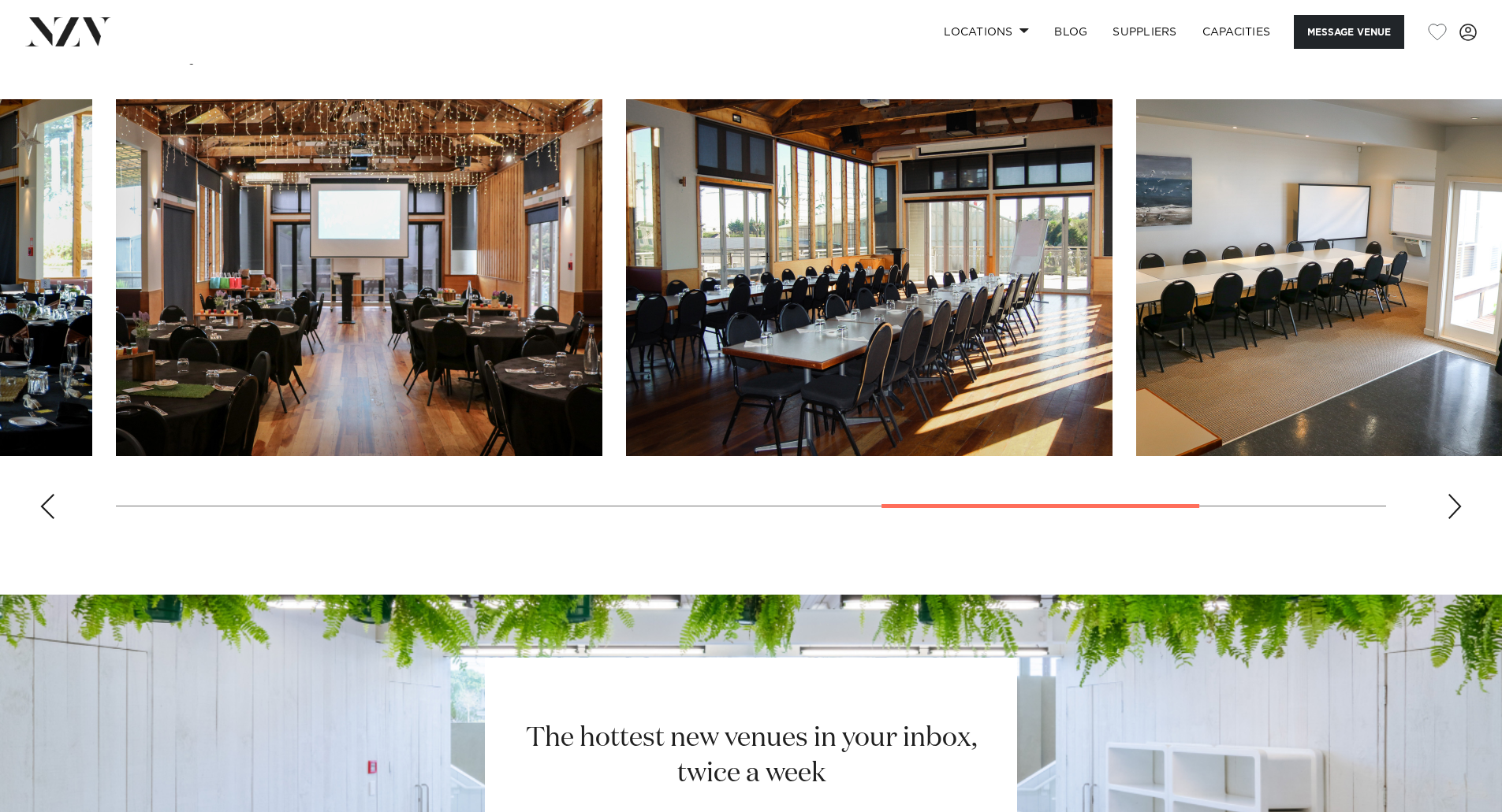
click at [1451, 500] on div "Next slide" at bounding box center [1454, 507] width 15 height 25
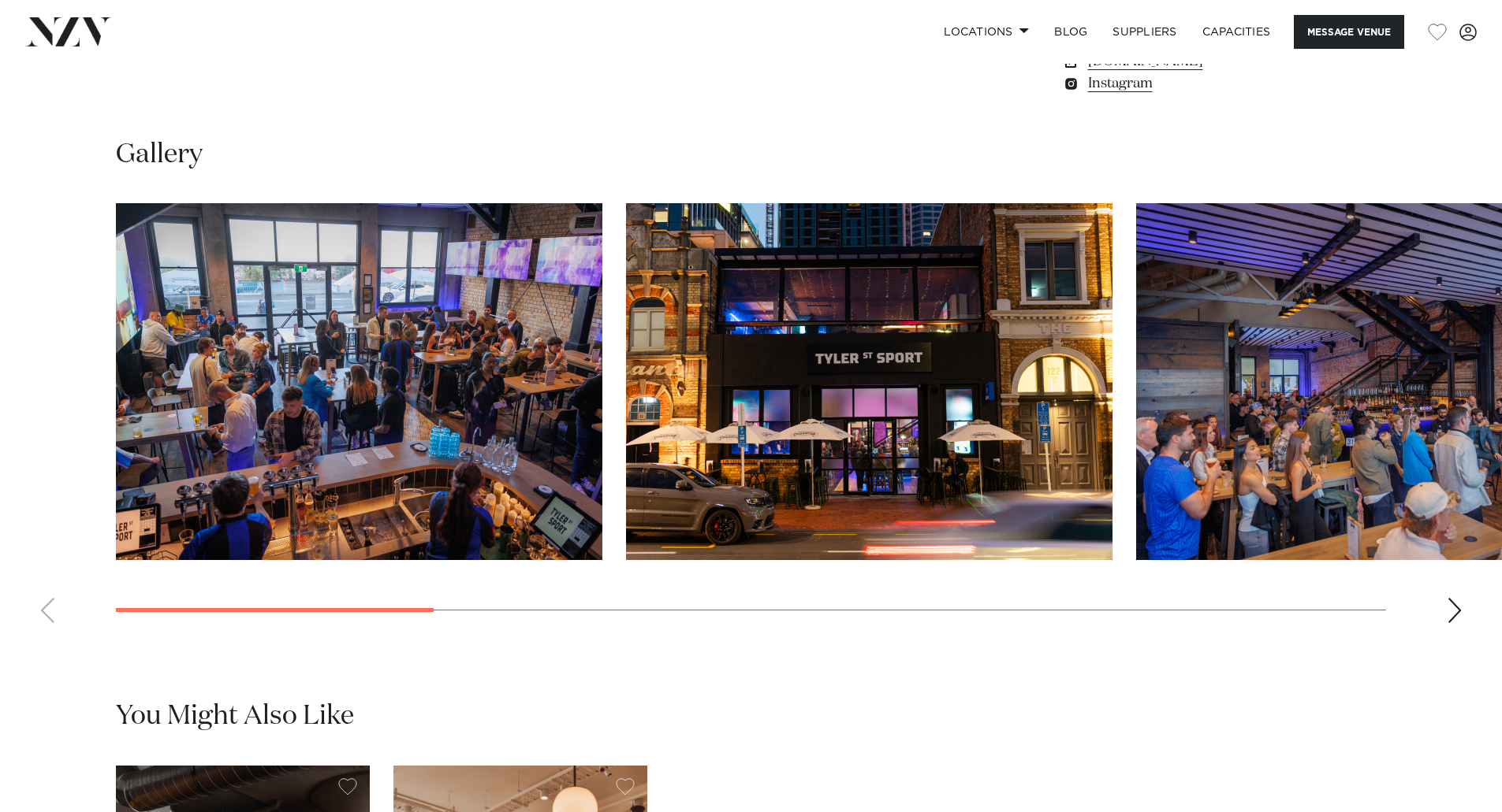
scroll to position [1576, 0]
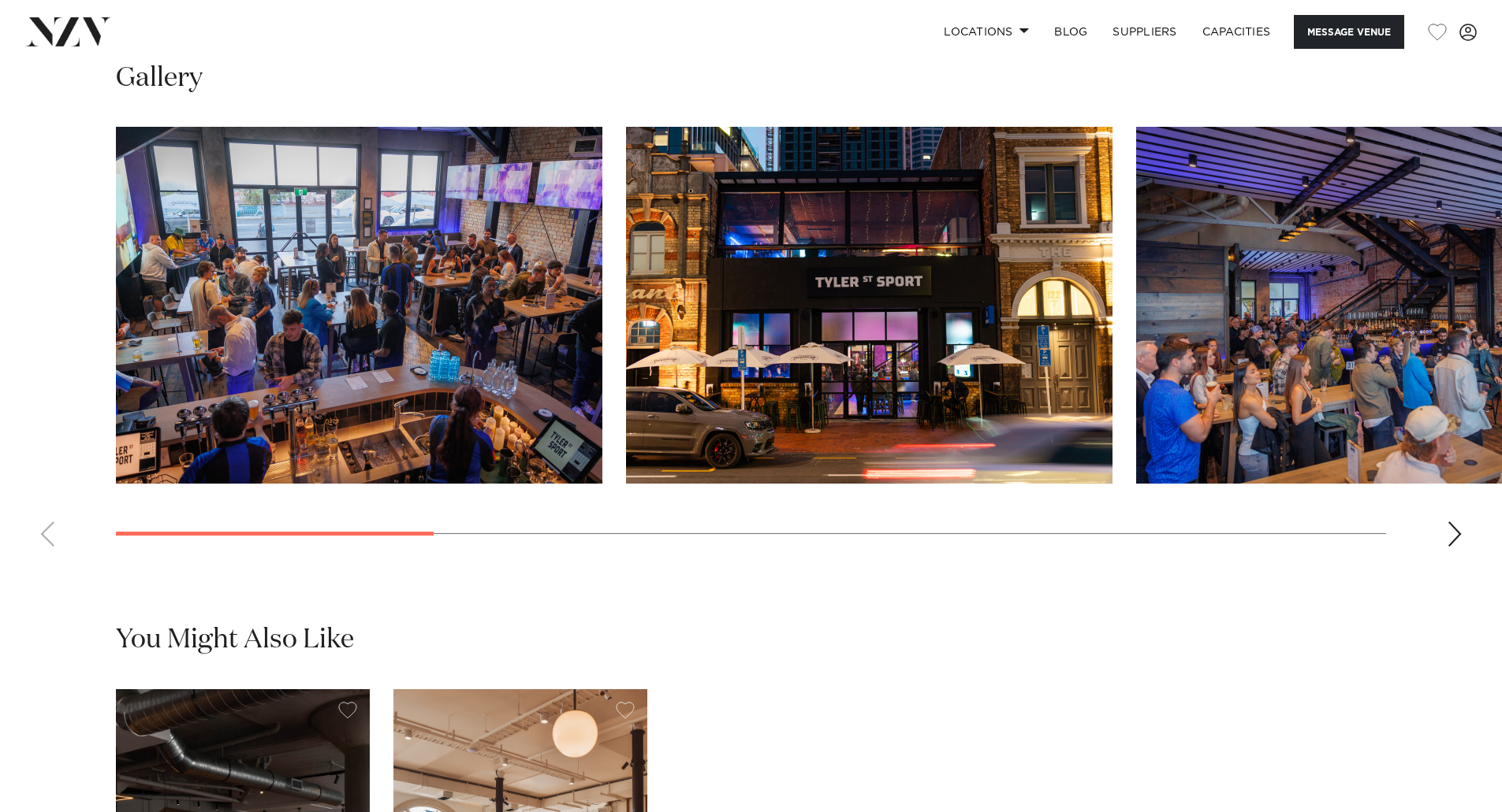
click at [1456, 547] on div "Next slide" at bounding box center [1454, 535] width 15 height 25
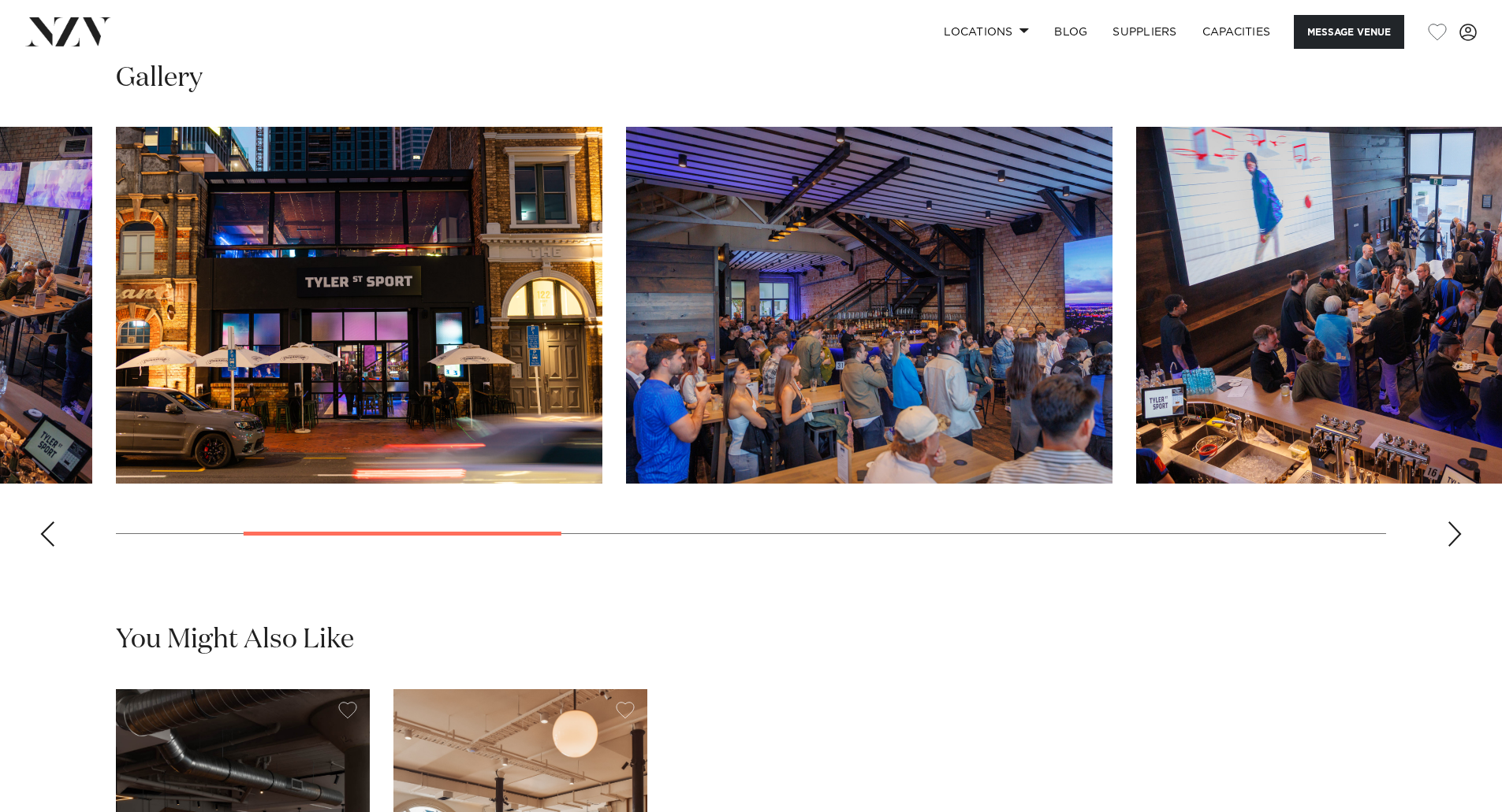
click at [1456, 547] on div "Next slide" at bounding box center [1454, 535] width 15 height 25
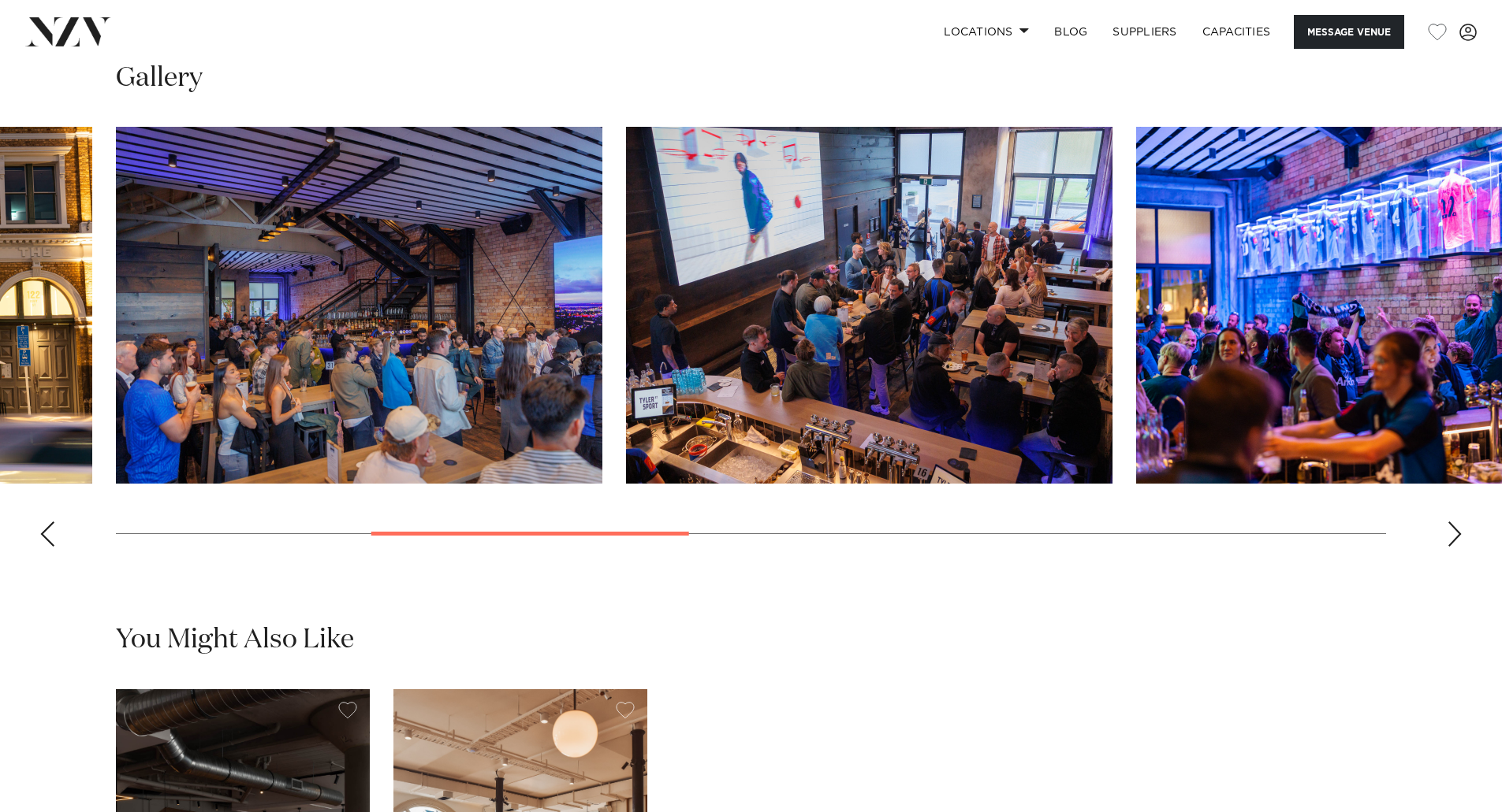
click at [1451, 547] on div "Next slide" at bounding box center [1454, 535] width 15 height 25
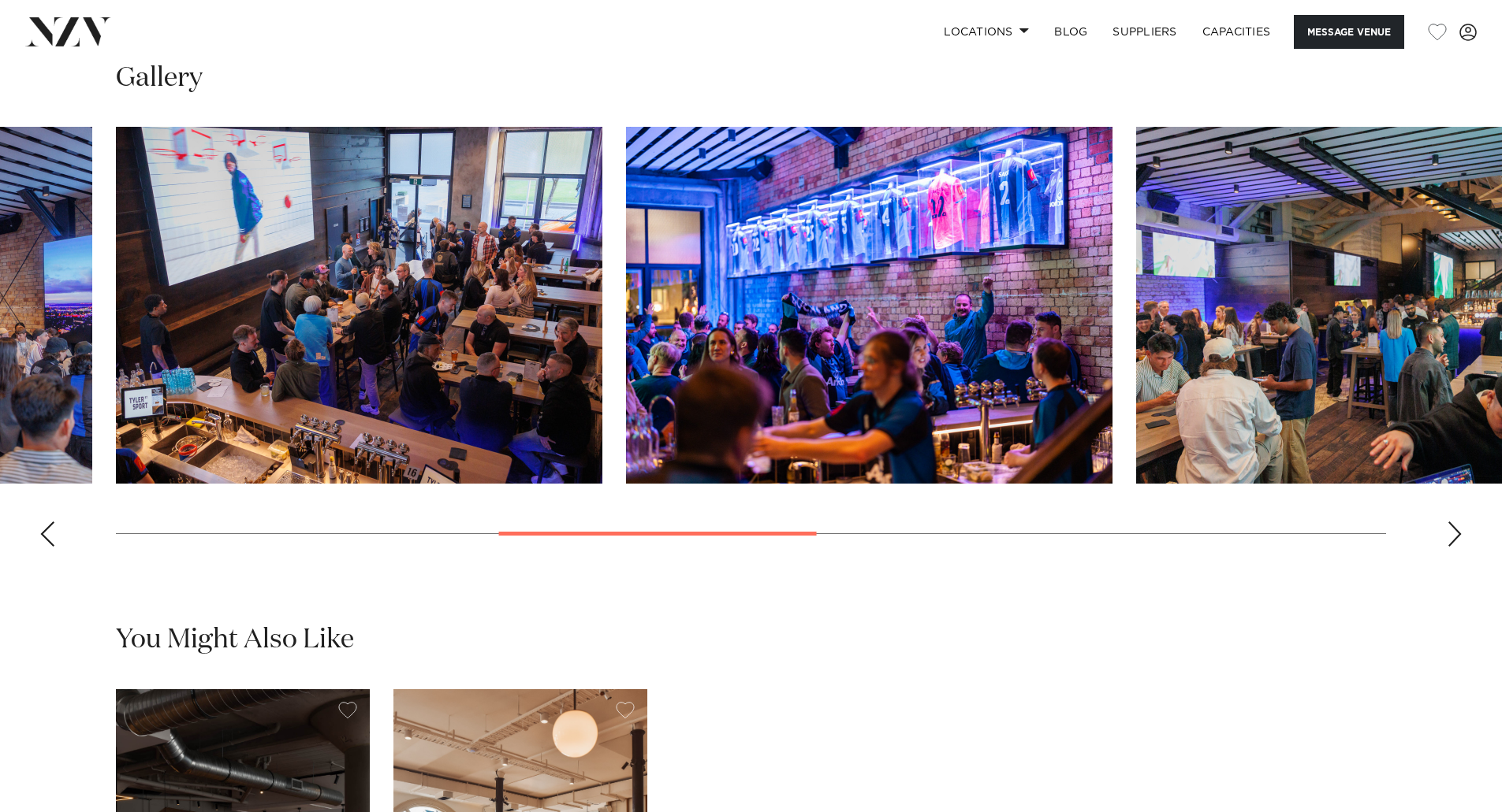
click at [1451, 547] on div "Next slide" at bounding box center [1454, 535] width 15 height 25
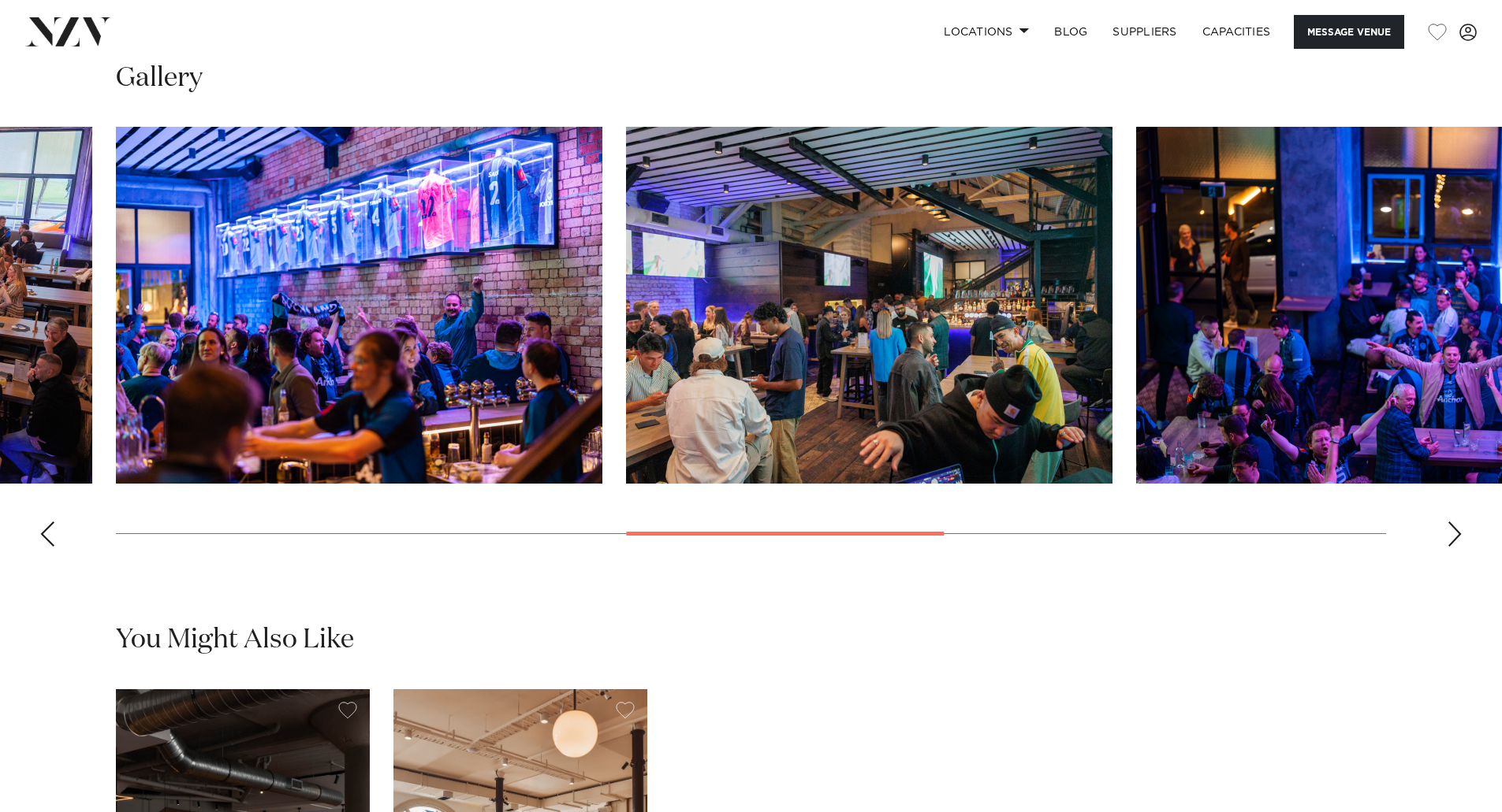
click at [1451, 547] on div "Next slide" at bounding box center [1454, 535] width 15 height 25
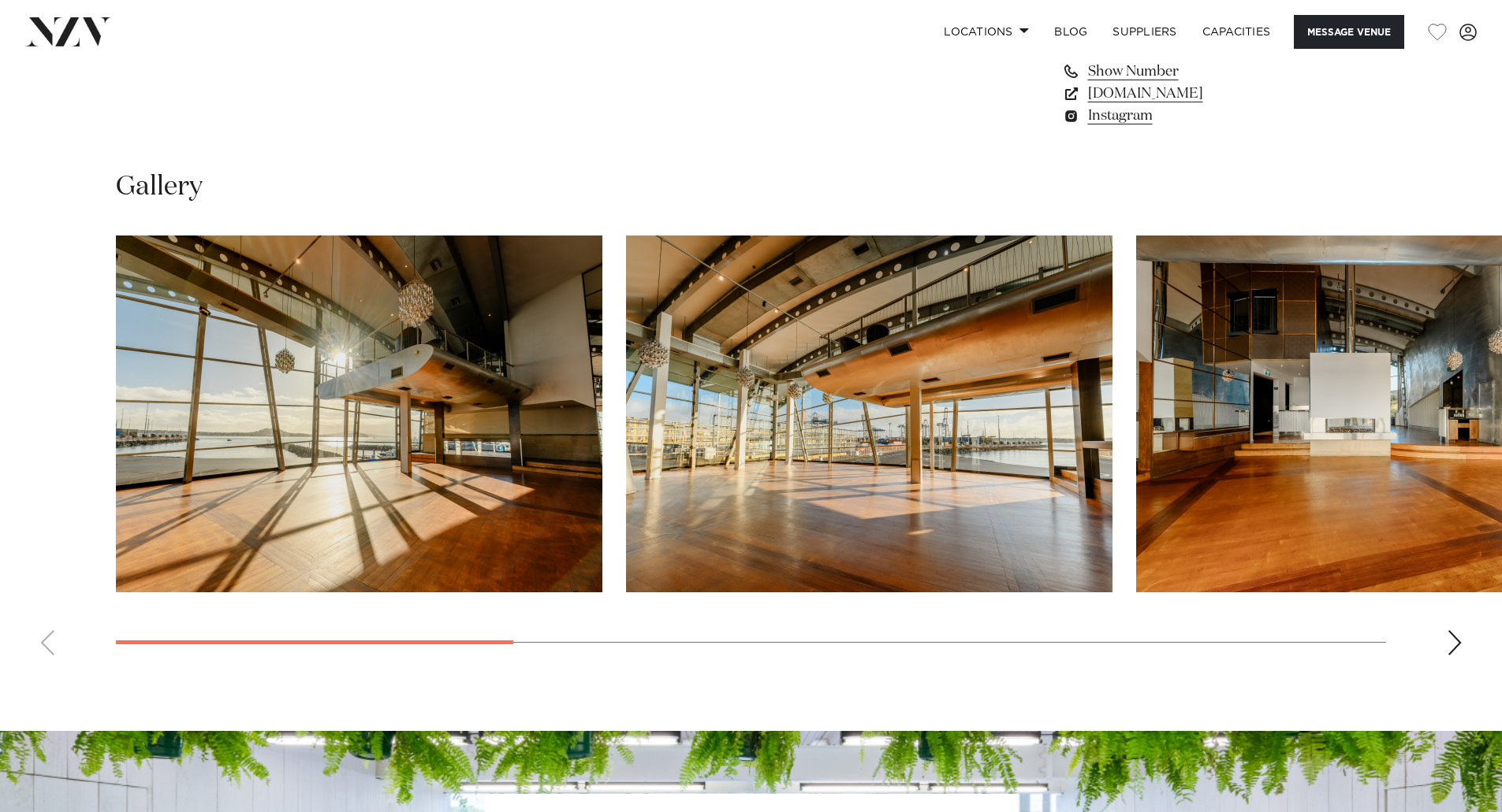
scroll to position [1418, 0]
click at [1444, 633] on swiper-container at bounding box center [751, 450] width 1502 height 432
click at [1456, 645] on div "Next slide" at bounding box center [1454, 642] width 15 height 25
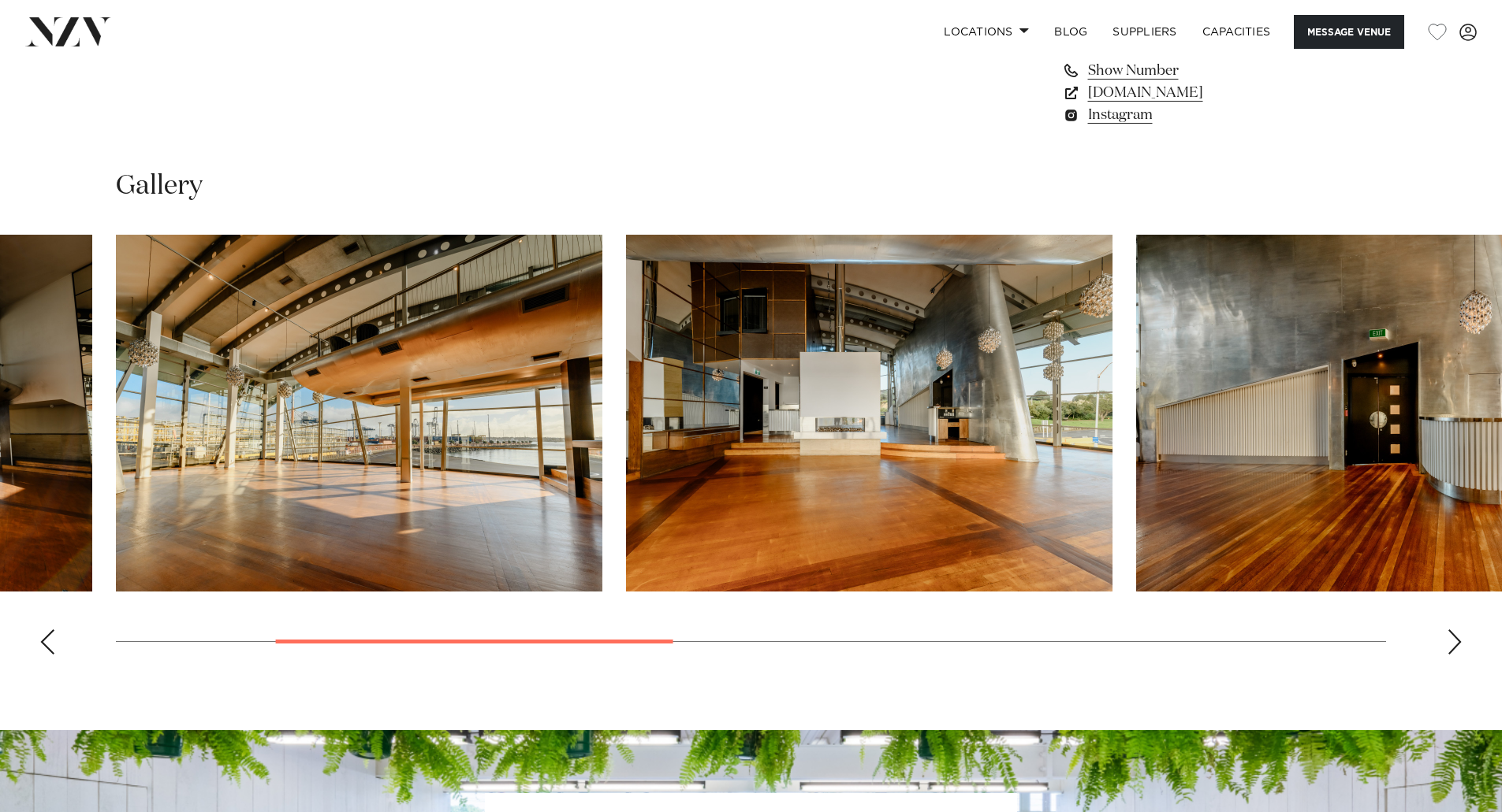
click at [1456, 645] on div "Next slide" at bounding box center [1454, 642] width 15 height 25
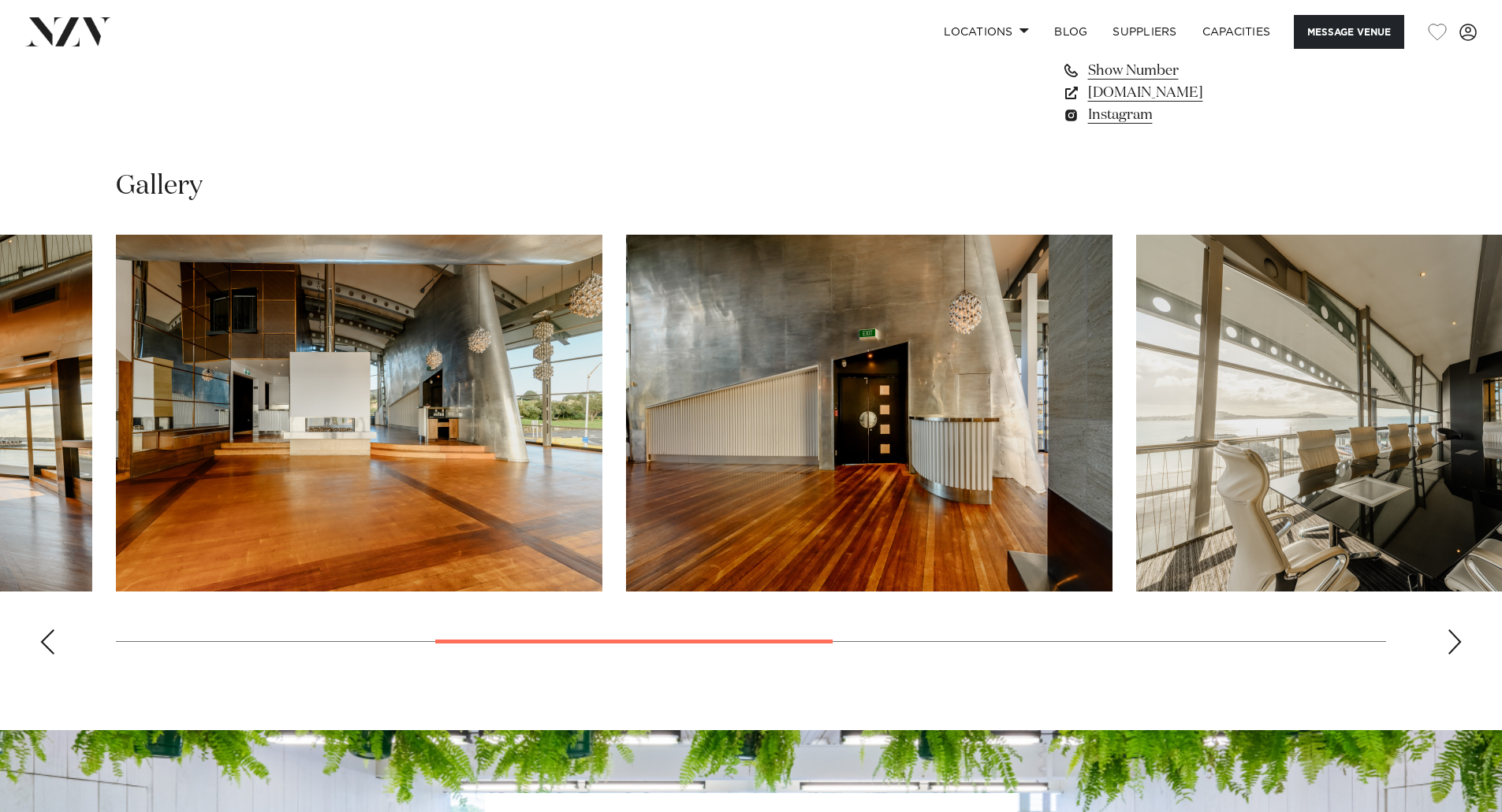
click at [1456, 643] on div "Next slide" at bounding box center [1454, 642] width 15 height 25
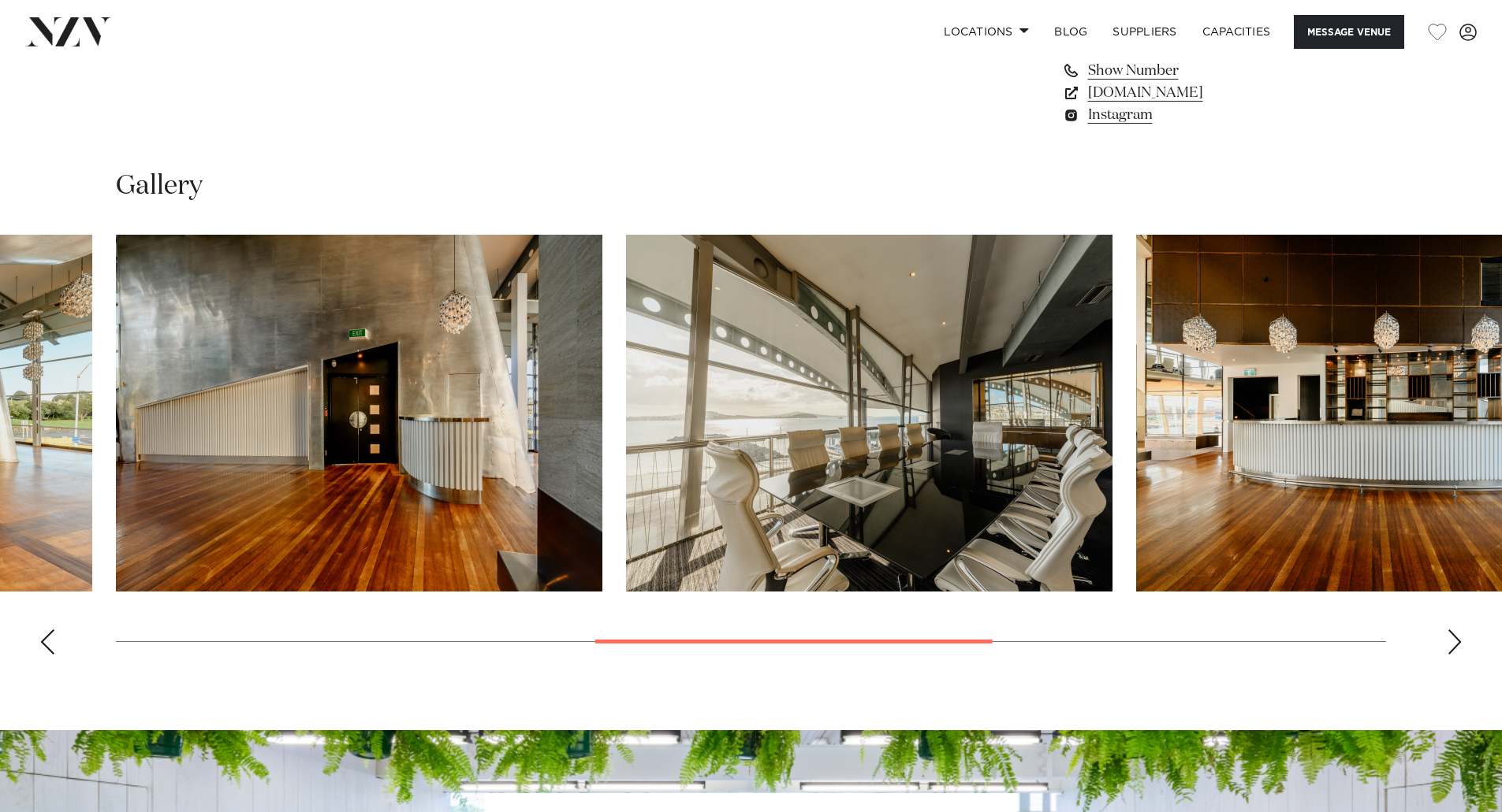
click at [1456, 639] on div "Next slide" at bounding box center [1454, 642] width 15 height 25
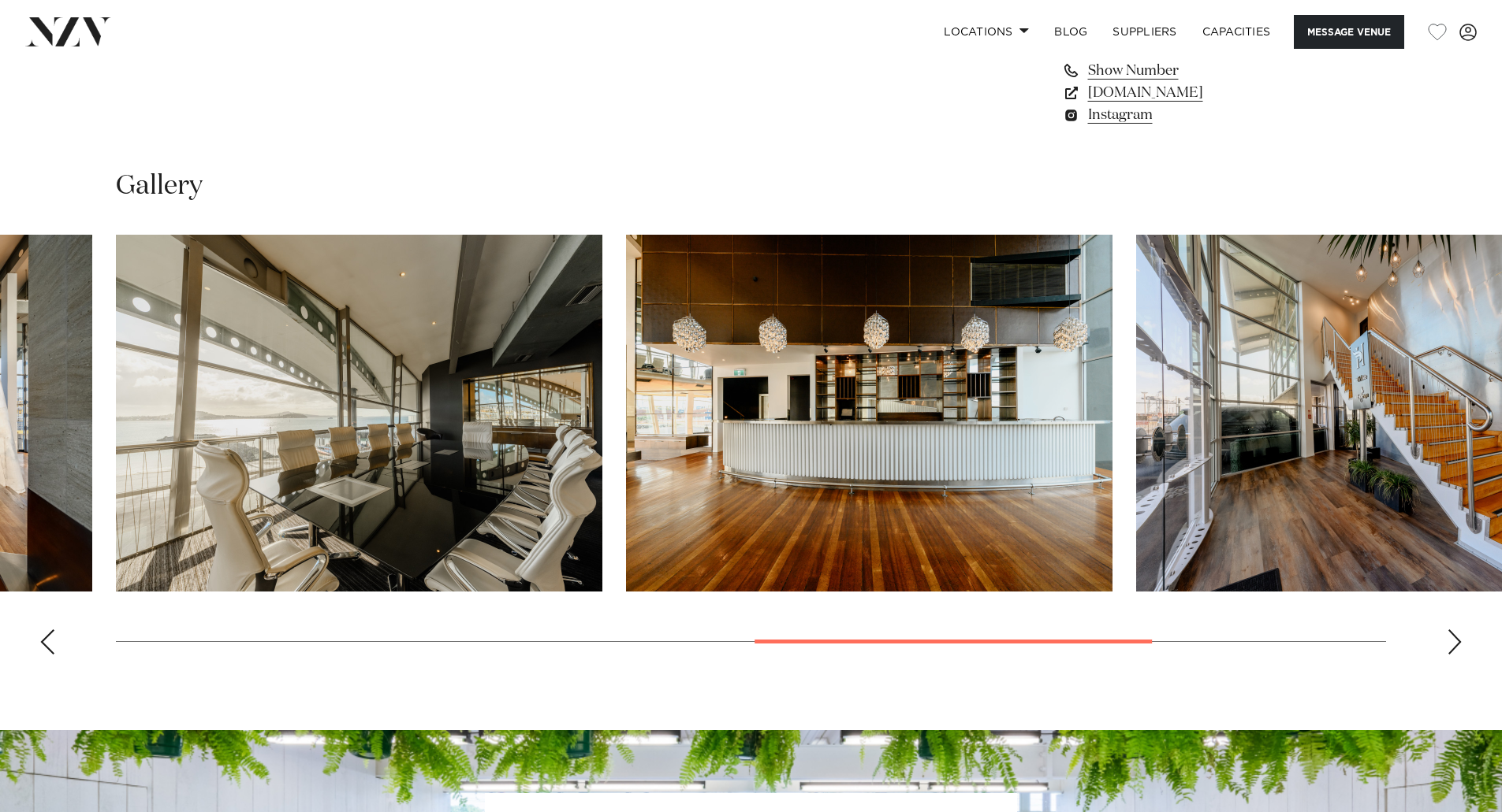
click at [1456, 639] on div "Next slide" at bounding box center [1454, 642] width 15 height 25
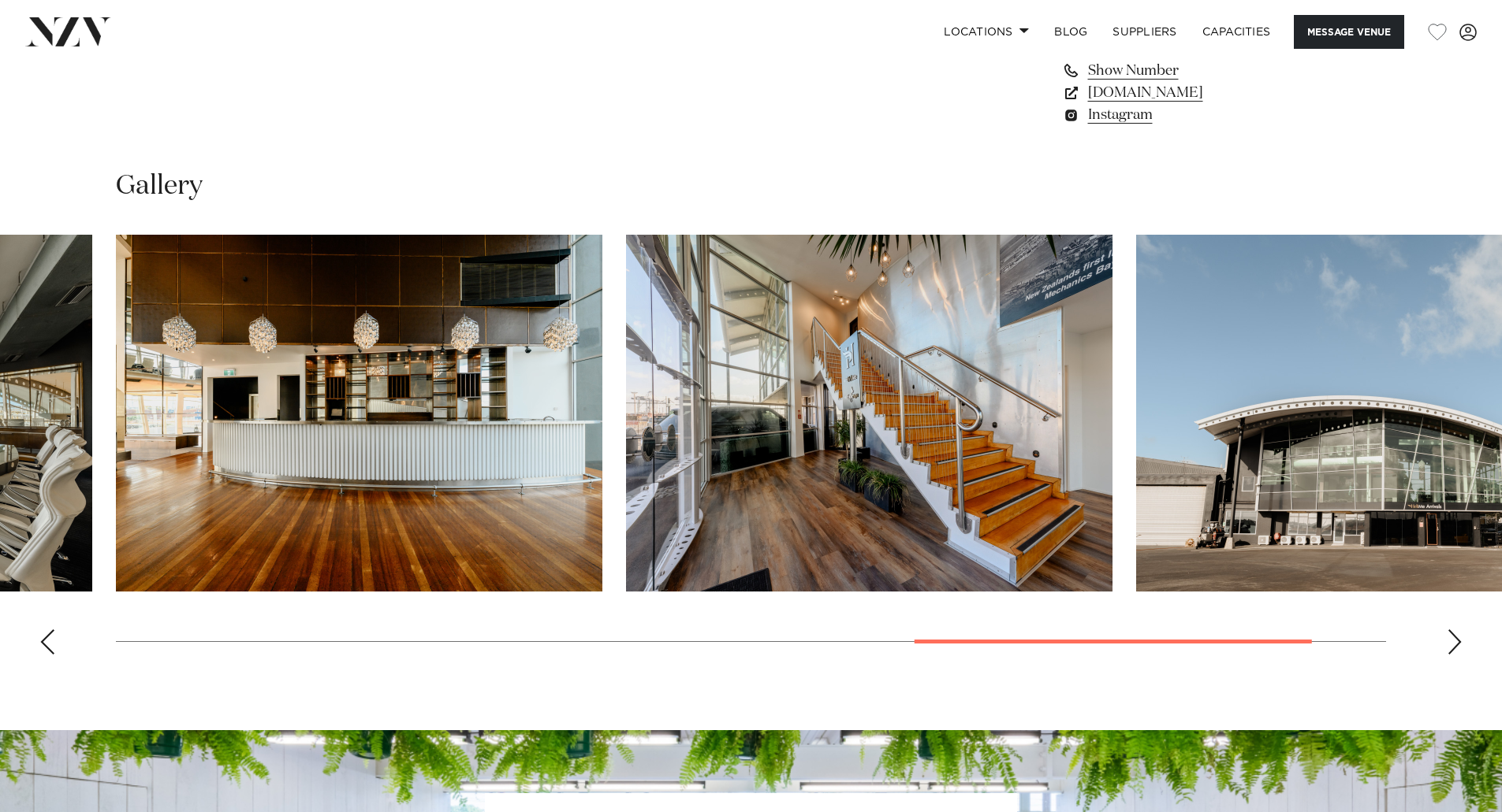
click at [1456, 639] on div "Next slide" at bounding box center [1454, 642] width 15 height 25
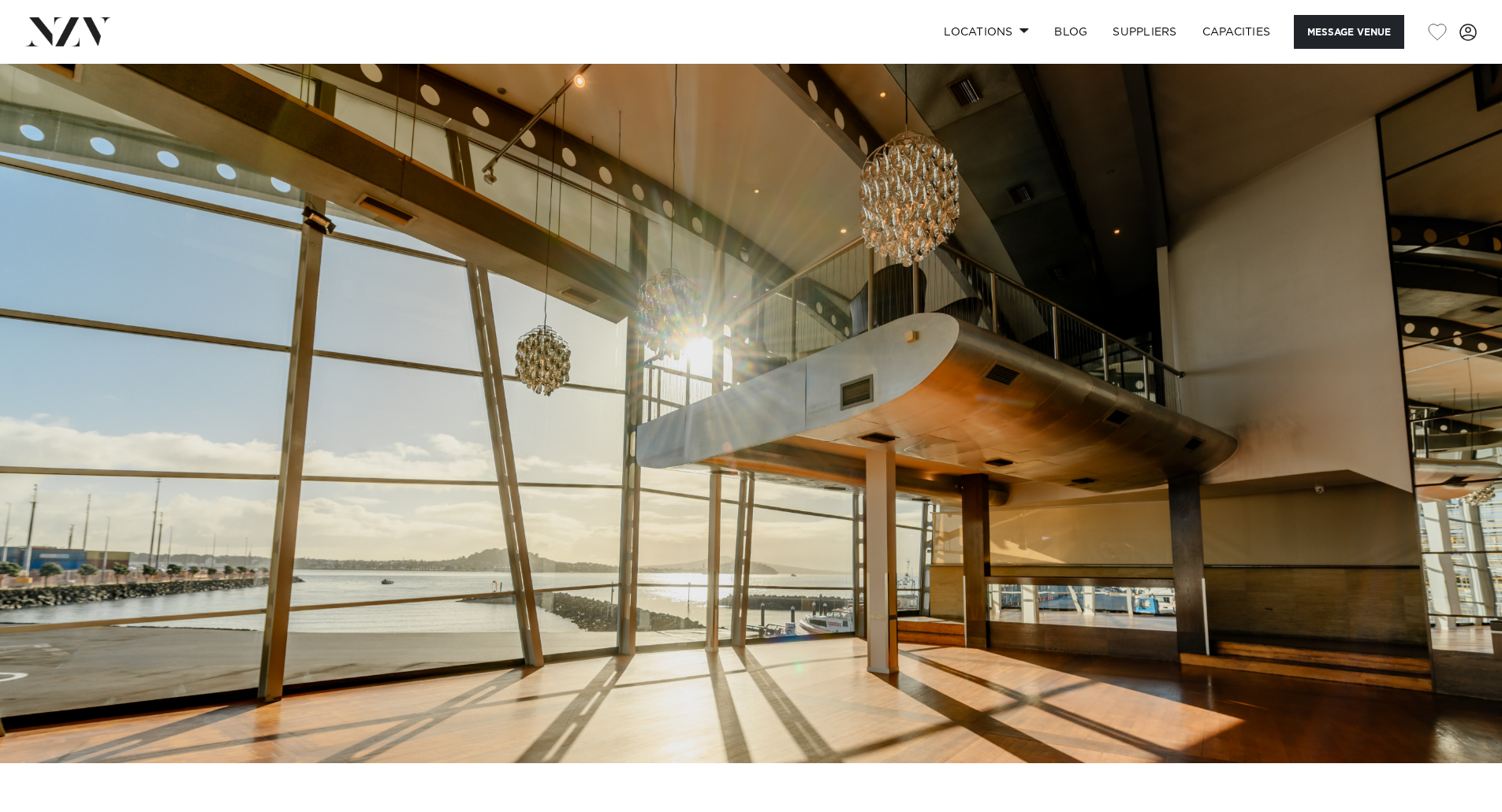
scroll to position [0, 0]
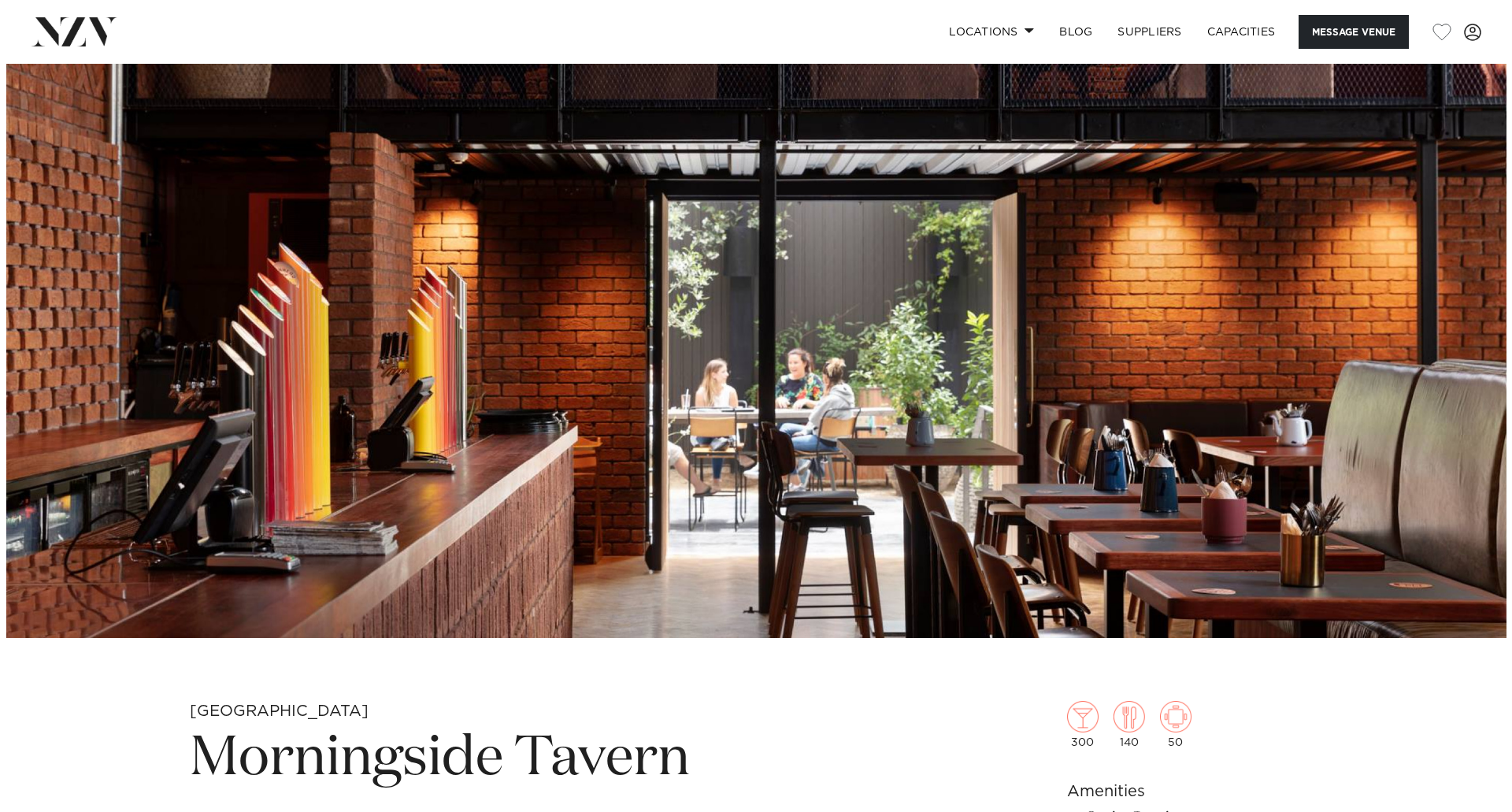
scroll to position [158, 0]
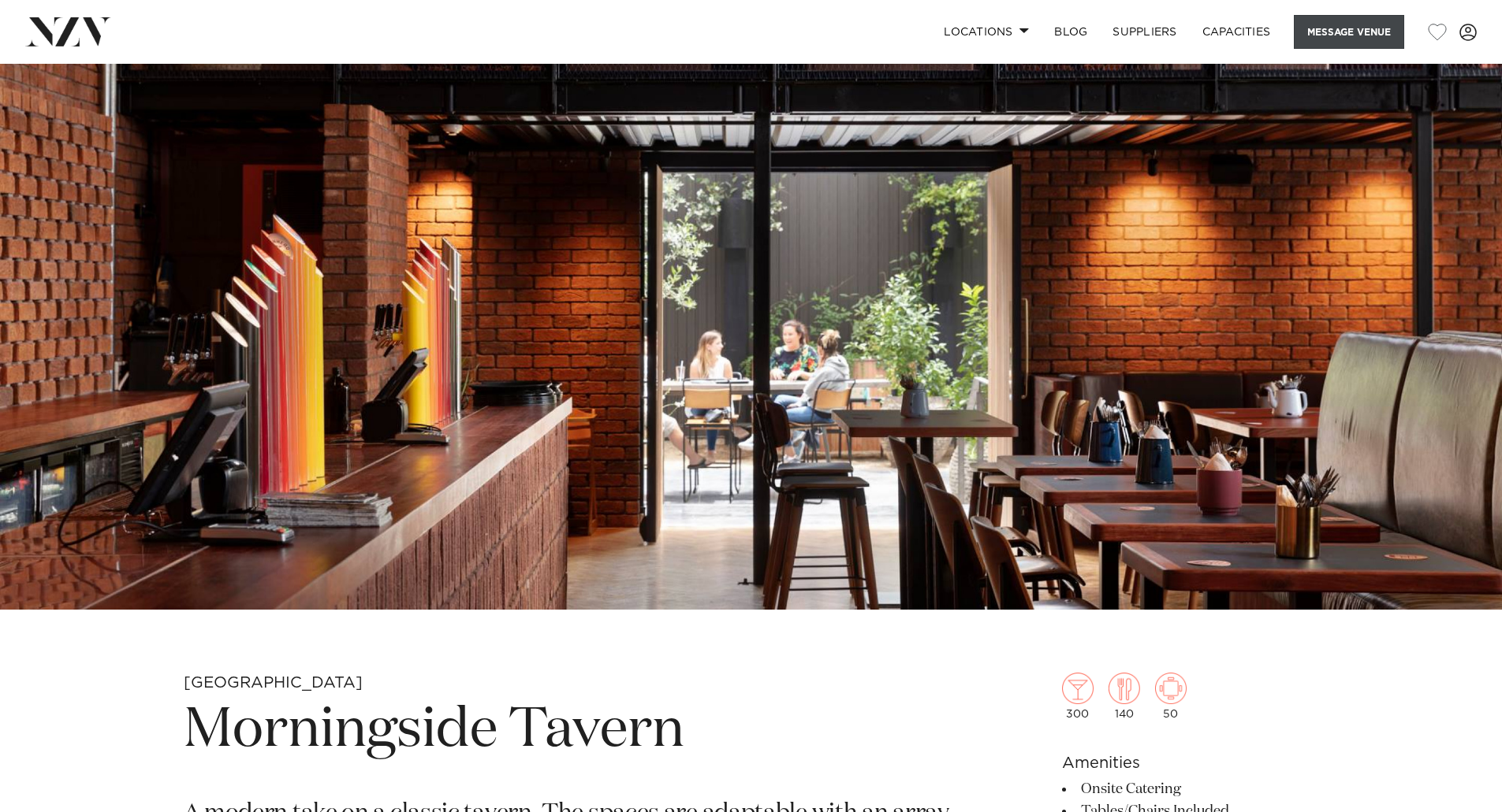
click at [1368, 25] on button "Message Venue" at bounding box center [1348, 31] width 110 height 34
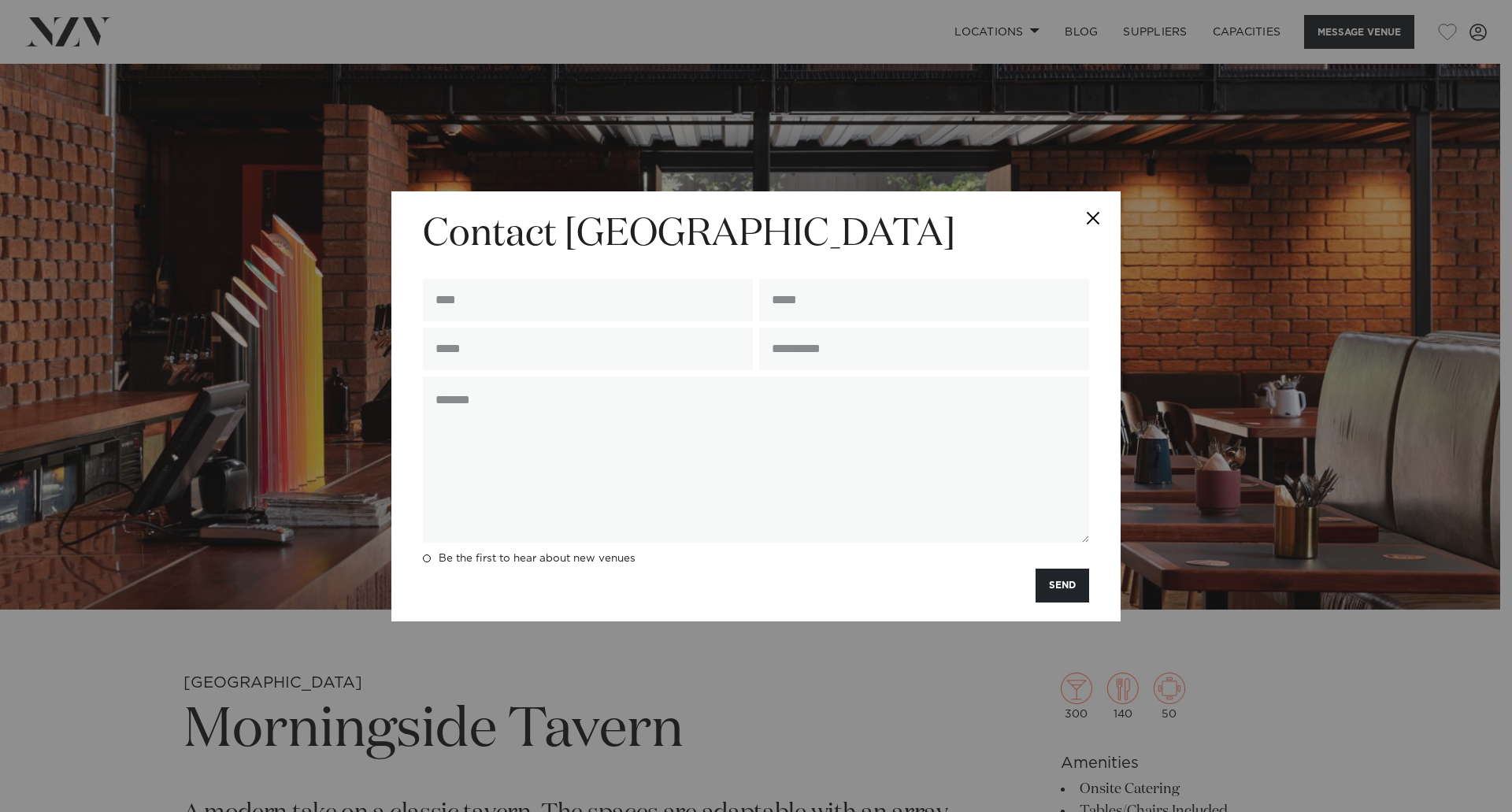
click at [522, 325] on div at bounding box center [587, 304] width 336 height 49
click at [528, 308] on input "text" at bounding box center [587, 301] width 329 height 43
type input "**********"
click at [907, 317] on input "email" at bounding box center [924, 301] width 329 height 43
type input "**********"
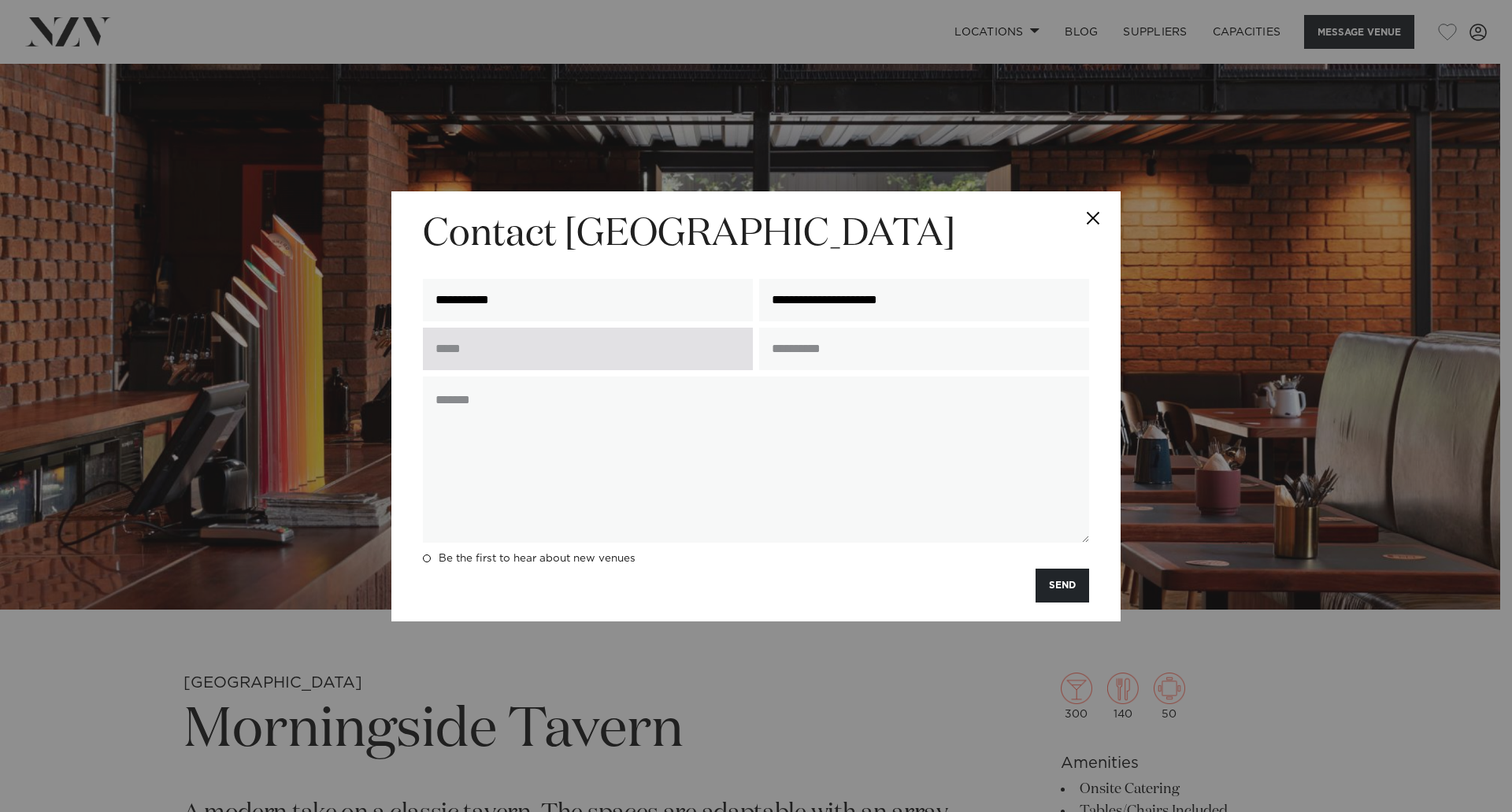
click at [516, 349] on input "text" at bounding box center [587, 349] width 329 height 43
type input "**********"
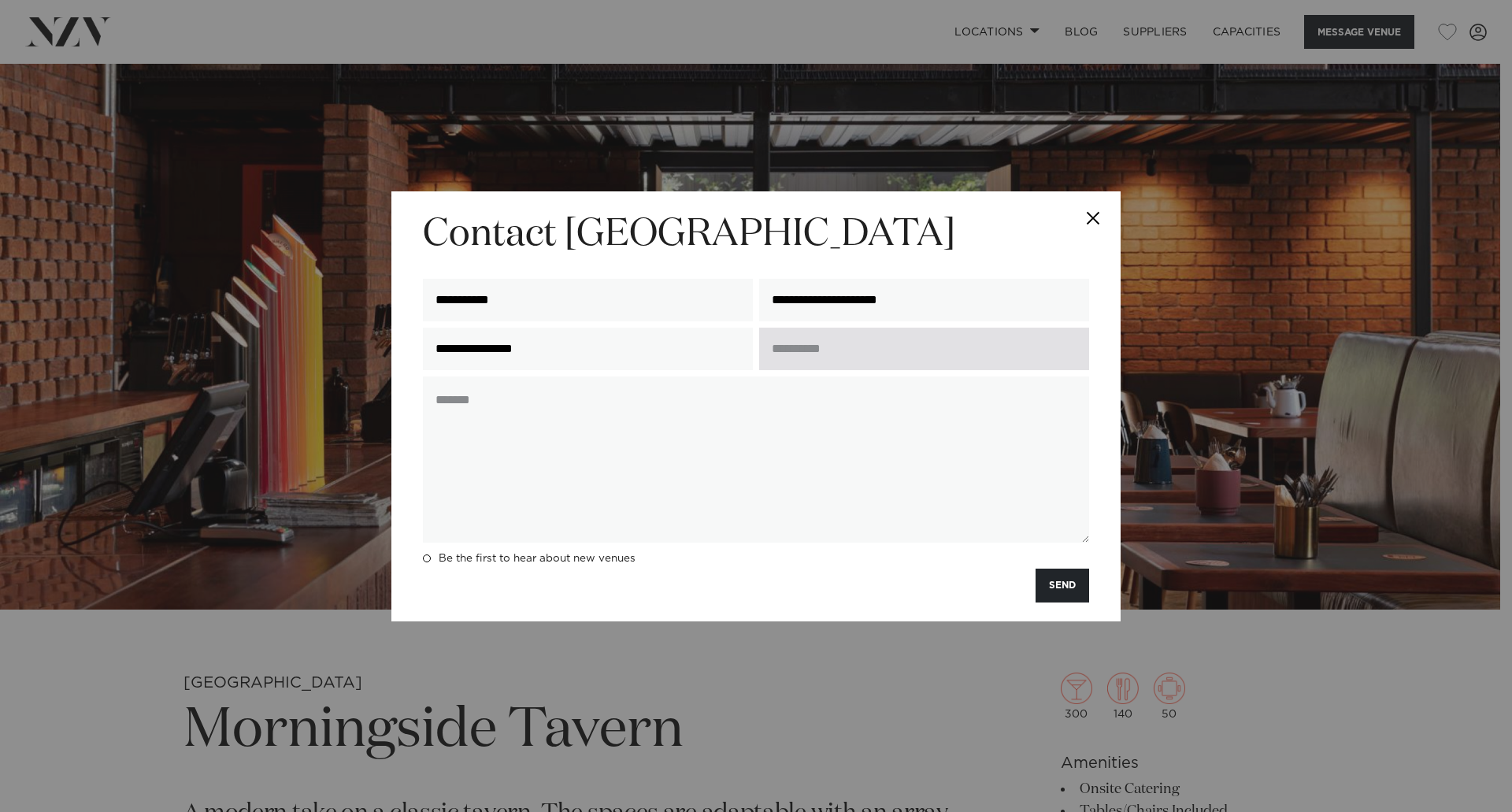
click at [831, 352] on input "text" at bounding box center [924, 349] width 329 height 43
click at [820, 347] on input "text" at bounding box center [924, 349] width 329 height 43
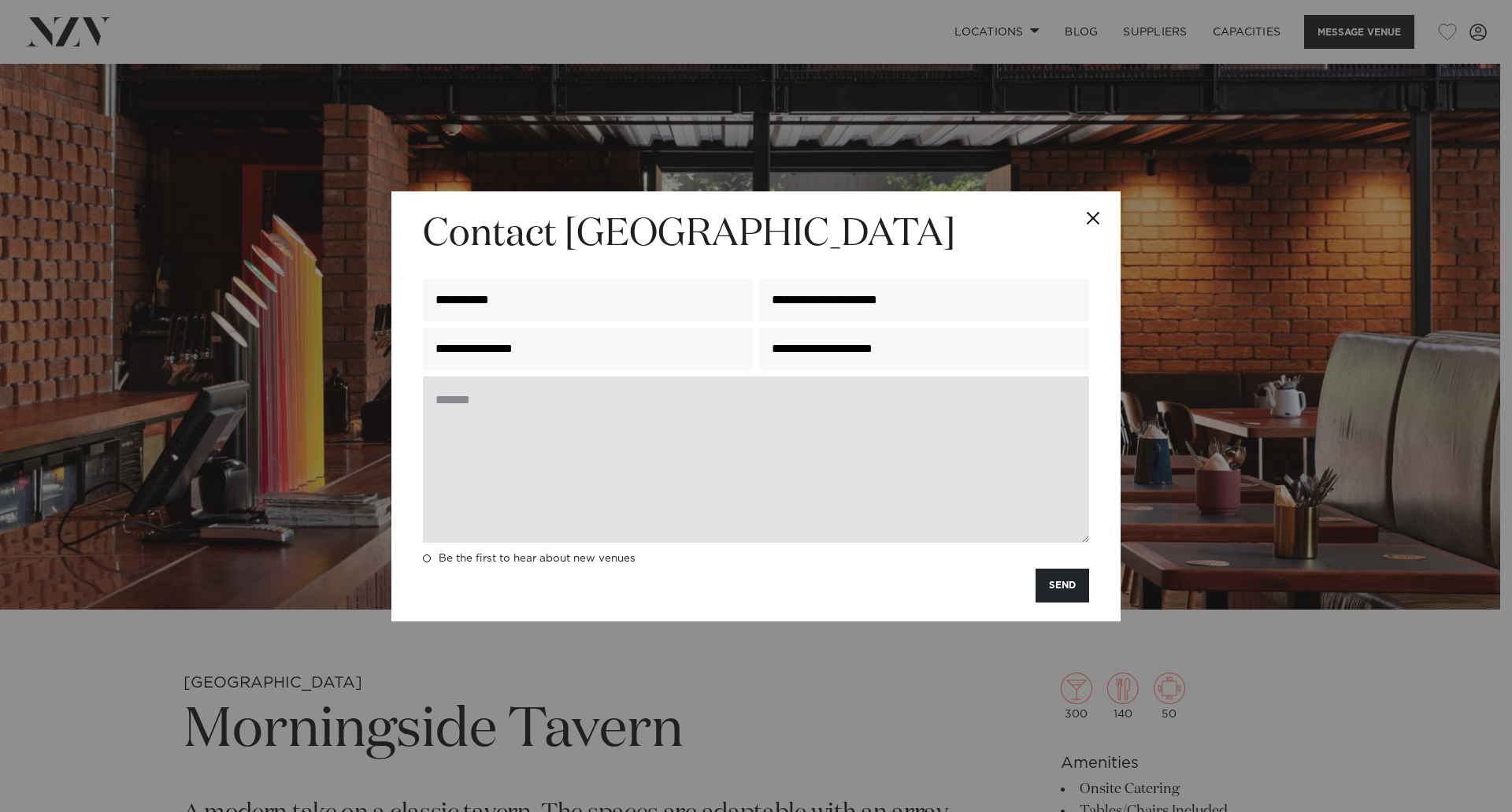
type input "**********"
drag, startPoint x: 500, startPoint y: 420, endPoint x: 490, endPoint y: 417, distance: 10.4
click at [490, 417] on textarea at bounding box center [756, 460] width 666 height 166
click at [466, 445] on textarea at bounding box center [756, 460] width 666 height 166
paste textarea "**********"
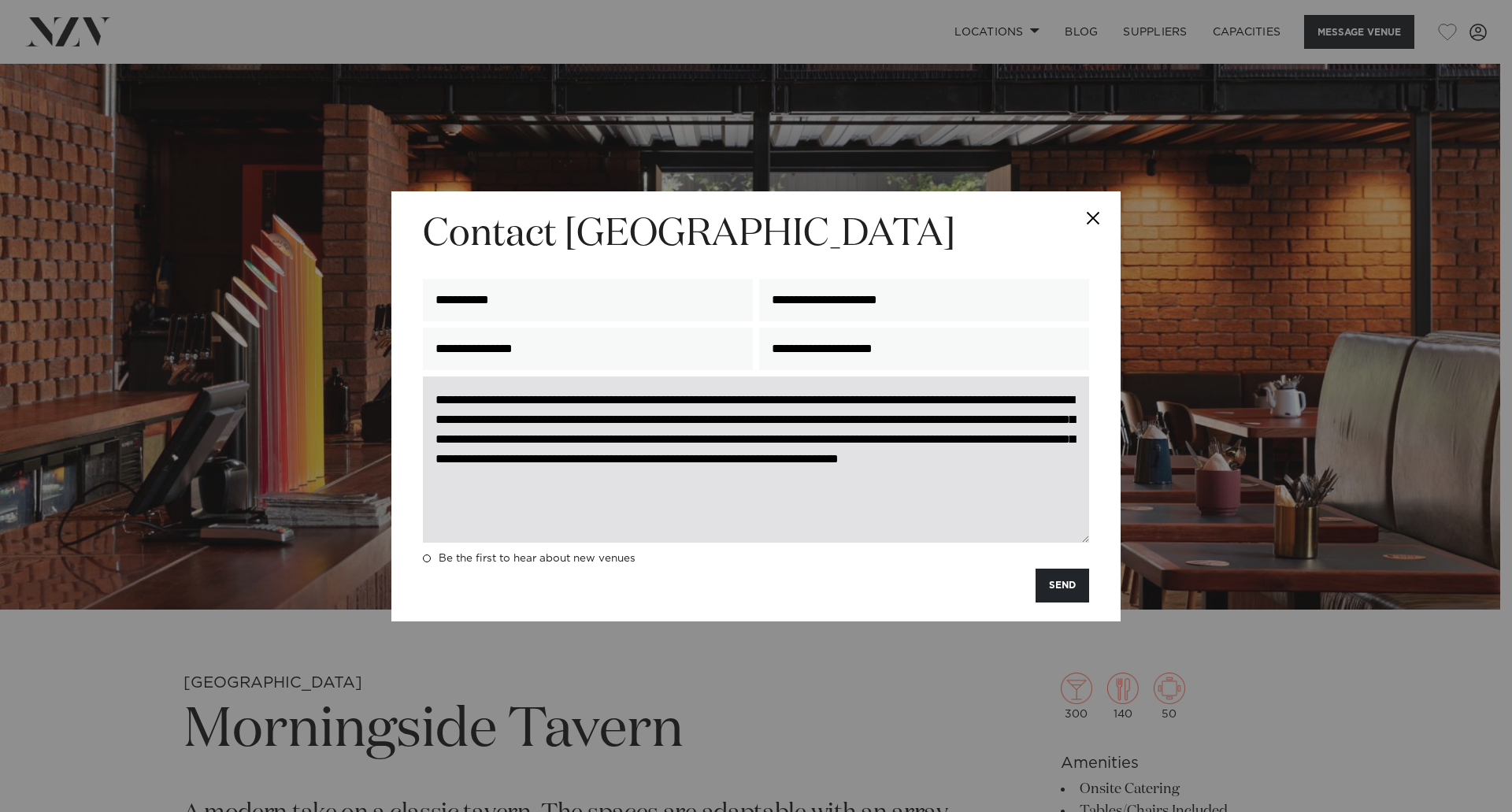
click at [477, 398] on textarea "**********" at bounding box center [756, 460] width 666 height 166
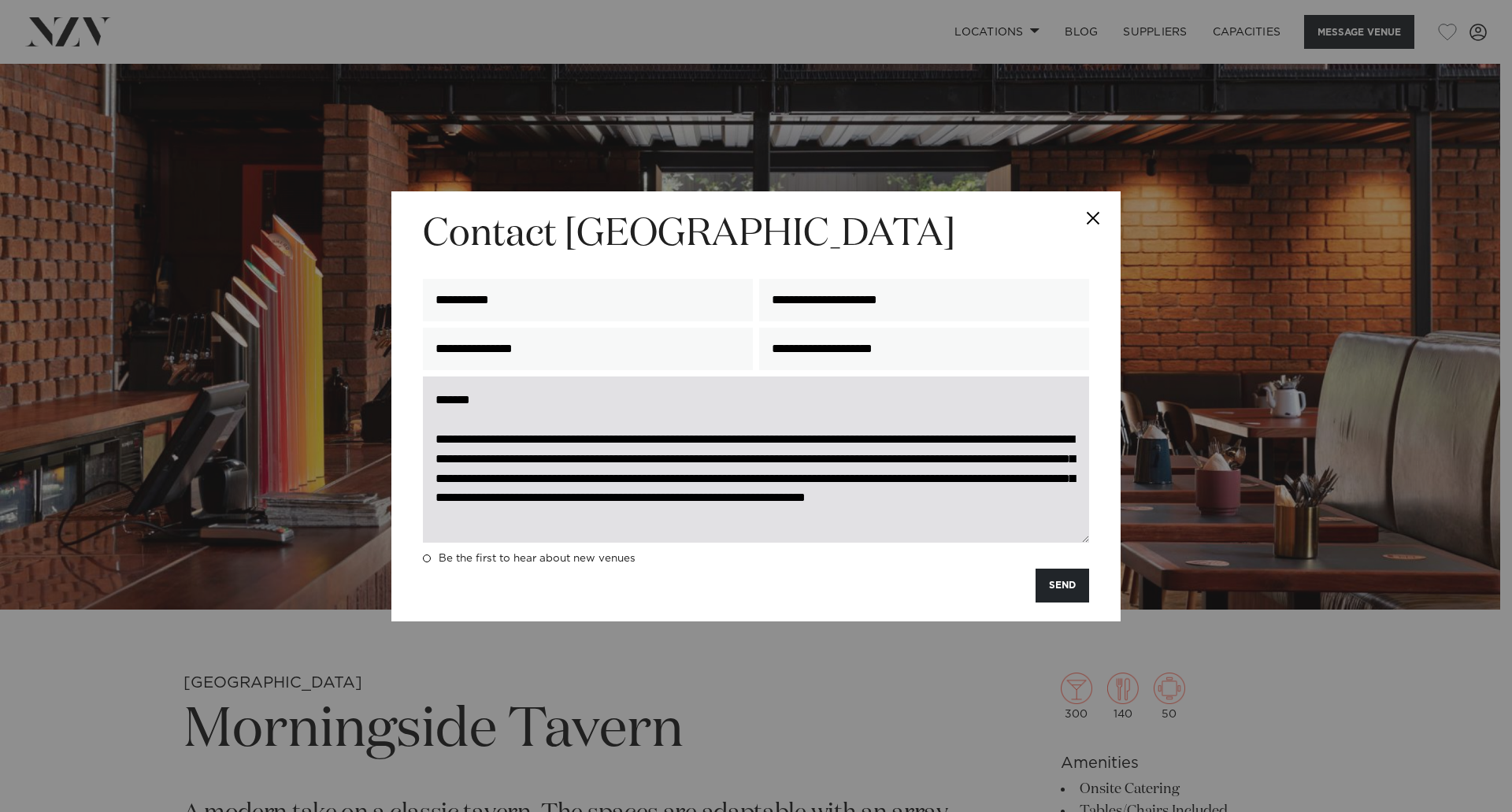
click at [576, 458] on textarea "**********" at bounding box center [756, 460] width 666 height 166
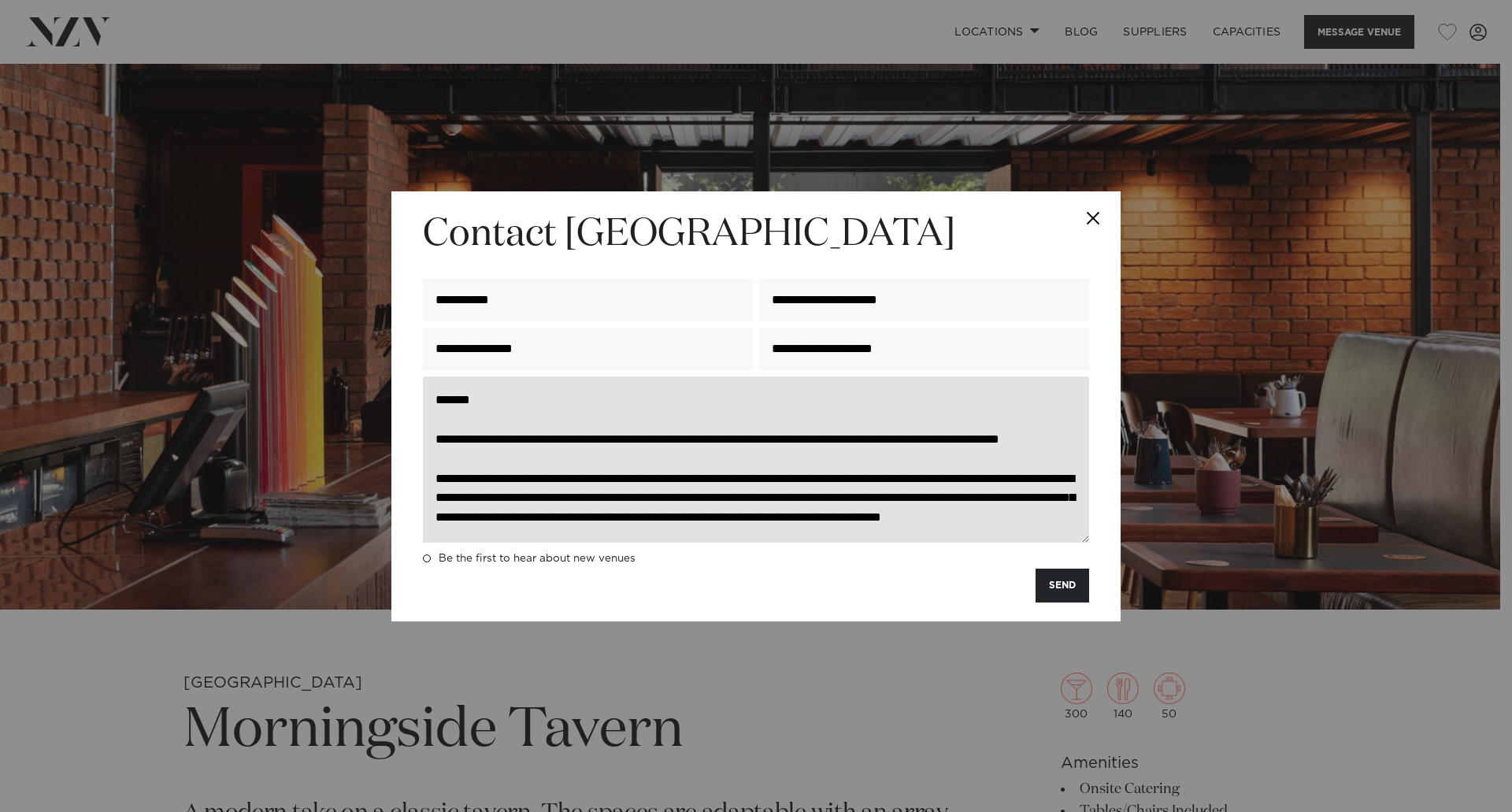
scroll to position [39, 0]
click at [1002, 482] on textarea "**********" at bounding box center [756, 460] width 666 height 166
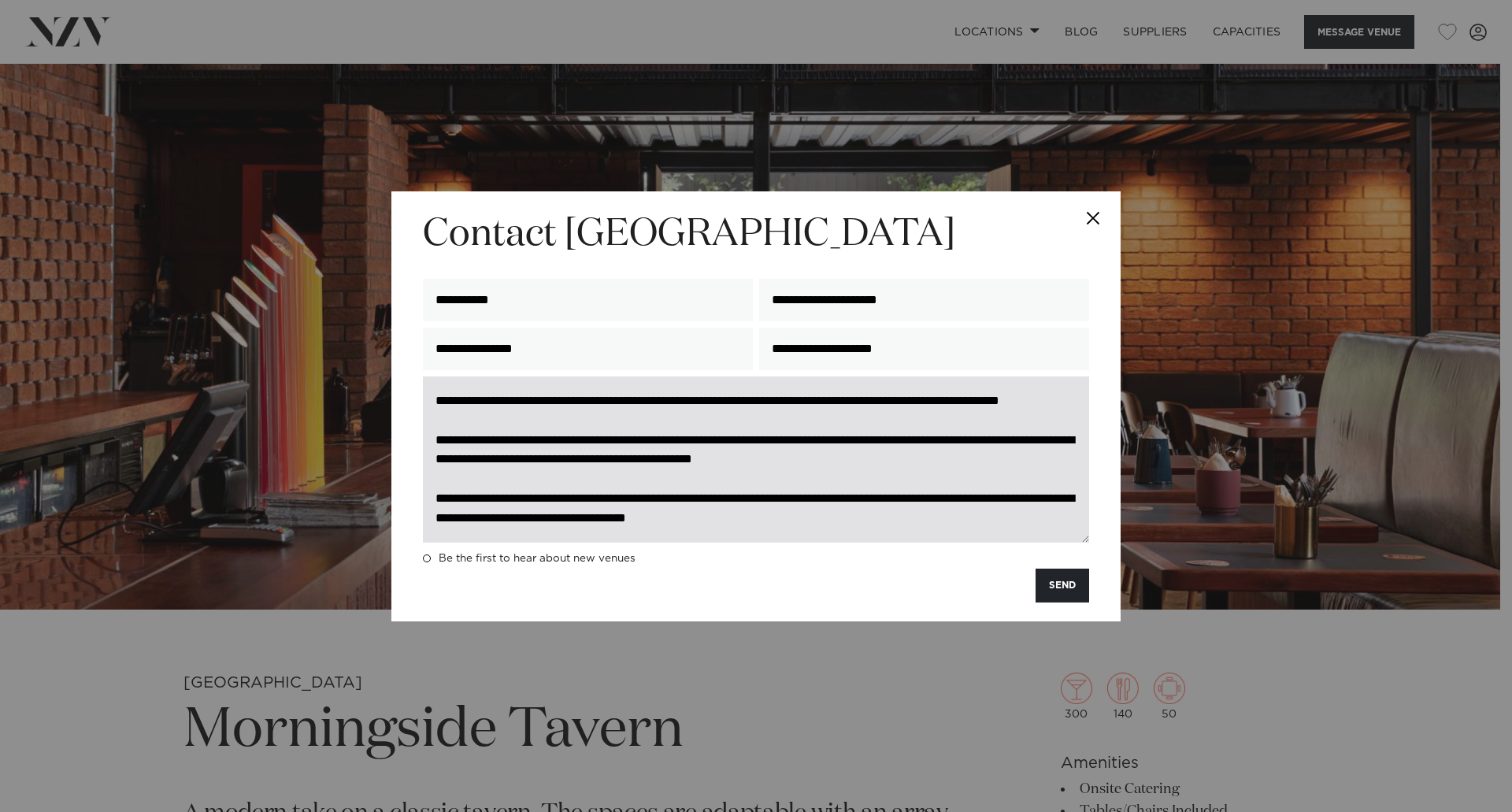
click at [557, 536] on textarea "**********" at bounding box center [756, 460] width 666 height 166
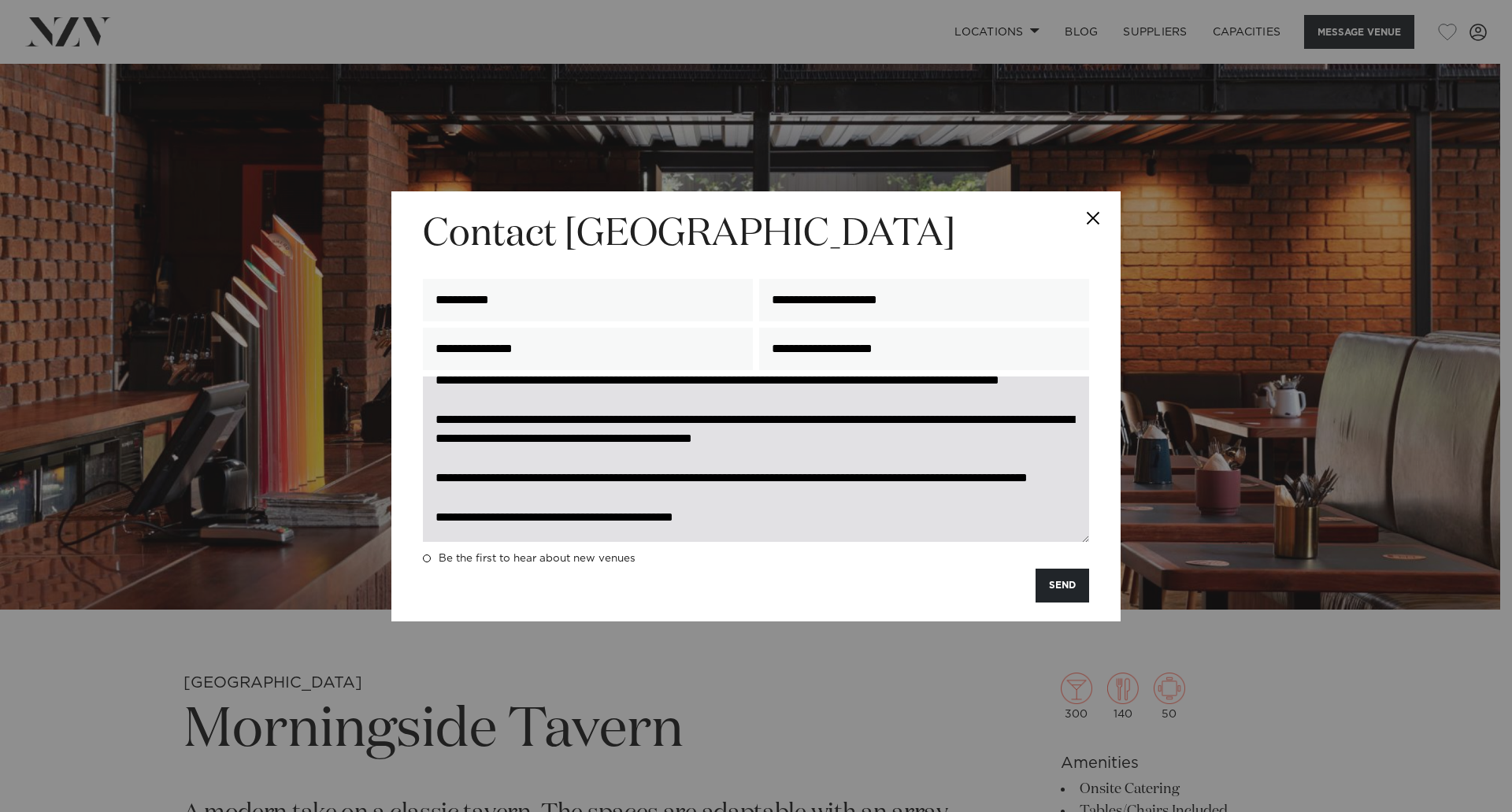
scroll to position [80, 0]
click at [658, 532] on textarea "**********" at bounding box center [756, 460] width 666 height 166
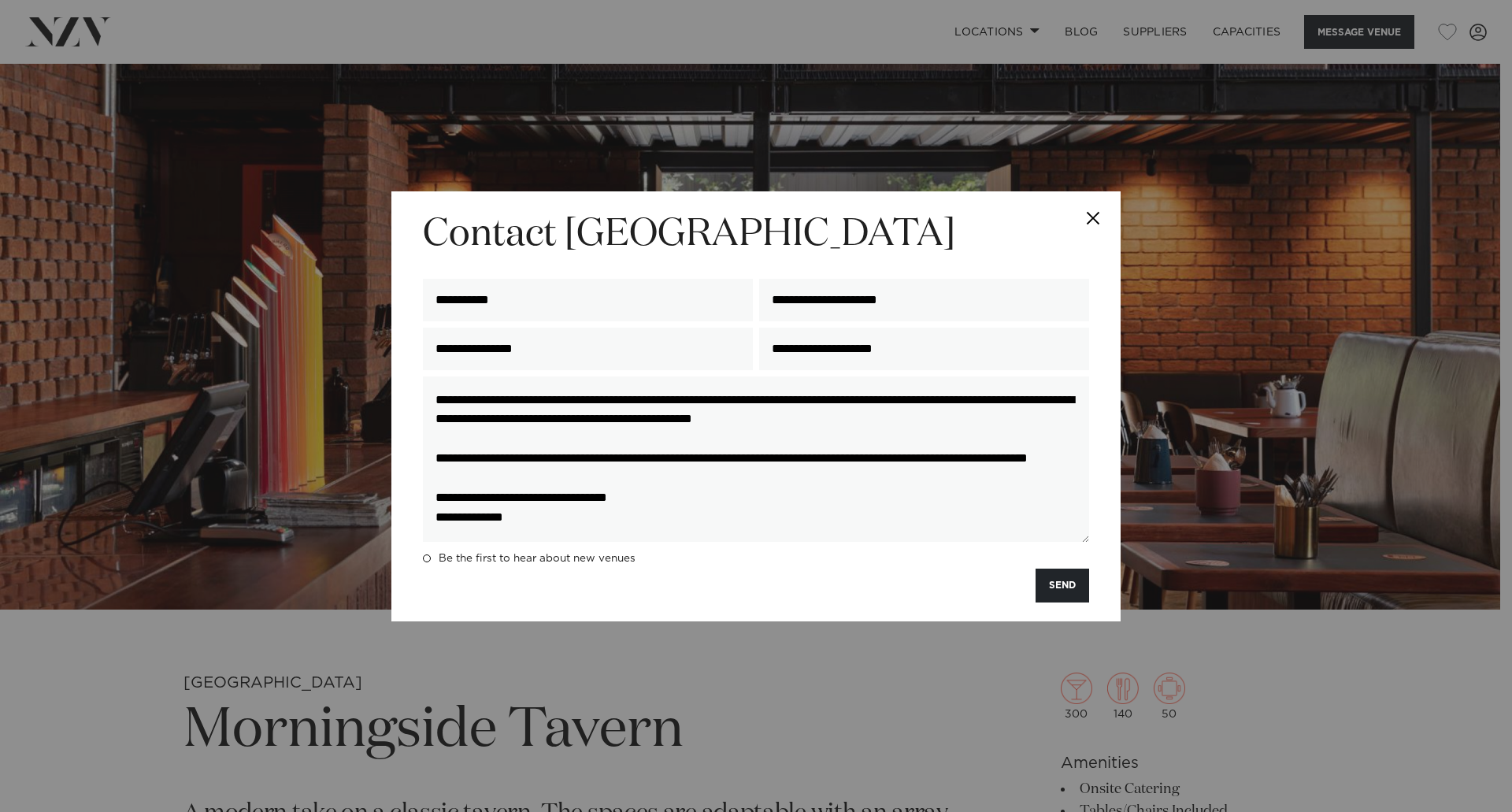
scroll to position [0, 0]
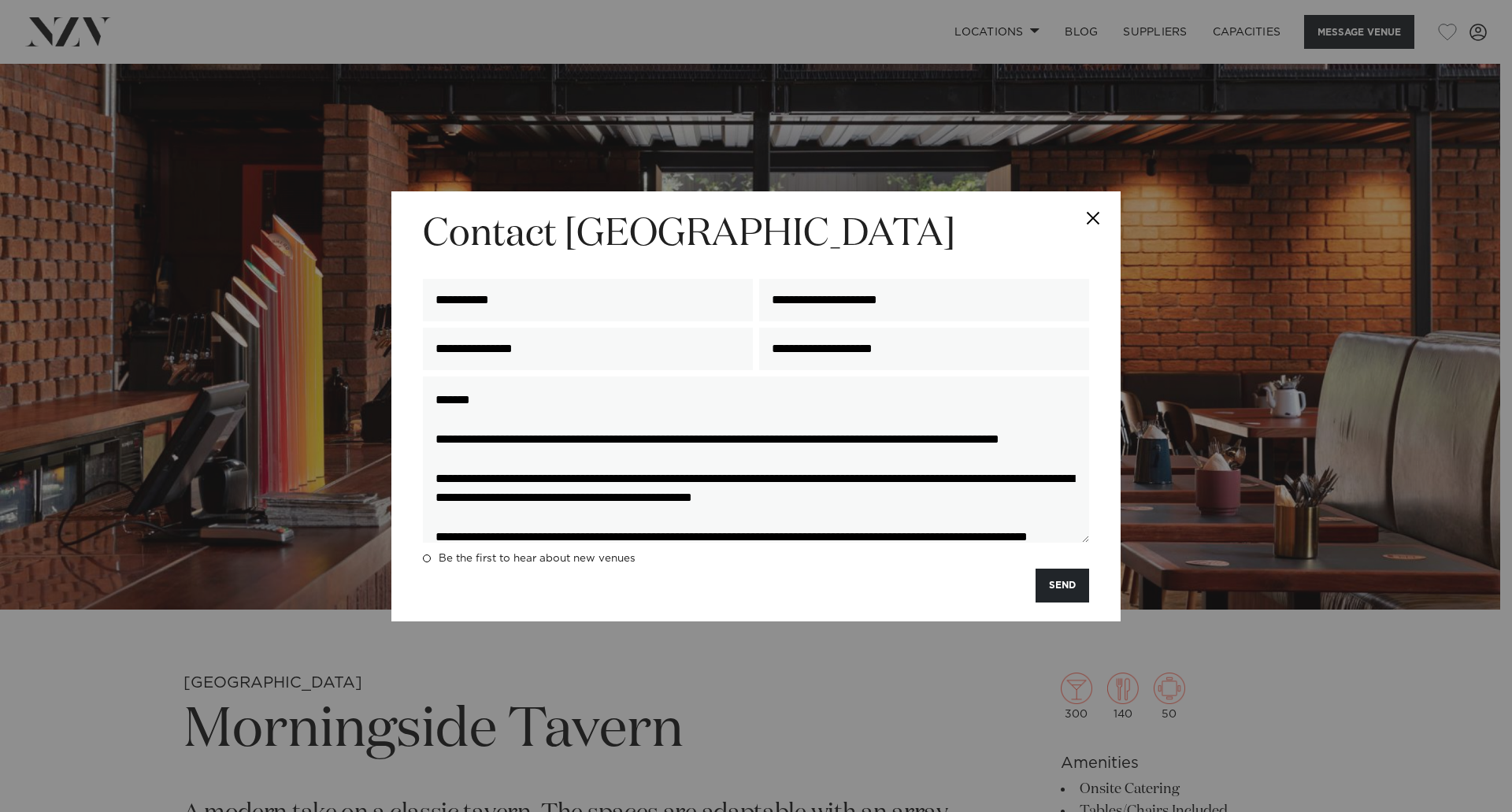
drag, startPoint x: 581, startPoint y: 535, endPoint x: 415, endPoint y: 347, distance: 250.8
click at [408, 338] on div "**********" at bounding box center [756, 406] width 729 height 430
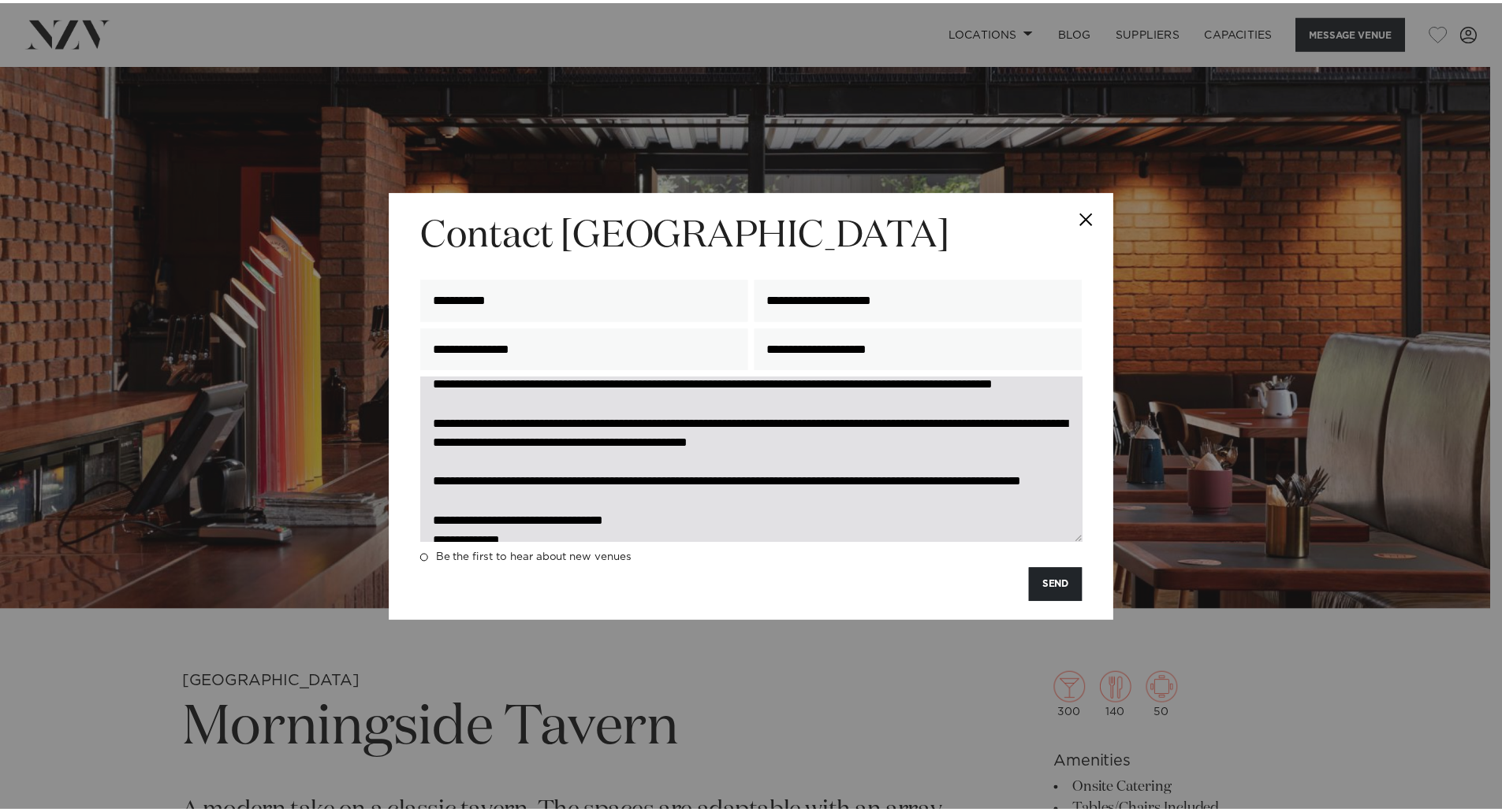
scroll to position [78, 0]
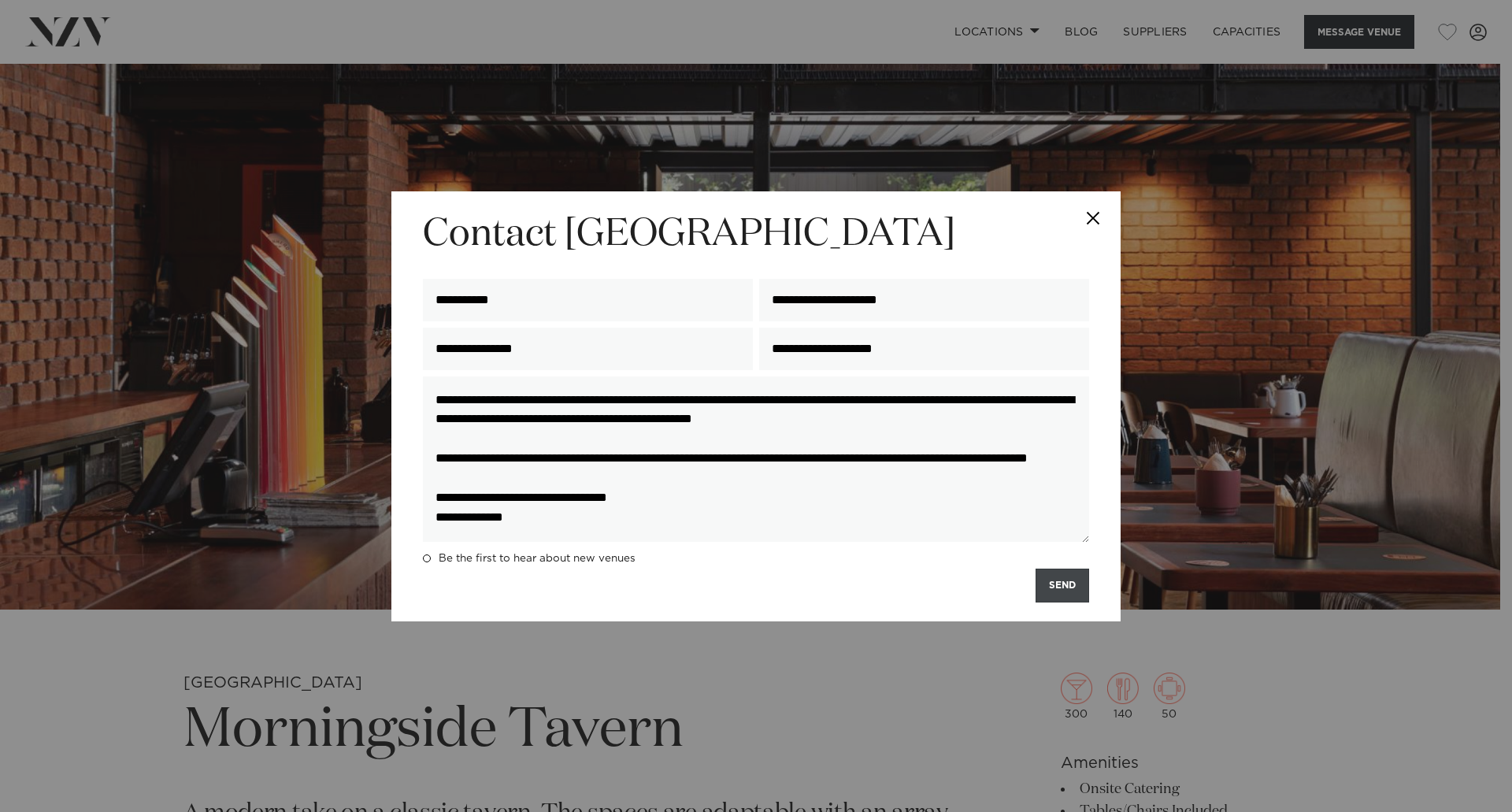
type textarea "**********"
click at [1045, 590] on button "SEND" at bounding box center [1062, 585] width 53 height 34
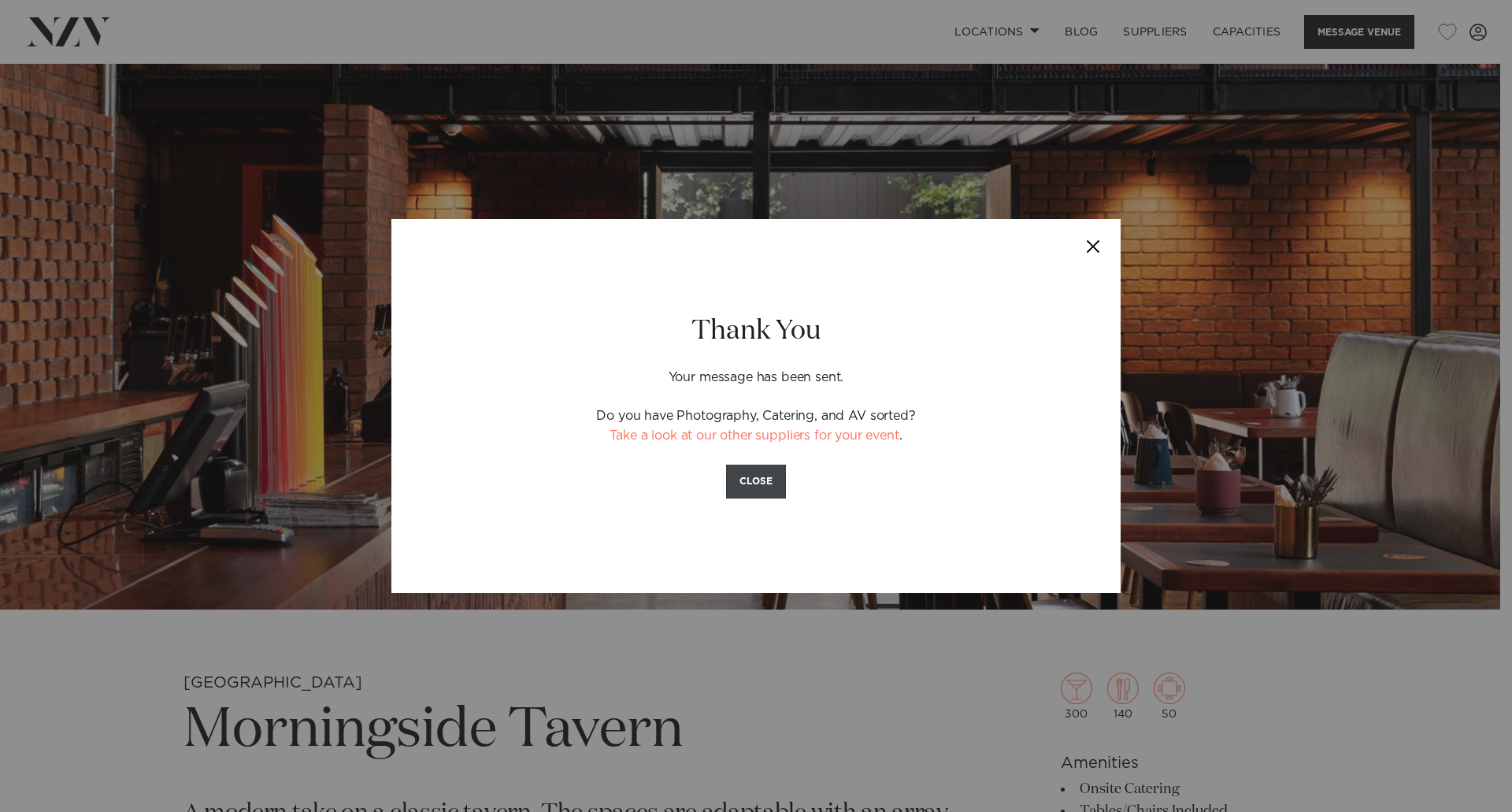
click at [759, 478] on button "CLOSE" at bounding box center [756, 481] width 60 height 34
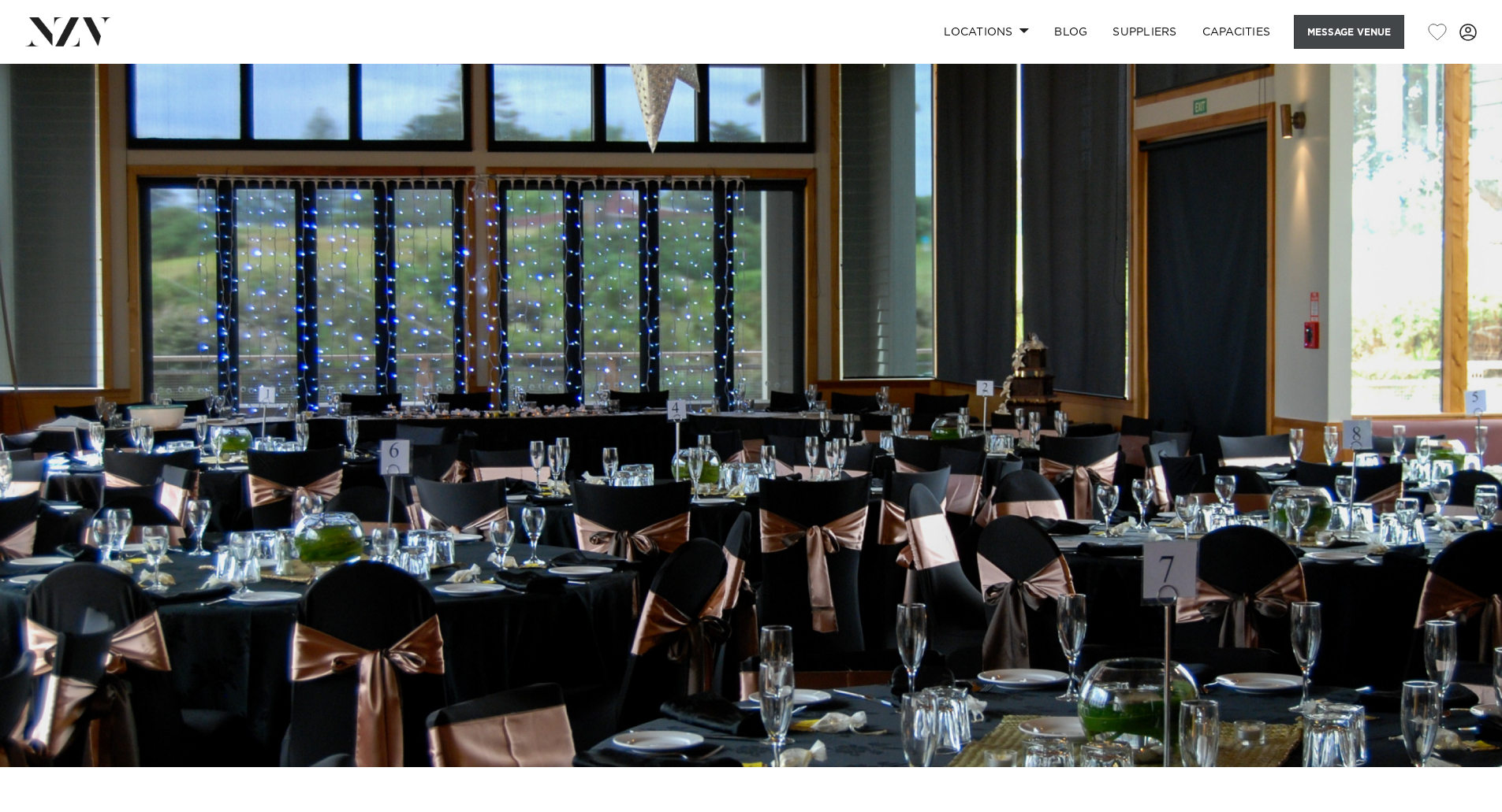
click at [1330, 33] on button "Message Venue" at bounding box center [1348, 31] width 110 height 34
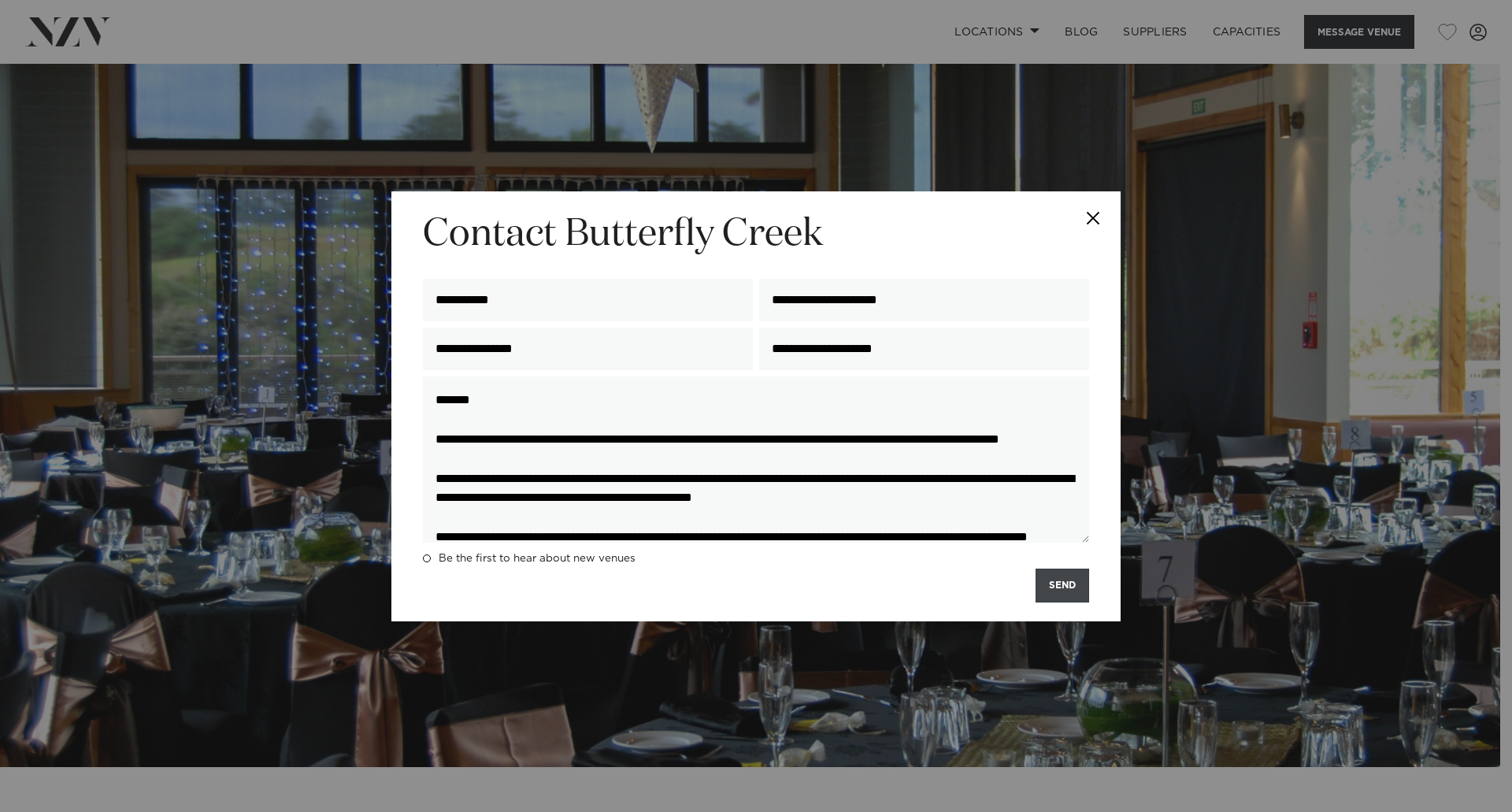
click at [1079, 590] on button "SEND" at bounding box center [1062, 585] width 53 height 34
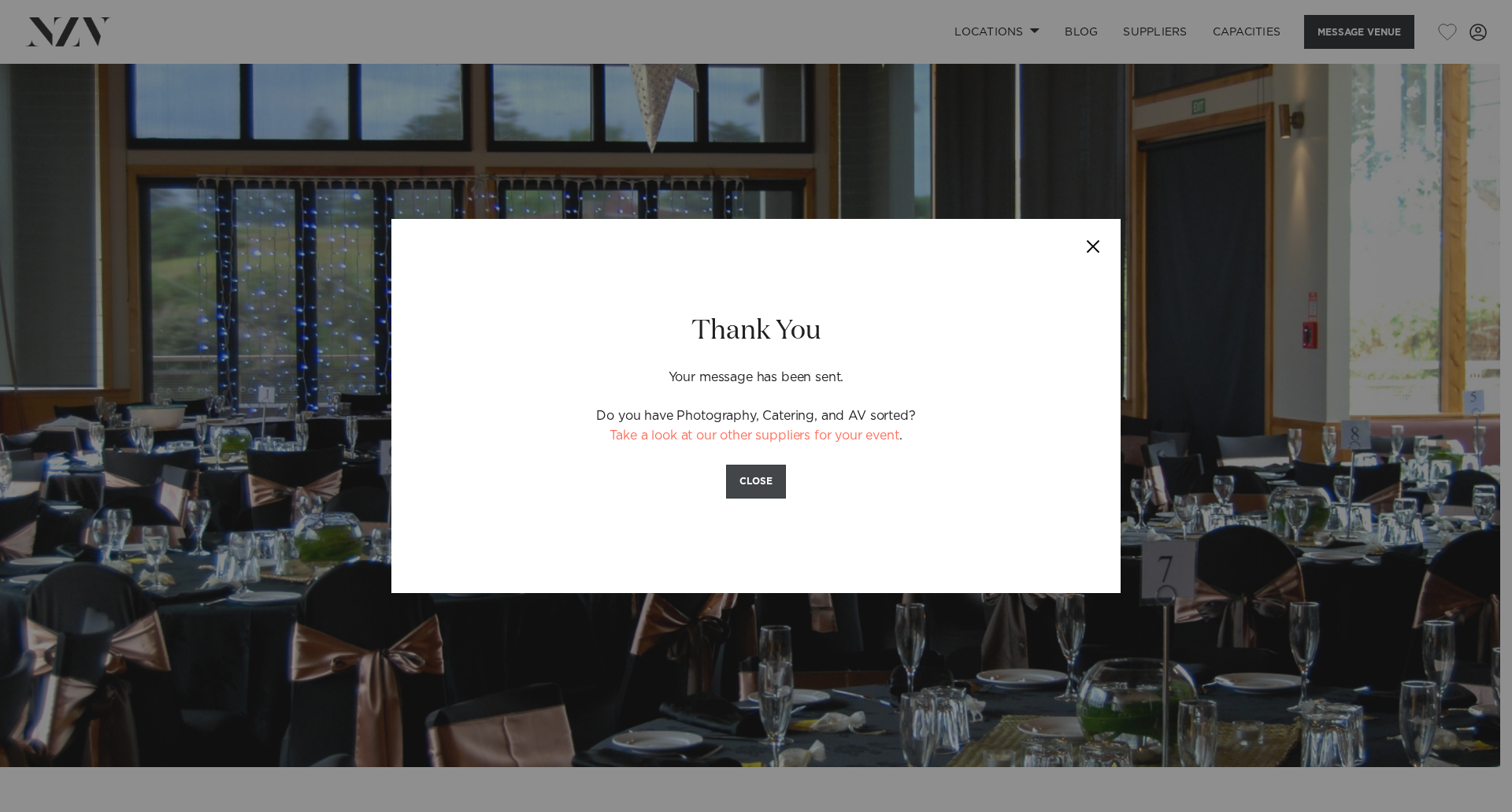
click at [762, 480] on button "CLOSE" at bounding box center [756, 481] width 60 height 34
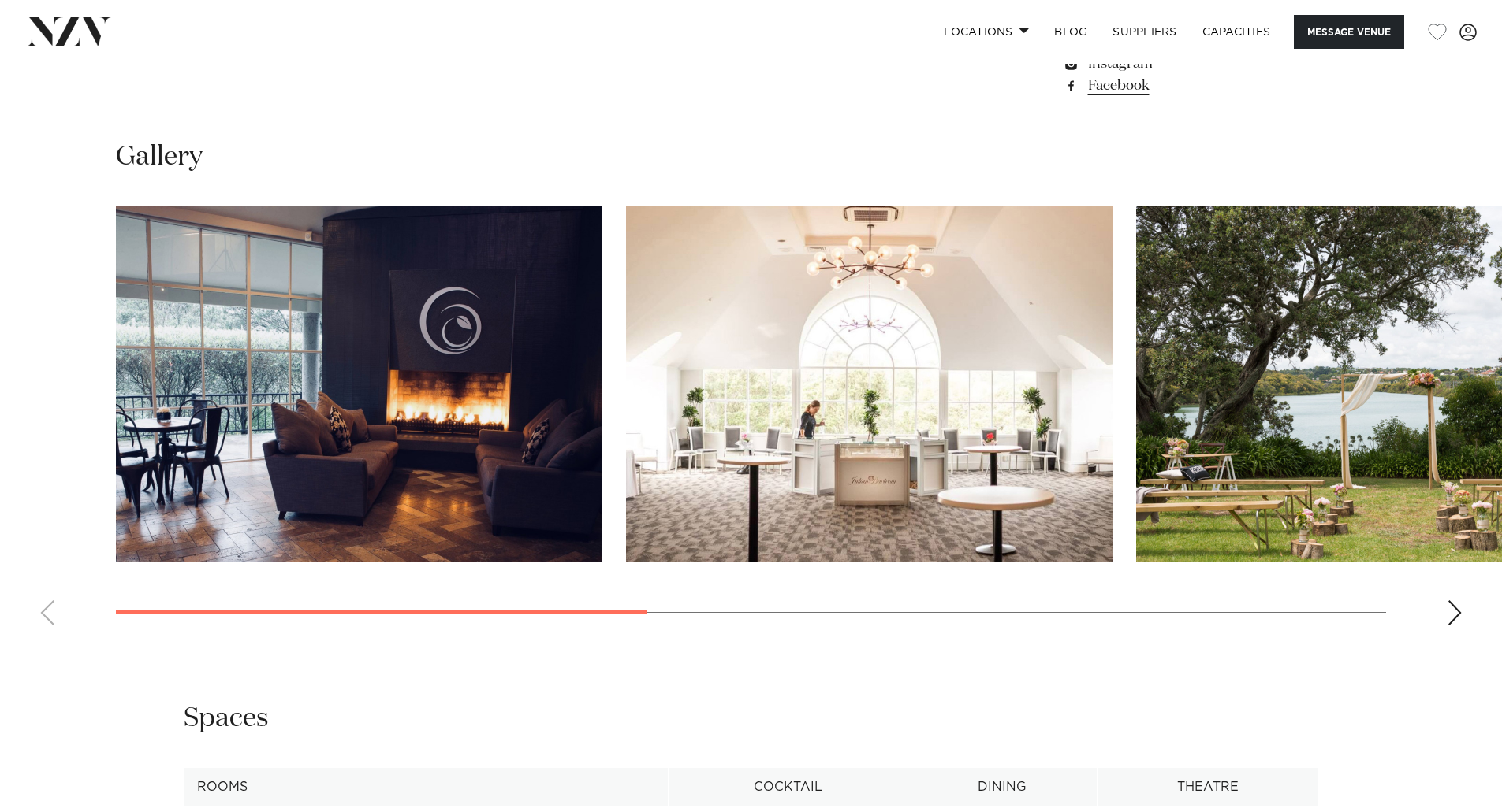
scroll to position [1496, 0]
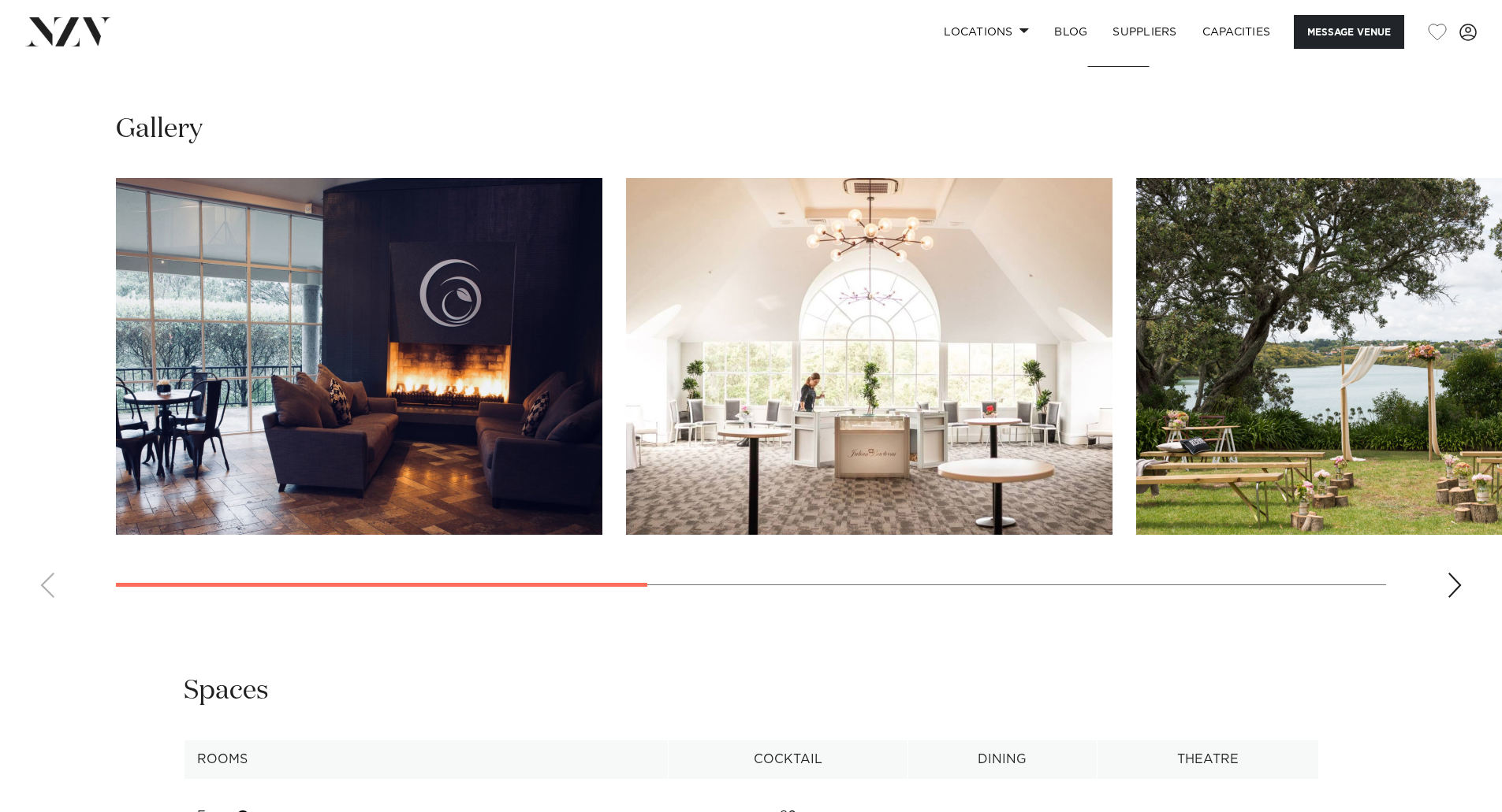
click at [53, 588] on swiper-container at bounding box center [751, 393] width 1502 height 432
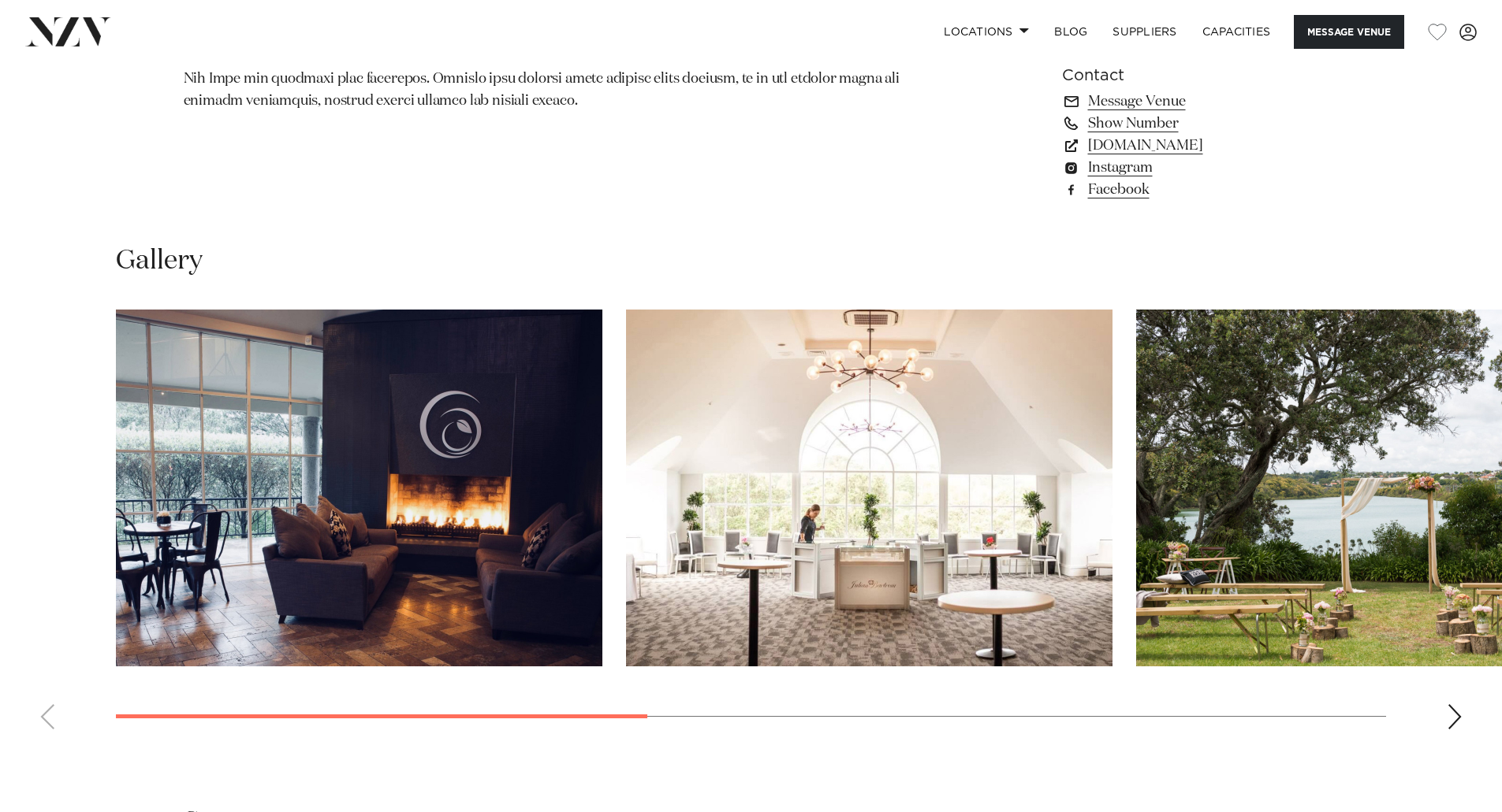
scroll to position [1339, 0]
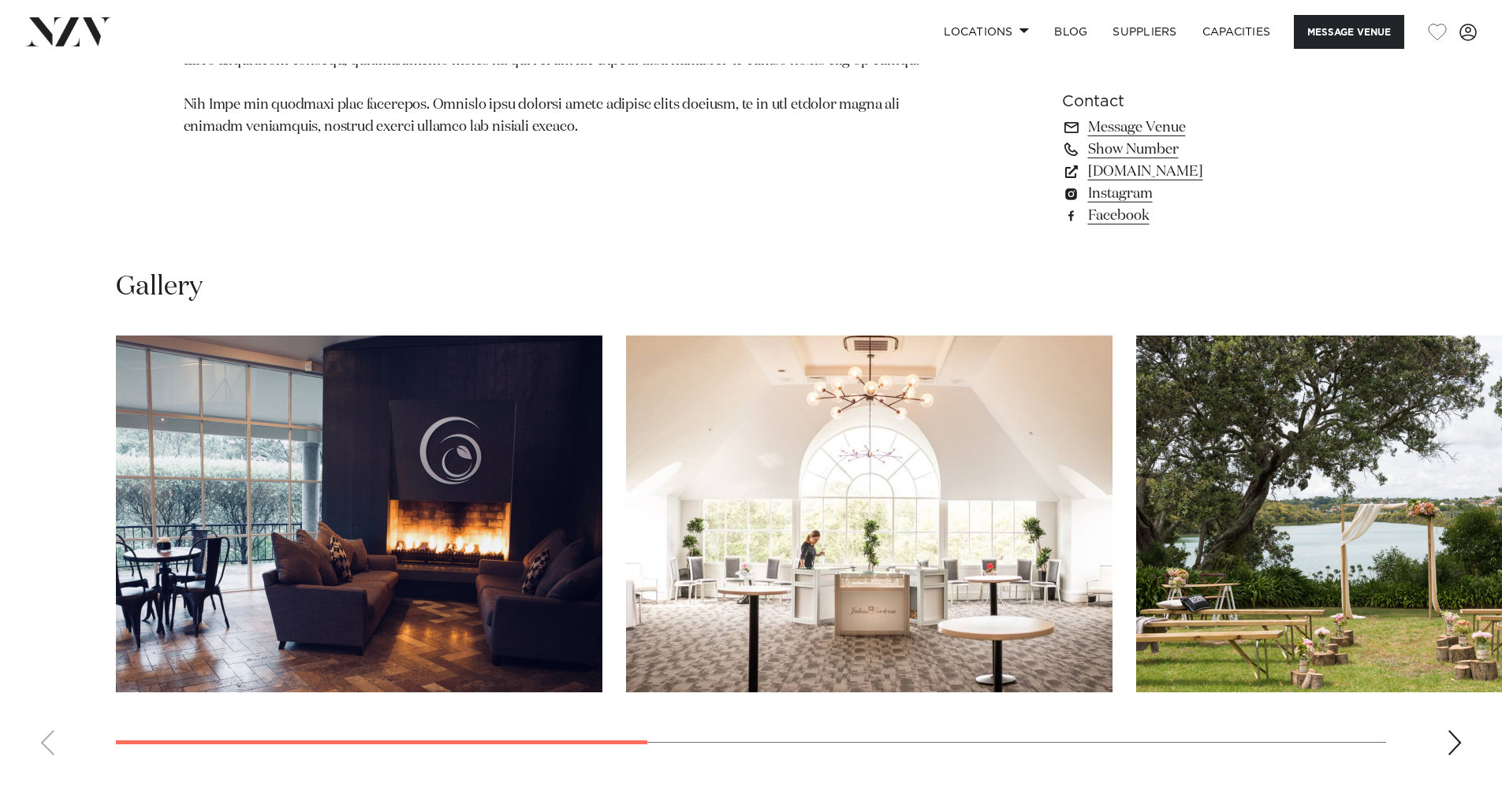
click at [1446, 744] on swiper-container at bounding box center [751, 551] width 1502 height 432
click at [1453, 739] on div "Next slide" at bounding box center [1454, 742] width 15 height 25
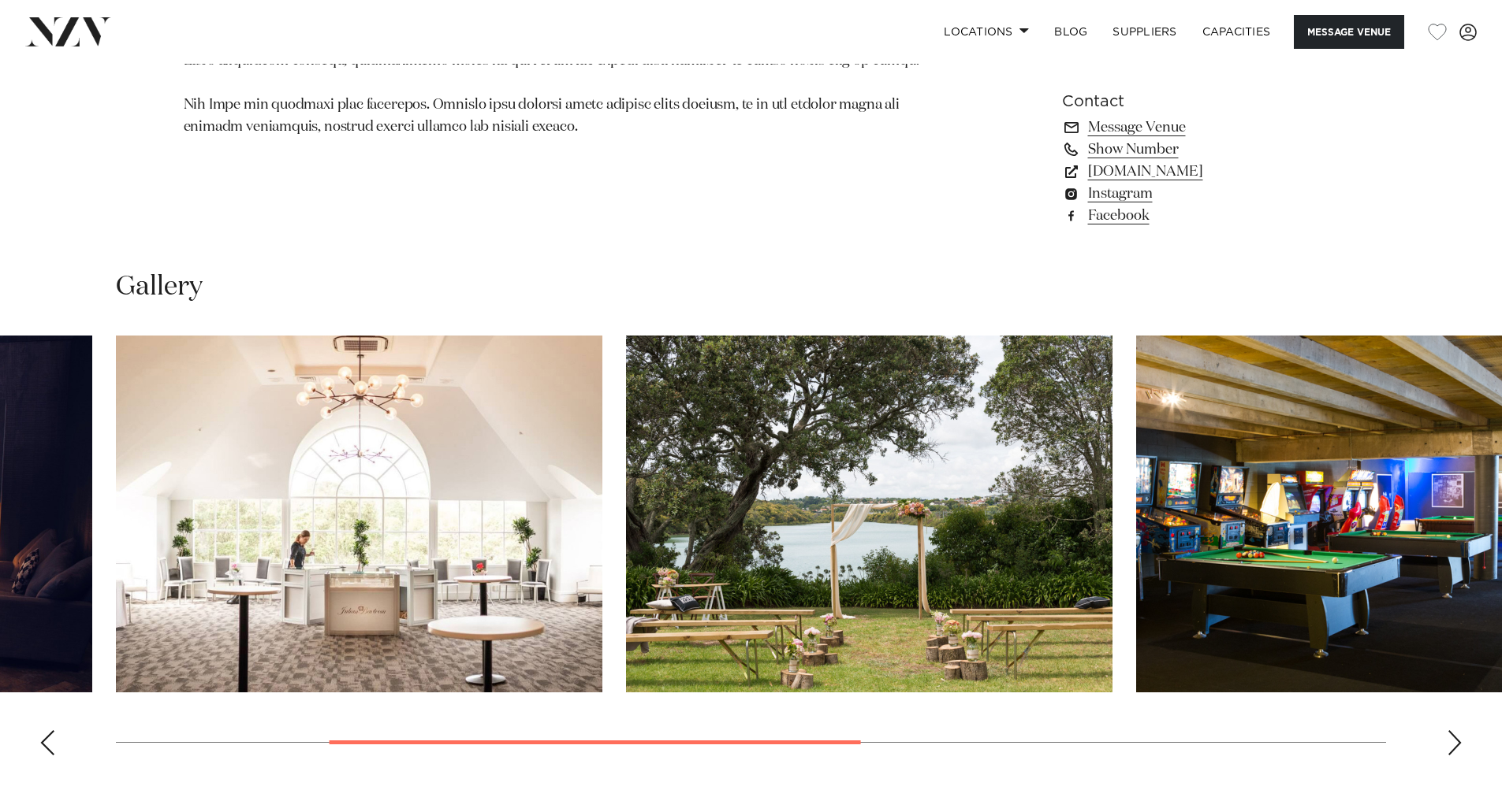
click at [1454, 739] on div "Next slide" at bounding box center [1454, 742] width 15 height 25
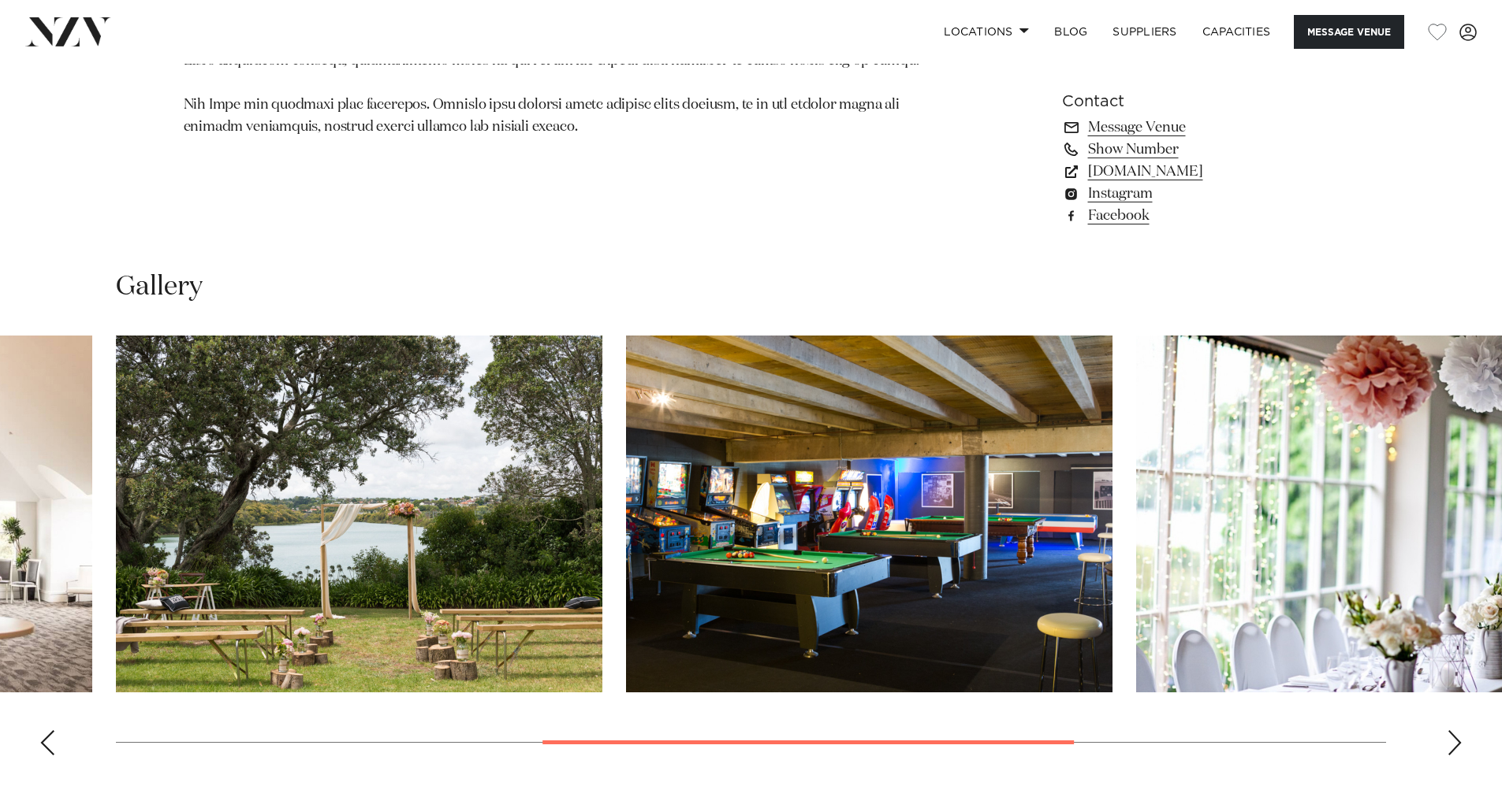
click at [1454, 739] on div "Next slide" at bounding box center [1454, 742] width 15 height 25
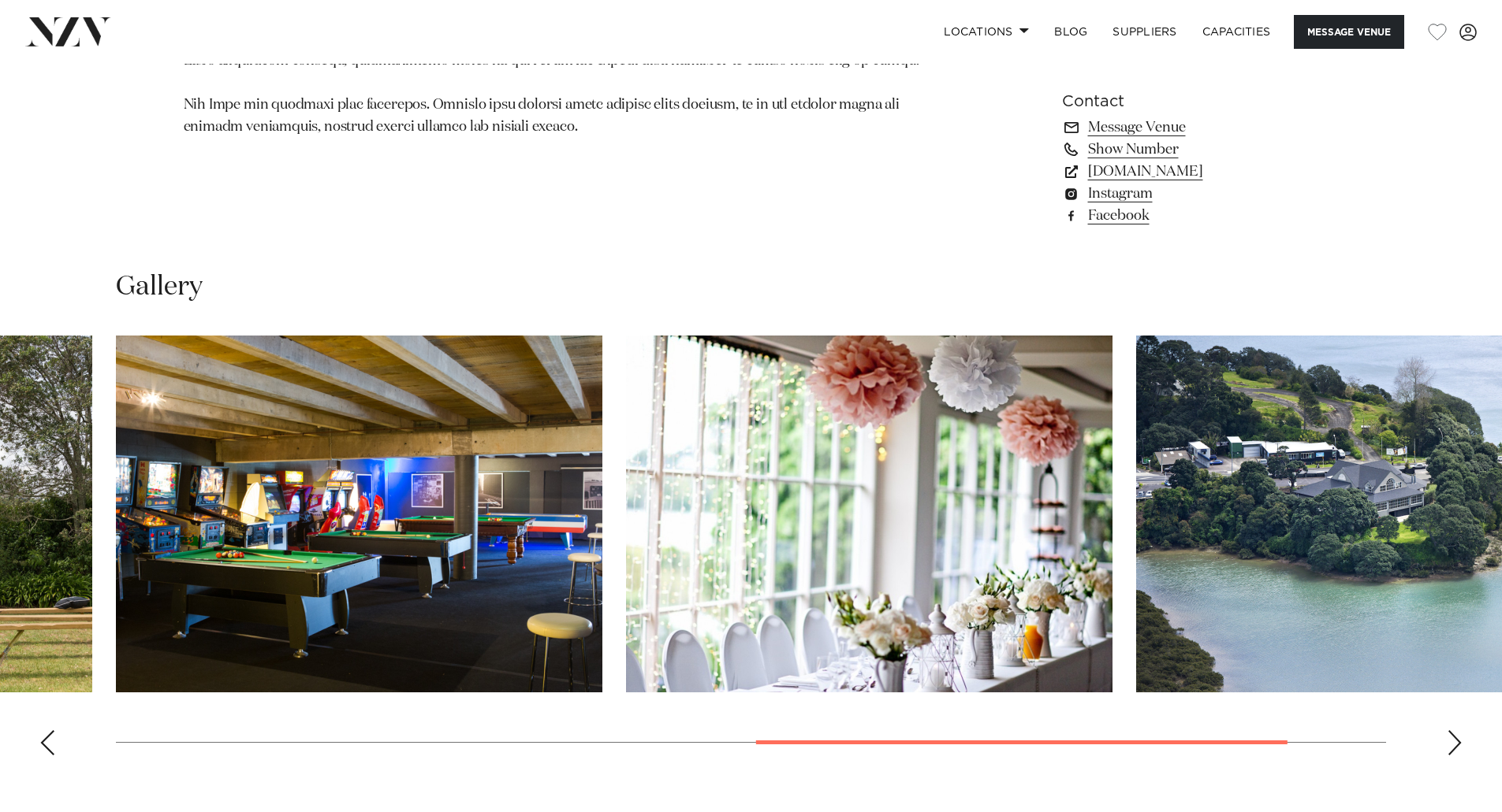
click at [1454, 739] on div "Next slide" at bounding box center [1454, 742] width 15 height 25
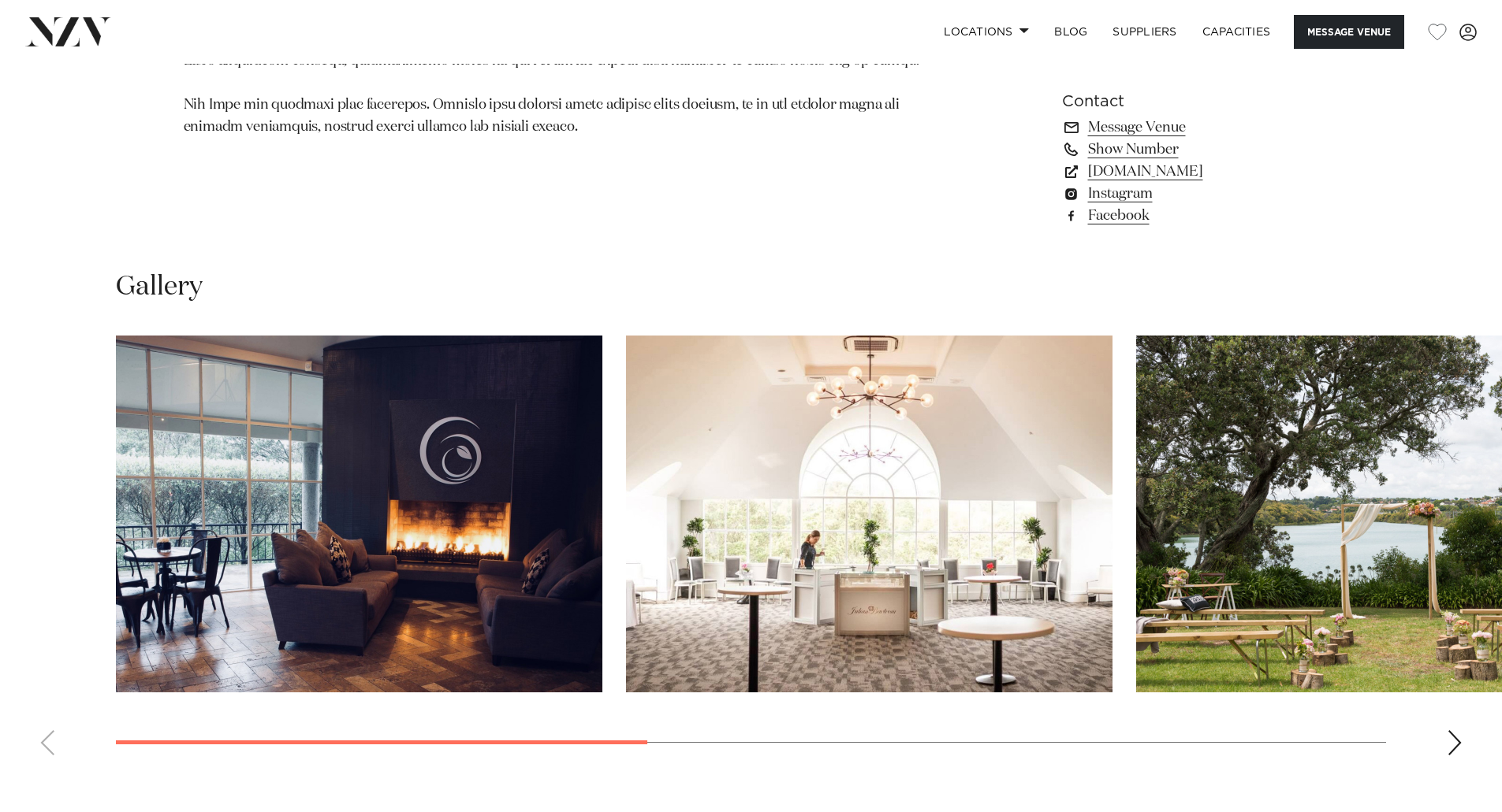
click at [321, 657] on swiper-container at bounding box center [751, 551] width 1502 height 432
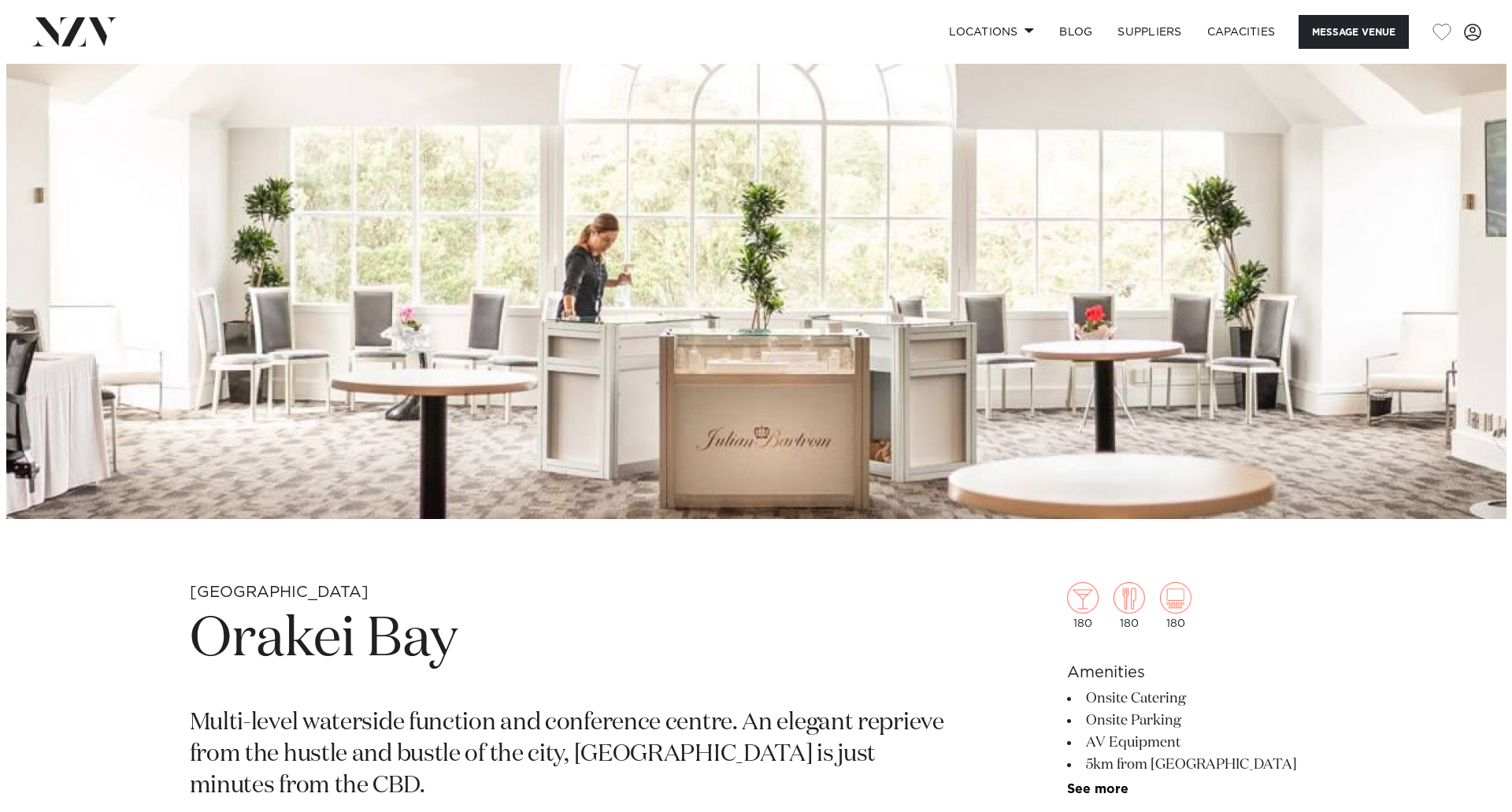
scroll to position [158, 0]
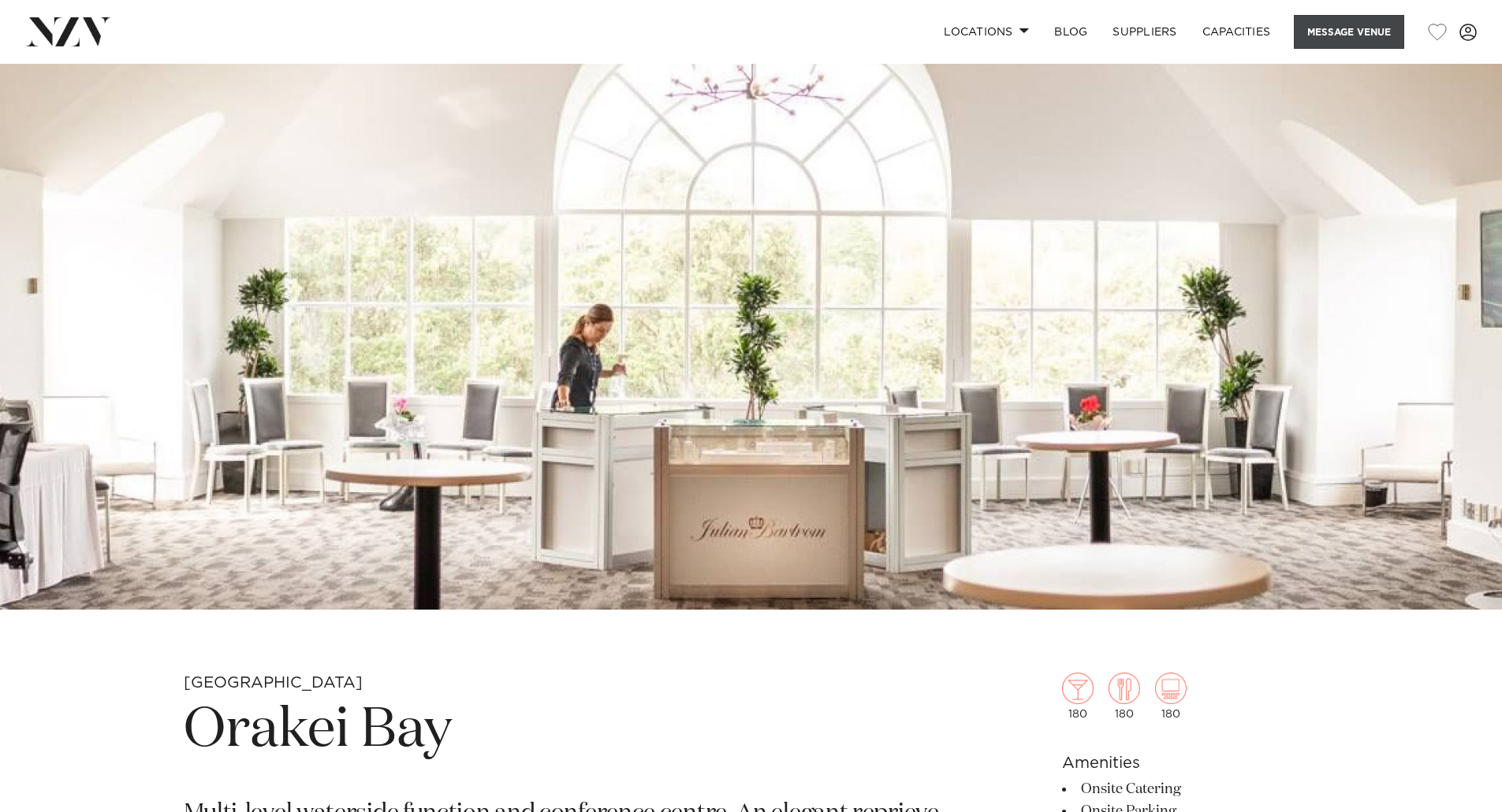
click at [1327, 44] on button "Message Venue" at bounding box center [1348, 31] width 110 height 34
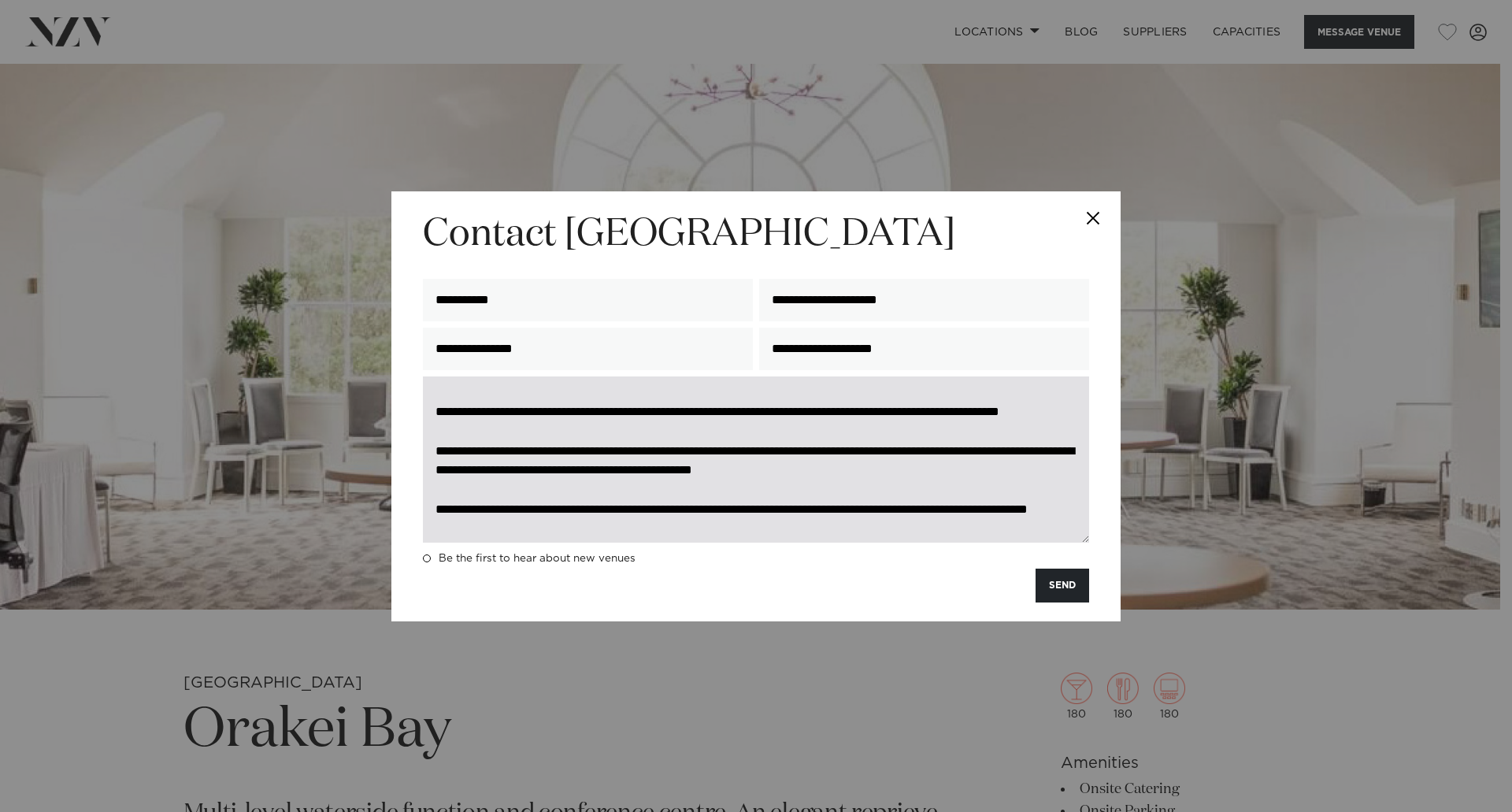
scroll to position [0, 0]
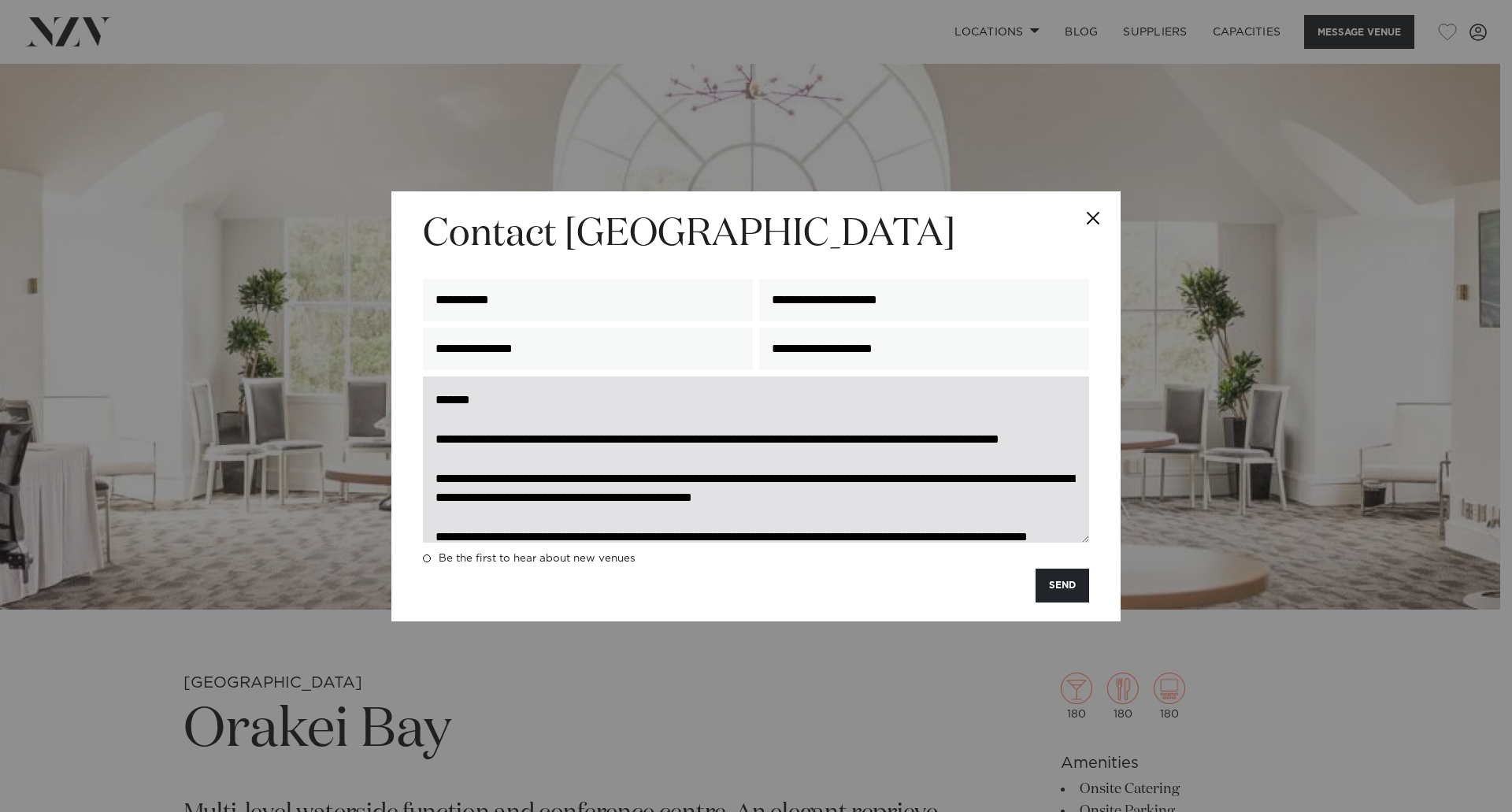
click at [589, 451] on textarea "**********" at bounding box center [756, 460] width 666 height 166
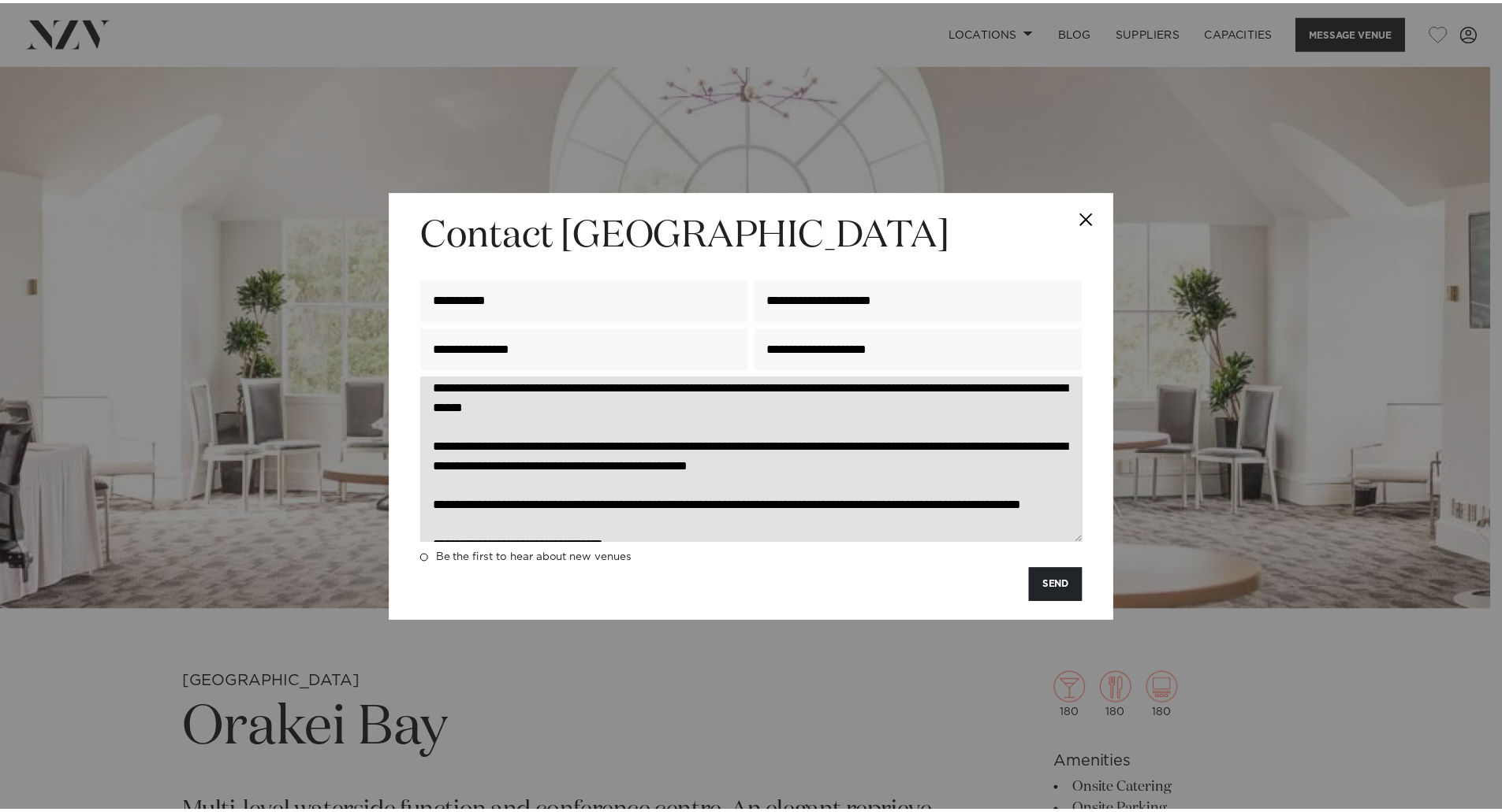
scroll to position [78, 0]
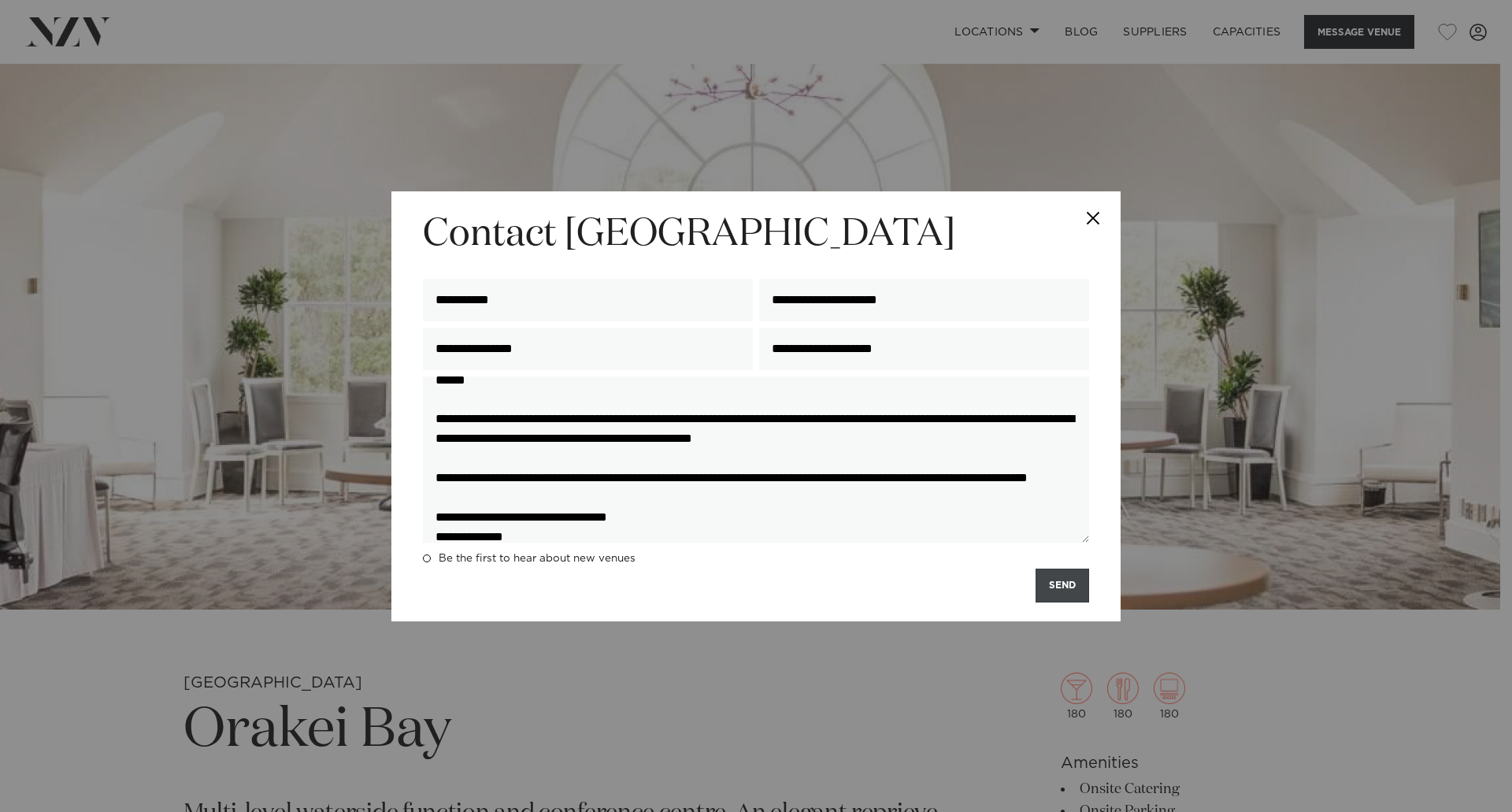
type textarea "**********"
click at [1061, 589] on button "SEND" at bounding box center [1062, 585] width 53 height 34
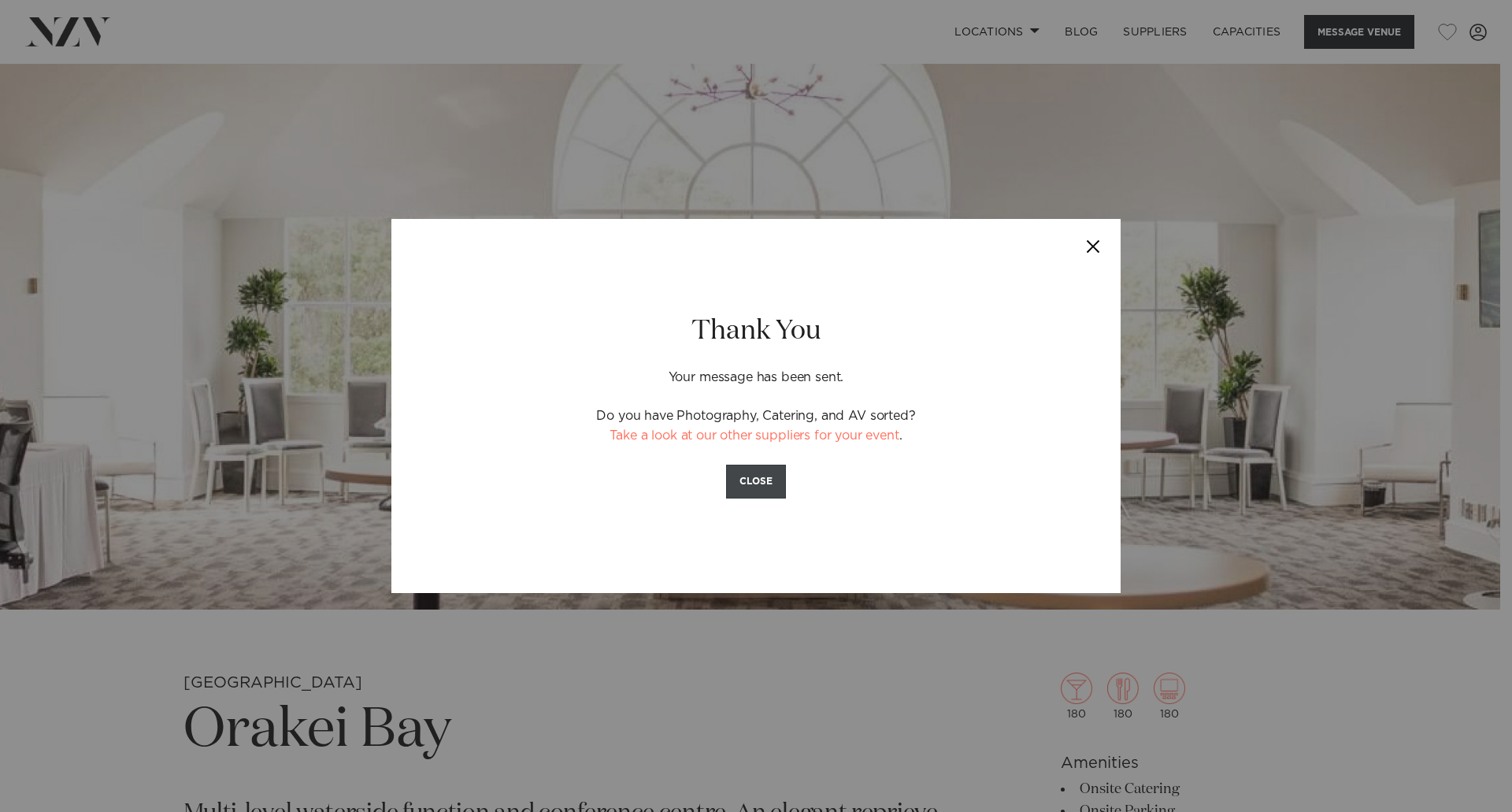
click at [764, 492] on button "CLOSE" at bounding box center [756, 481] width 60 height 34
